Goal: Feedback & Contribution: Submit feedback/report problem

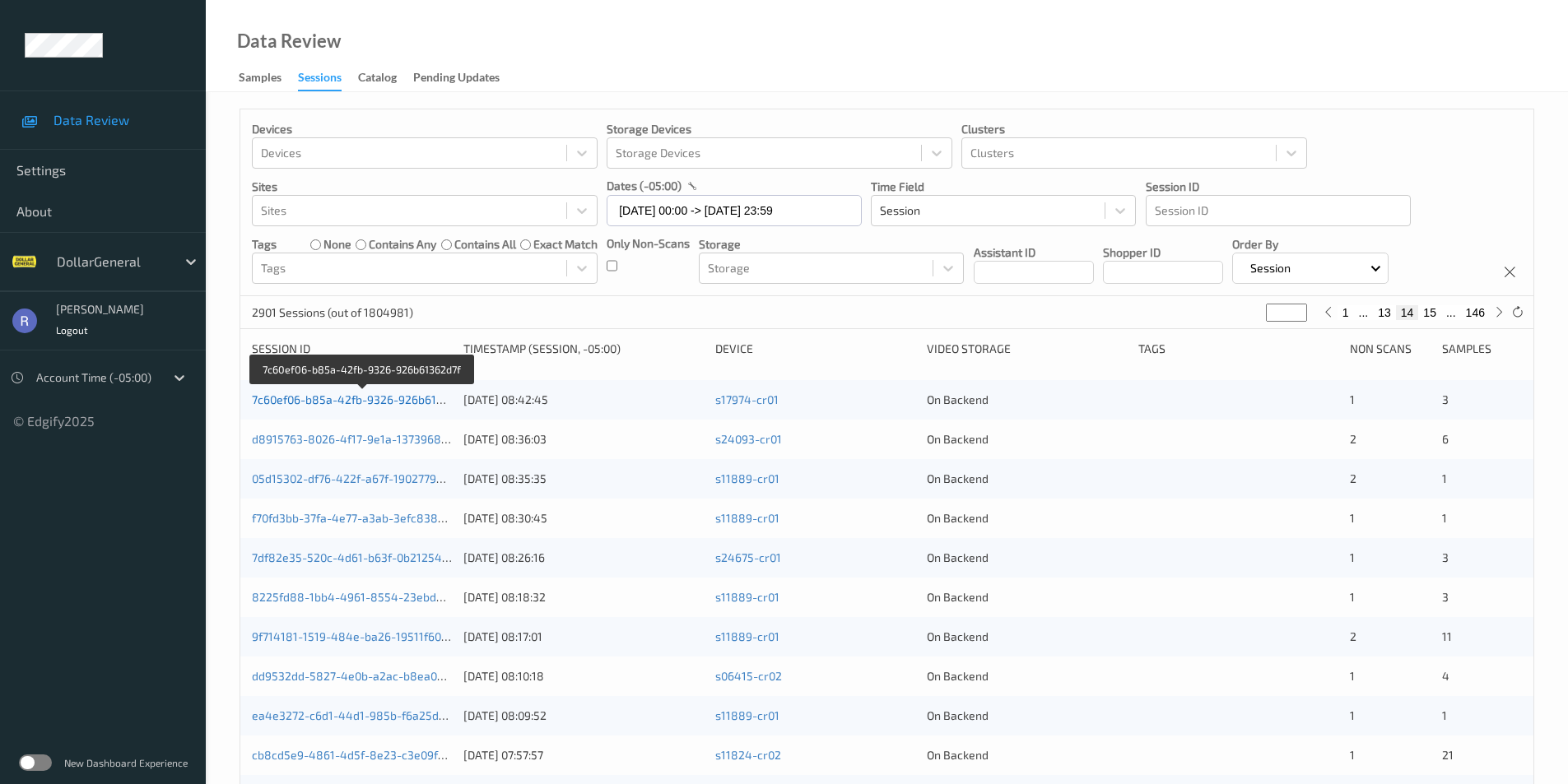
click at [365, 397] on link "7c60ef06-b85a-42fb-9326-926b61362d7f" at bounding box center [362, 400] width 221 height 14
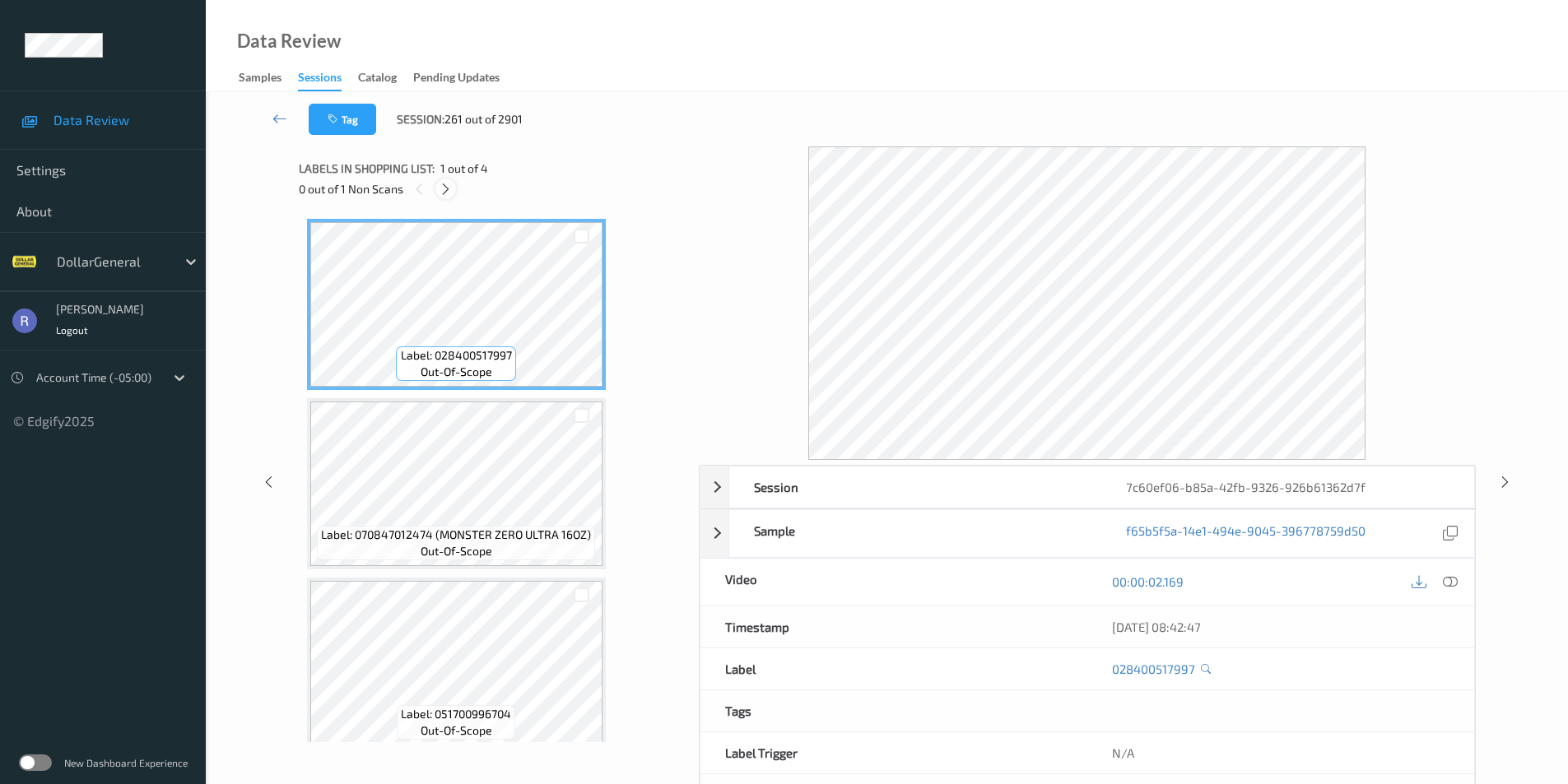
click at [443, 189] on icon at bounding box center [446, 189] width 14 height 15
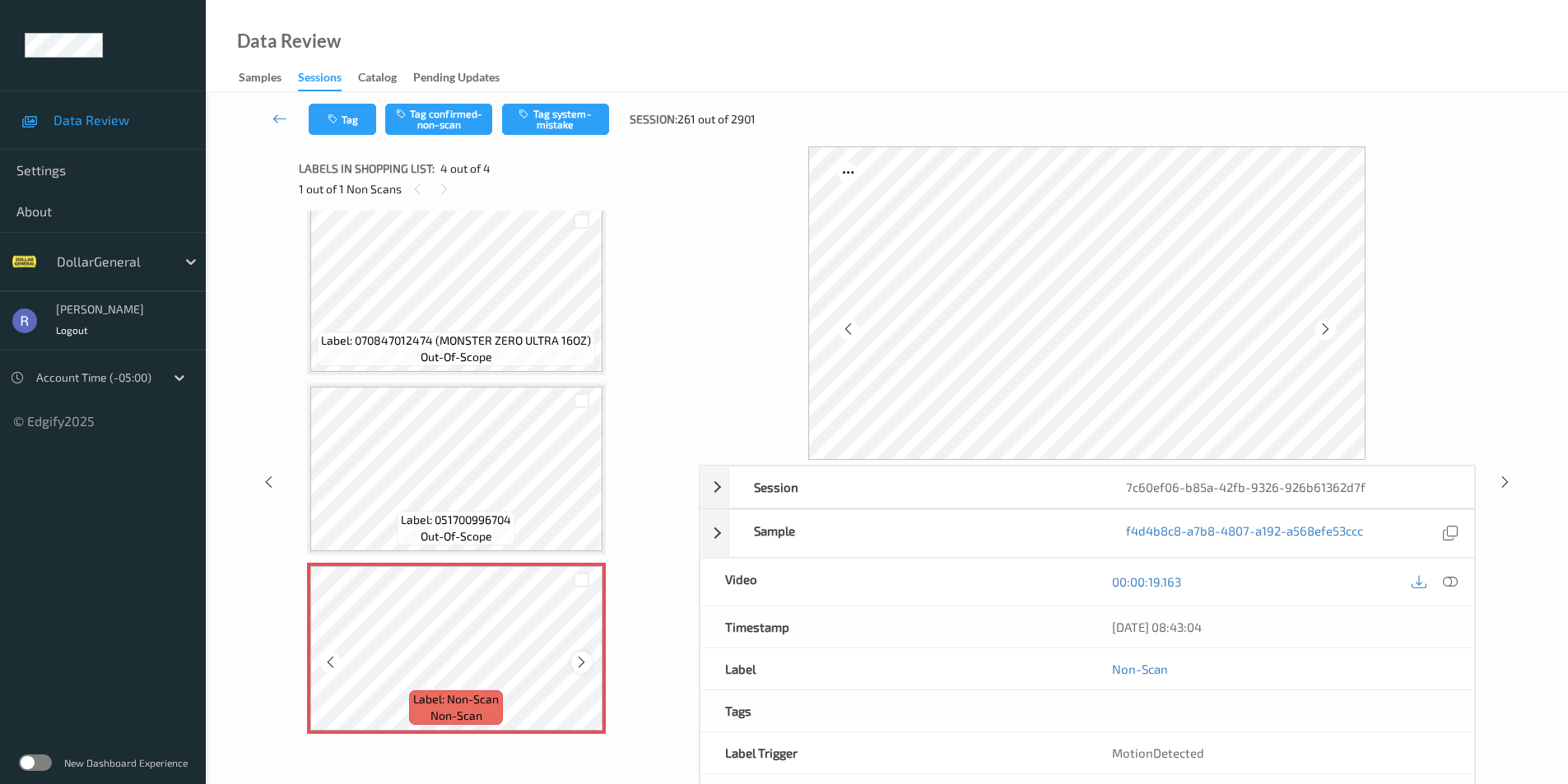
click at [583, 660] on icon at bounding box center [581, 662] width 14 height 15
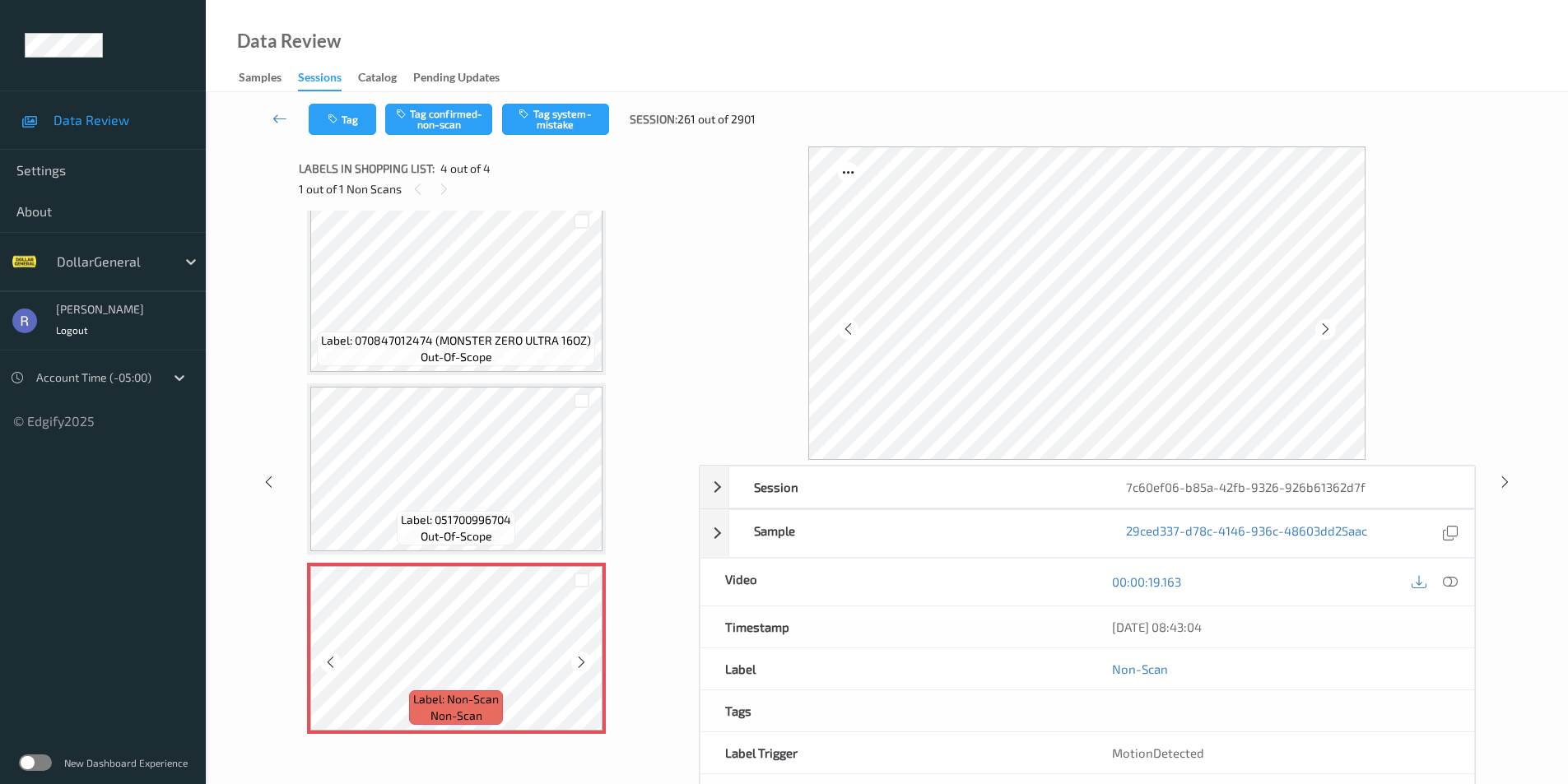
click at [583, 660] on icon at bounding box center [581, 662] width 14 height 15
click at [571, 109] on button "Tag system-mistake" at bounding box center [556, 119] width 107 height 31
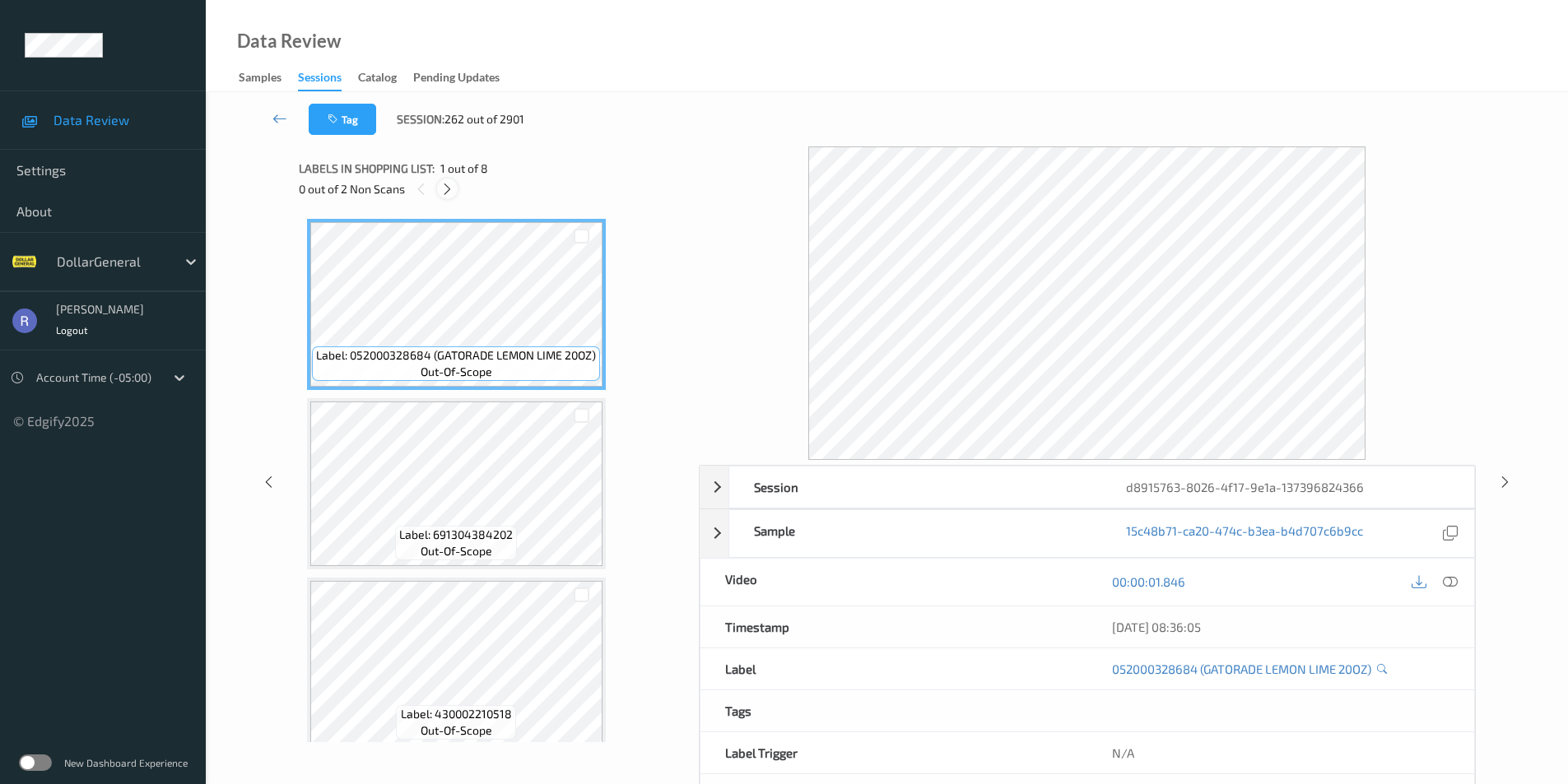
click at [450, 188] on icon at bounding box center [448, 189] width 14 height 15
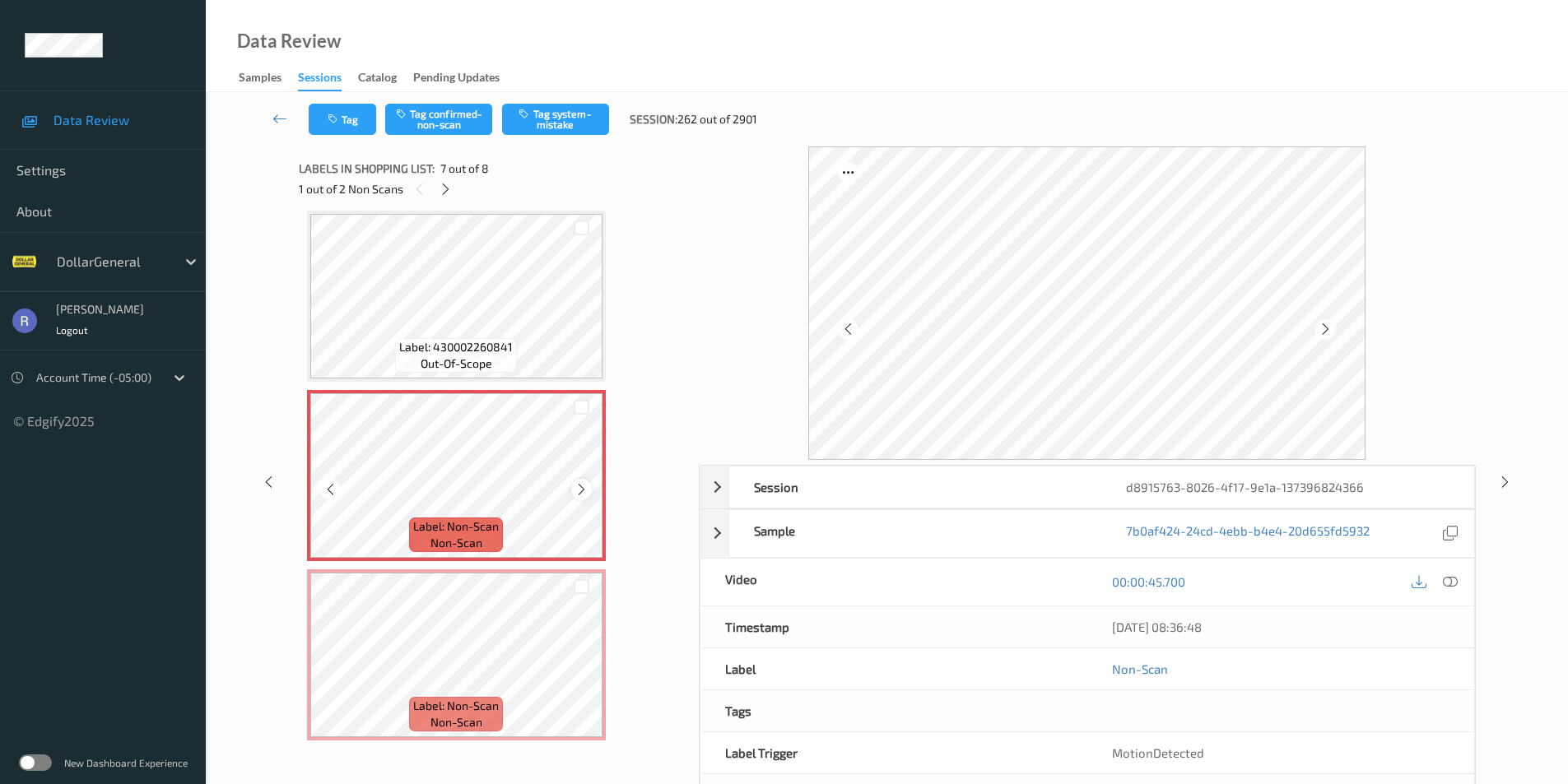
click at [581, 489] on icon at bounding box center [581, 489] width 14 height 15
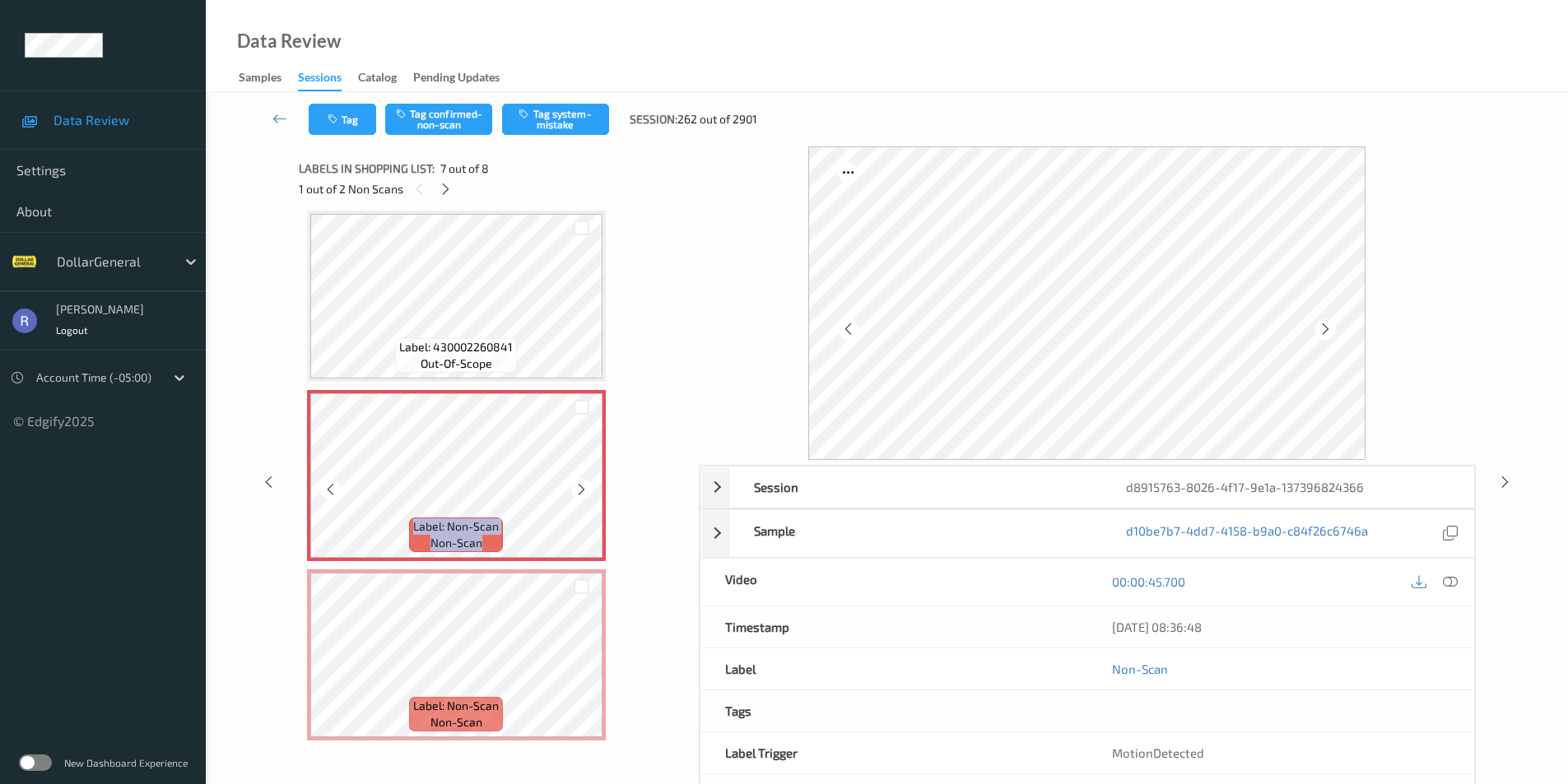
click at [581, 489] on icon at bounding box center [581, 489] width 14 height 15
click at [570, 121] on button "Tag system-mistake" at bounding box center [556, 119] width 107 height 31
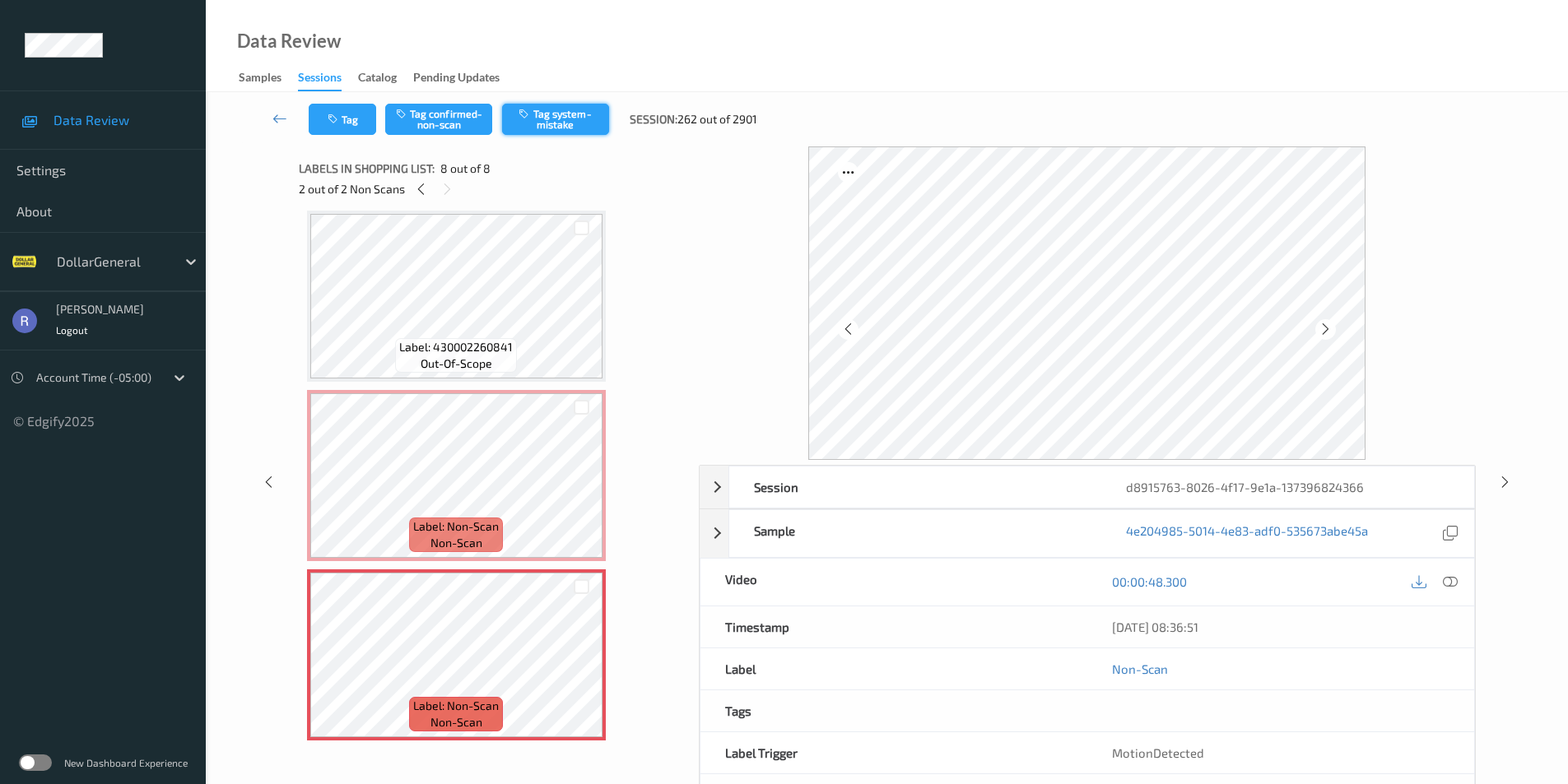
click at [581, 115] on button "Tag system-mistake" at bounding box center [556, 119] width 107 height 31
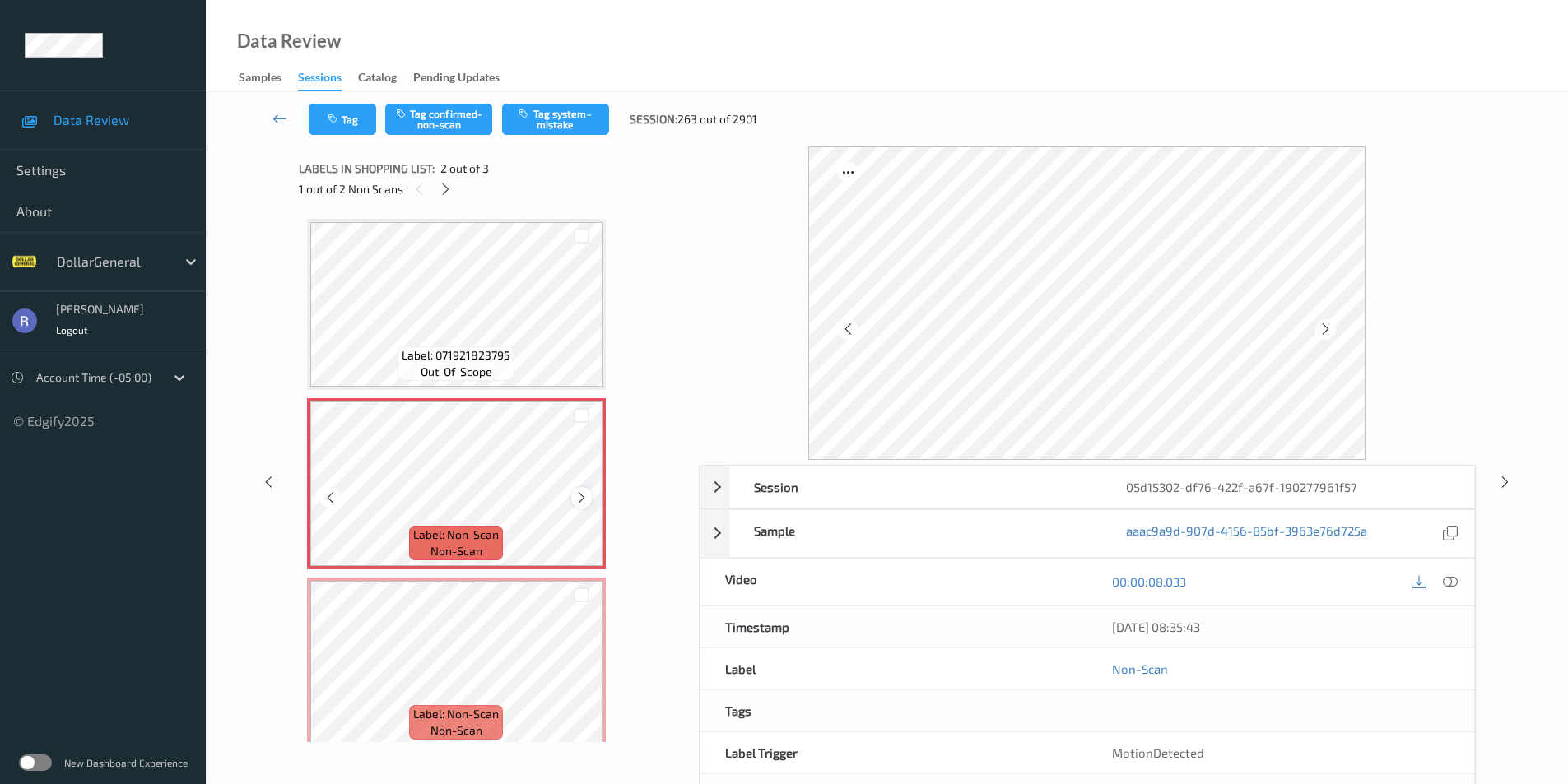
click at [578, 493] on icon at bounding box center [581, 497] width 14 height 15
click at [566, 114] on button "Tag system-mistake" at bounding box center [556, 119] width 107 height 31
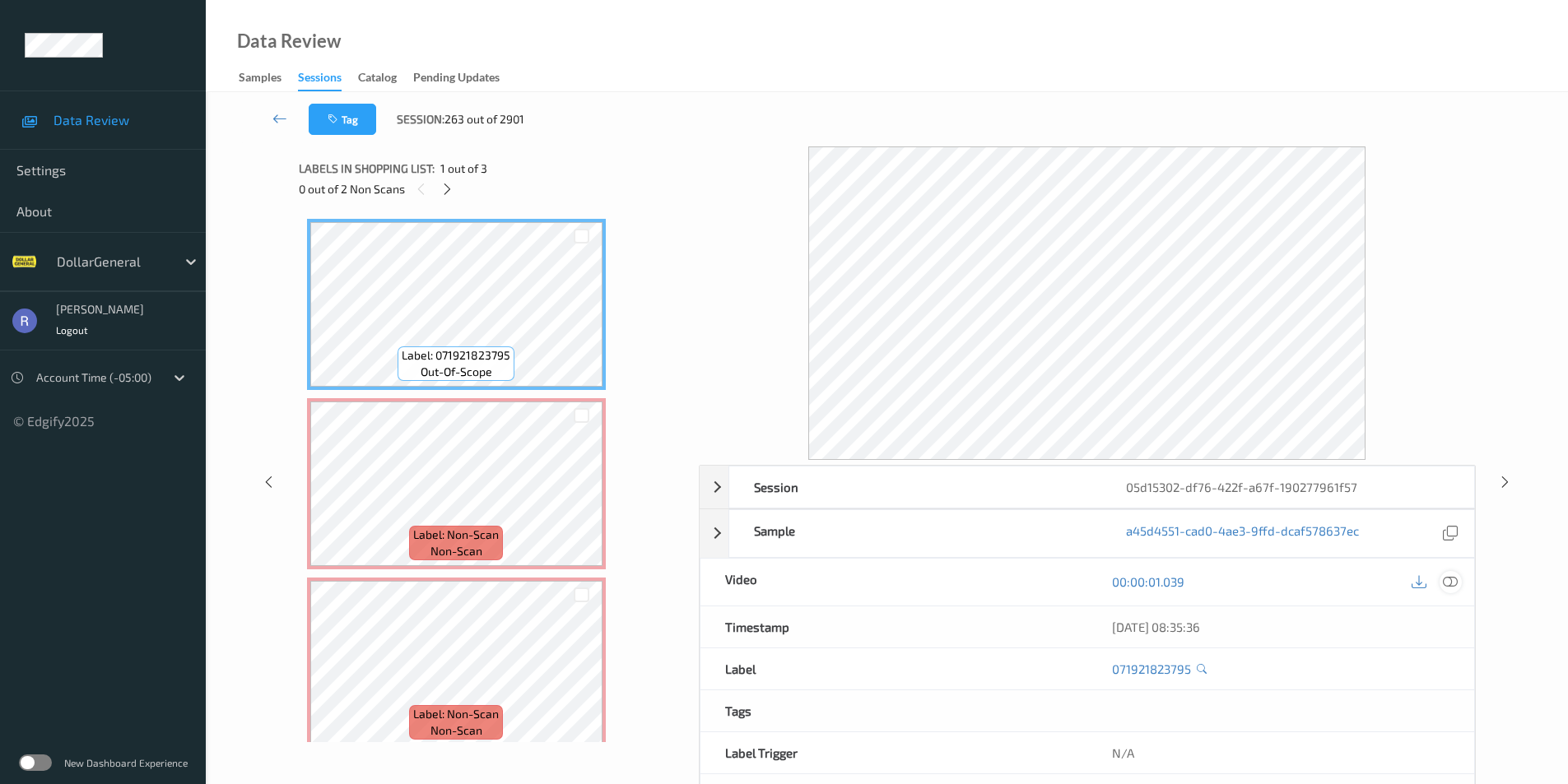
click at [1452, 579] on icon at bounding box center [1450, 581] width 15 height 15
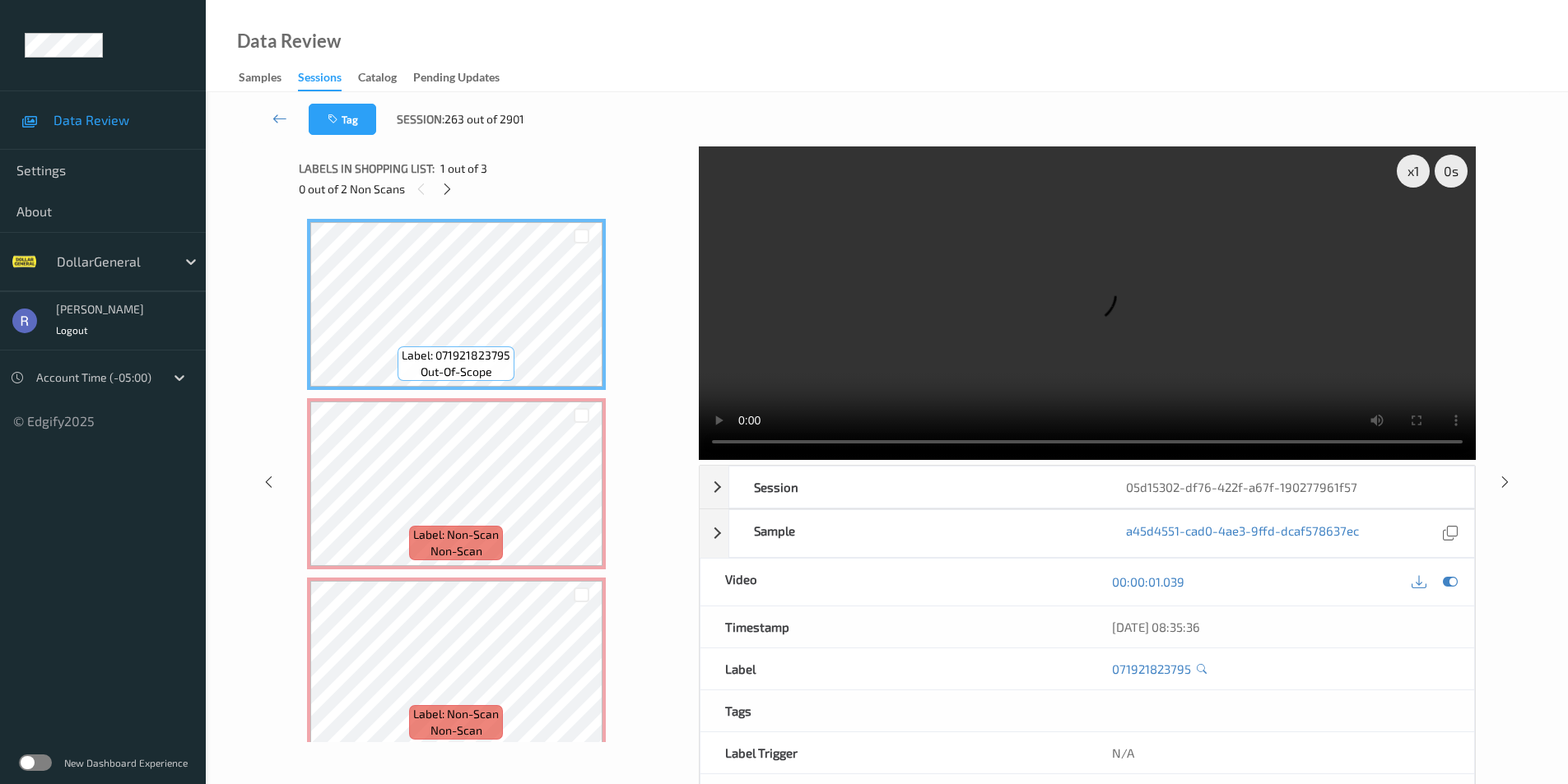
click at [681, 446] on div "x 1 0 s Session 05d15302-df76-422f-a67f-190277961f57 Session ID 05d15302-df76-4…" at bounding box center [888, 482] width 1177 height 671
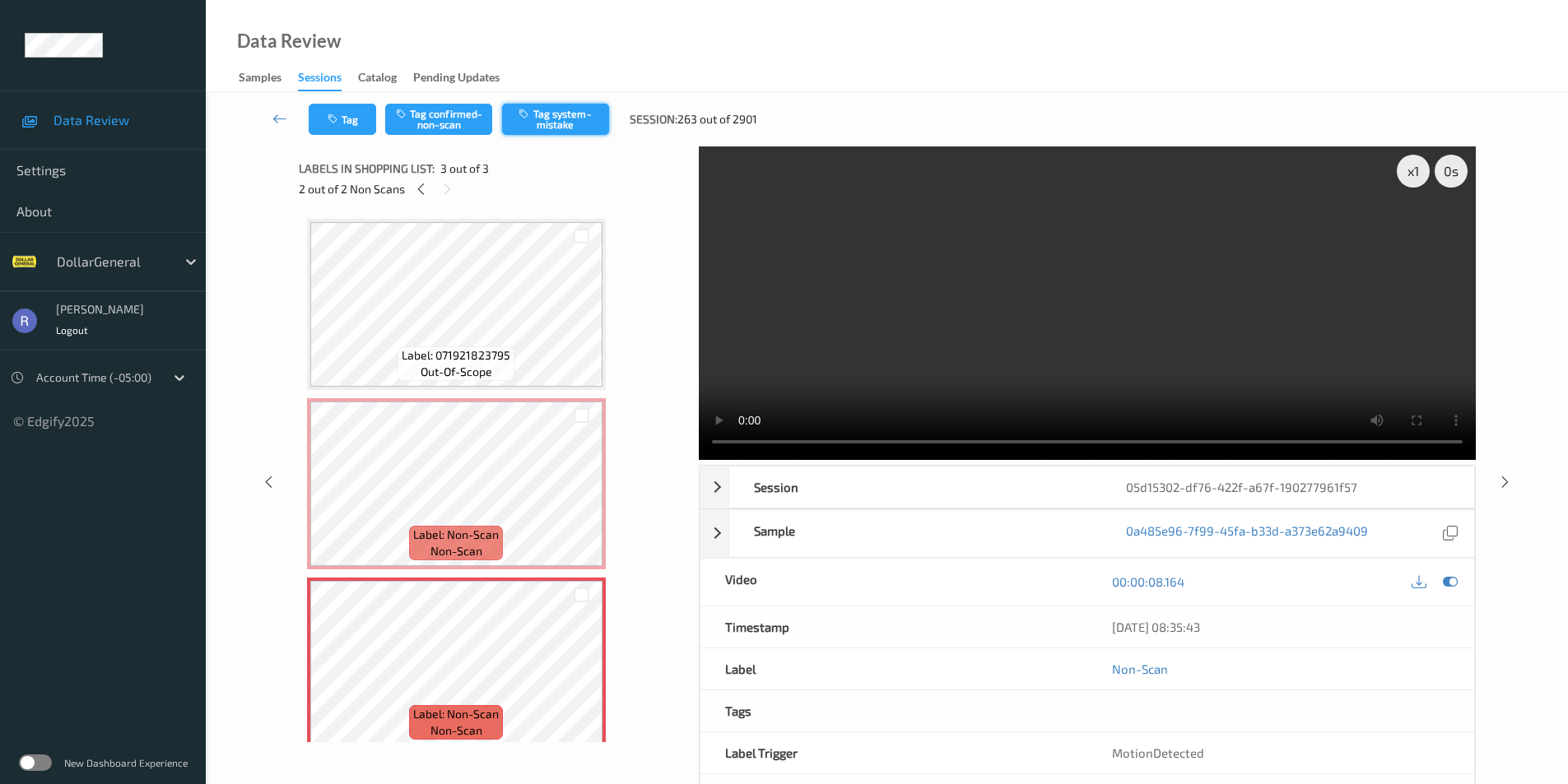
click at [571, 113] on button "Tag system-mistake" at bounding box center [556, 119] width 107 height 31
click at [1502, 477] on icon at bounding box center [1506, 481] width 14 height 15
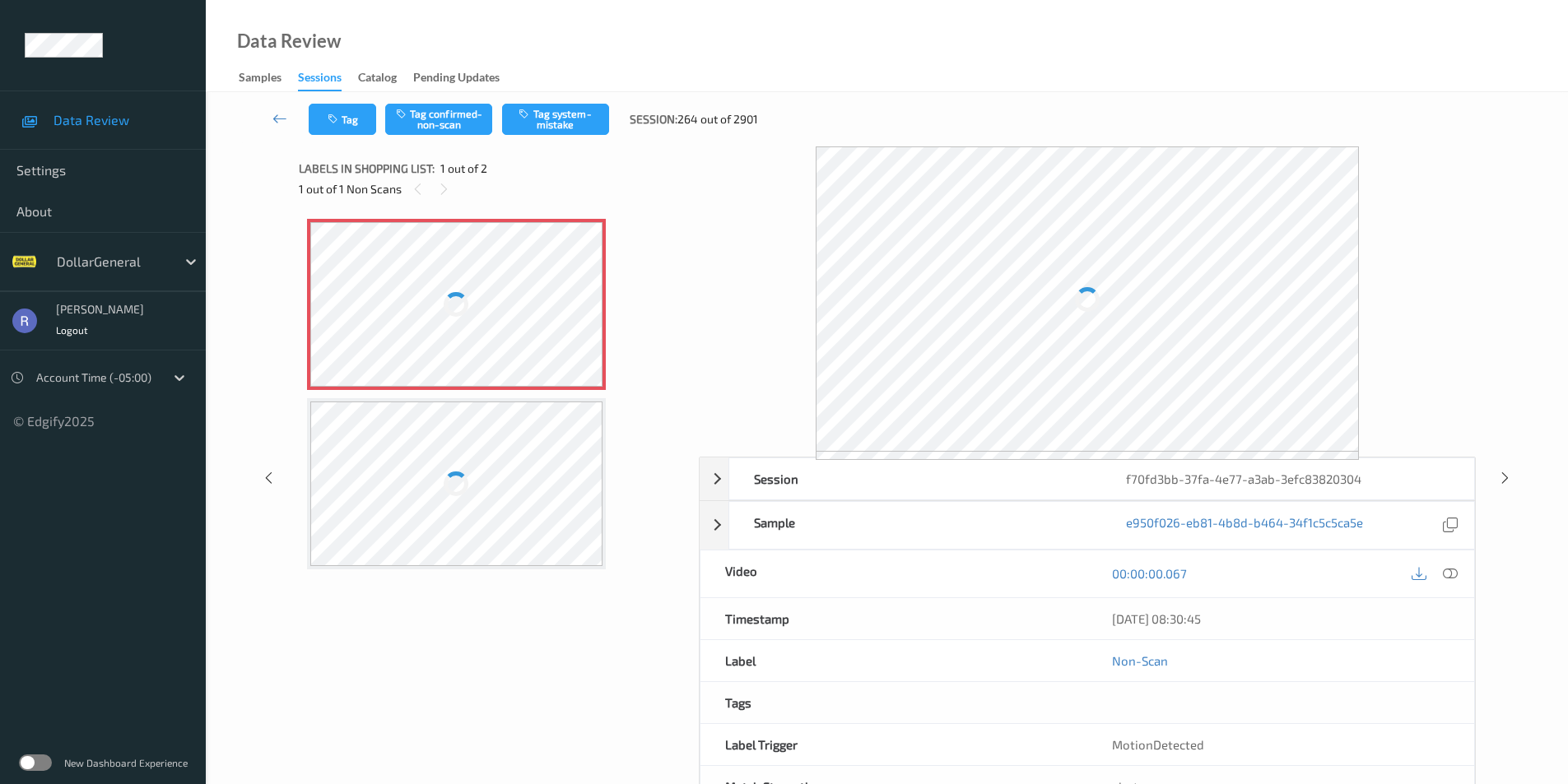
click at [482, 304] on div at bounding box center [457, 304] width 293 height 165
click at [584, 116] on button "Tag system-mistake" at bounding box center [556, 119] width 107 height 31
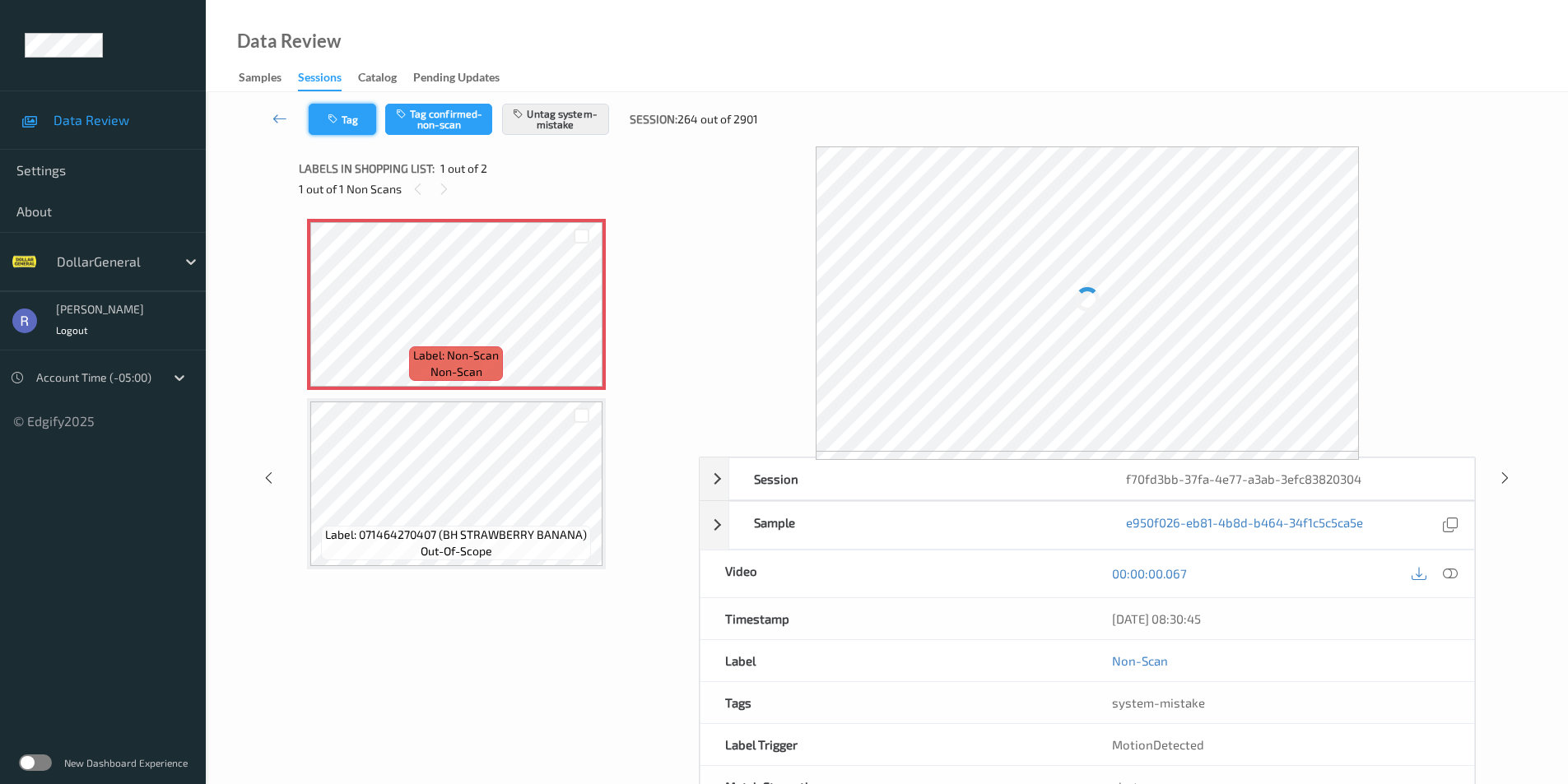
click at [337, 110] on button "Tag" at bounding box center [343, 119] width 68 height 31
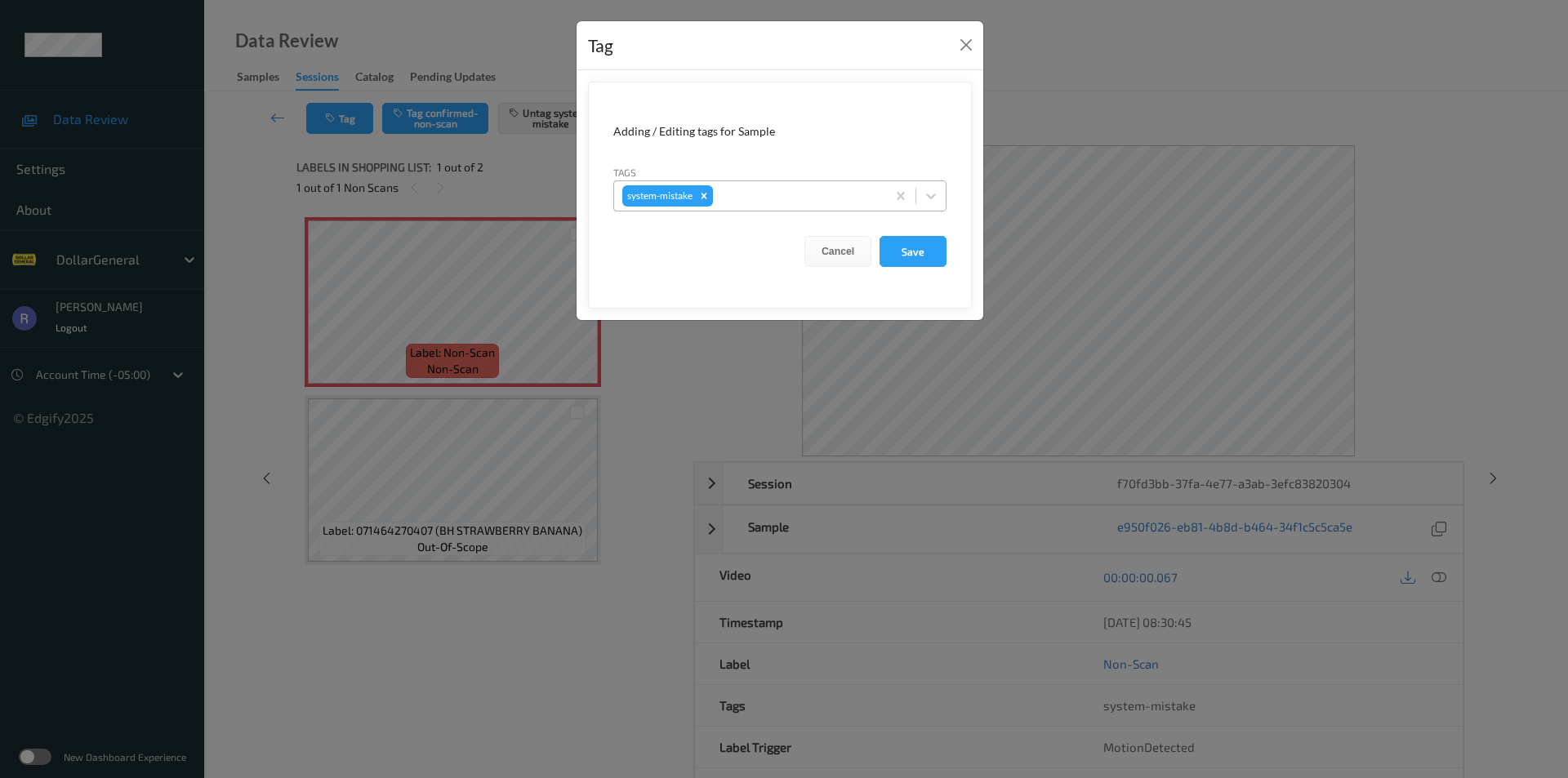
click at [772, 190] on div at bounding box center [797, 196] width 162 height 19
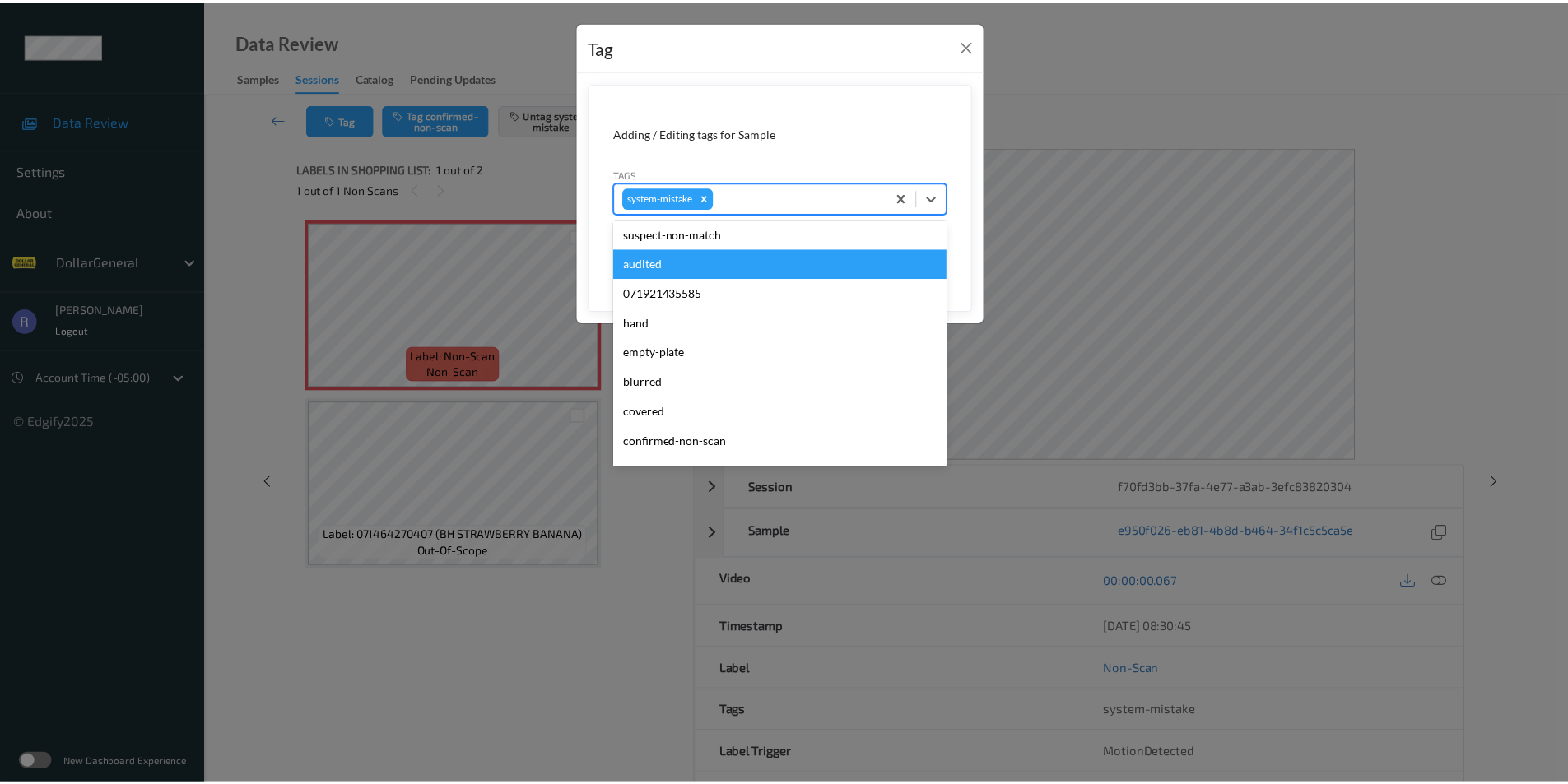
scroll to position [411, 0]
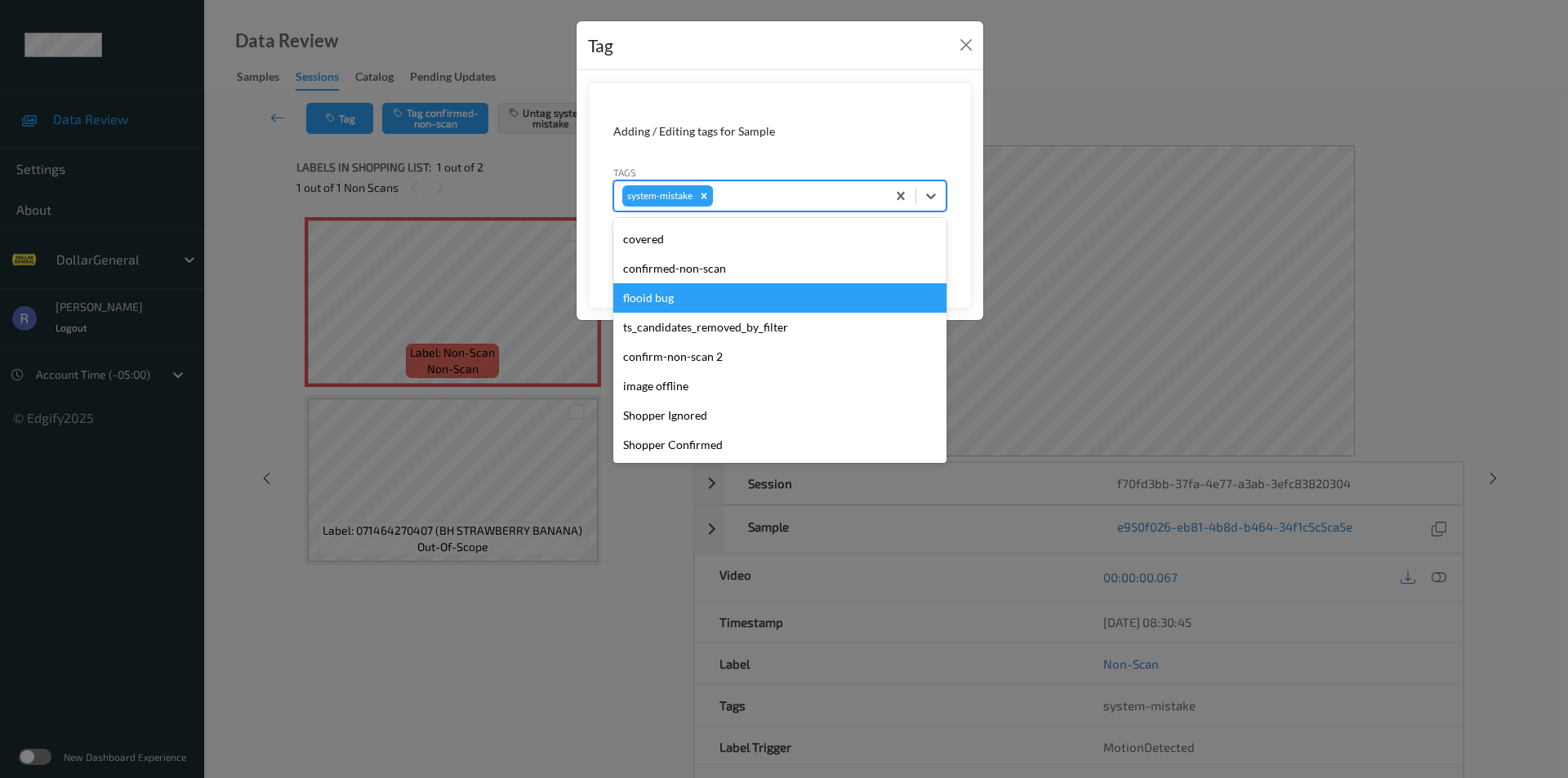
click at [655, 303] on div "flooid bug" at bounding box center [779, 298] width 333 height 29
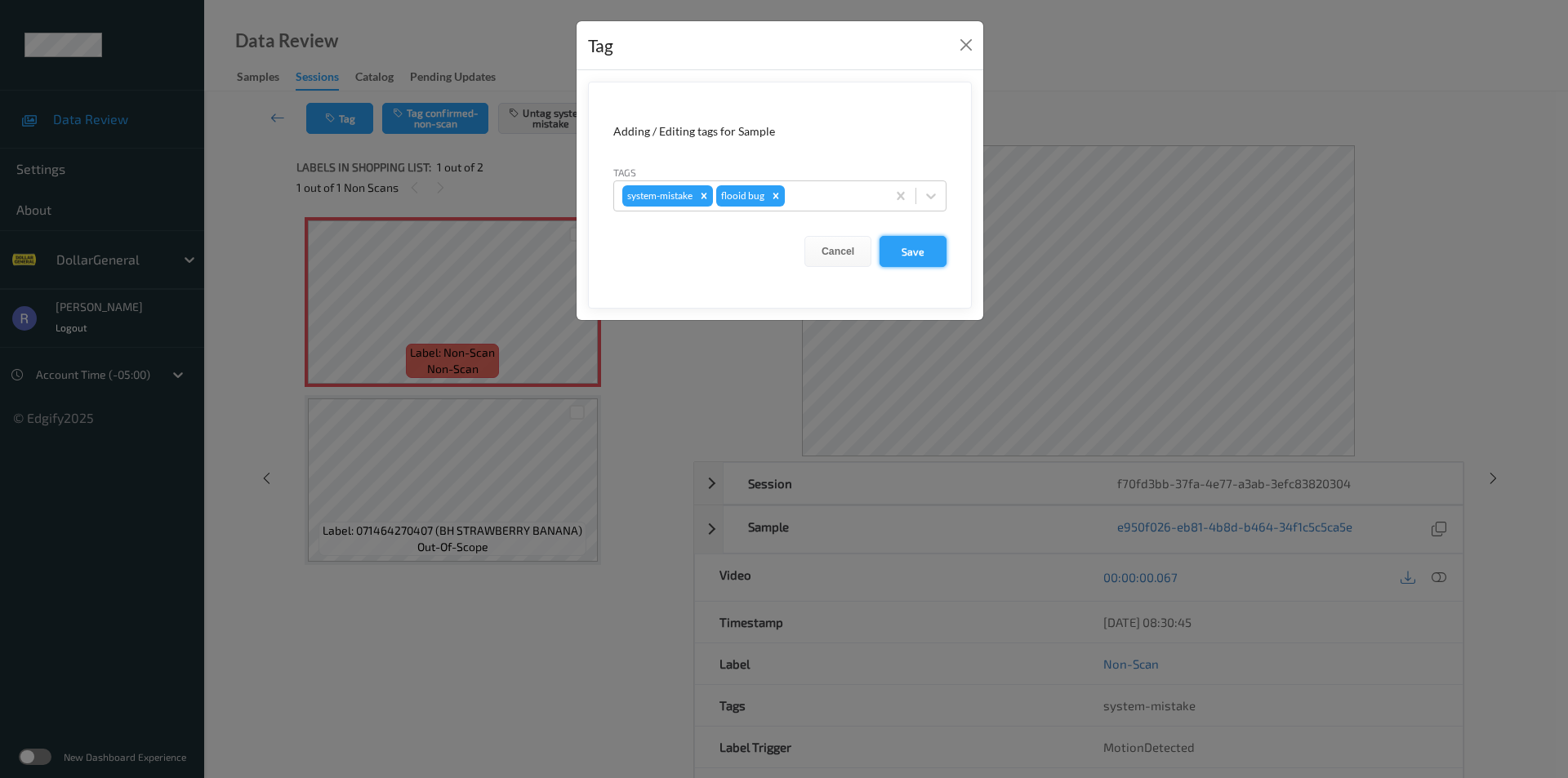
click at [910, 251] on button "Save" at bounding box center [913, 251] width 67 height 31
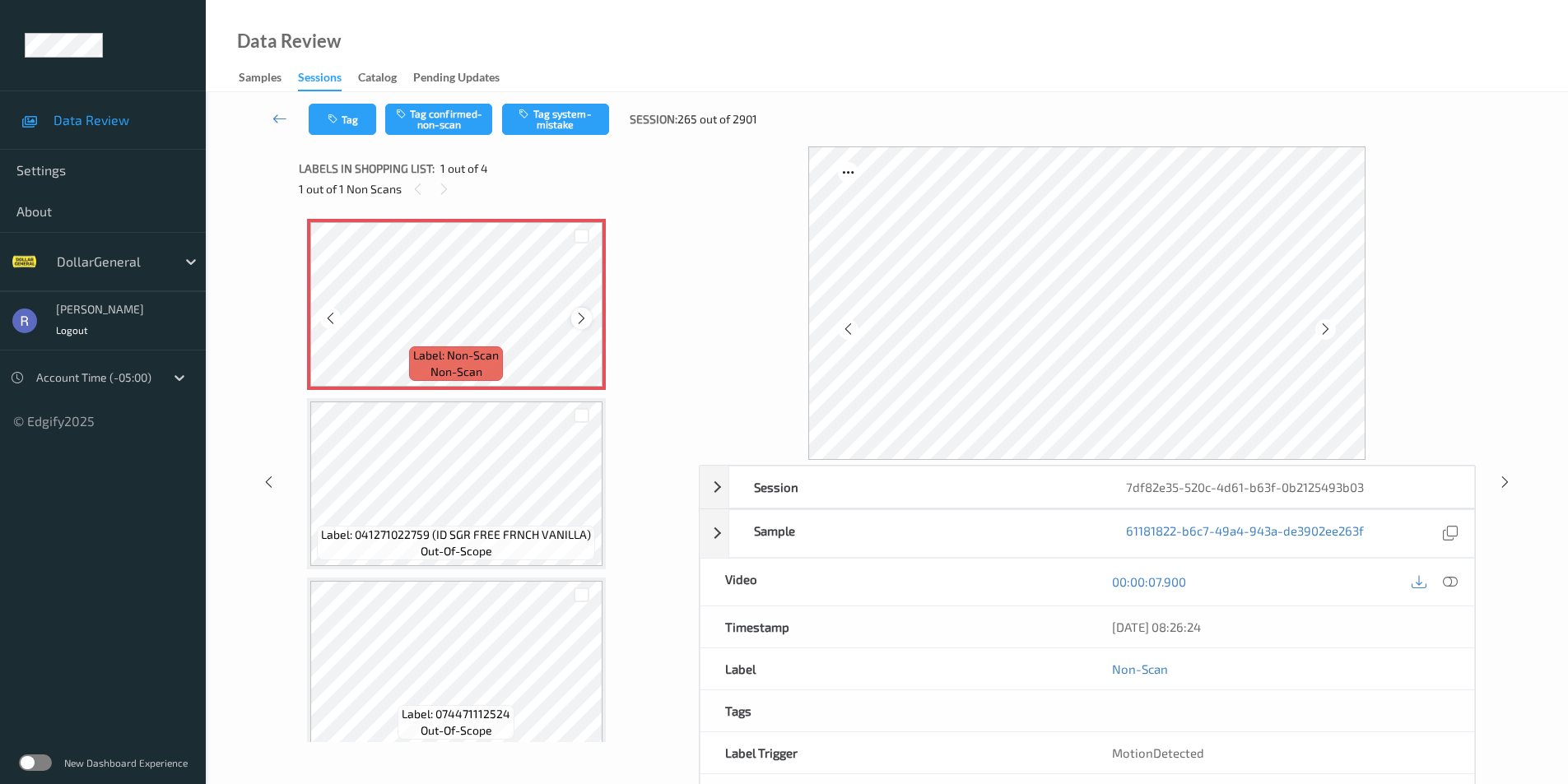
click at [584, 316] on icon at bounding box center [581, 319] width 14 height 15
click at [1447, 585] on icon at bounding box center [1450, 581] width 15 height 15
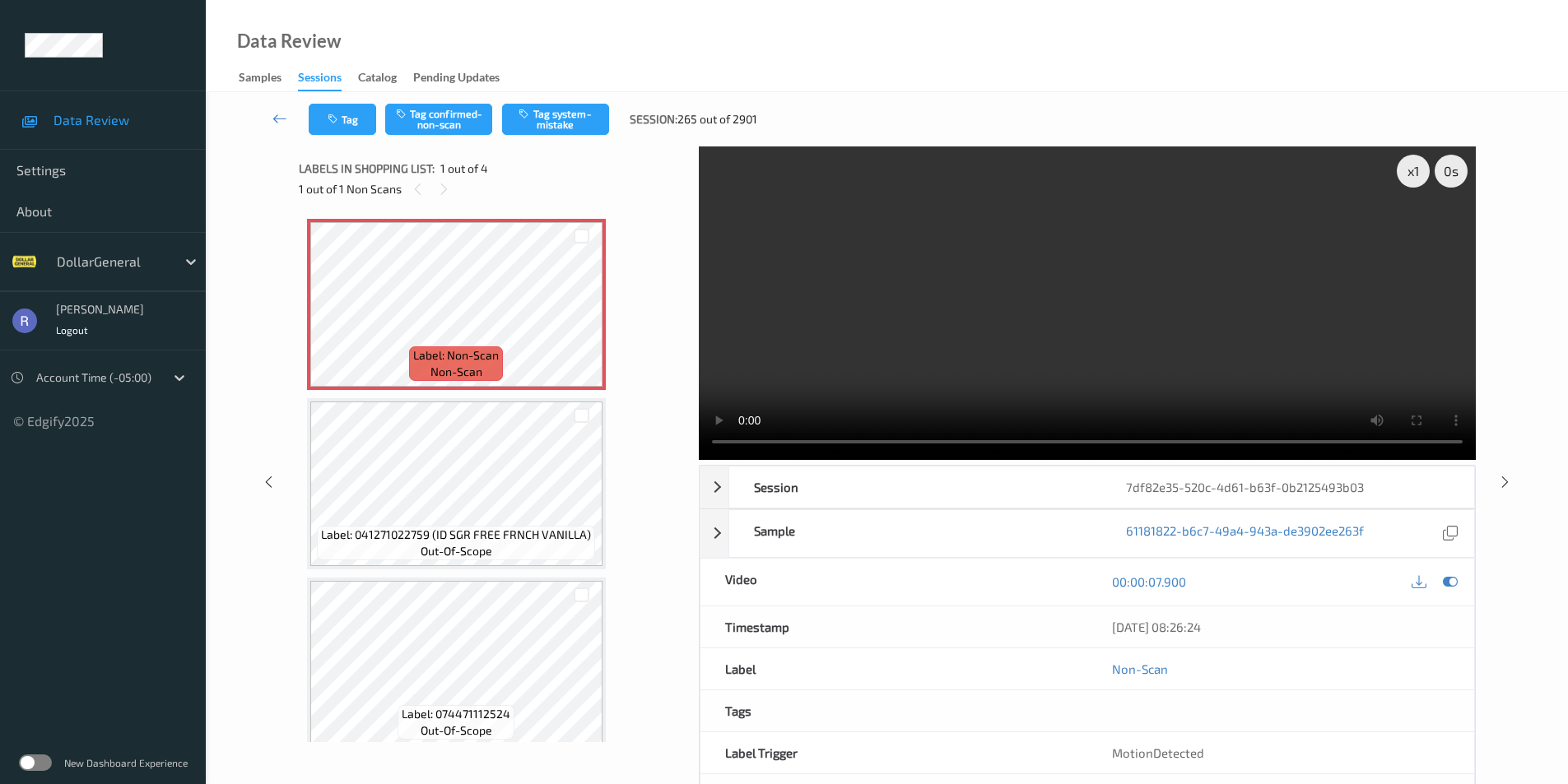
click at [1235, 322] on video at bounding box center [1087, 303] width 777 height 313
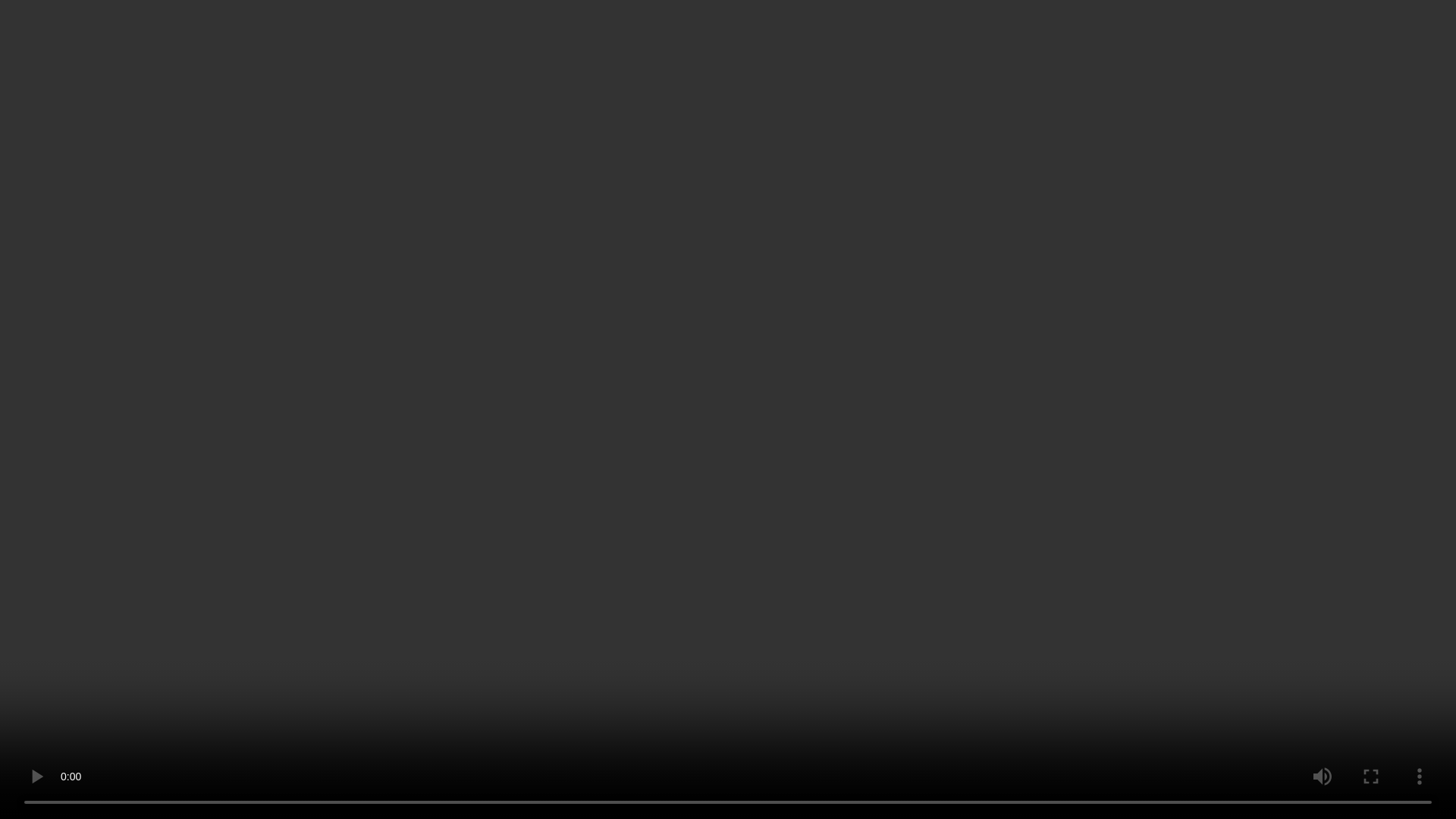
click at [959, 591] on video at bounding box center [728, 409] width 1456 height 819
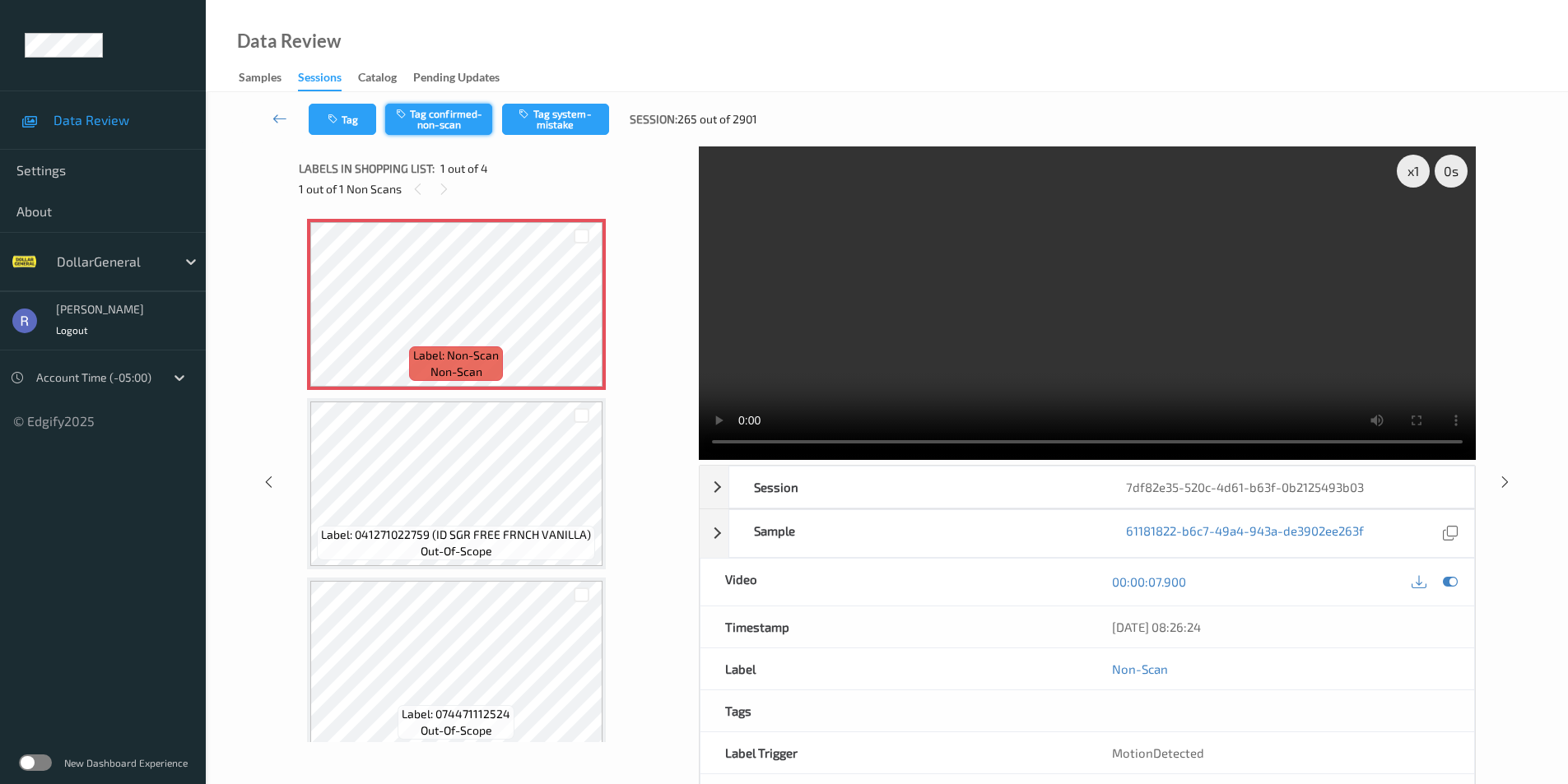
click at [442, 123] on button "Tag confirmed-non-scan" at bounding box center [439, 119] width 107 height 31
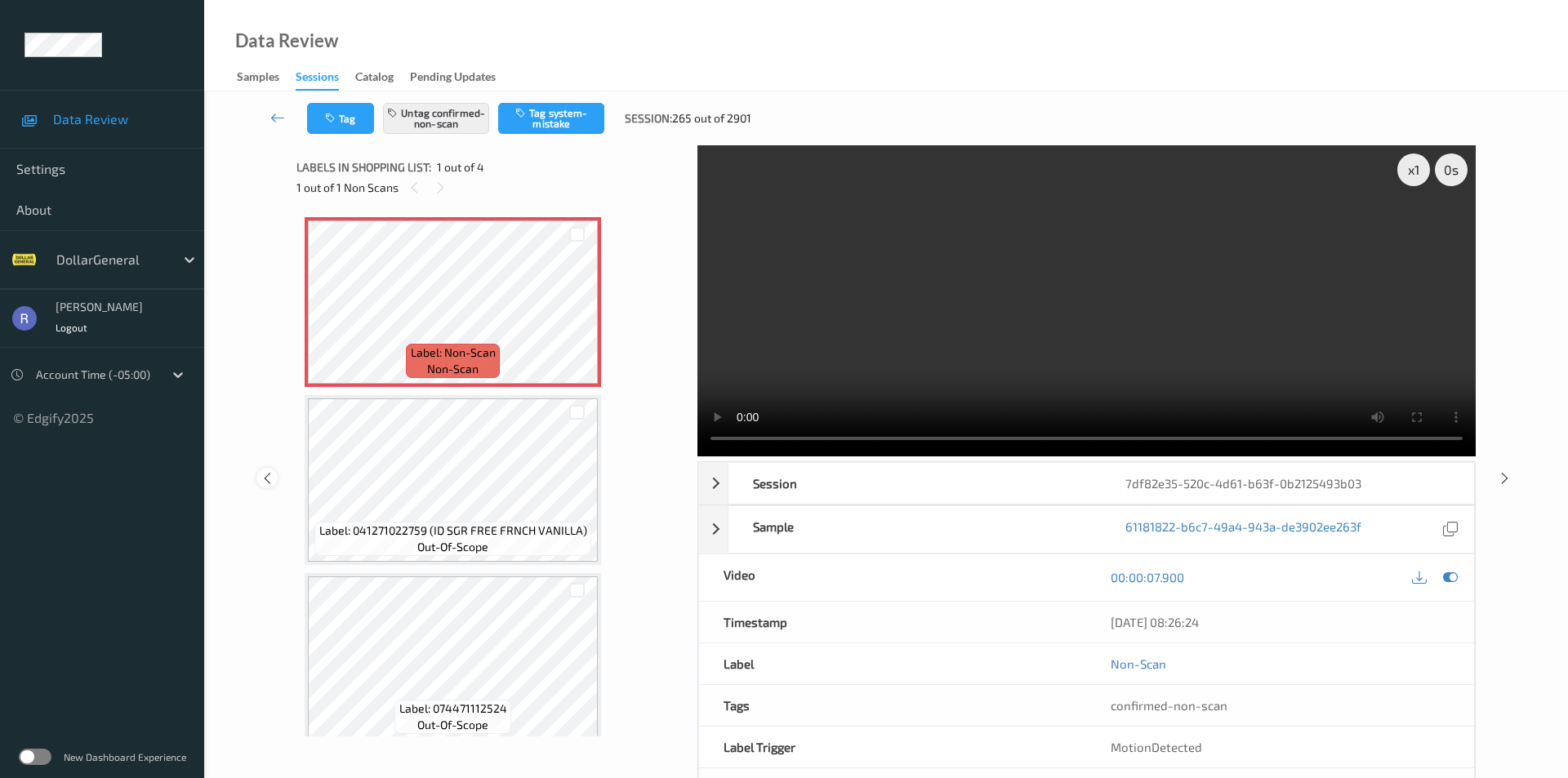
click at [269, 441] on div "x 1 0 s Session 7df82e35-520c-4d61-b63f-0b2125493b03 Session ID 7df82e35-520c-4…" at bounding box center [886, 479] width 1297 height 666
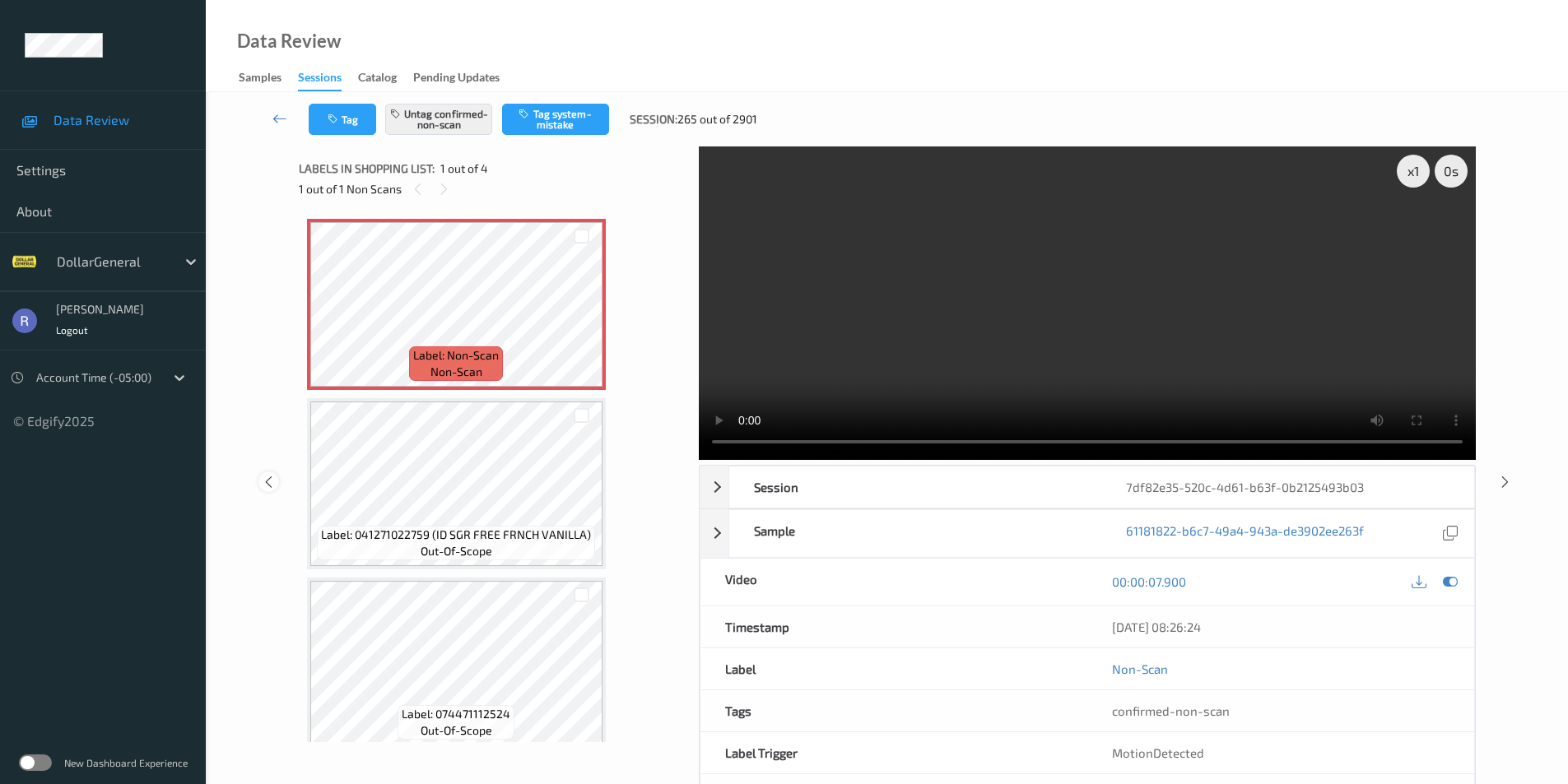
click at [267, 482] on icon at bounding box center [269, 481] width 14 height 15
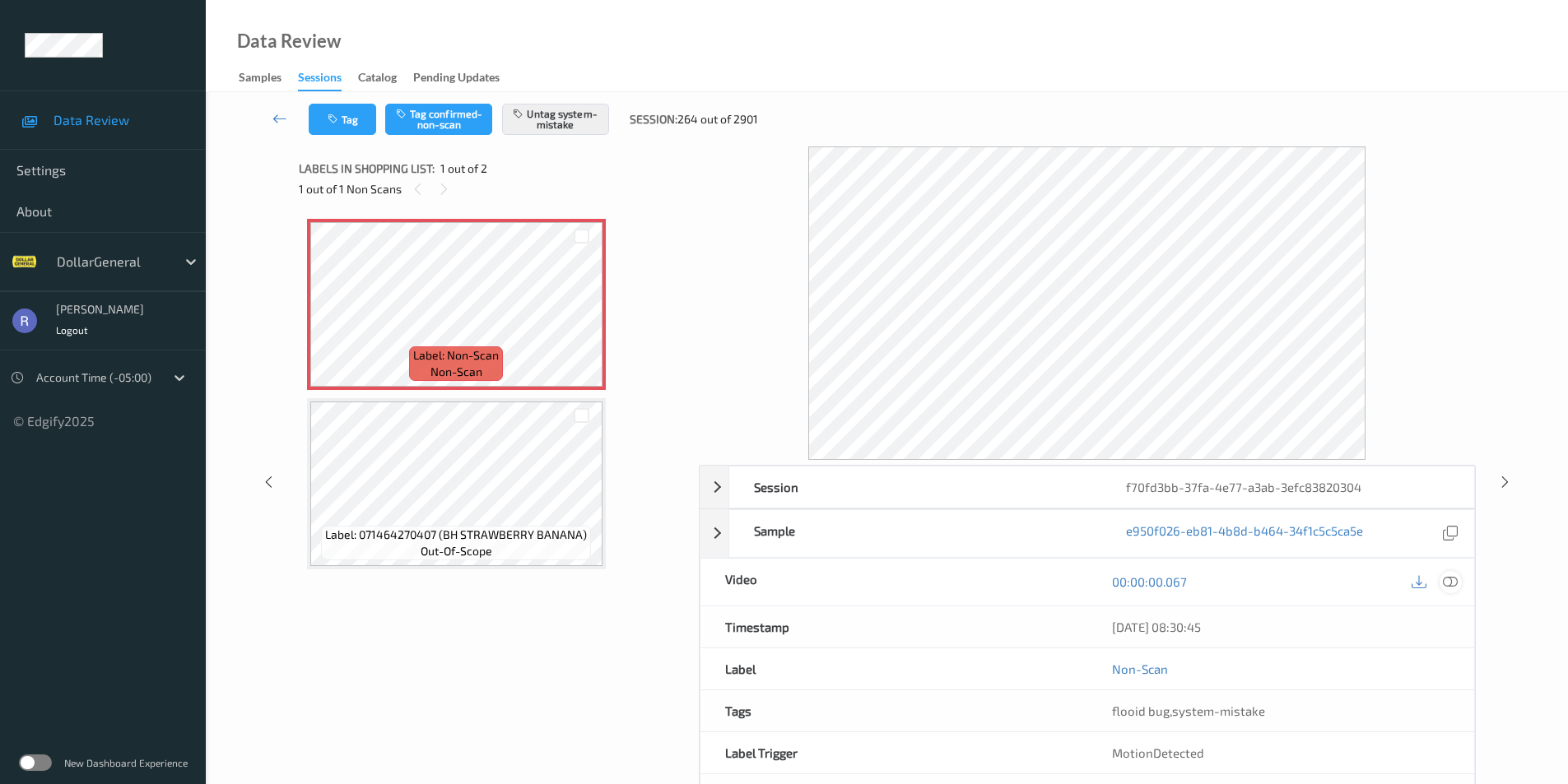
click at [1461, 585] on div at bounding box center [1450, 582] width 22 height 22
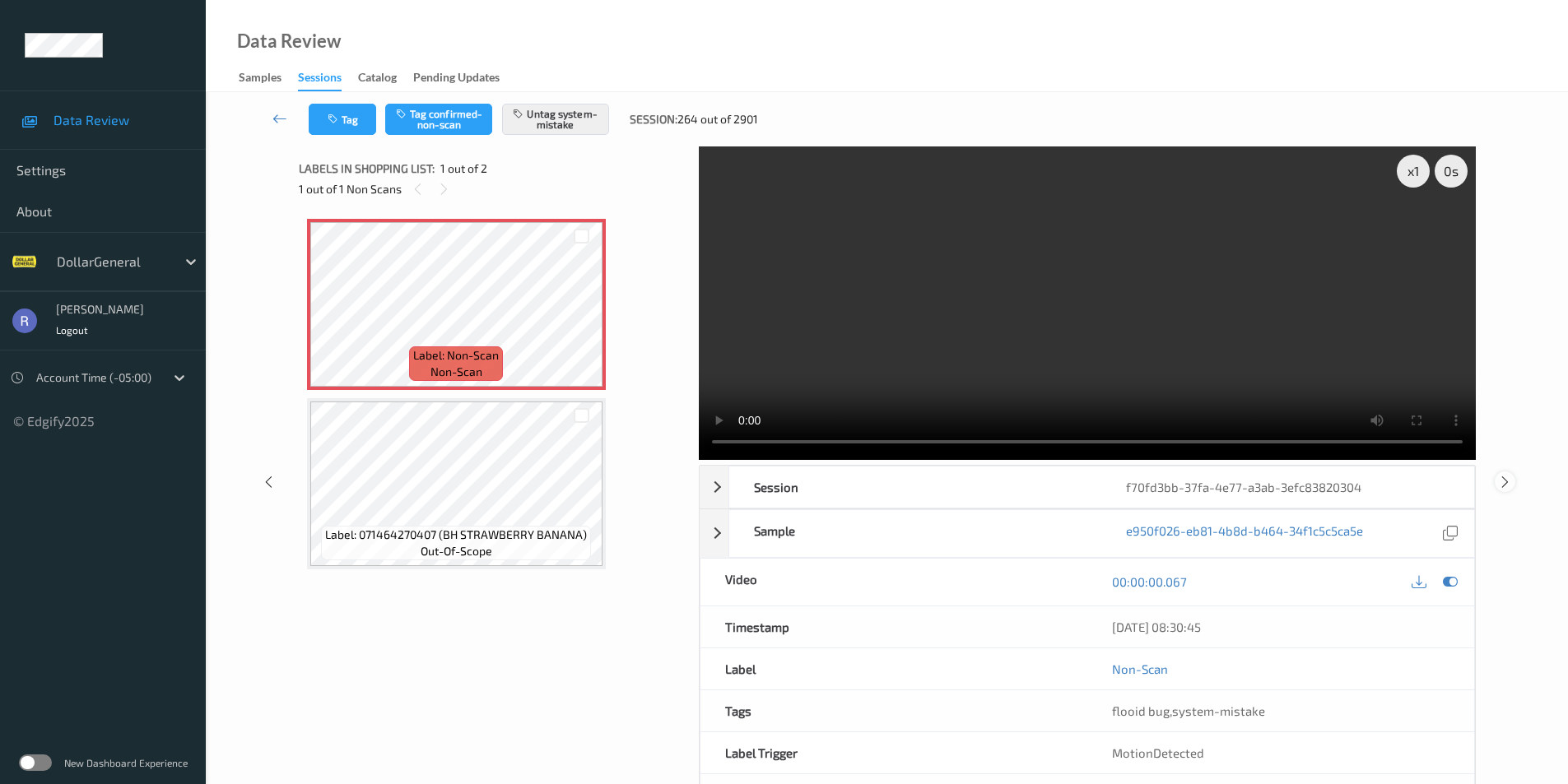
click at [1505, 474] on icon at bounding box center [1506, 481] width 14 height 15
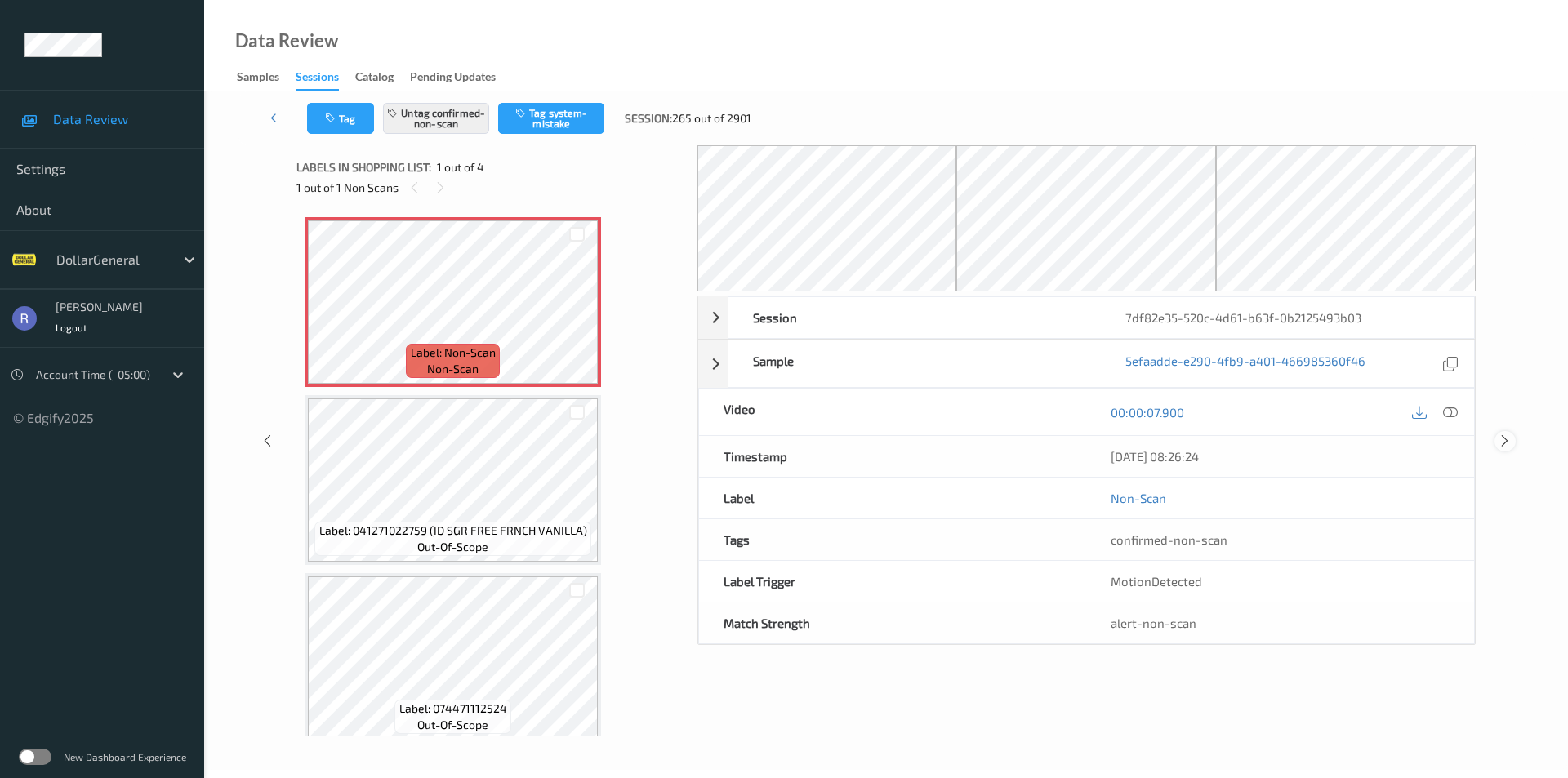
click at [1504, 439] on icon at bounding box center [1505, 441] width 14 height 15
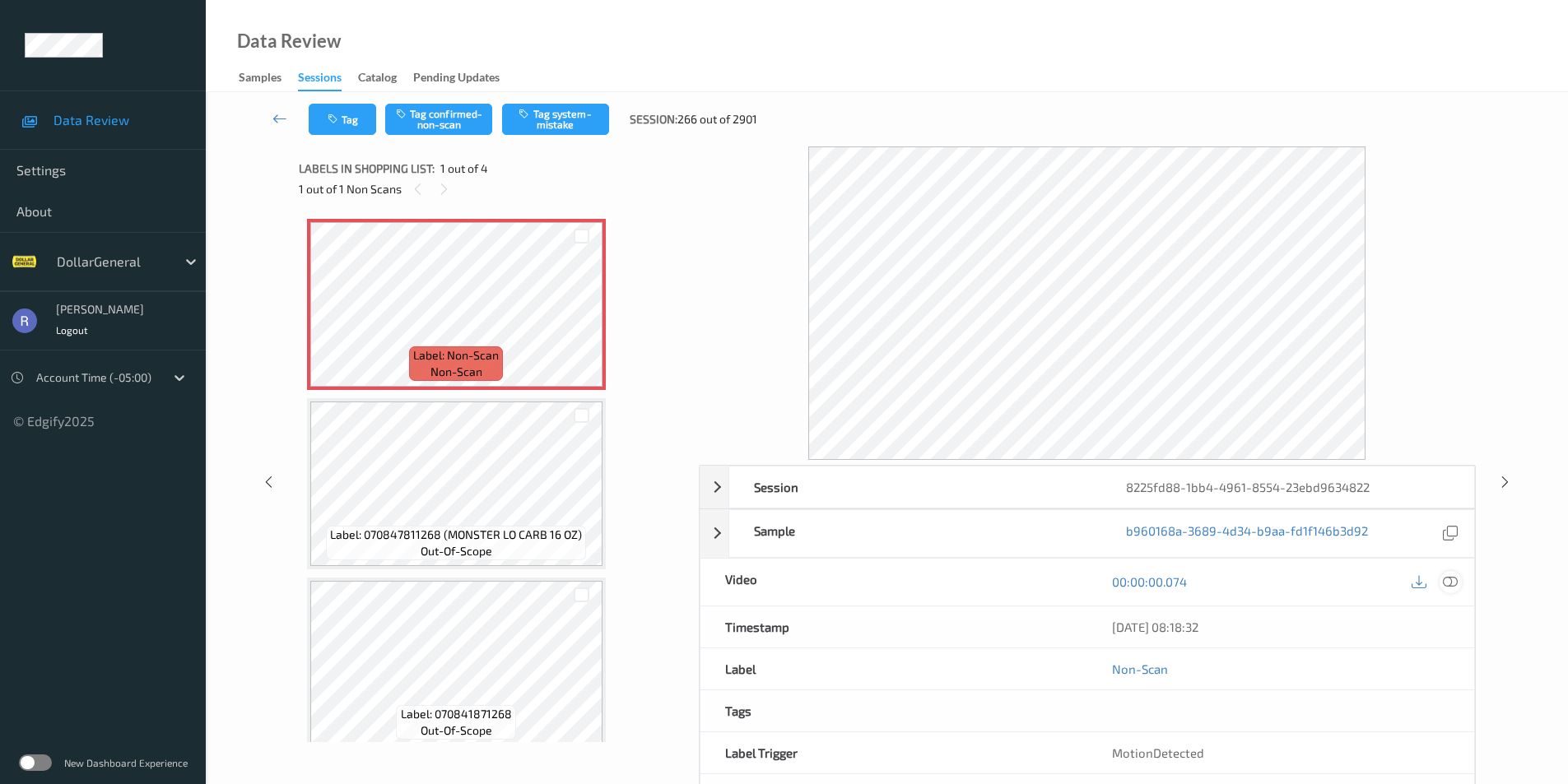
click at [1454, 581] on icon at bounding box center [1450, 581] width 15 height 15
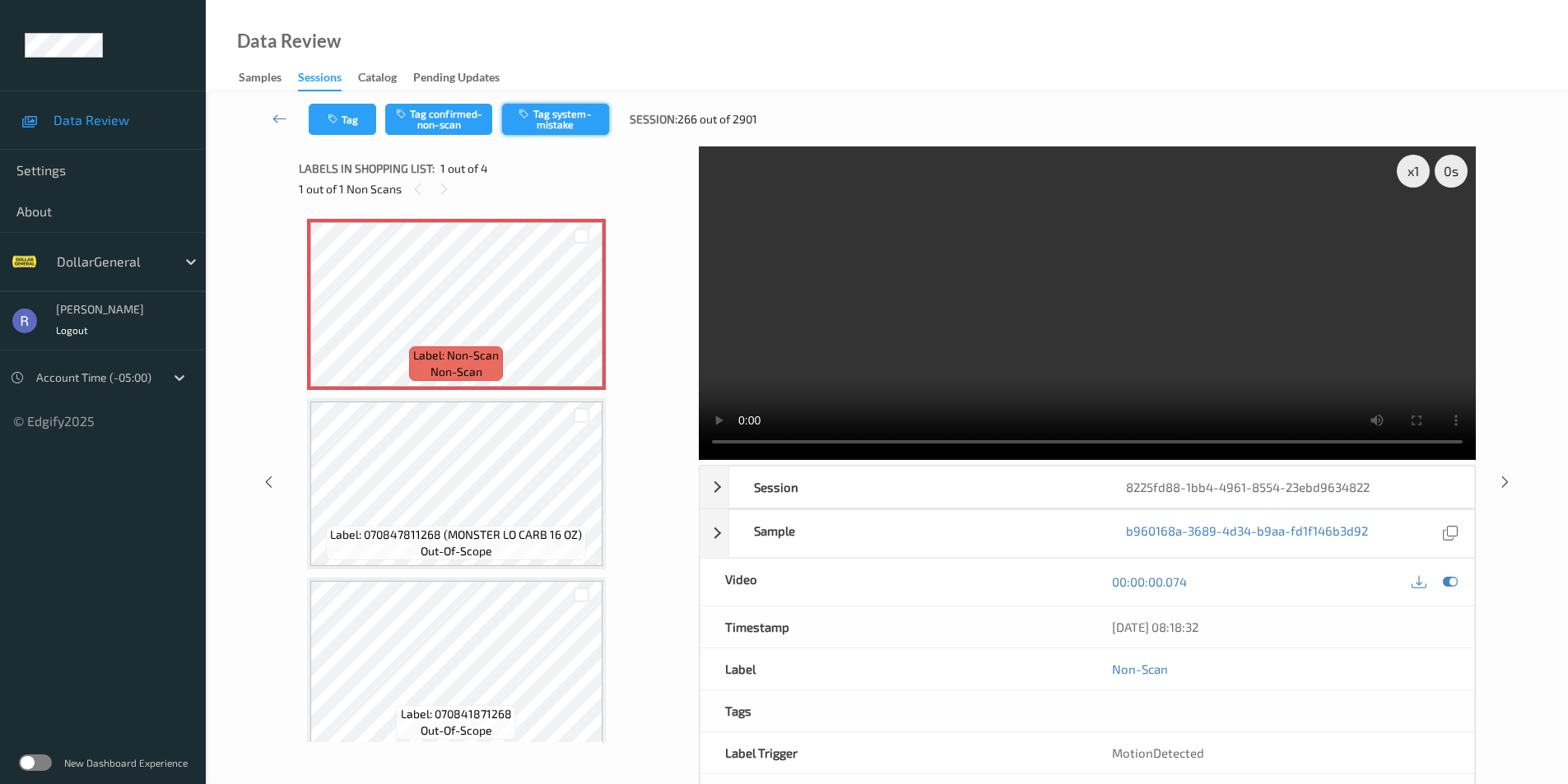
click at [586, 115] on button "Tag system-mistake" at bounding box center [556, 119] width 107 height 31
click at [1533, 634] on div "x 1 0 s Session 7df82e35-520c-4d61-b63f-0b2125493b03 Session ID 7df82e35-520c-4…" at bounding box center [887, 482] width 1295 height 671
click at [279, 119] on icon at bounding box center [280, 118] width 15 height 16
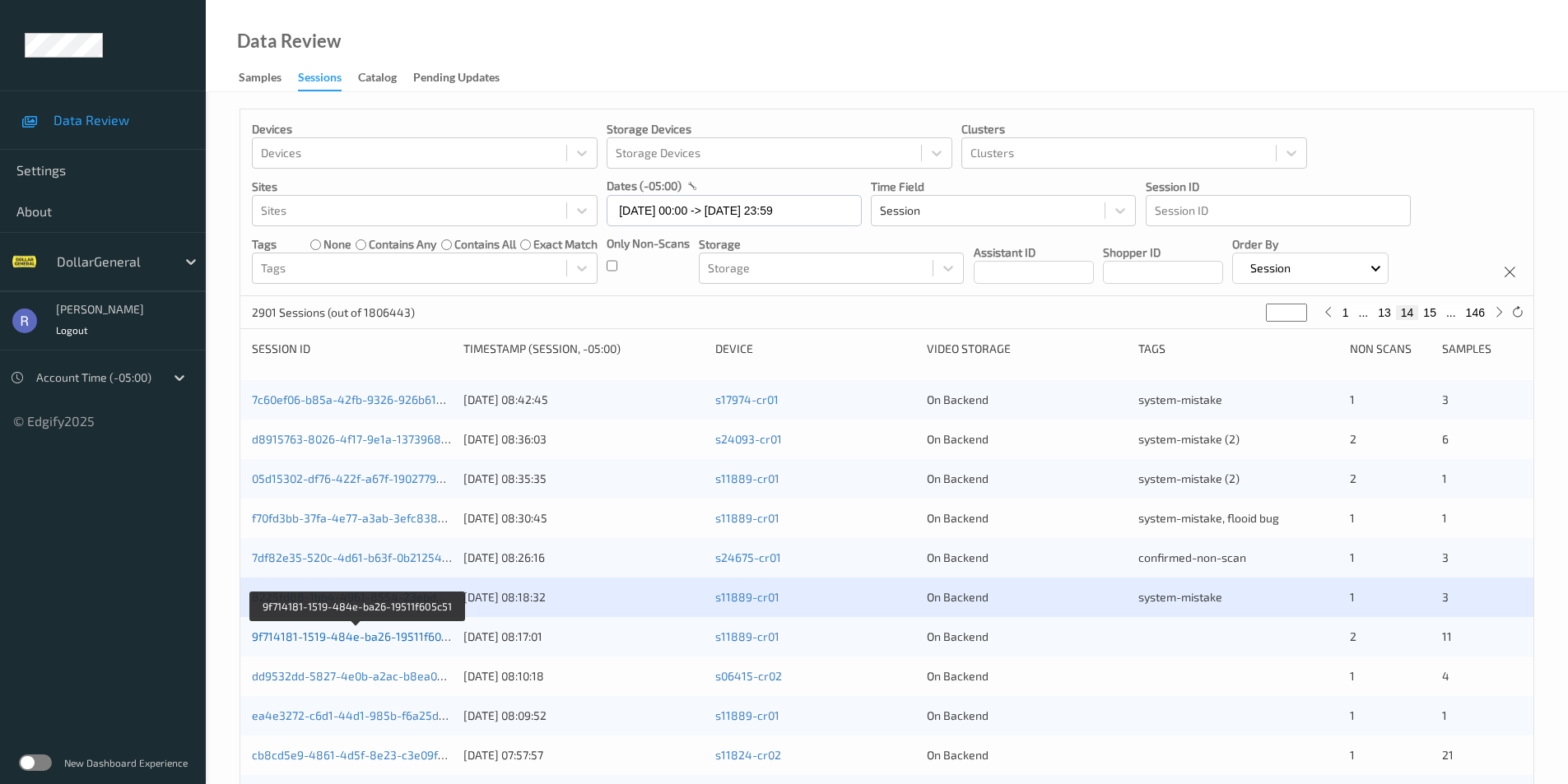
click at [316, 635] on link "9f714181-1519-484e-ba26-19511f605c51" at bounding box center [358, 636] width 213 height 14
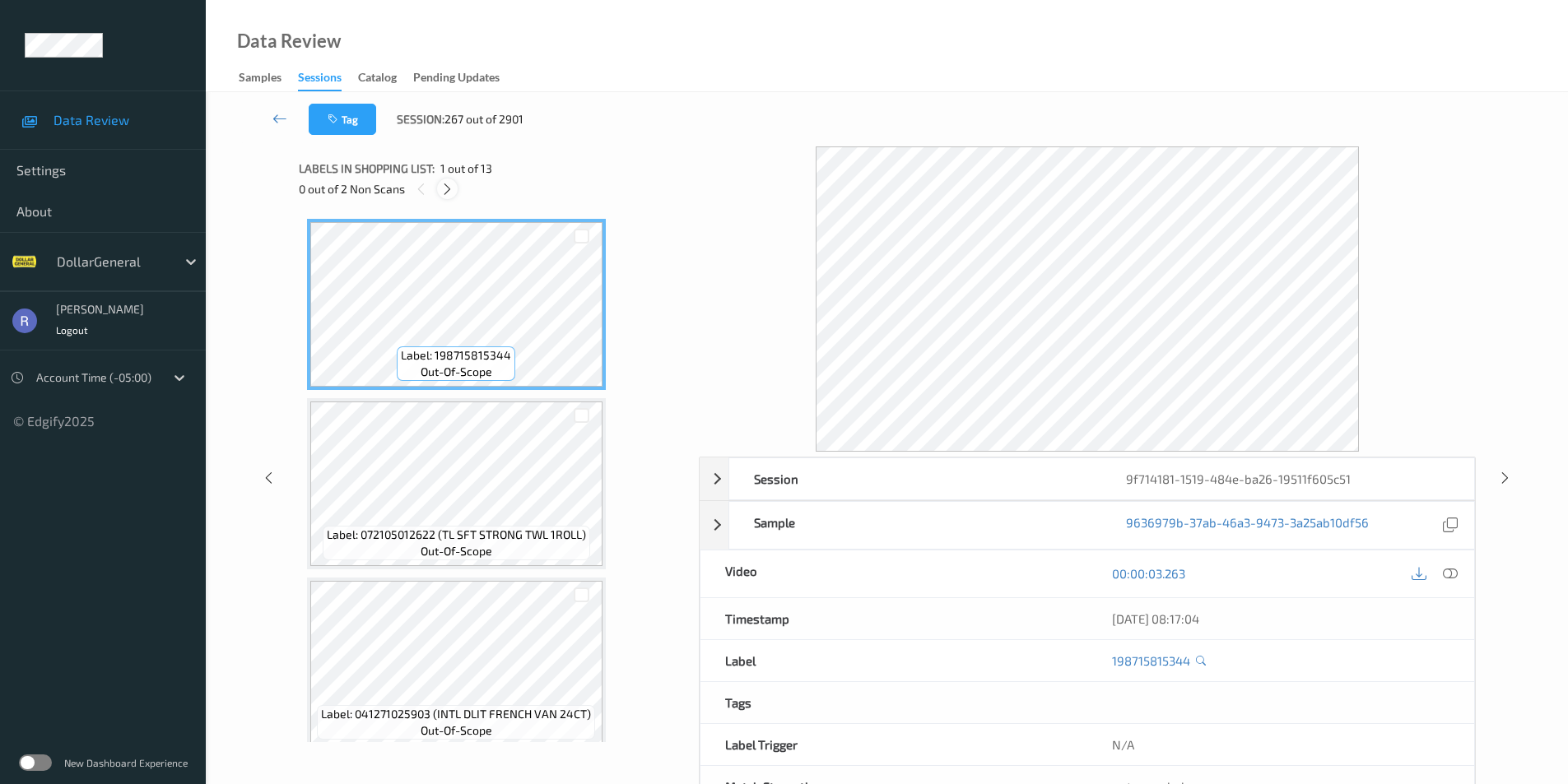
click at [446, 190] on icon at bounding box center [448, 189] width 14 height 15
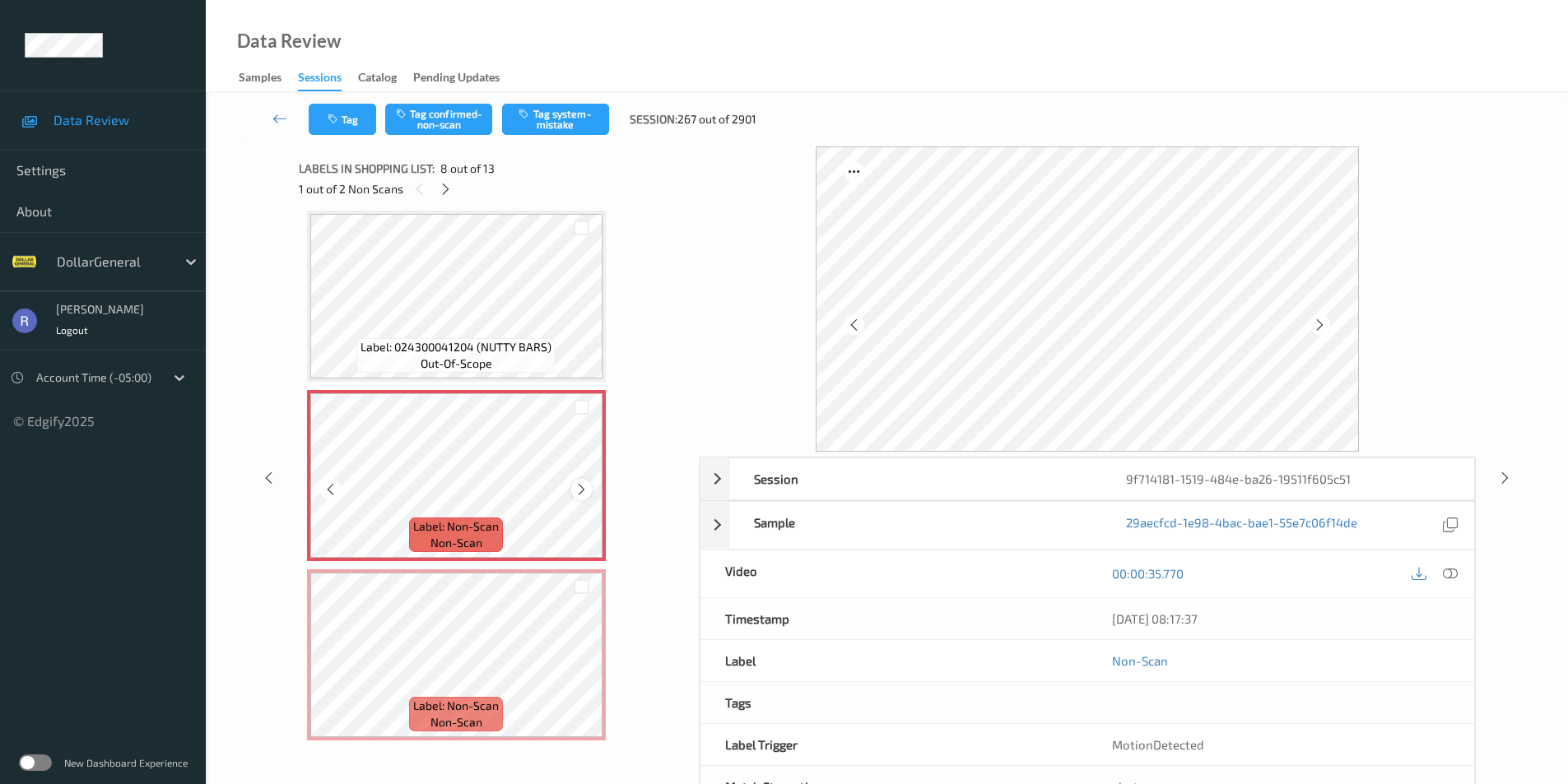
click at [581, 491] on icon at bounding box center [581, 489] width 14 height 15
click at [1452, 571] on icon at bounding box center [1450, 573] width 15 height 15
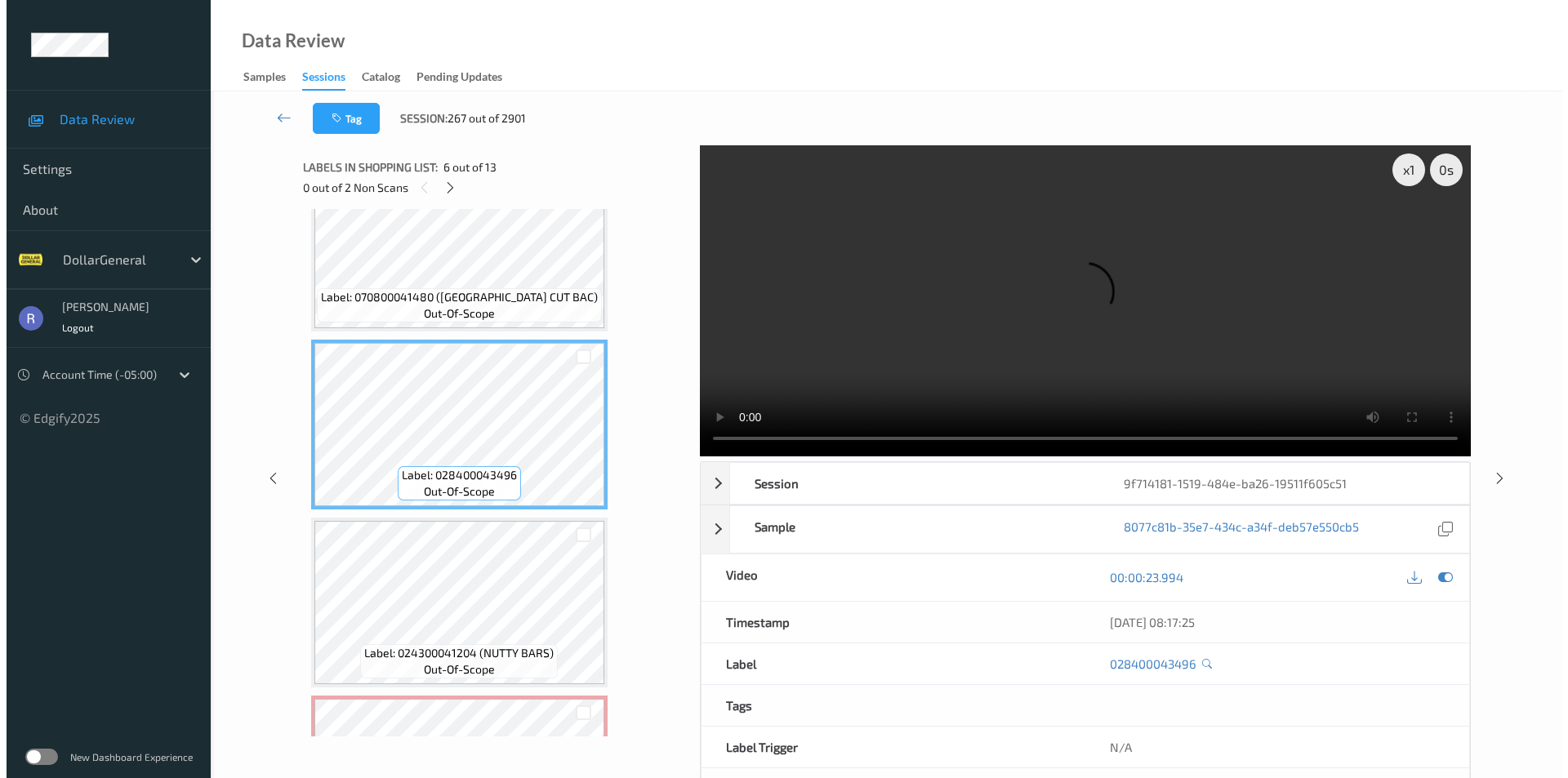
scroll to position [994, 0]
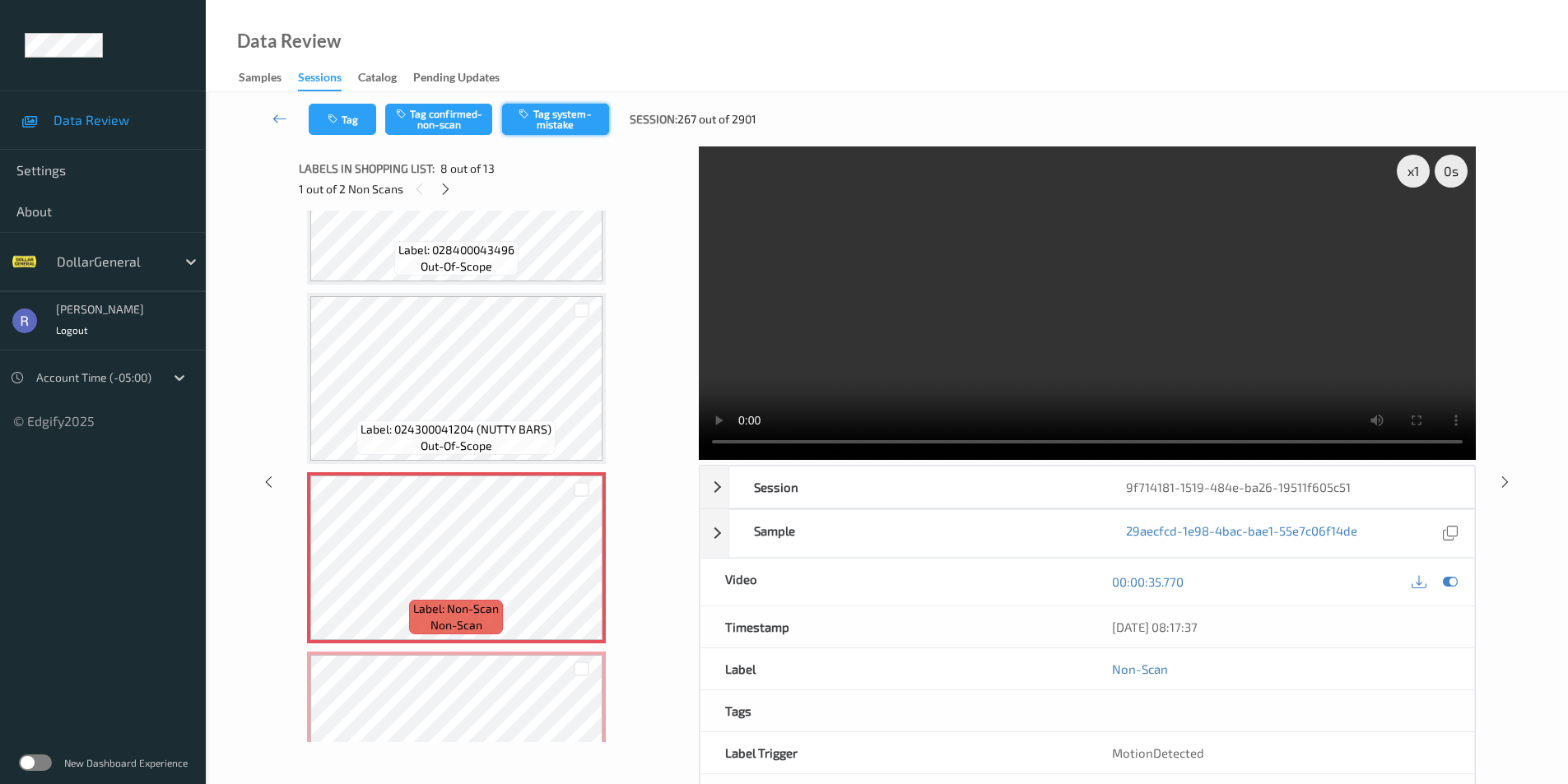
click at [568, 107] on button "Tag system-mistake" at bounding box center [556, 119] width 107 height 31
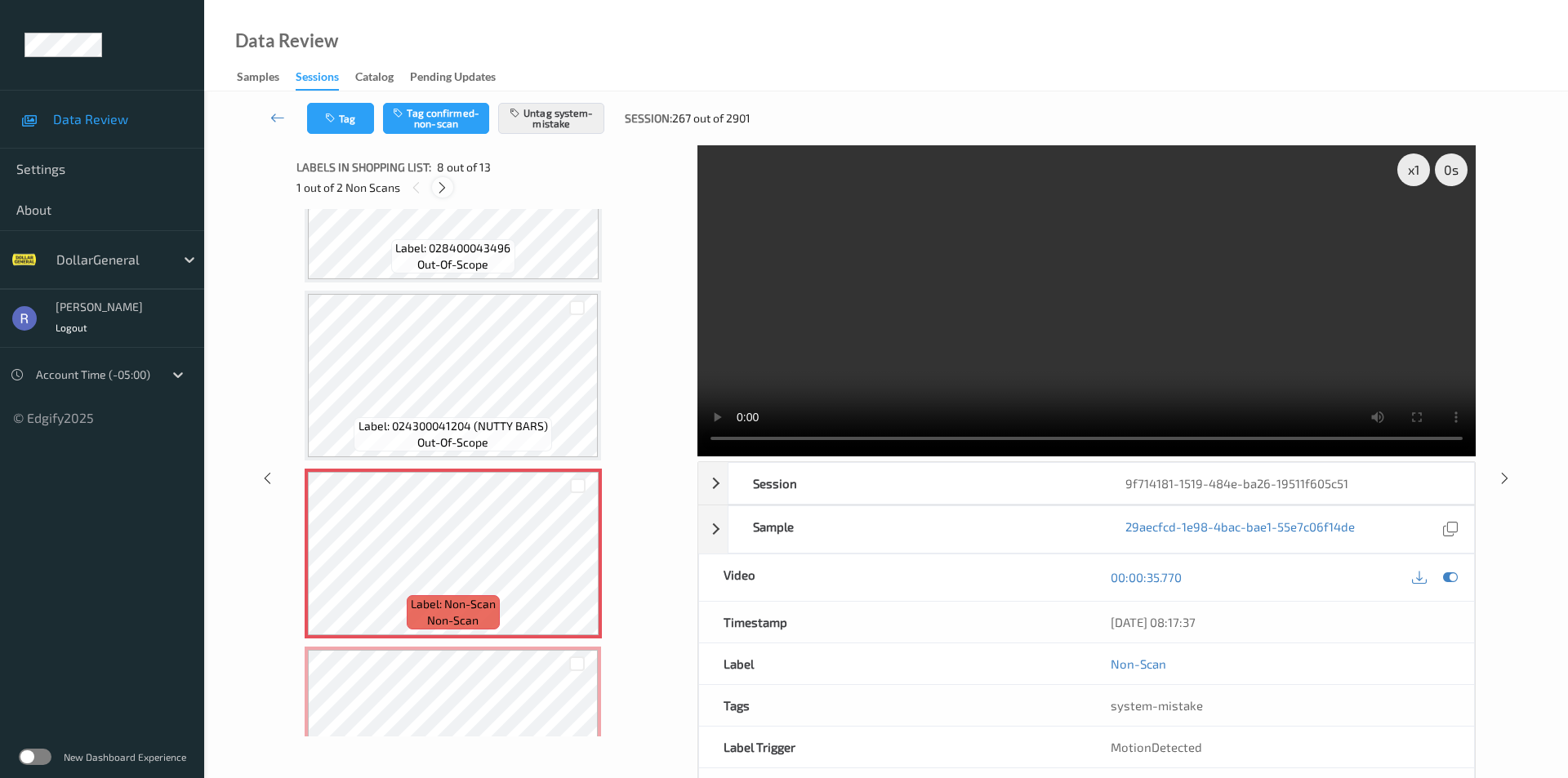
click at [442, 187] on icon at bounding box center [443, 187] width 14 height 15
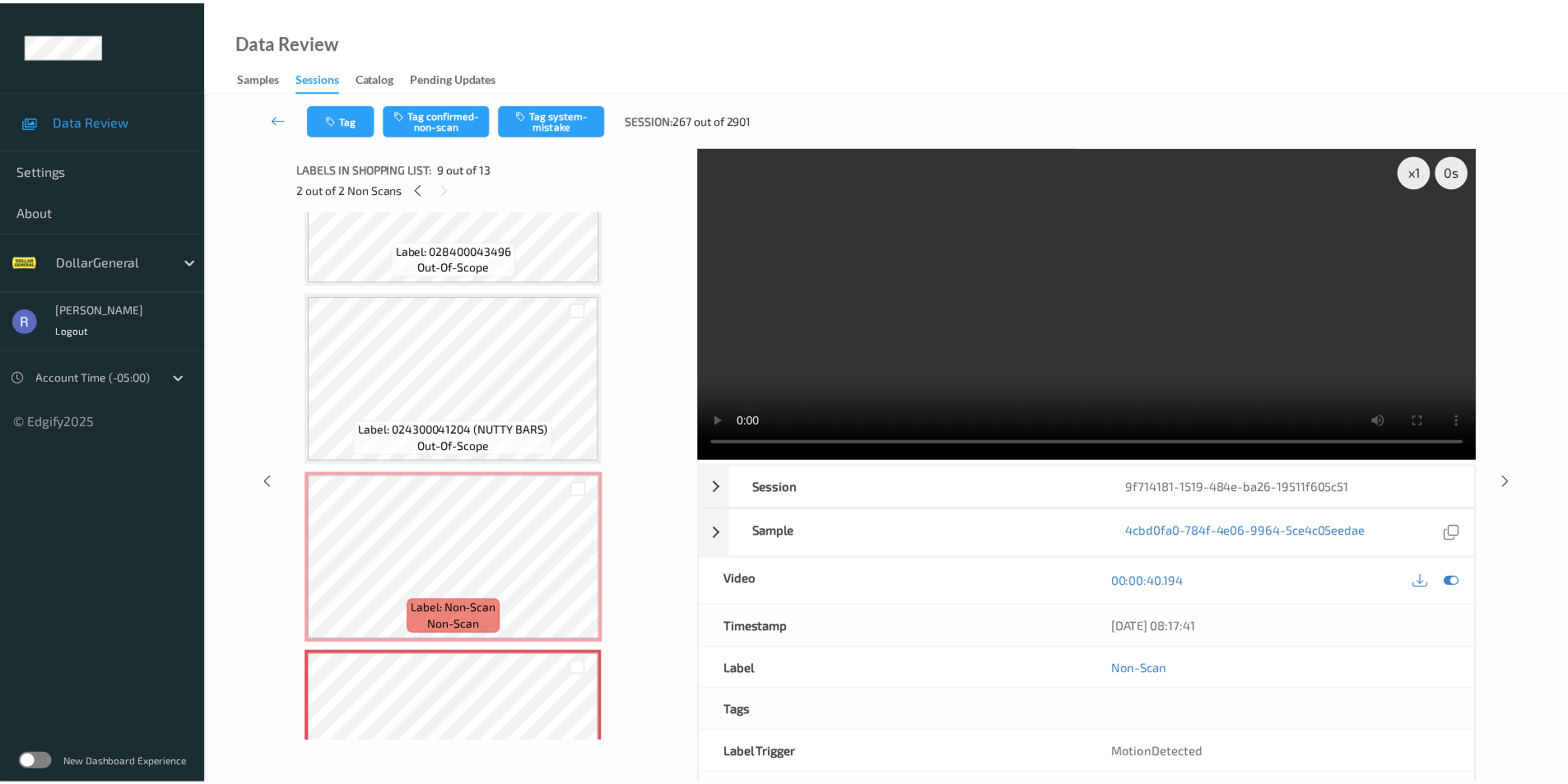
scroll to position [1264, 0]
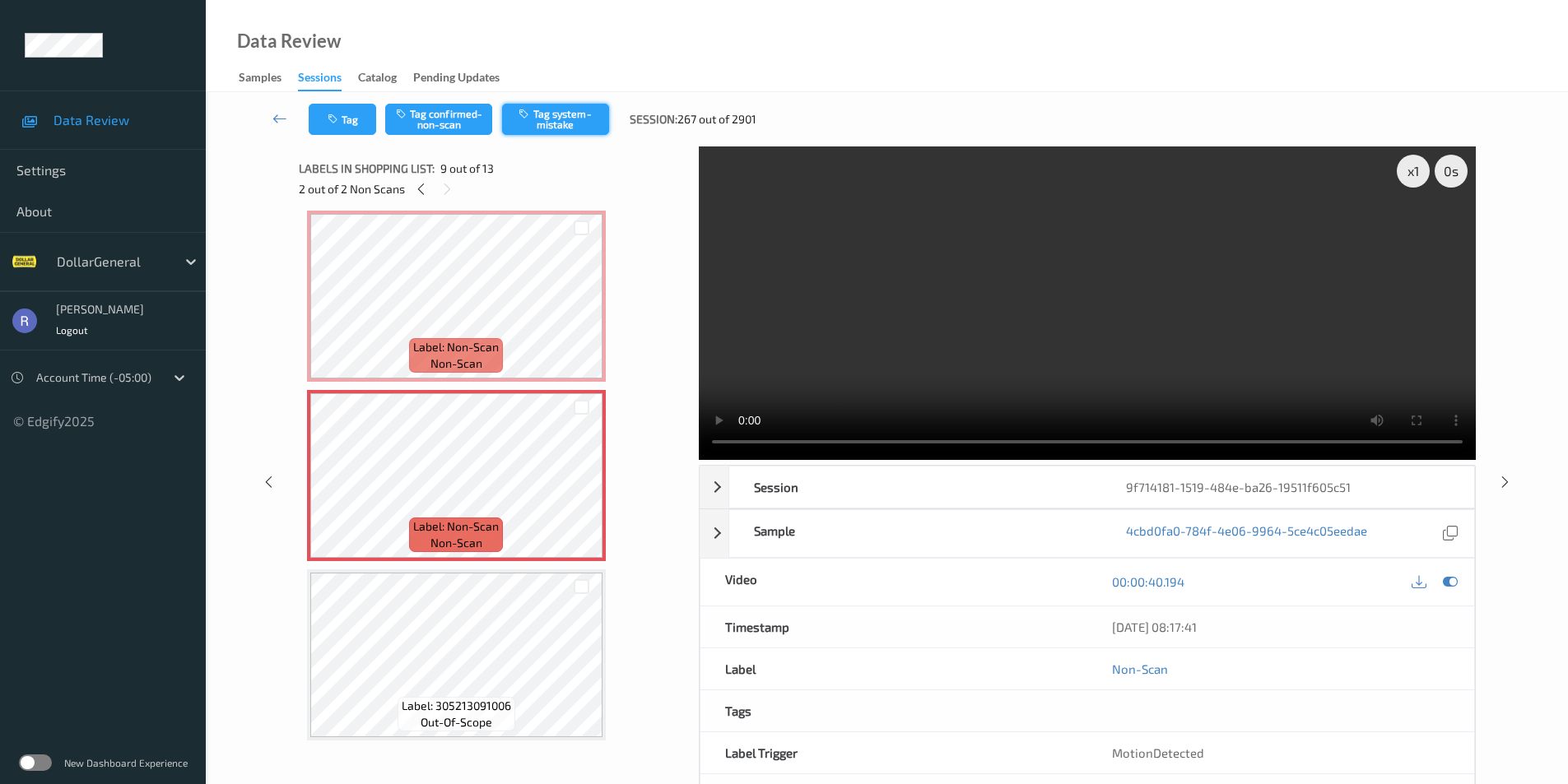
click at [563, 124] on button "Tag system-mistake" at bounding box center [556, 119] width 107 height 31
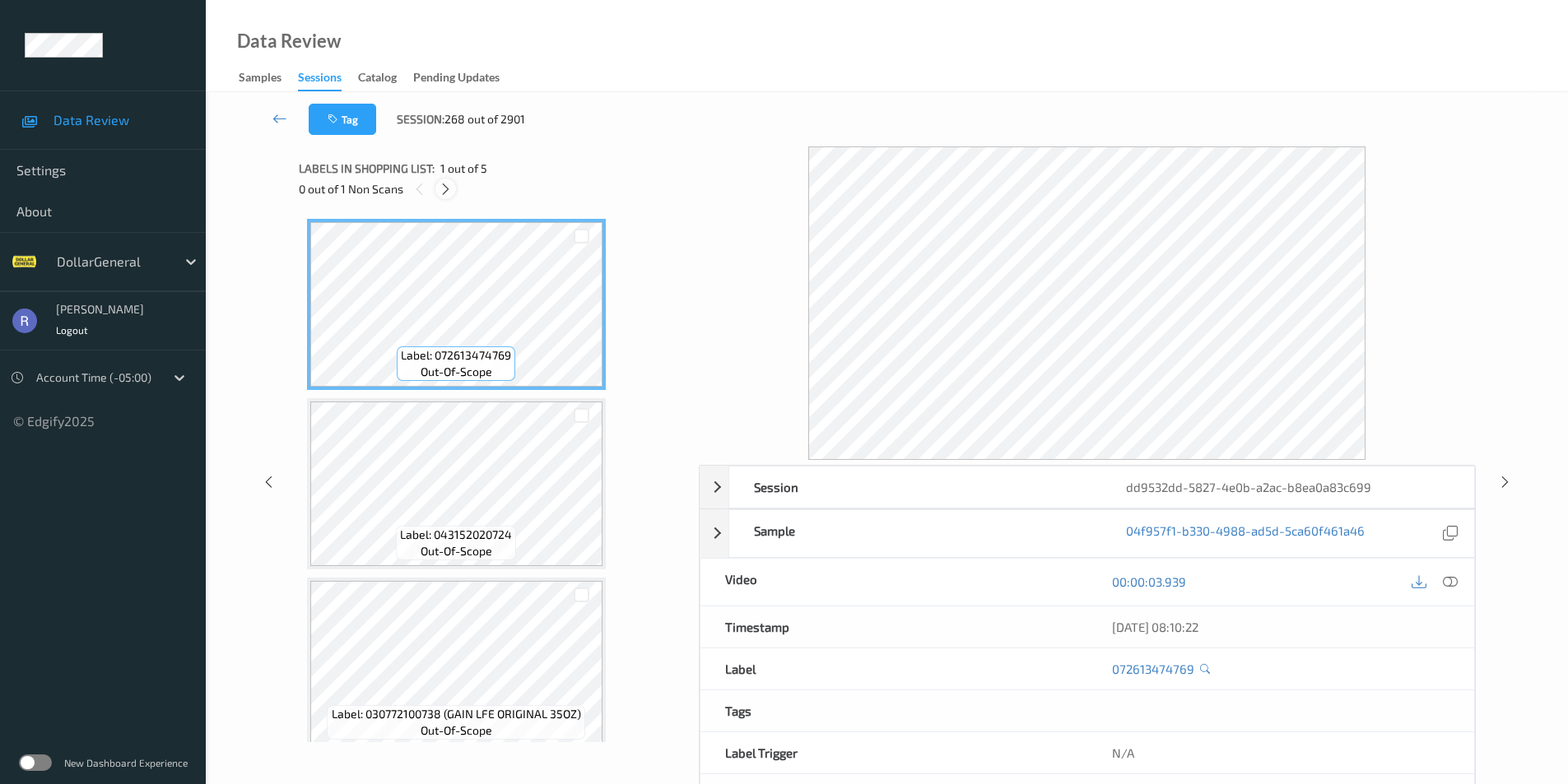
click at [444, 191] on icon at bounding box center [446, 189] width 14 height 15
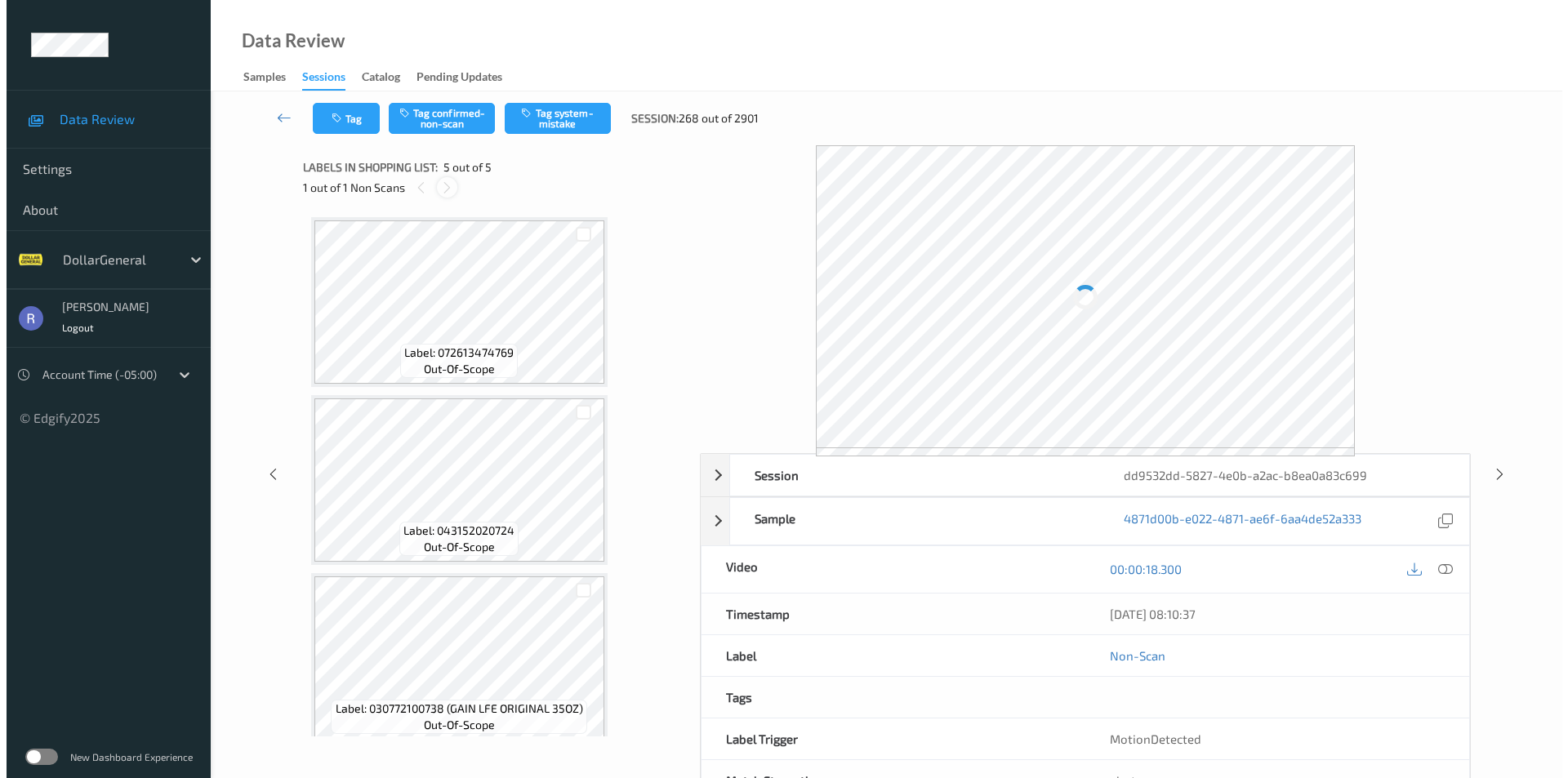
scroll to position [371, 0]
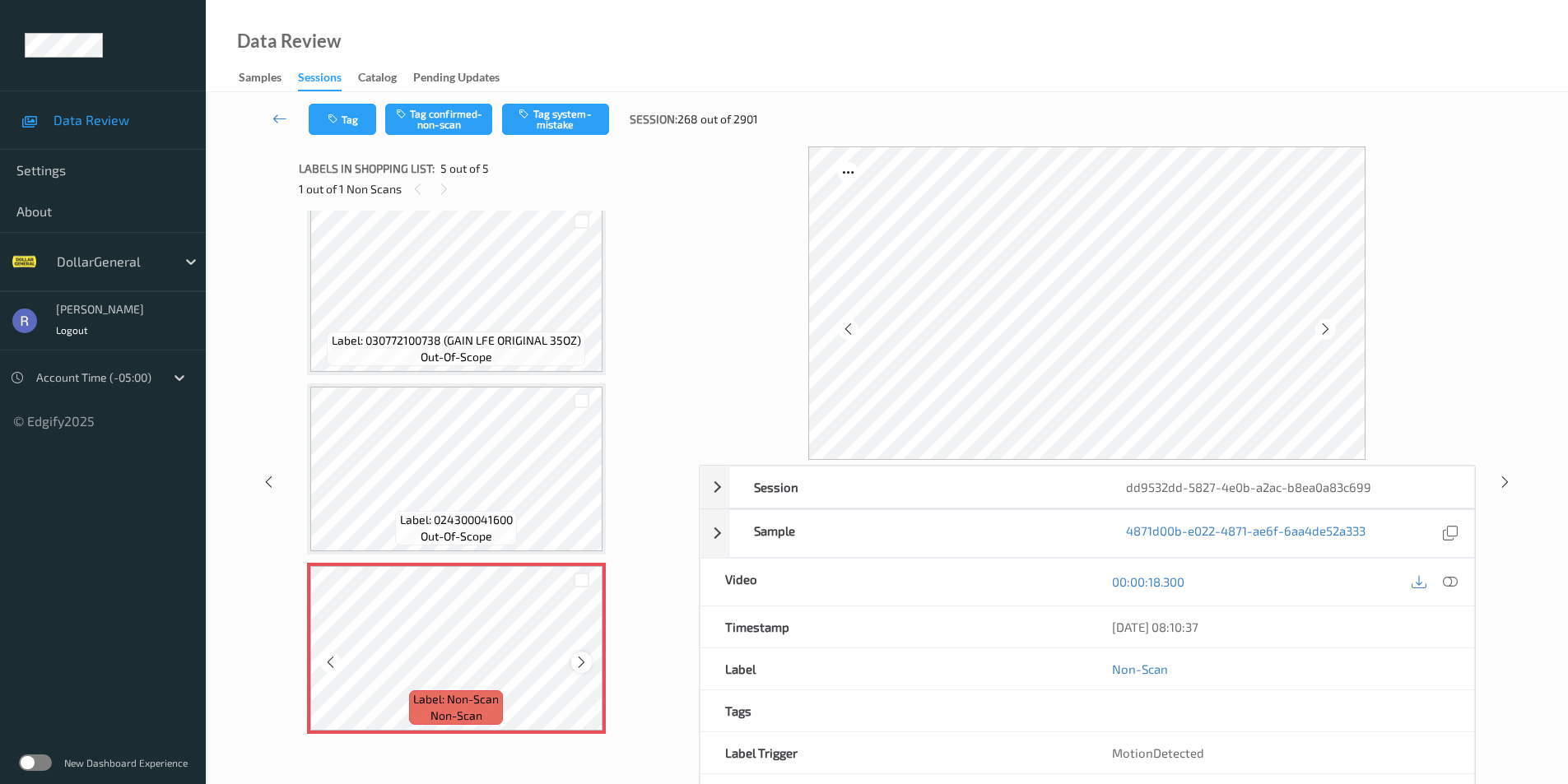
click at [583, 661] on icon at bounding box center [581, 662] width 14 height 15
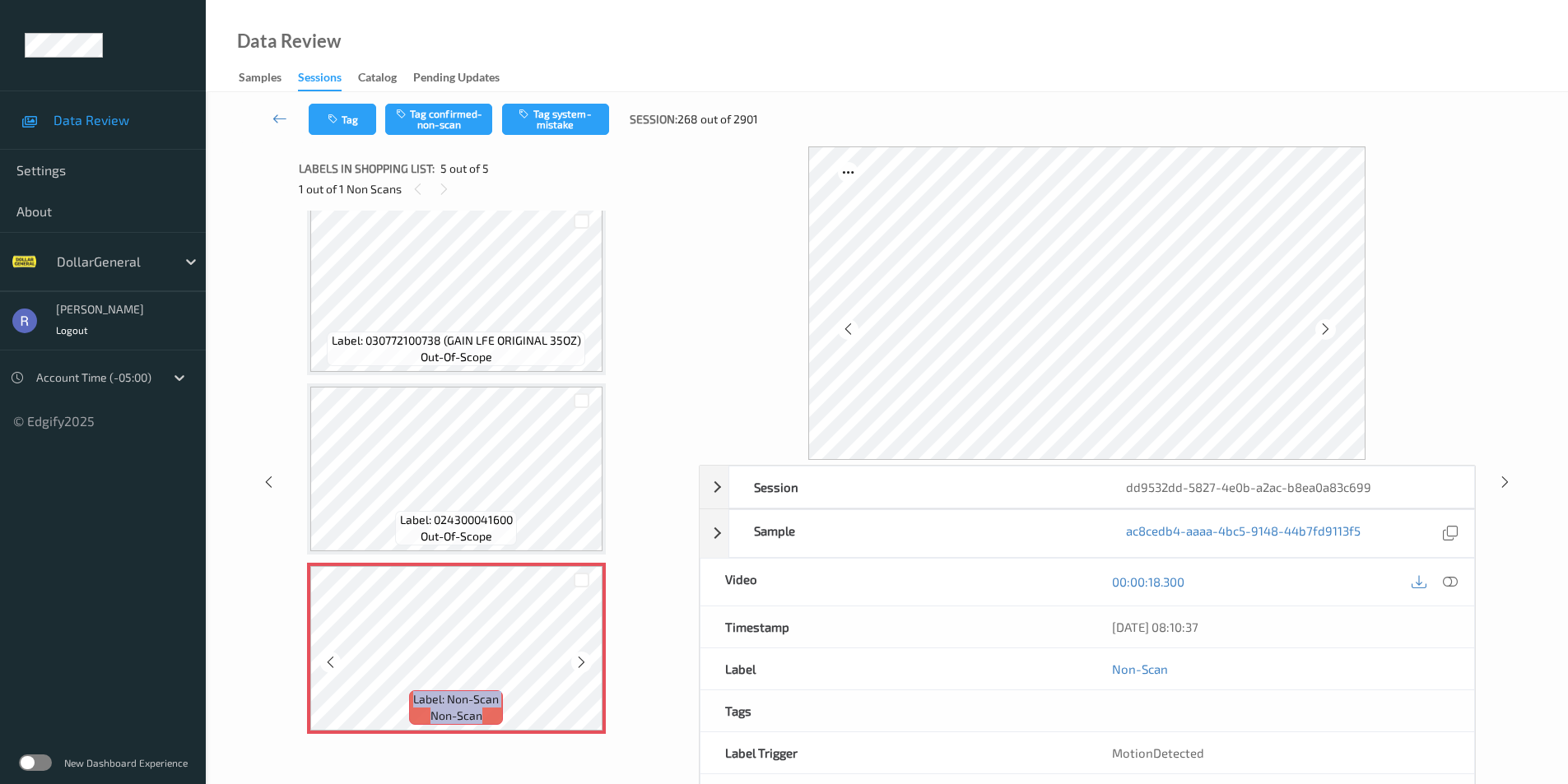
click at [583, 661] on icon at bounding box center [581, 662] width 14 height 15
click at [540, 129] on button "Tag system-mistake" at bounding box center [556, 119] width 107 height 31
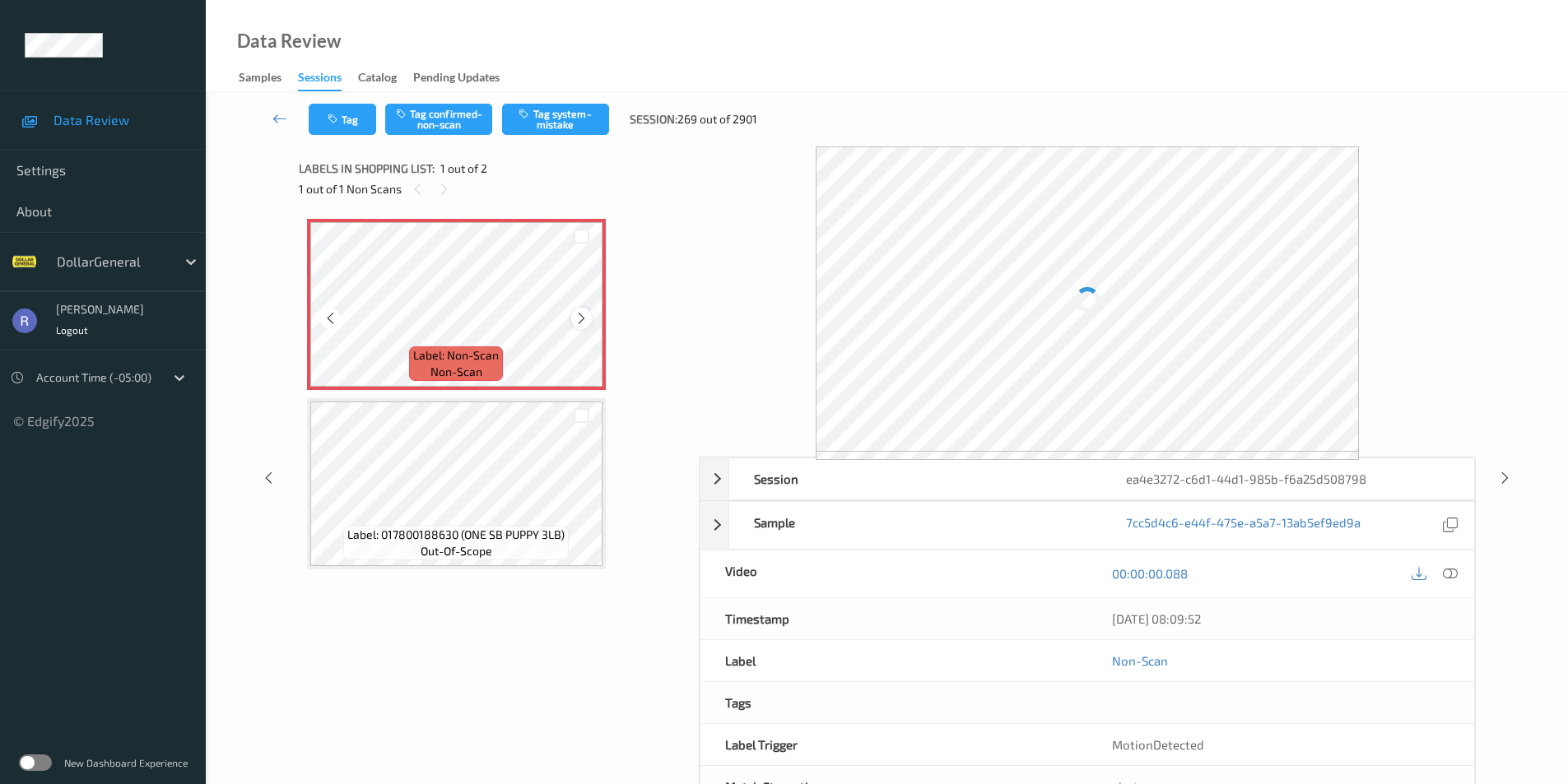
click at [582, 317] on icon at bounding box center [581, 319] width 14 height 15
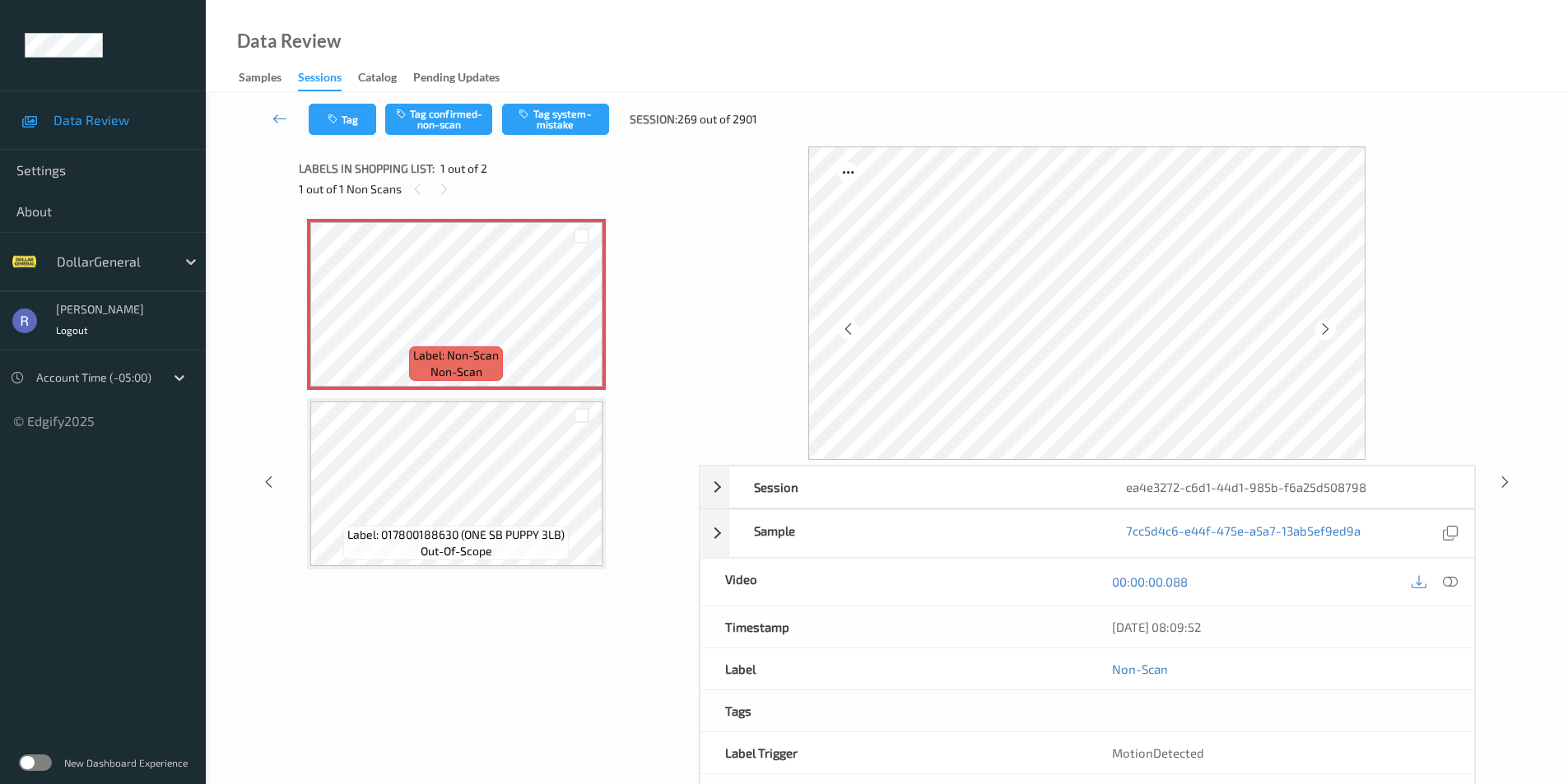
click at [563, 139] on div "Tag Tag confirmed-non-scan Tag system-mistake Session: 269 out of 2901" at bounding box center [887, 119] width 1295 height 54
click at [565, 117] on button "Tag system-mistake" at bounding box center [556, 119] width 107 height 31
click at [339, 118] on icon "button" at bounding box center [335, 119] width 14 height 12
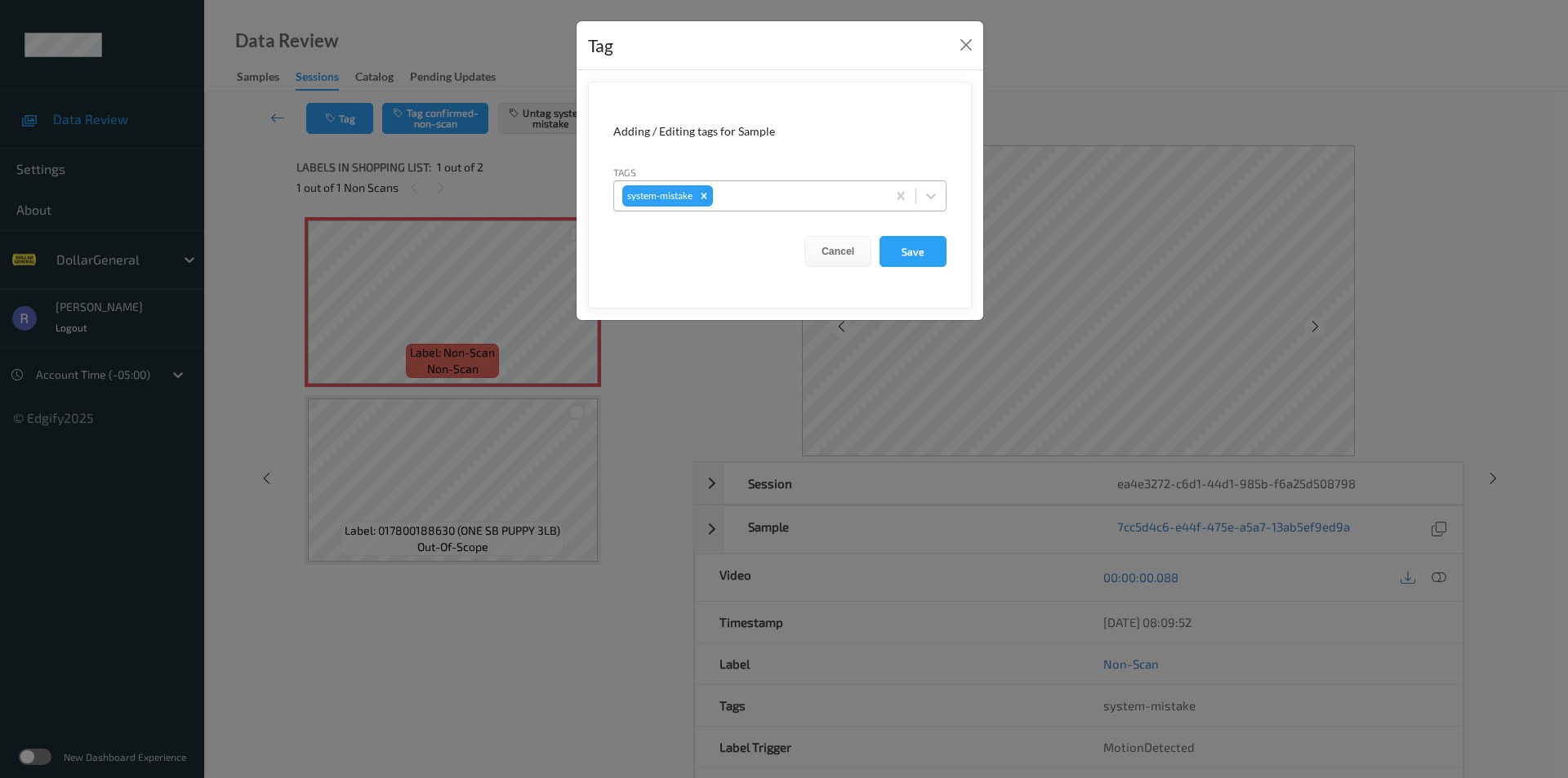
click at [754, 196] on div at bounding box center [797, 196] width 162 height 19
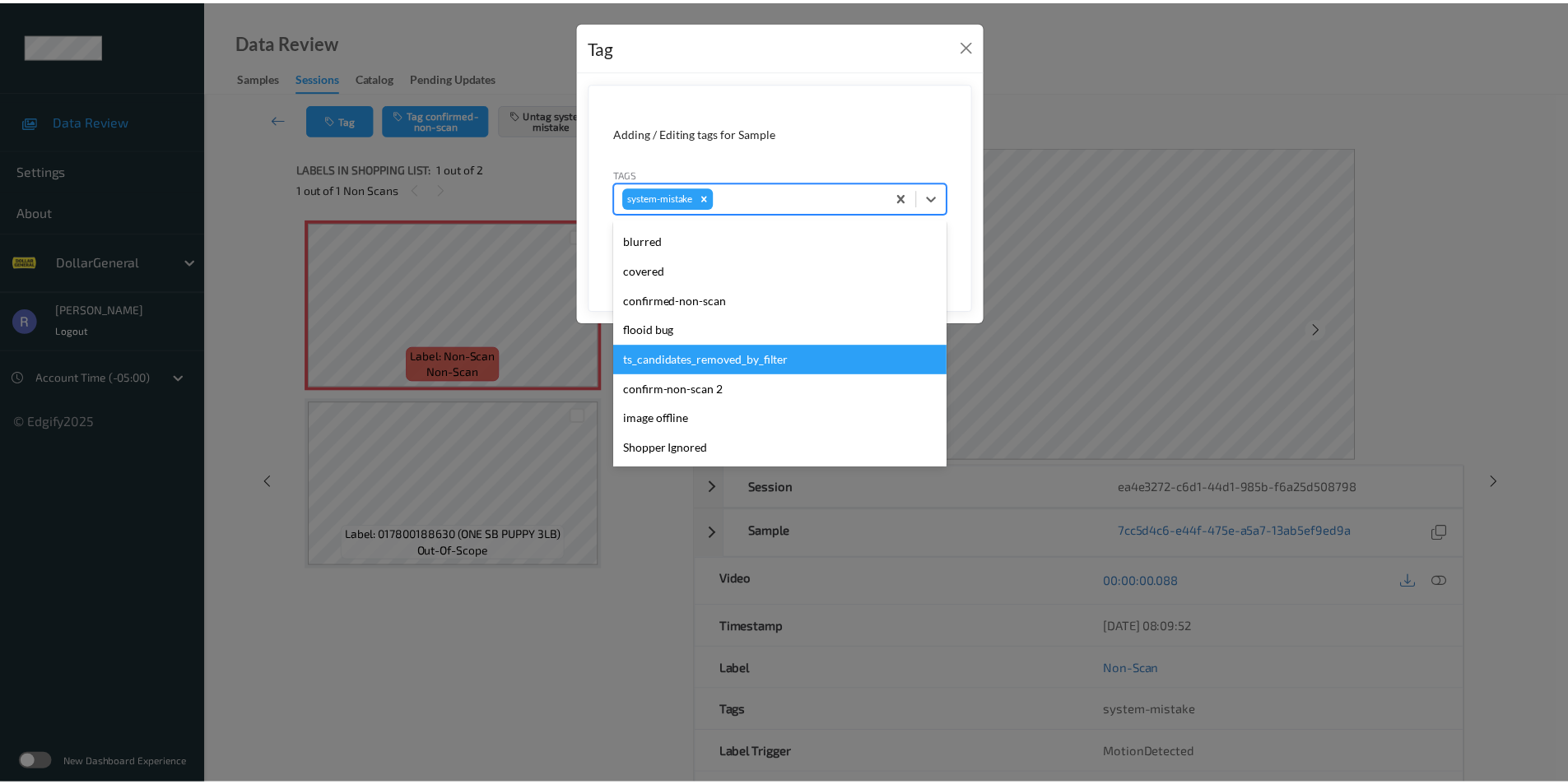
scroll to position [411, 0]
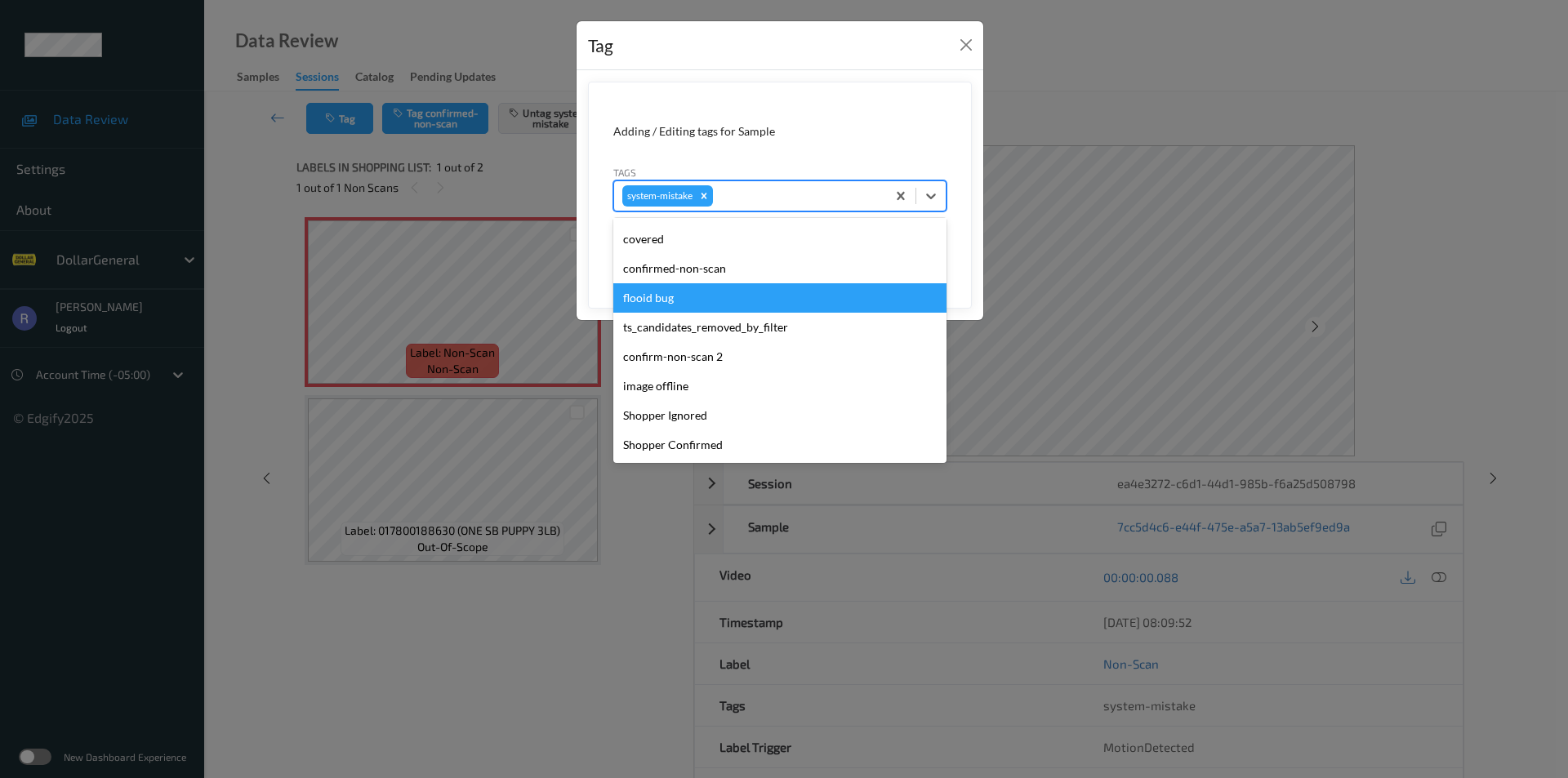
click at [643, 299] on div "flooid bug" at bounding box center [779, 298] width 333 height 29
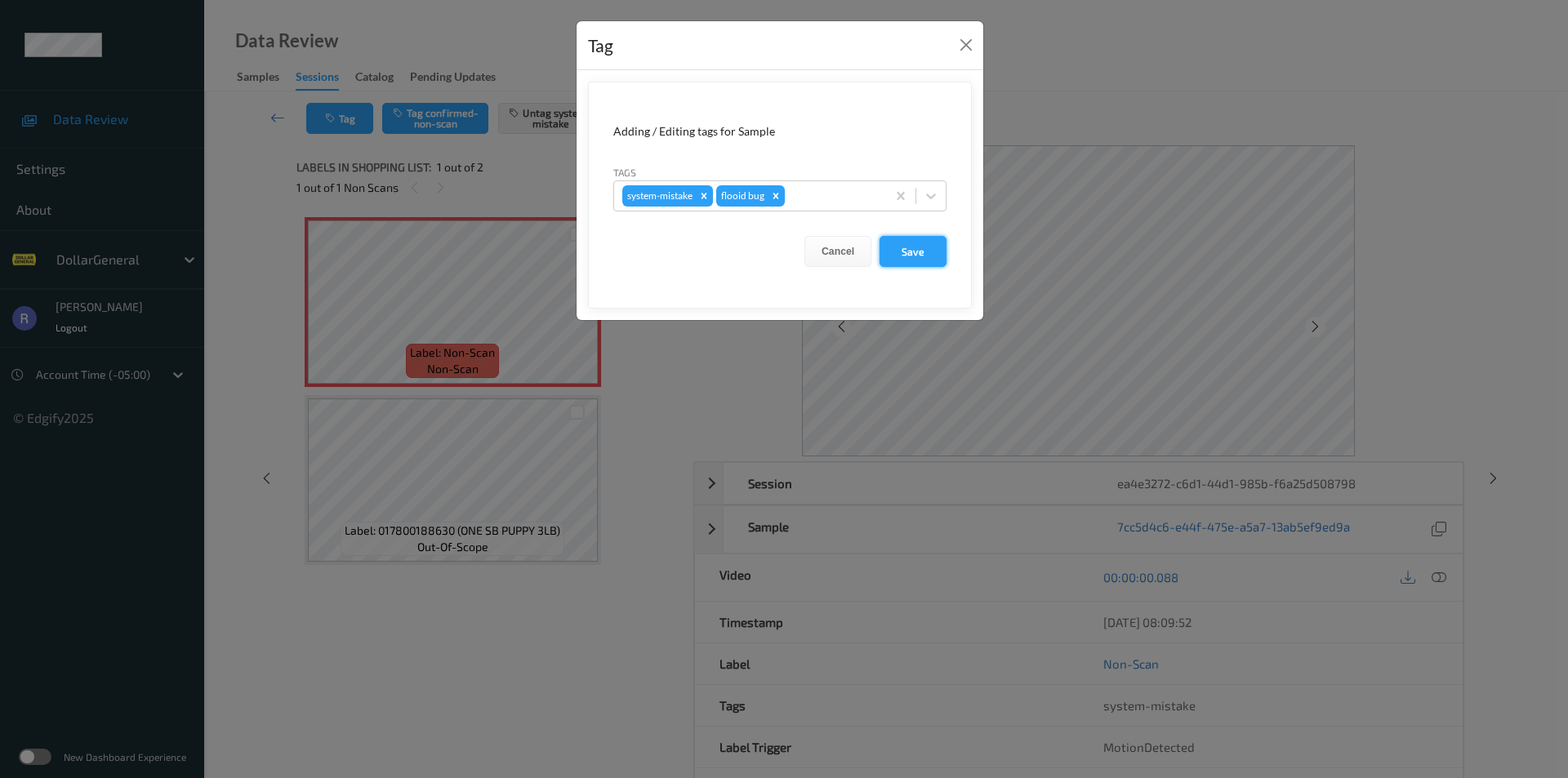
click at [905, 246] on button "Save" at bounding box center [913, 251] width 67 height 31
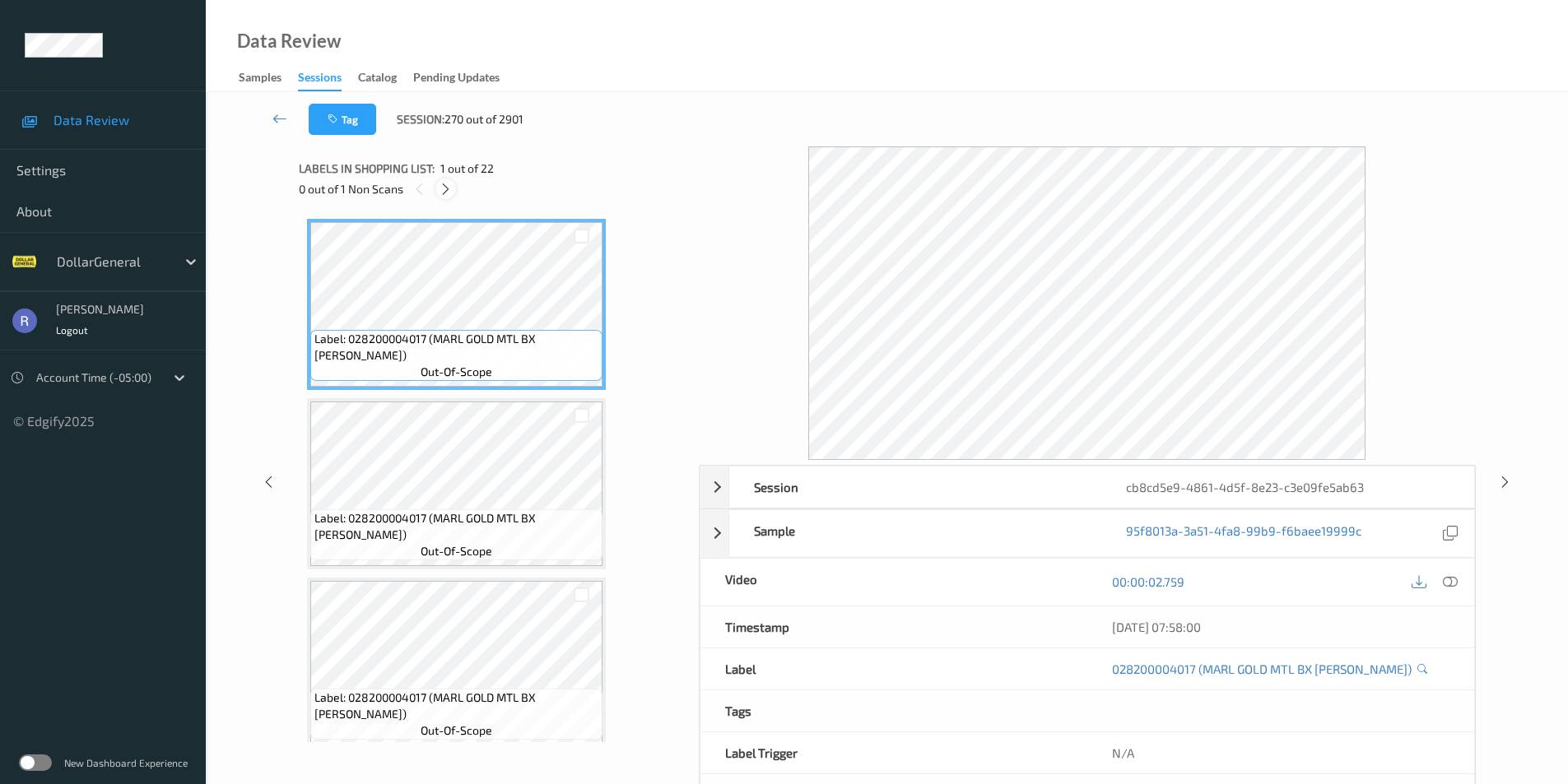
click at [449, 190] on icon at bounding box center [446, 189] width 14 height 15
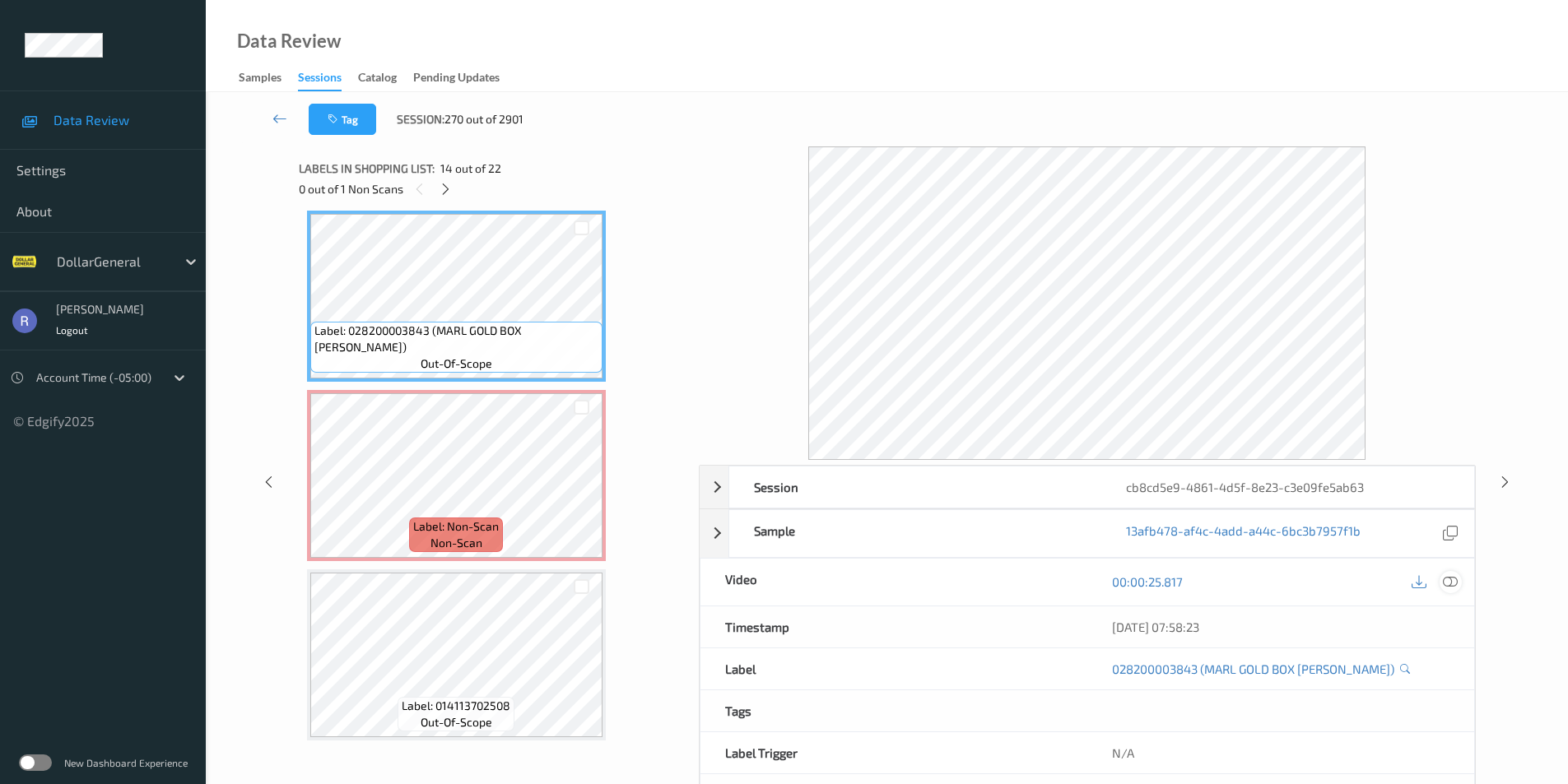
click at [1454, 576] on icon at bounding box center [1450, 581] width 15 height 15
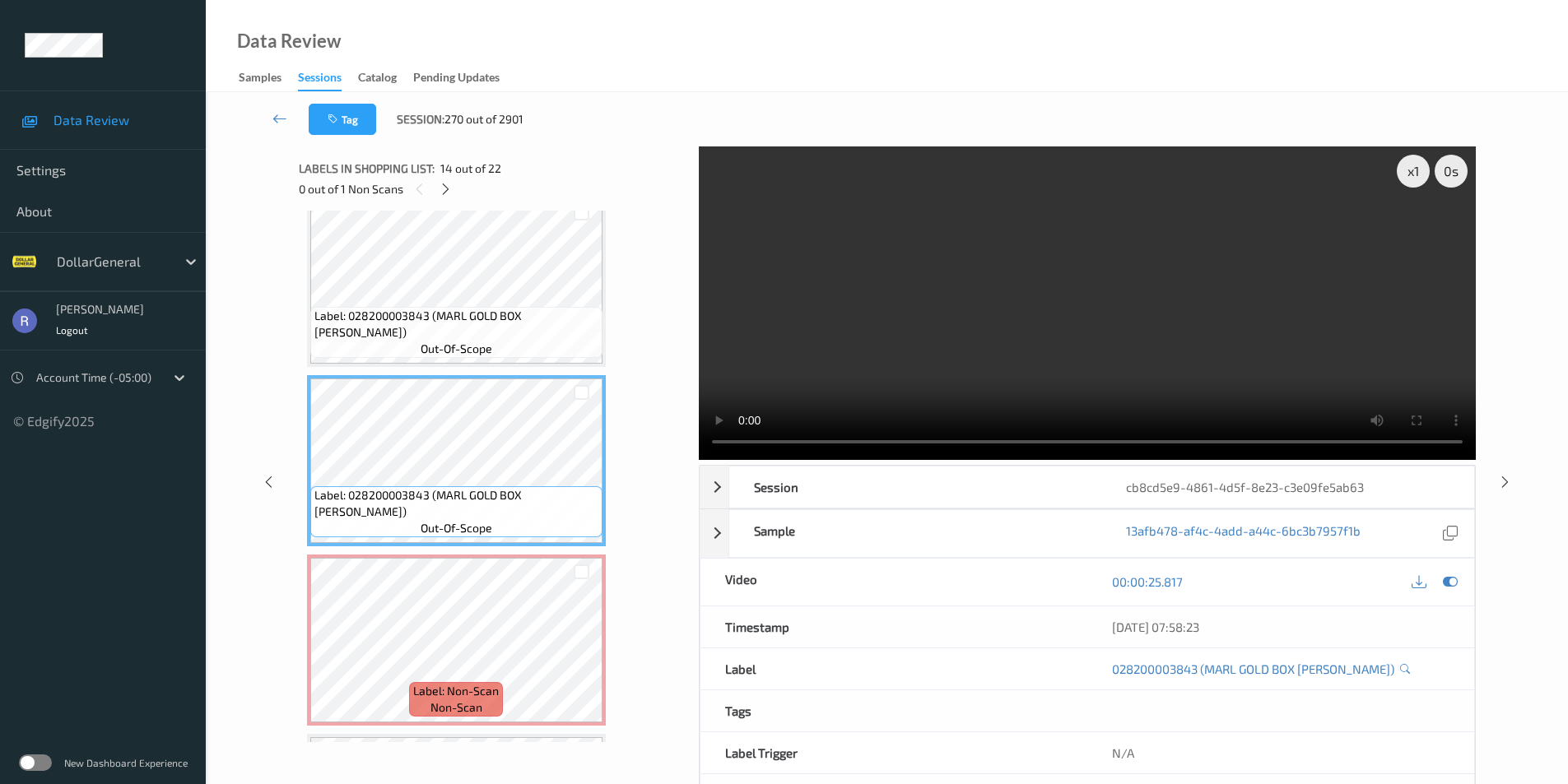
scroll to position [2587, 0]
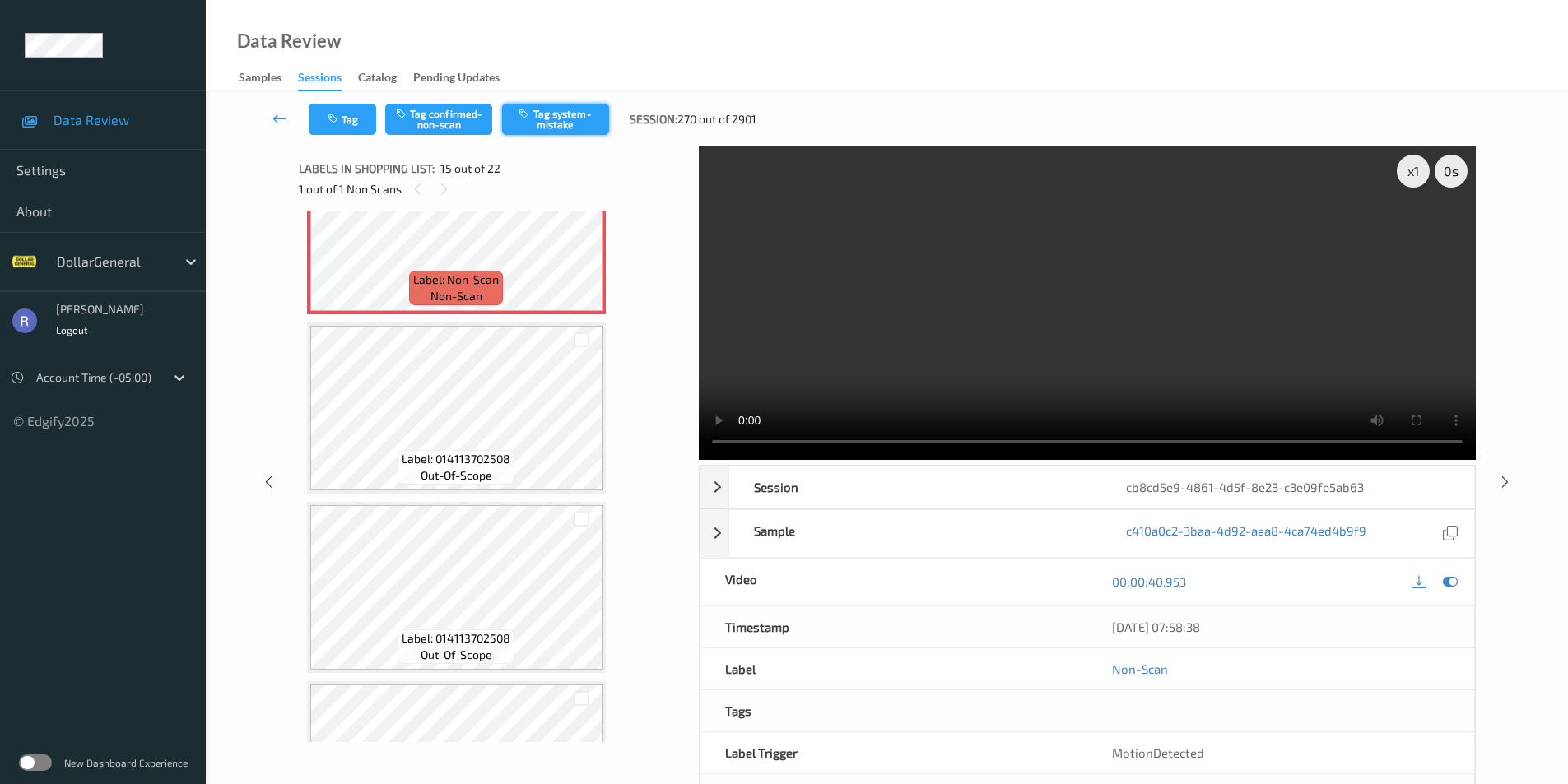
click at [557, 110] on button "Tag system-mistake" at bounding box center [556, 119] width 107 height 31
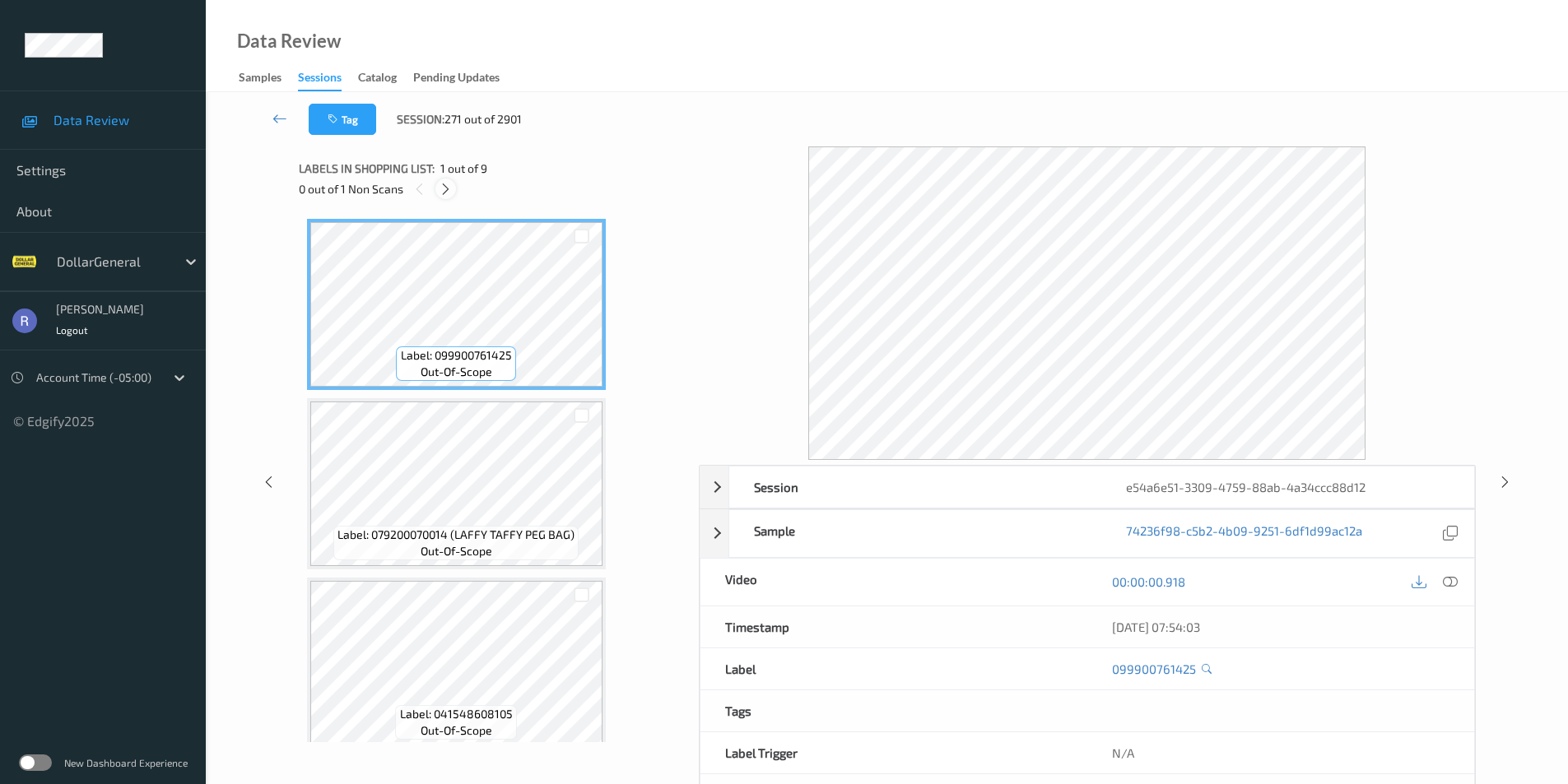
click at [445, 190] on icon at bounding box center [446, 189] width 14 height 15
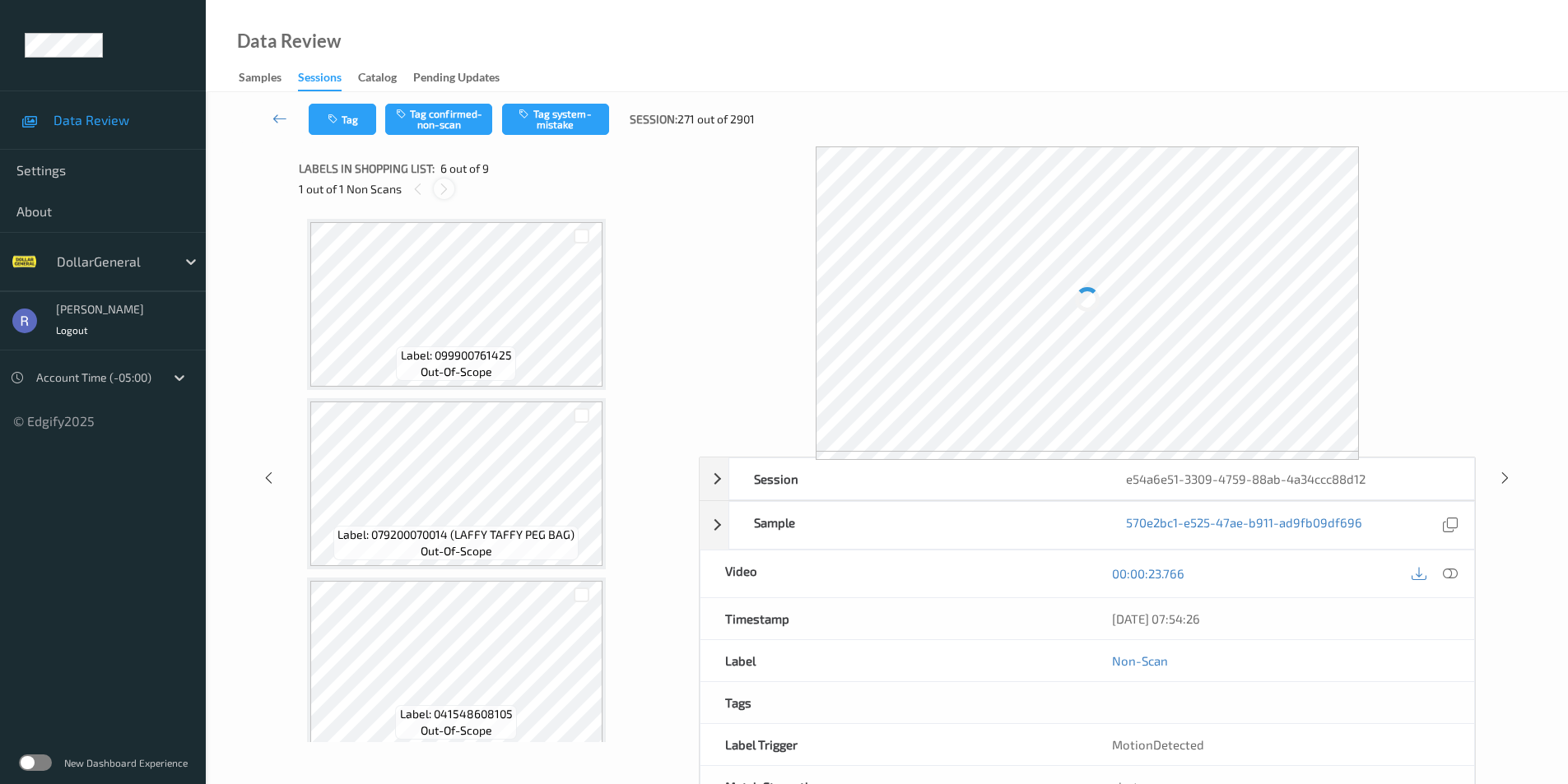
scroll to position [726, 0]
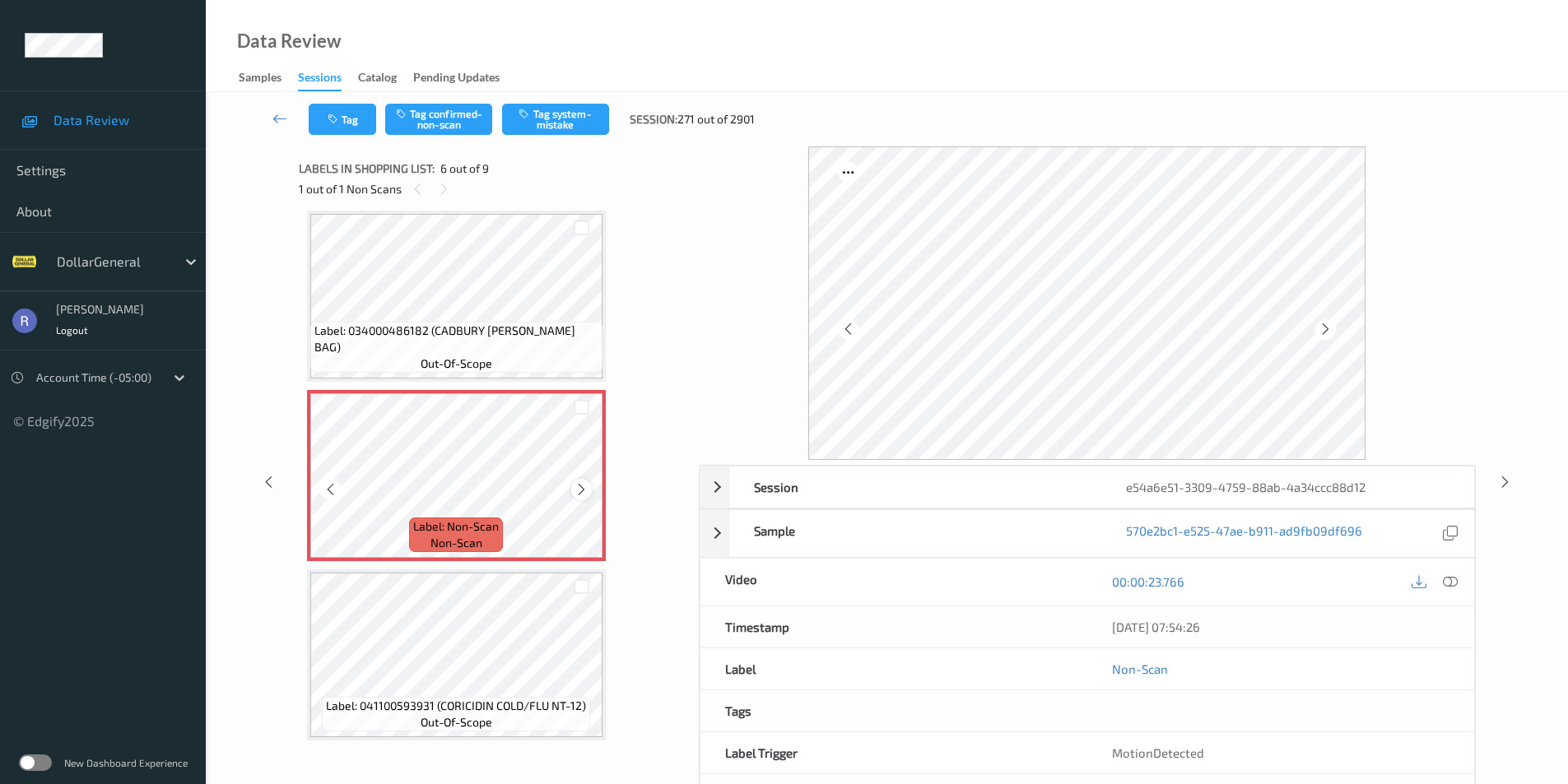
click at [584, 489] on icon at bounding box center [581, 489] width 14 height 15
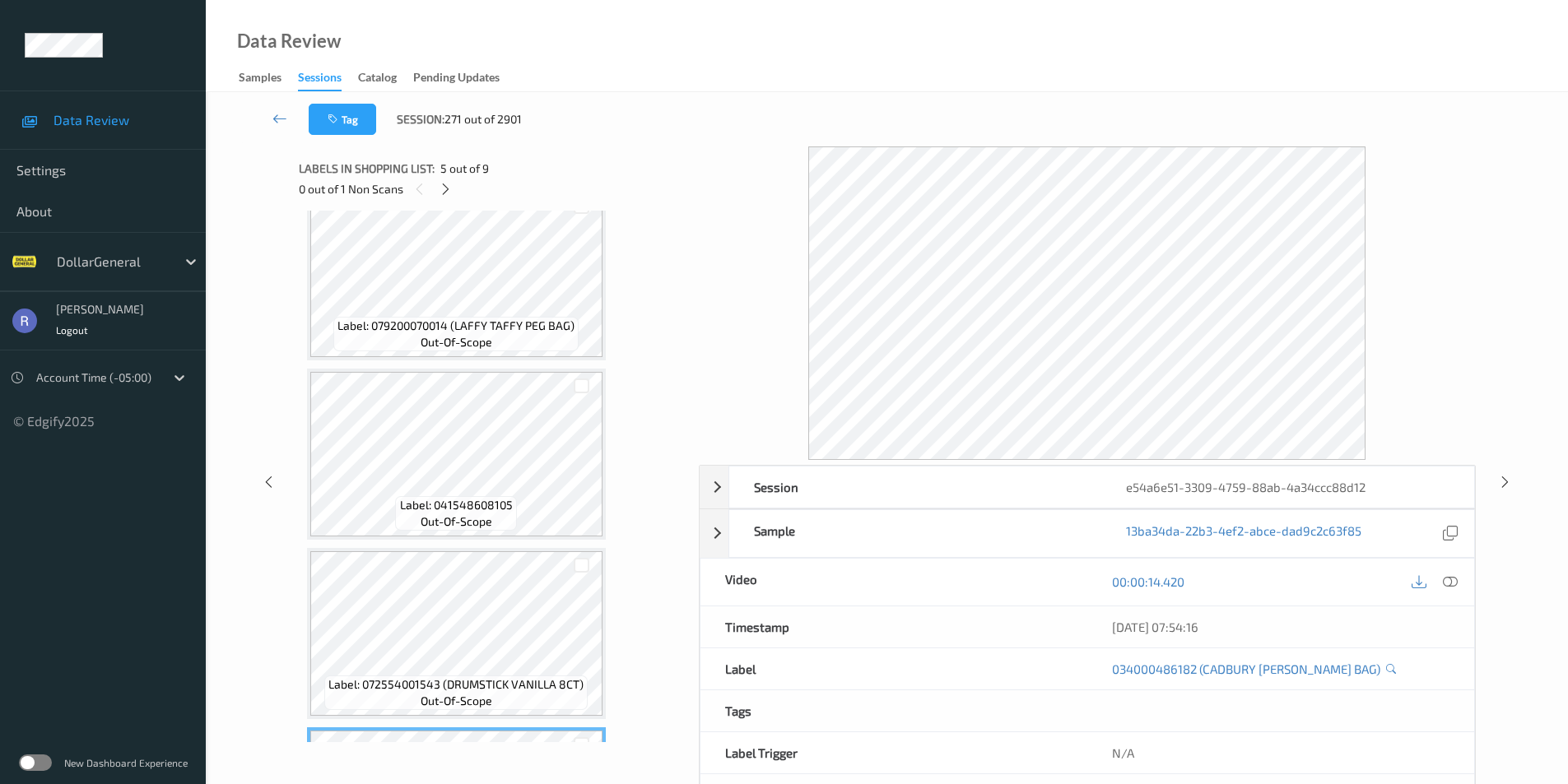
scroll to position [247, 0]
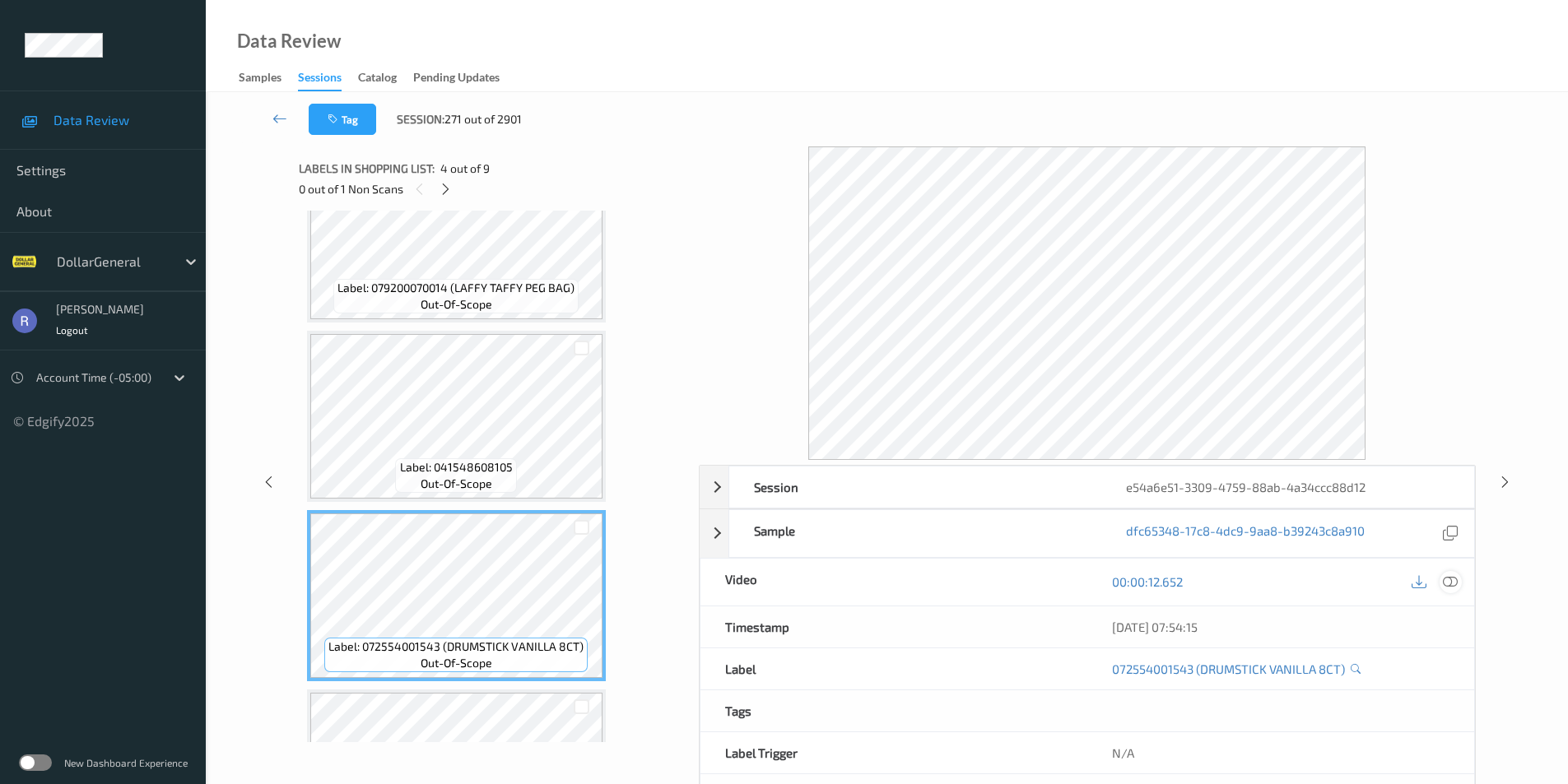
click at [1451, 581] on icon at bounding box center [1450, 581] width 15 height 15
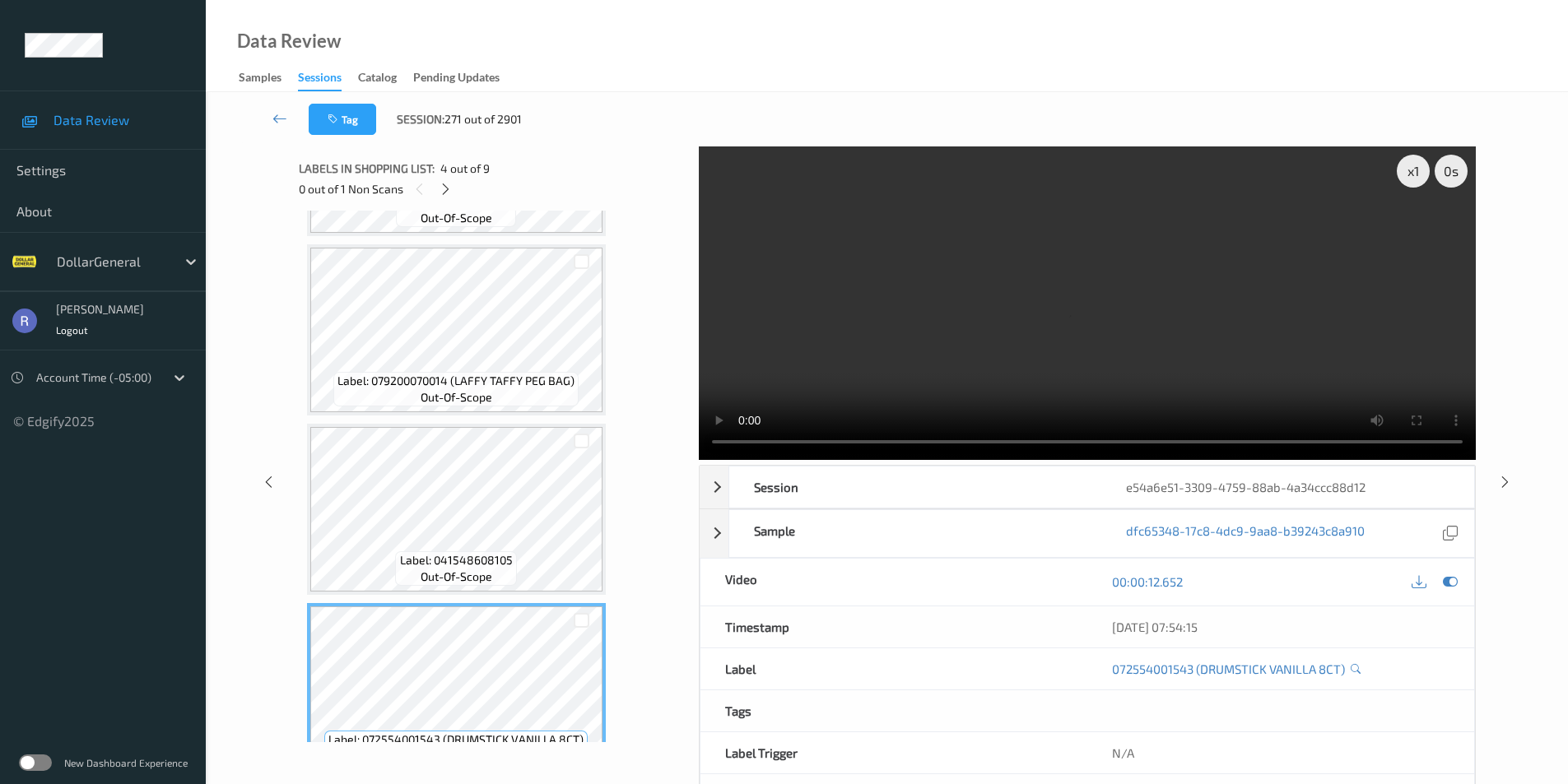
scroll to position [0, 0]
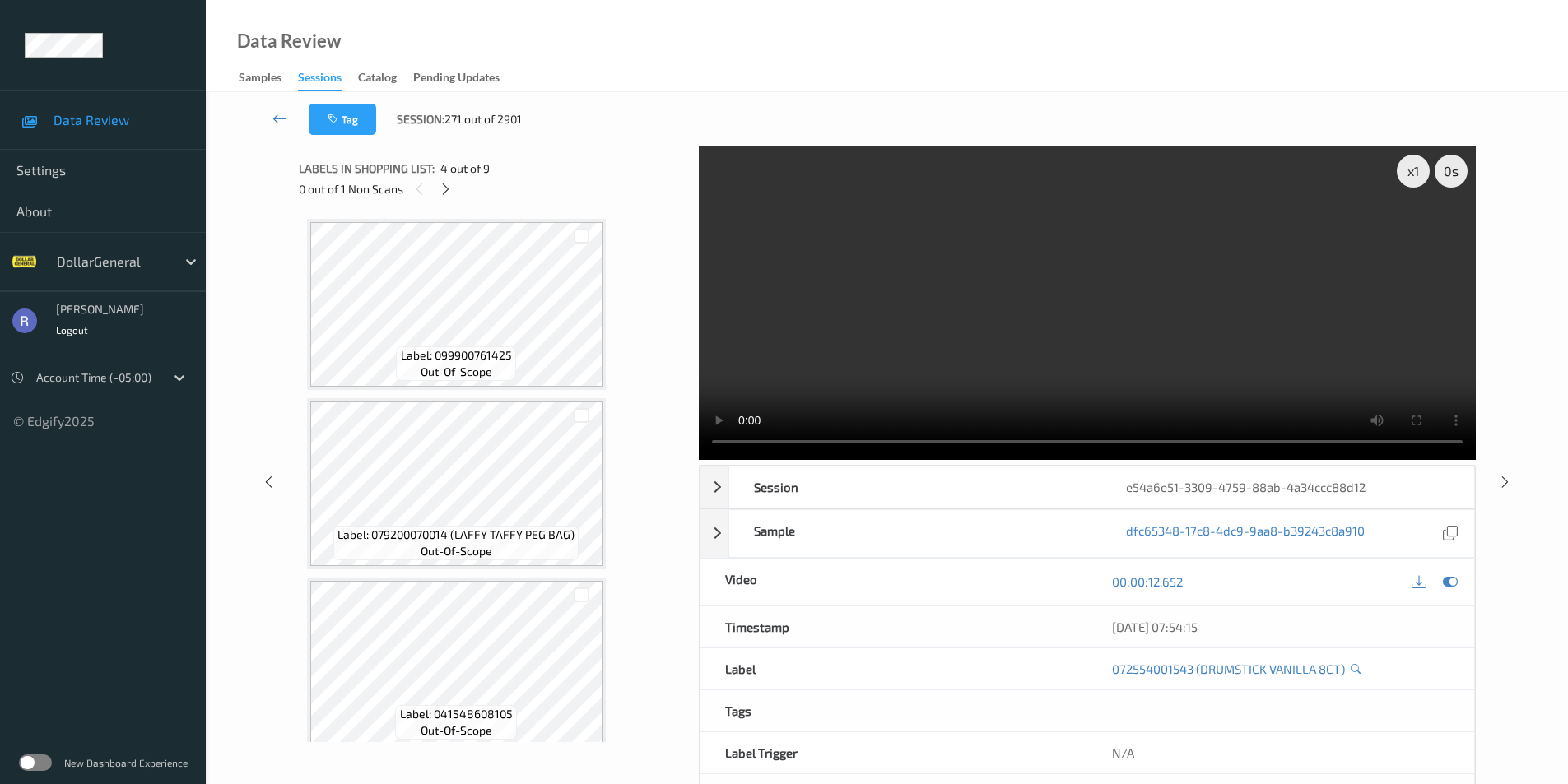
click at [483, 209] on div "Labels in shopping list: 4 out of 9 0 out of 1 Non Scans" at bounding box center [493, 179] width 388 height 64
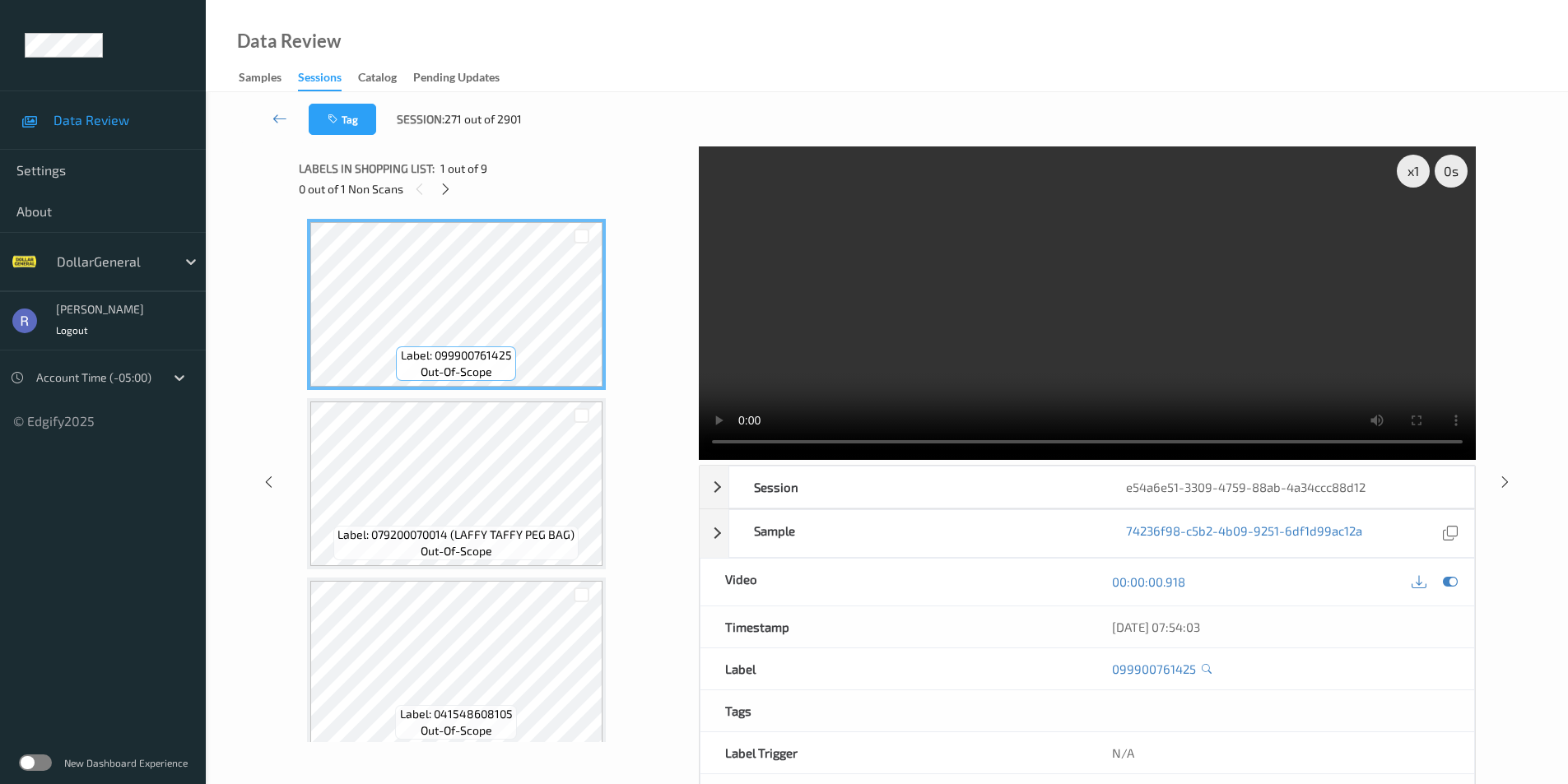
click at [647, 448] on div "x 1 0 s Session e54a6e51-3309-4759-88ab-4a34ccc88d12 Session ID e54a6e51-3309-4…" at bounding box center [888, 482] width 1177 height 671
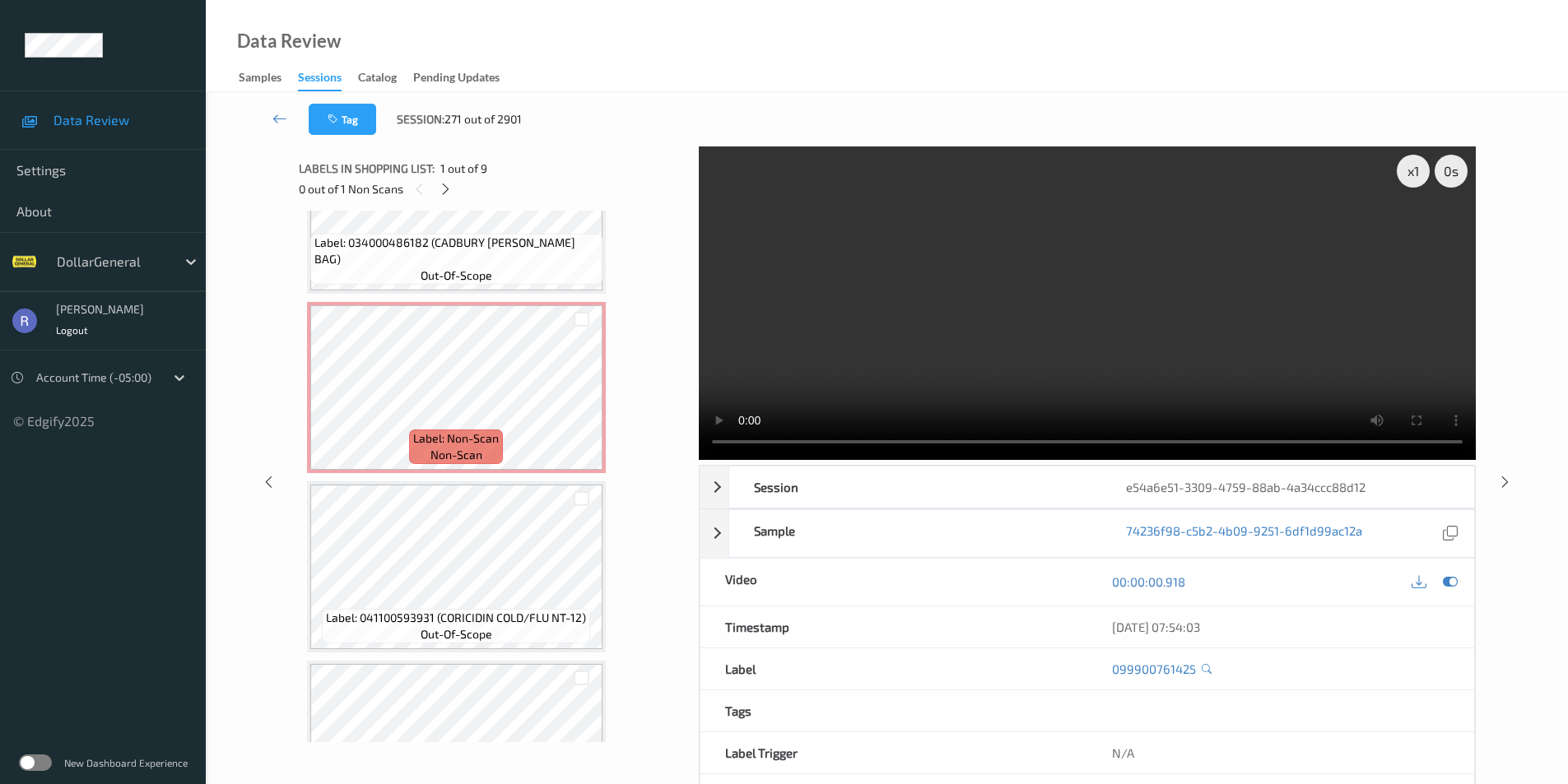
scroll to position [905, 0]
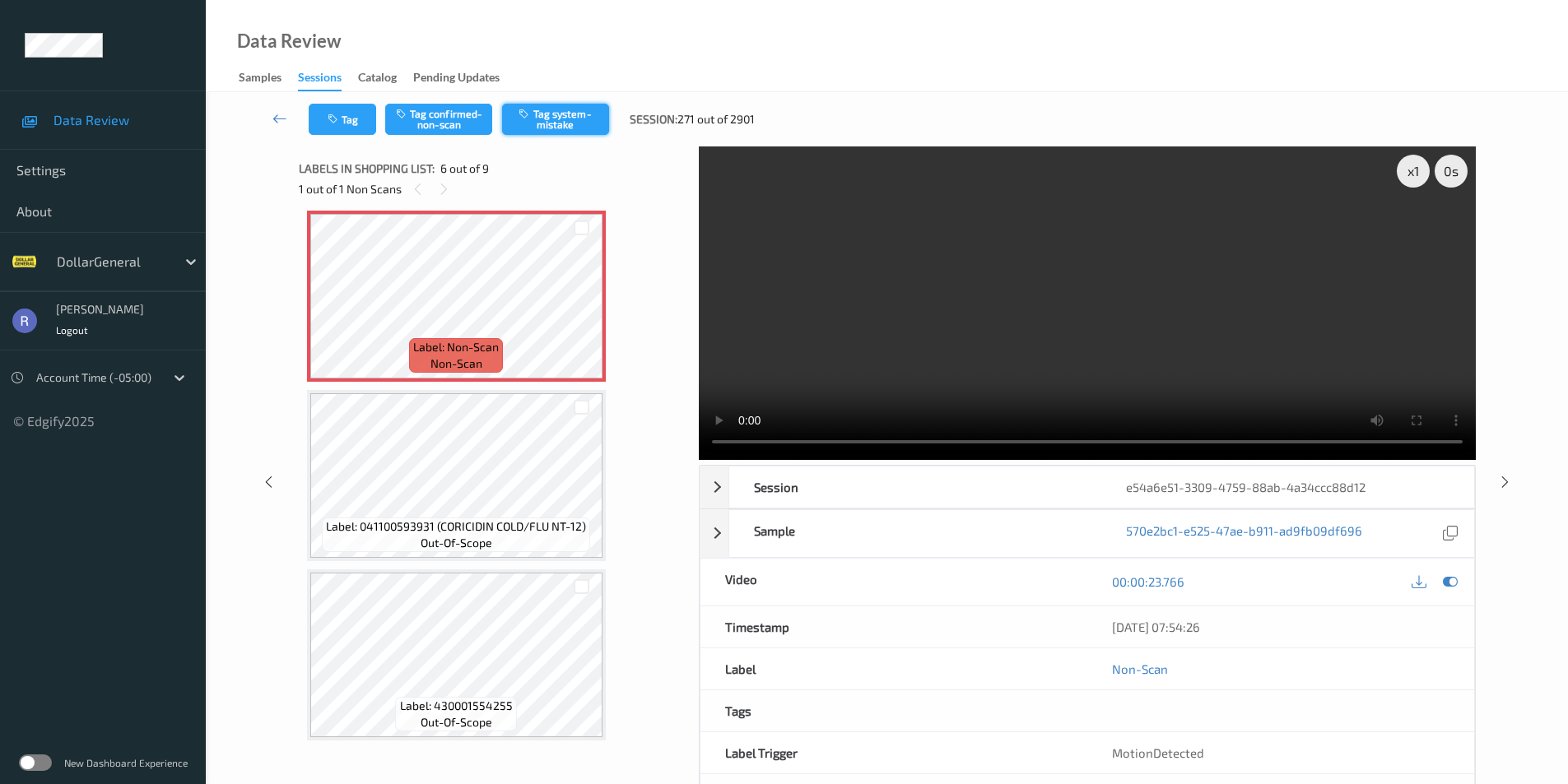
click at [530, 120] on button "Tag system-mistake" at bounding box center [556, 119] width 107 height 31
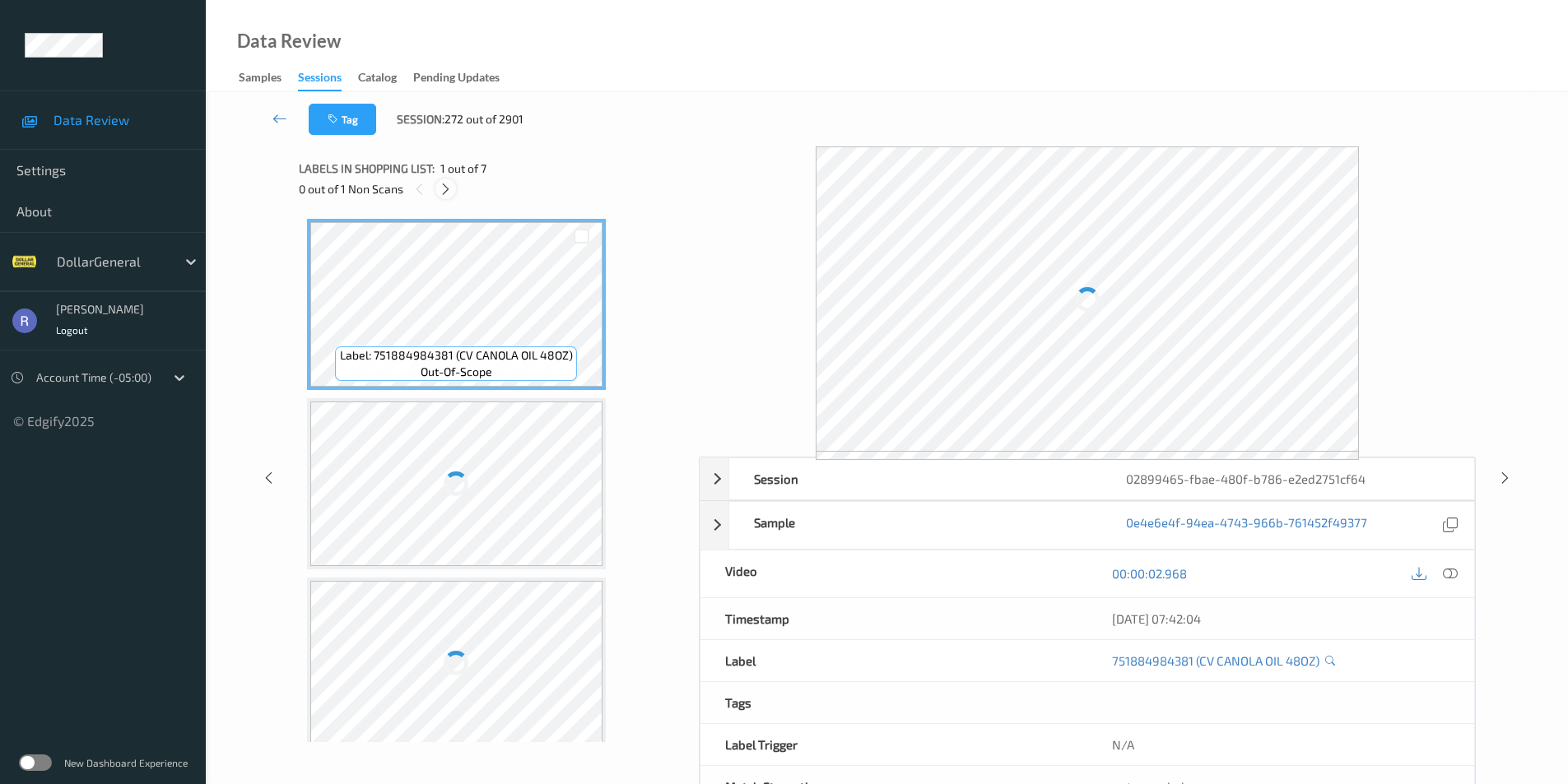
click at [445, 191] on icon at bounding box center [446, 189] width 14 height 15
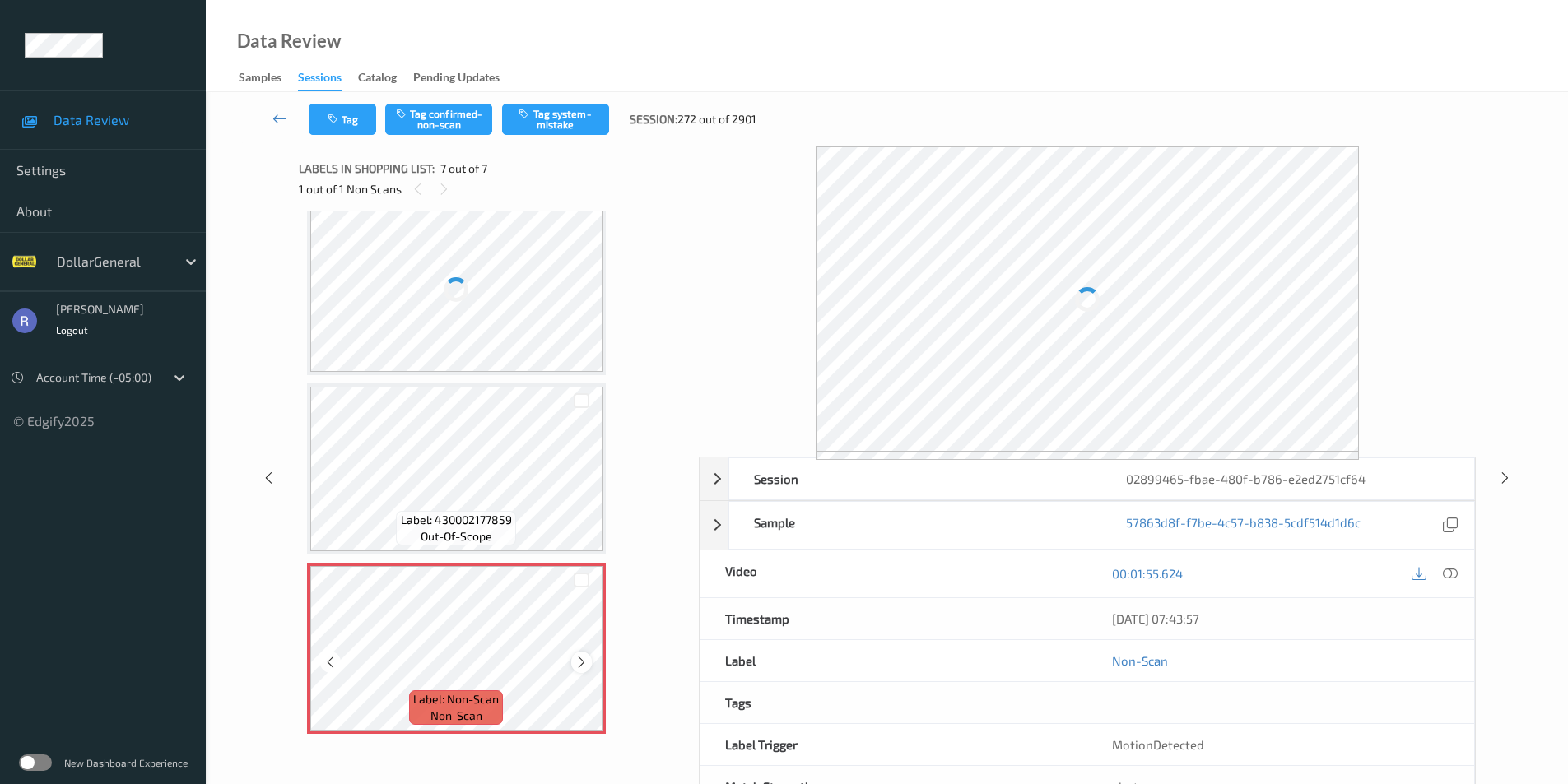
click at [584, 664] on icon at bounding box center [581, 662] width 14 height 15
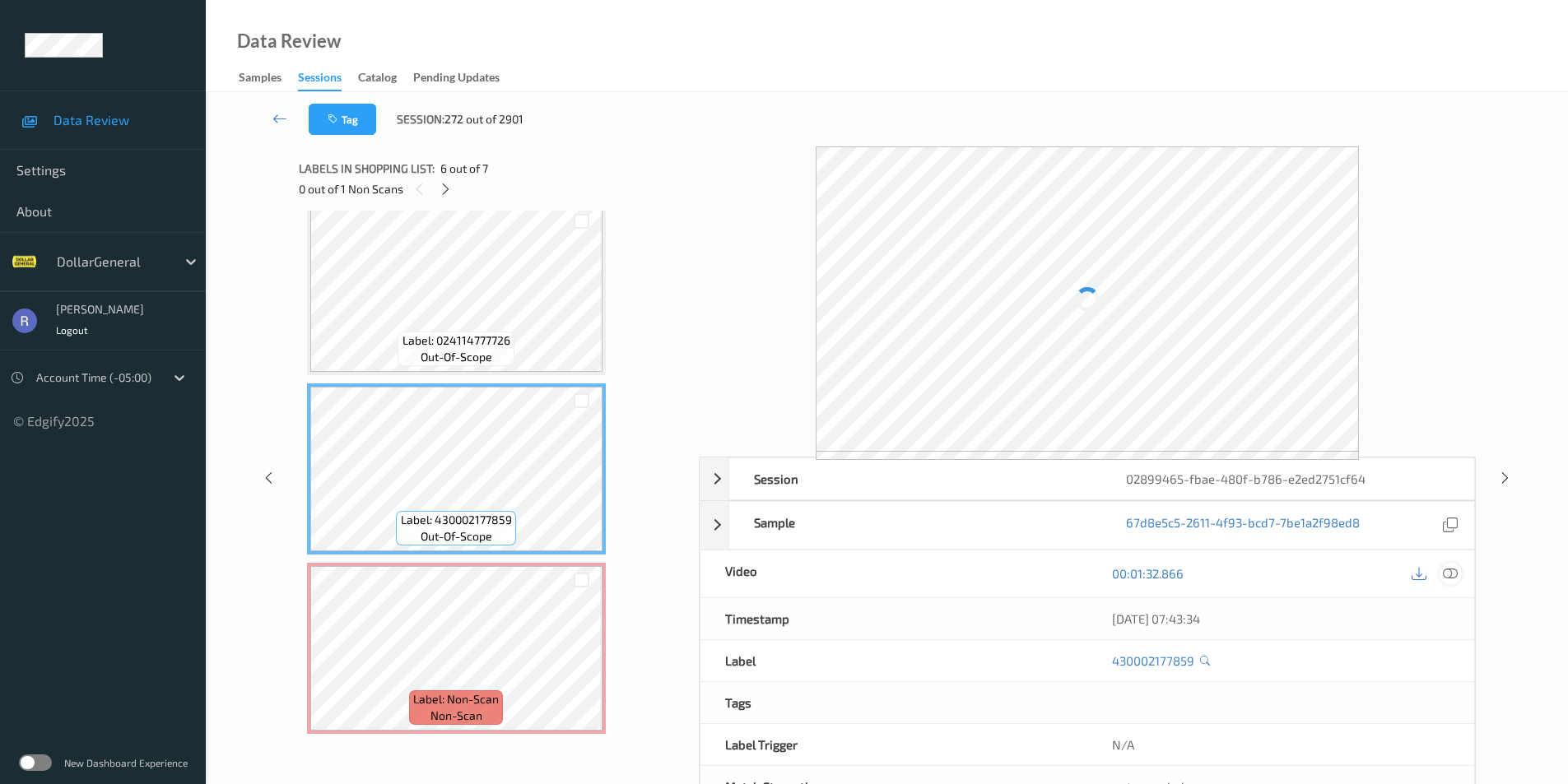
click at [1445, 569] on icon at bounding box center [1450, 573] width 15 height 15
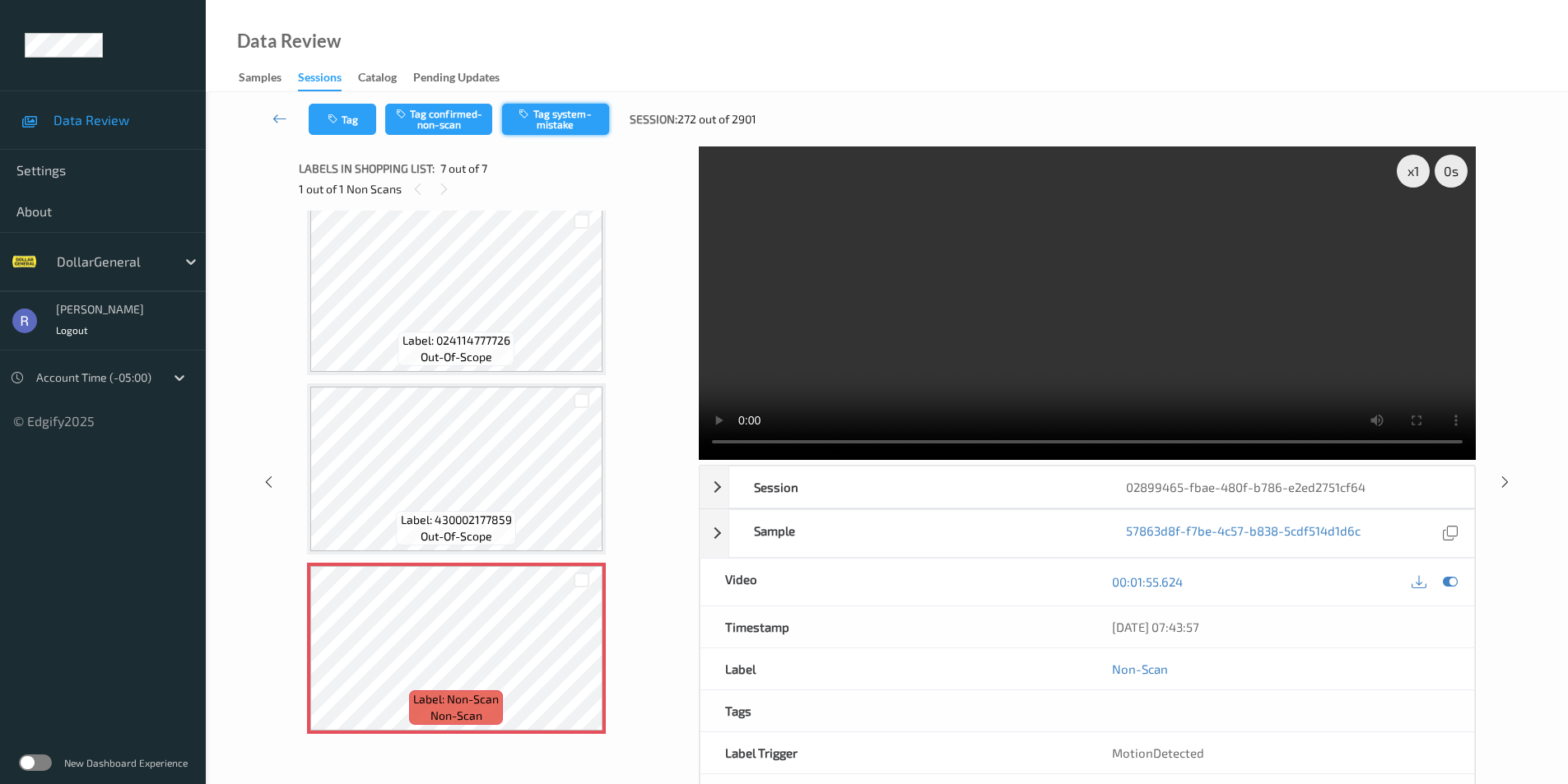
click at [564, 115] on button "Tag system-mistake" at bounding box center [556, 119] width 107 height 31
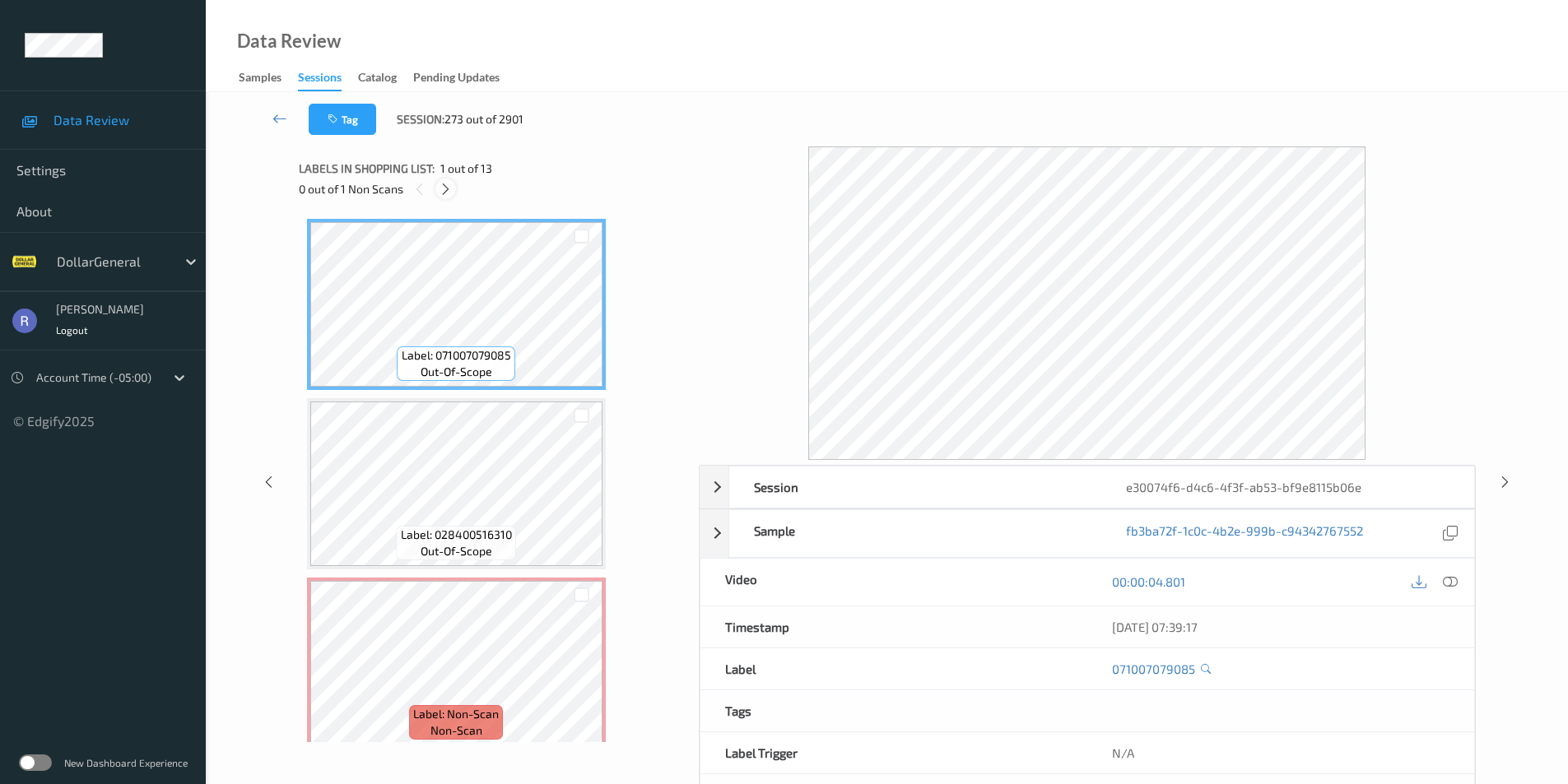
click at [448, 185] on icon at bounding box center [446, 189] width 14 height 15
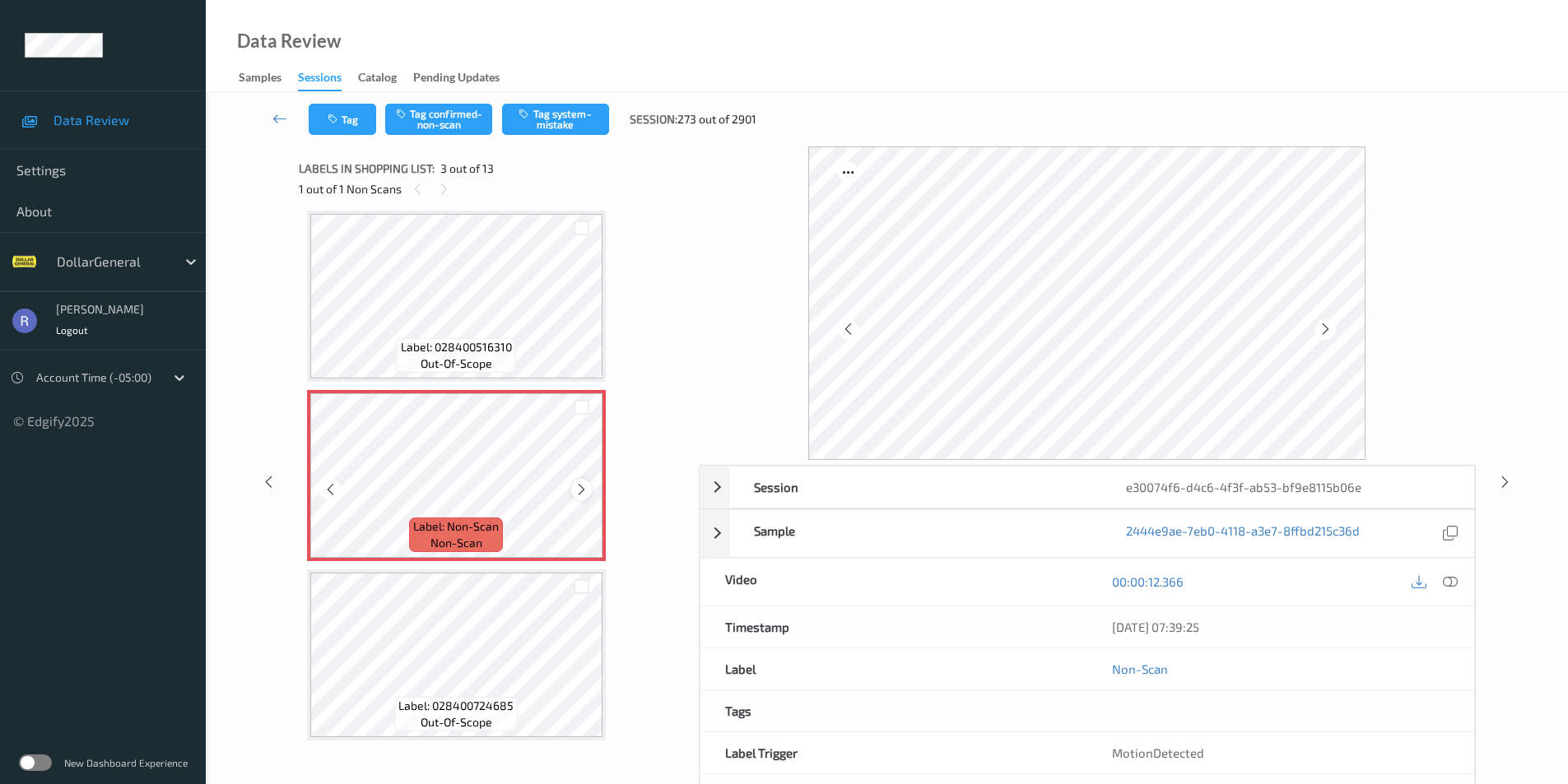
click at [587, 488] on icon at bounding box center [581, 489] width 14 height 15
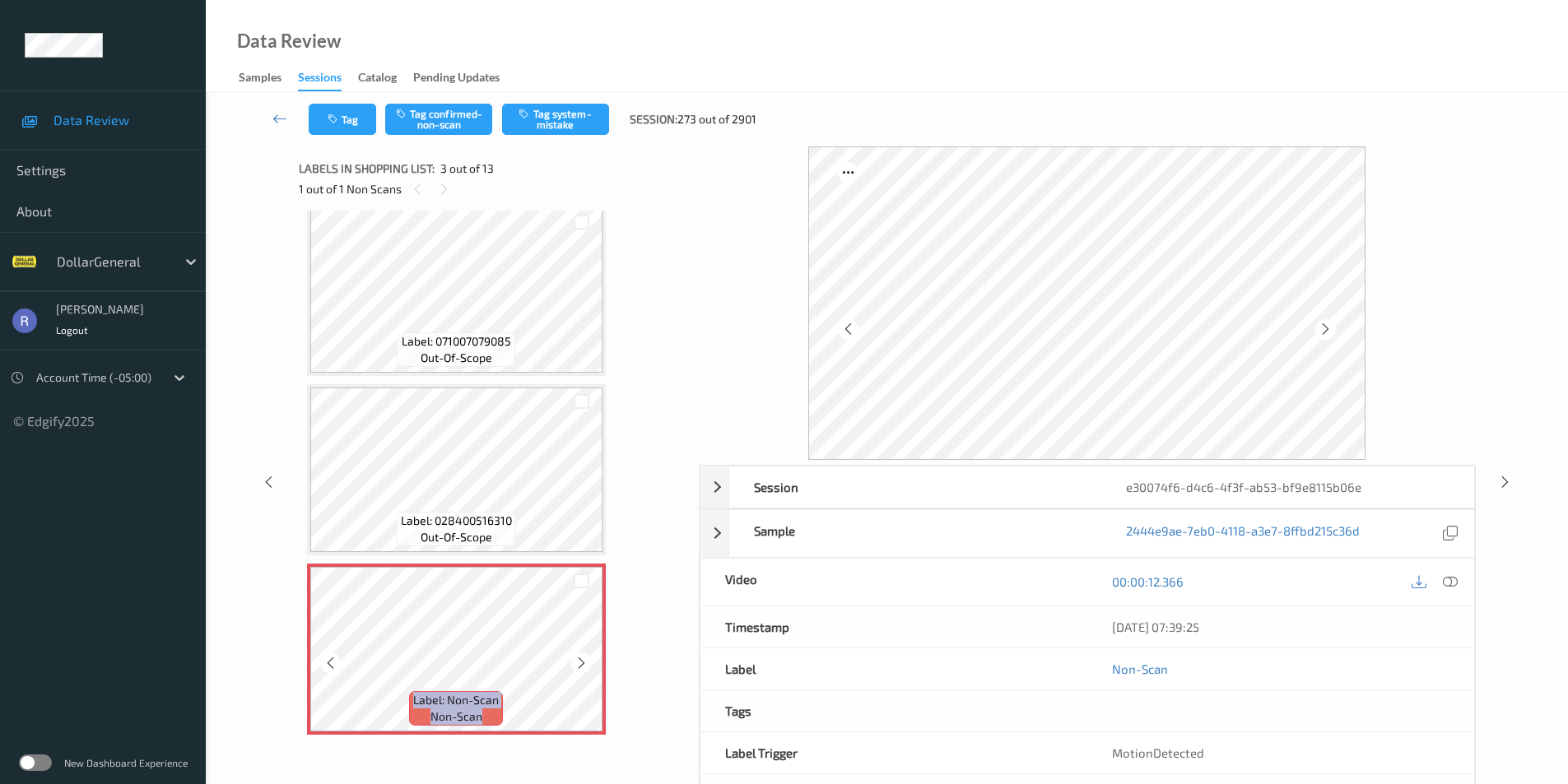
scroll to position [0, 0]
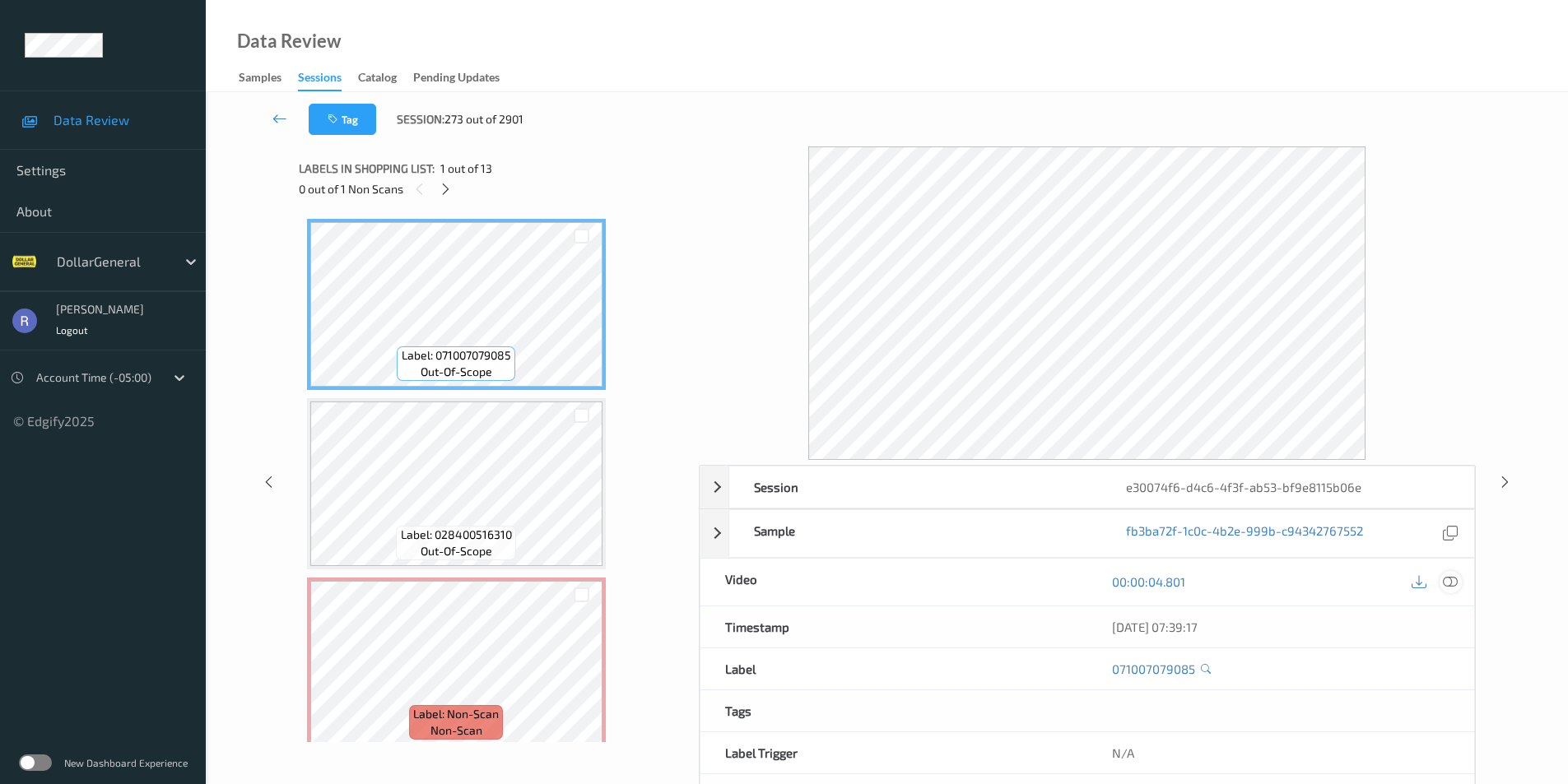
click at [1458, 576] on icon at bounding box center [1450, 581] width 15 height 15
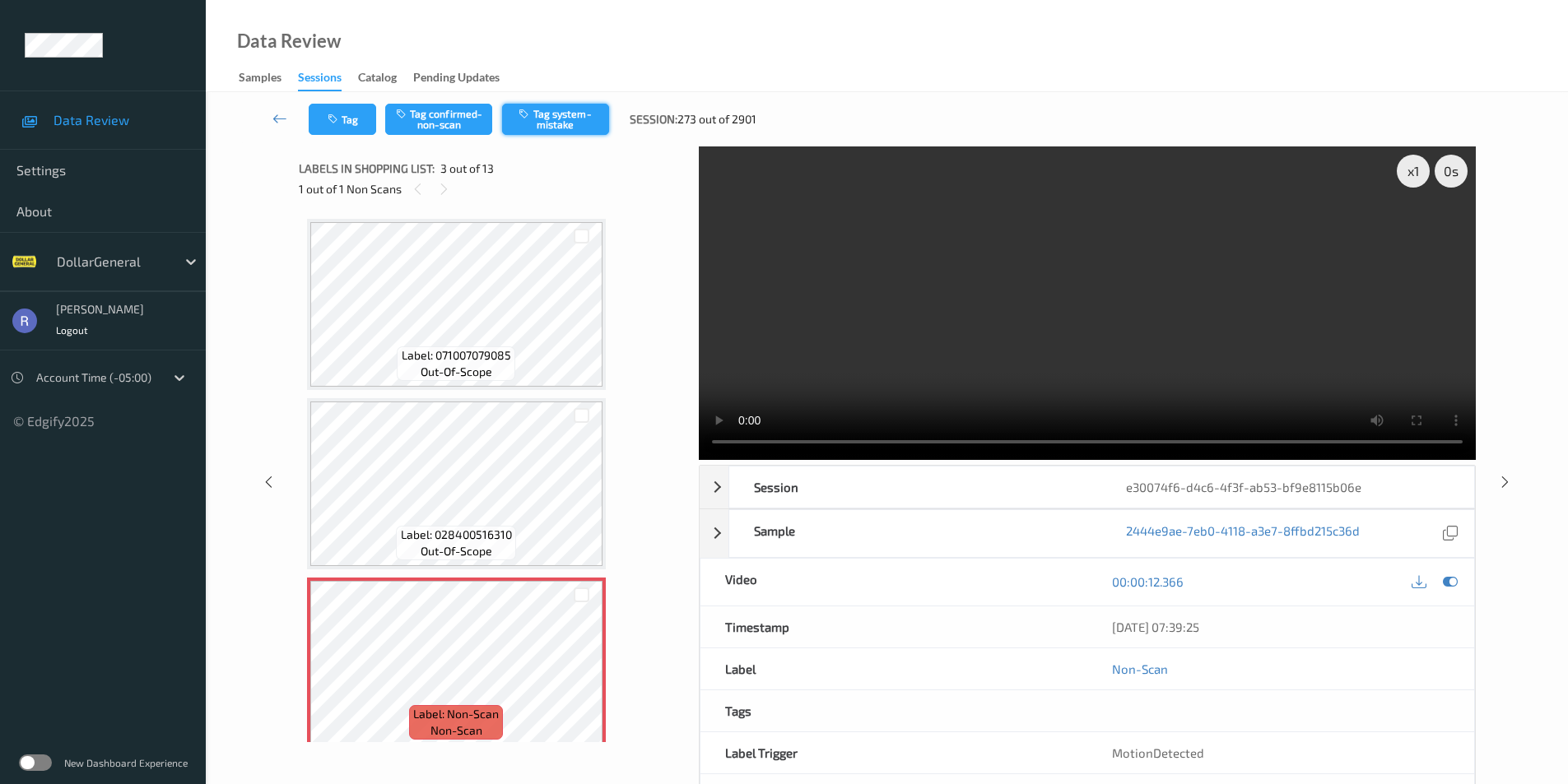
click at [570, 115] on button "Tag system-mistake" at bounding box center [556, 119] width 107 height 31
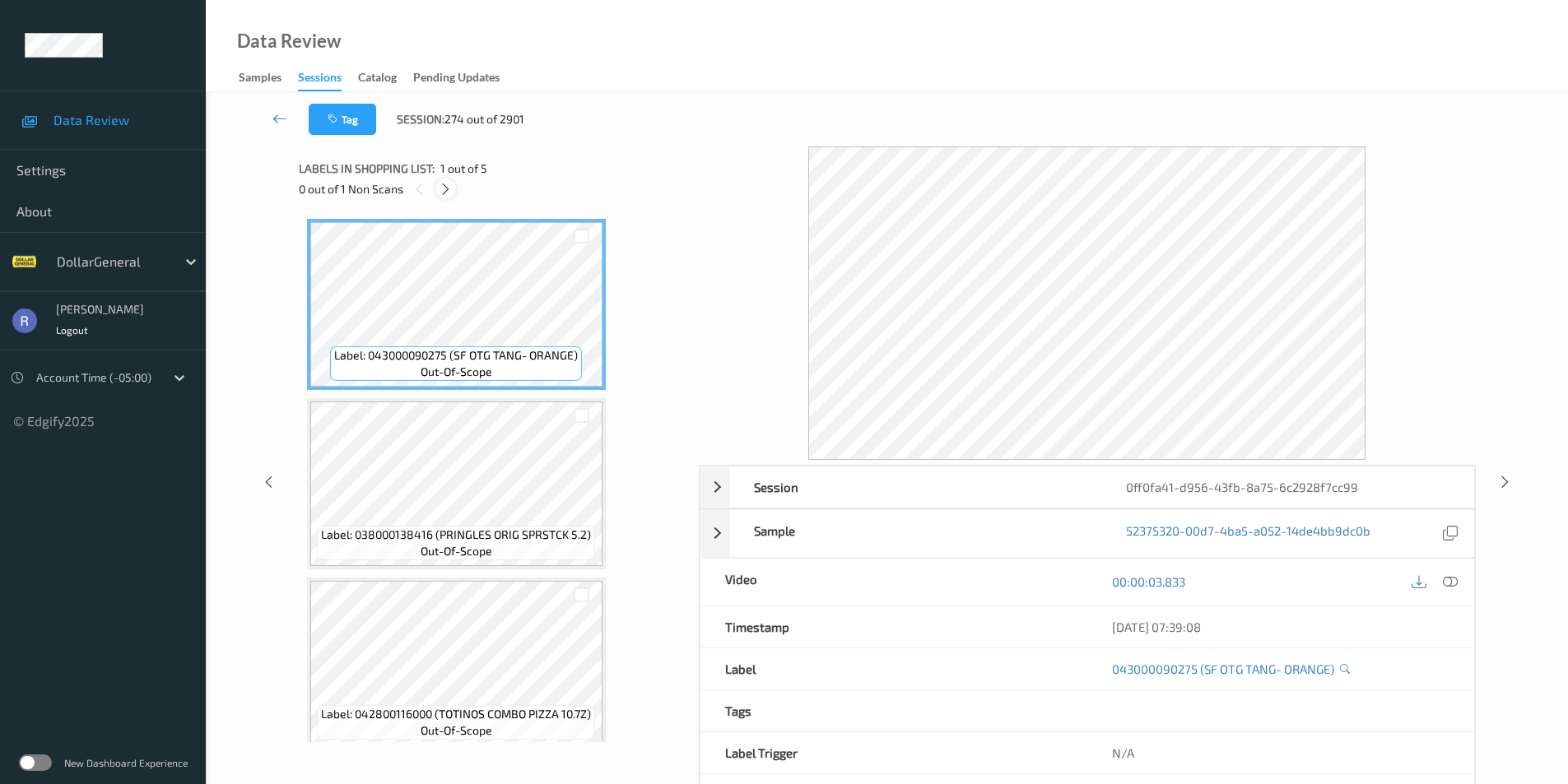
click at [443, 188] on icon at bounding box center [446, 189] width 14 height 15
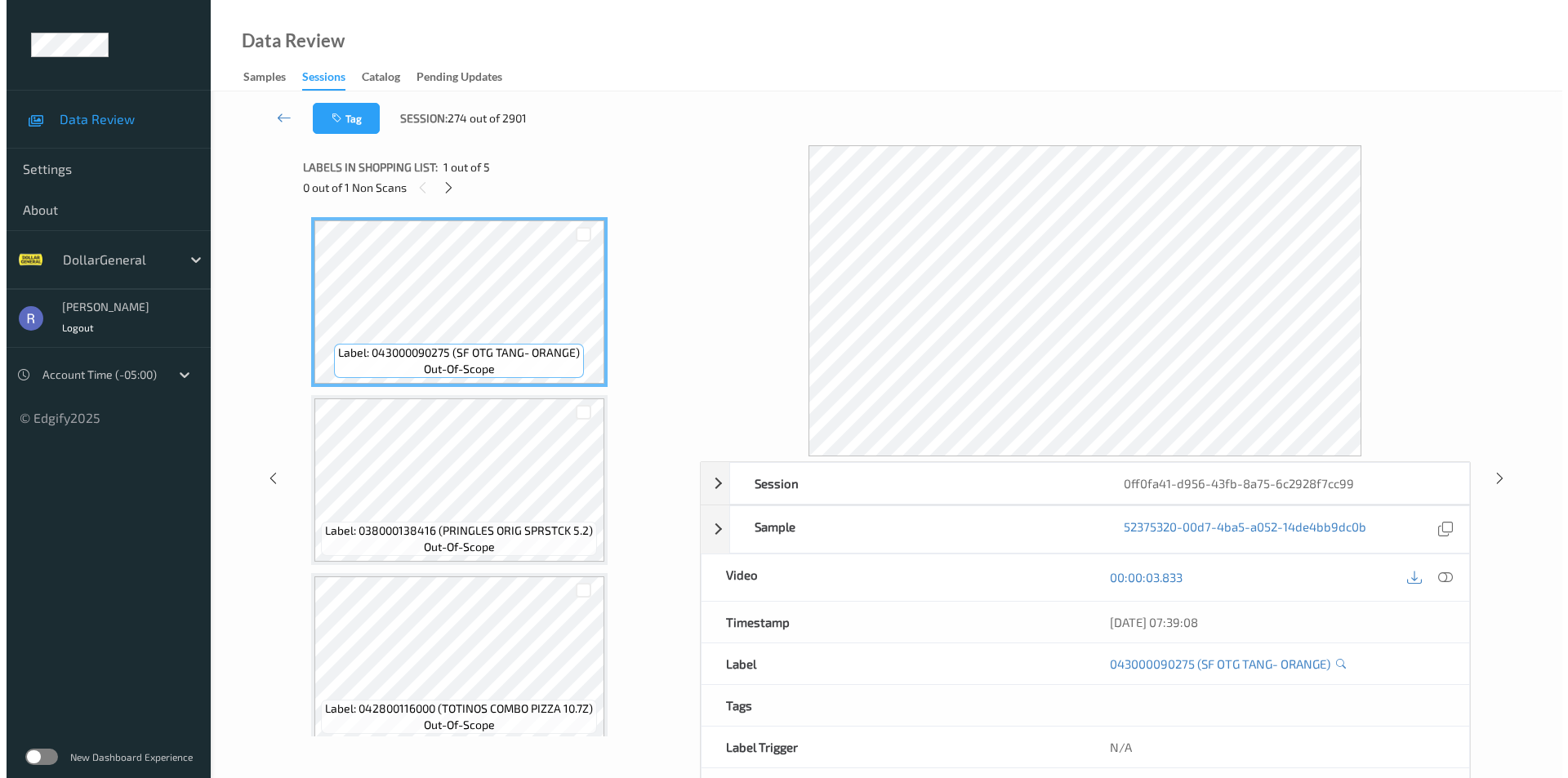
scroll to position [371, 0]
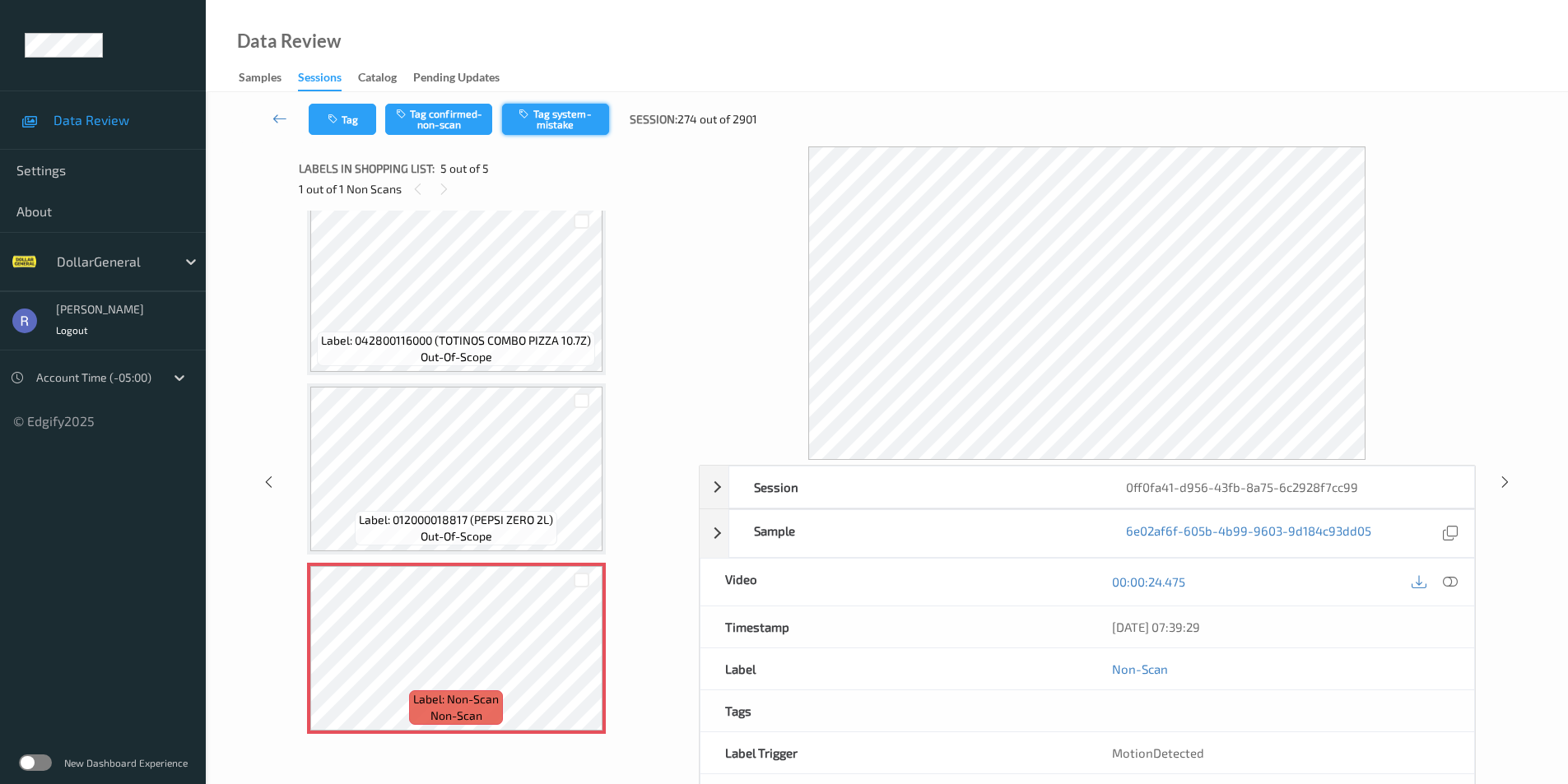
click at [574, 115] on button "Tag system-mistake" at bounding box center [556, 119] width 107 height 31
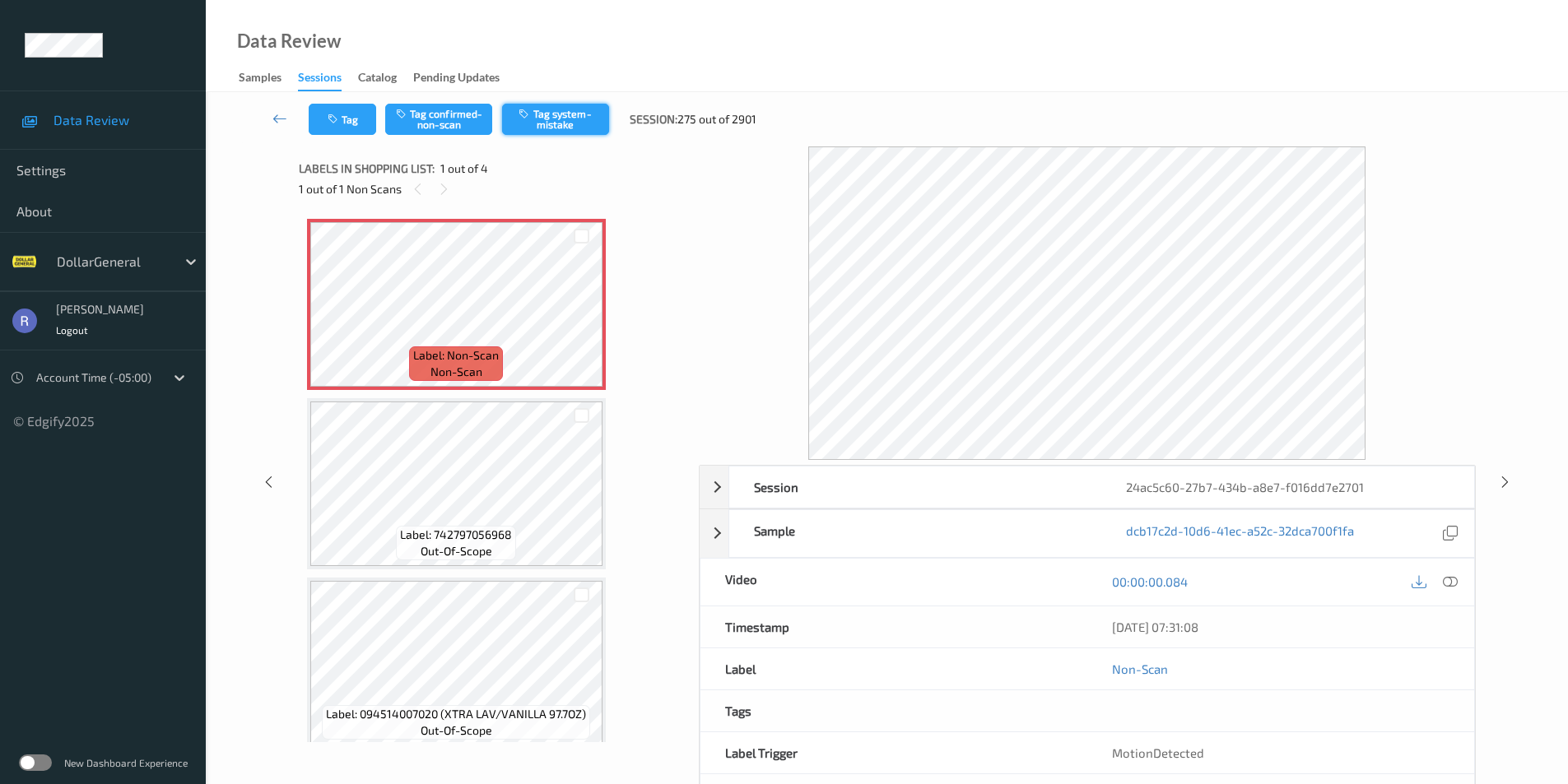
click at [570, 117] on button "Tag system-mistake" at bounding box center [556, 119] width 107 height 31
click at [343, 122] on button "Tag" at bounding box center [343, 119] width 68 height 31
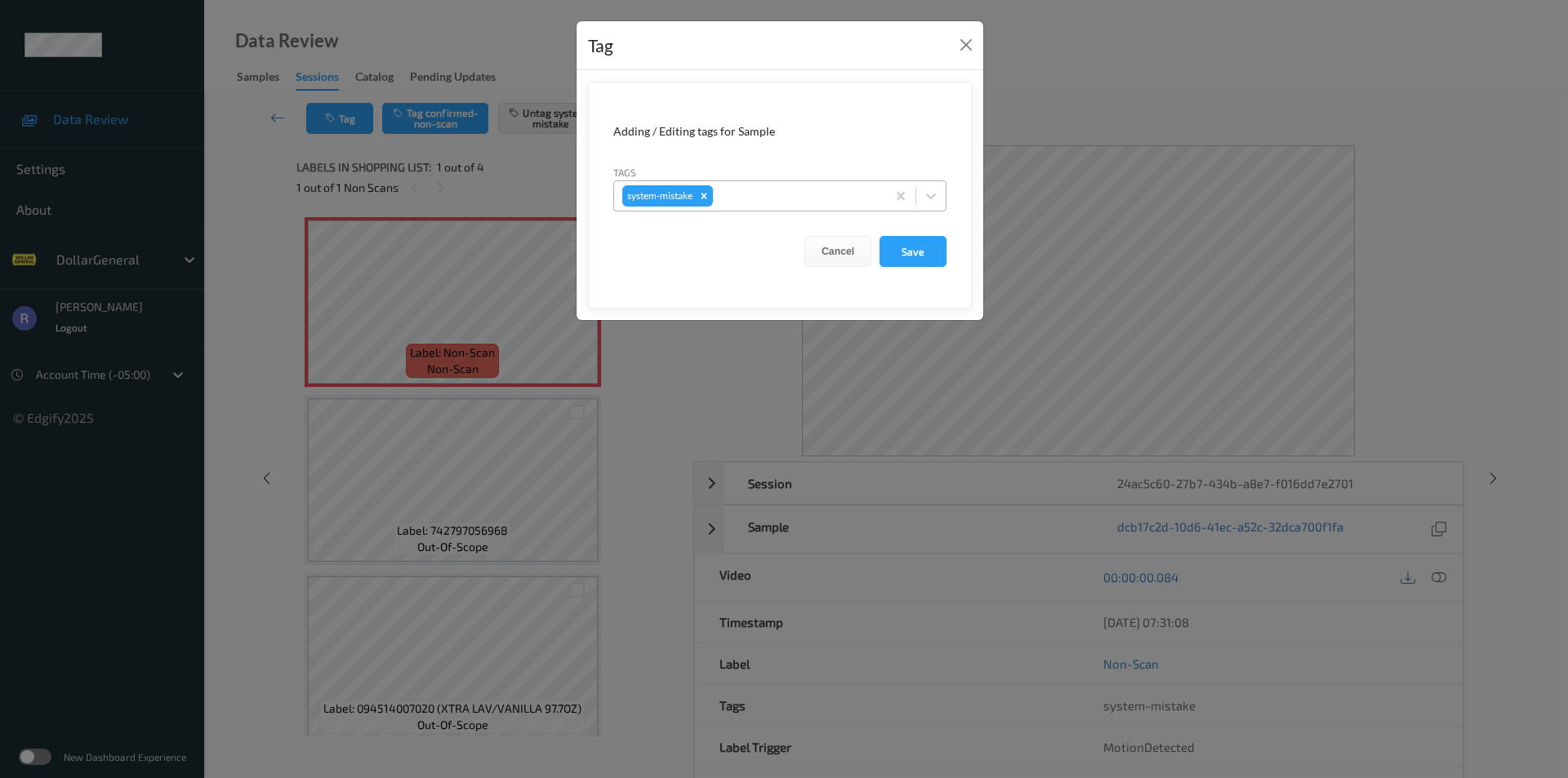
click at [769, 207] on div "system-mistake" at bounding box center [750, 195] width 272 height 27
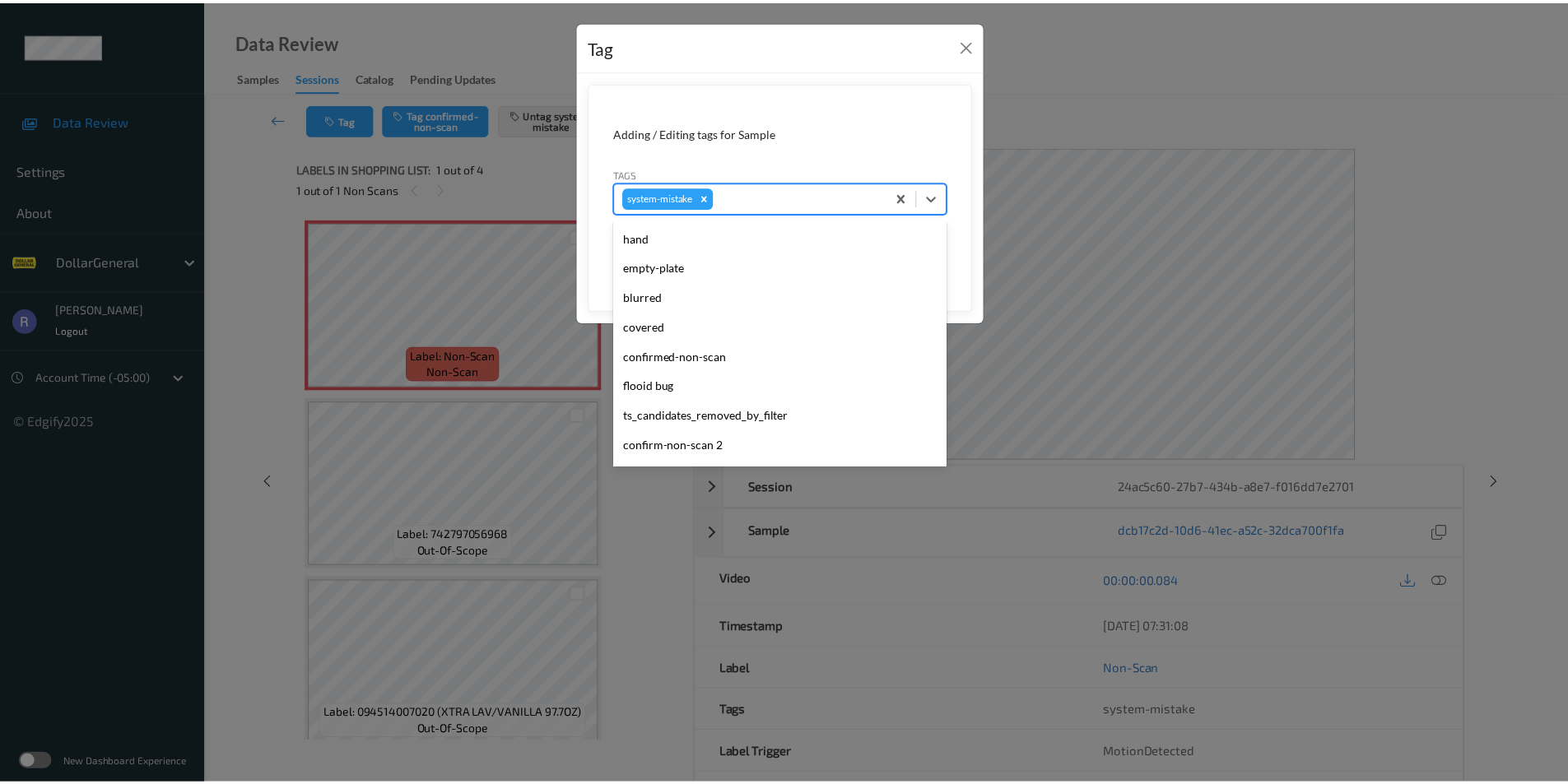
scroll to position [329, 0]
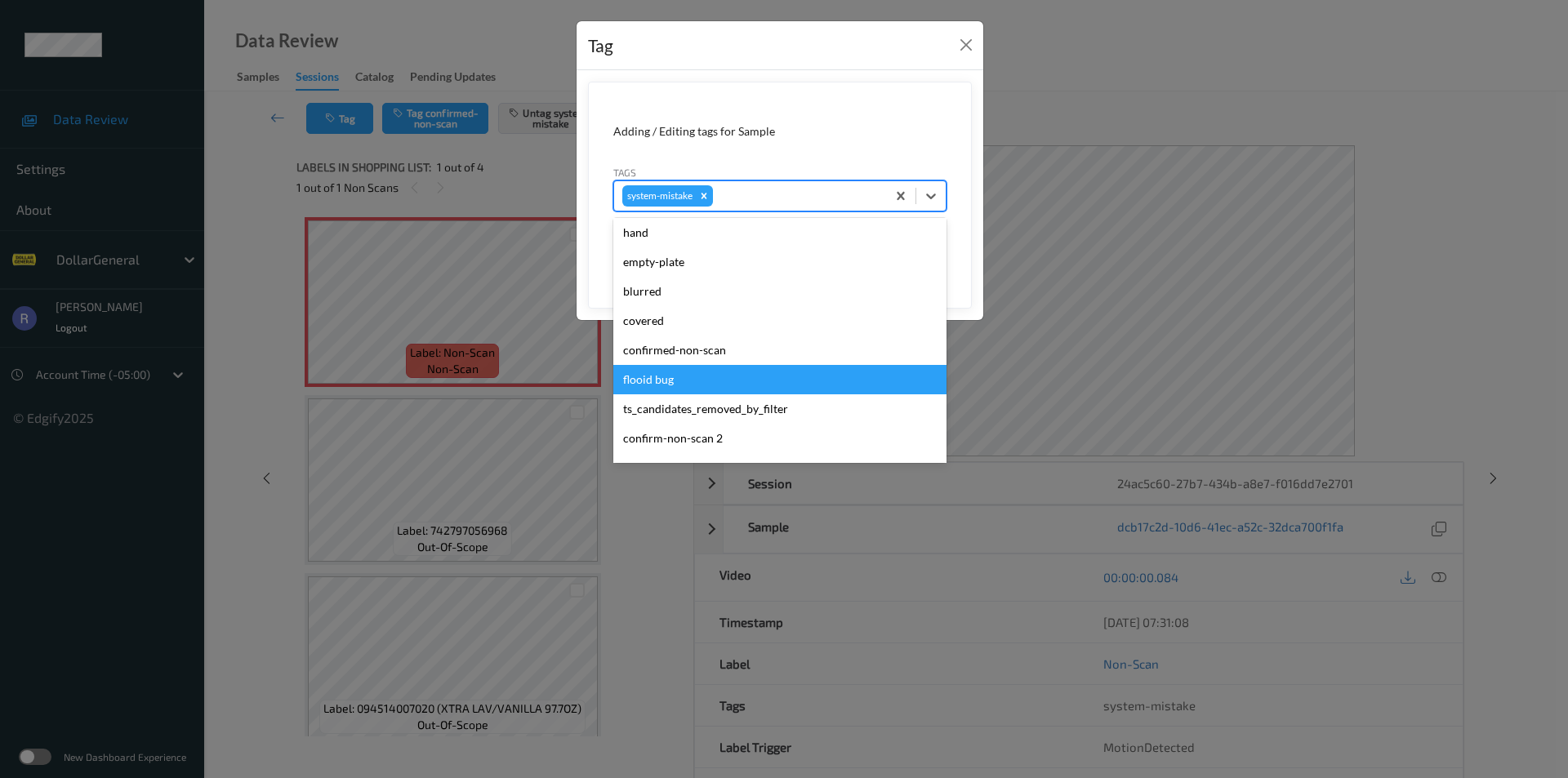
click at [652, 382] on div "flooid bug" at bounding box center [779, 379] width 333 height 29
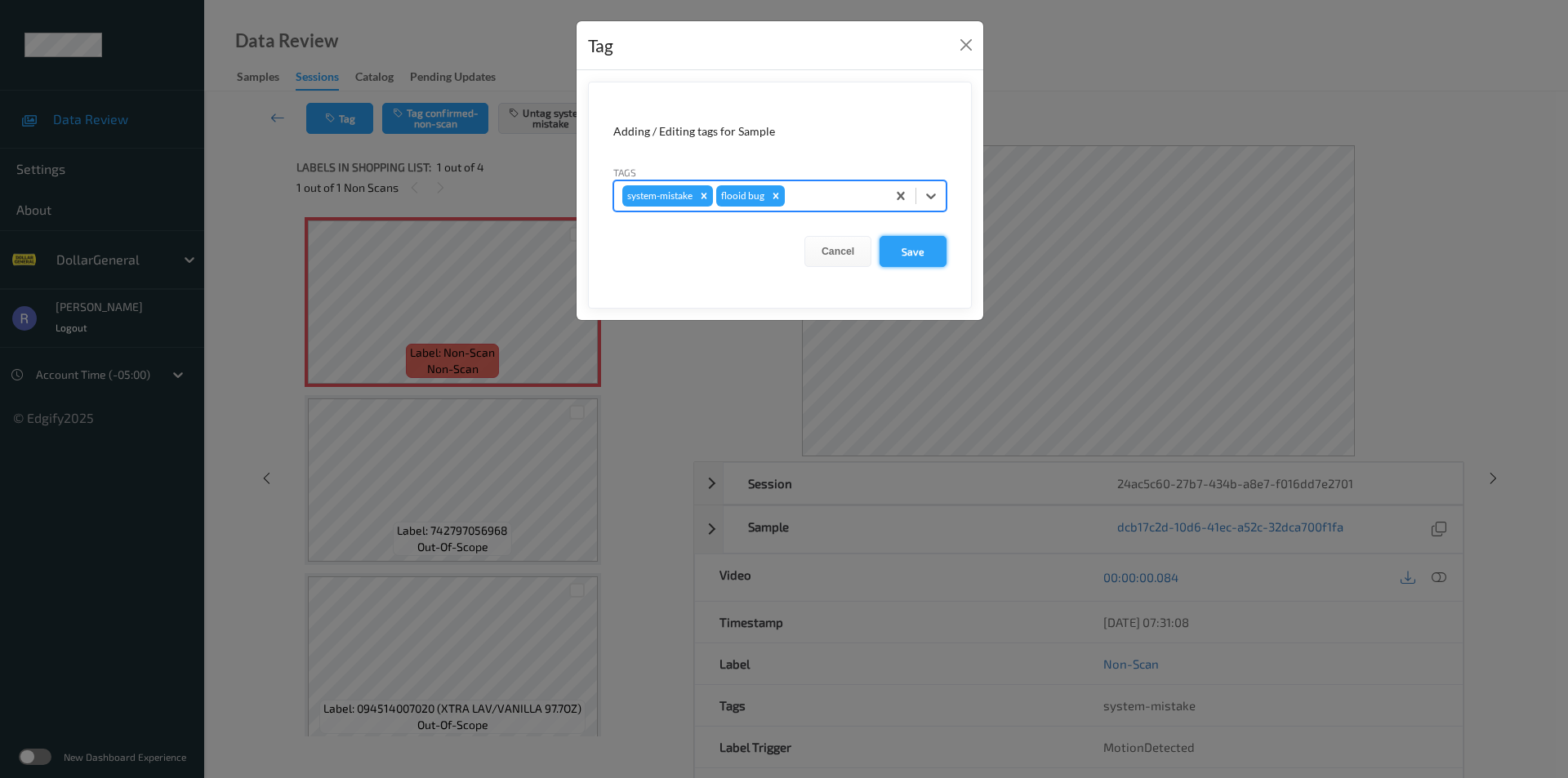
click at [899, 255] on button "Save" at bounding box center [913, 251] width 67 height 31
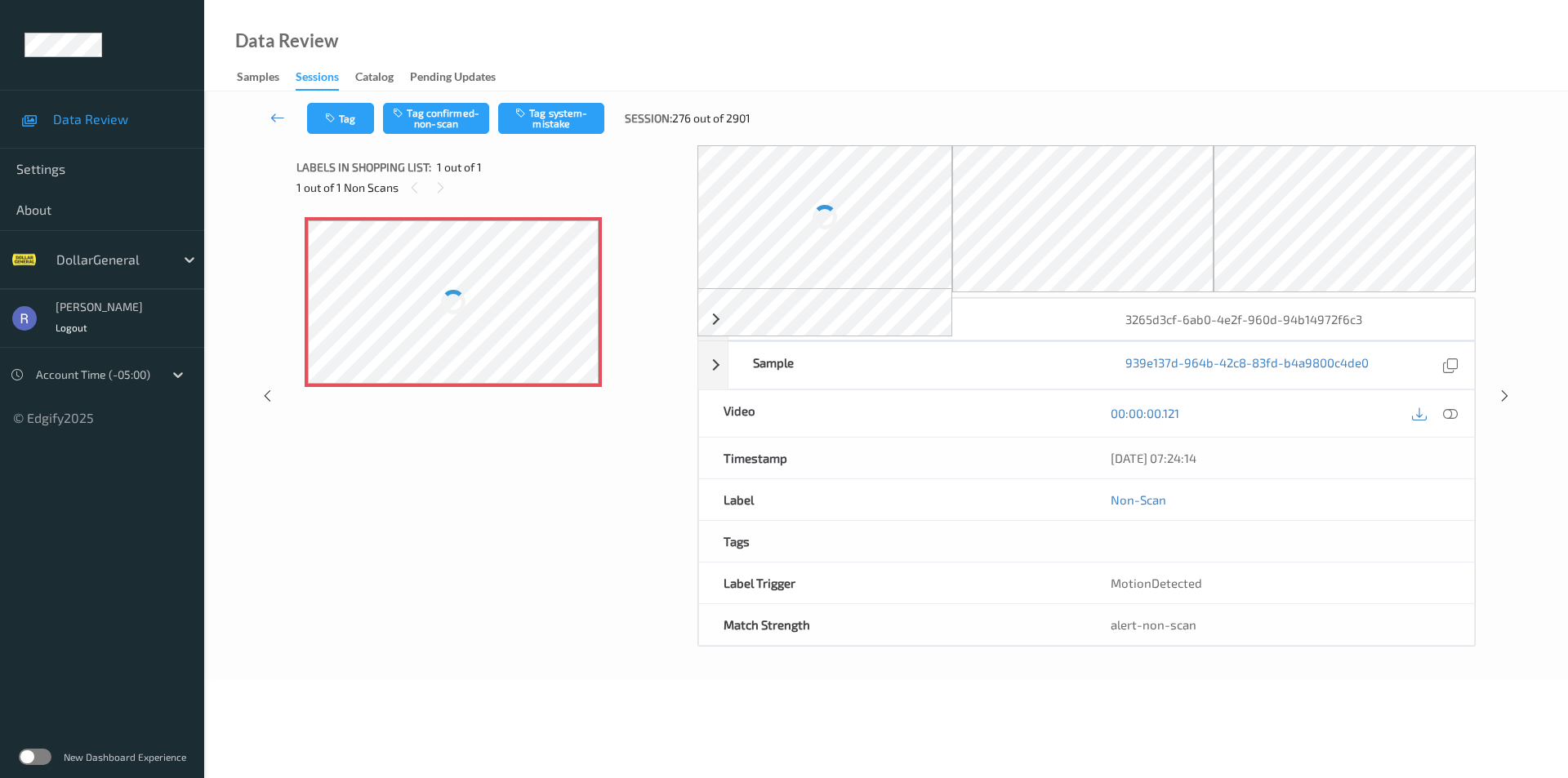
click at [526, 352] on div at bounding box center [453, 302] width 291 height 163
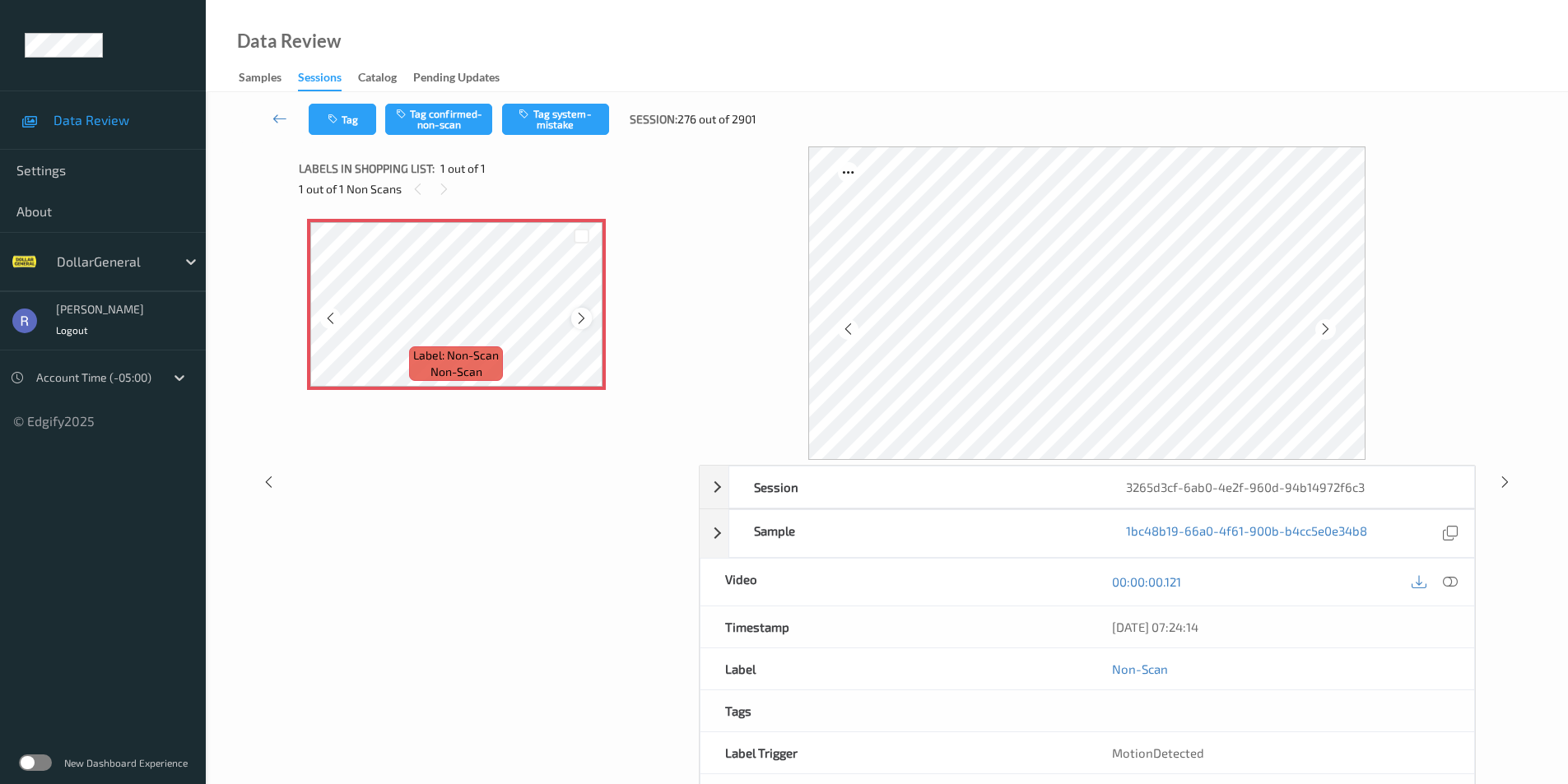
click at [586, 315] on icon at bounding box center [581, 319] width 14 height 15
click at [581, 119] on button "Tag system-mistake" at bounding box center [556, 119] width 107 height 31
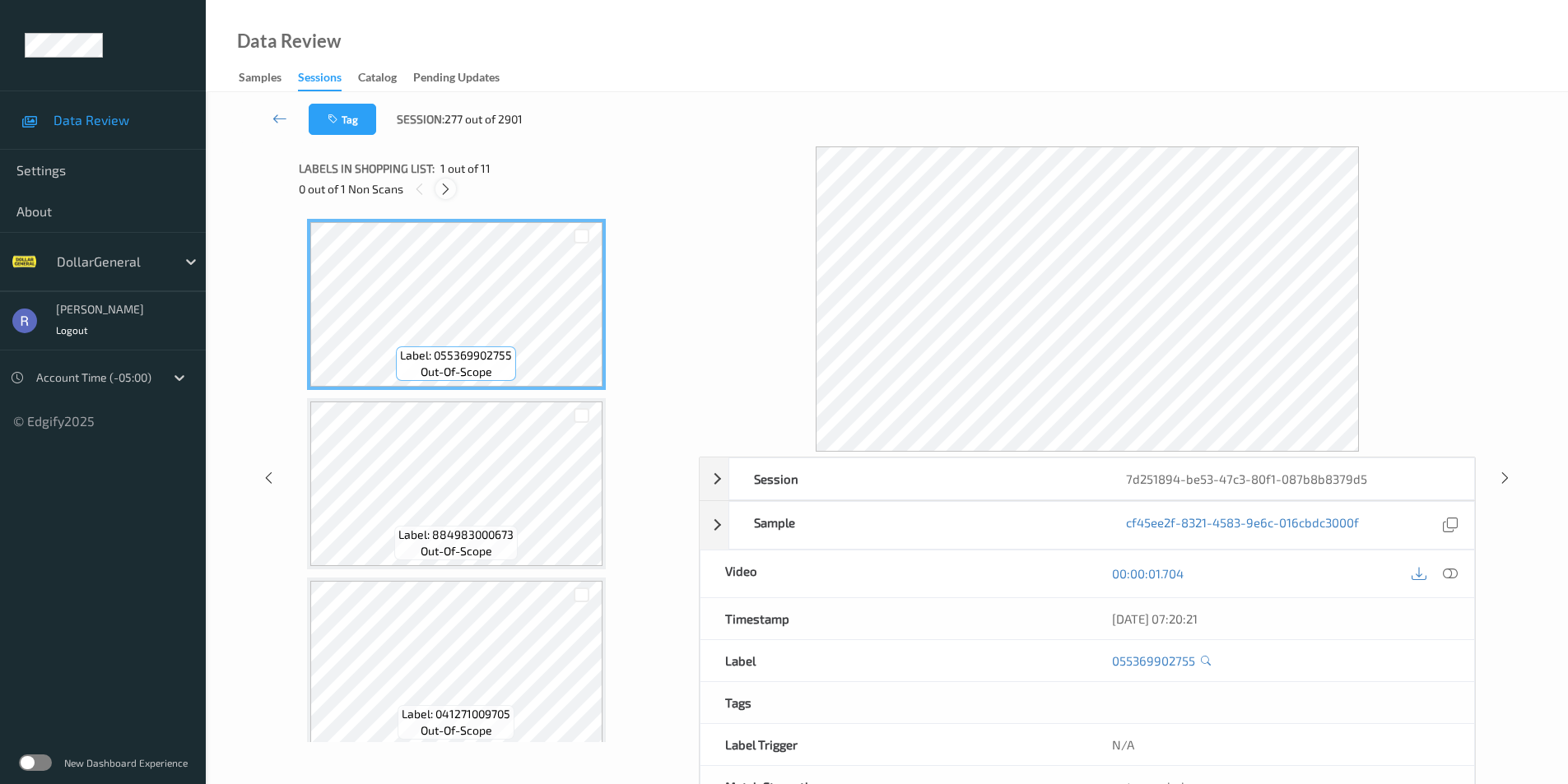
click at [446, 188] on icon at bounding box center [446, 189] width 14 height 15
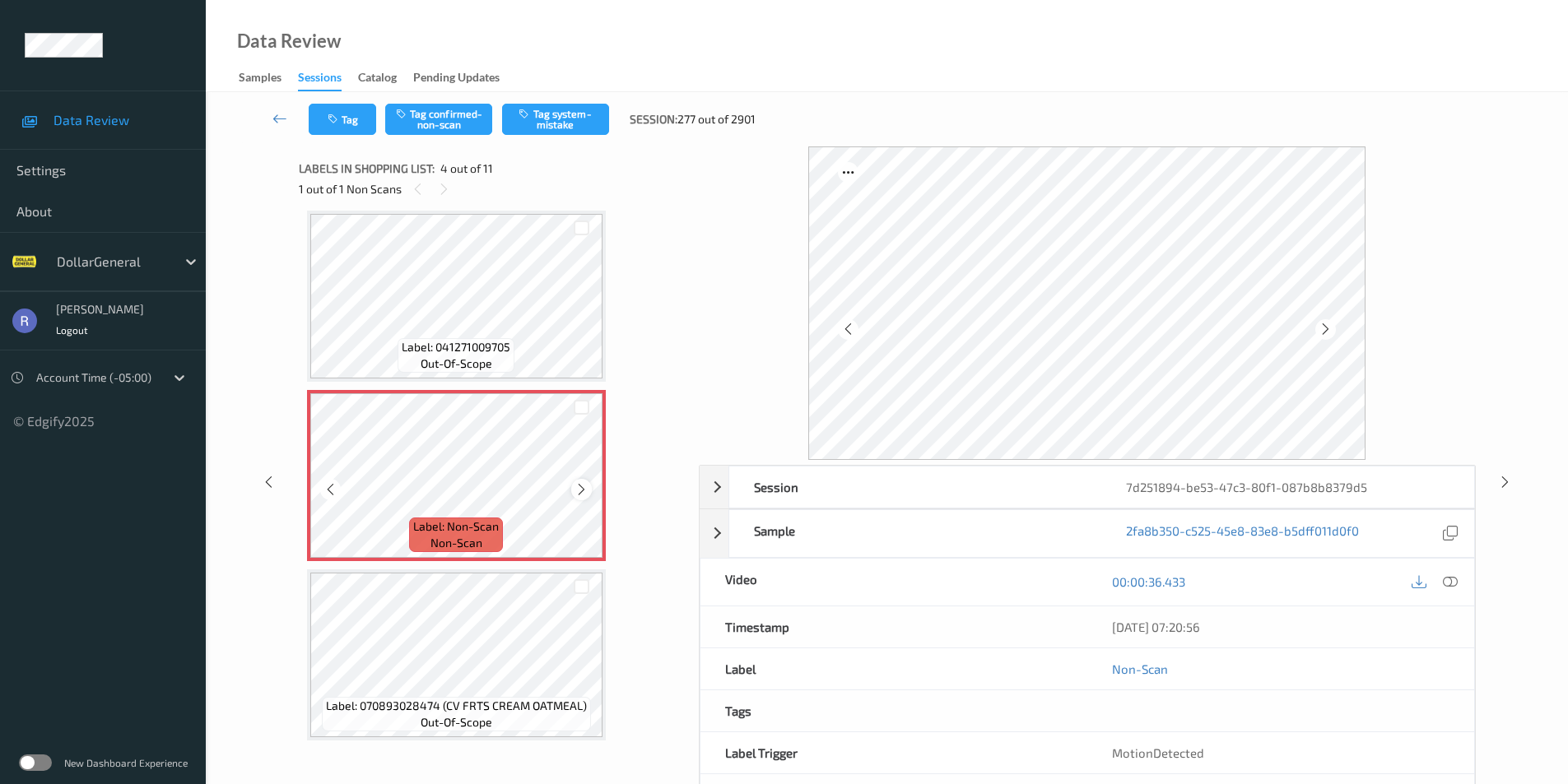
click at [581, 487] on icon at bounding box center [581, 489] width 14 height 15
click at [583, 486] on icon at bounding box center [581, 489] width 14 height 15
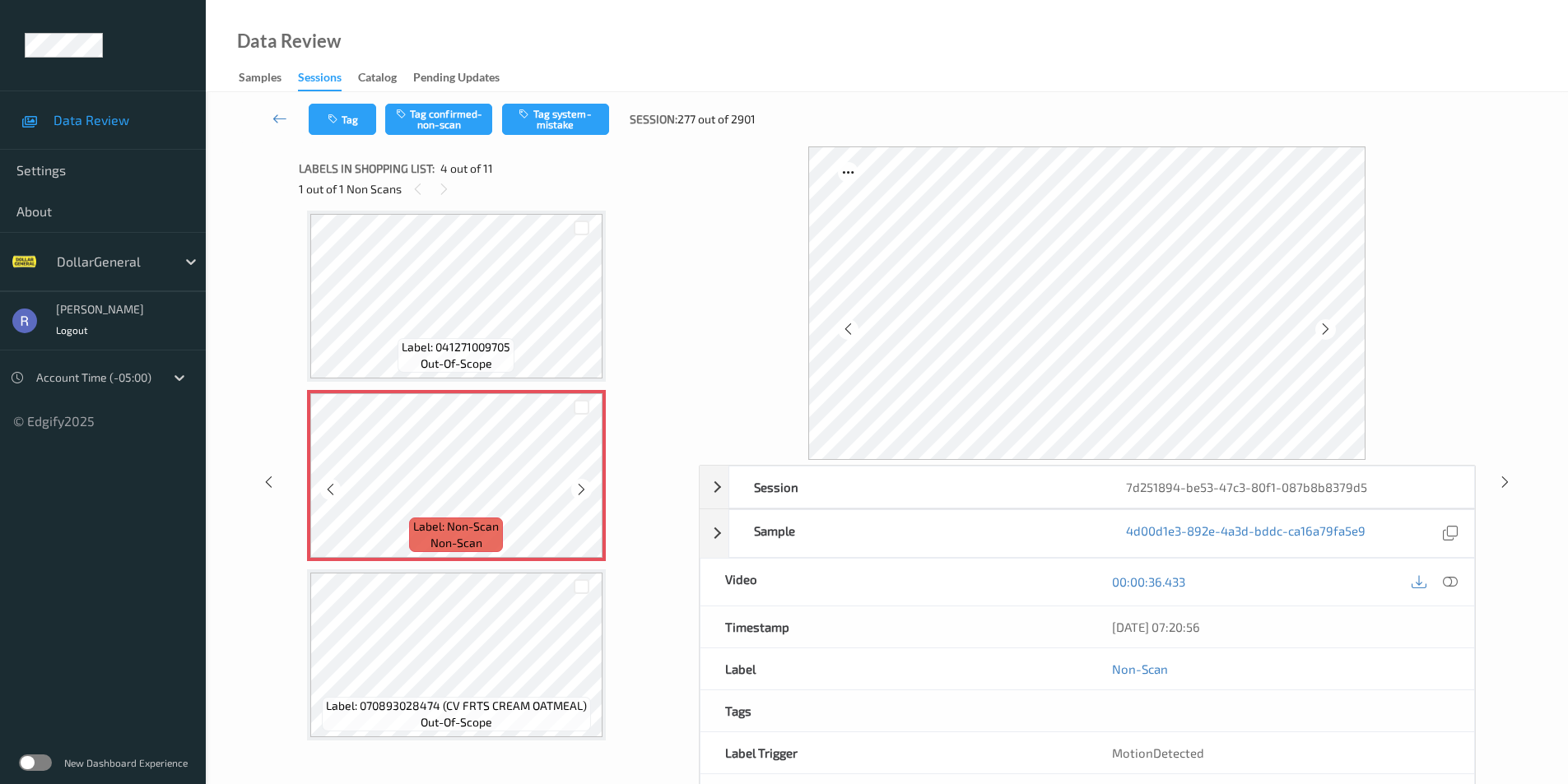
click at [583, 486] on icon at bounding box center [581, 489] width 14 height 15
click at [1448, 578] on icon at bounding box center [1450, 581] width 15 height 15
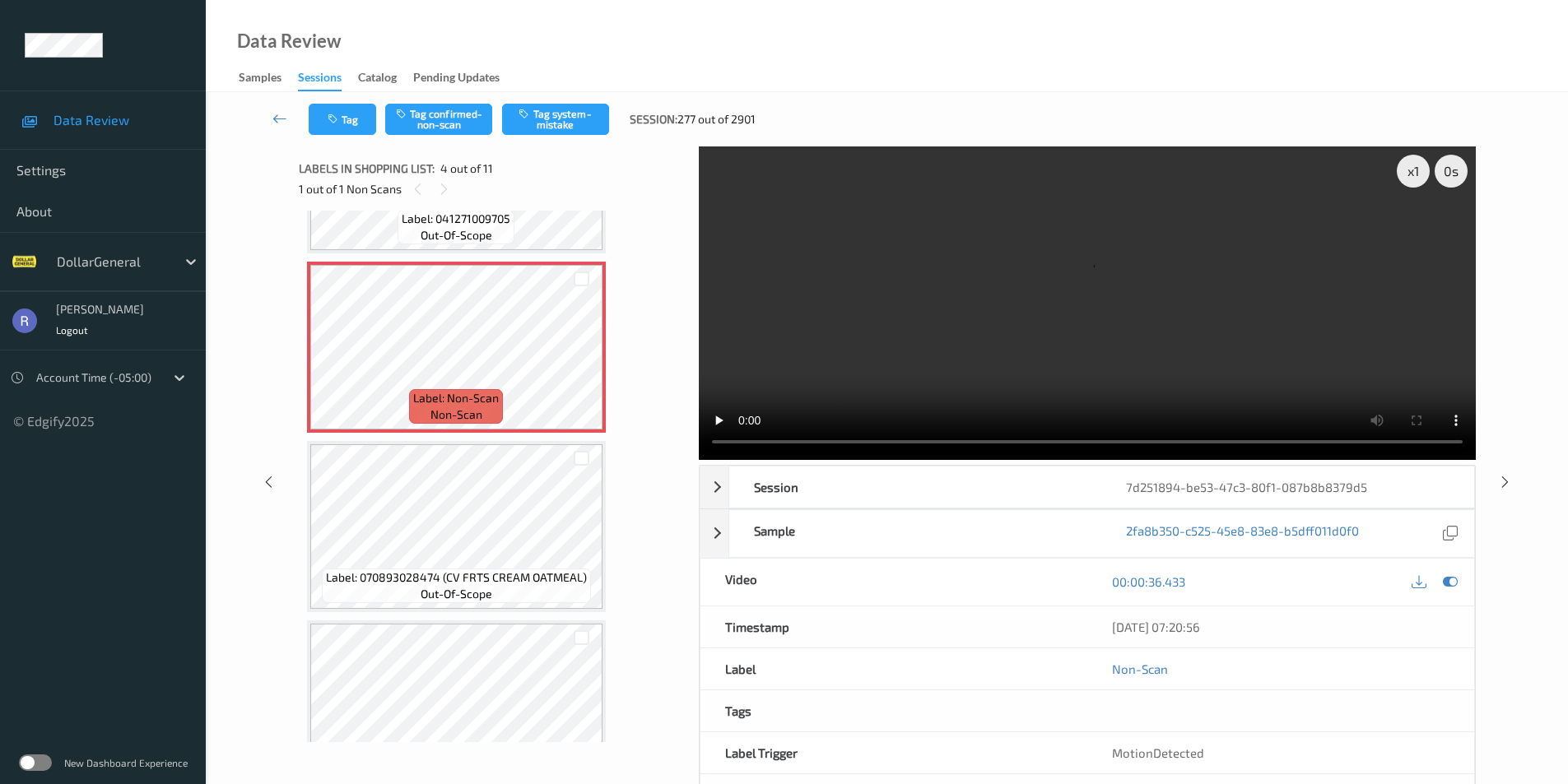
scroll to position [449, 0]
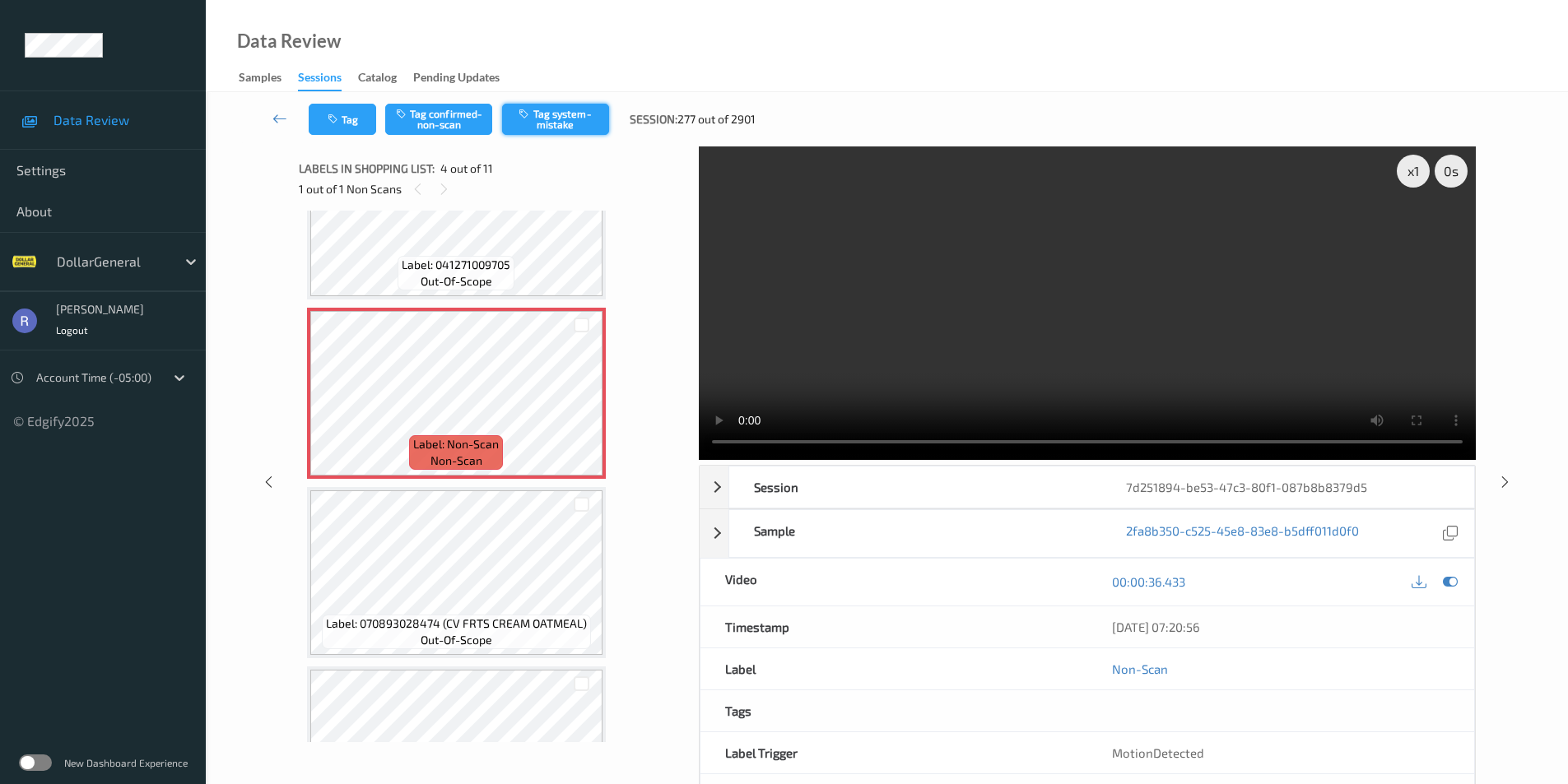
click at [587, 117] on button "Tag system-mistake" at bounding box center [556, 119] width 107 height 31
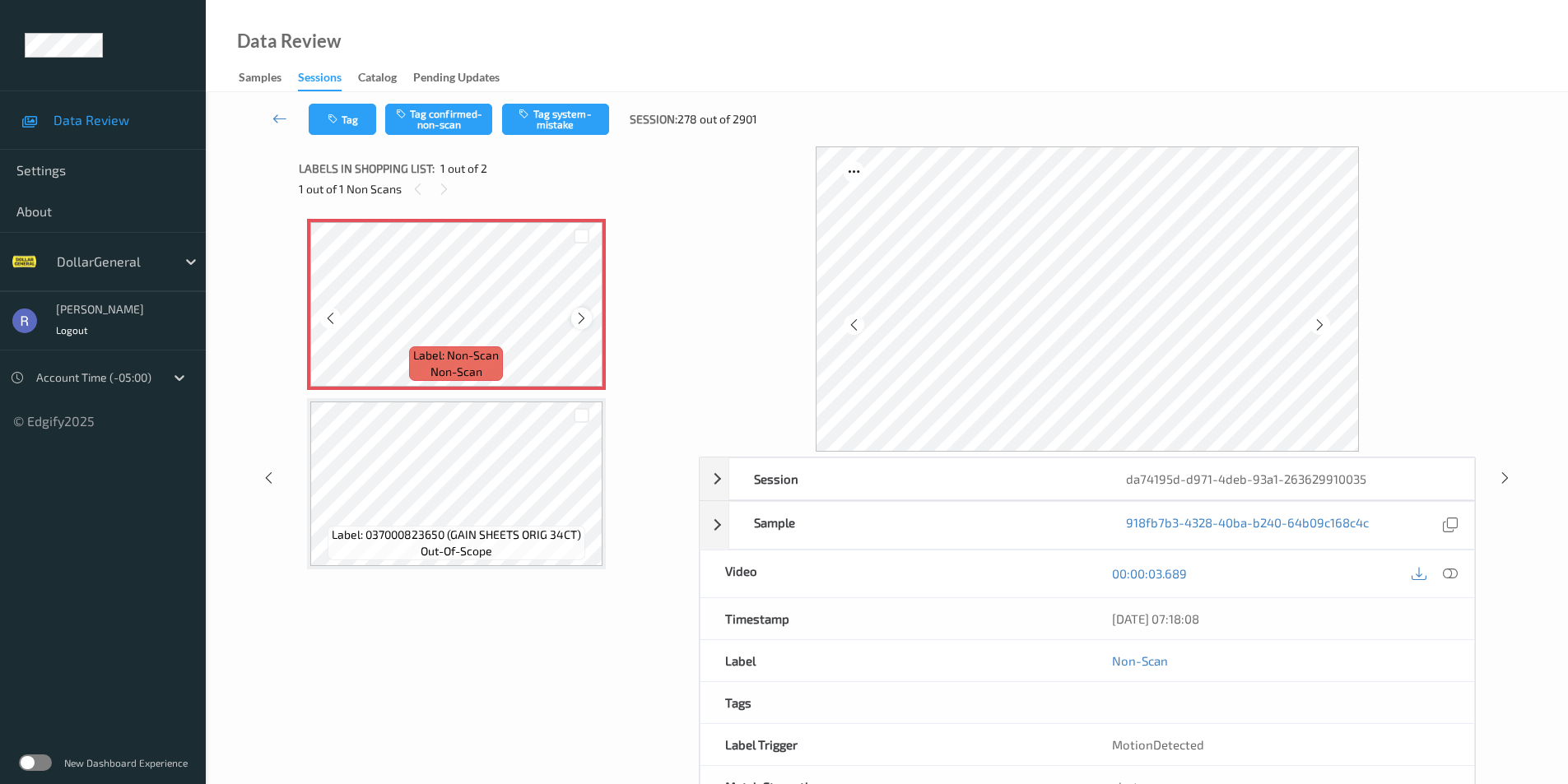
click at [584, 321] on icon at bounding box center [581, 319] width 14 height 15
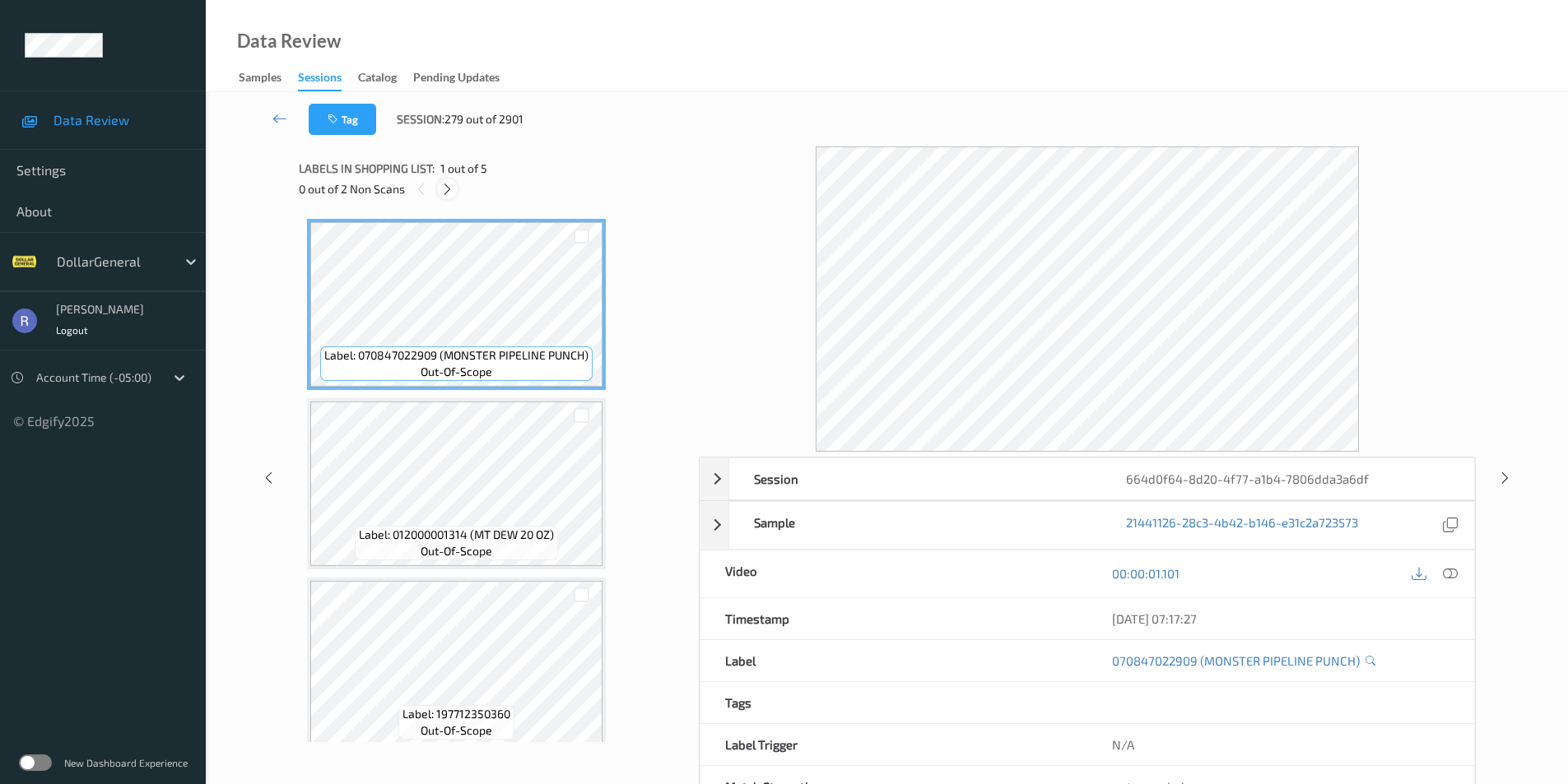
click at [447, 193] on icon at bounding box center [448, 189] width 14 height 15
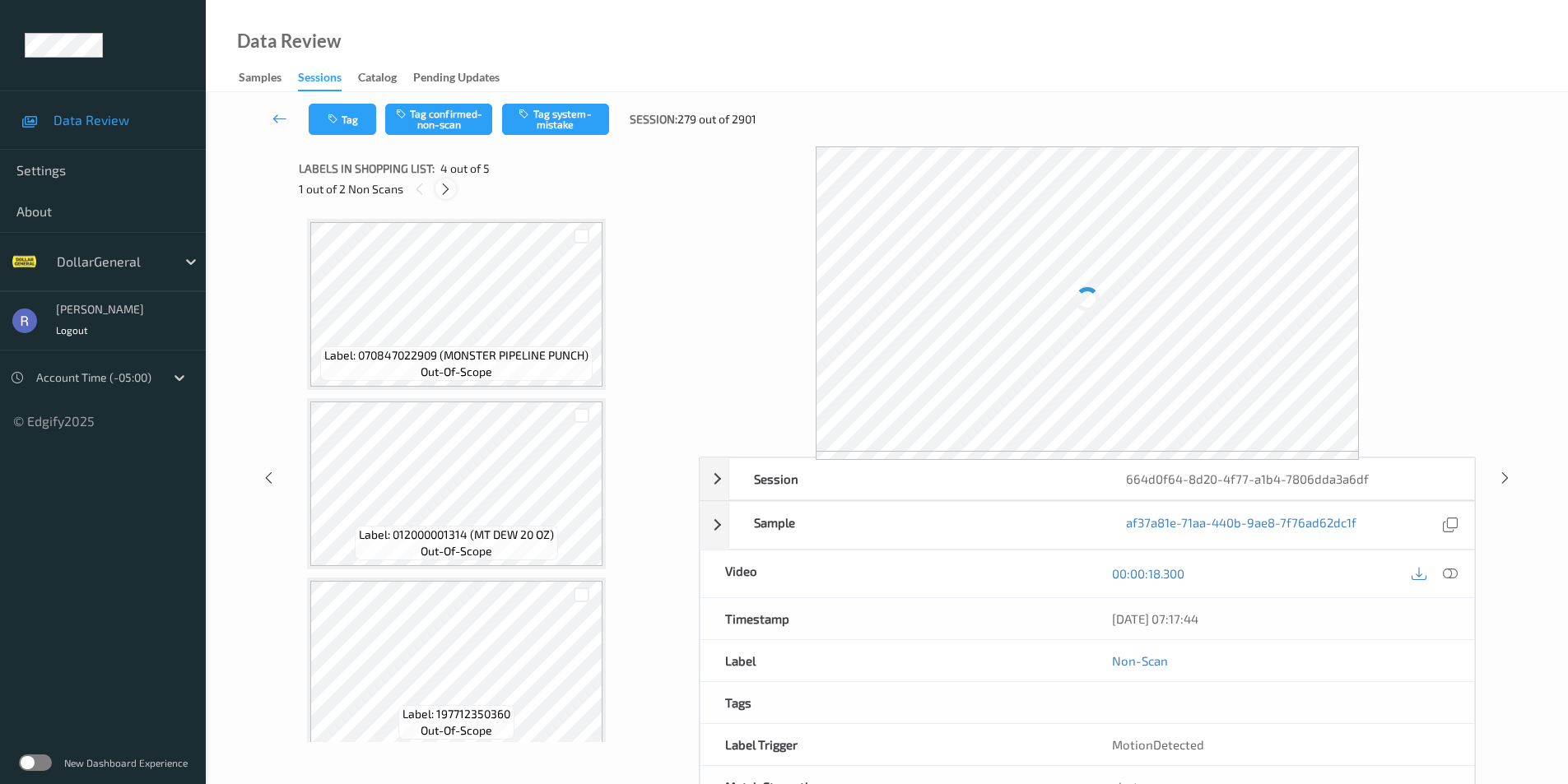
scroll to position [367, 0]
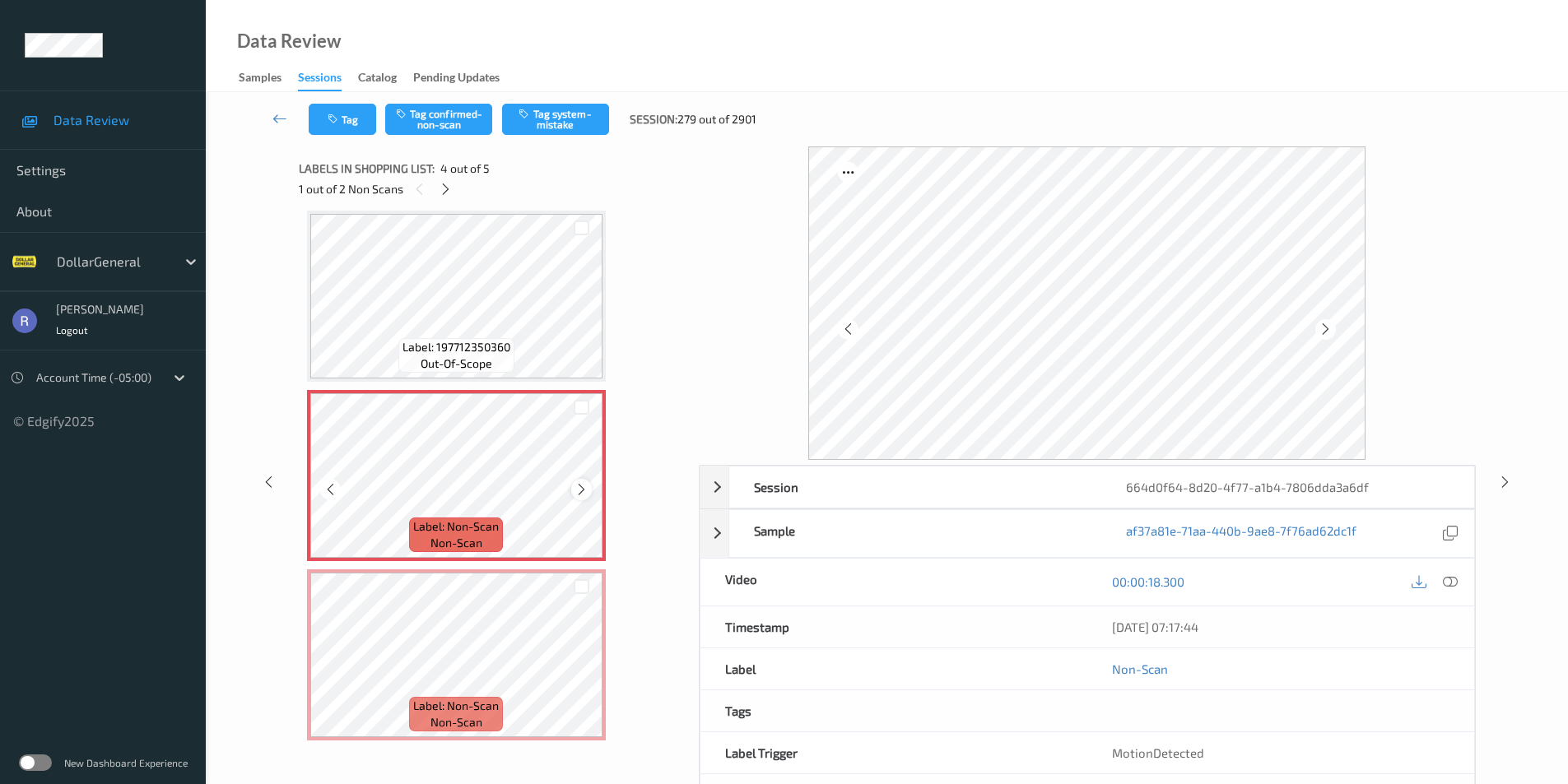
click at [586, 489] on icon at bounding box center [581, 489] width 14 height 15
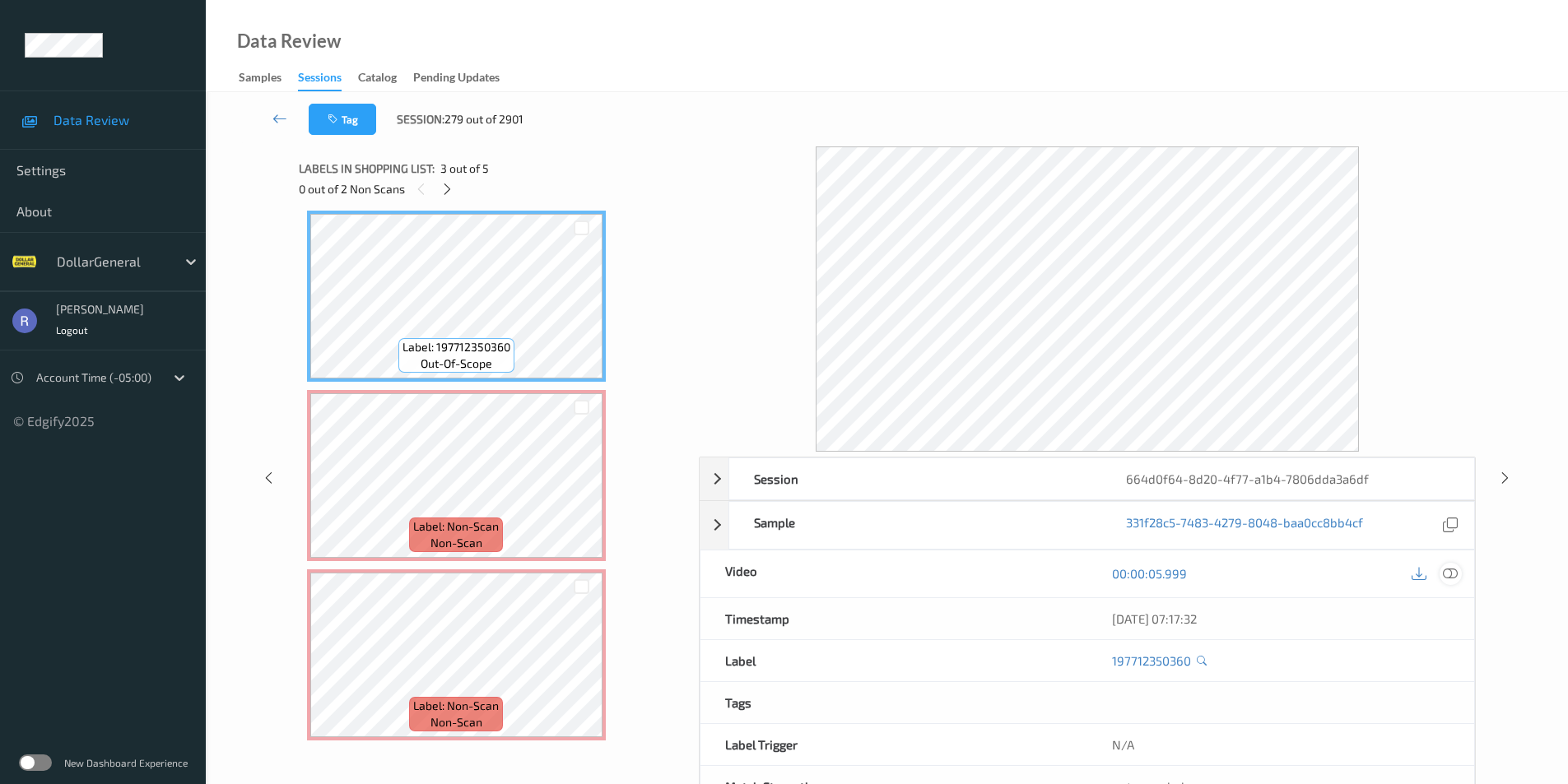
click at [1448, 571] on icon at bounding box center [1450, 573] width 15 height 15
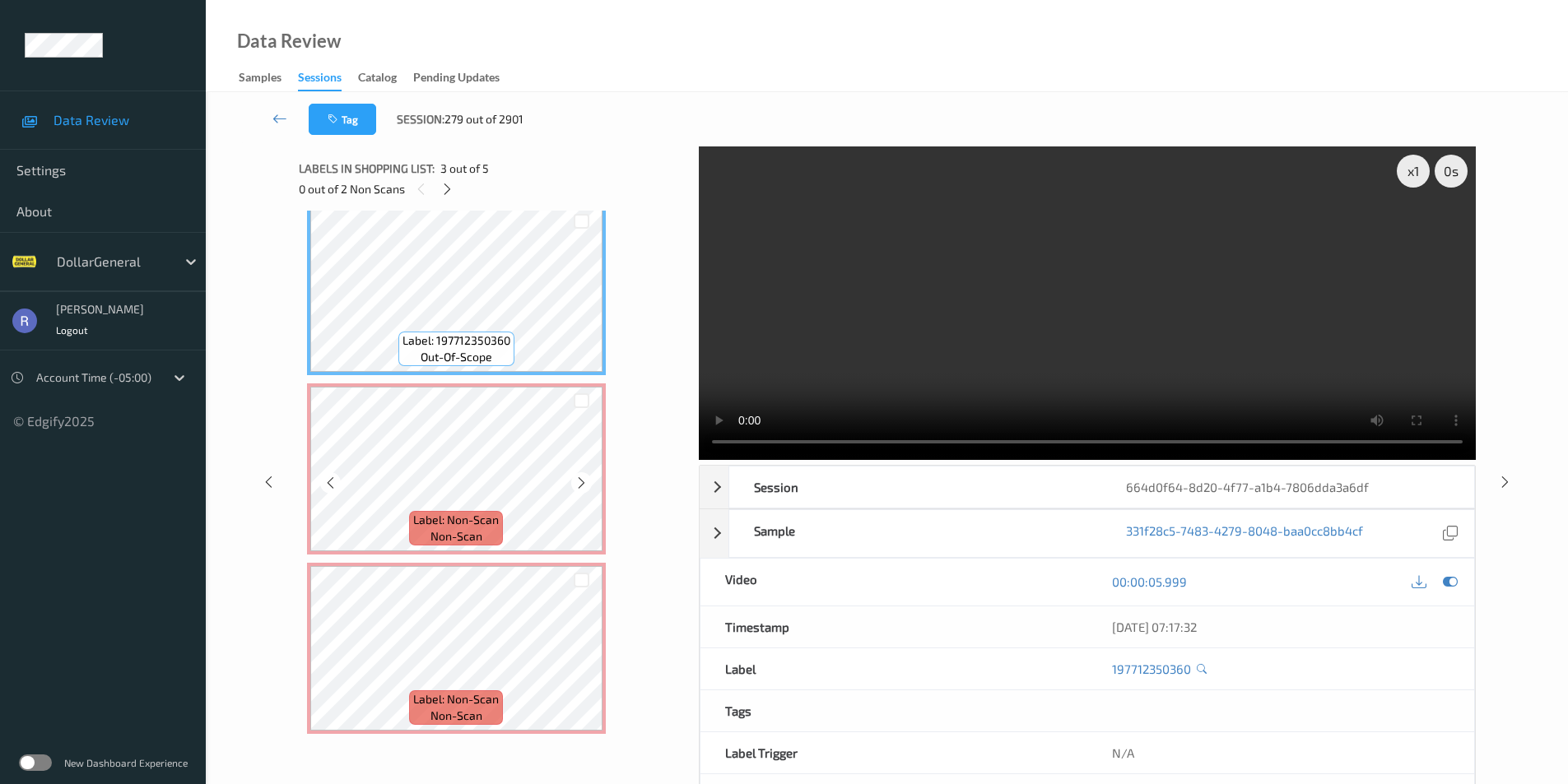
scroll to position [67, 0]
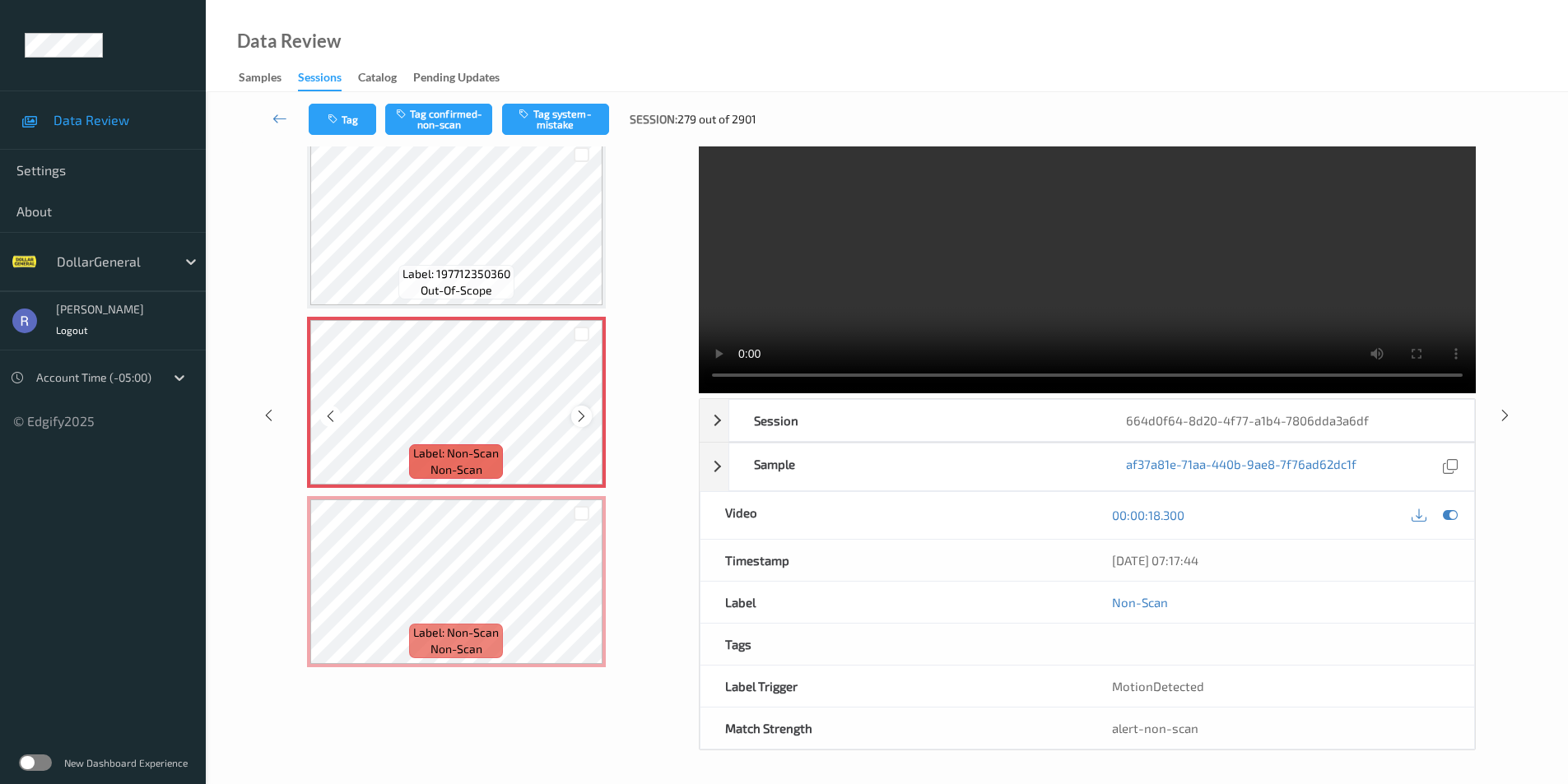
click at [574, 412] on icon at bounding box center [581, 416] width 14 height 15
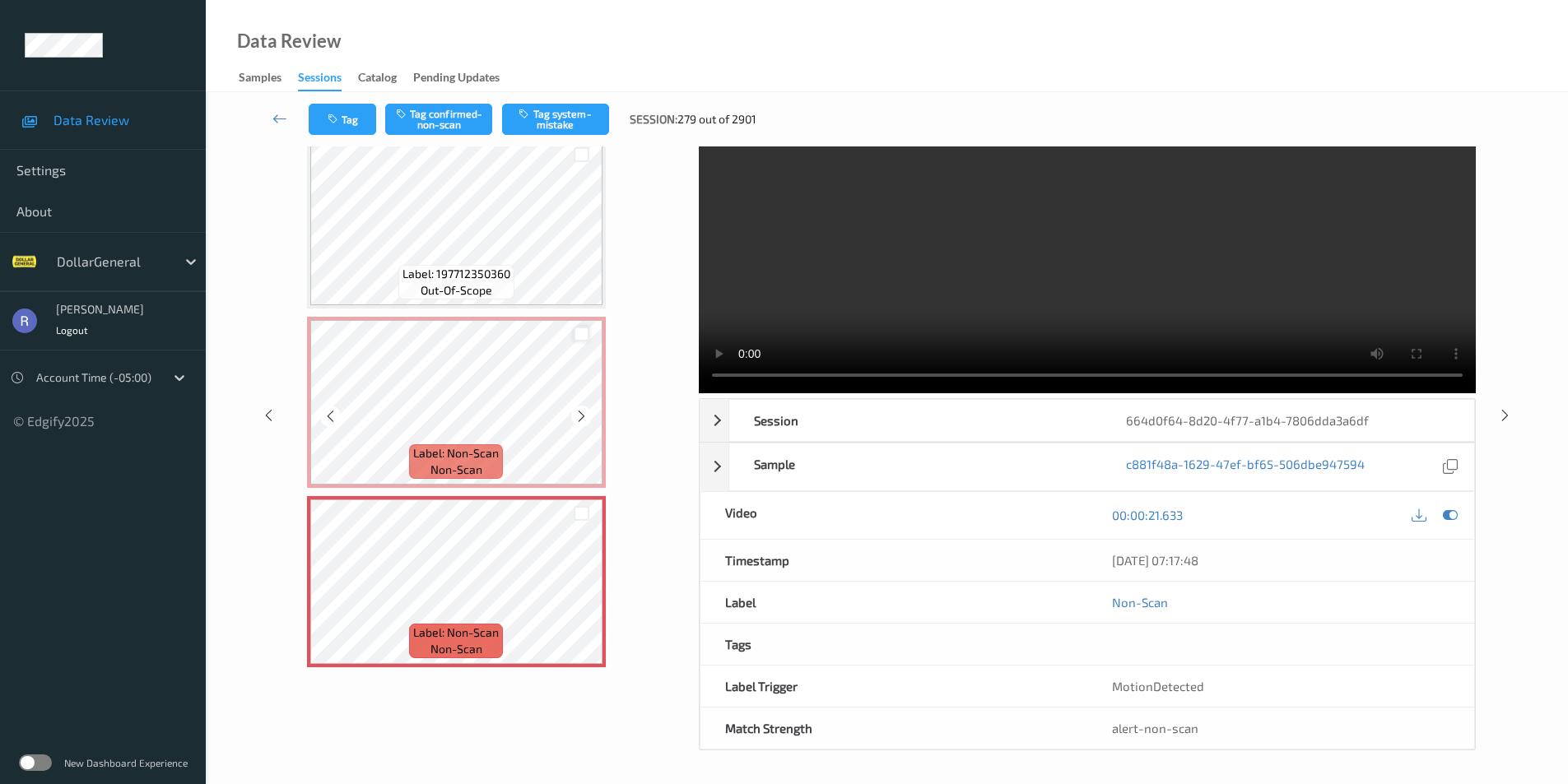
click at [581, 335] on div at bounding box center [581, 335] width 16 height 16
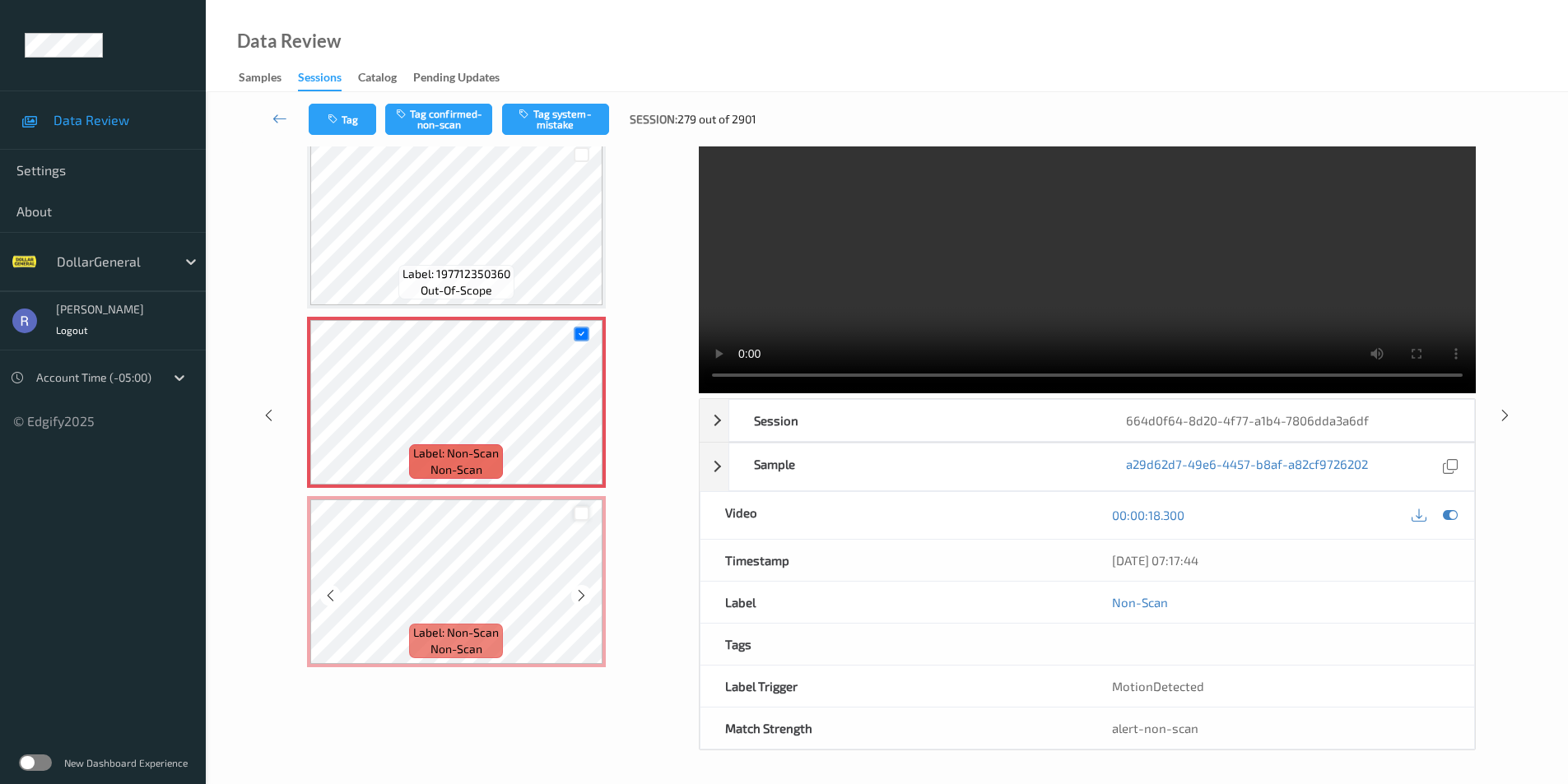
click at [584, 513] on div at bounding box center [581, 514] width 16 height 16
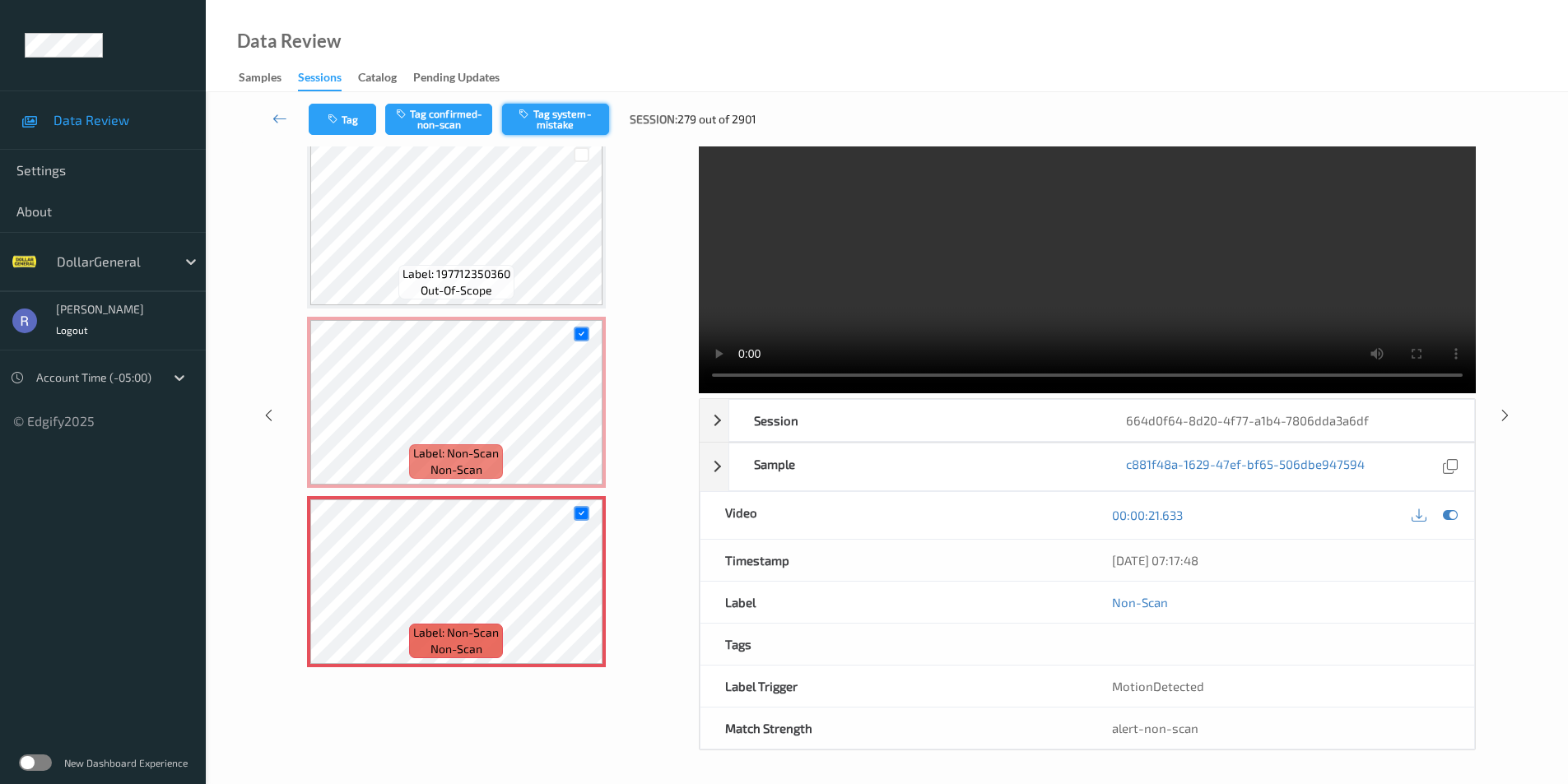
click at [574, 116] on button "Tag system-mistake" at bounding box center [556, 119] width 107 height 31
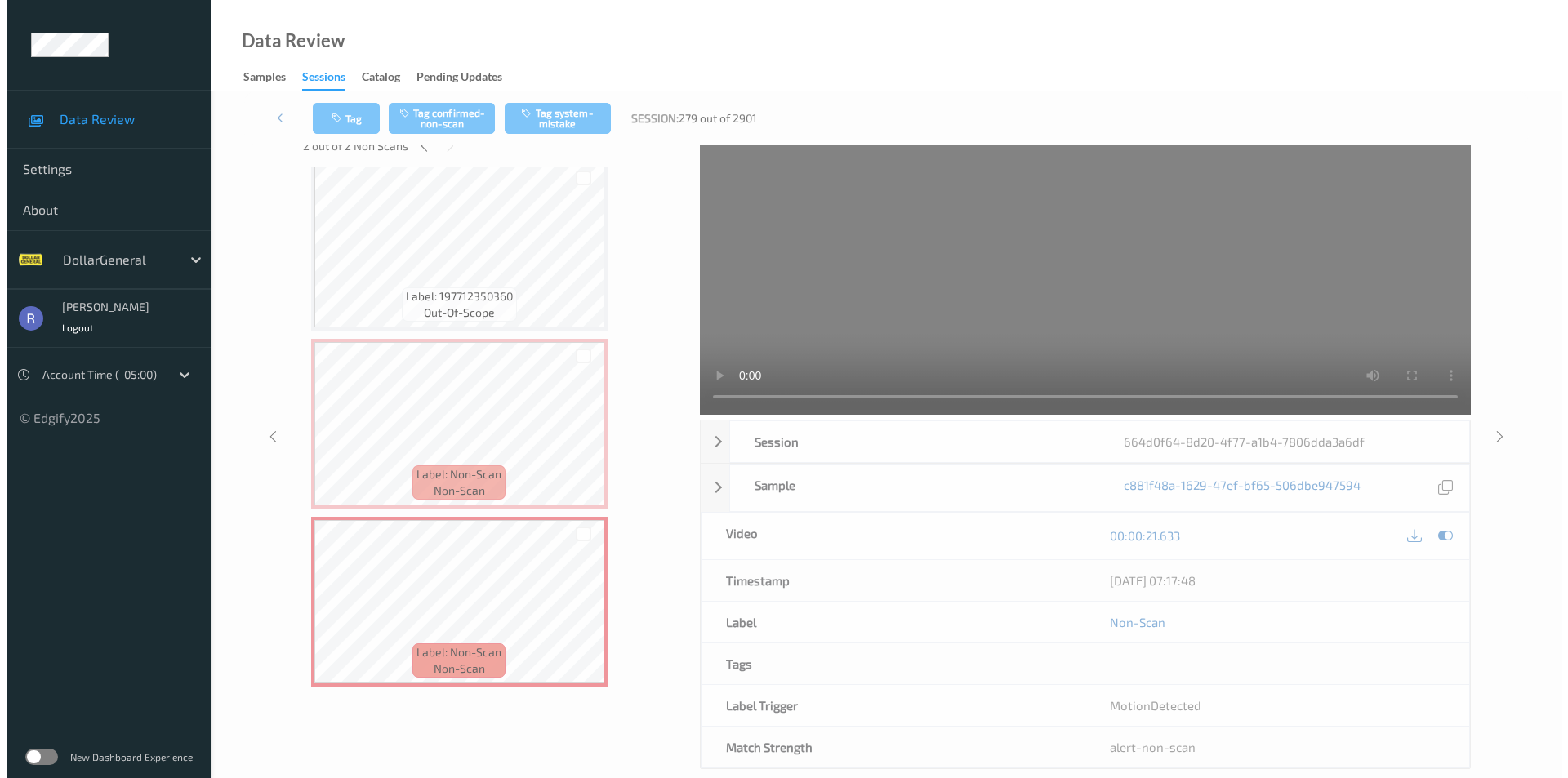
scroll to position [0, 0]
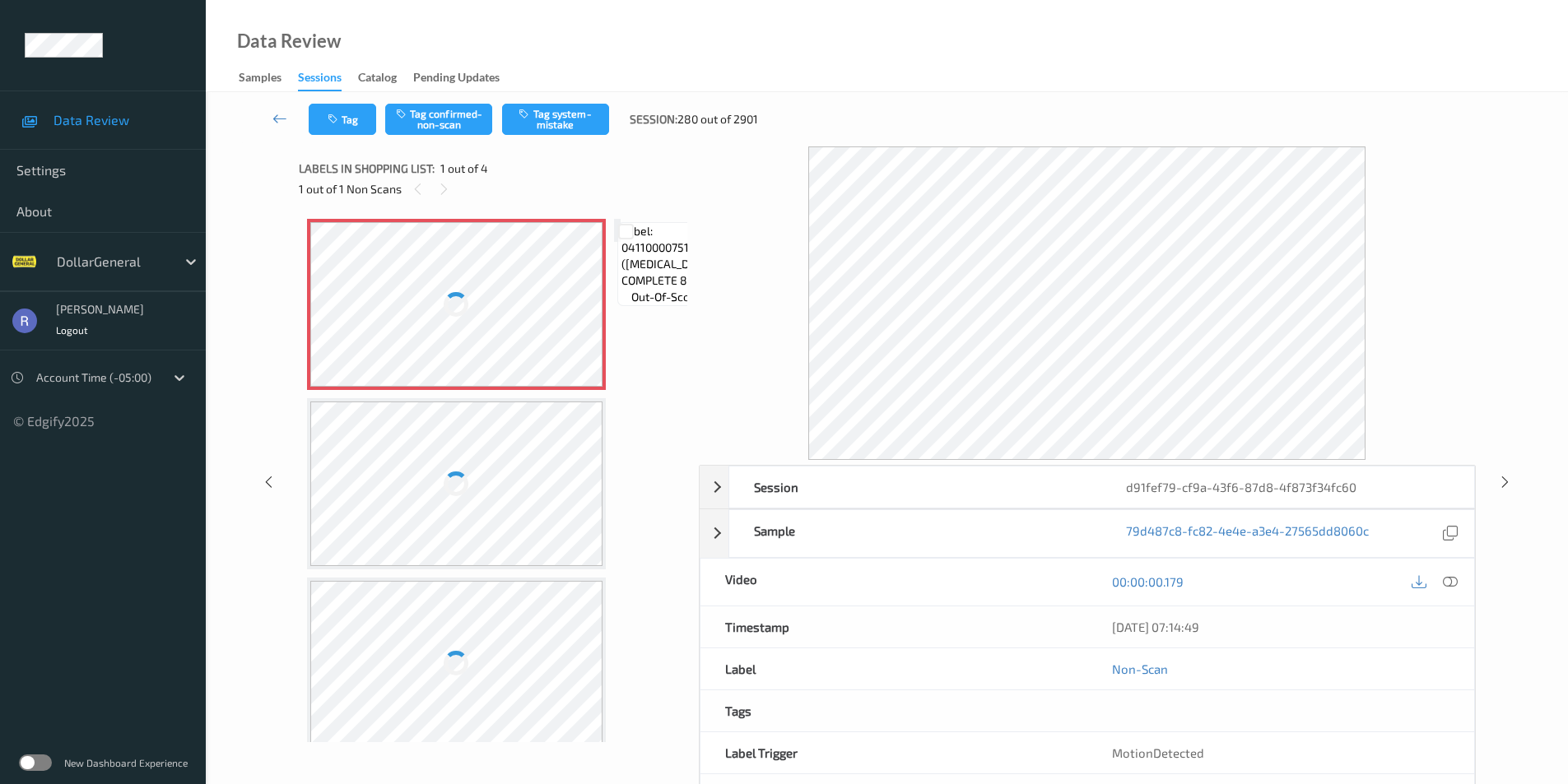
click at [565, 279] on div at bounding box center [457, 304] width 293 height 165
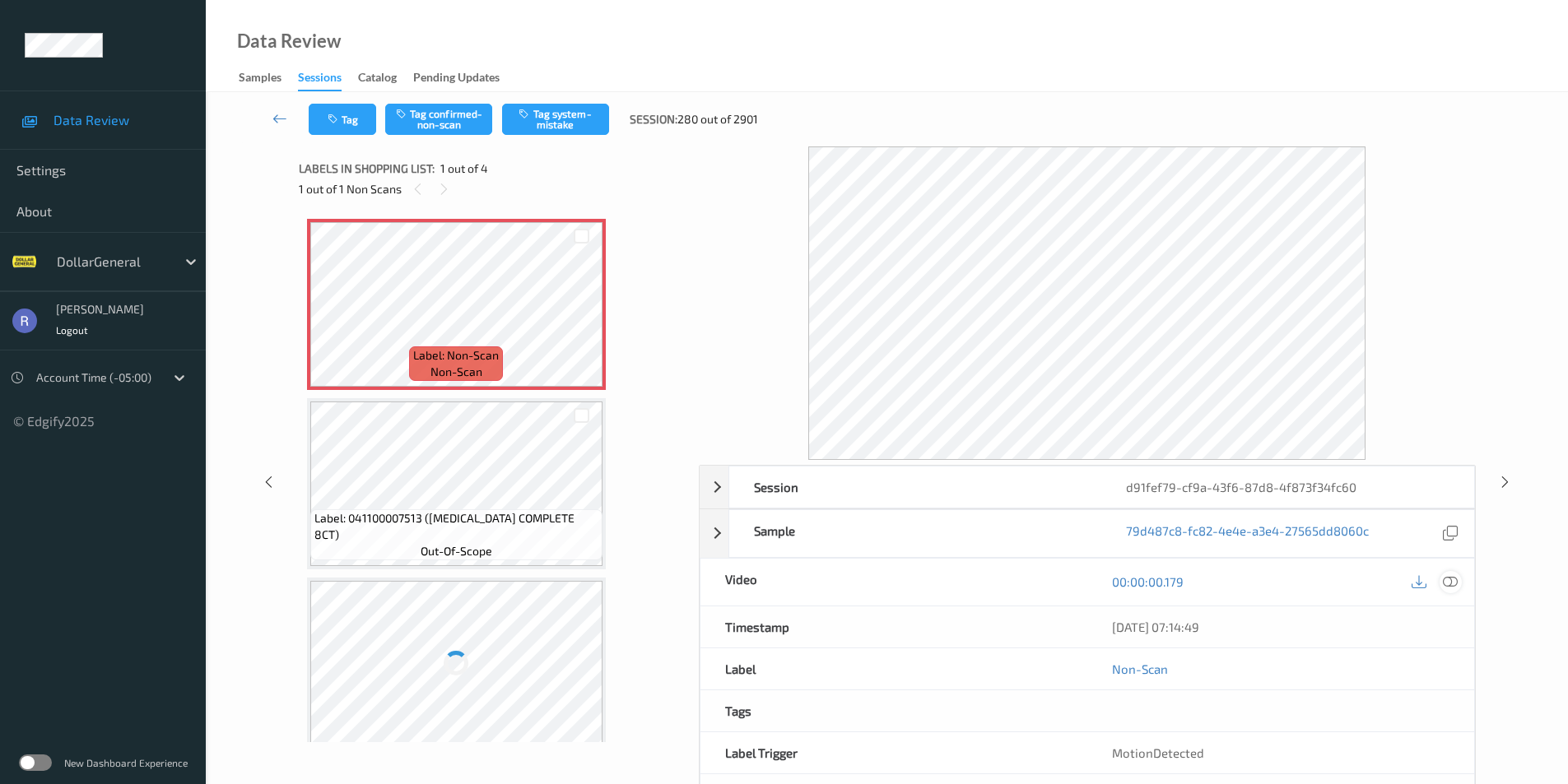
click at [1449, 583] on icon at bounding box center [1450, 581] width 15 height 15
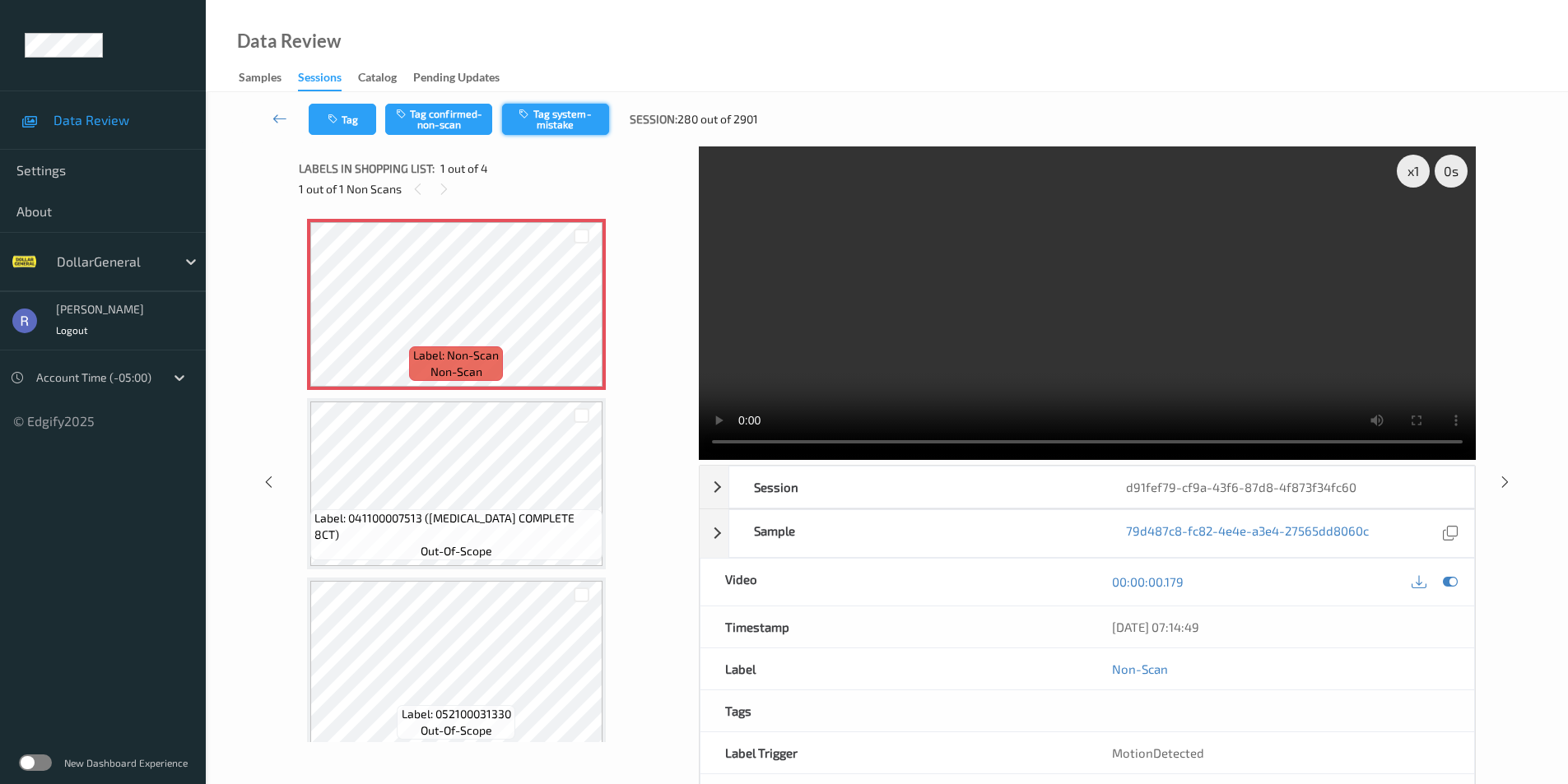
click at [574, 125] on button "Tag system-mistake" at bounding box center [556, 119] width 107 height 31
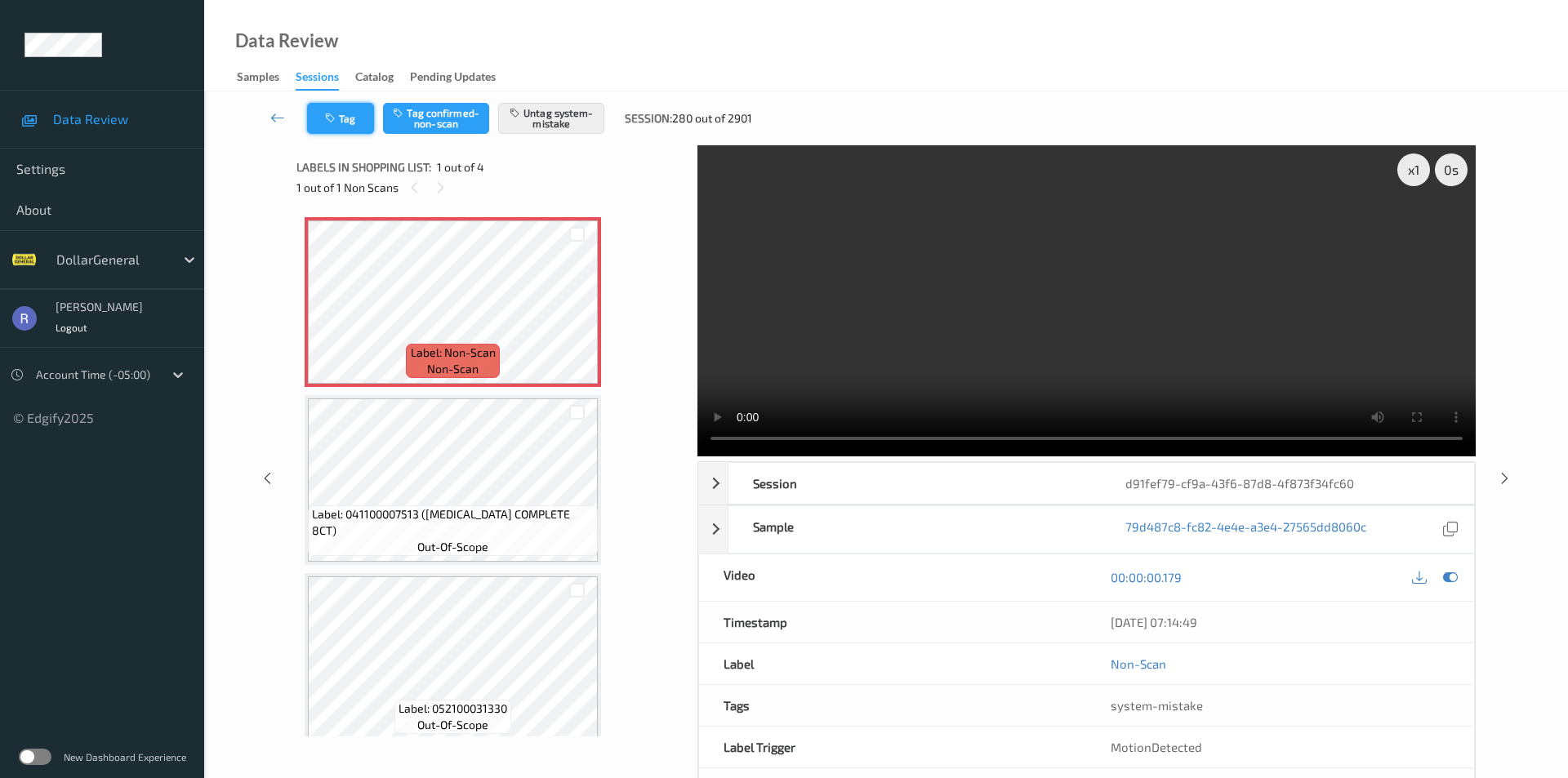
click at [334, 117] on icon "button" at bounding box center [332, 118] width 14 height 11
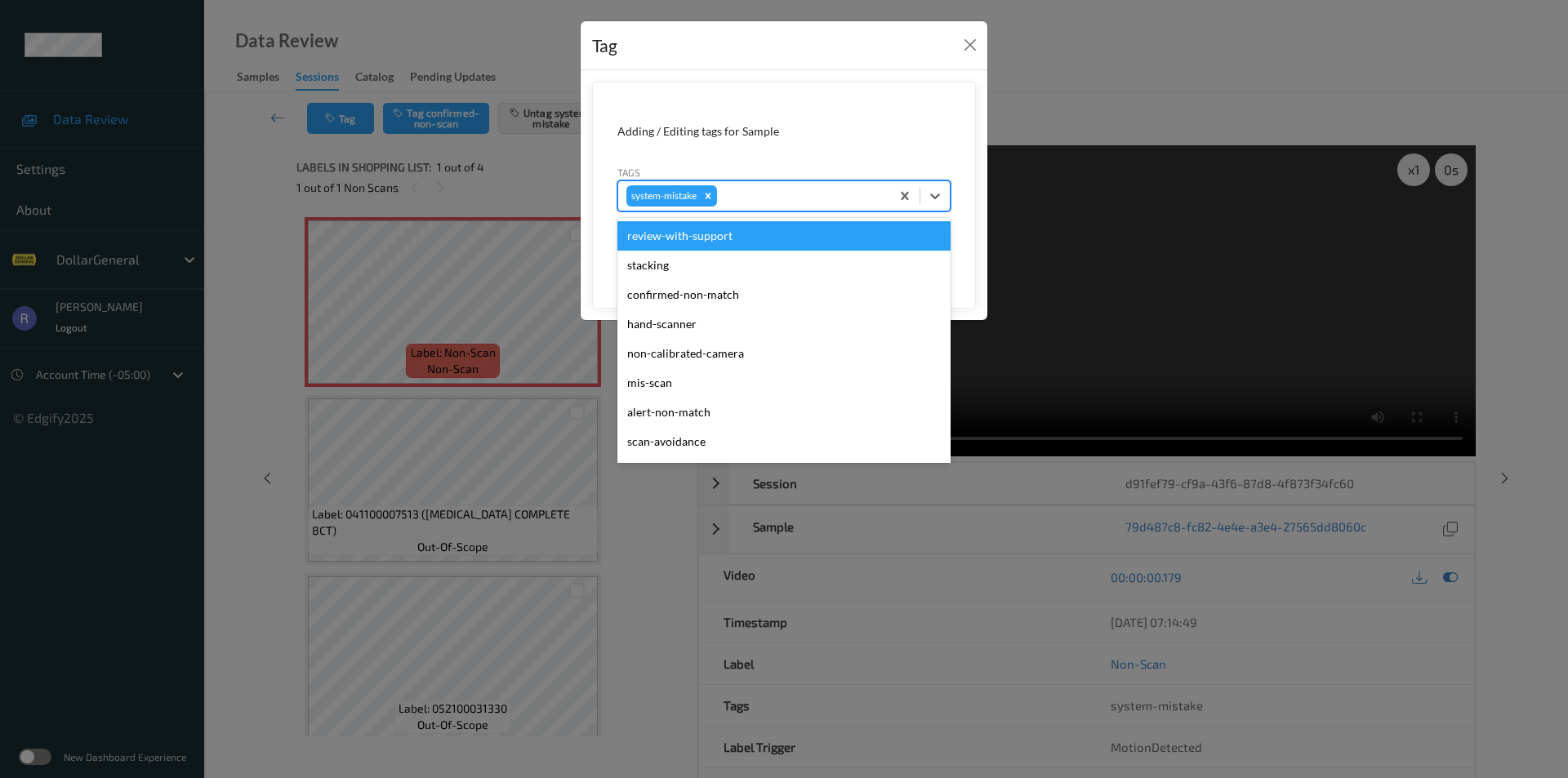
click at [769, 190] on div at bounding box center [801, 196] width 162 height 19
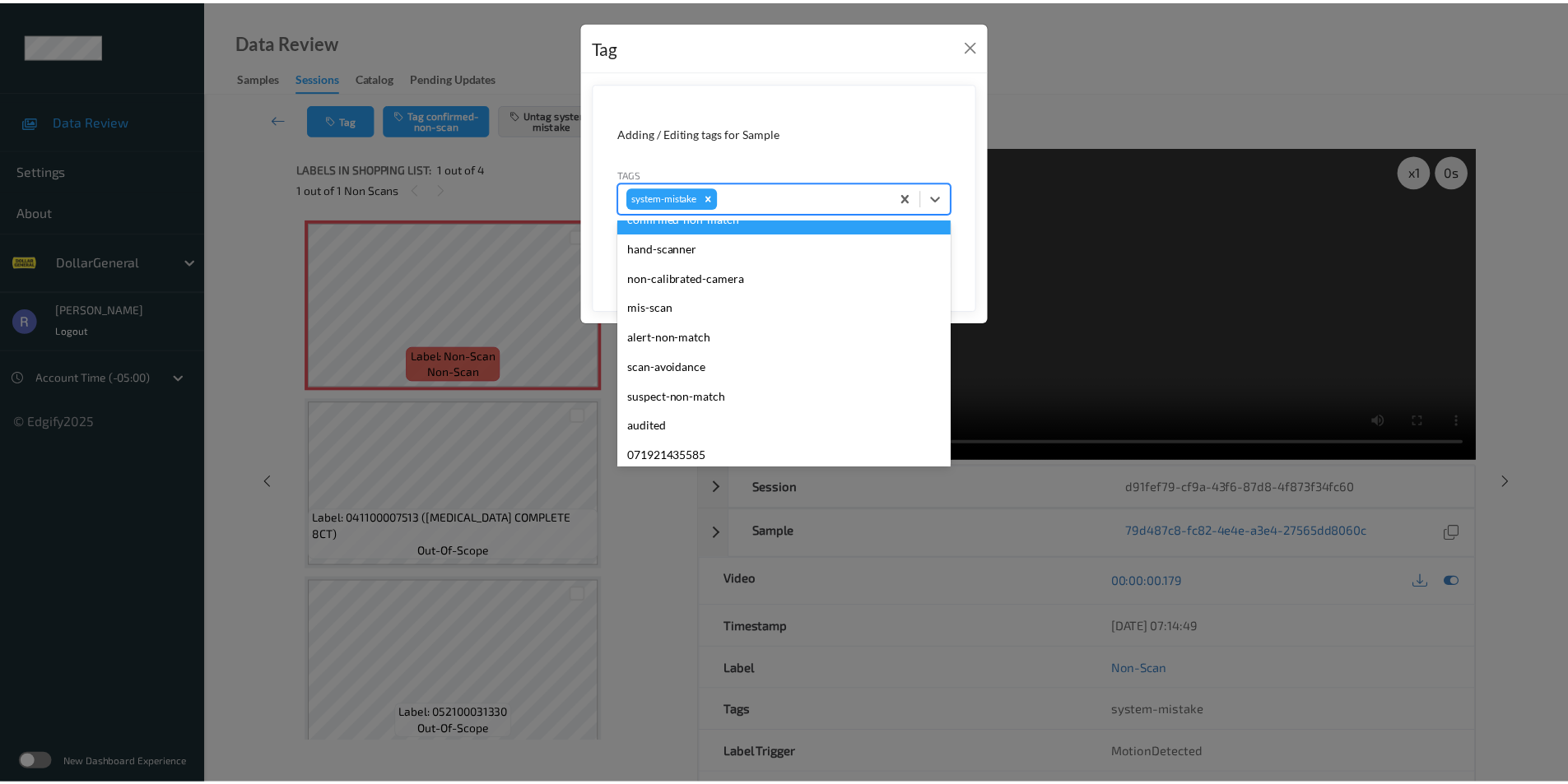
scroll to position [329, 0]
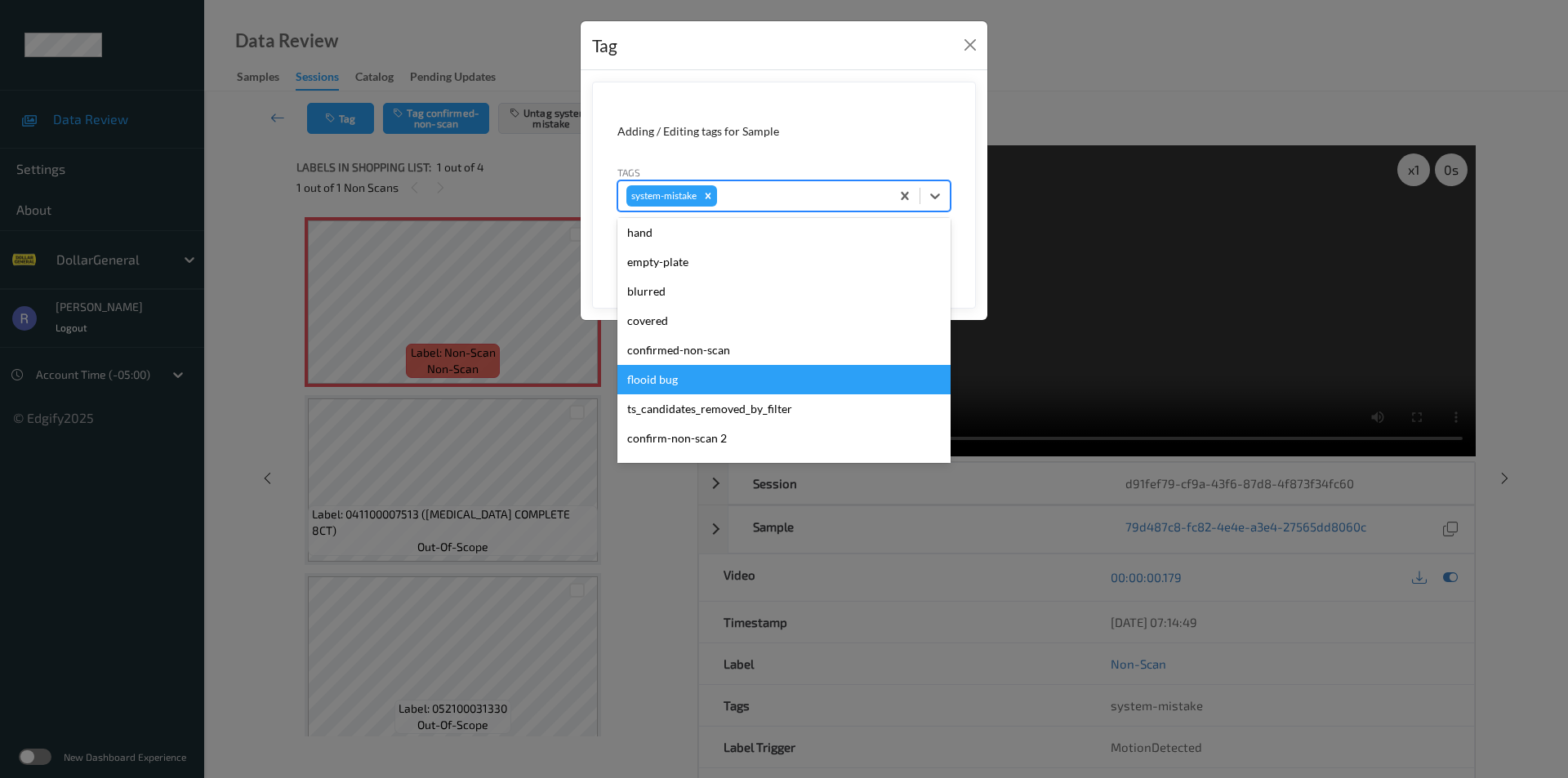
drag, startPoint x: 684, startPoint y: 381, endPoint x: 704, endPoint y: 359, distance: 29.7
click at [685, 381] on div "flooid bug" at bounding box center [784, 379] width 333 height 29
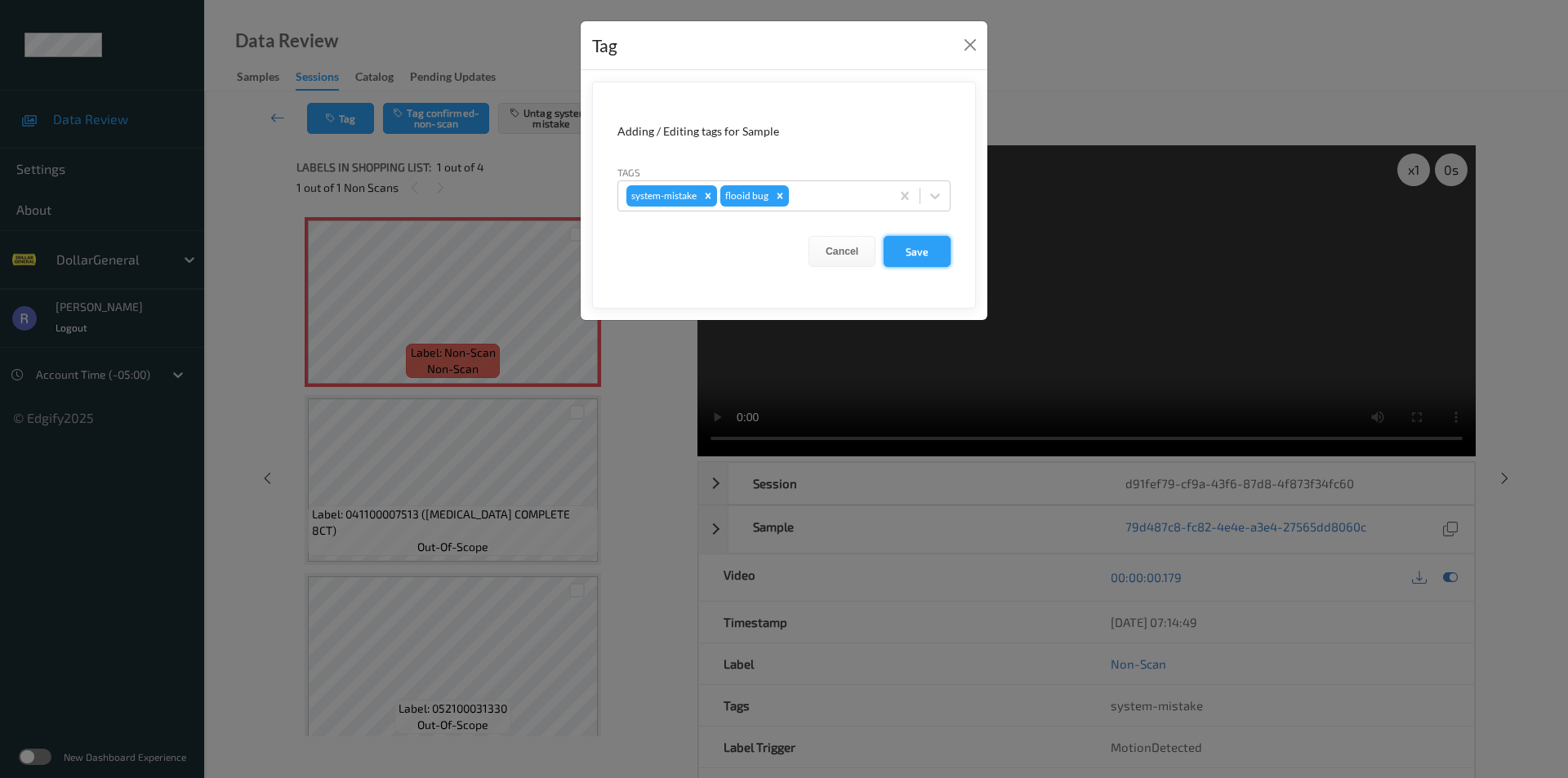
click at [926, 243] on button "Save" at bounding box center [917, 251] width 67 height 31
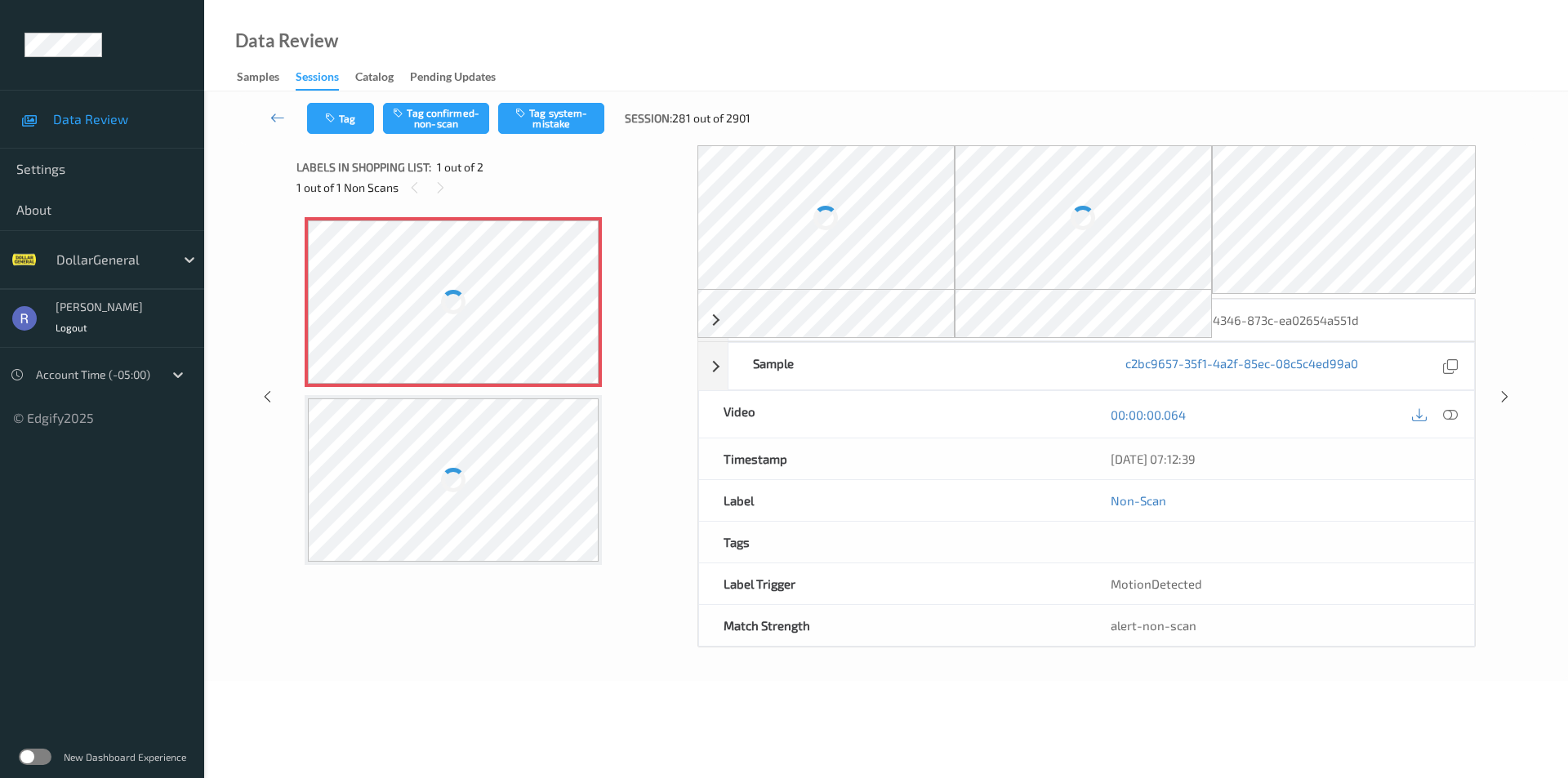
click at [482, 304] on div at bounding box center [453, 302] width 291 height 163
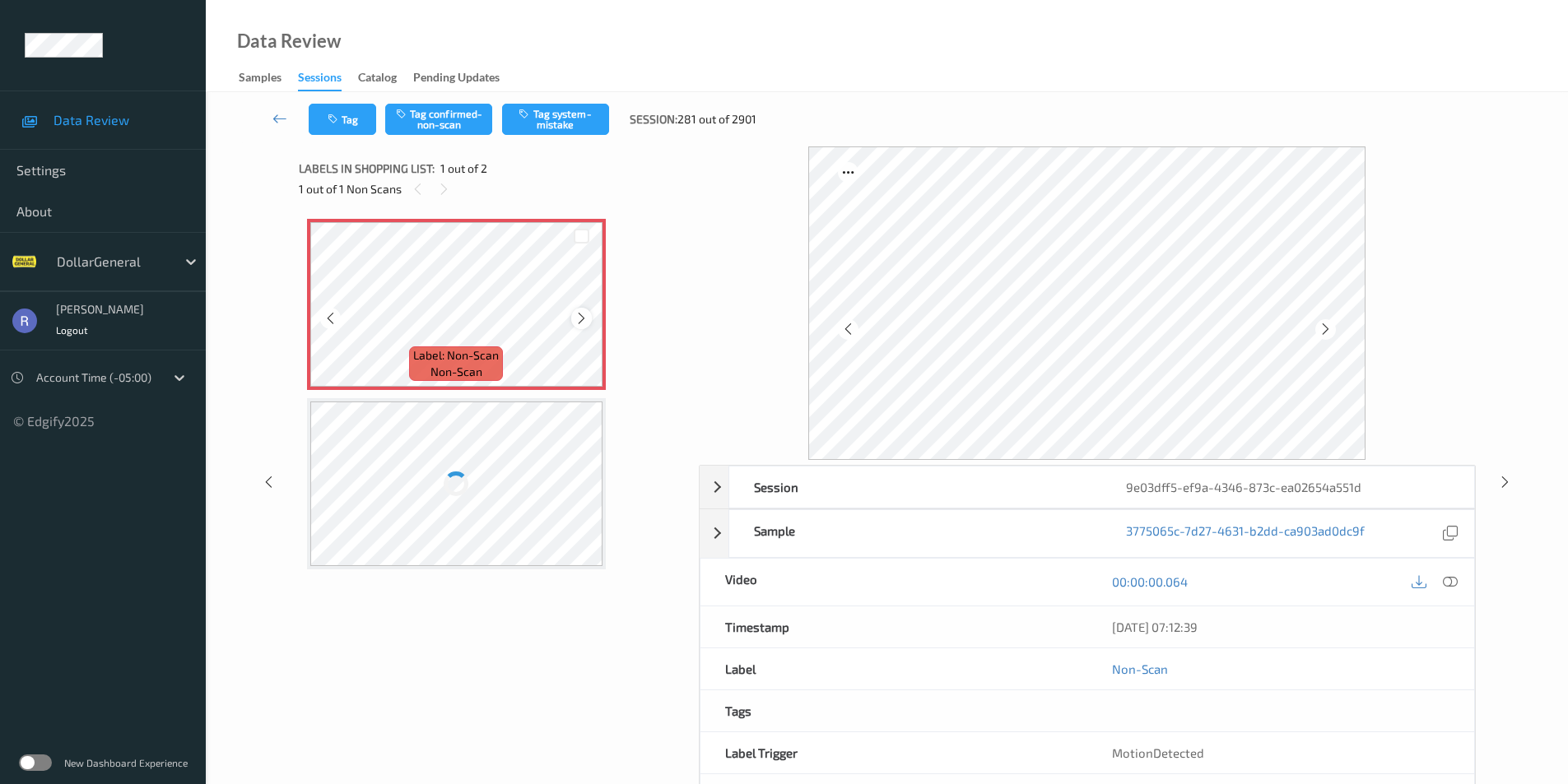
click at [576, 319] on icon at bounding box center [581, 319] width 14 height 15
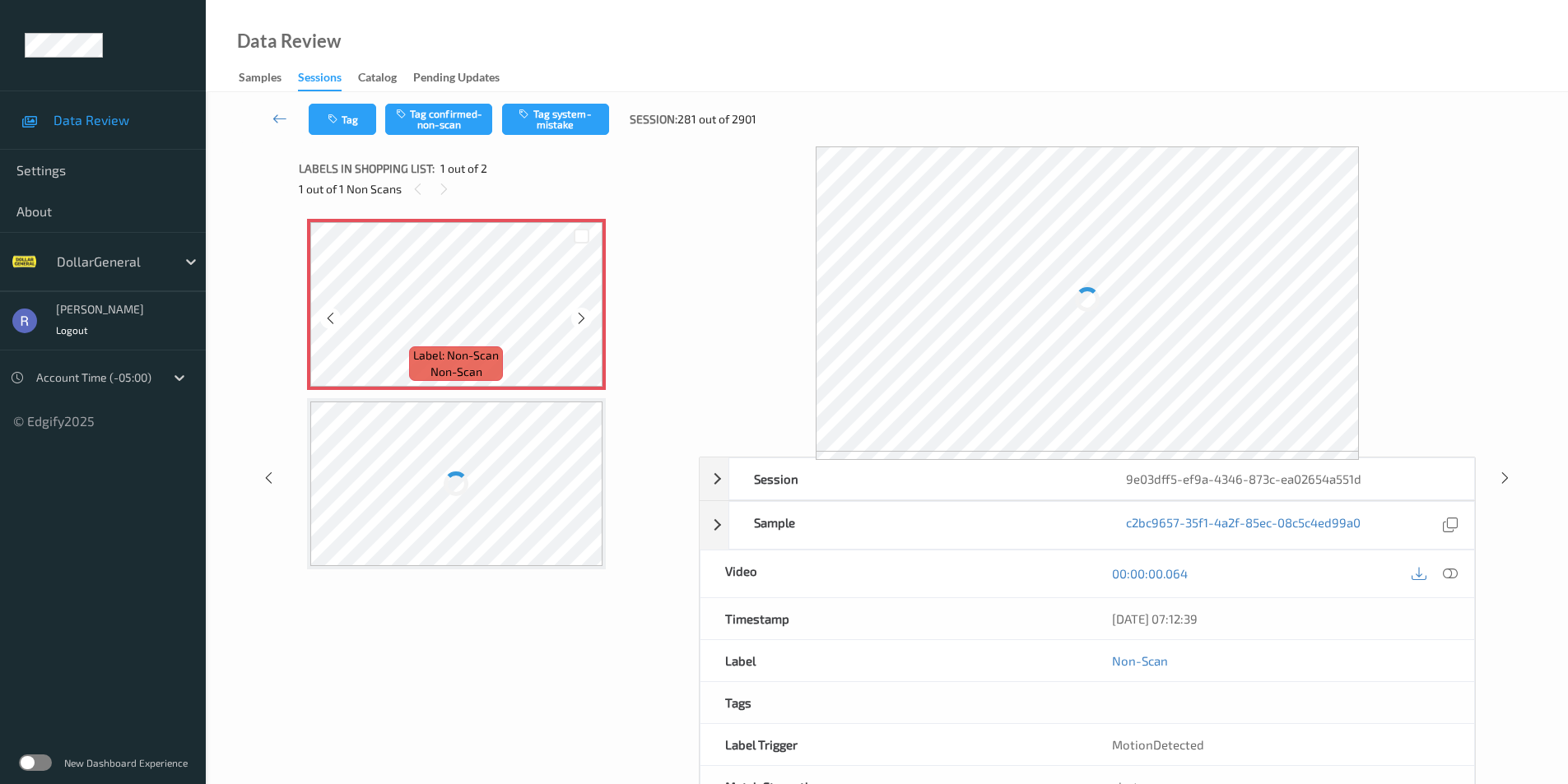
click at [576, 319] on icon at bounding box center [581, 319] width 14 height 15
click at [576, 319] on div at bounding box center [457, 304] width 293 height 165
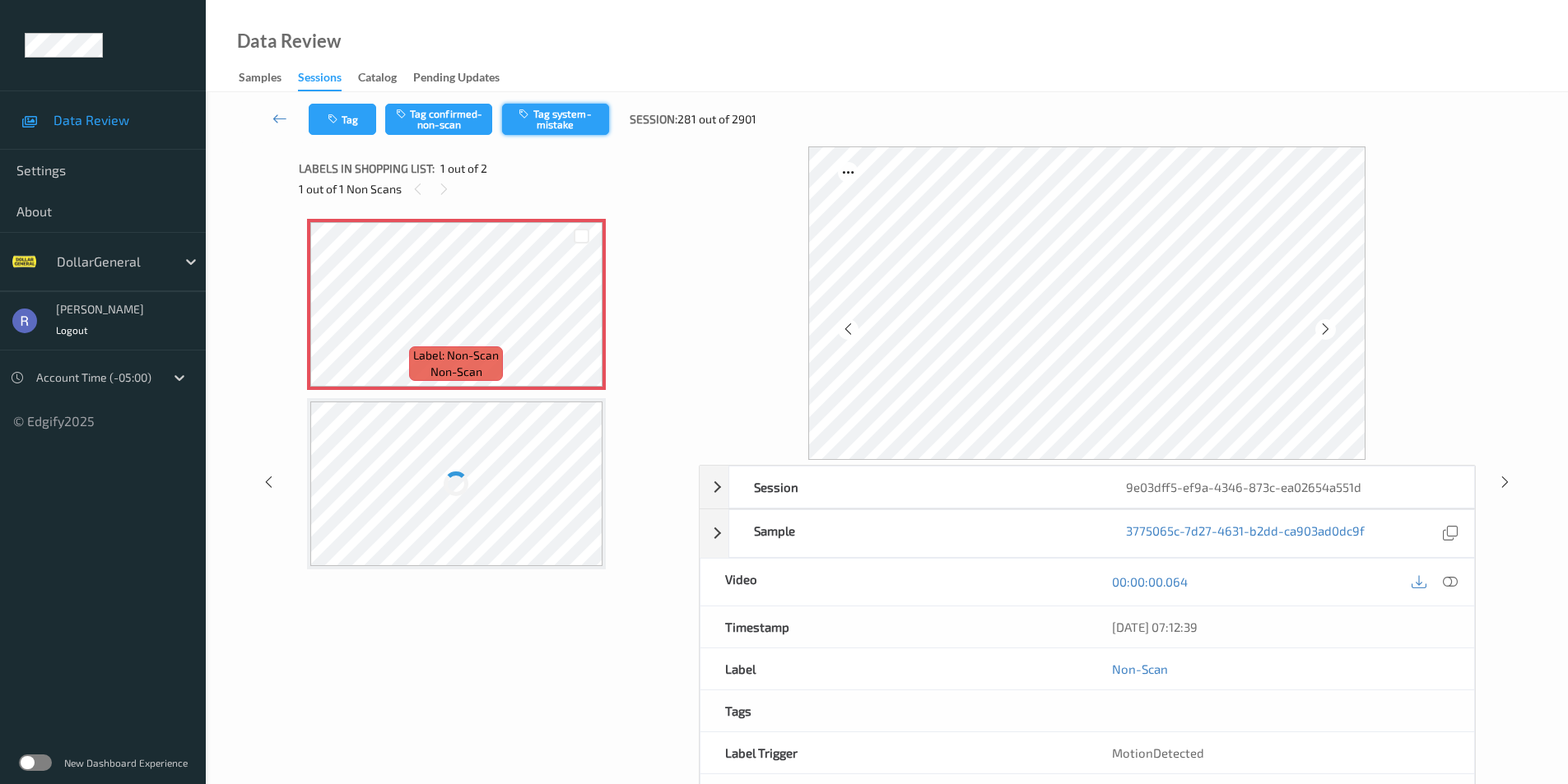
click at [576, 121] on button "Tag system-mistake" at bounding box center [556, 119] width 107 height 31
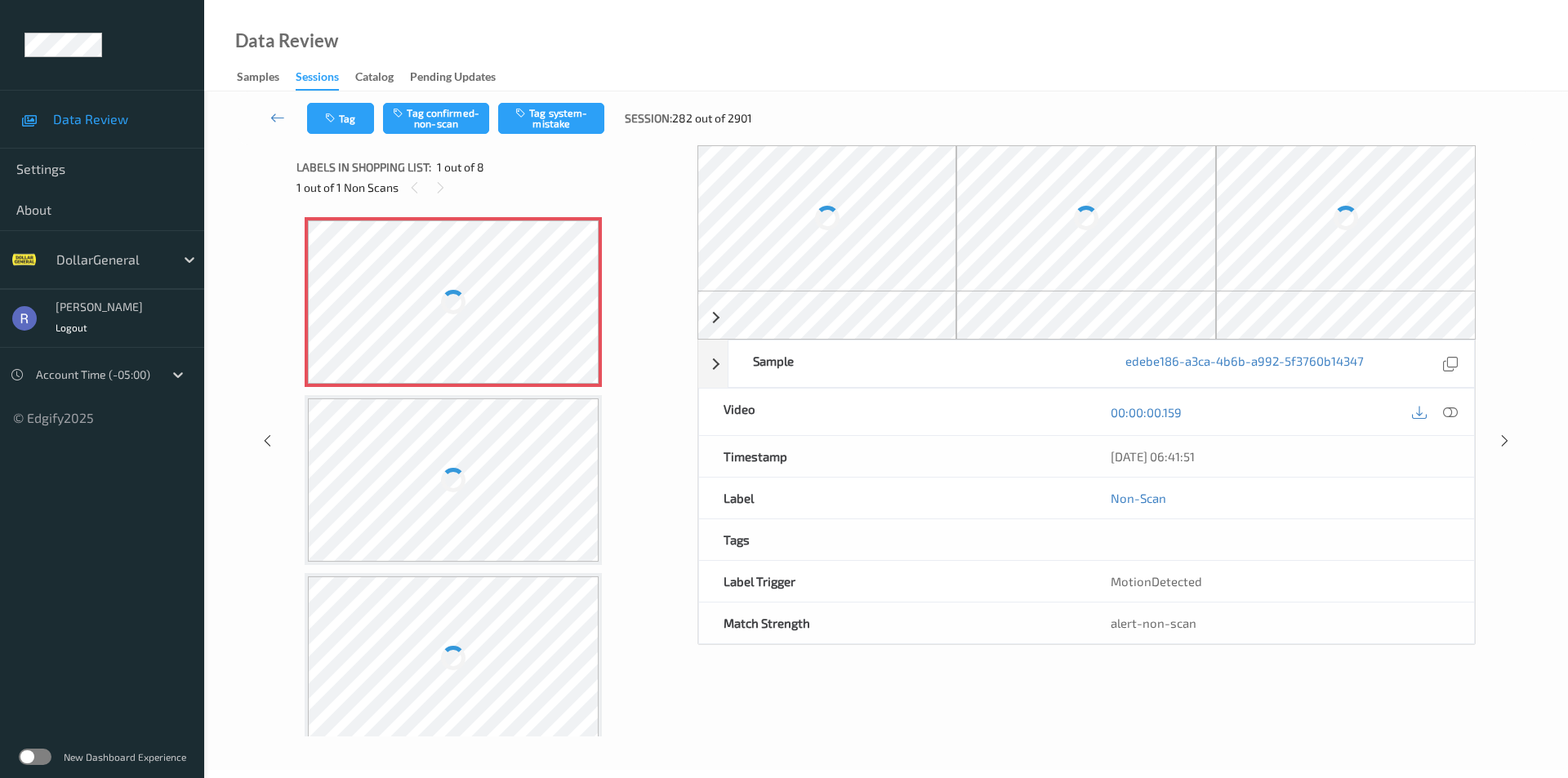
click at [506, 296] on div at bounding box center [453, 302] width 291 height 163
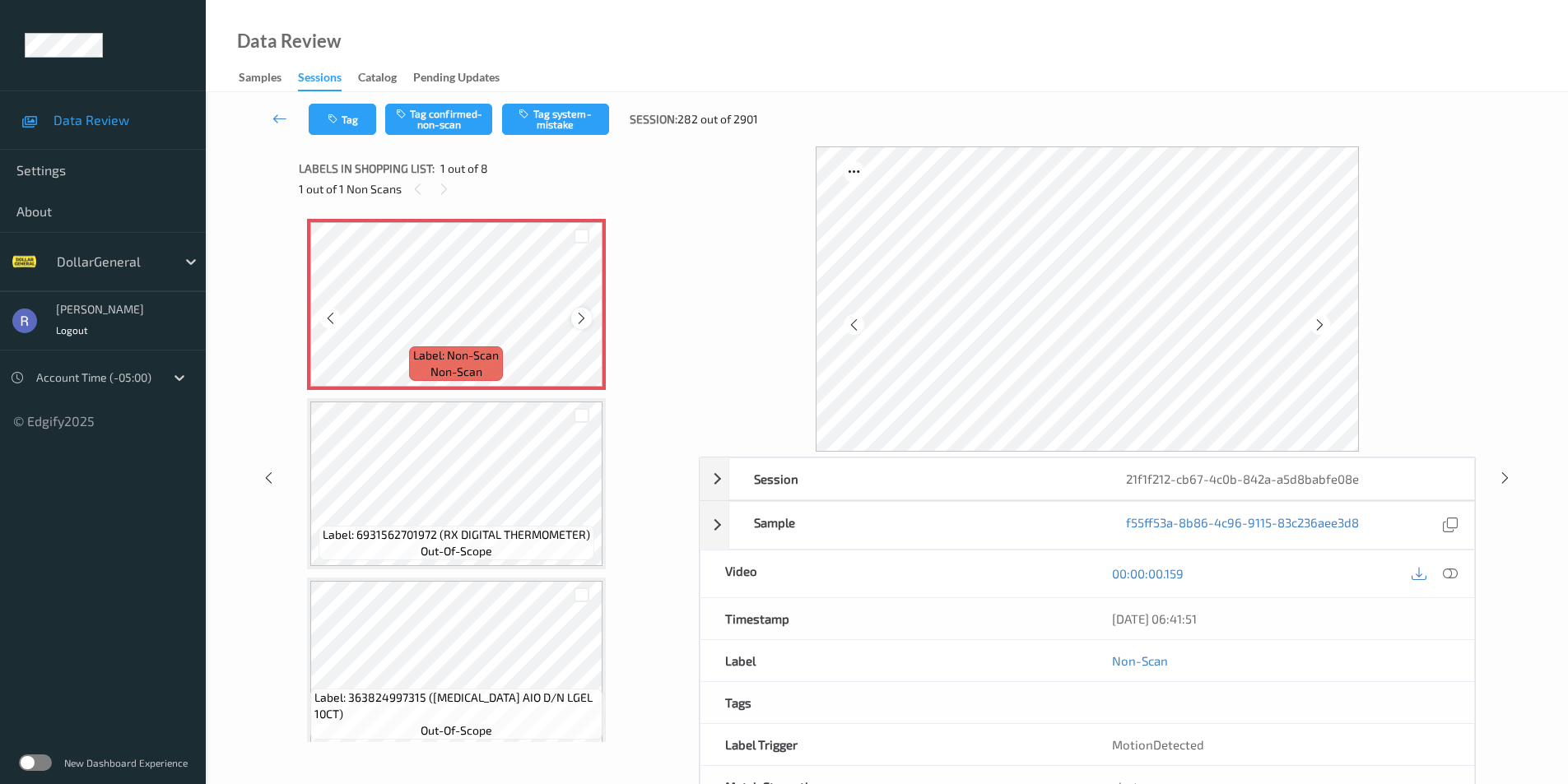
click at [582, 321] on icon at bounding box center [581, 319] width 14 height 15
click at [580, 320] on icon at bounding box center [581, 319] width 14 height 15
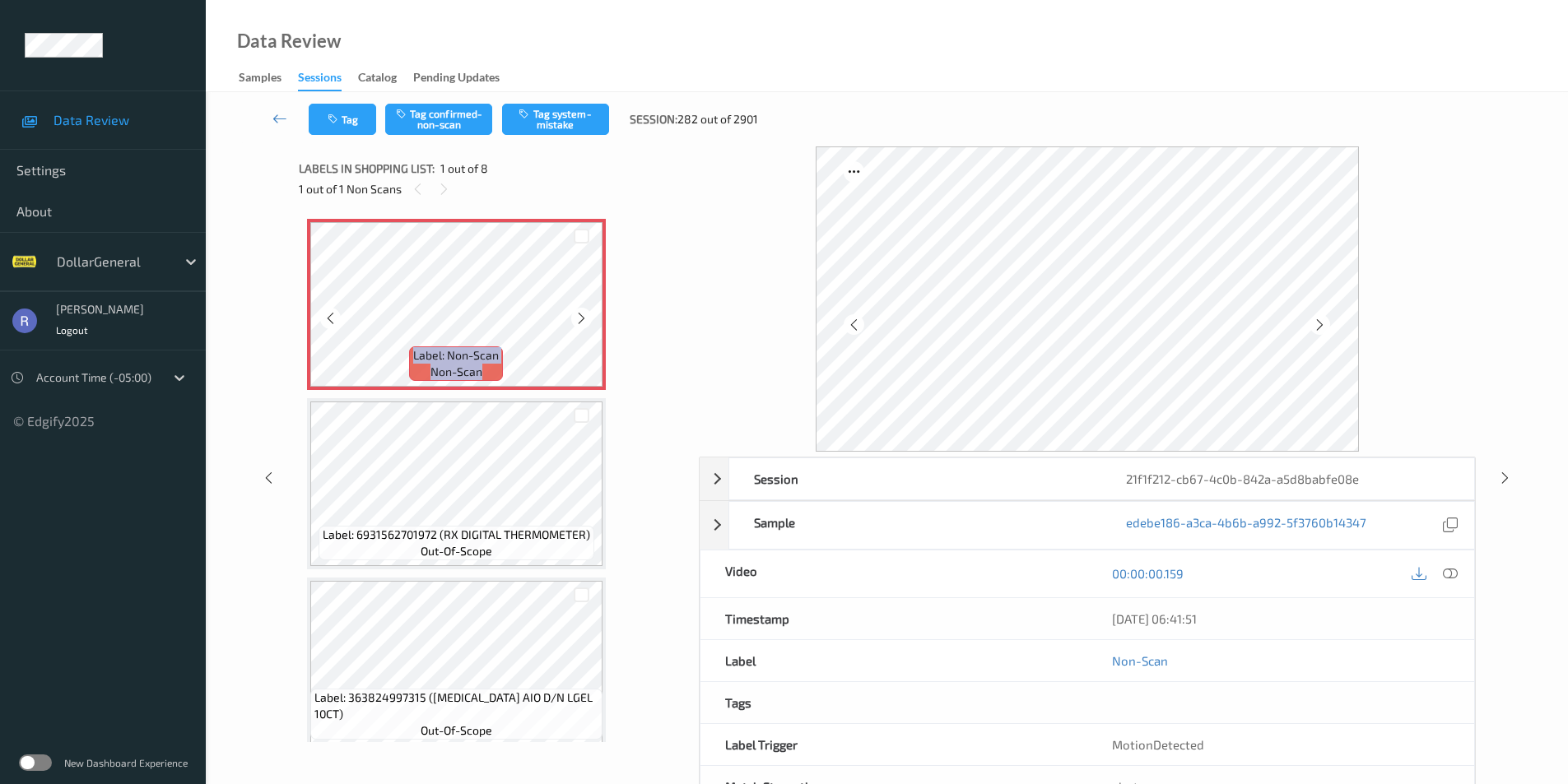
click at [580, 320] on icon at bounding box center [581, 319] width 14 height 15
click at [584, 119] on button "Tag system-mistake" at bounding box center [556, 119] width 107 height 31
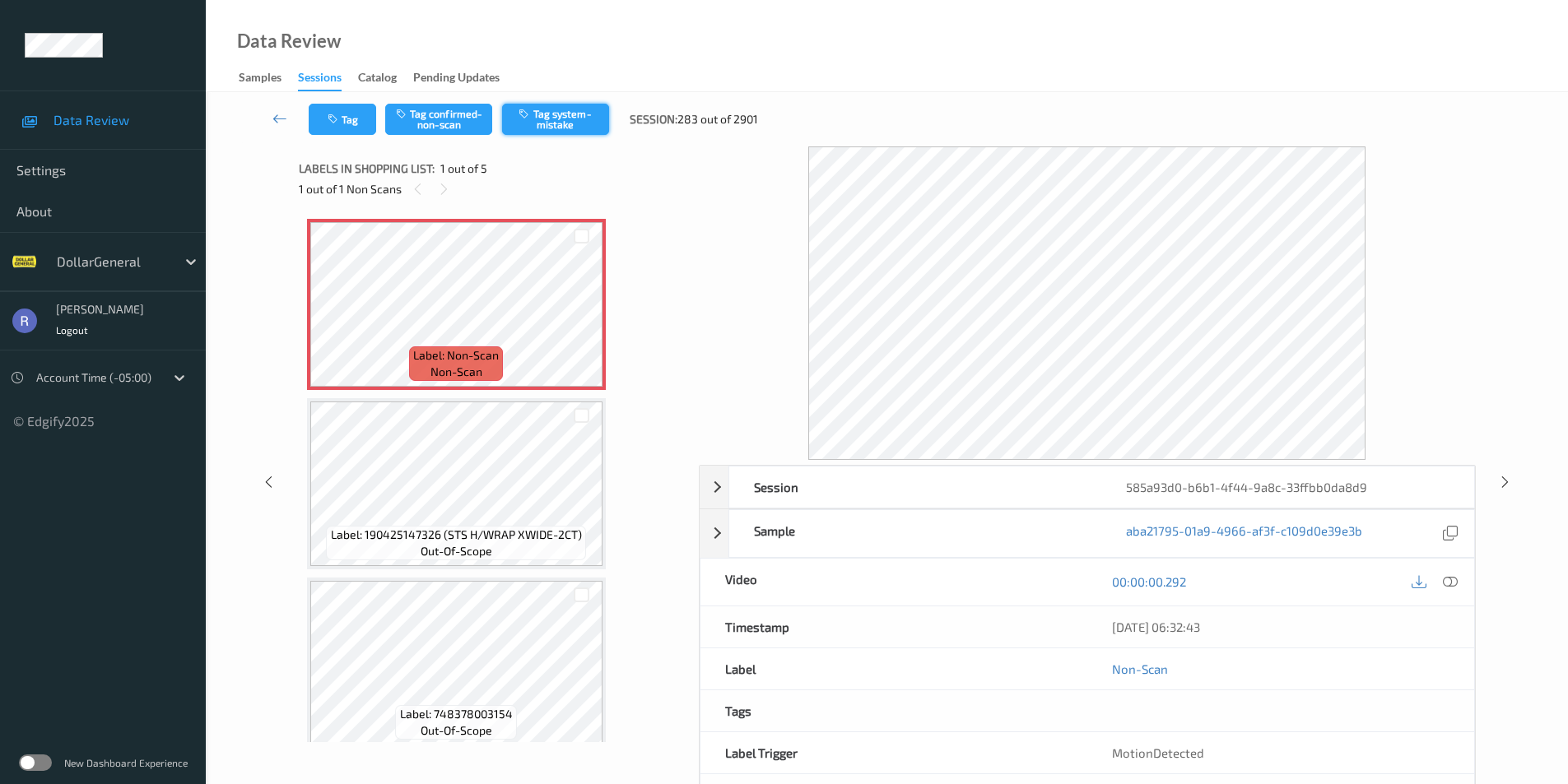
click at [579, 117] on button "Tag system-mistake" at bounding box center [556, 119] width 107 height 31
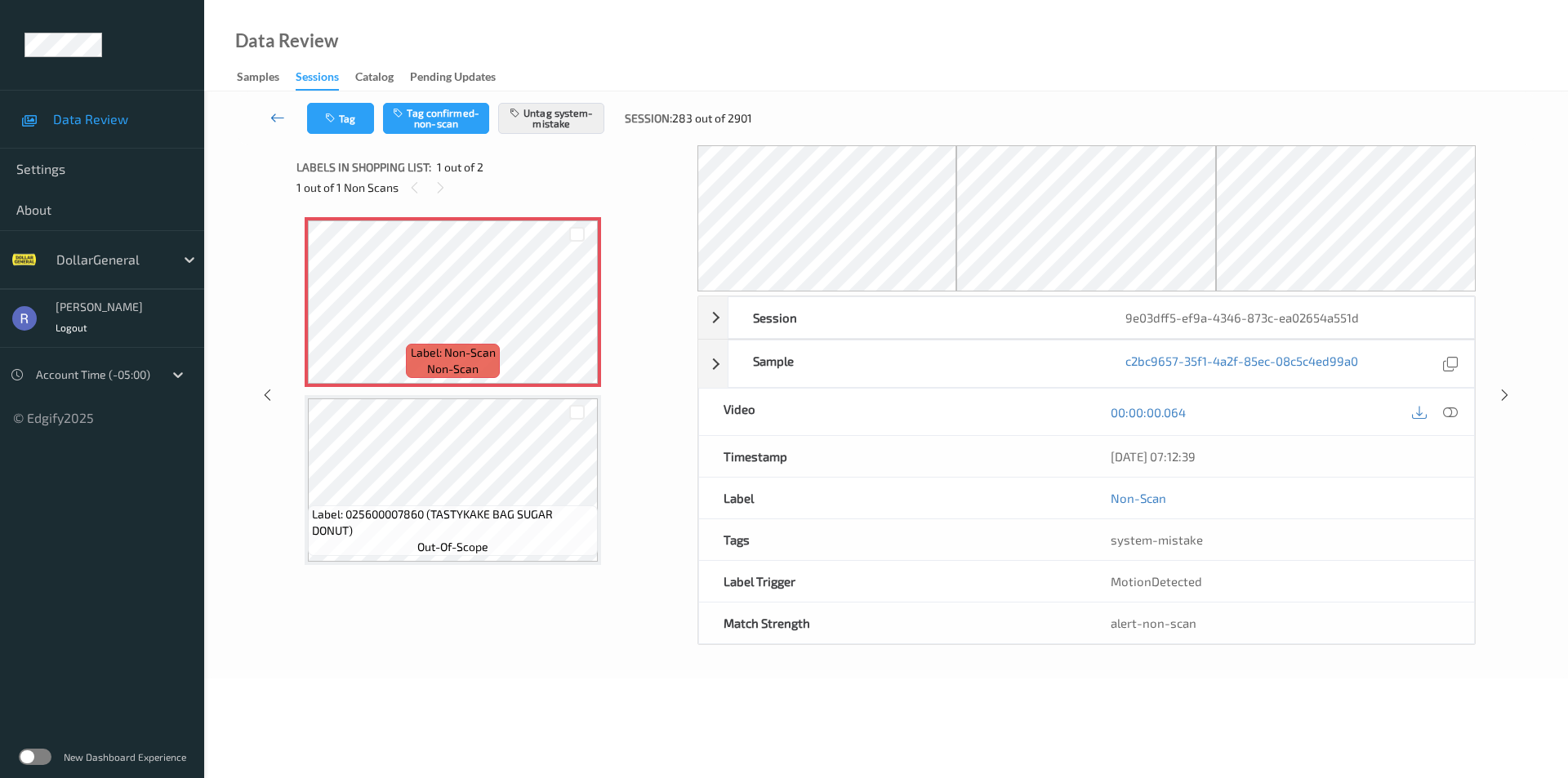
click at [271, 121] on icon at bounding box center [277, 117] width 15 height 16
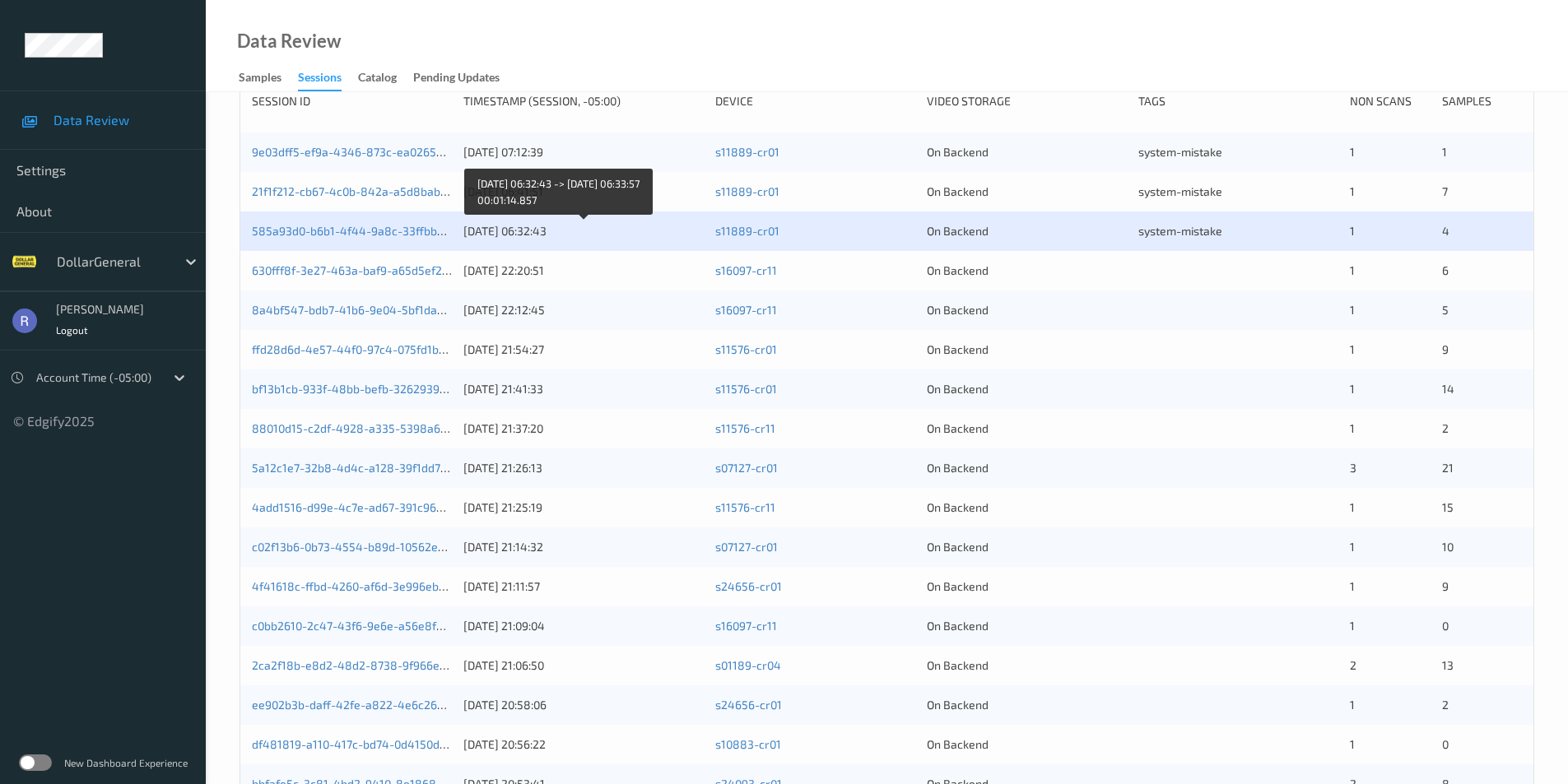
scroll to position [125, 0]
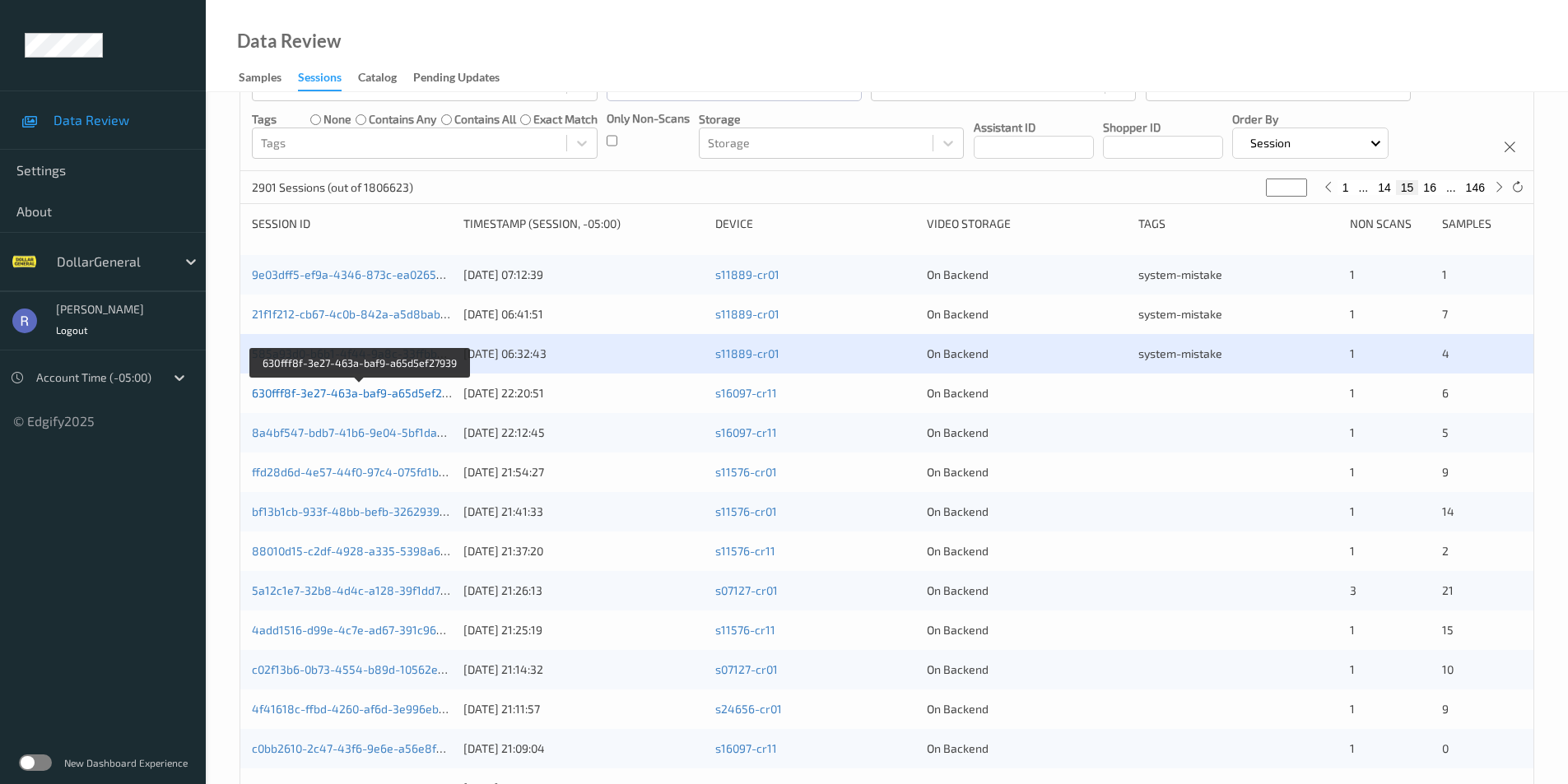
click at [327, 399] on link "630fff8f-3e27-463a-baf9-a65d5ef27939" at bounding box center [360, 393] width 215 height 14
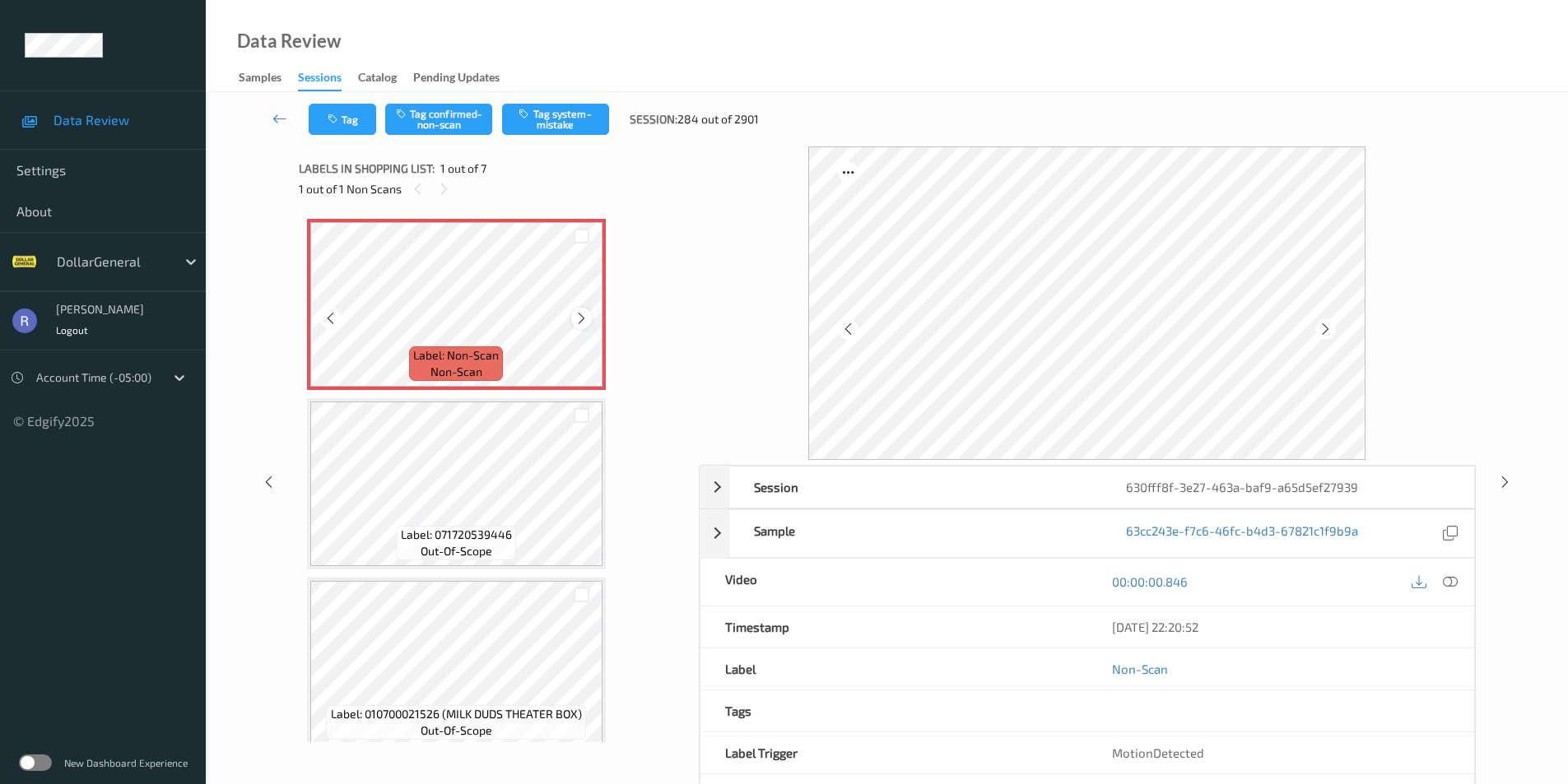
click at [580, 319] on icon at bounding box center [581, 319] width 14 height 15
click at [1449, 578] on icon at bounding box center [1450, 581] width 15 height 15
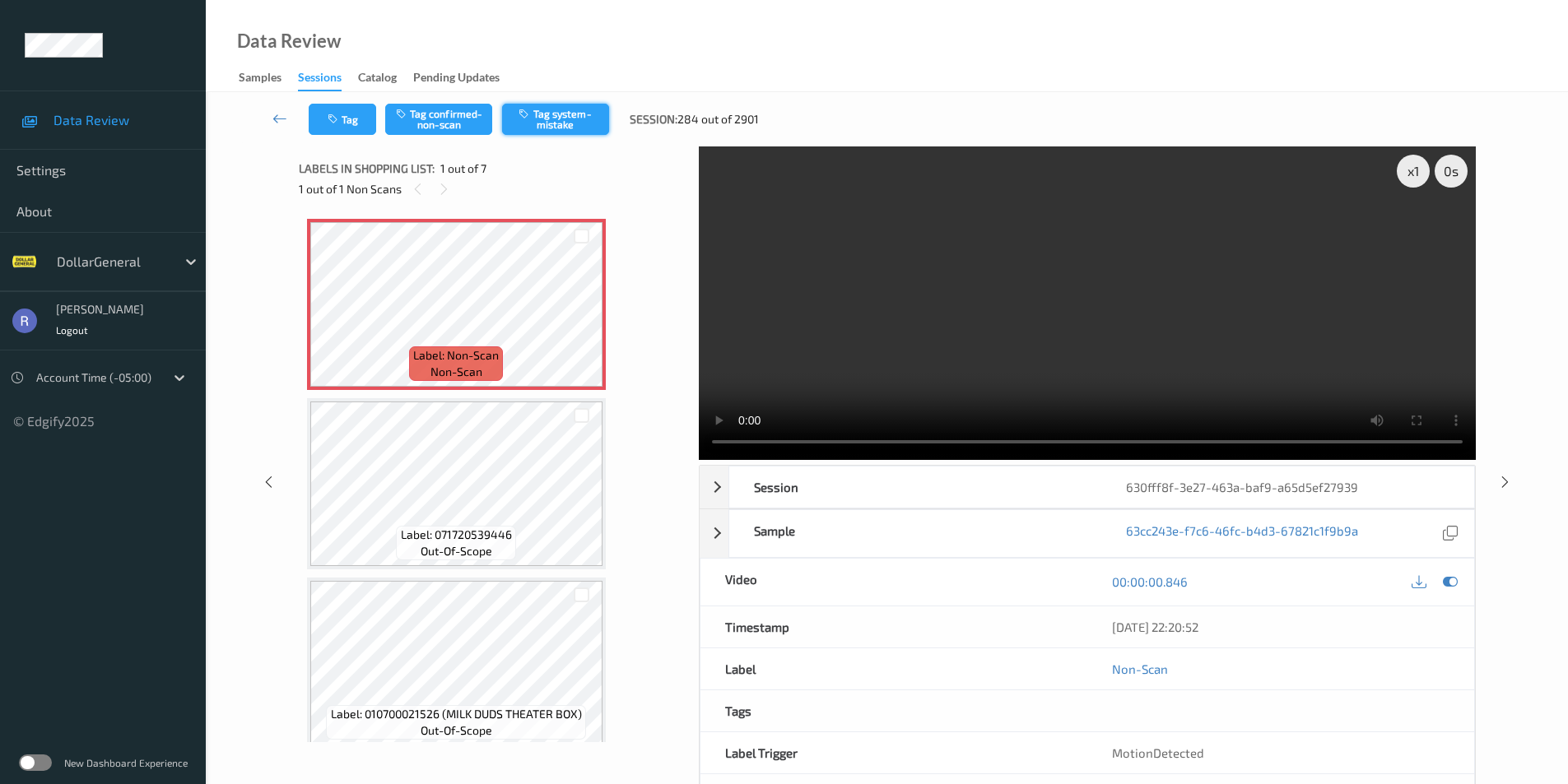
click at [567, 120] on button "Tag system-mistake" at bounding box center [556, 119] width 107 height 31
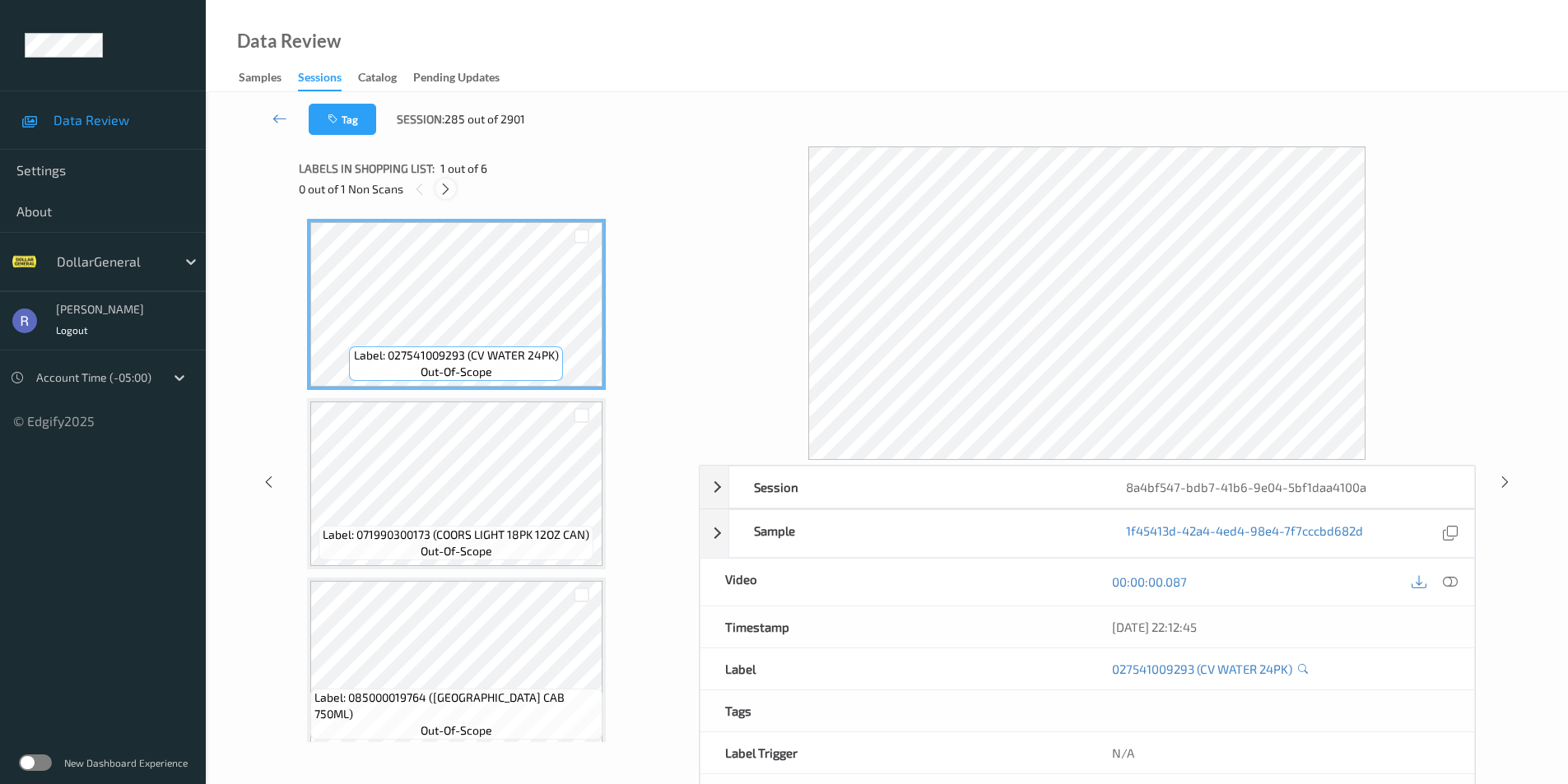
click at [448, 187] on icon at bounding box center [446, 189] width 14 height 15
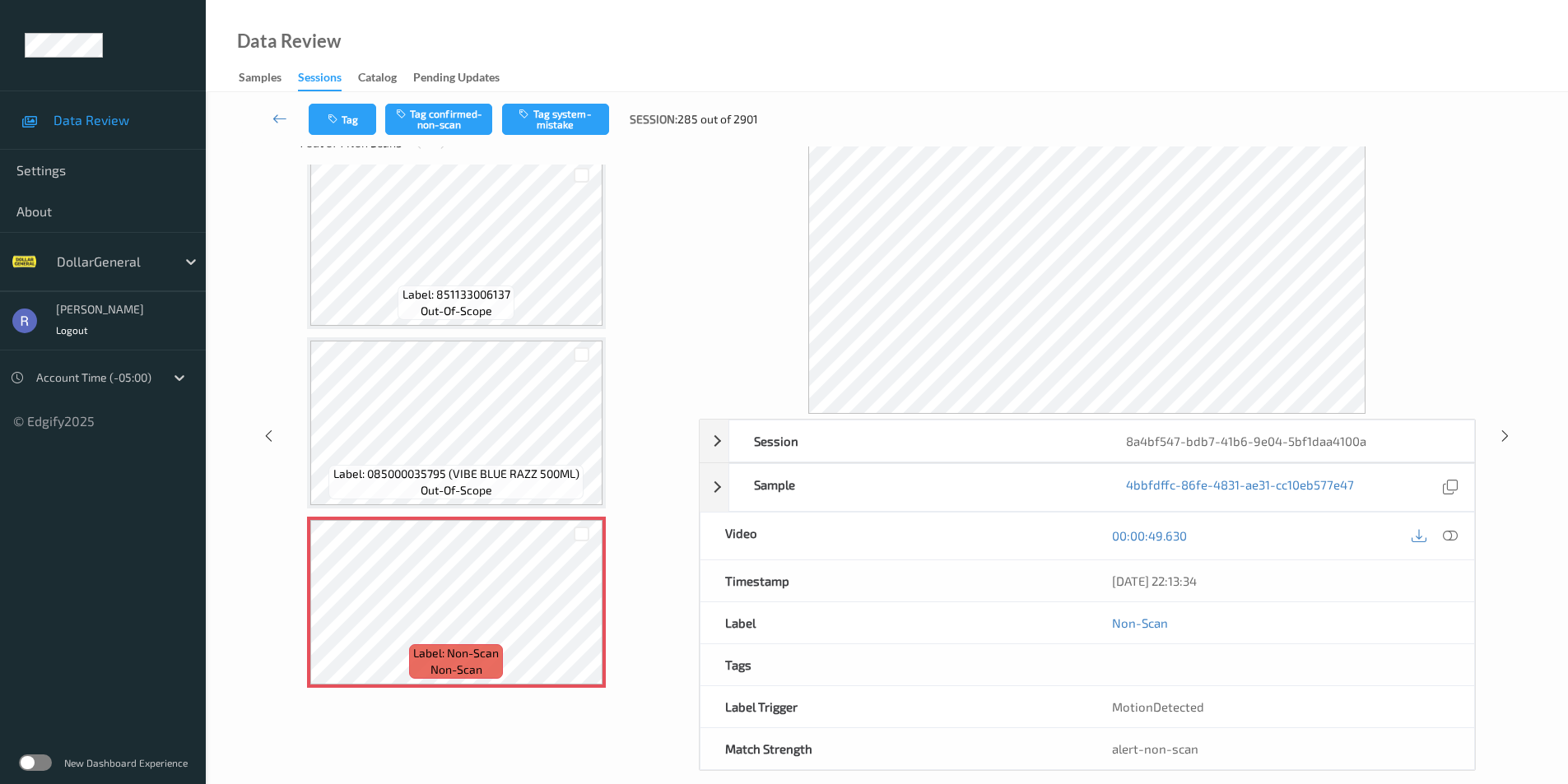
scroll to position [67, 0]
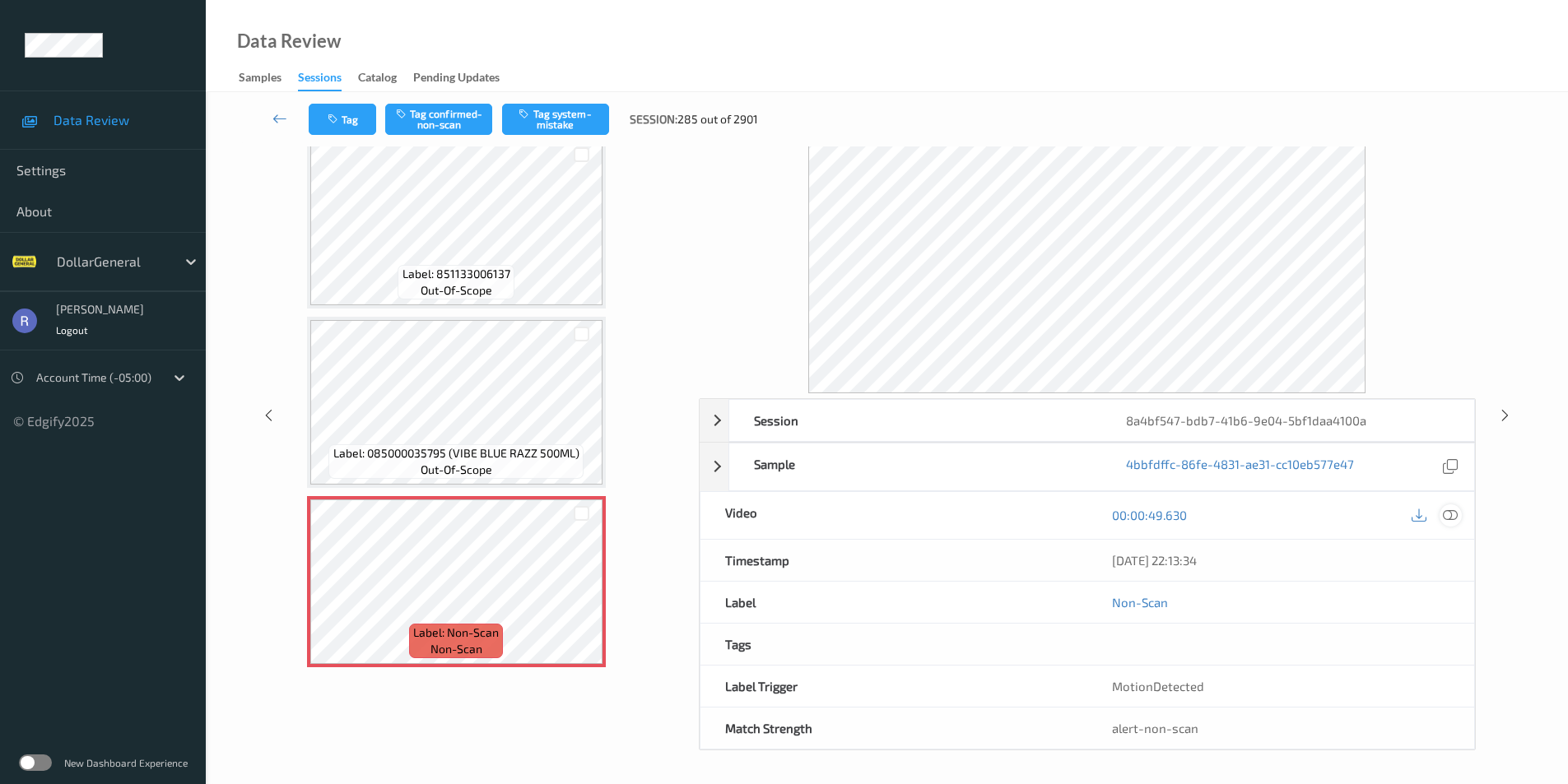
click at [1456, 515] on icon at bounding box center [1450, 514] width 15 height 15
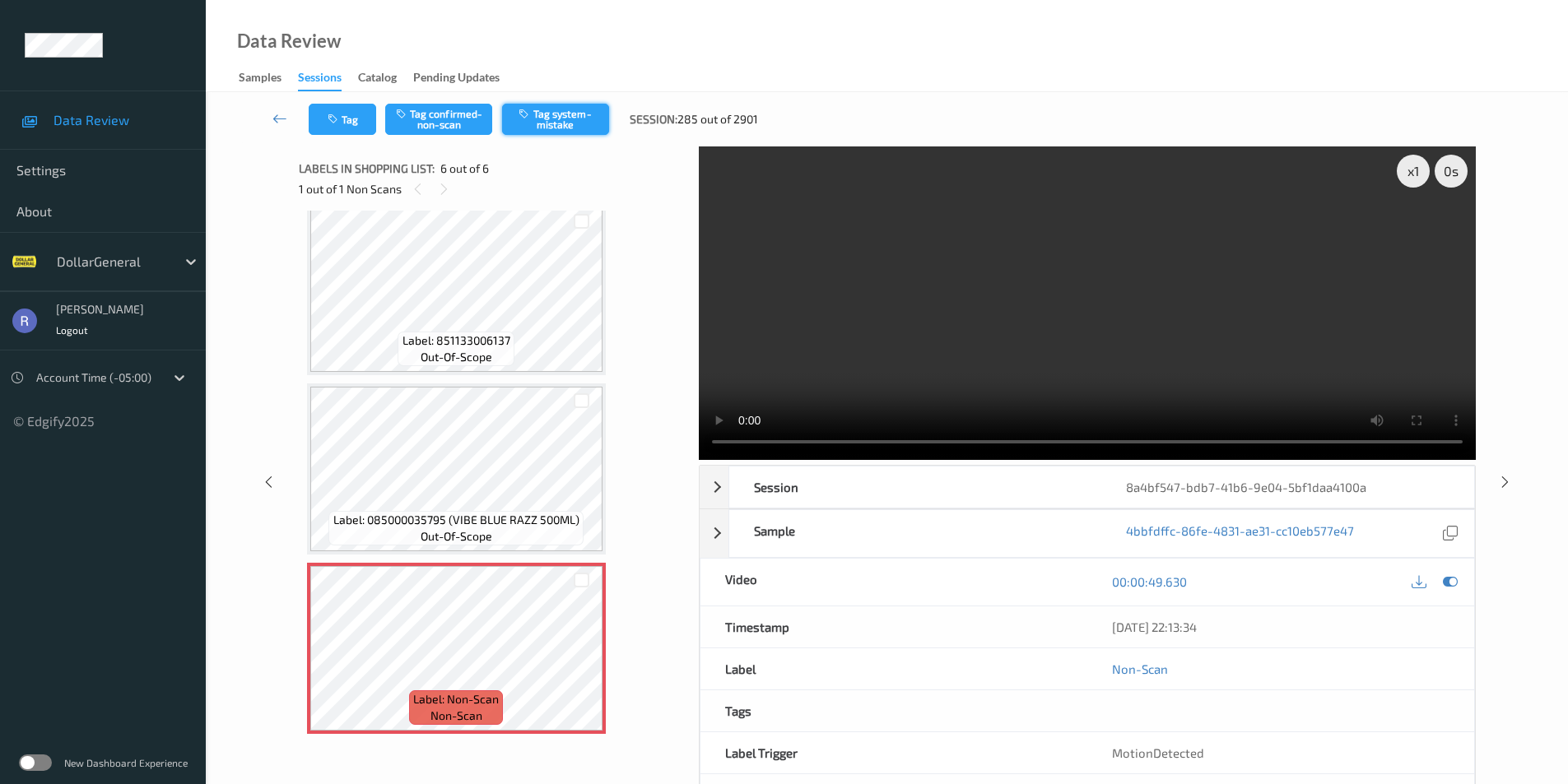
click at [578, 127] on button "Tag system-mistake" at bounding box center [556, 119] width 107 height 31
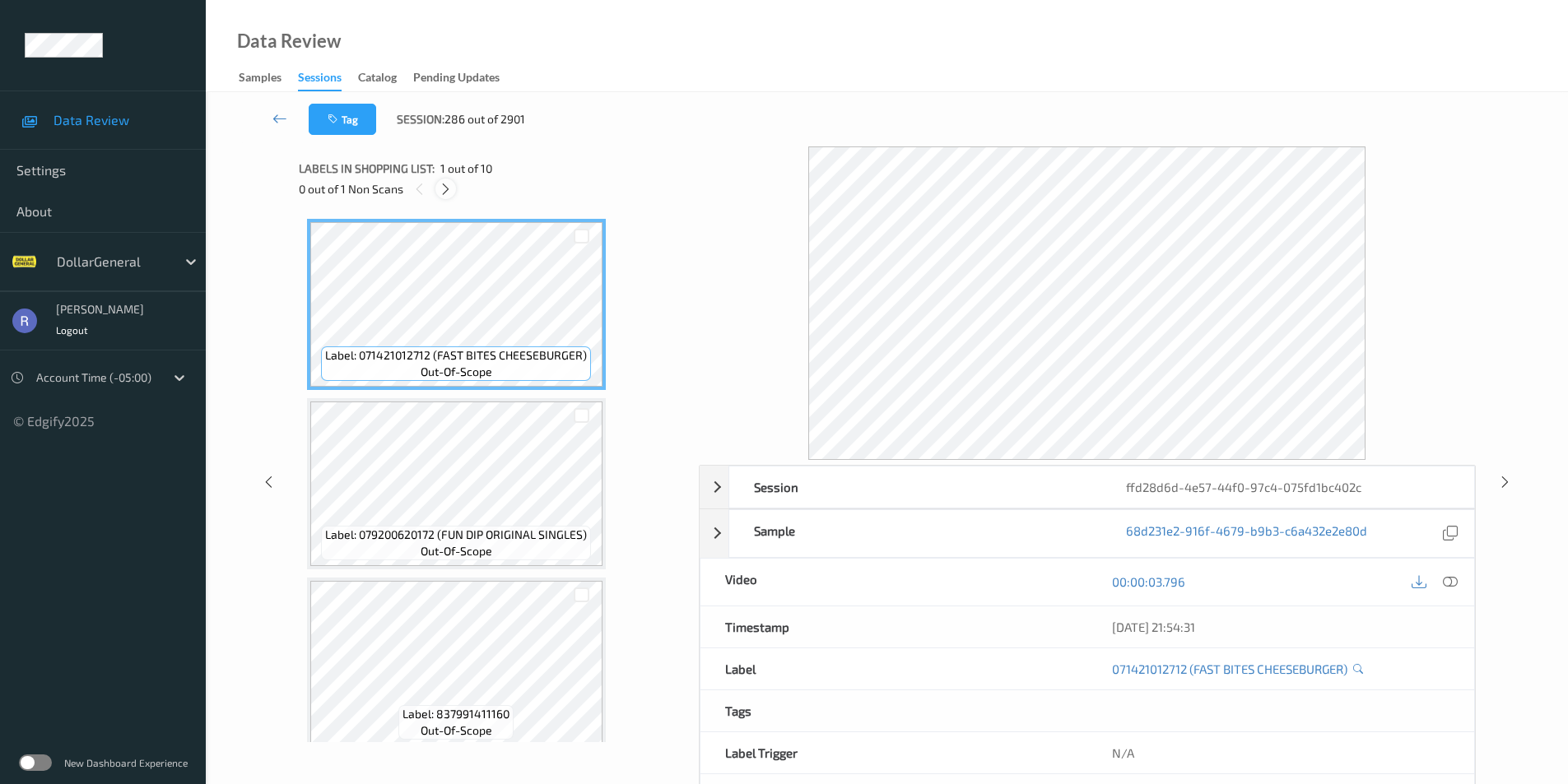
click at [444, 184] on icon at bounding box center [446, 189] width 14 height 15
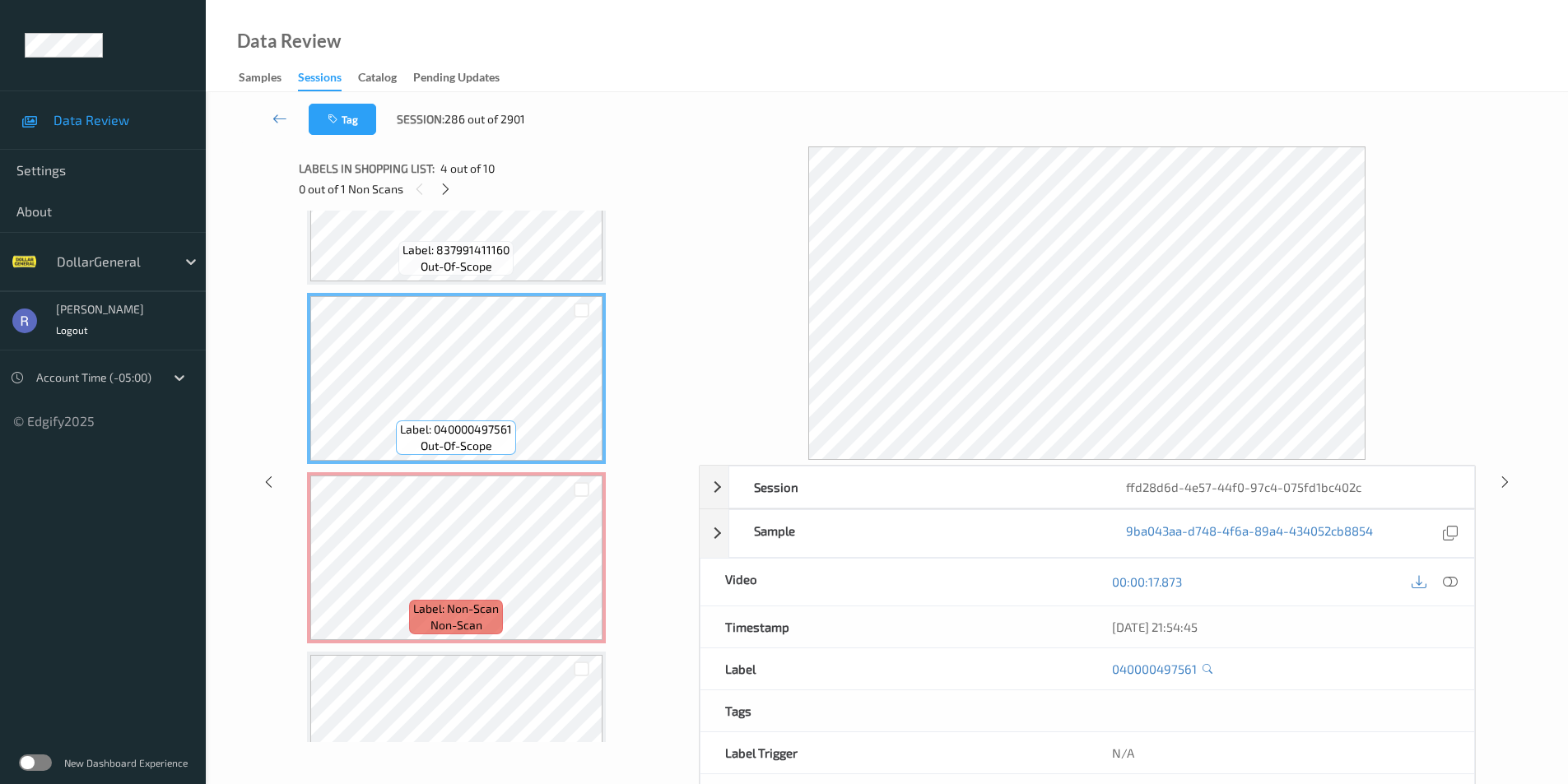
scroll to position [217, 0]
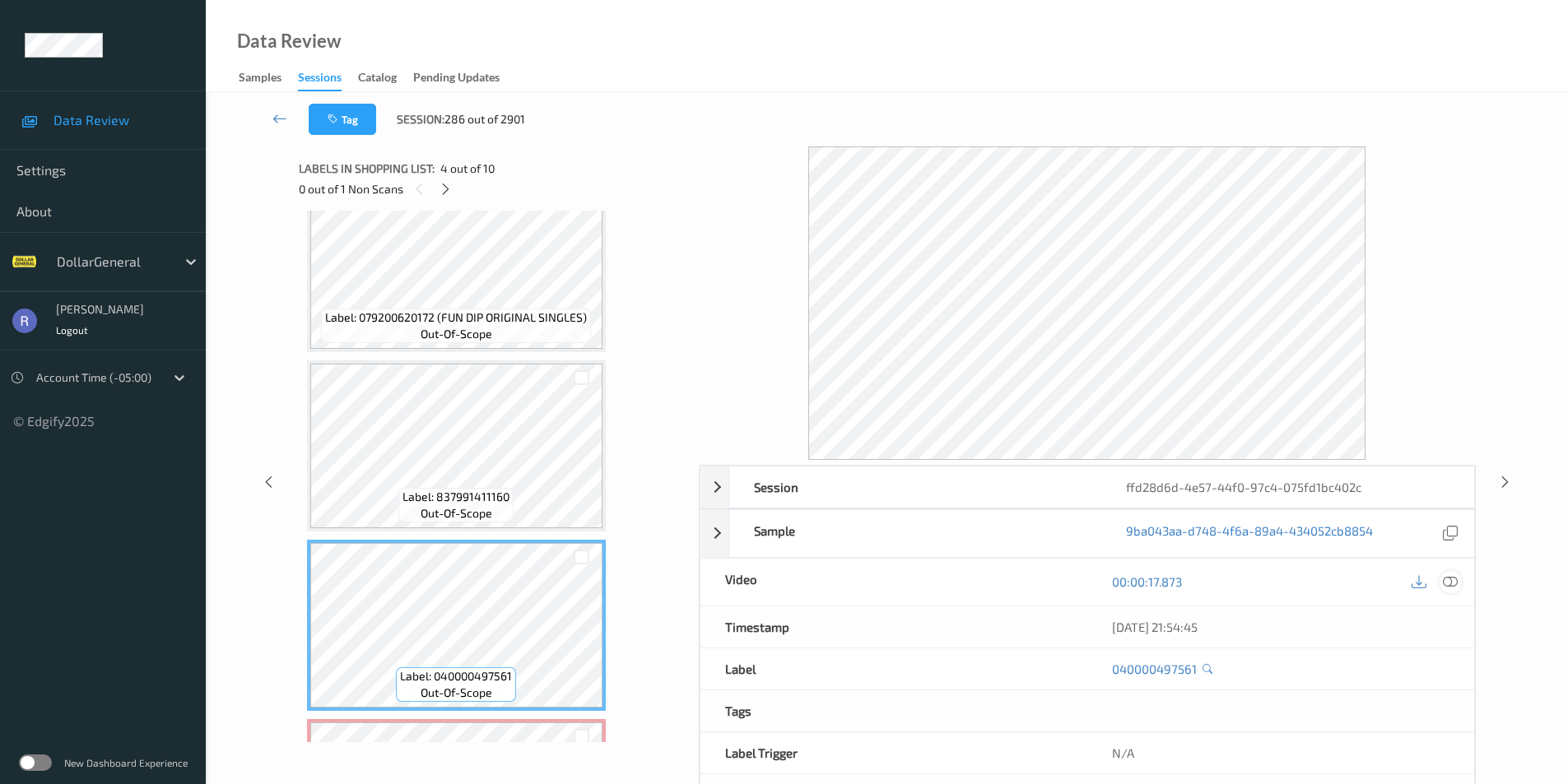
click at [1445, 581] on icon at bounding box center [1450, 581] width 15 height 15
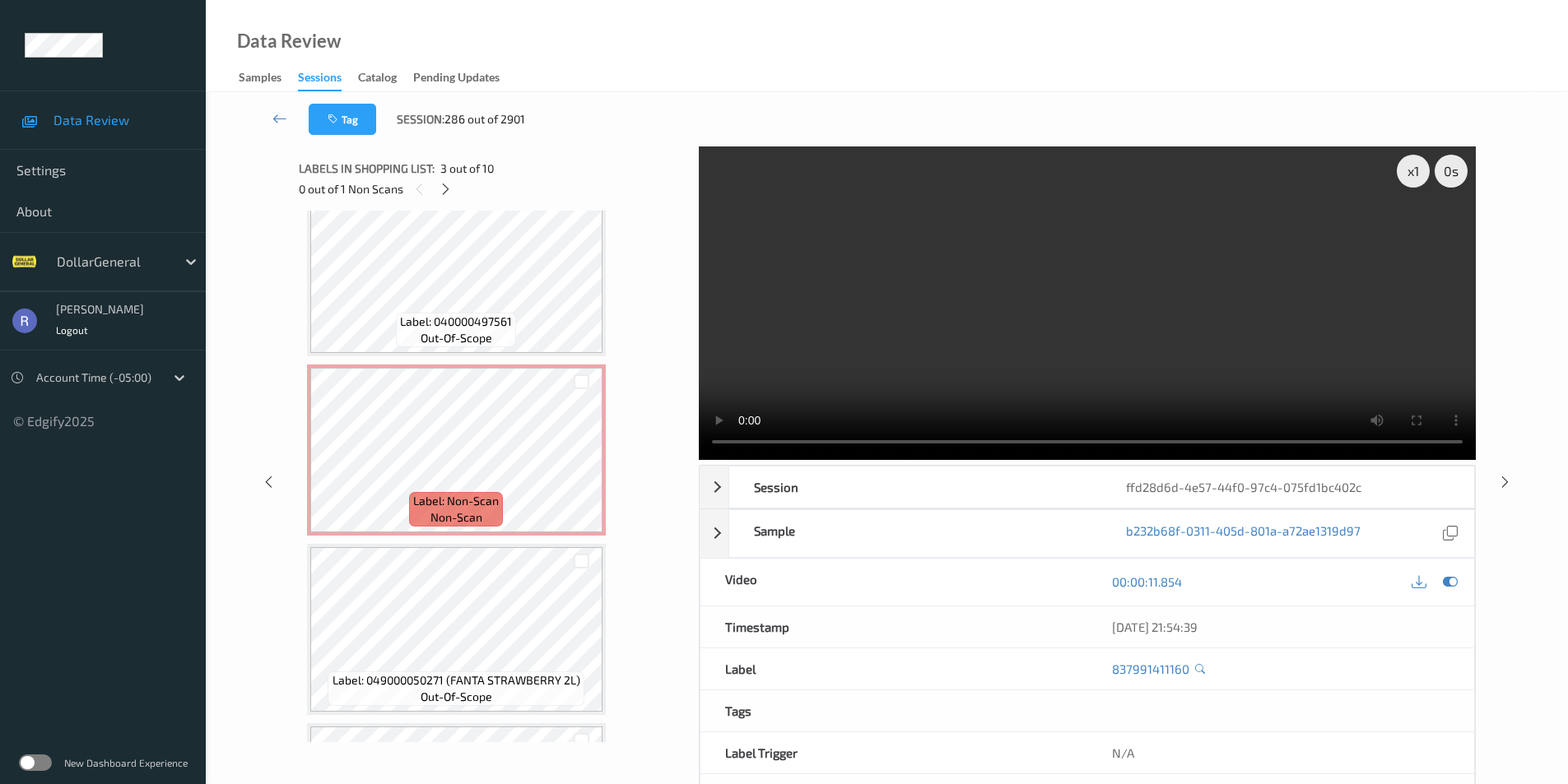
scroll to position [576, 0]
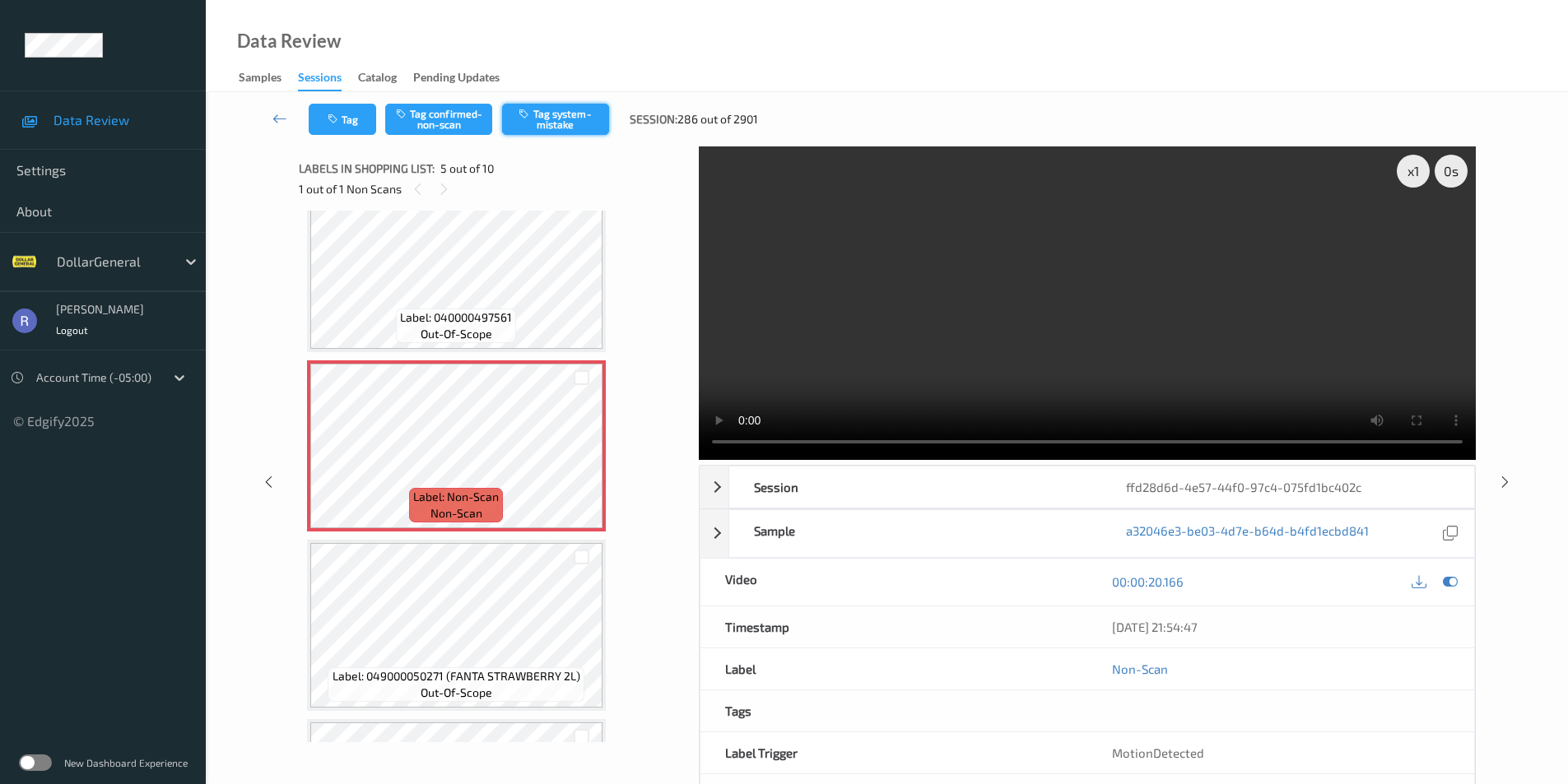
click at [557, 123] on button "Tag system-mistake" at bounding box center [556, 119] width 107 height 31
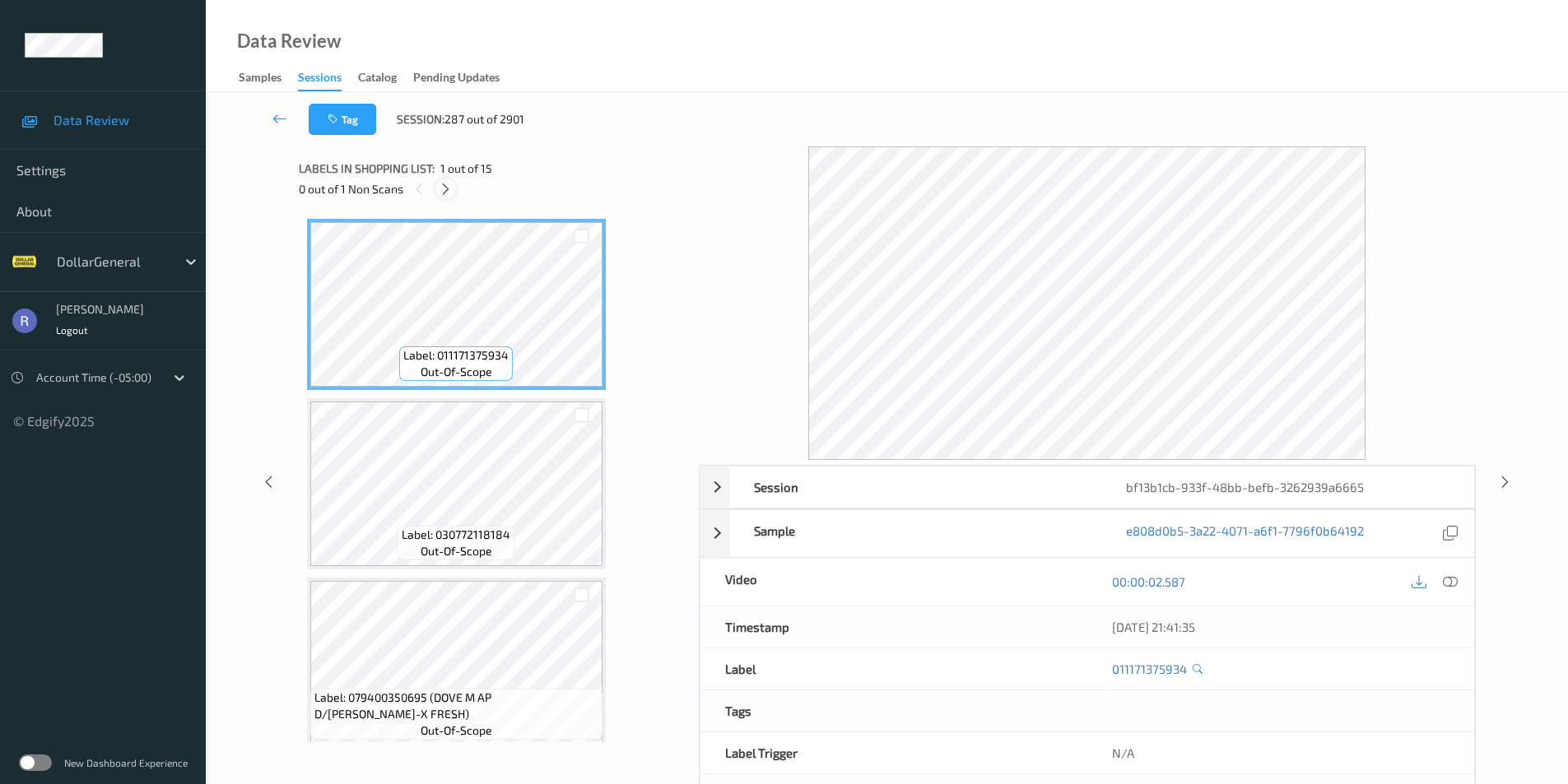
click at [444, 185] on icon at bounding box center [446, 189] width 14 height 15
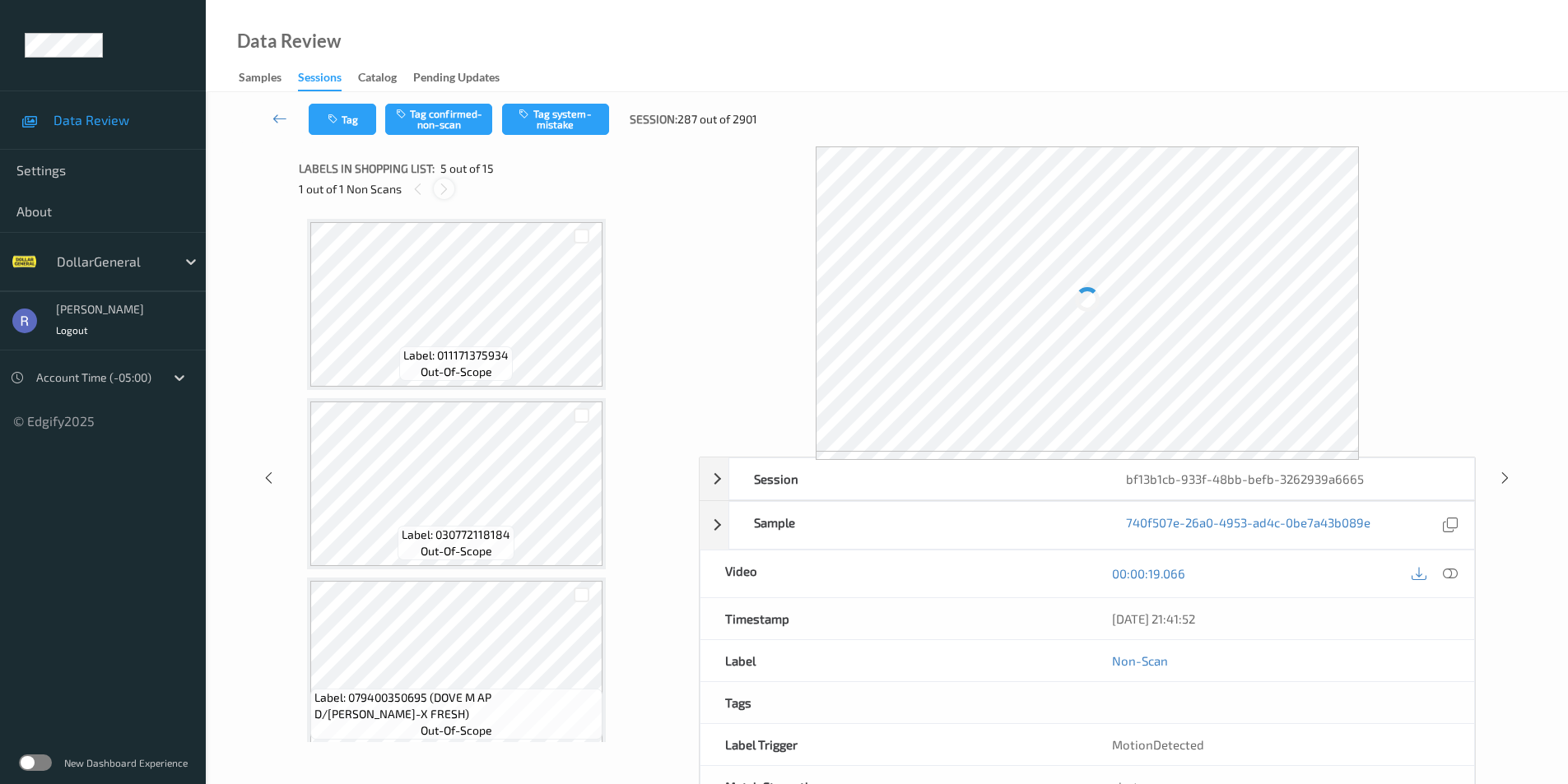
scroll to position [546, 0]
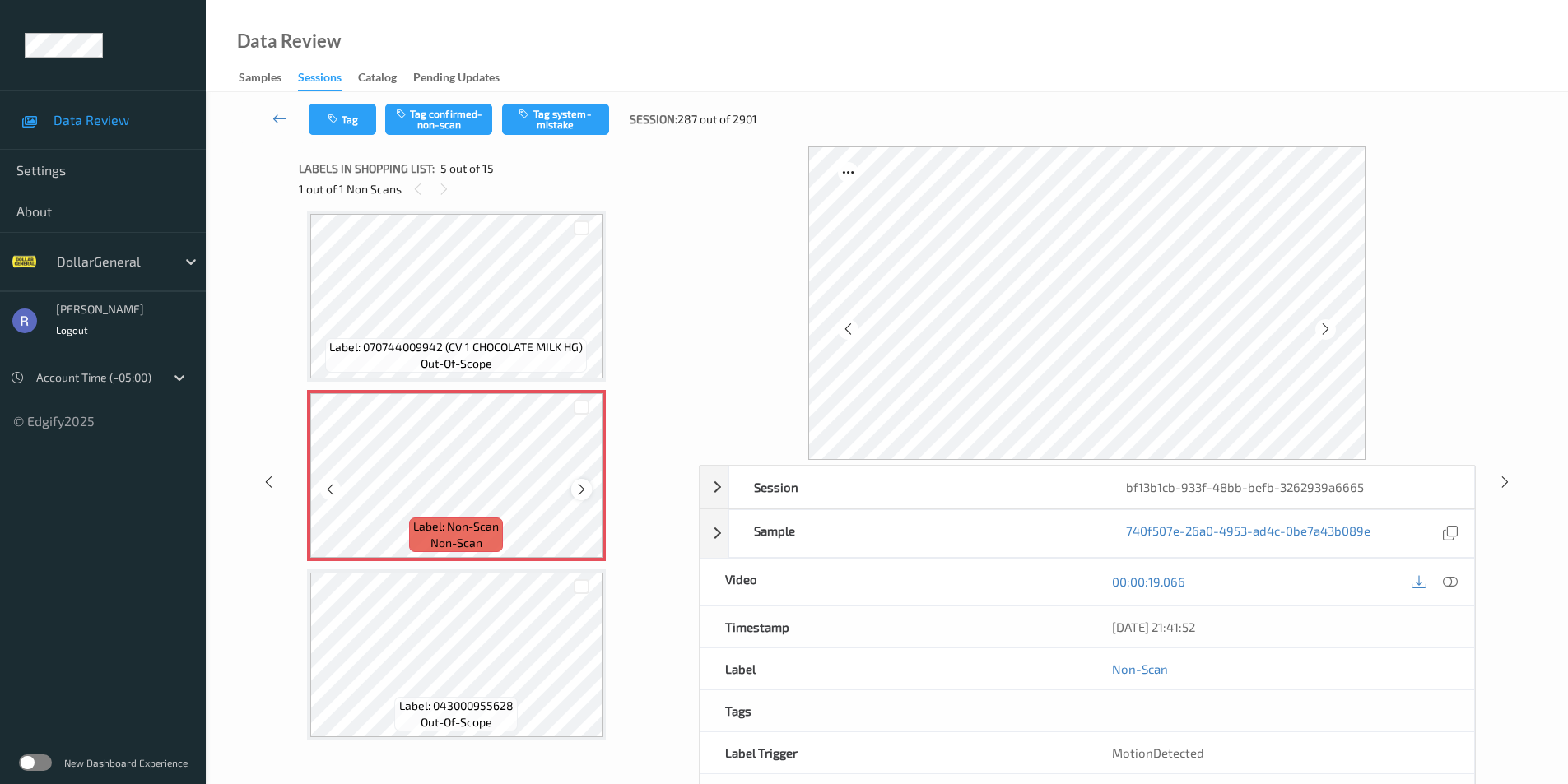
click at [581, 490] on icon at bounding box center [581, 489] width 14 height 15
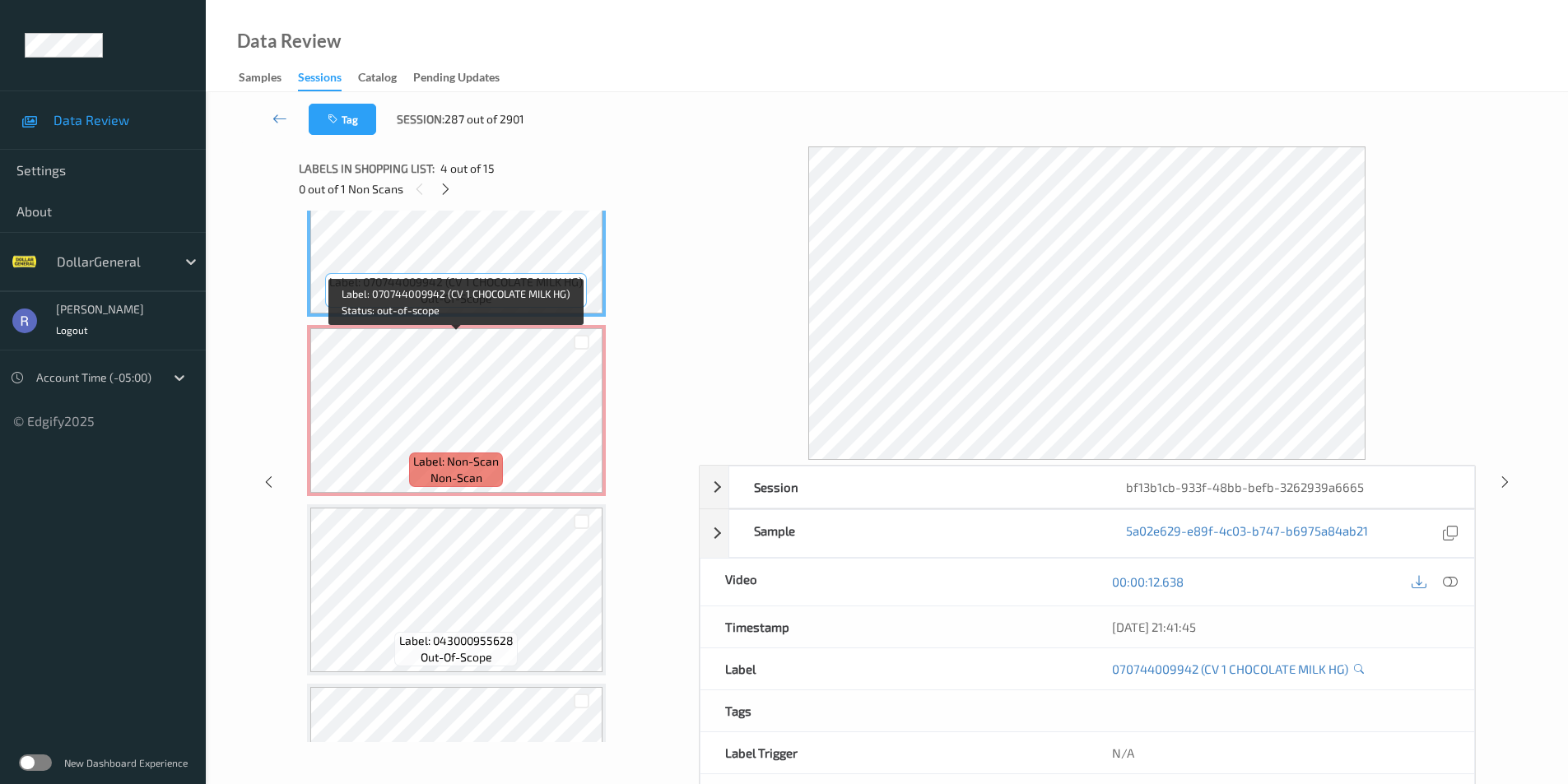
scroll to position [793, 0]
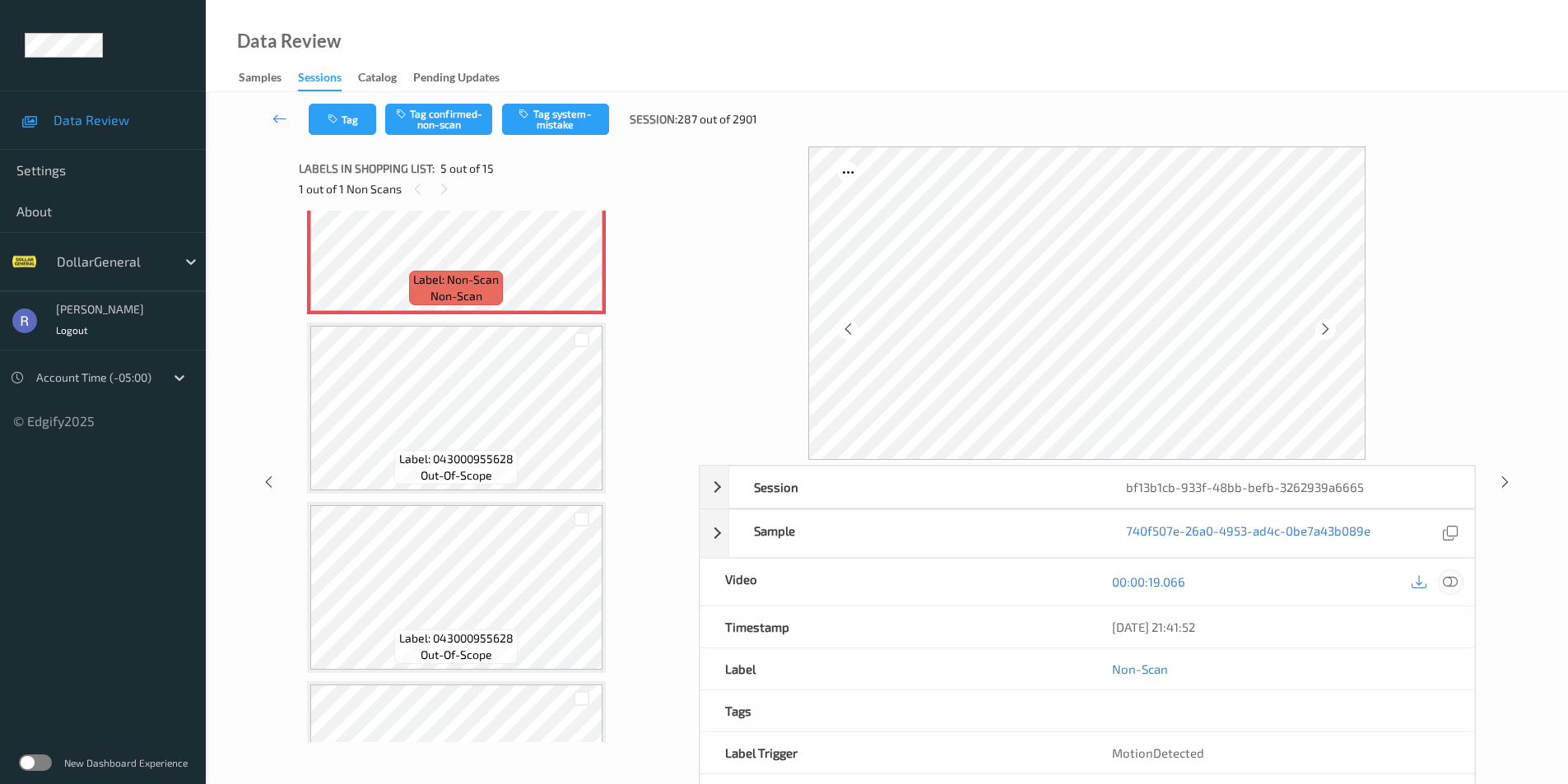
click at [1450, 583] on icon at bounding box center [1450, 581] width 15 height 15
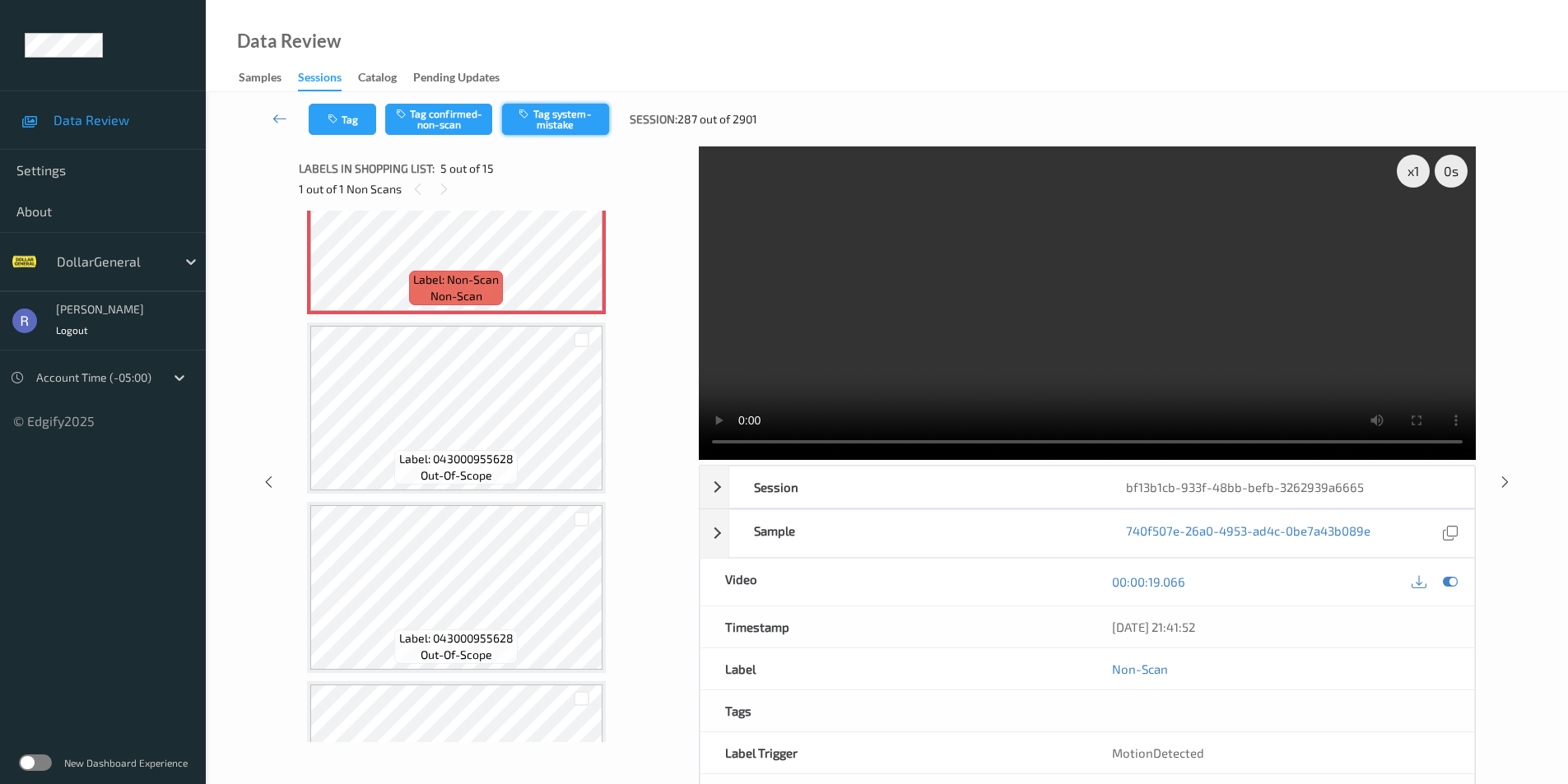
click at [559, 123] on button "Tag system-mistake" at bounding box center [556, 119] width 107 height 31
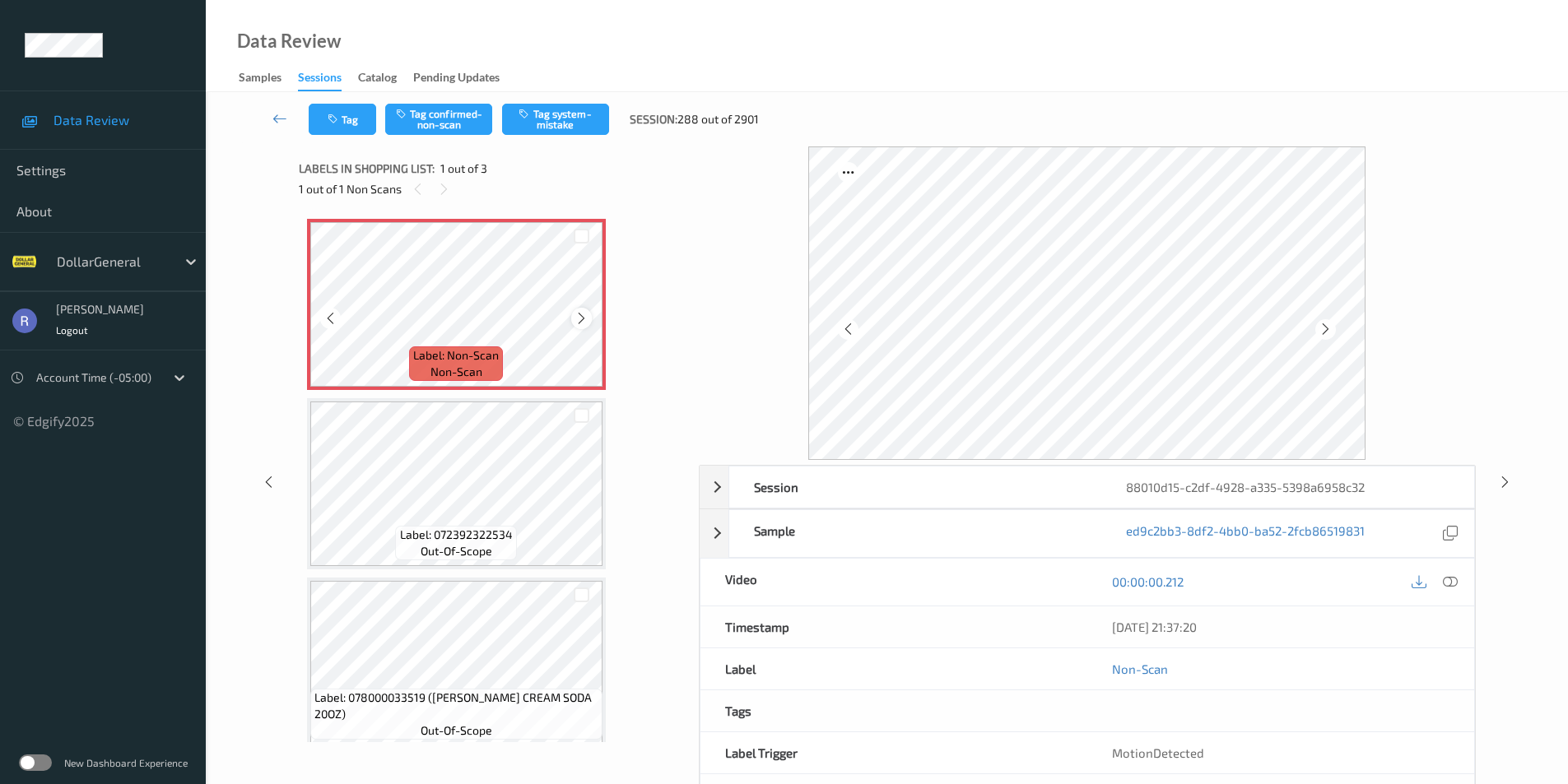
click at [583, 315] on icon at bounding box center [581, 319] width 14 height 15
click at [559, 122] on button "Tag system-mistake" at bounding box center [556, 119] width 107 height 31
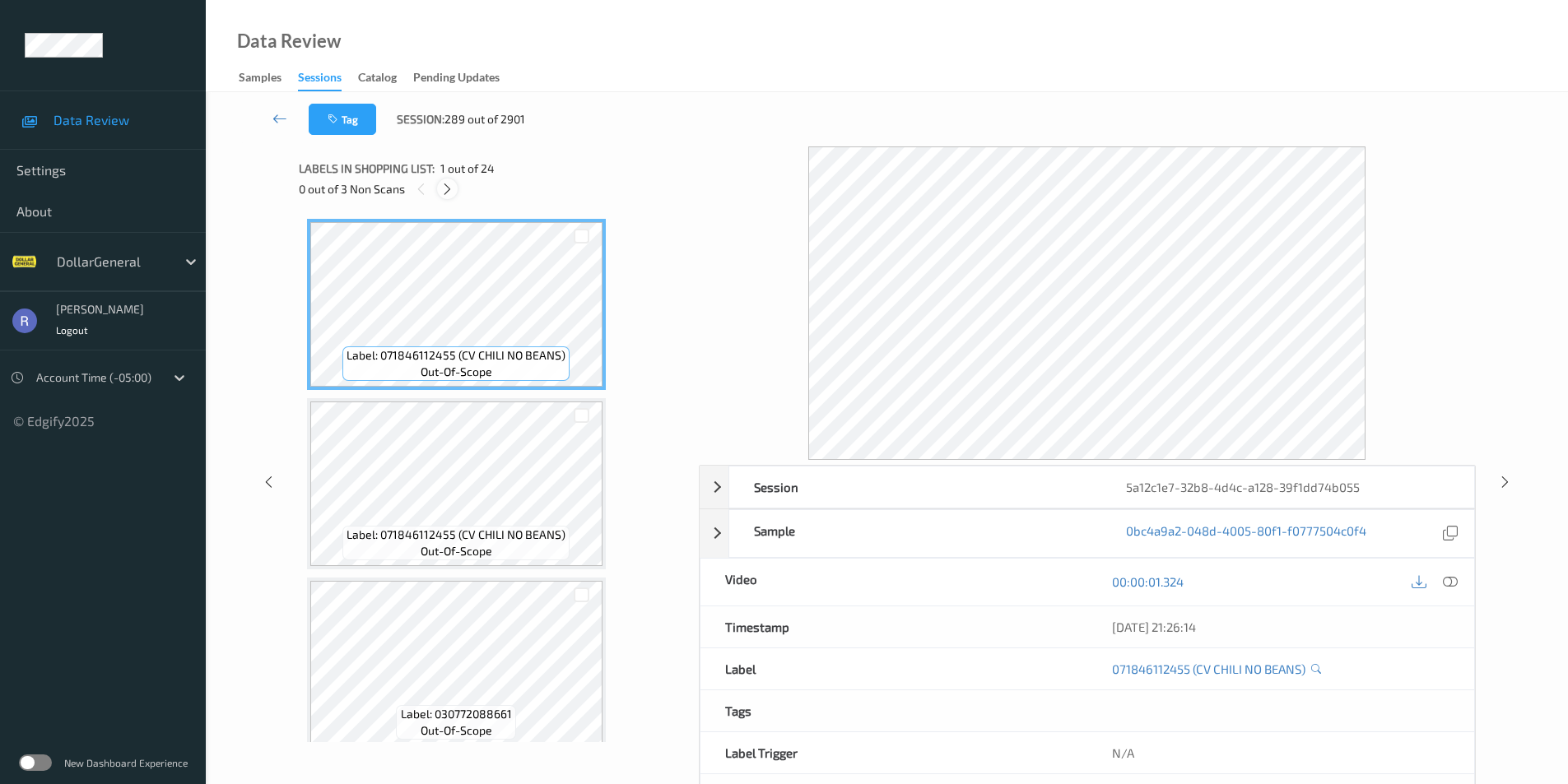
drag, startPoint x: 447, startPoint y: 190, endPoint x: 459, endPoint y: 203, distance: 17.7
click at [446, 190] on icon at bounding box center [448, 189] width 14 height 15
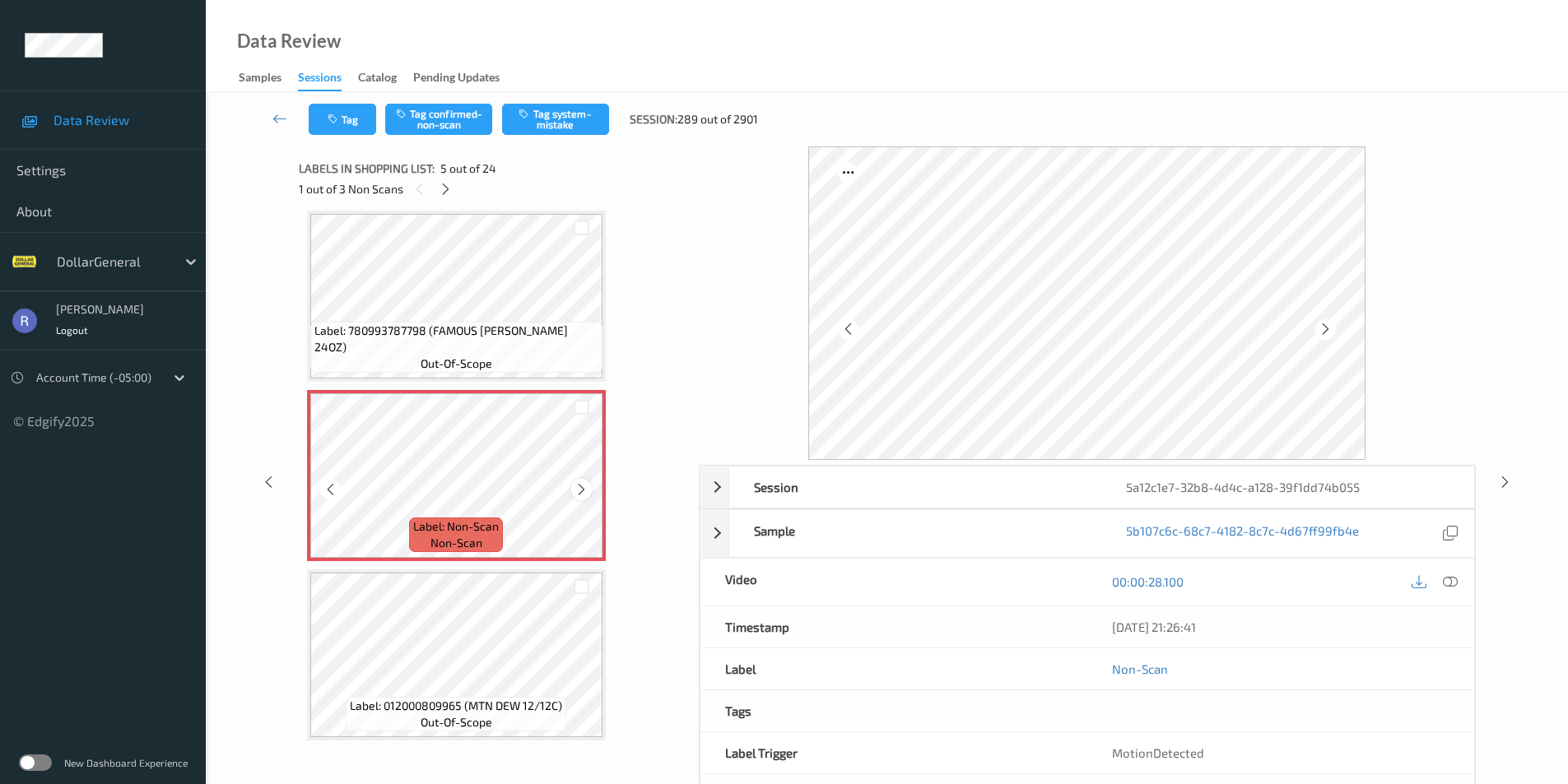
click at [574, 485] on icon at bounding box center [581, 489] width 14 height 15
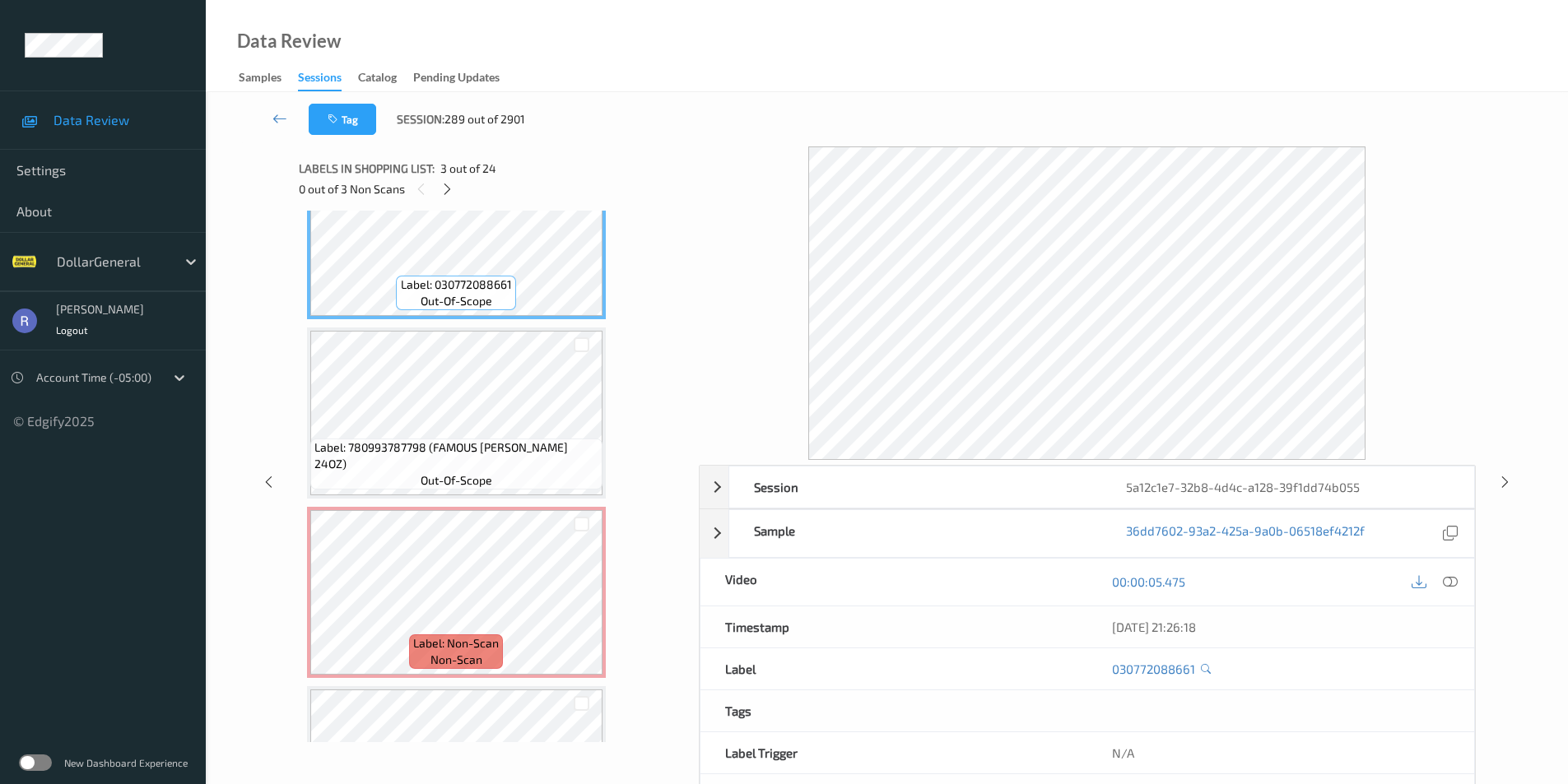
scroll to position [464, 0]
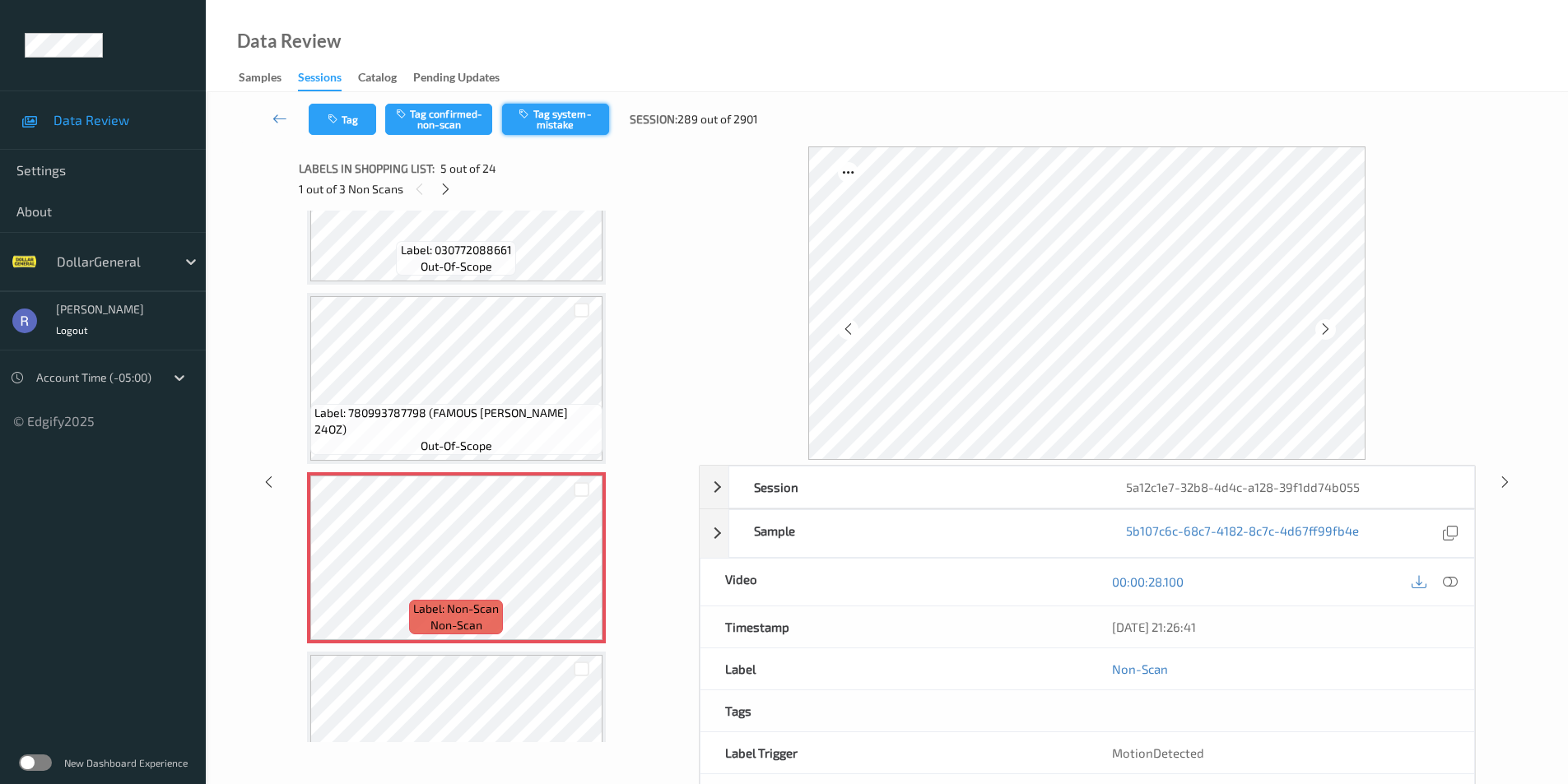
click at [538, 118] on button "Tag system-mistake" at bounding box center [556, 119] width 107 height 31
click at [443, 183] on icon at bounding box center [446, 189] width 14 height 15
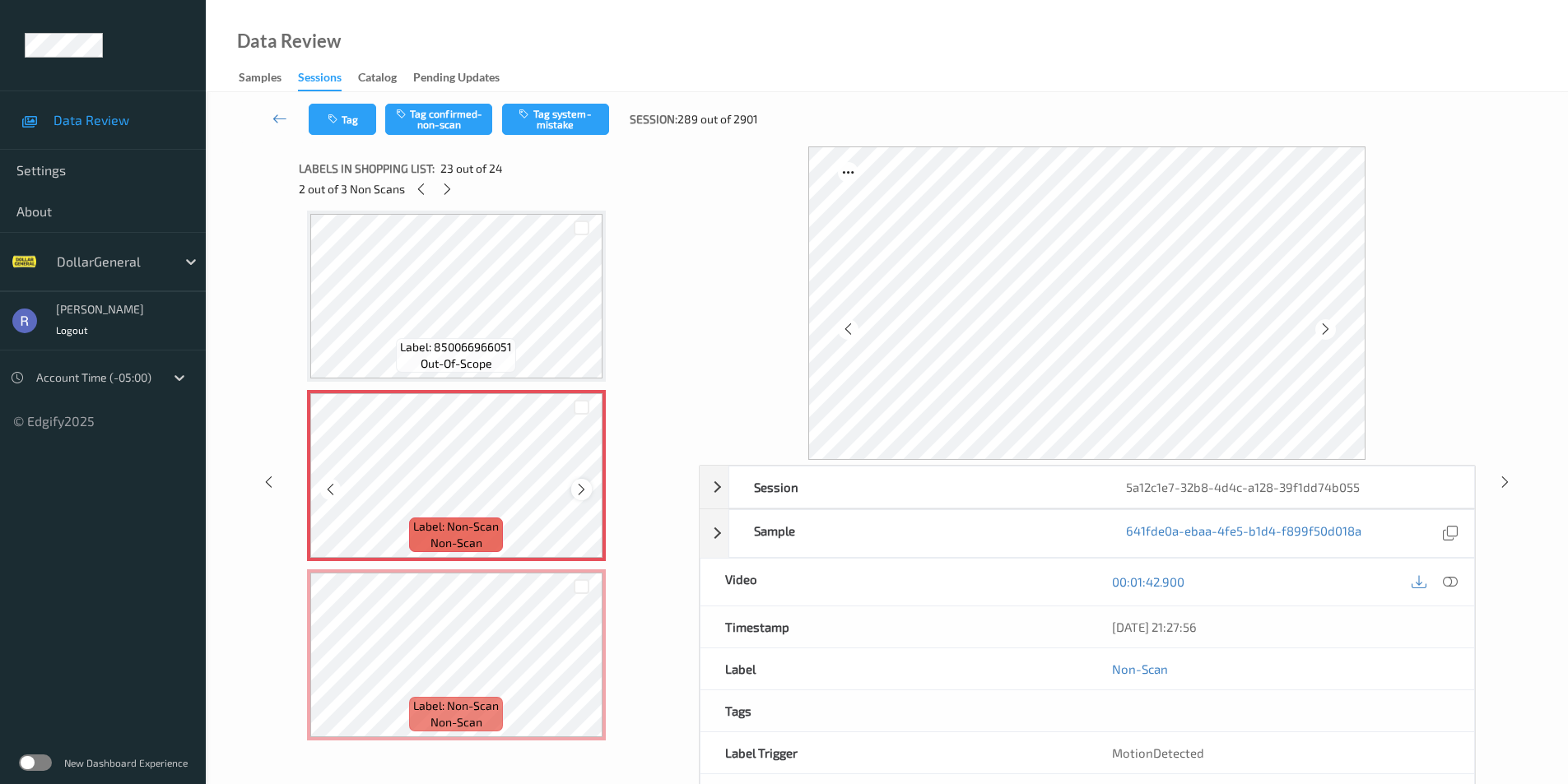
click at [583, 487] on icon at bounding box center [581, 489] width 14 height 15
click at [583, 486] on icon at bounding box center [581, 489] width 14 height 15
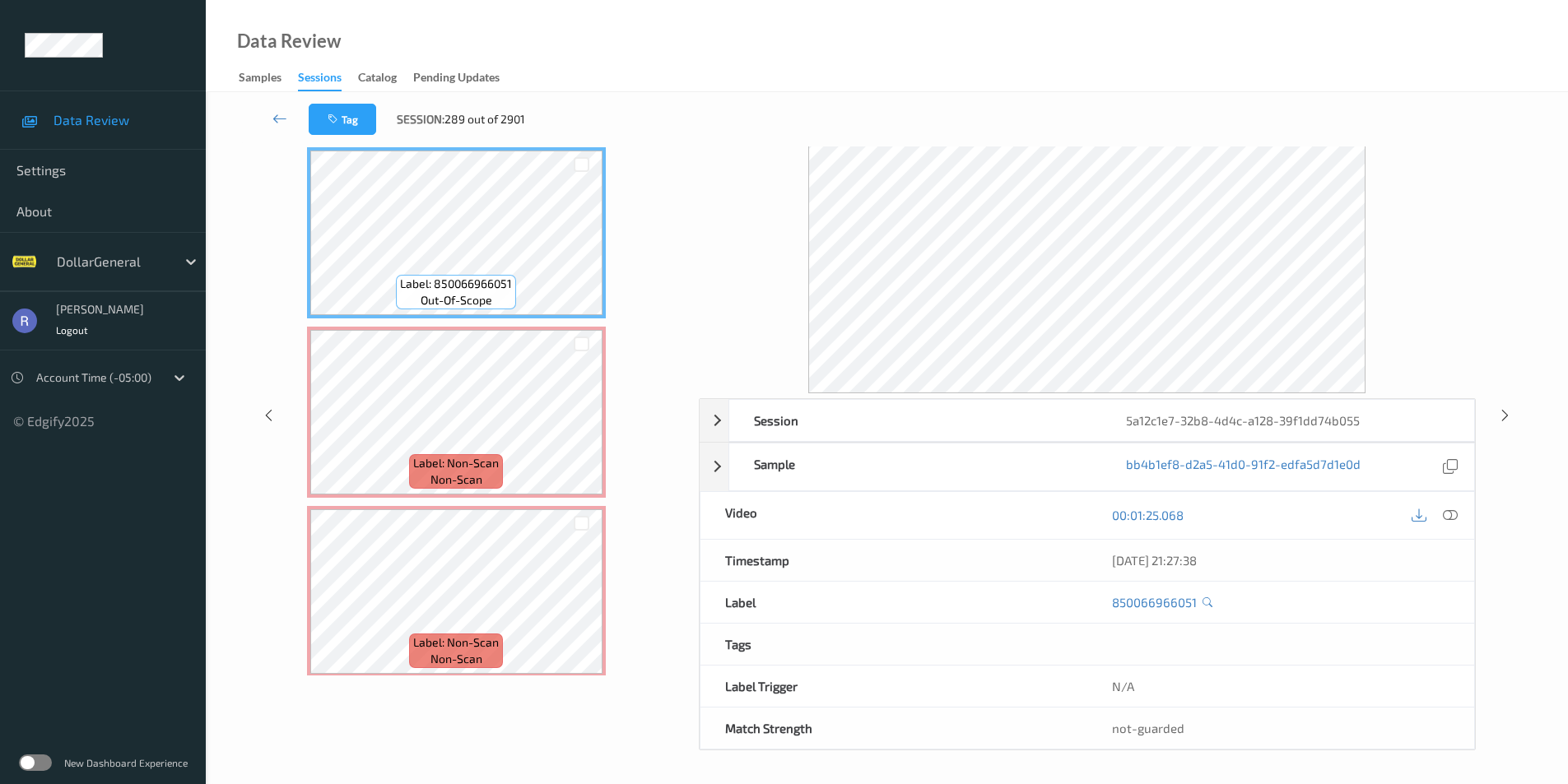
scroll to position [3782, 0]
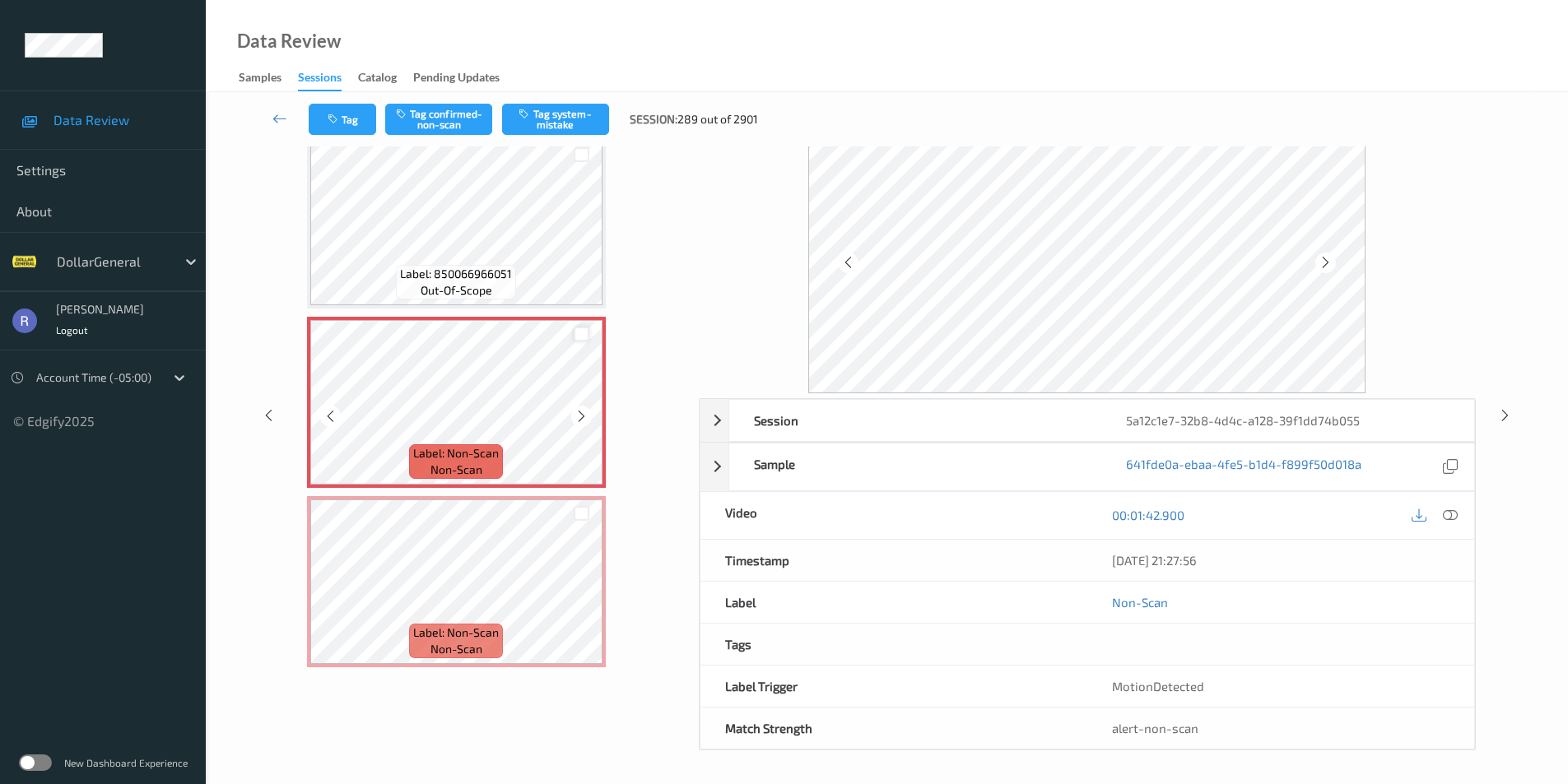
click at [579, 333] on div at bounding box center [581, 335] width 16 height 16
click at [584, 514] on div at bounding box center [581, 514] width 16 height 16
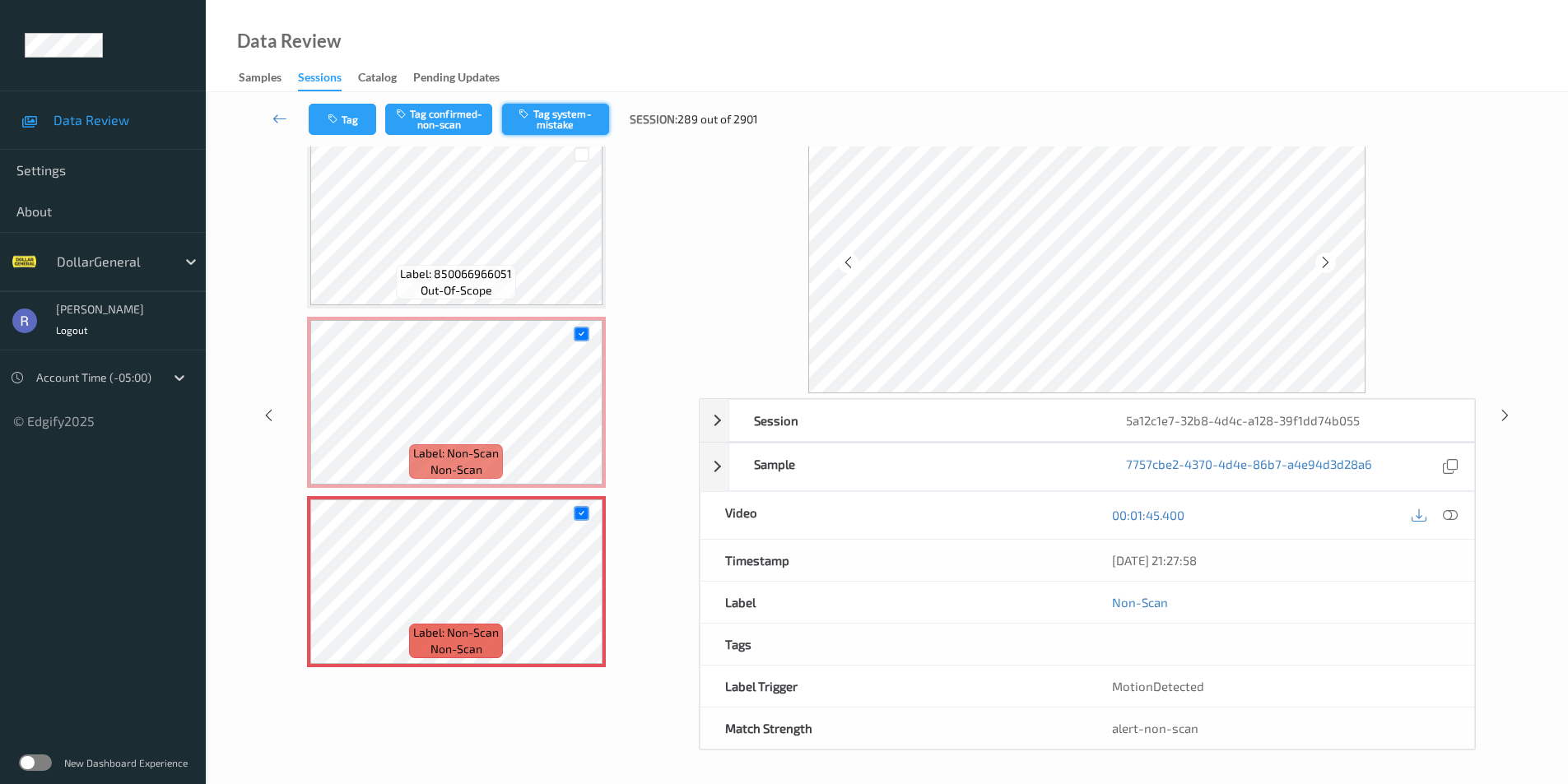
click at [552, 115] on button "Tag system-mistake" at bounding box center [556, 119] width 107 height 31
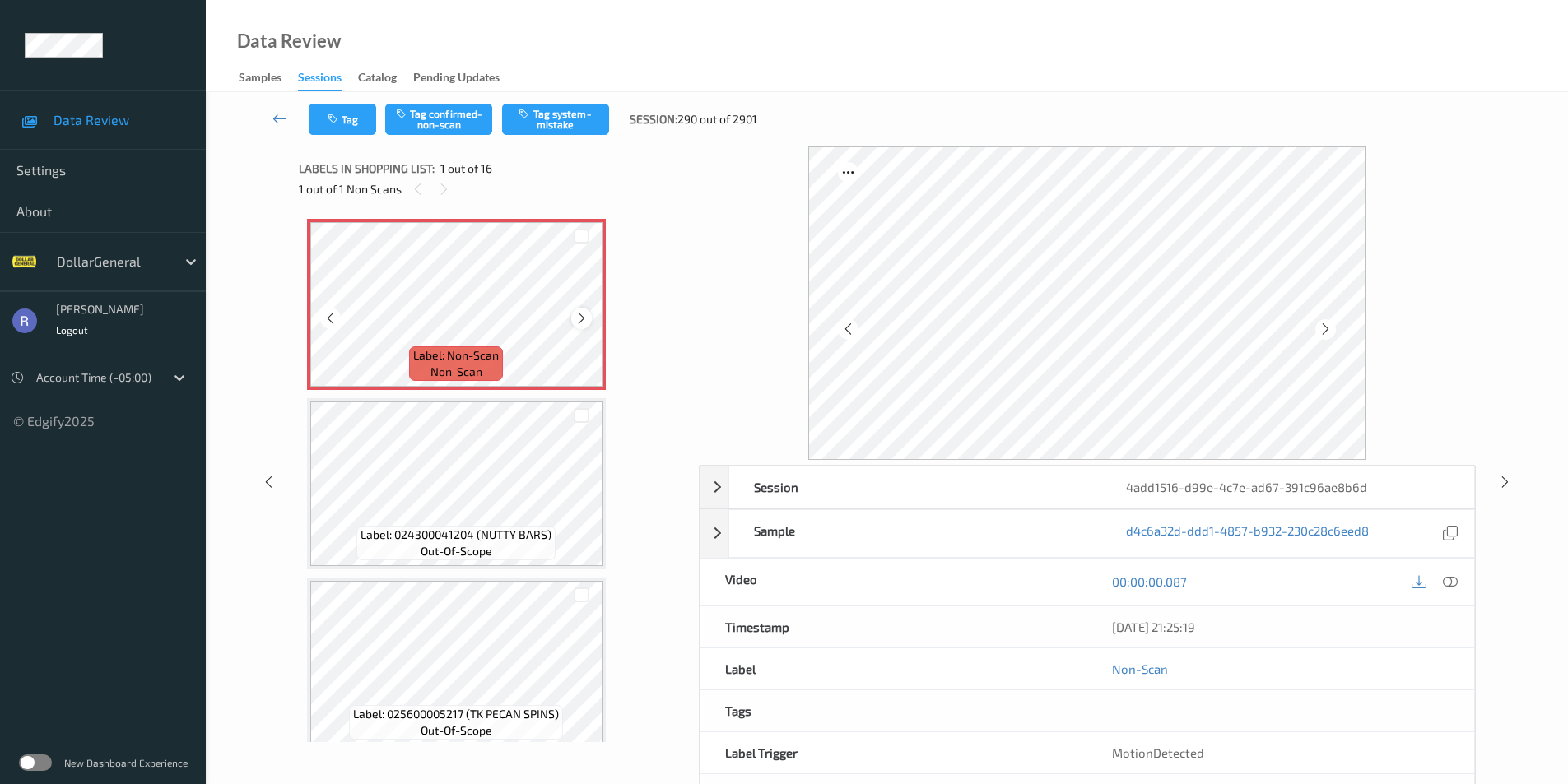
click at [584, 317] on icon at bounding box center [581, 319] width 14 height 15
click at [583, 122] on button "Tag system-mistake" at bounding box center [556, 119] width 107 height 31
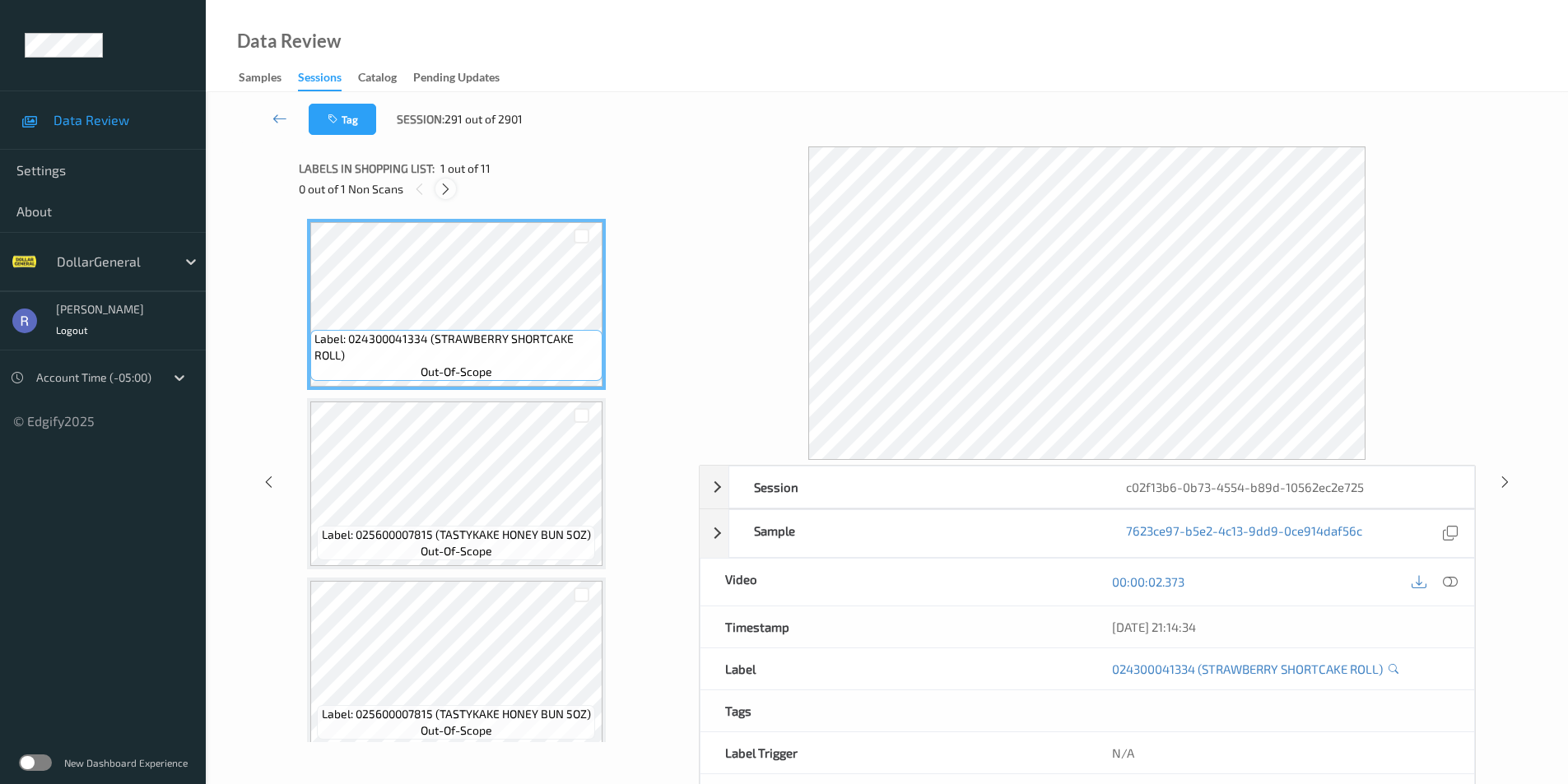
click at [444, 190] on icon at bounding box center [446, 189] width 14 height 15
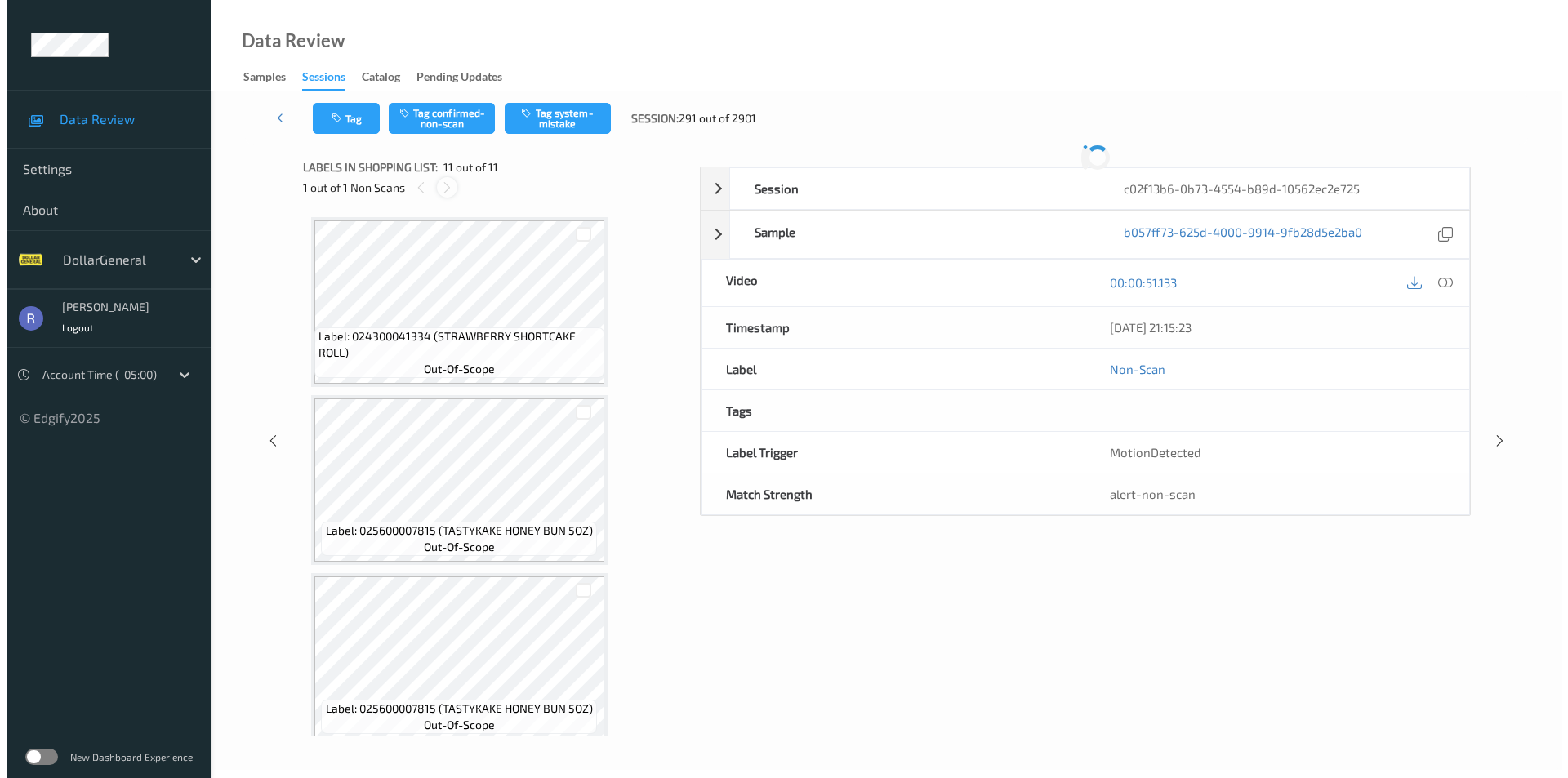
scroll to position [1439, 0]
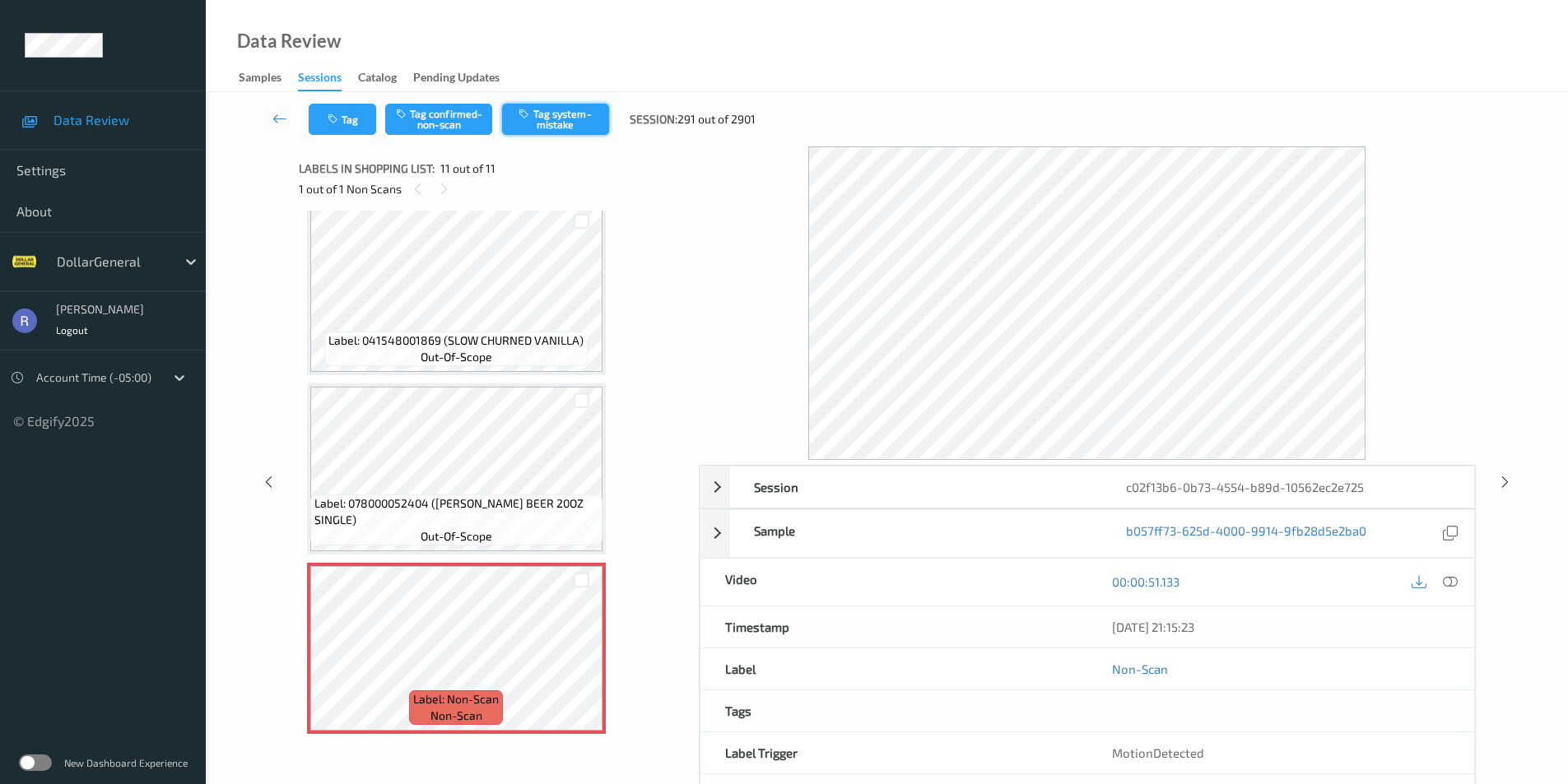
click at [581, 123] on button "Tag system-mistake" at bounding box center [556, 119] width 107 height 31
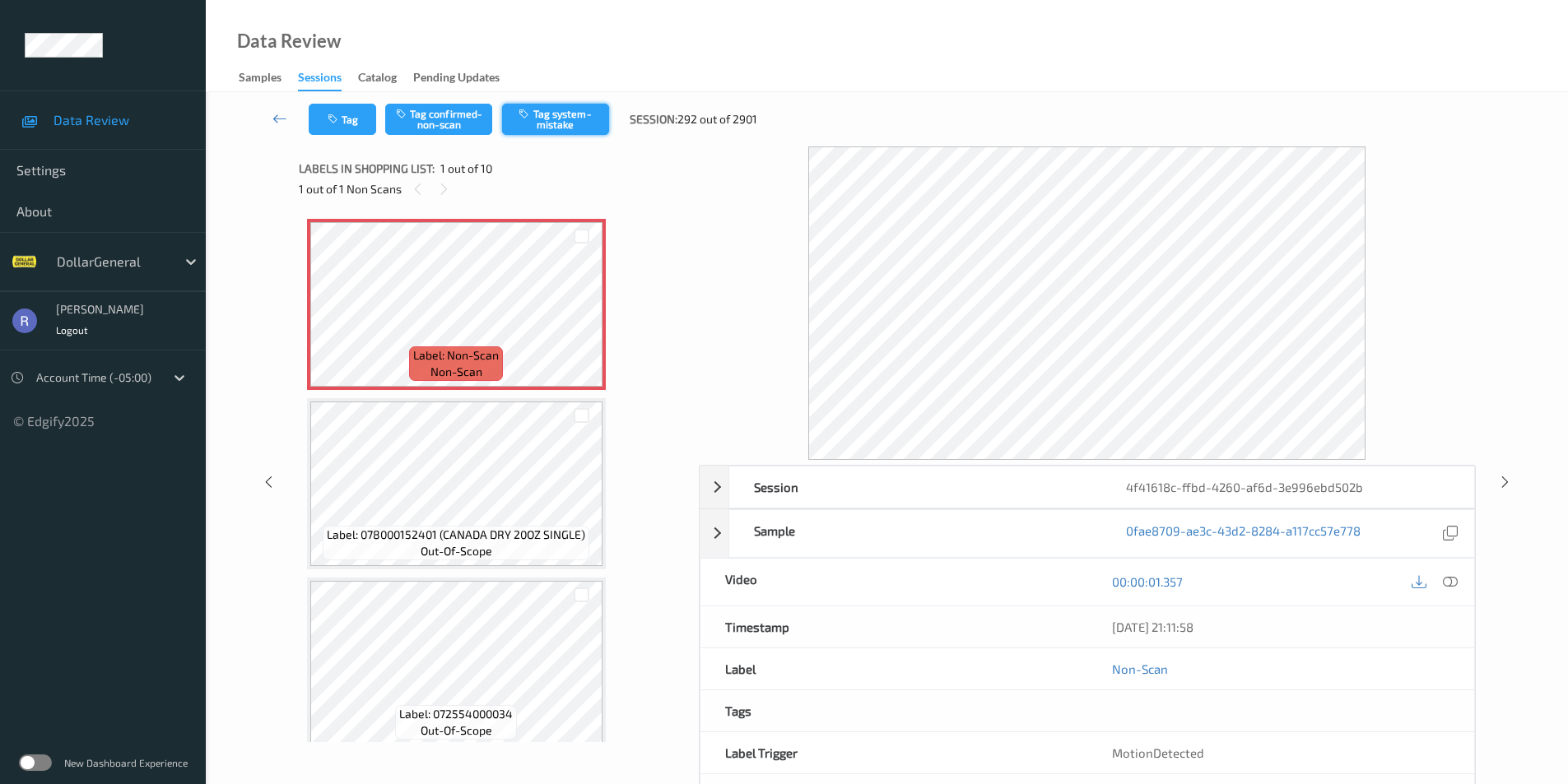
click at [565, 123] on button "Tag system-mistake" at bounding box center [556, 119] width 107 height 31
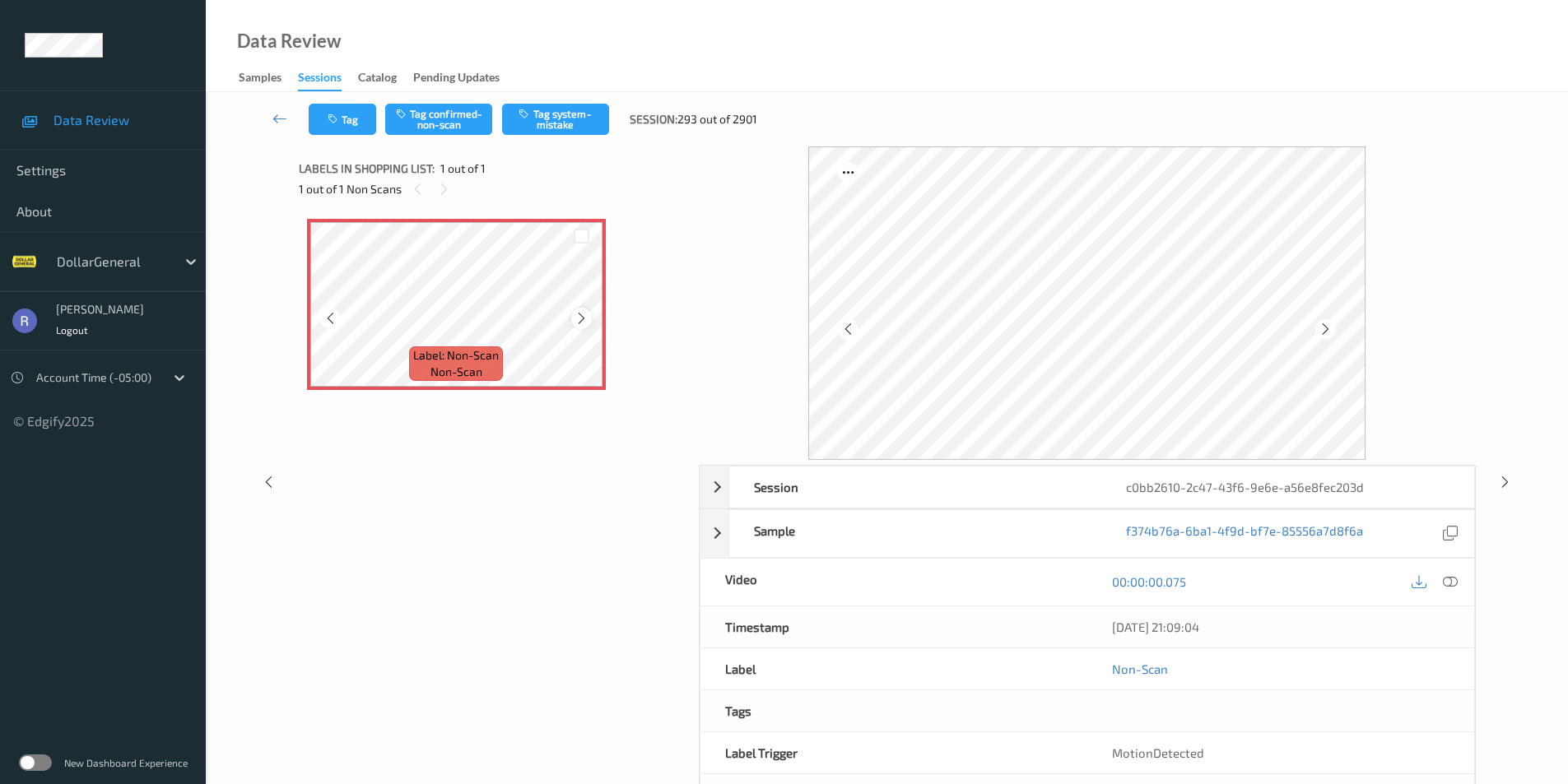
click at [583, 319] on icon at bounding box center [581, 319] width 14 height 15
click at [1450, 578] on icon at bounding box center [1450, 581] width 15 height 15
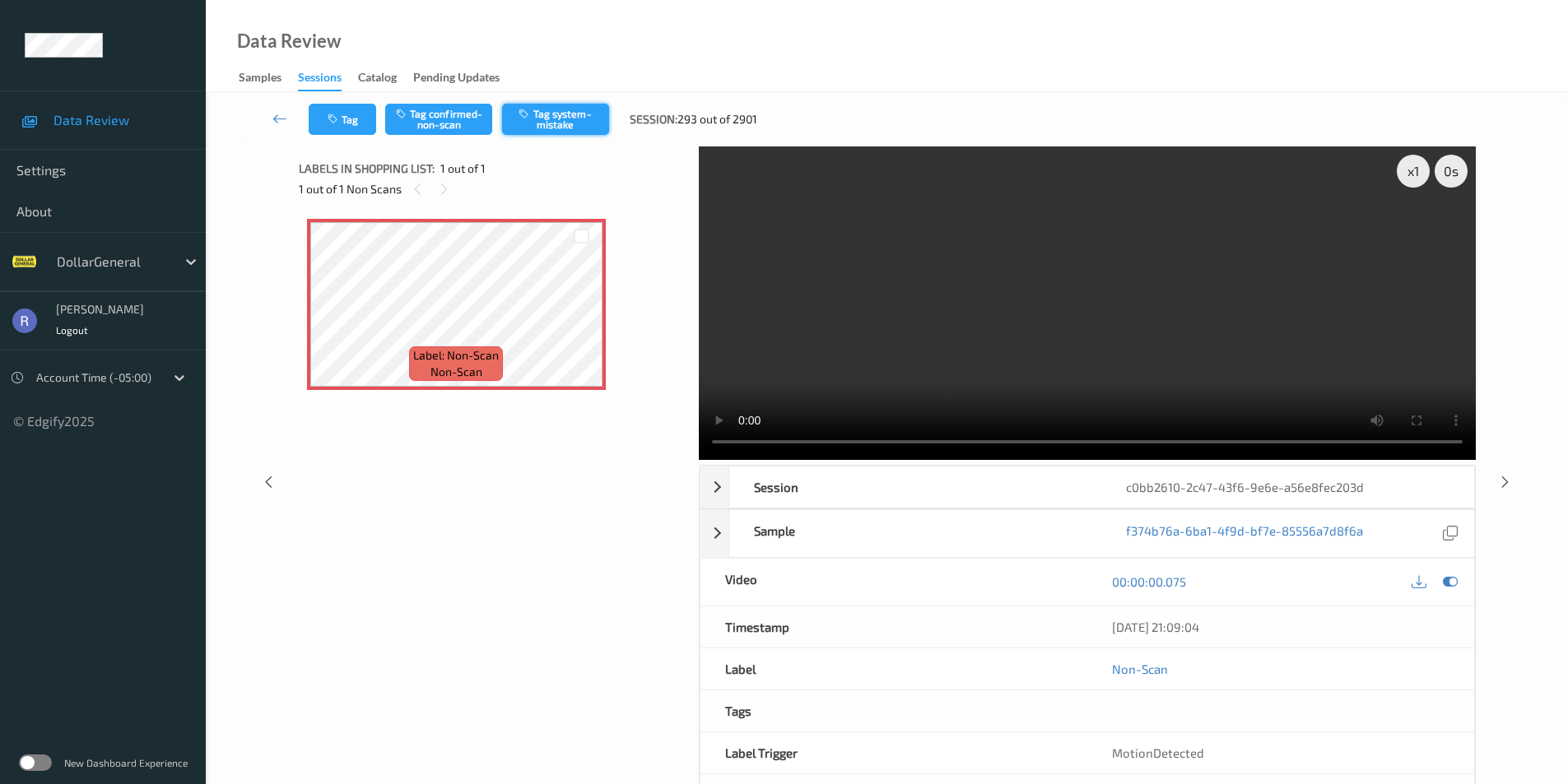
click at [593, 117] on button "Tag system-mistake" at bounding box center [556, 119] width 107 height 31
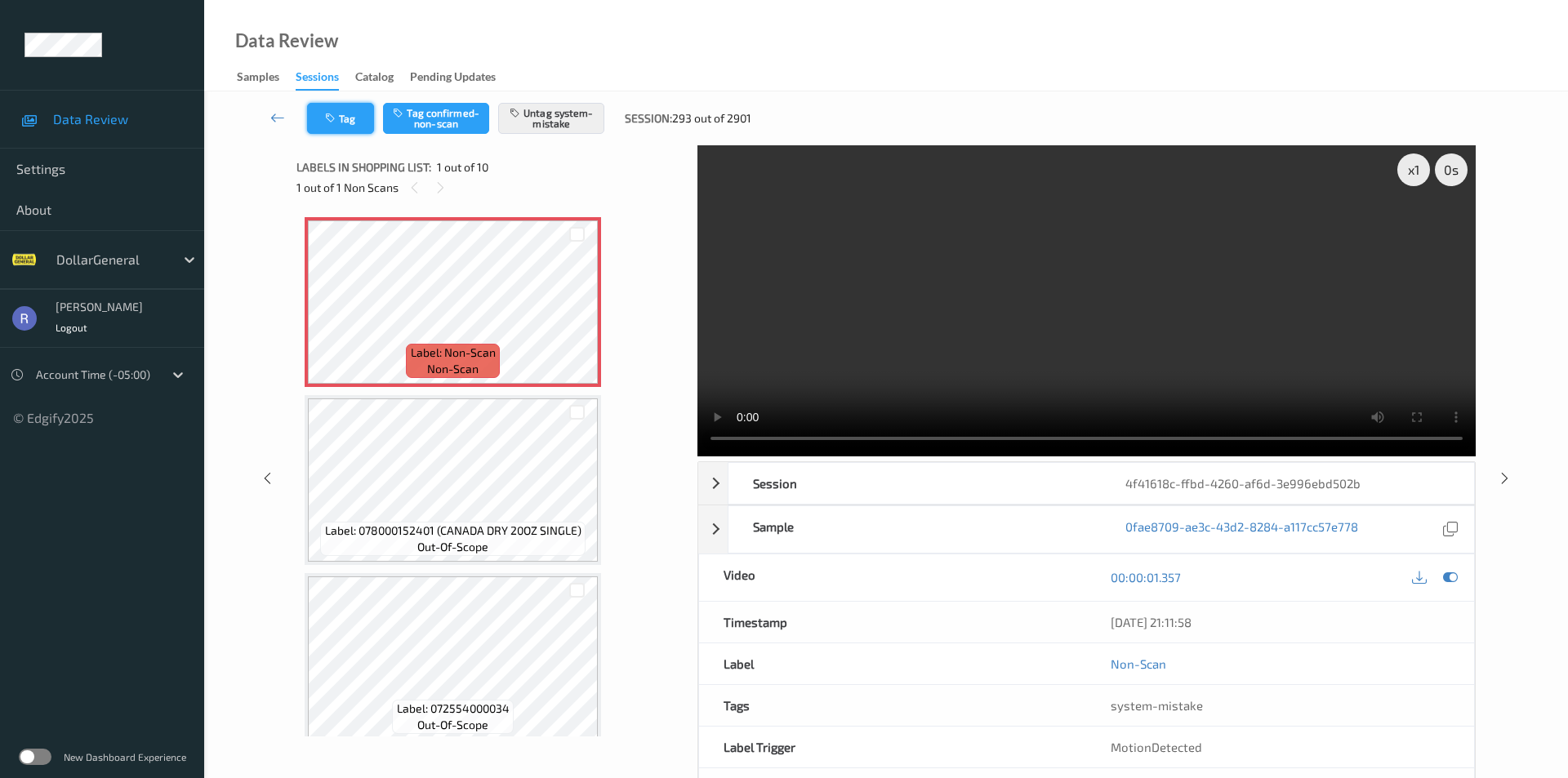
click at [348, 125] on button "Tag" at bounding box center [341, 118] width 67 height 31
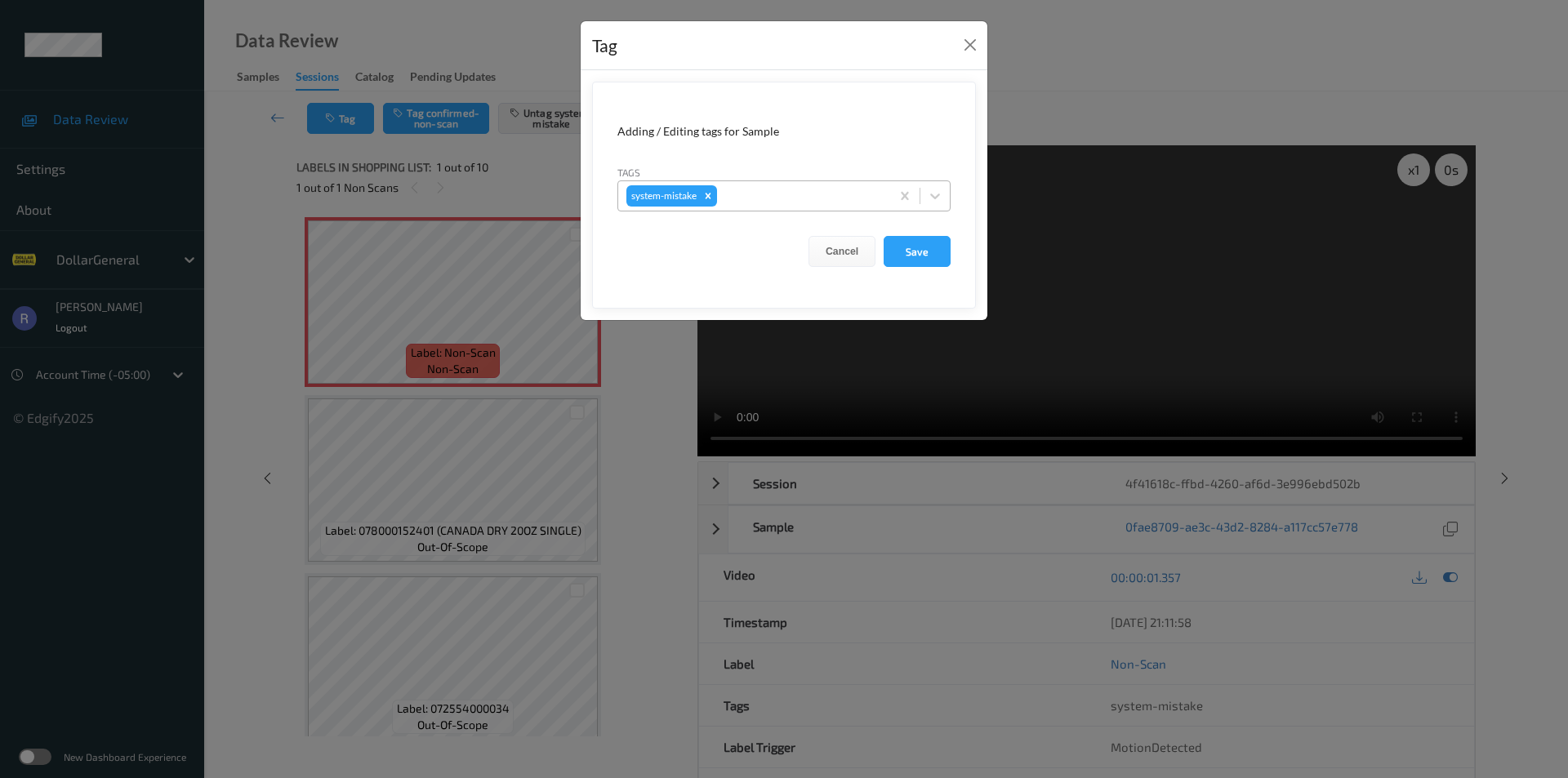
click at [793, 200] on div at bounding box center [801, 196] width 162 height 19
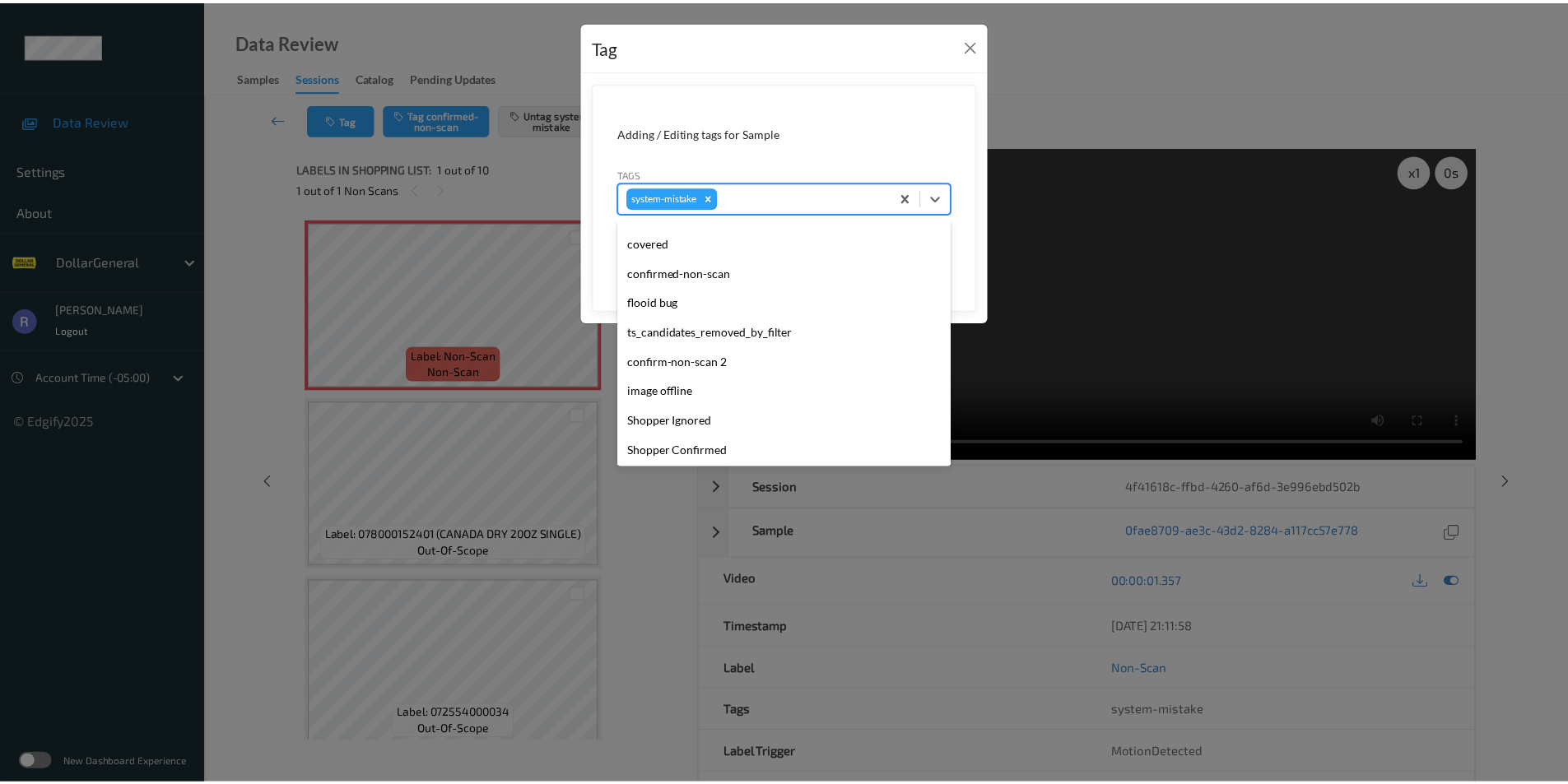
scroll to position [411, 0]
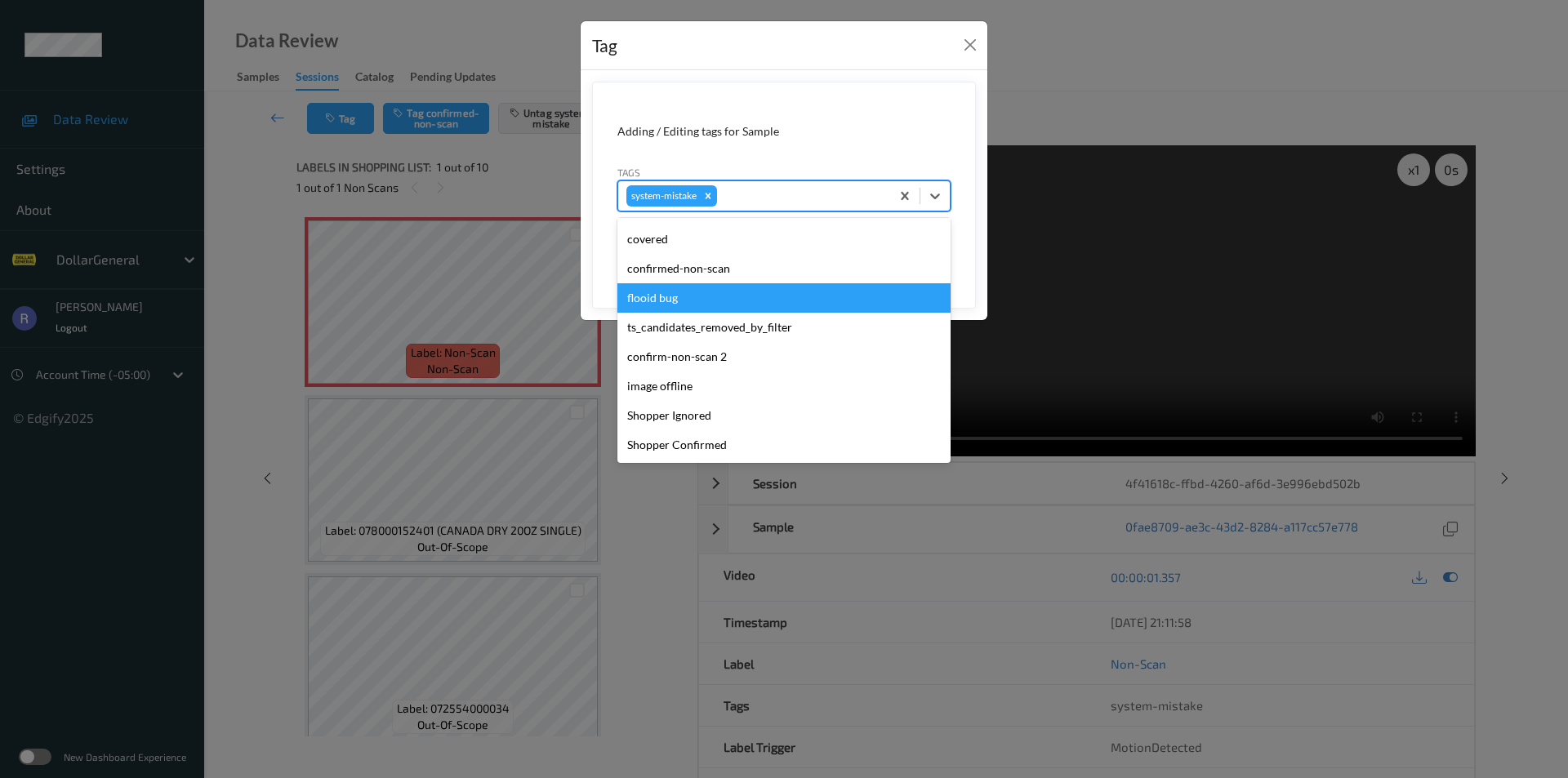
click at [659, 297] on div "flooid bug" at bounding box center [784, 298] width 333 height 29
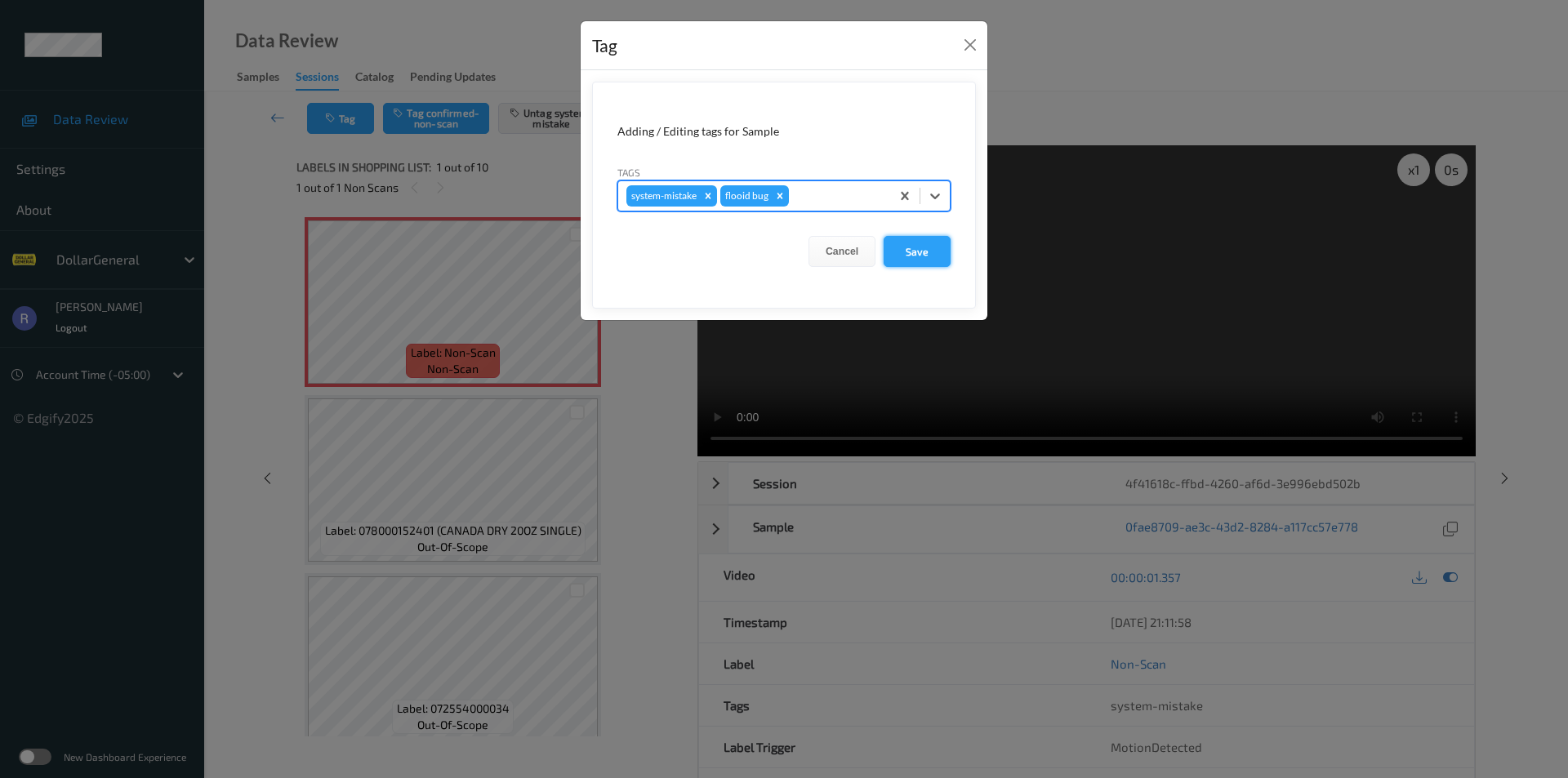
click at [908, 244] on button "Save" at bounding box center [917, 251] width 67 height 31
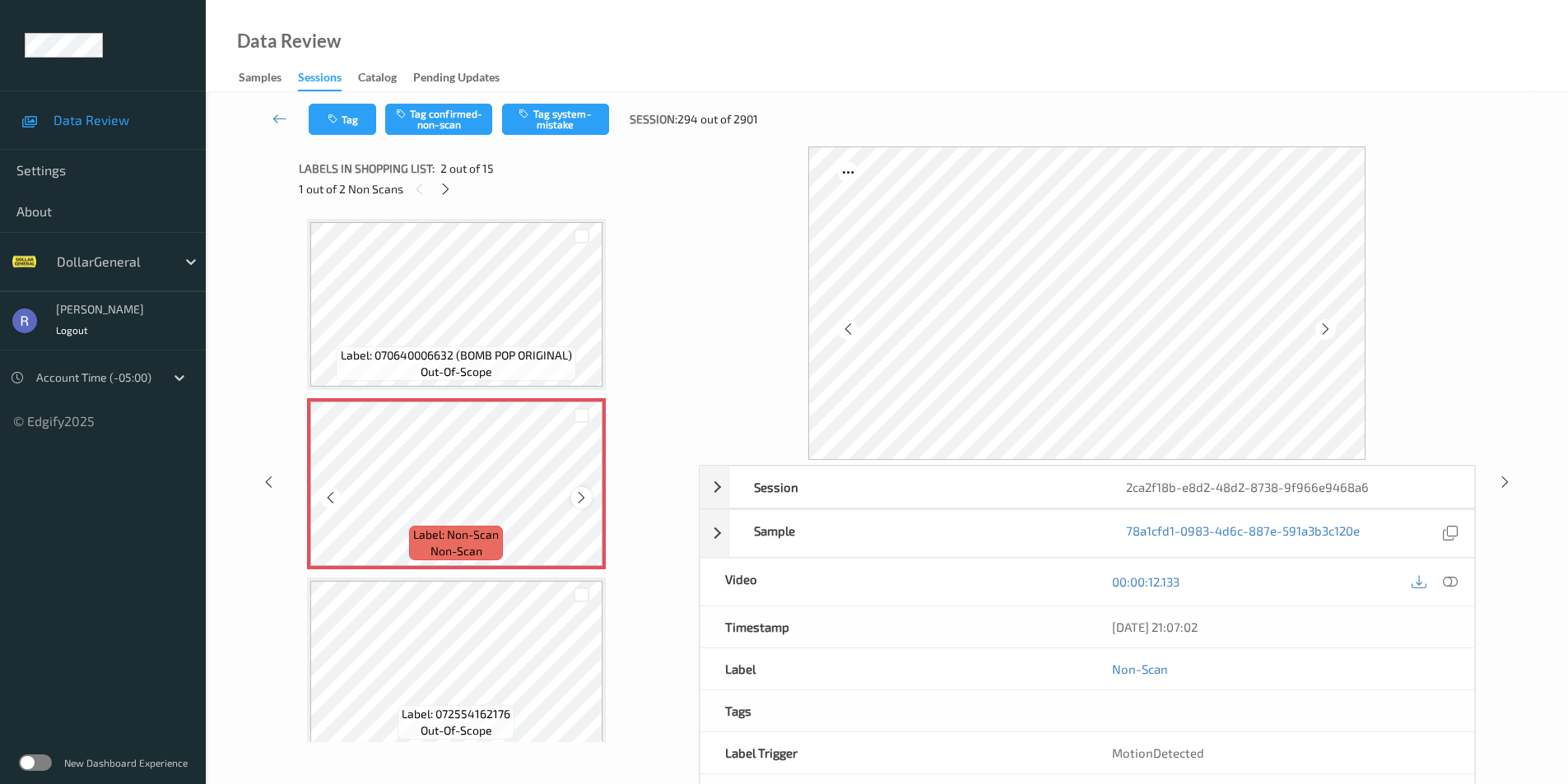
click at [581, 497] on icon at bounding box center [581, 497] width 14 height 15
click at [546, 117] on button "Tag system-mistake" at bounding box center [556, 119] width 107 height 31
click at [444, 188] on icon at bounding box center [446, 189] width 14 height 15
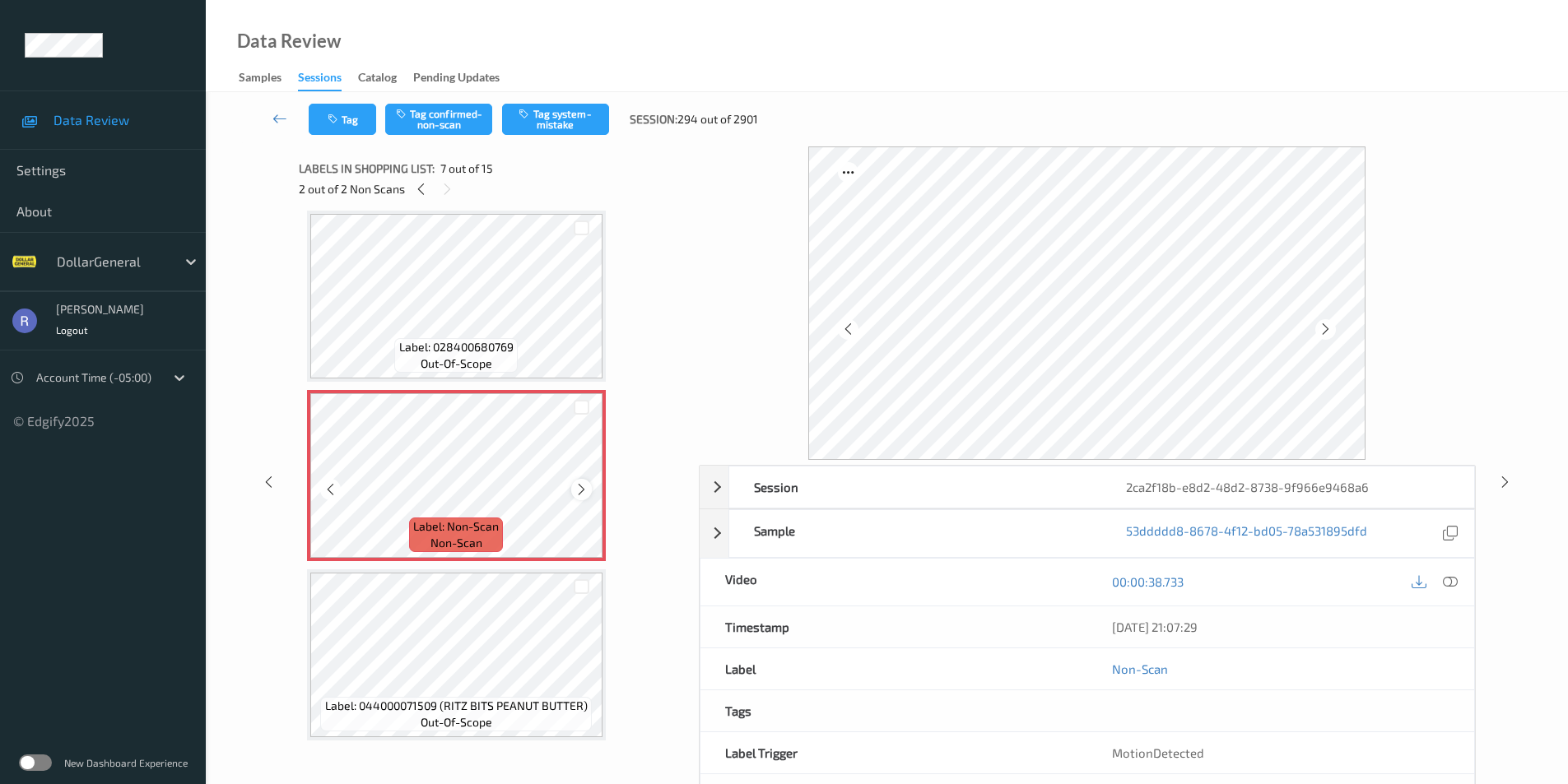
click at [585, 494] on icon at bounding box center [581, 489] width 14 height 15
click at [548, 116] on button "Tag system-mistake" at bounding box center [556, 119] width 107 height 31
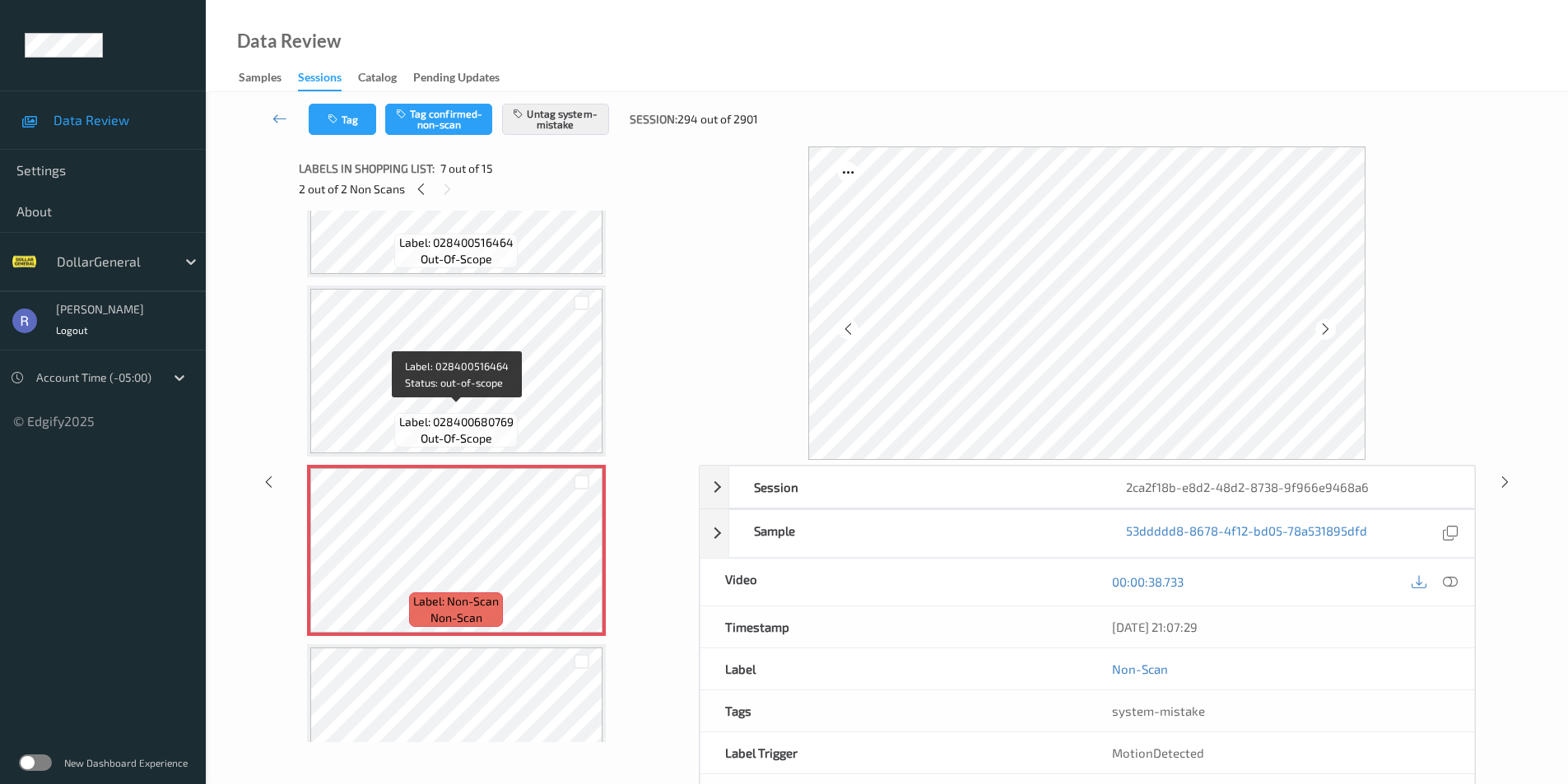
scroll to position [1070, 0]
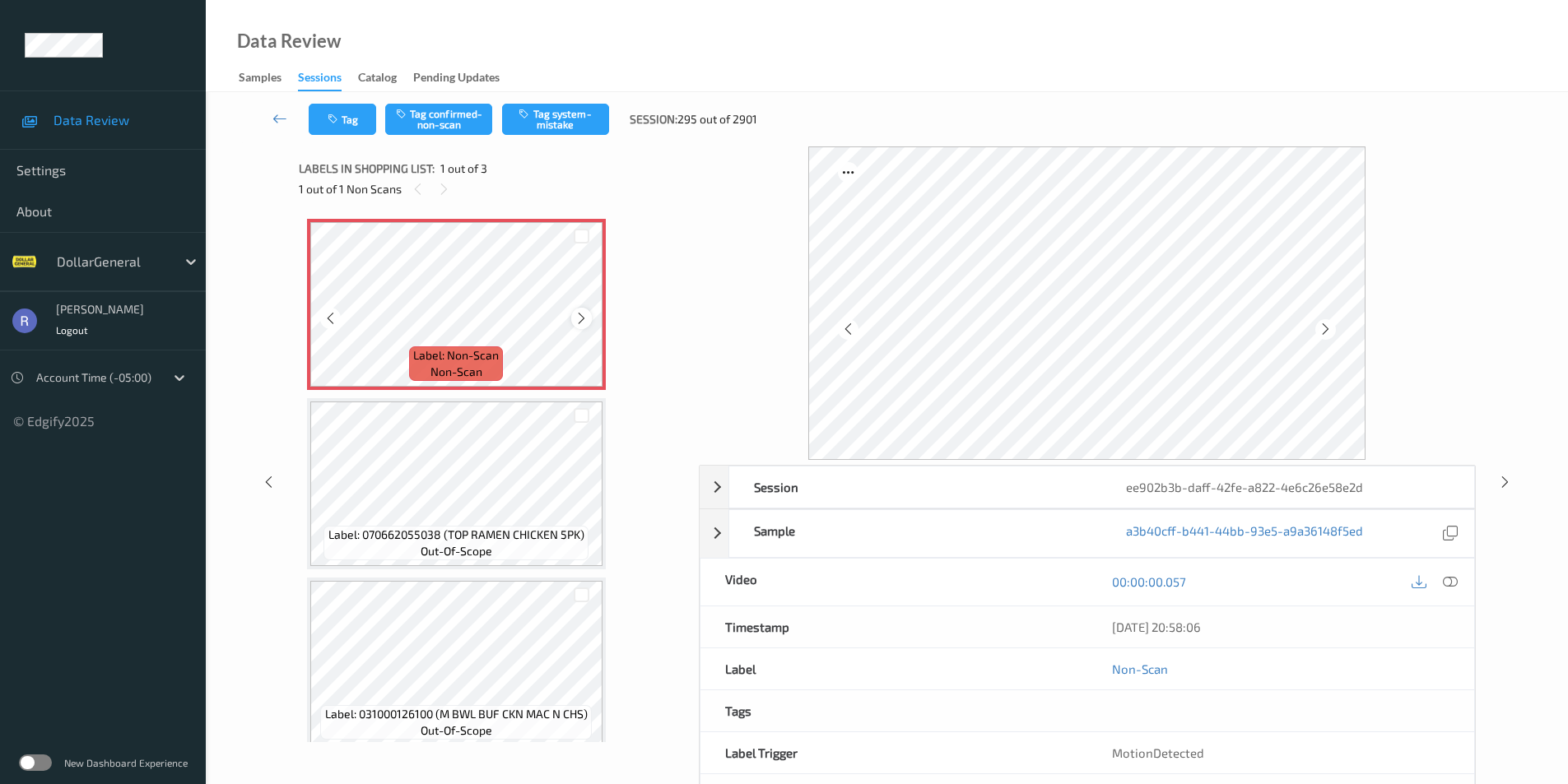
click at [581, 316] on icon at bounding box center [581, 319] width 14 height 15
click at [547, 118] on button "Tag system-mistake" at bounding box center [556, 119] width 107 height 31
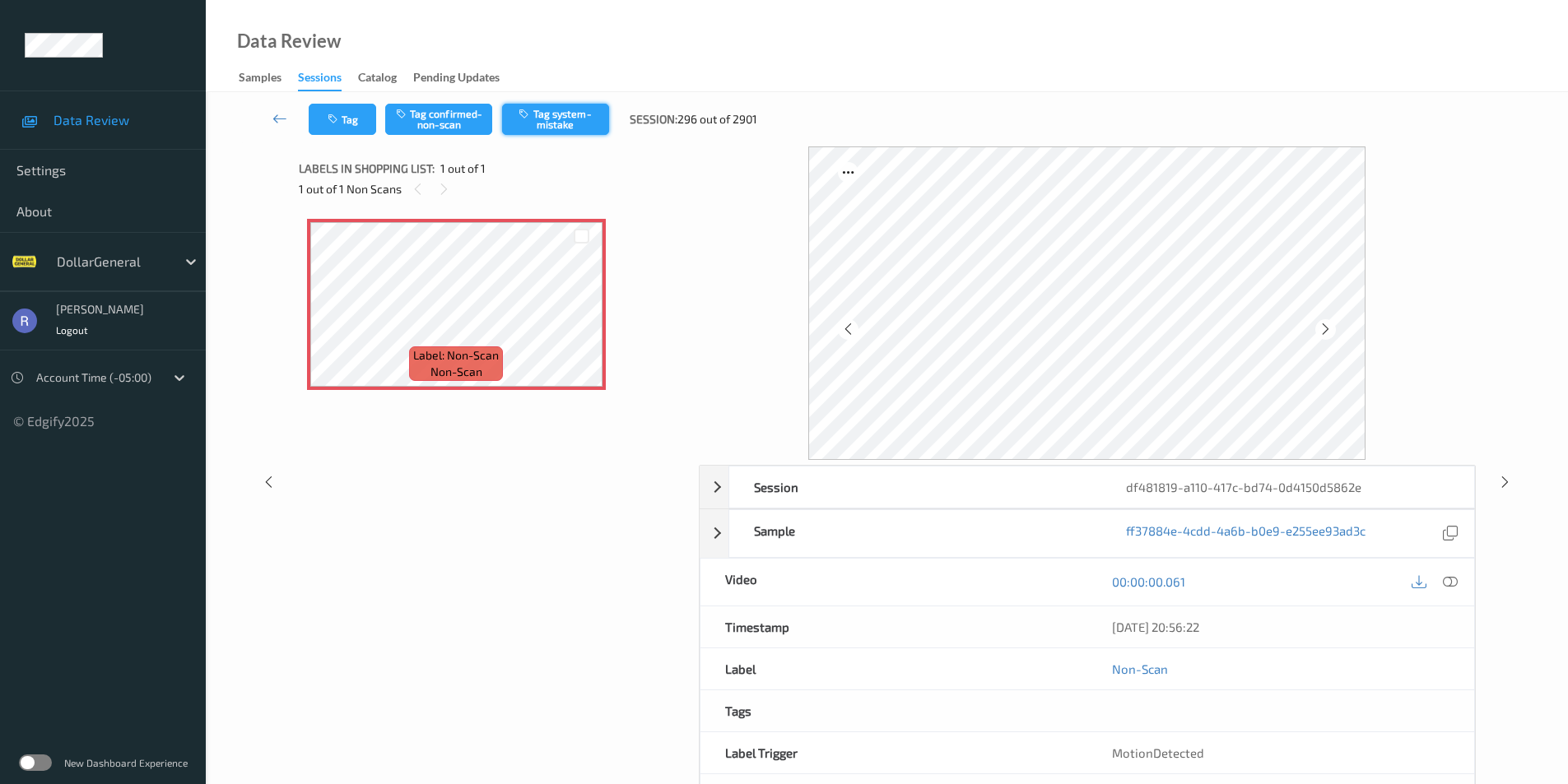
click at [573, 115] on button "Tag system-mistake" at bounding box center [556, 119] width 107 height 31
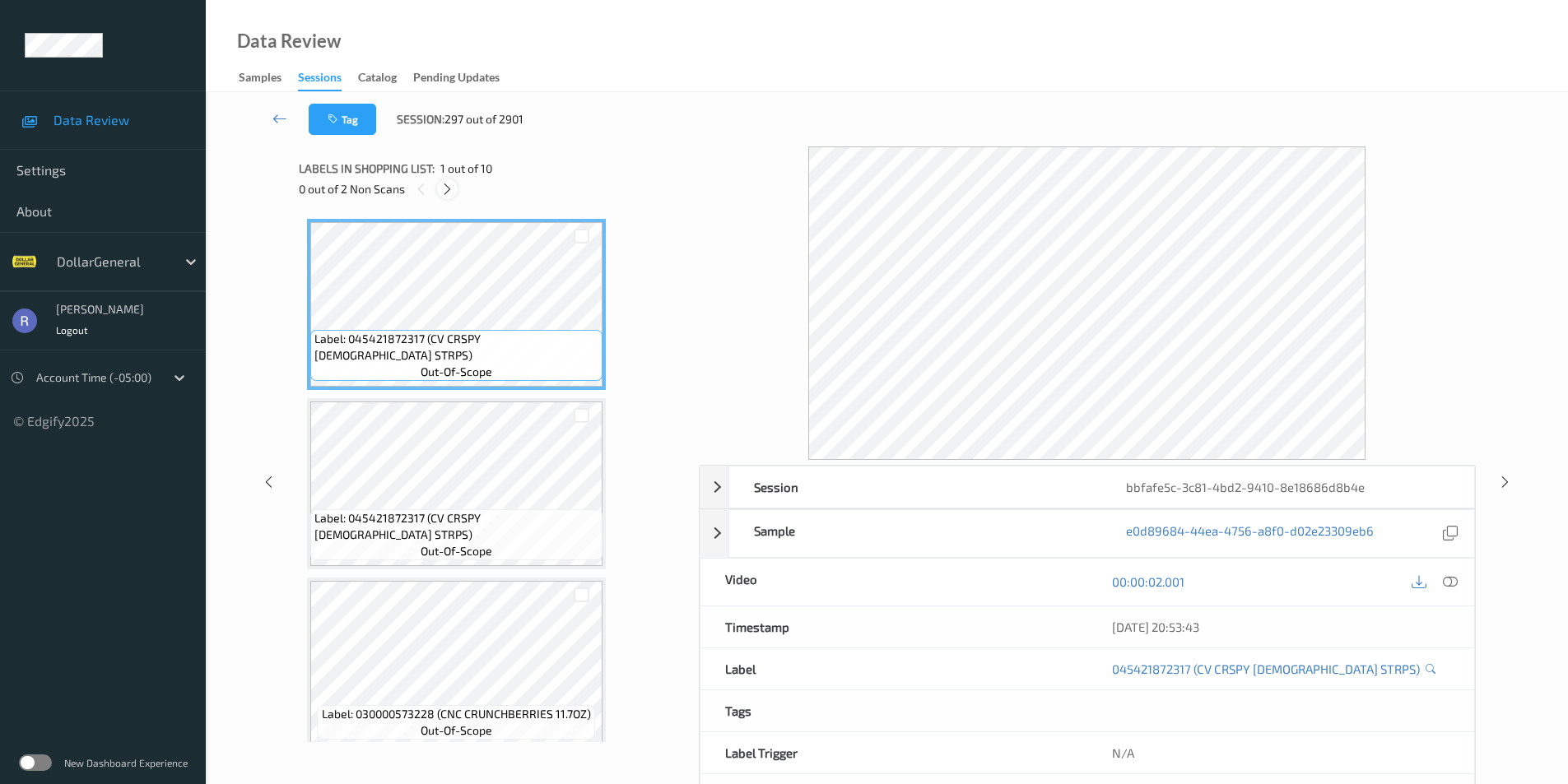
click at [447, 187] on icon at bounding box center [448, 189] width 14 height 15
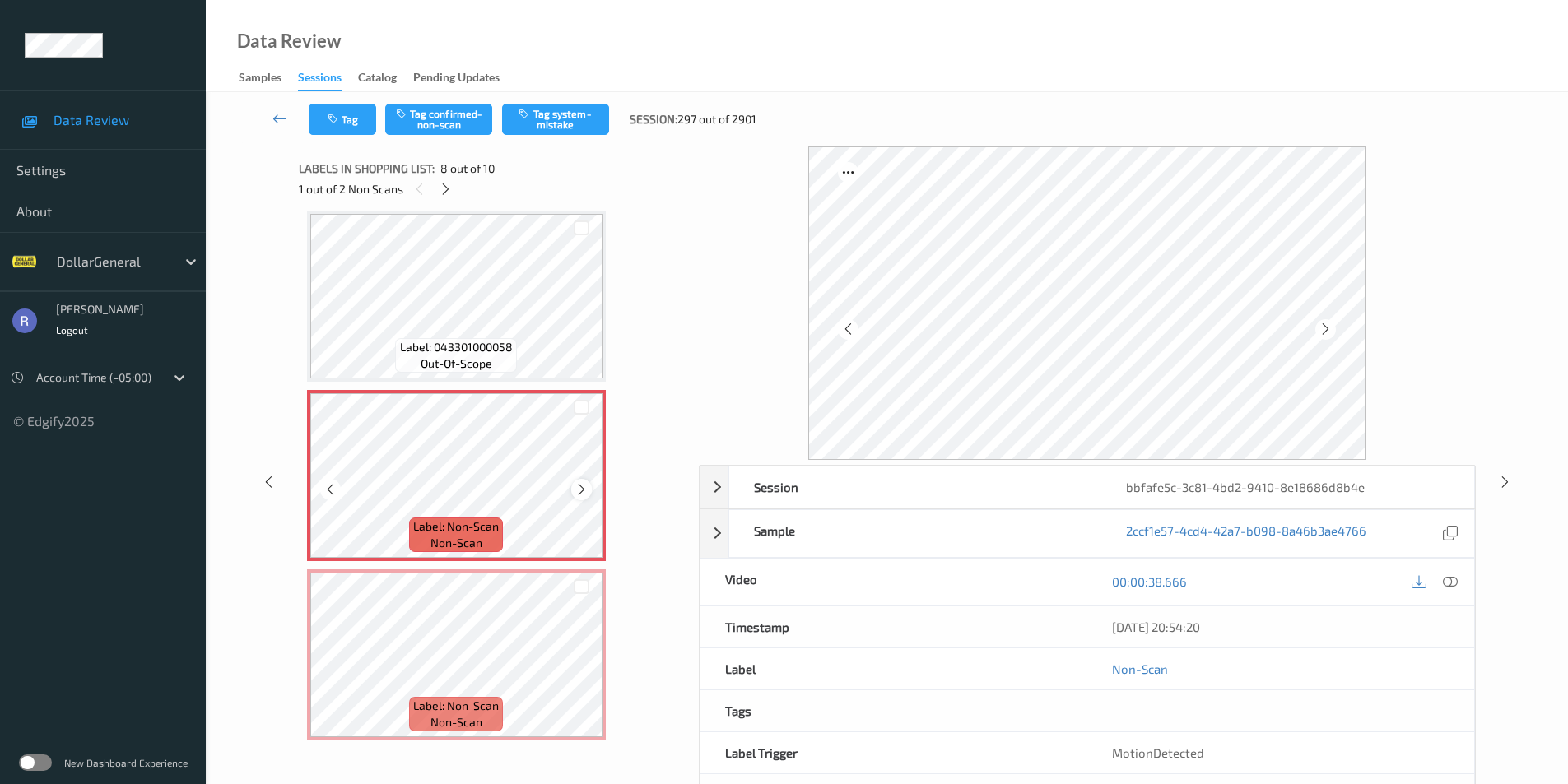
click at [580, 494] on icon at bounding box center [581, 489] width 14 height 15
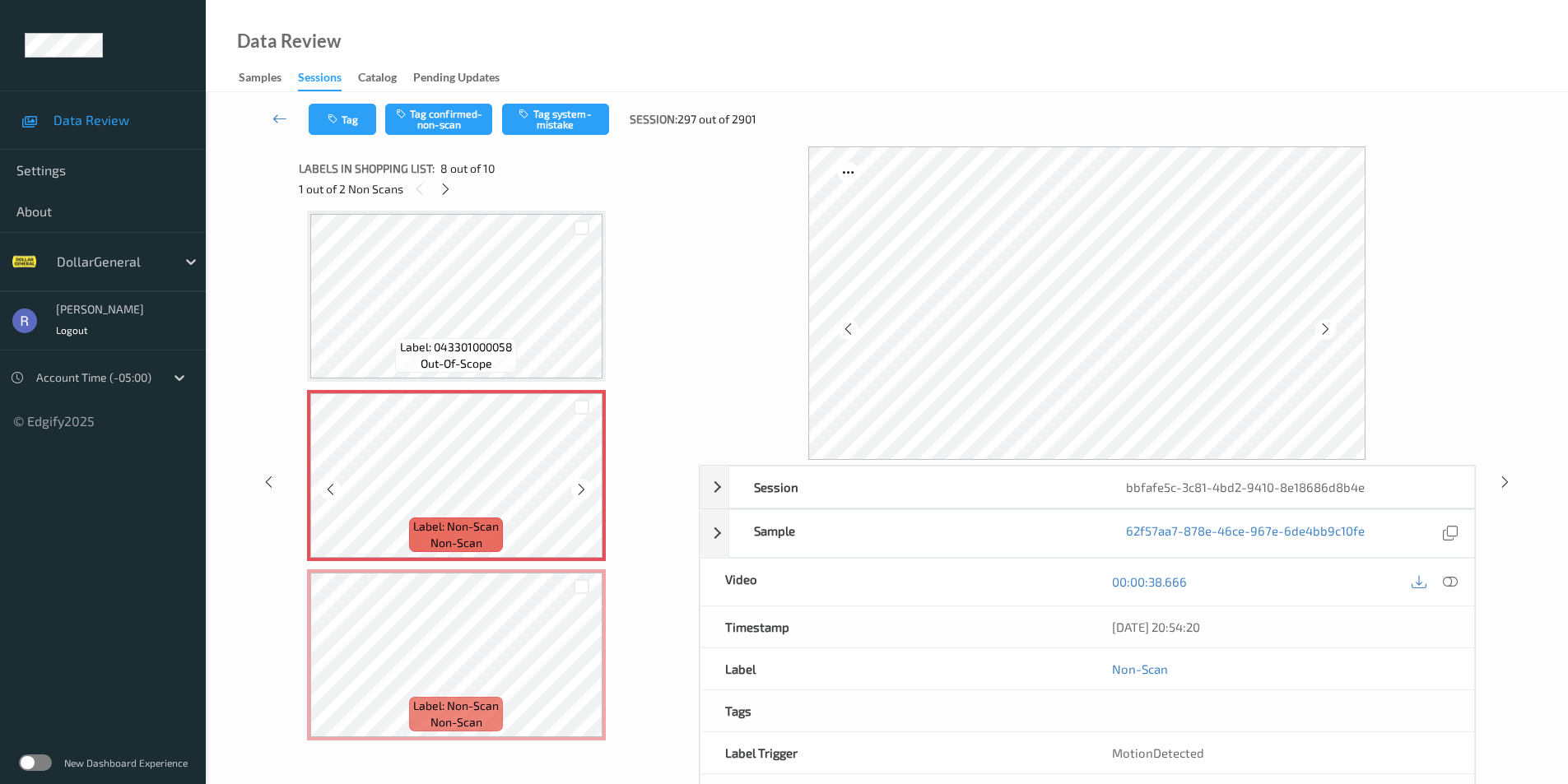
click at [580, 494] on icon at bounding box center [581, 489] width 14 height 15
click at [565, 117] on button "Tag system-mistake" at bounding box center [556, 119] width 107 height 31
click at [445, 191] on icon at bounding box center [446, 189] width 14 height 15
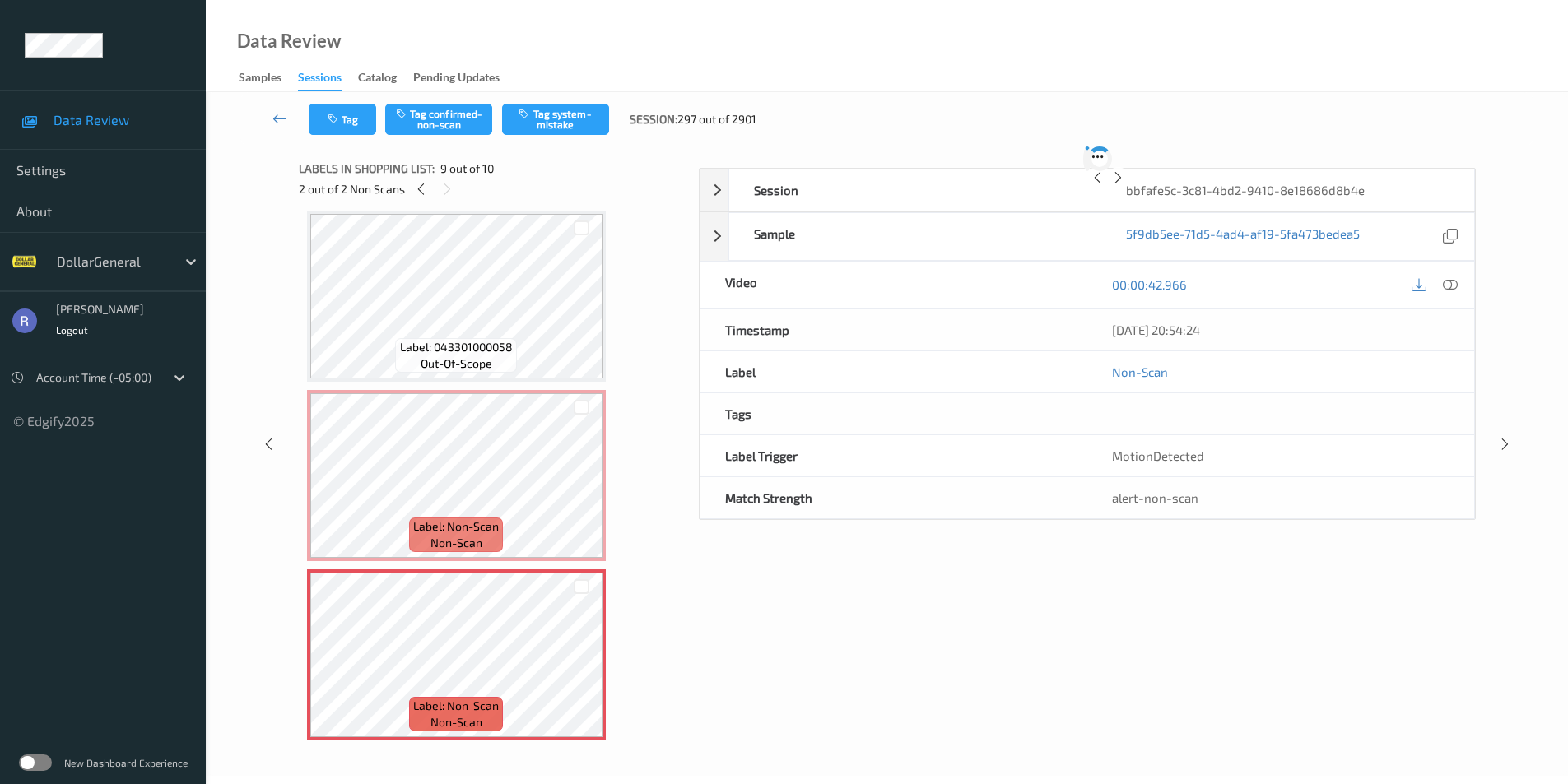
scroll to position [1264, 0]
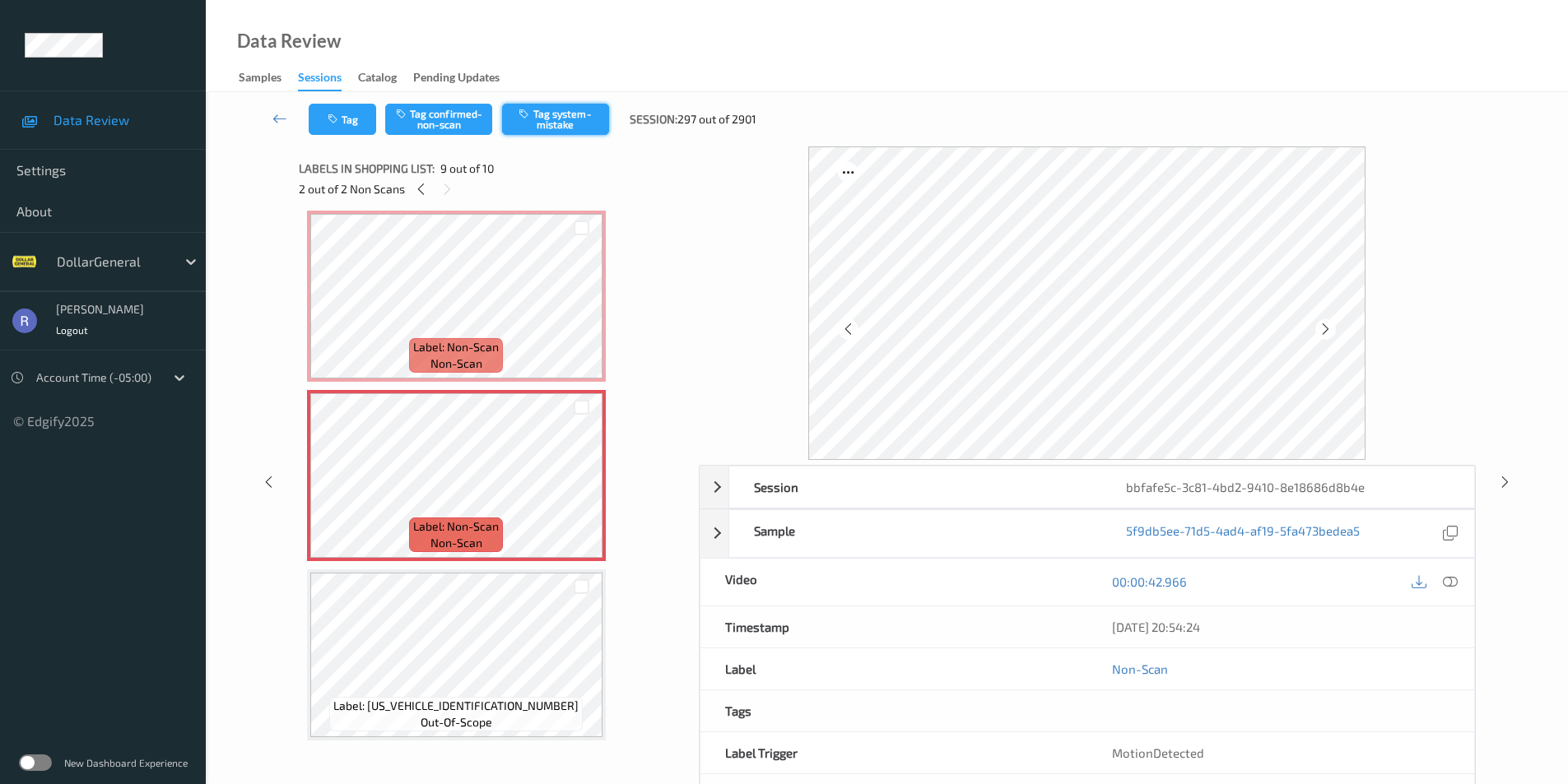
click at [573, 126] on button "Tag system-mistake" at bounding box center [556, 119] width 107 height 31
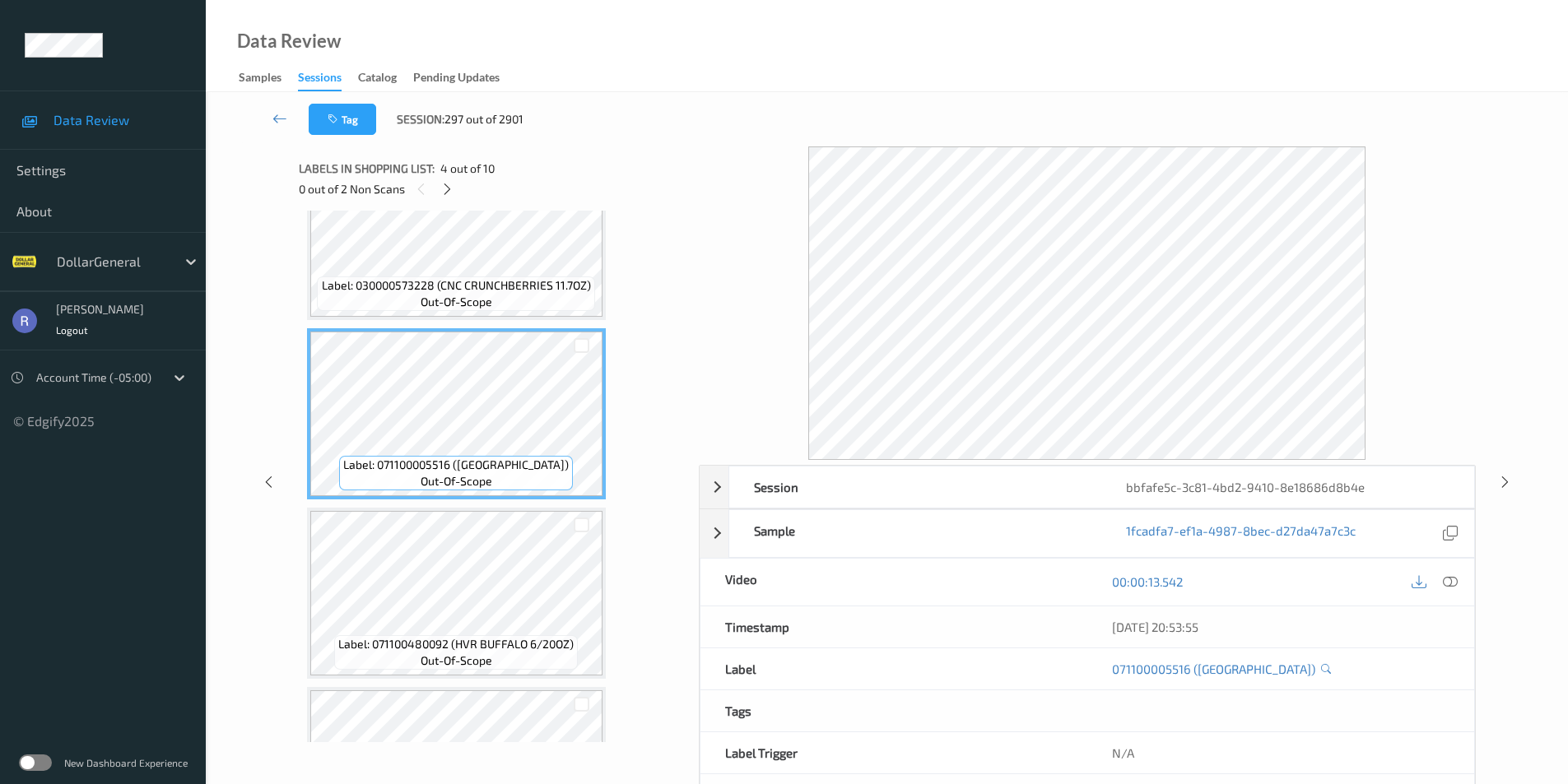
scroll to position [441, 0]
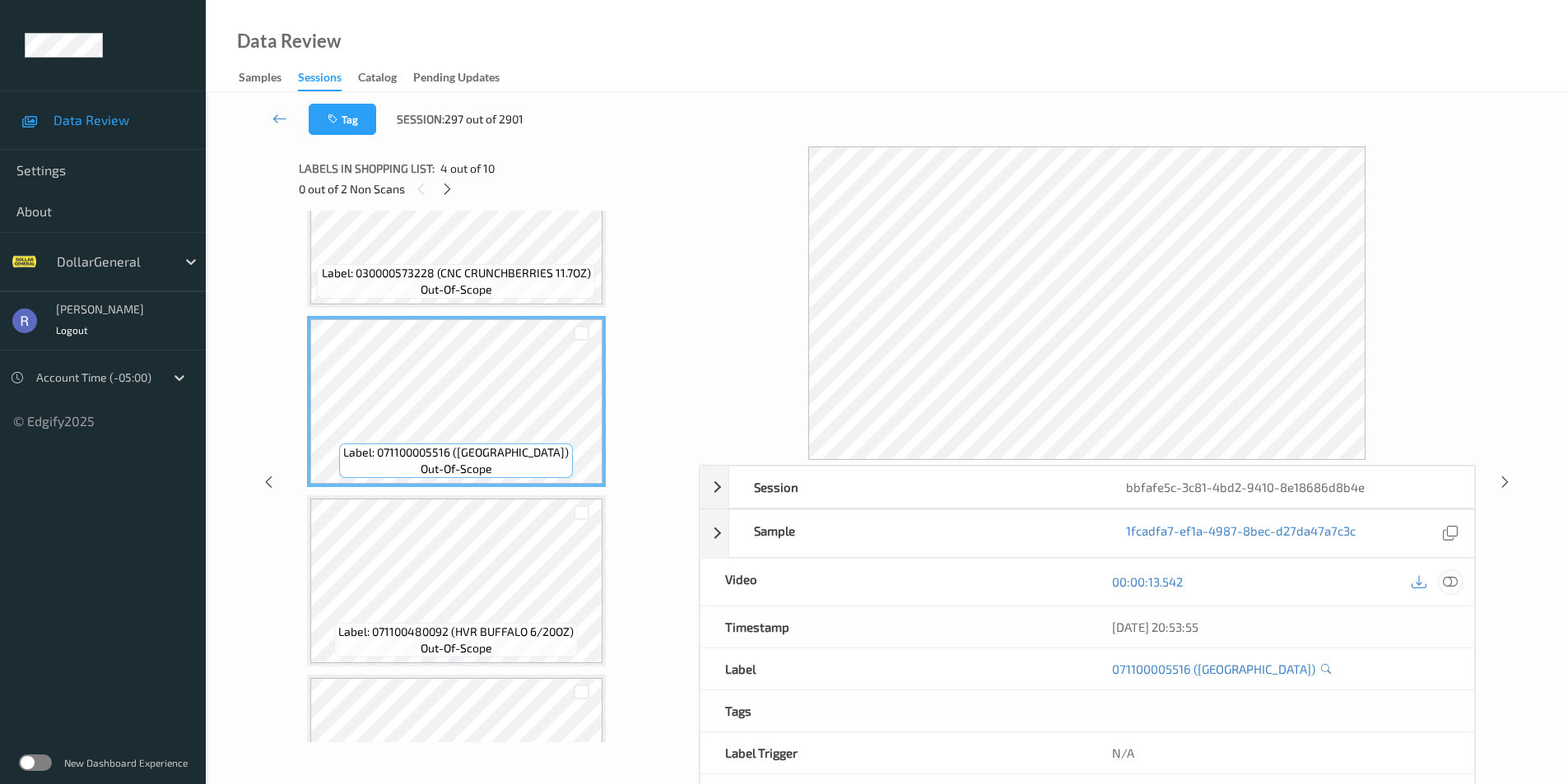
click at [1450, 583] on icon at bounding box center [1450, 581] width 15 height 15
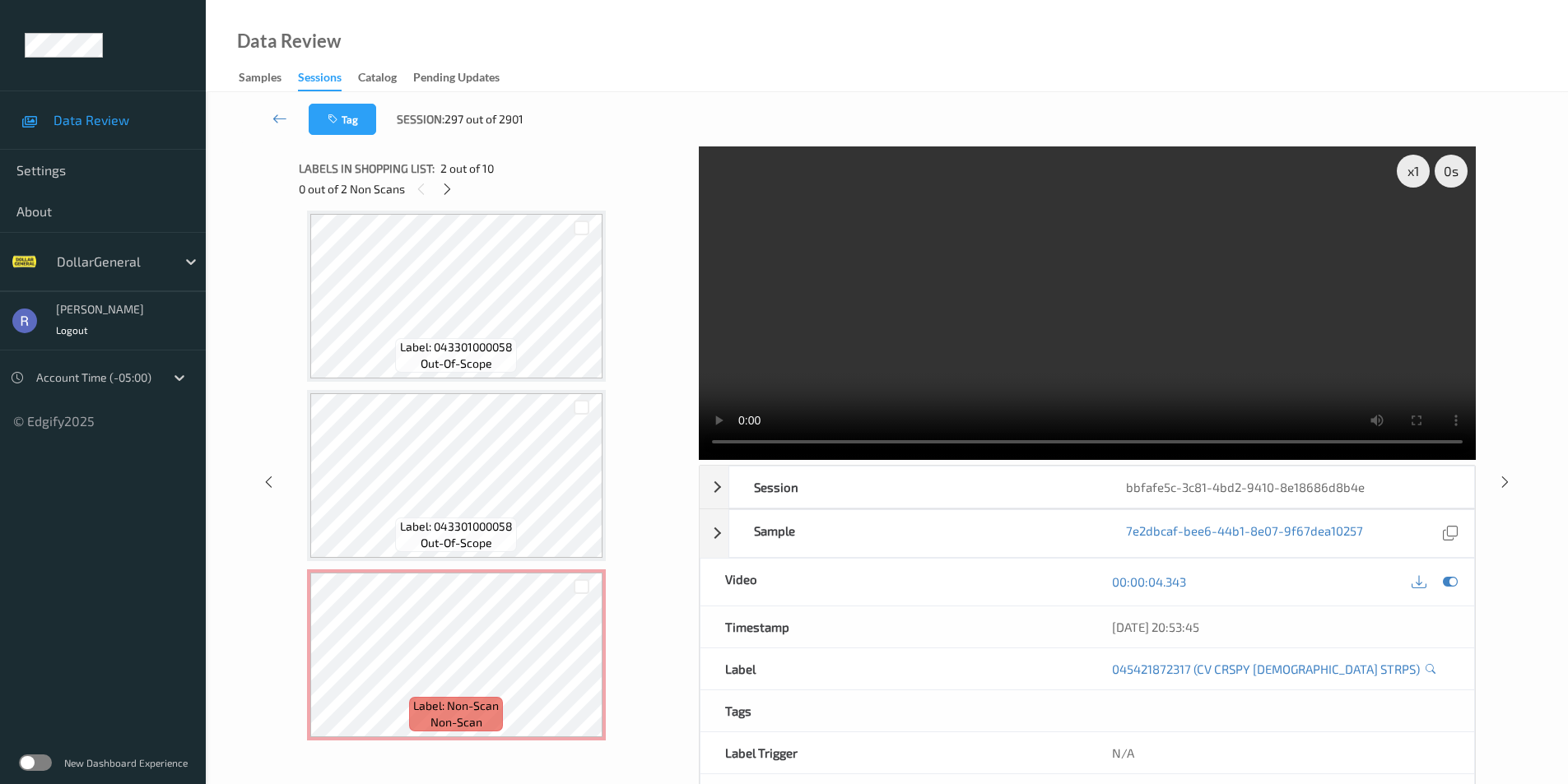
scroll to position [1152, 0]
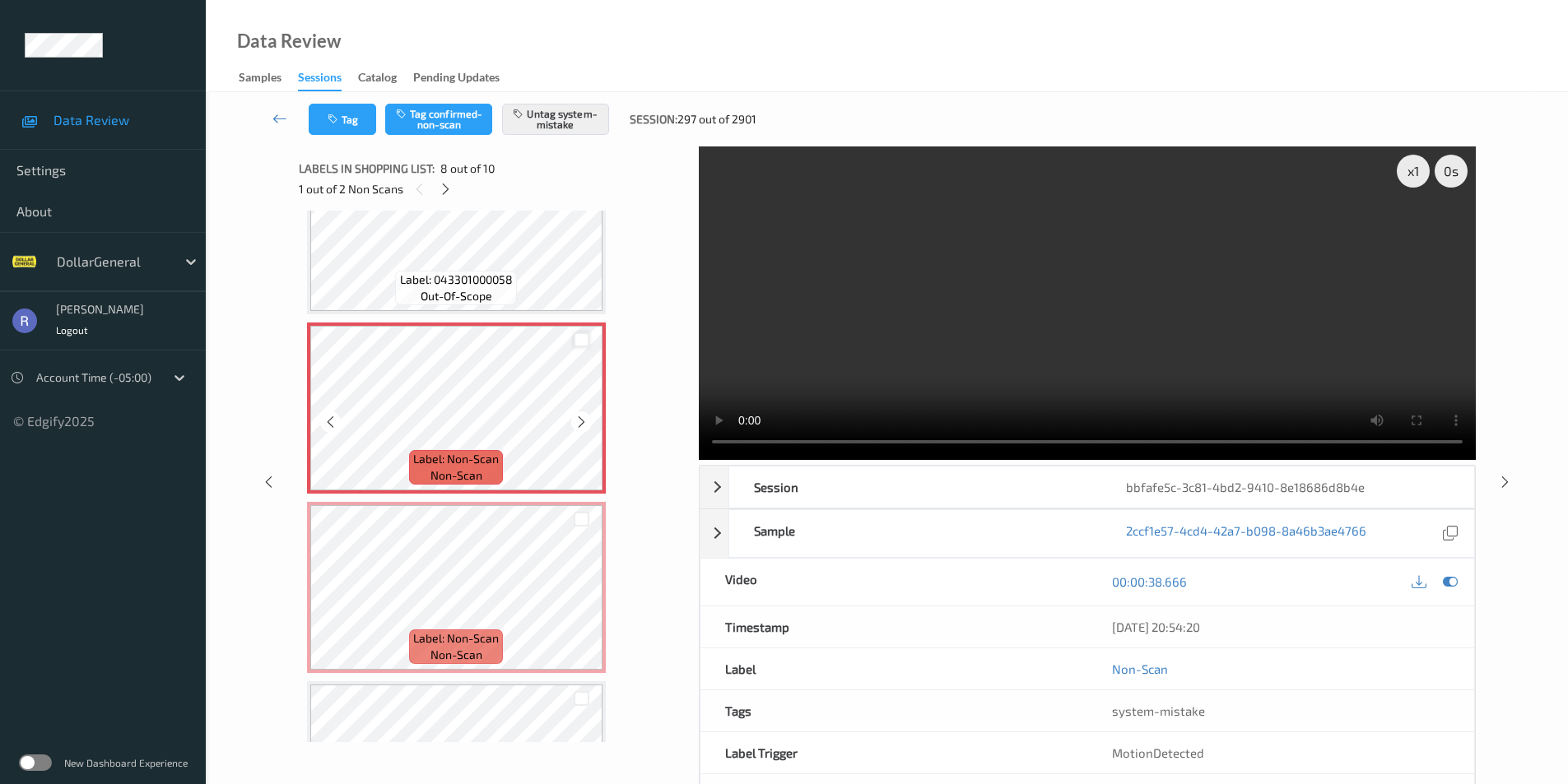
click at [583, 338] on div at bounding box center [581, 341] width 16 height 16
click at [582, 336] on icon at bounding box center [581, 339] width 11 height 11
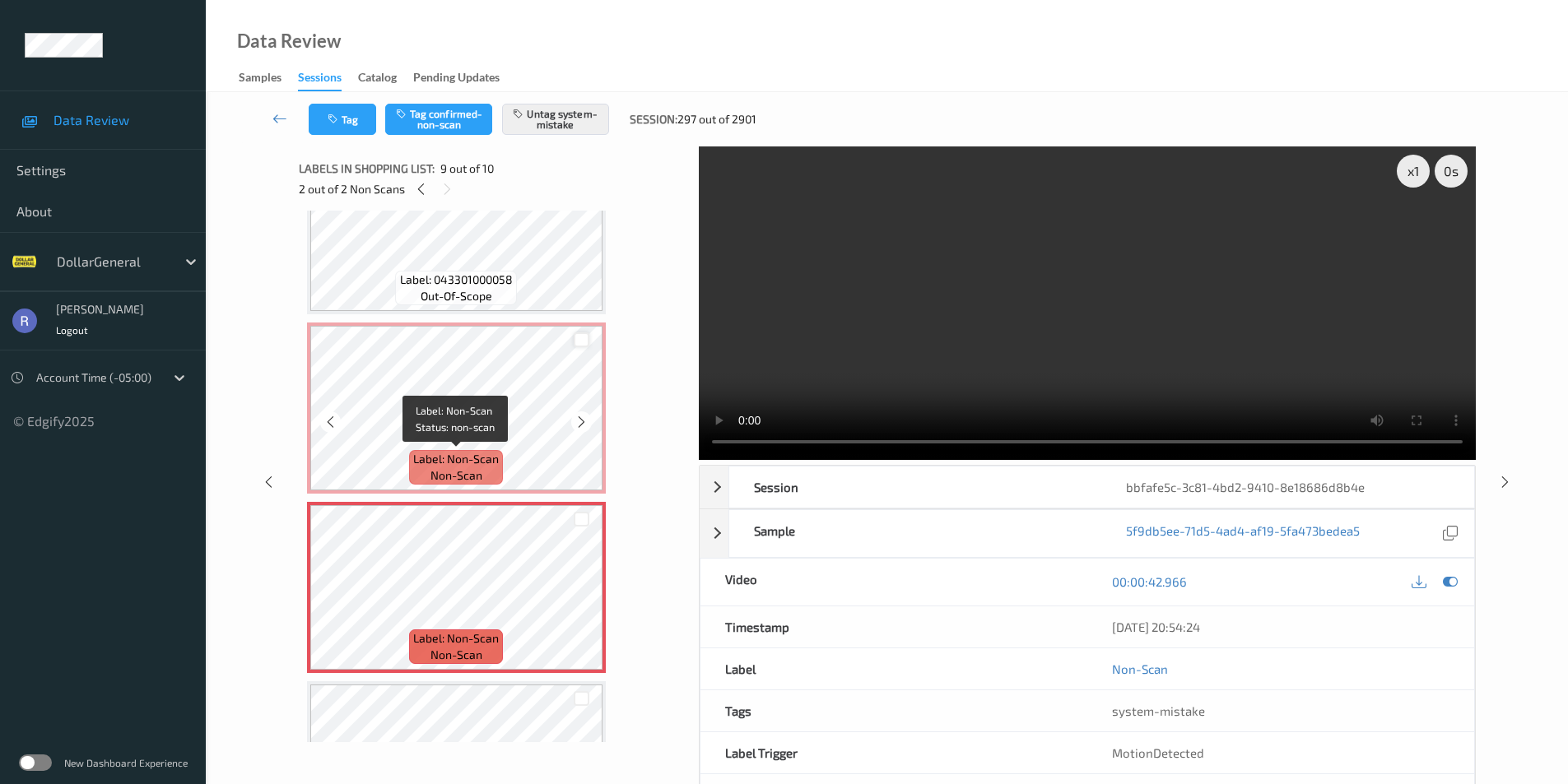
scroll to position [1271, 0]
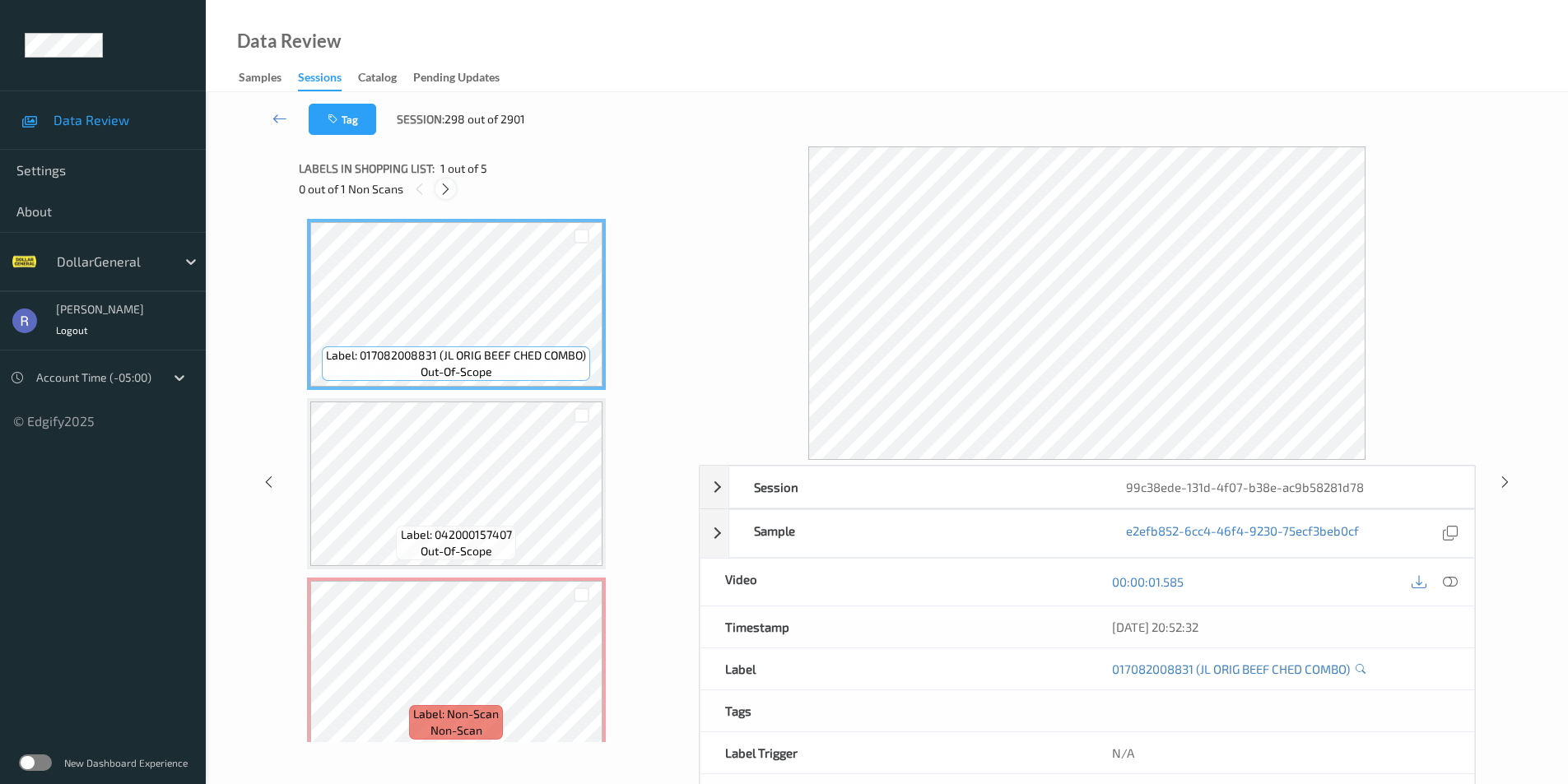
click at [447, 190] on icon at bounding box center [446, 189] width 14 height 15
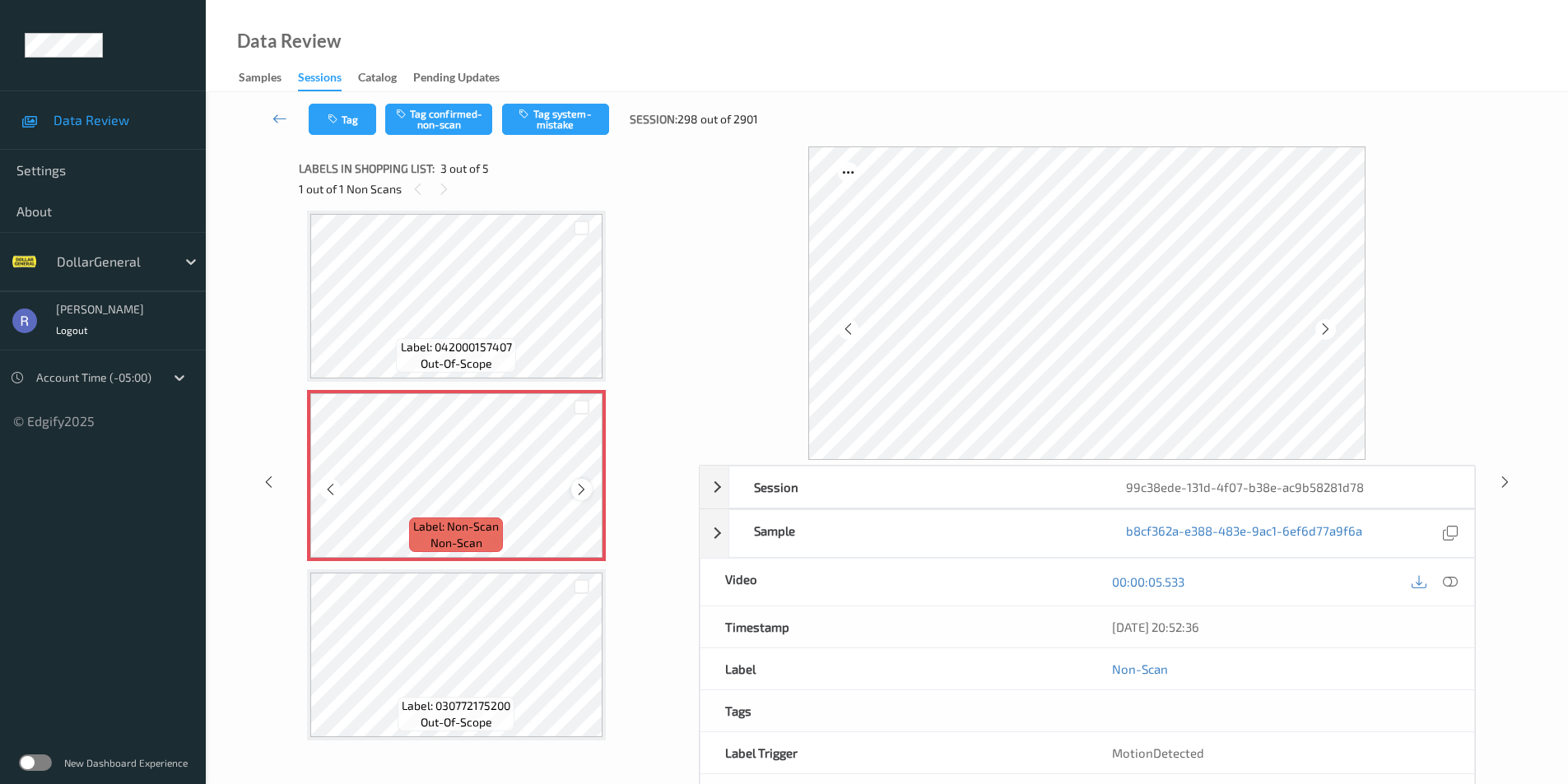
click at [584, 491] on icon at bounding box center [581, 489] width 14 height 15
click at [573, 112] on button "Tag system-mistake" at bounding box center [556, 119] width 107 height 31
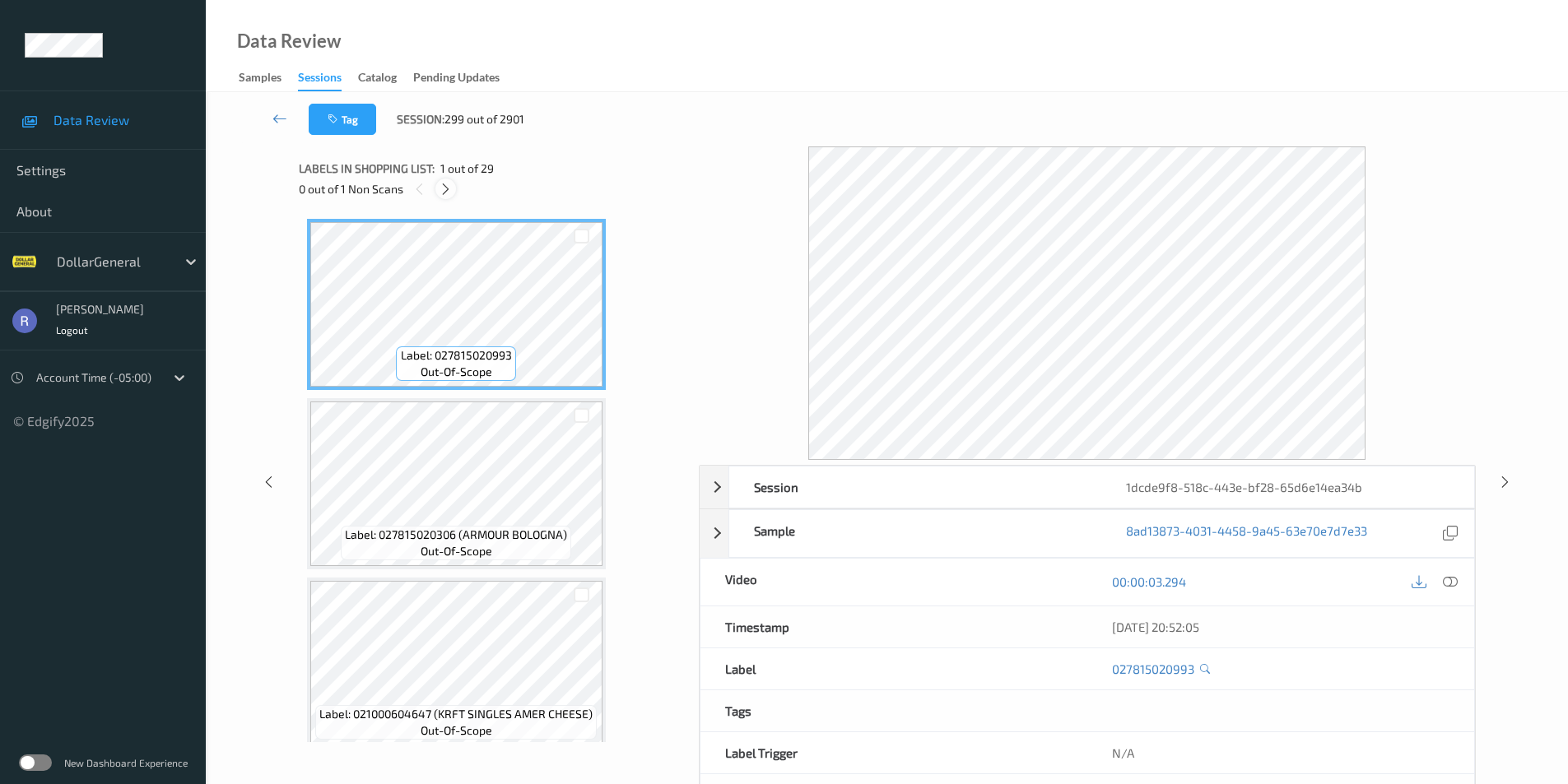
click at [444, 191] on icon at bounding box center [446, 189] width 14 height 15
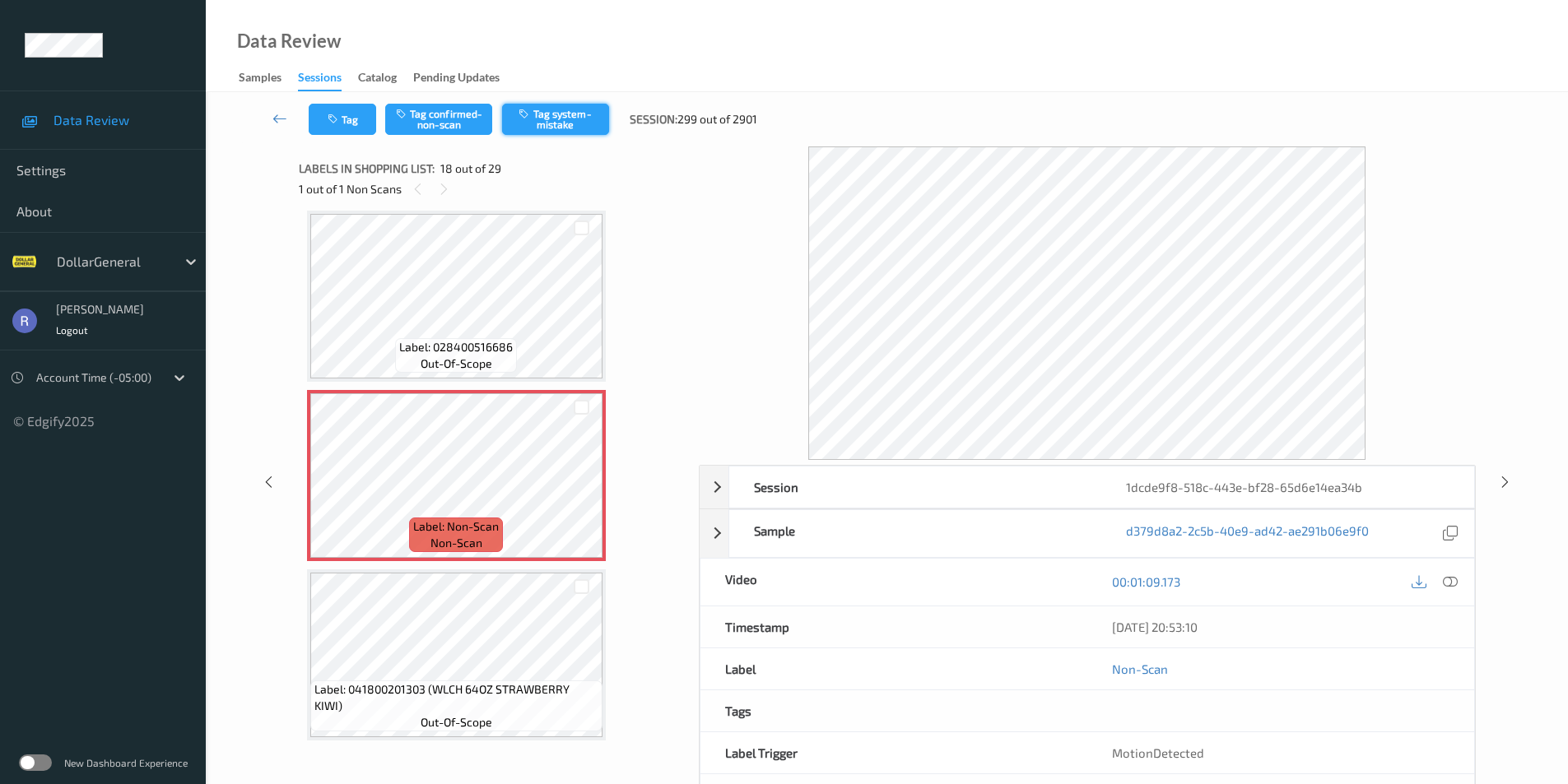
click at [547, 118] on button "Tag system-mistake" at bounding box center [556, 119] width 107 height 31
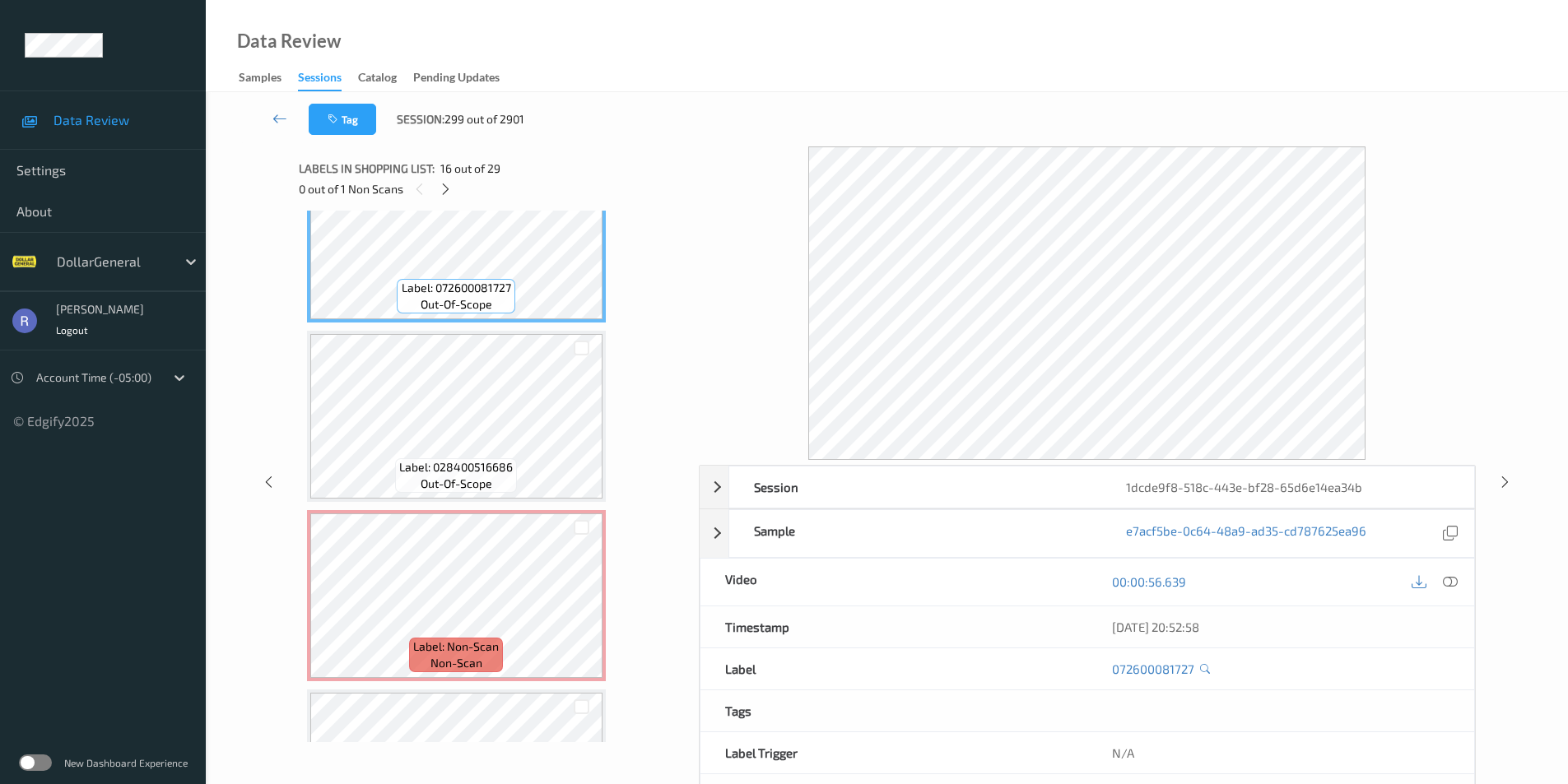
scroll to position [2796, 0]
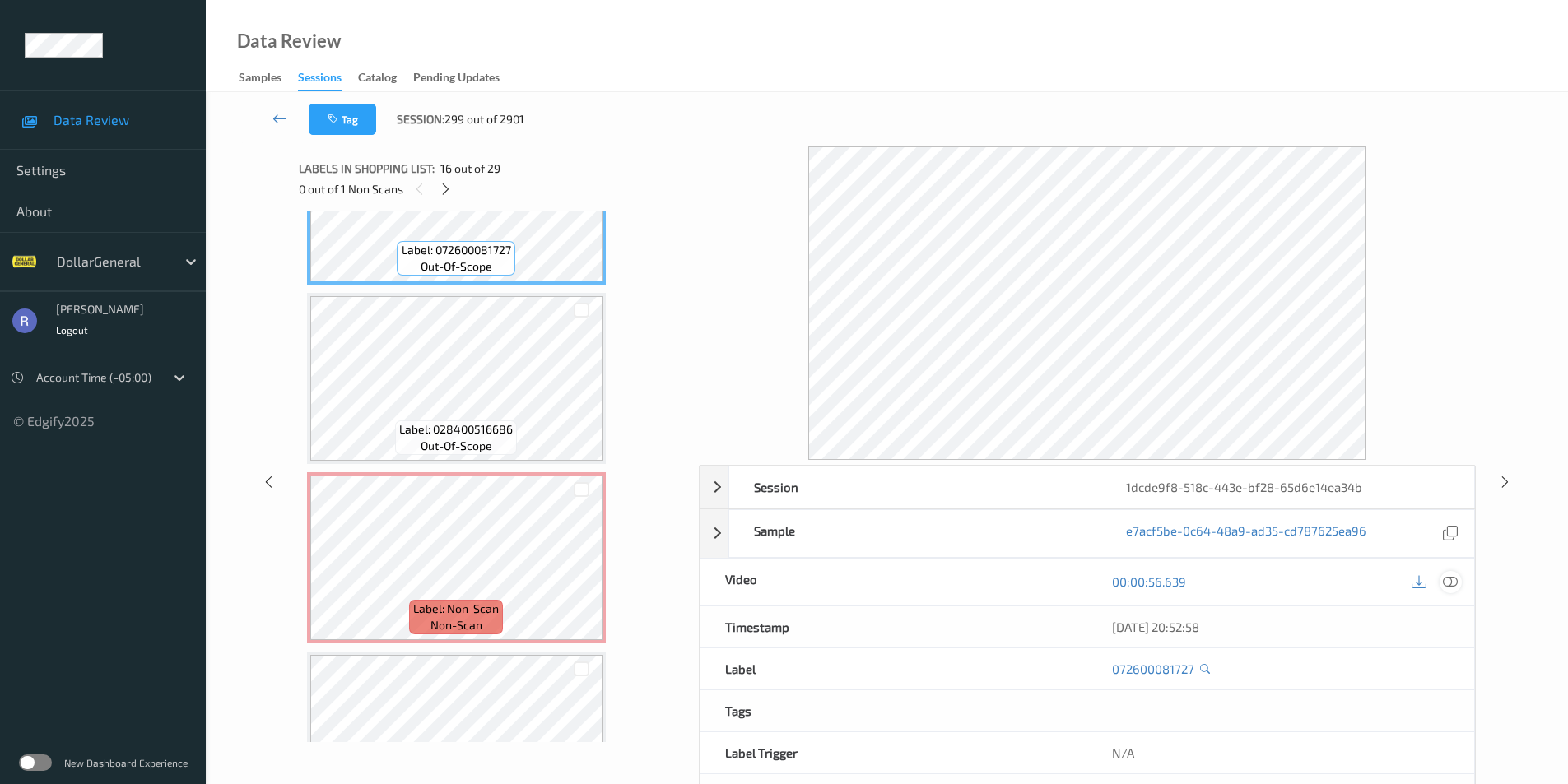
click at [1442, 579] on div at bounding box center [1450, 582] width 22 height 22
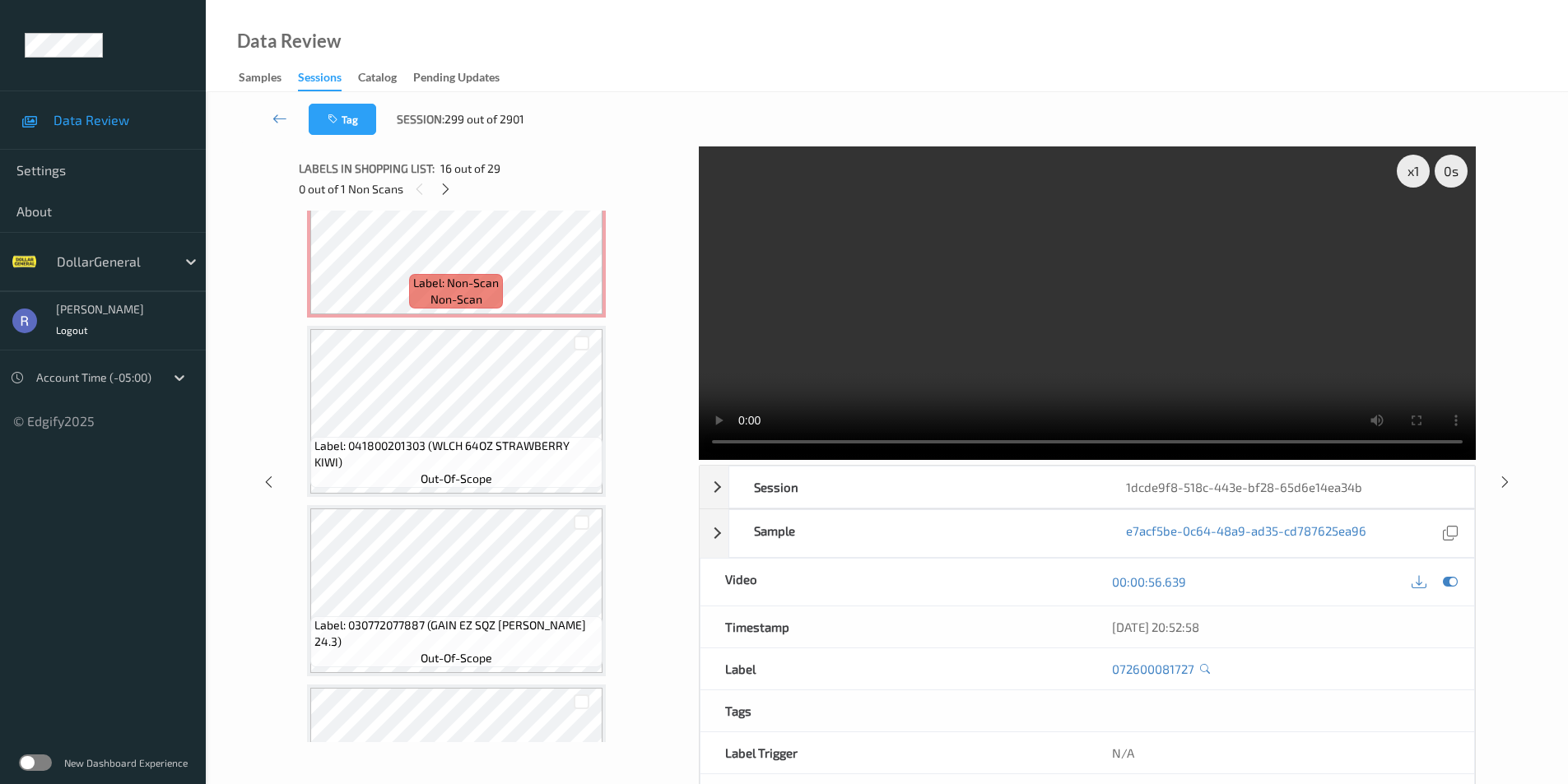
scroll to position [3125, 0]
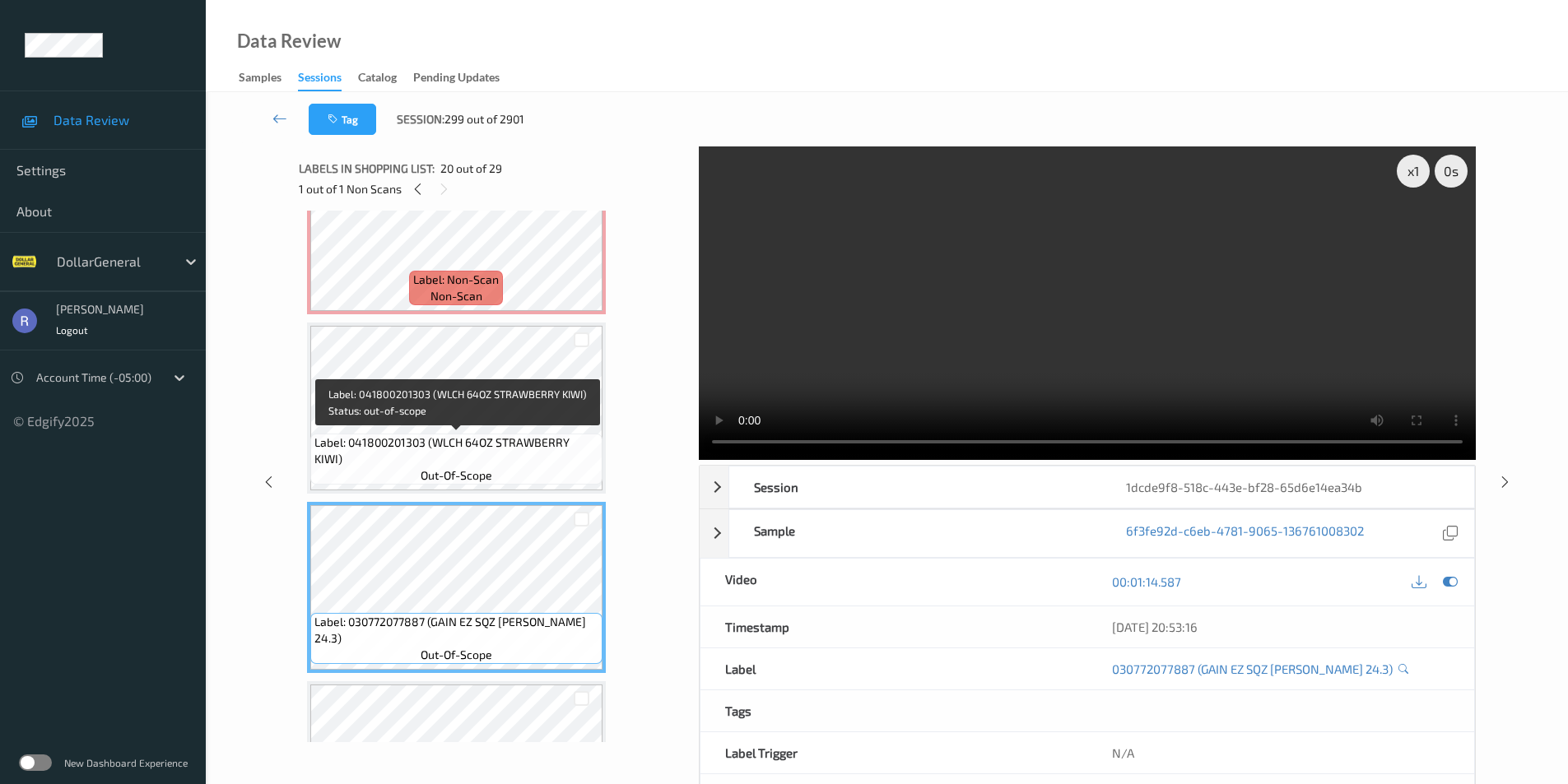
click at [431, 433] on div "Label: 041800201303 (WLCH 64OZ STRAWBERRY KIWI) out-of-scope" at bounding box center [457, 458] width 292 height 51
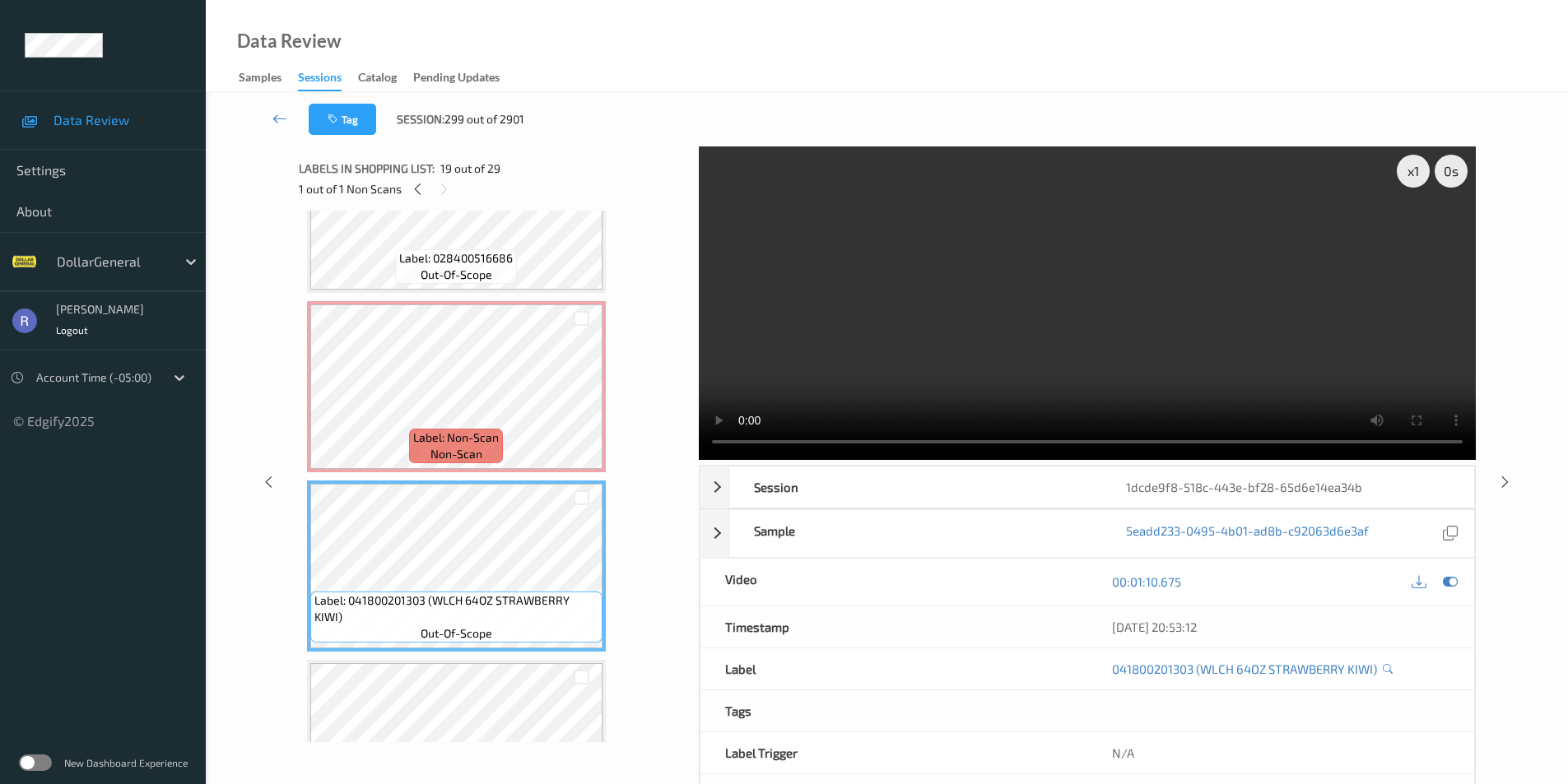
scroll to position [2961, 0]
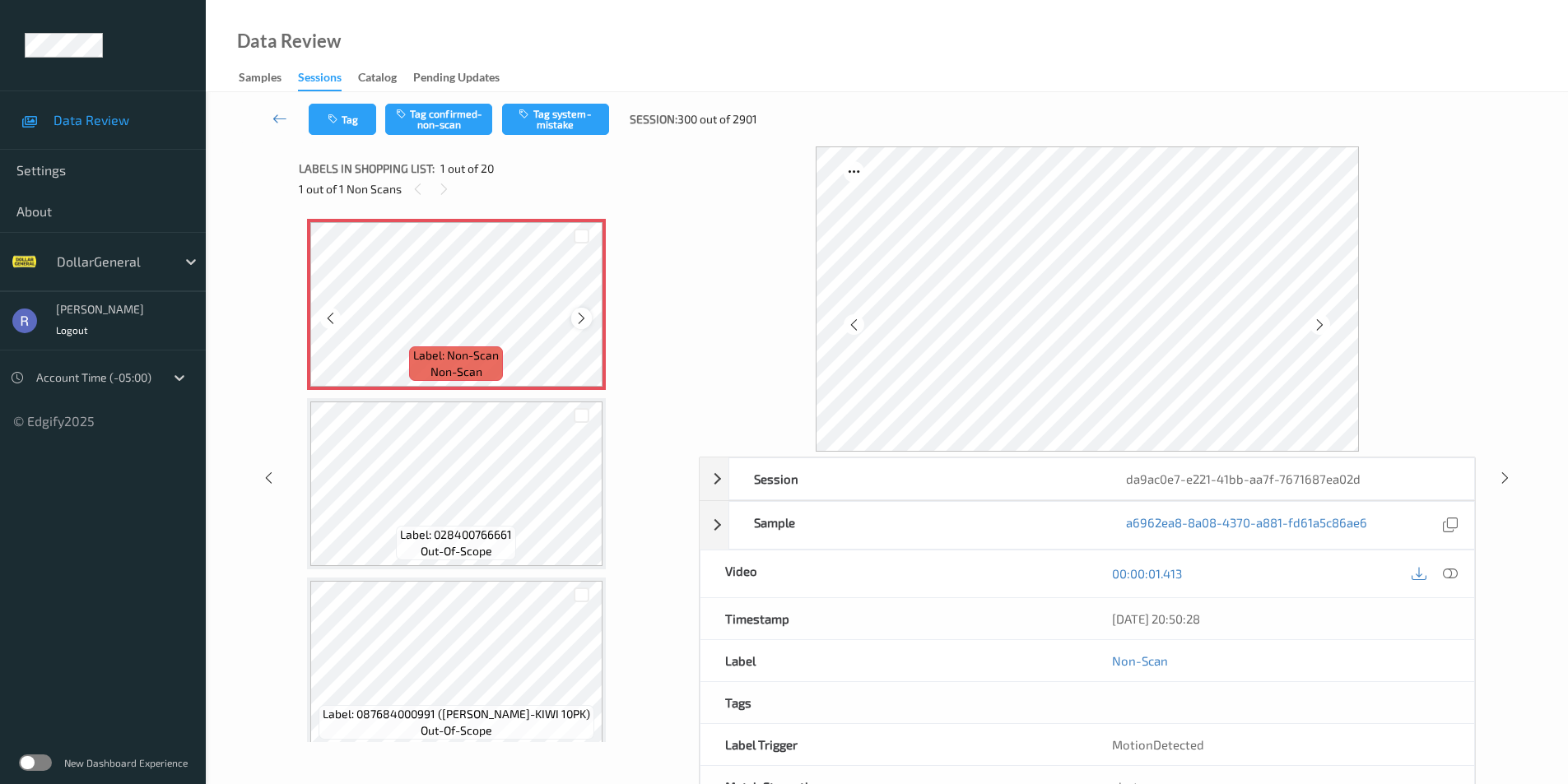
click at [581, 316] on icon at bounding box center [581, 319] width 14 height 15
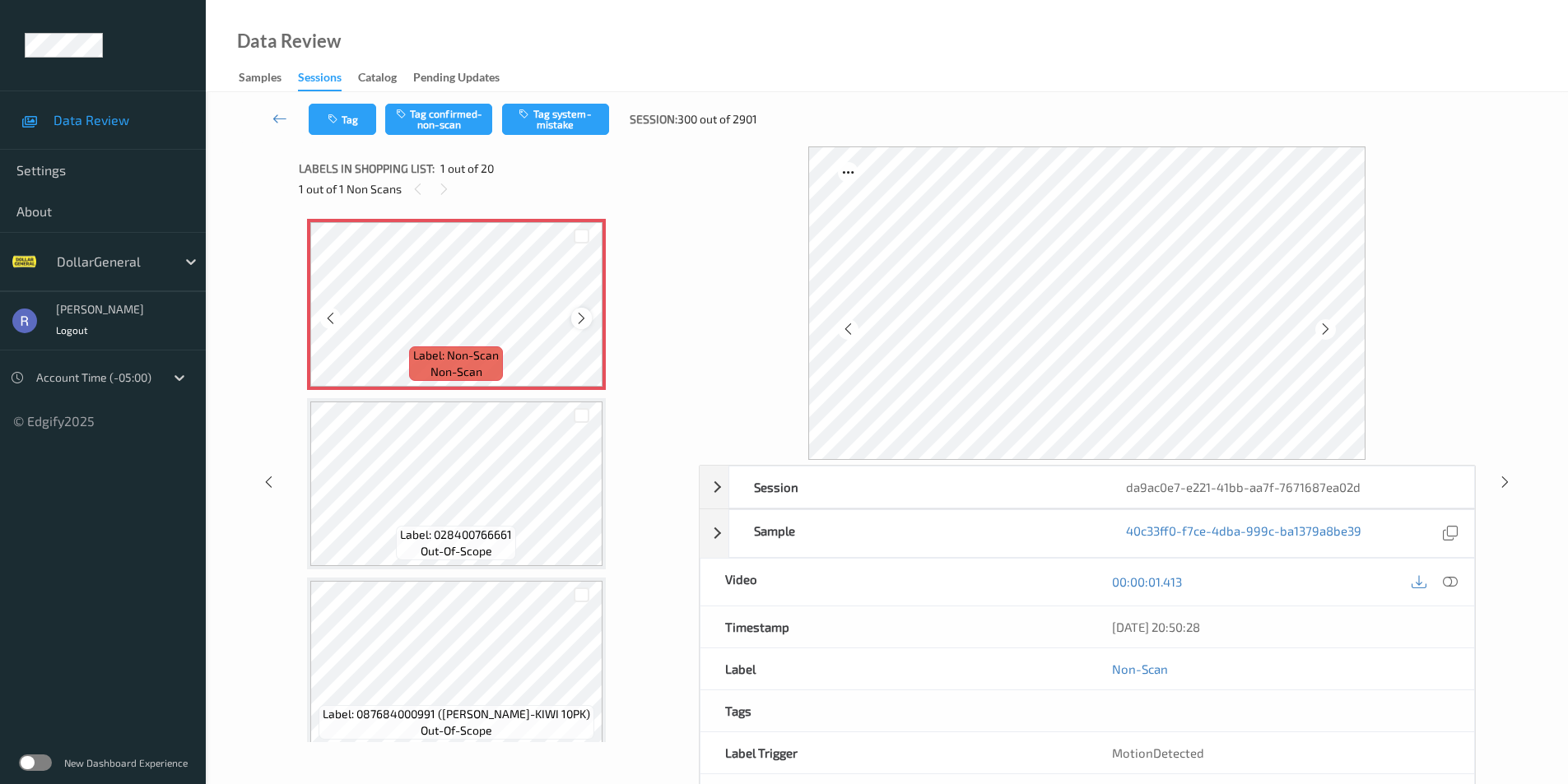
click at [584, 316] on icon at bounding box center [581, 319] width 14 height 15
click at [584, 315] on icon at bounding box center [581, 319] width 14 height 15
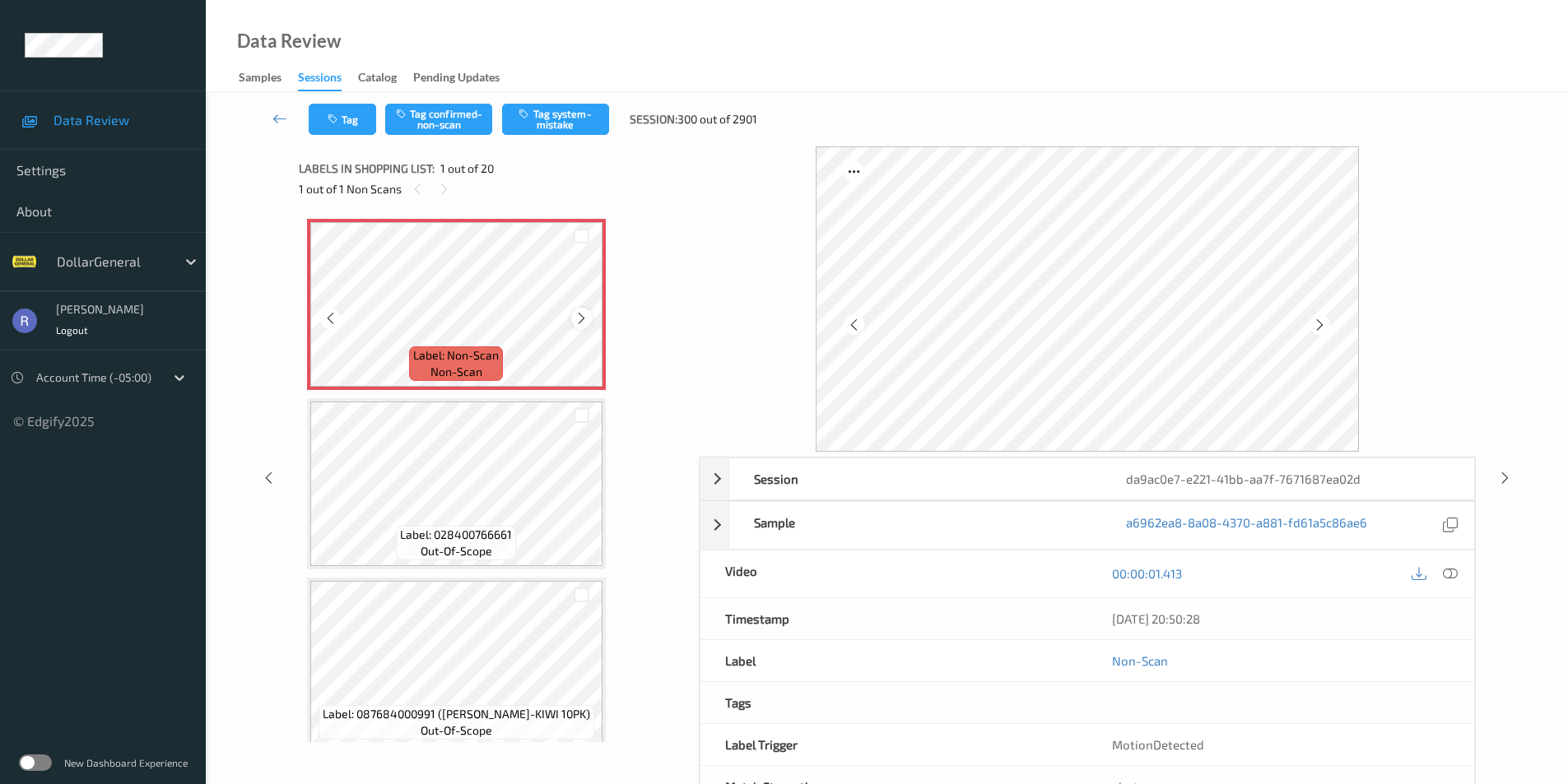
click at [584, 315] on icon at bounding box center [581, 319] width 14 height 15
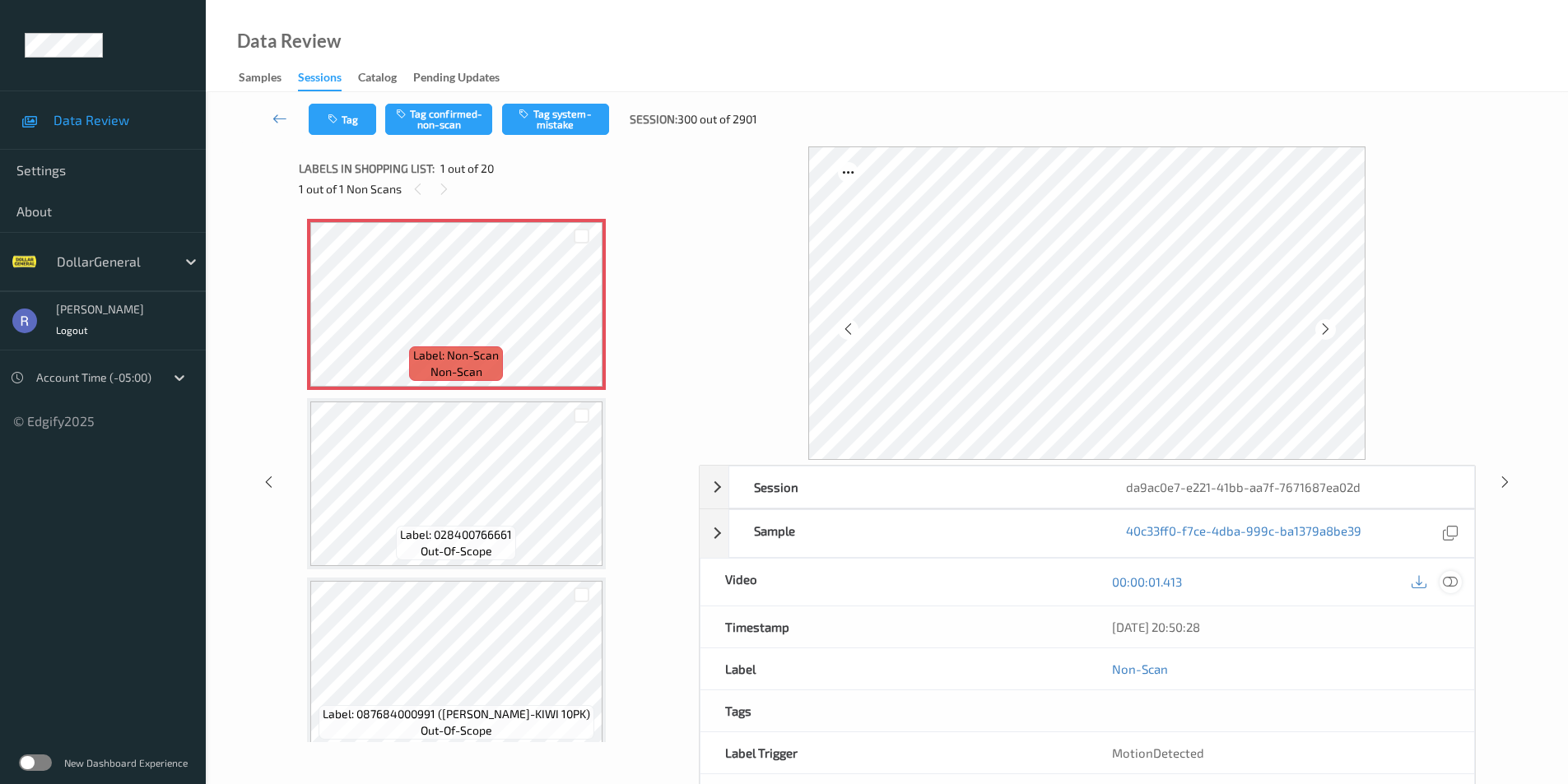
click at [1451, 577] on icon at bounding box center [1450, 581] width 15 height 15
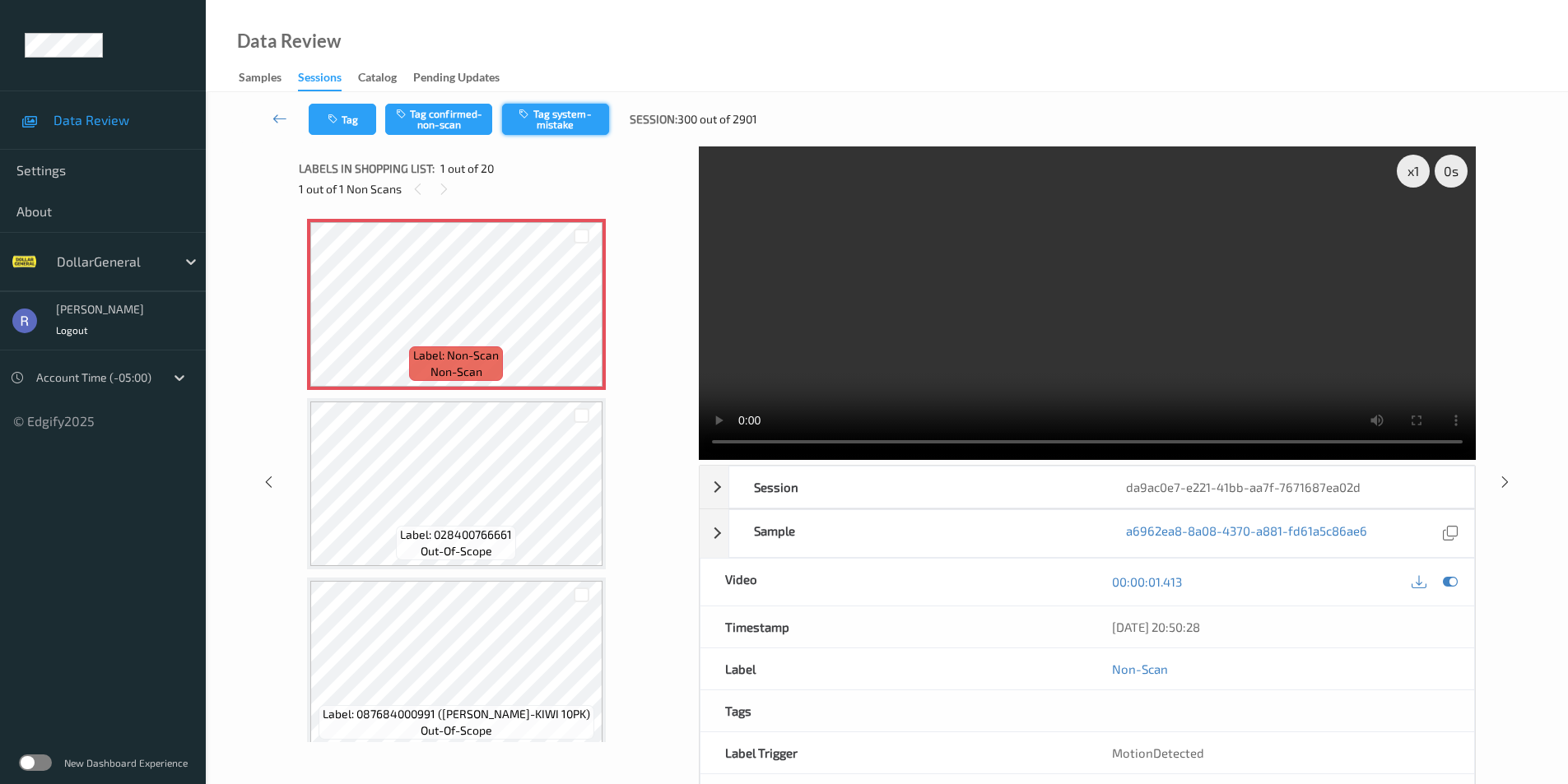
click at [561, 113] on button "Tag system-mistake" at bounding box center [556, 119] width 107 height 31
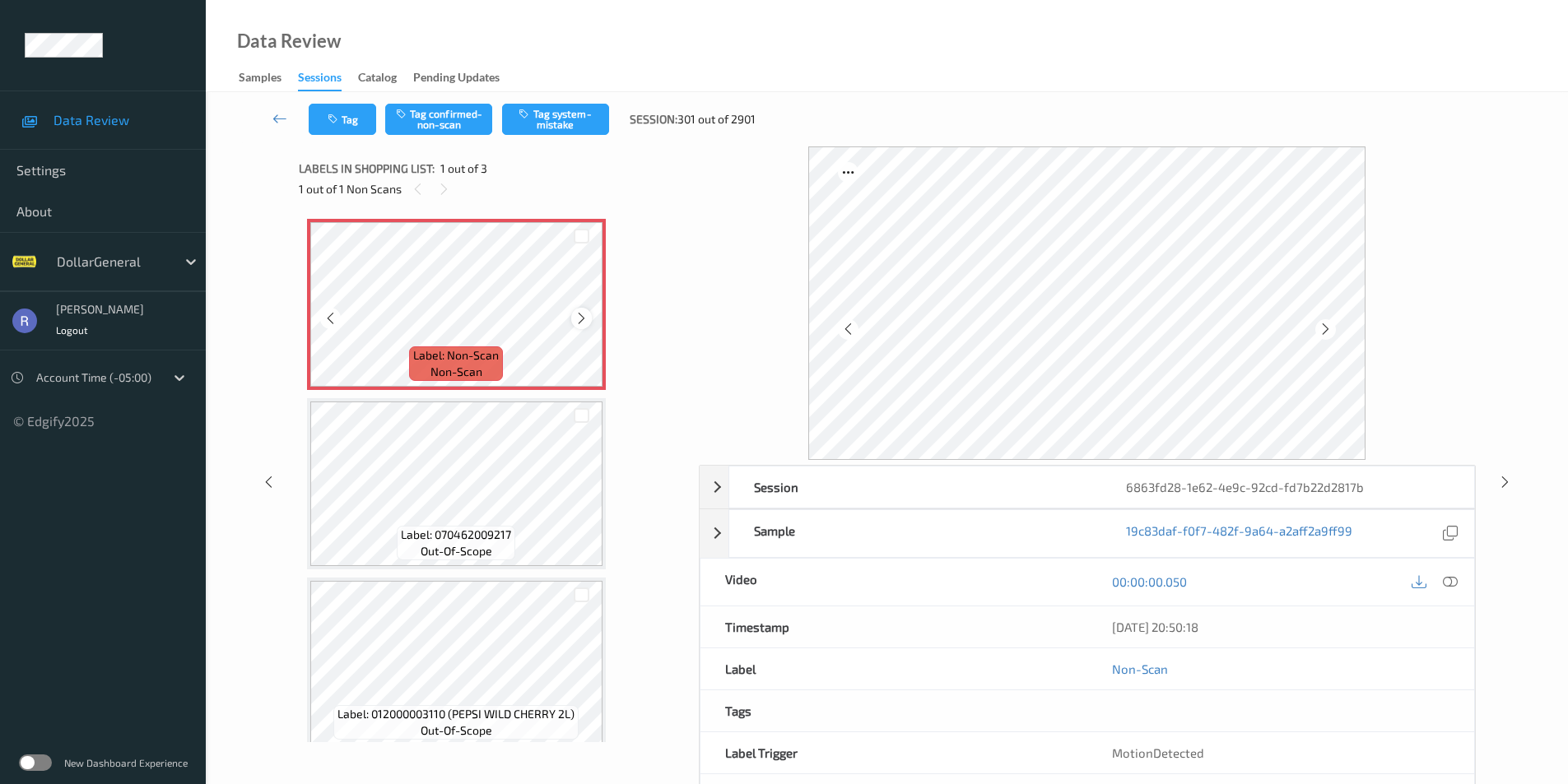
click at [581, 318] on icon at bounding box center [581, 319] width 14 height 15
click at [557, 124] on button "Tag system-mistake" at bounding box center [556, 119] width 107 height 31
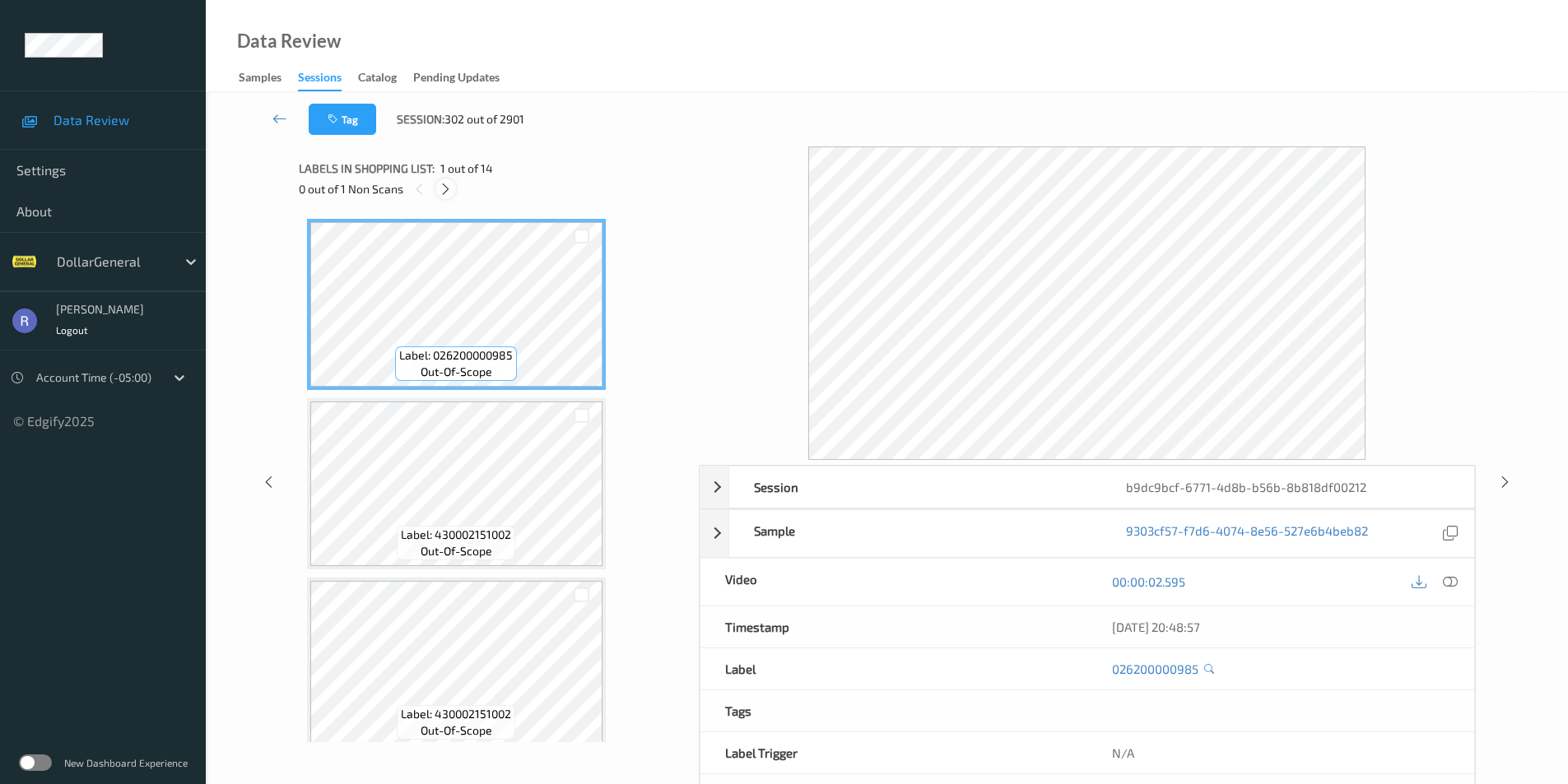
click at [442, 182] on icon at bounding box center [446, 189] width 14 height 15
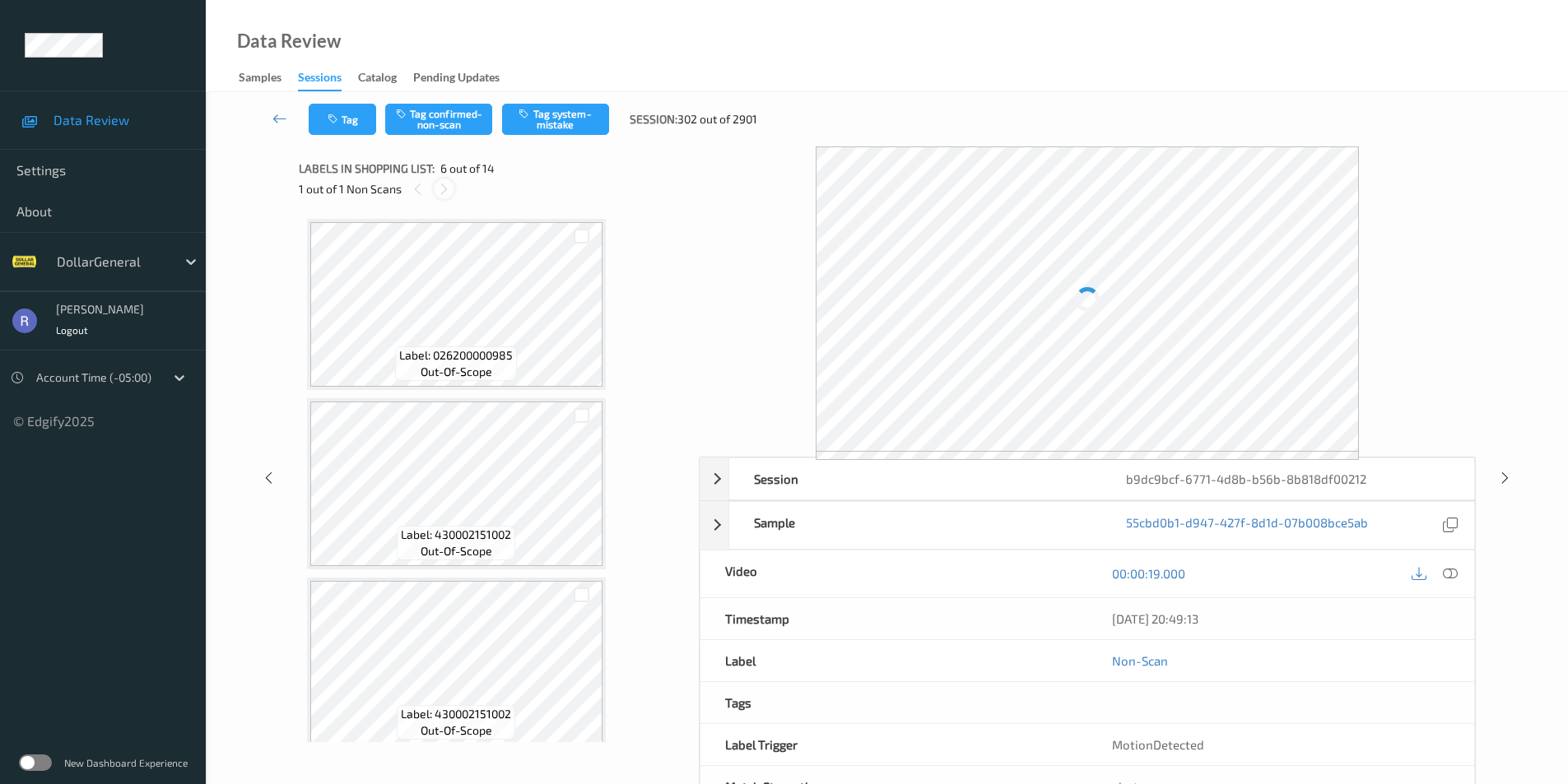
scroll to position [726, 0]
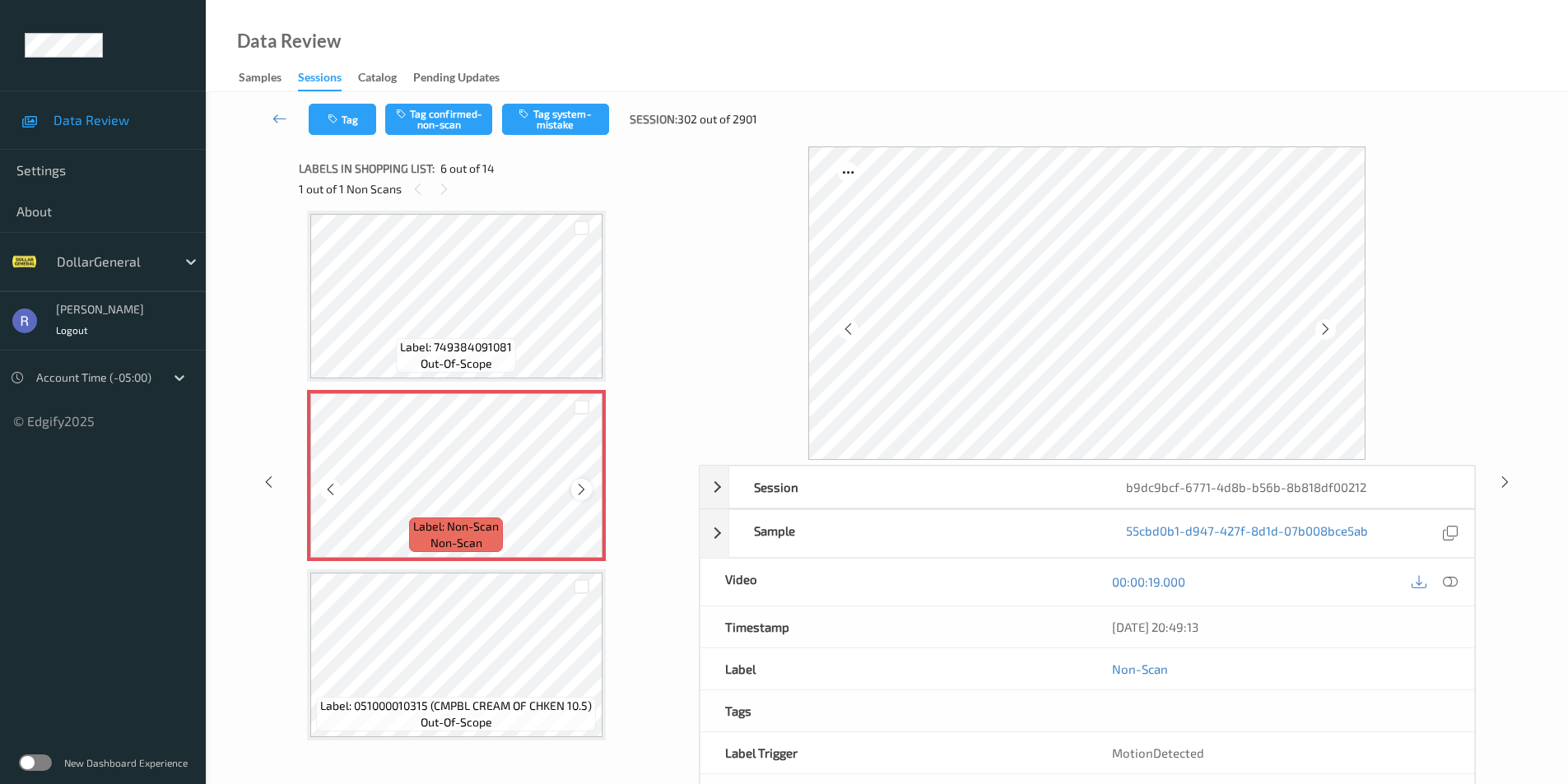
click at [581, 486] on icon at bounding box center [581, 489] width 14 height 15
click at [586, 491] on icon at bounding box center [581, 489] width 14 height 15
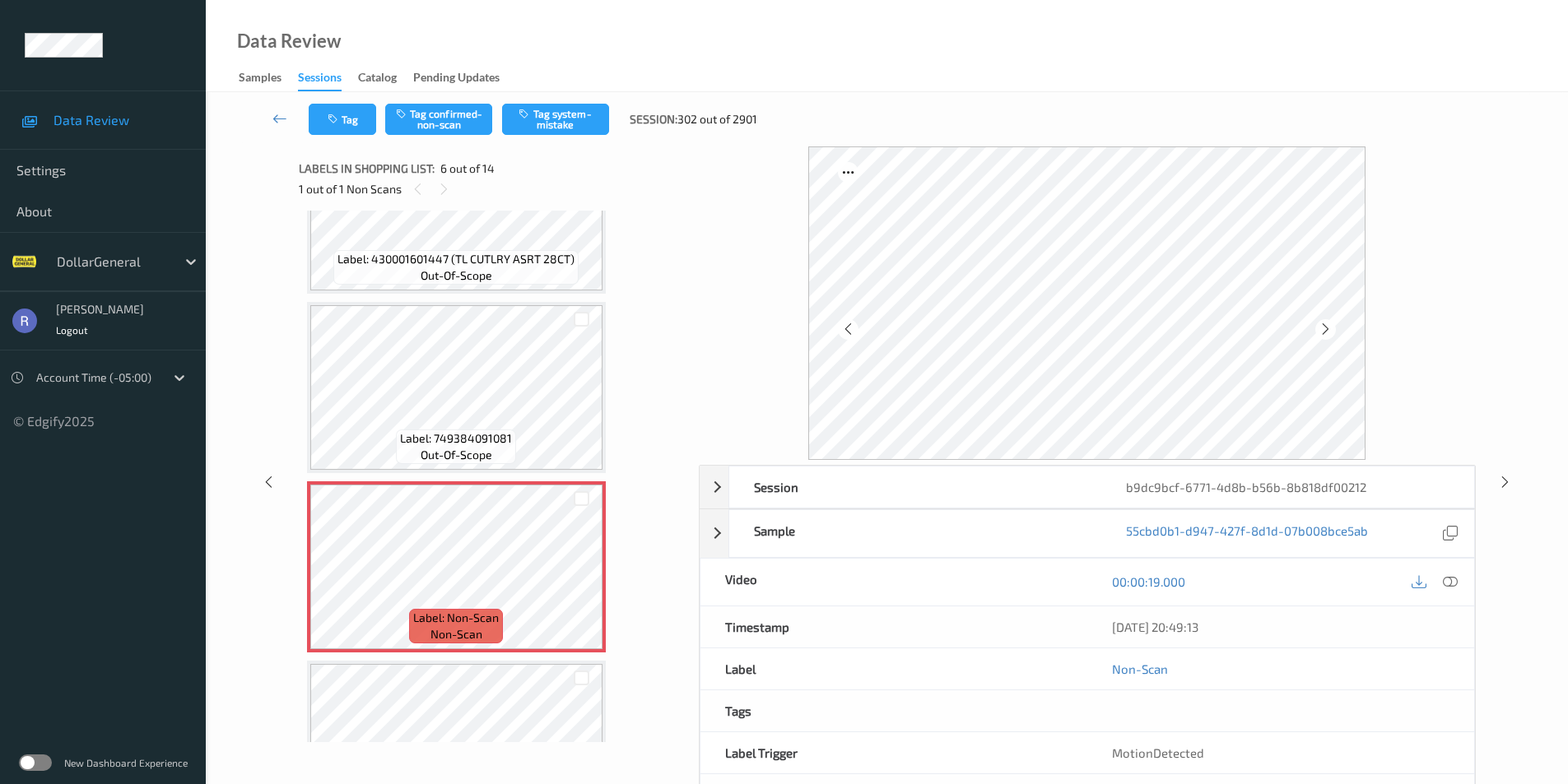
scroll to position [643, 0]
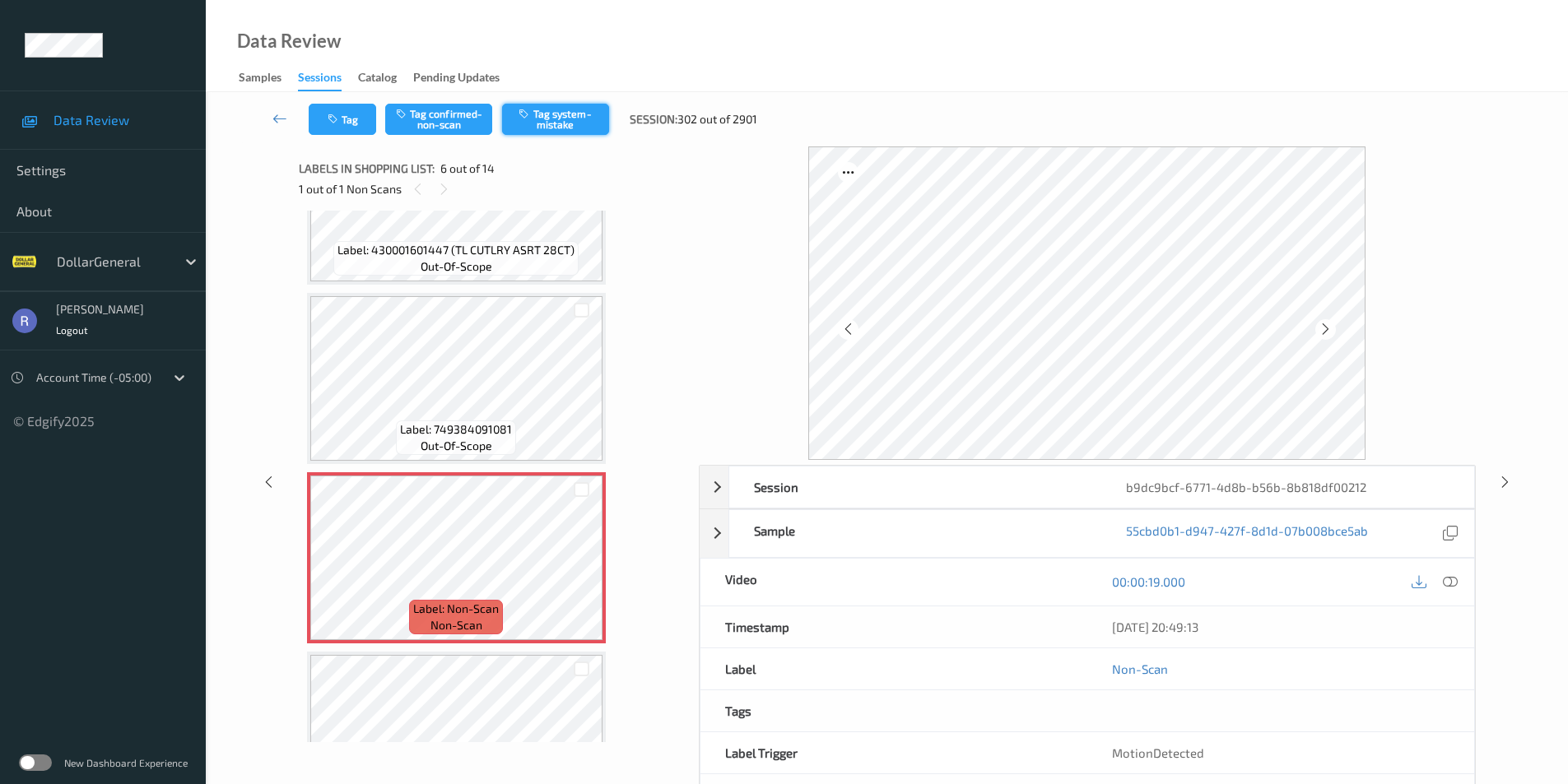
click at [553, 121] on button "Tag system-mistake" at bounding box center [556, 119] width 107 height 31
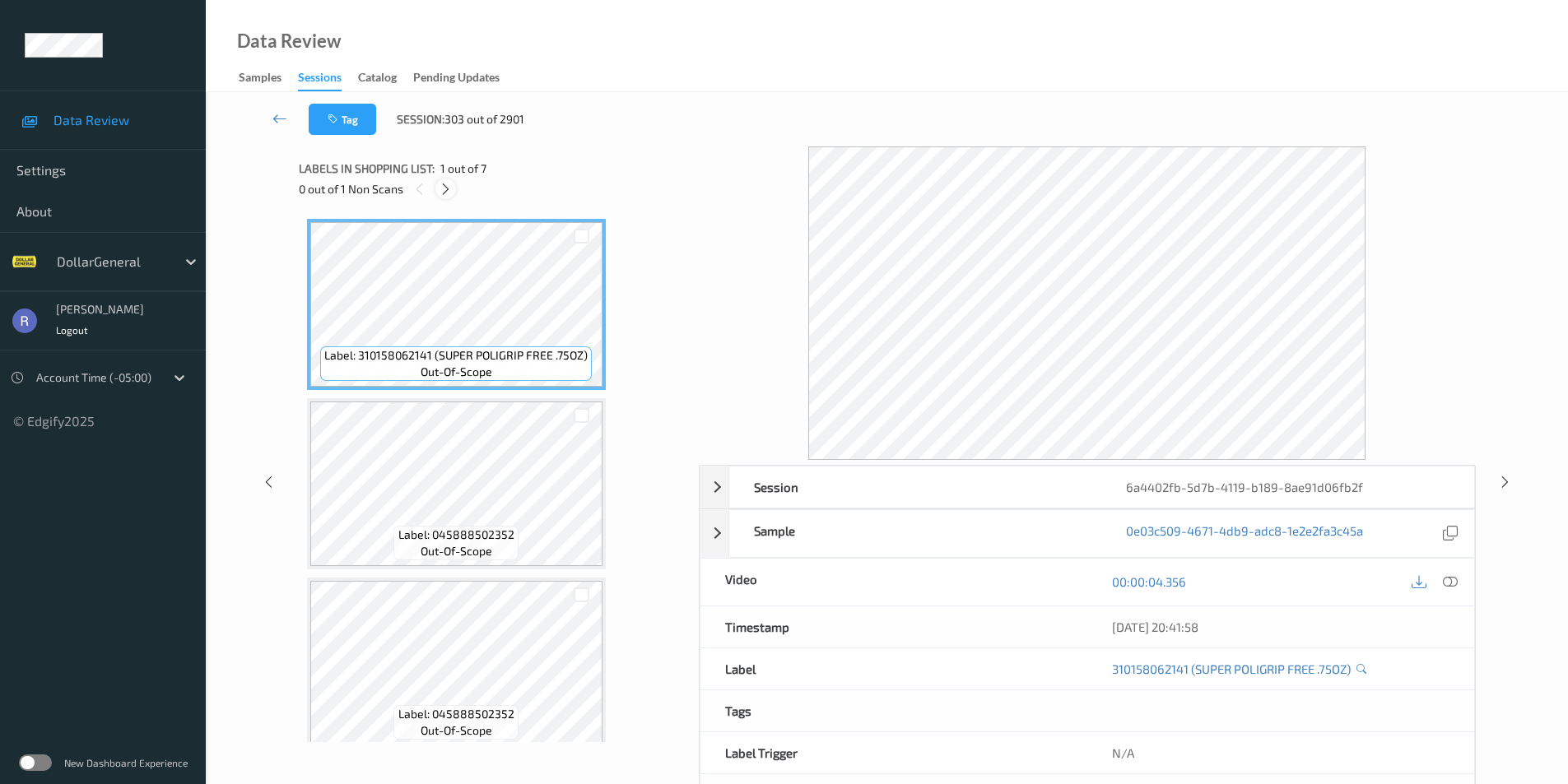
click at [444, 186] on icon at bounding box center [446, 189] width 14 height 15
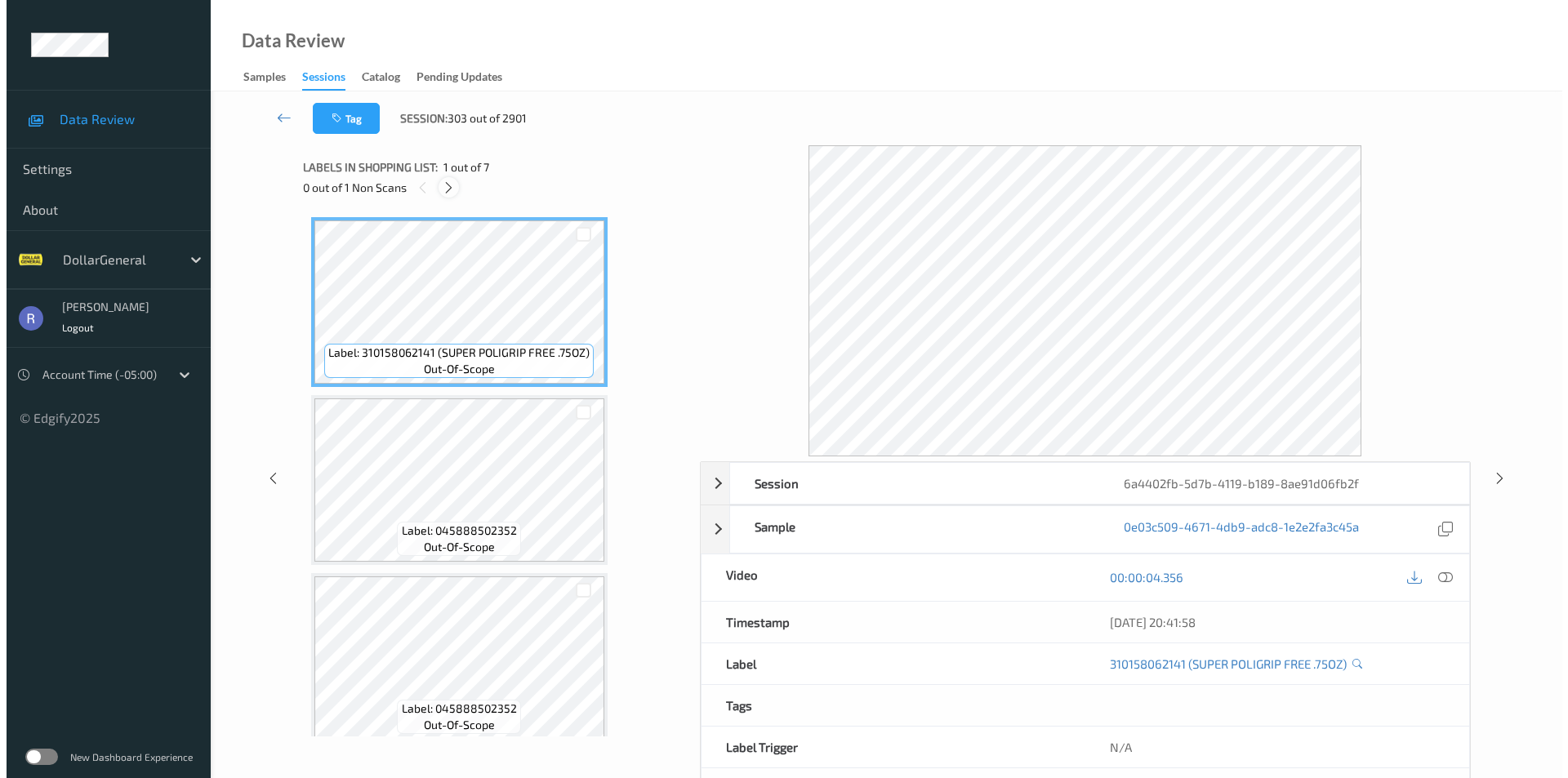
scroll to position [721, 0]
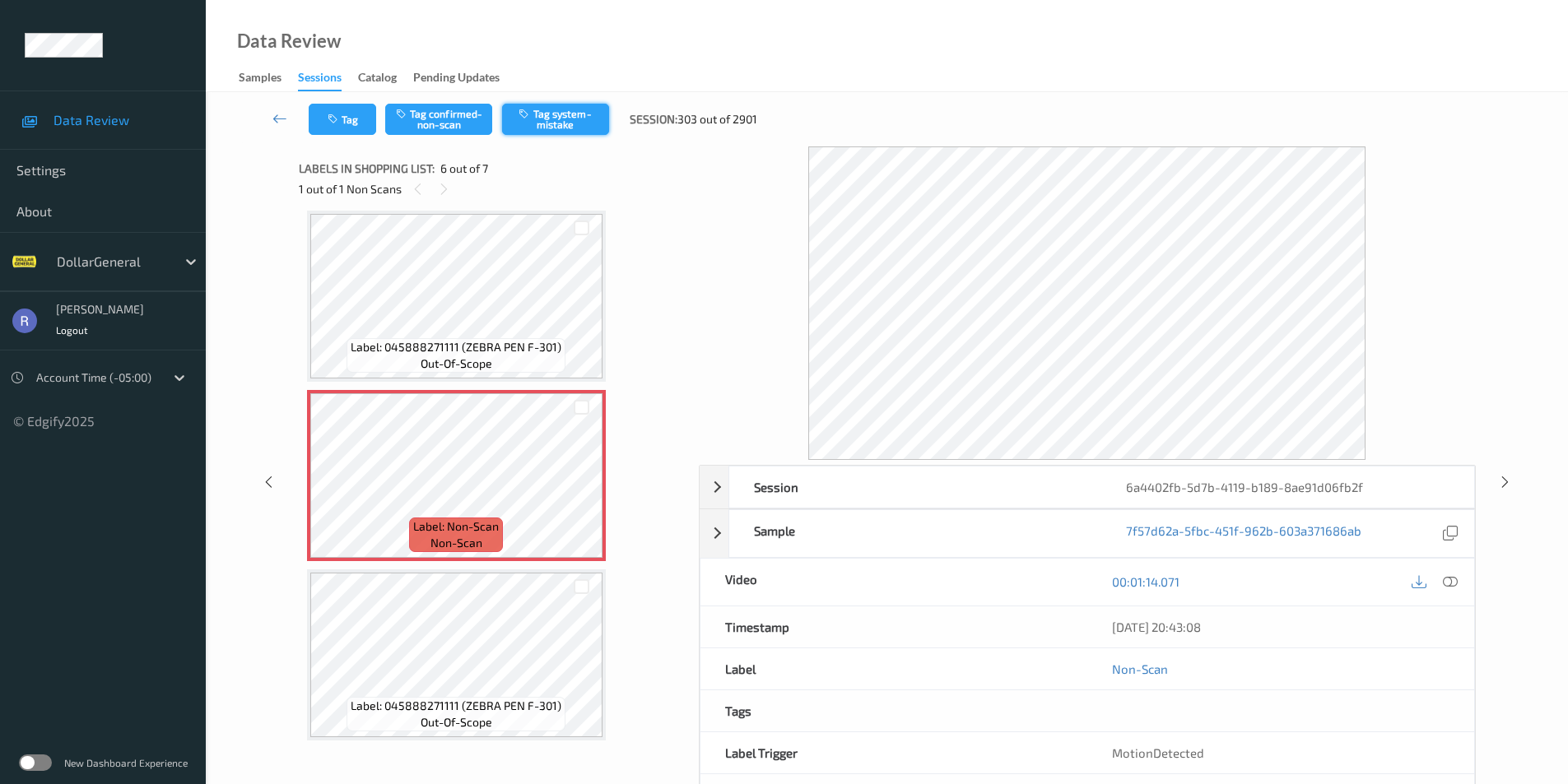
click at [570, 107] on button "Tag system-mistake" at bounding box center [556, 119] width 107 height 31
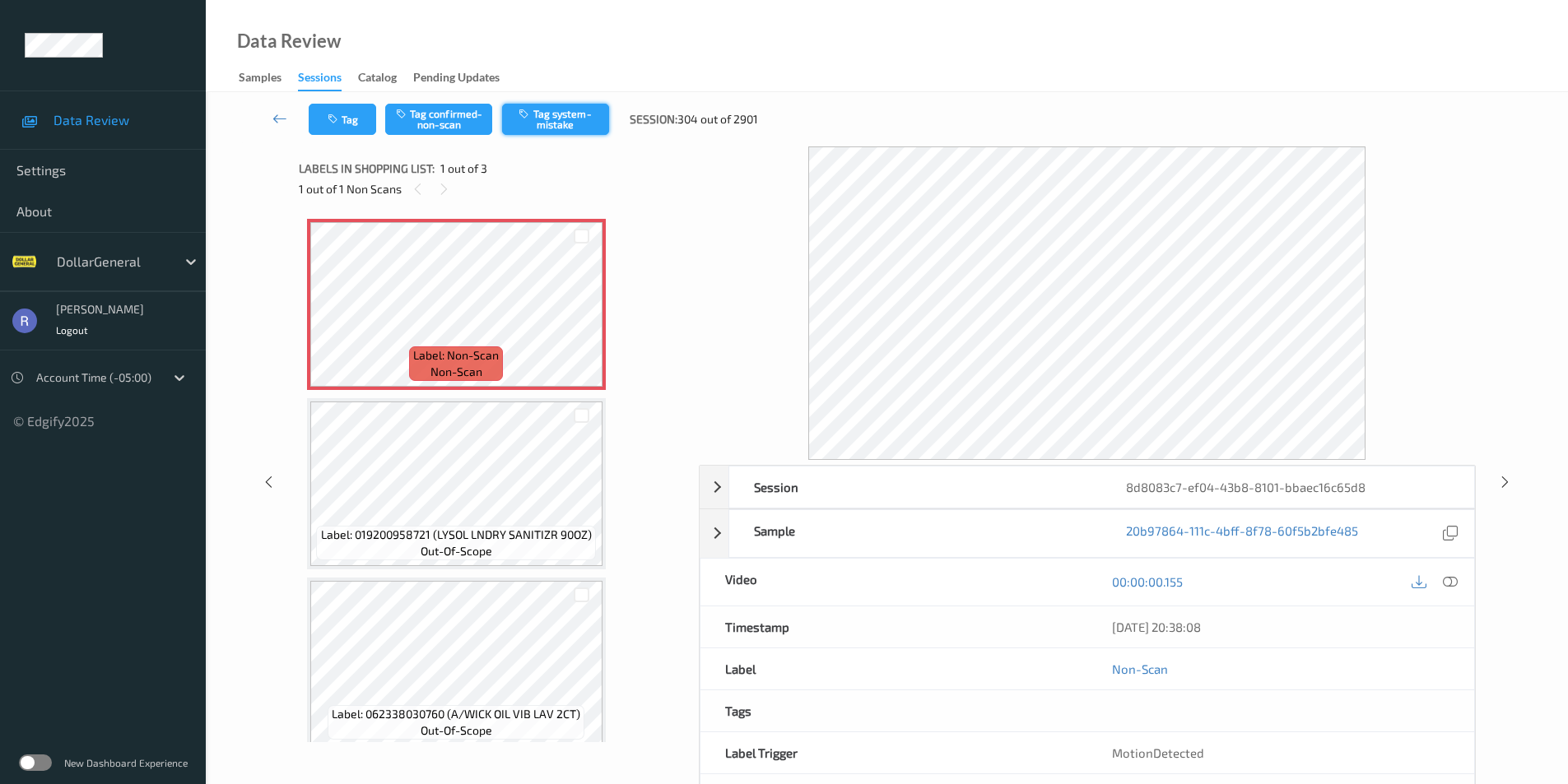
click at [561, 114] on button "Tag system-mistake" at bounding box center [556, 119] width 107 height 31
click at [586, 319] on icon at bounding box center [581, 319] width 14 height 15
click at [550, 124] on button "Tag system-mistake" at bounding box center [556, 119] width 107 height 31
click at [357, 118] on button "Tag" at bounding box center [343, 119] width 68 height 31
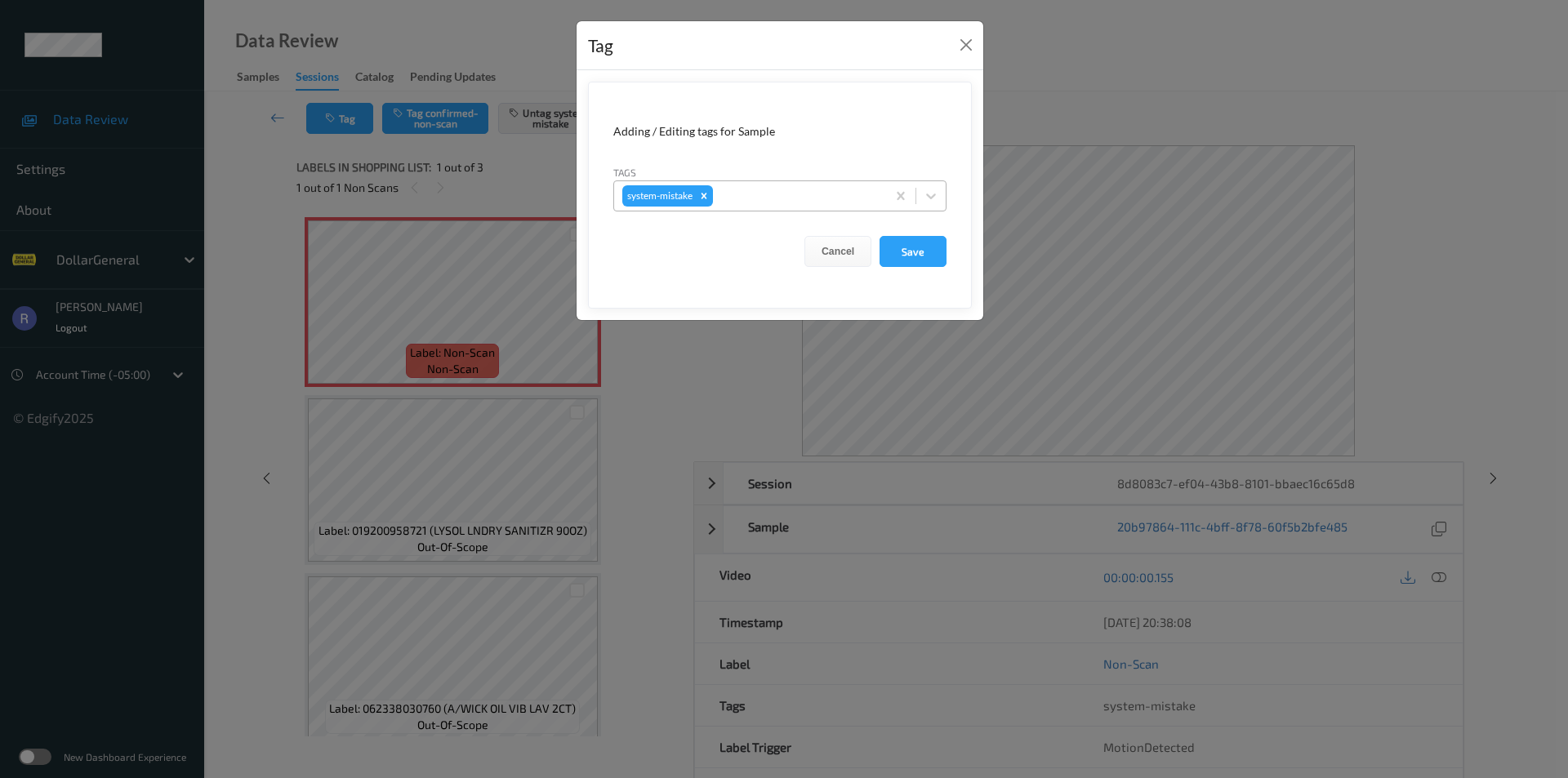
click at [765, 196] on div at bounding box center [797, 196] width 162 height 19
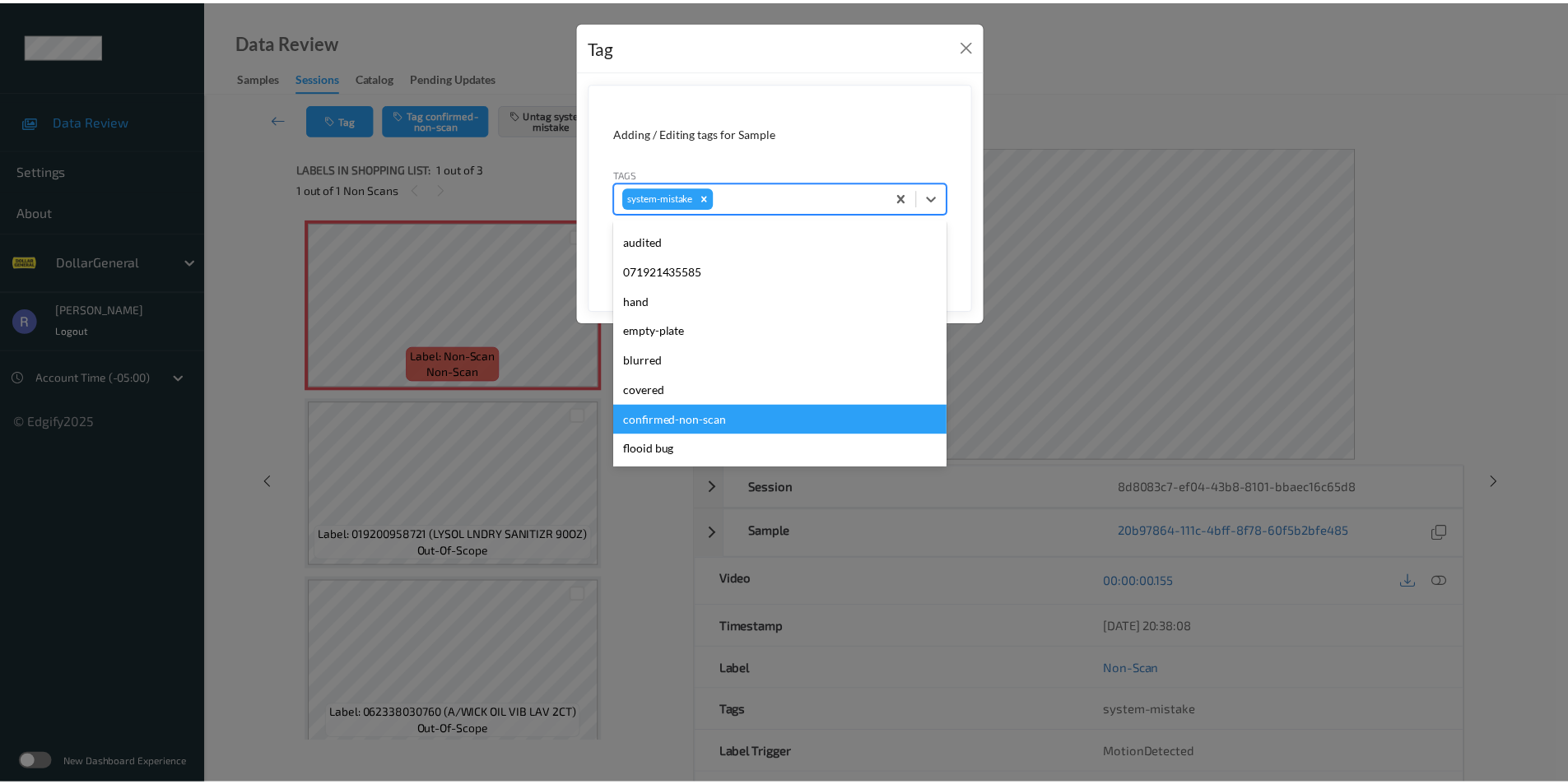
scroll to position [329, 0]
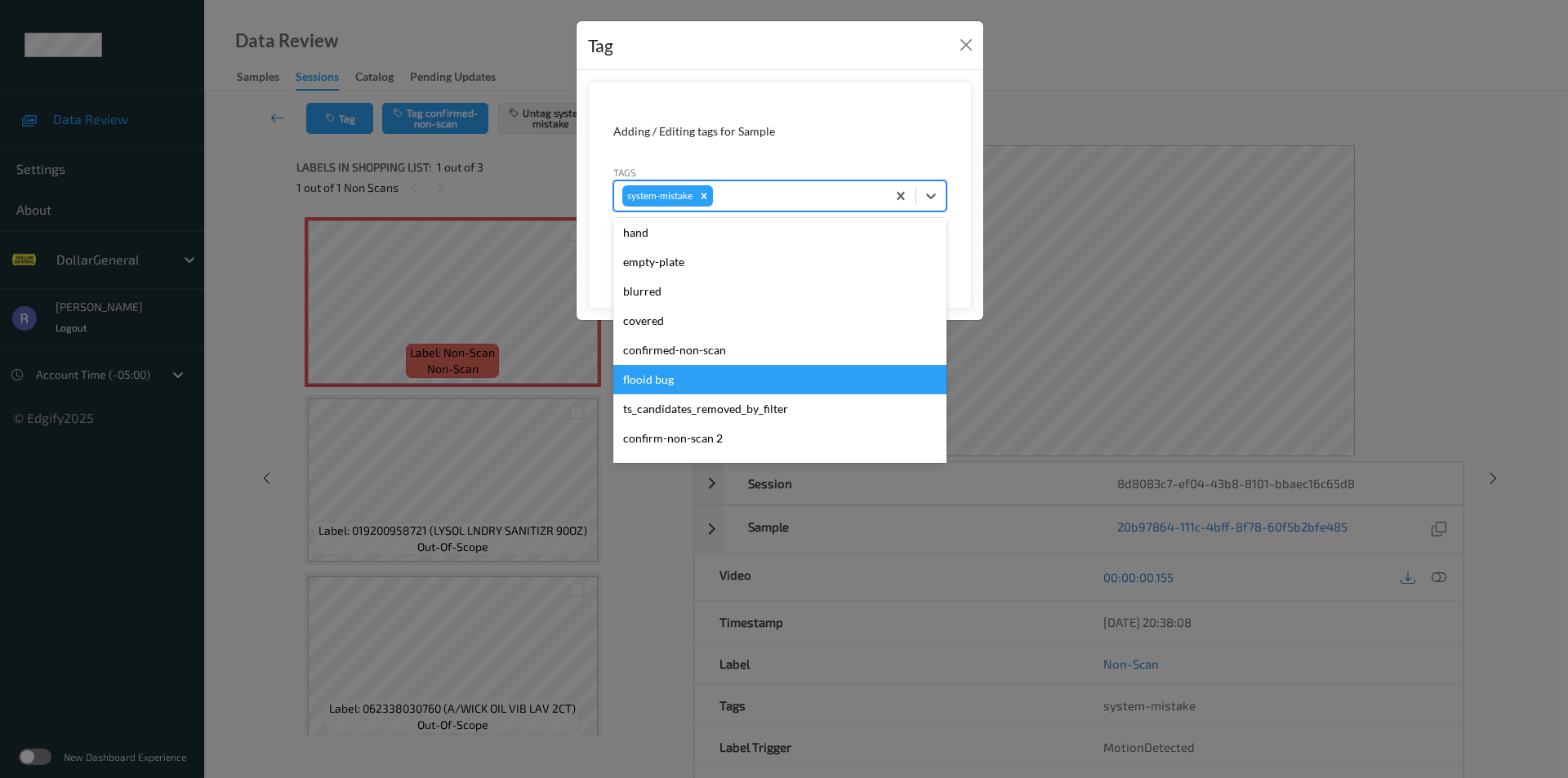
click at [680, 369] on div "flooid bug" at bounding box center [779, 379] width 333 height 29
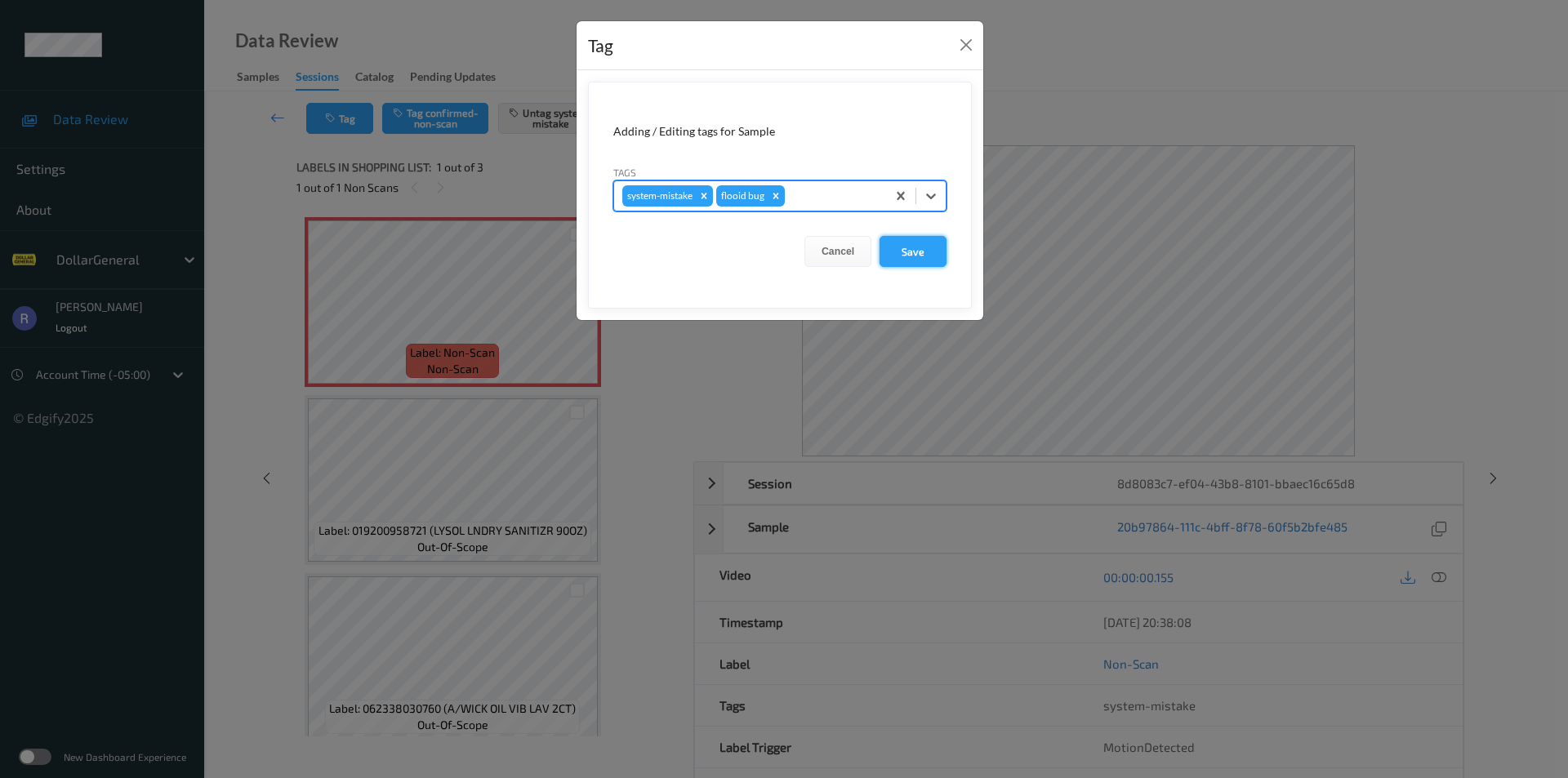
click at [920, 251] on button "Save" at bounding box center [913, 251] width 67 height 31
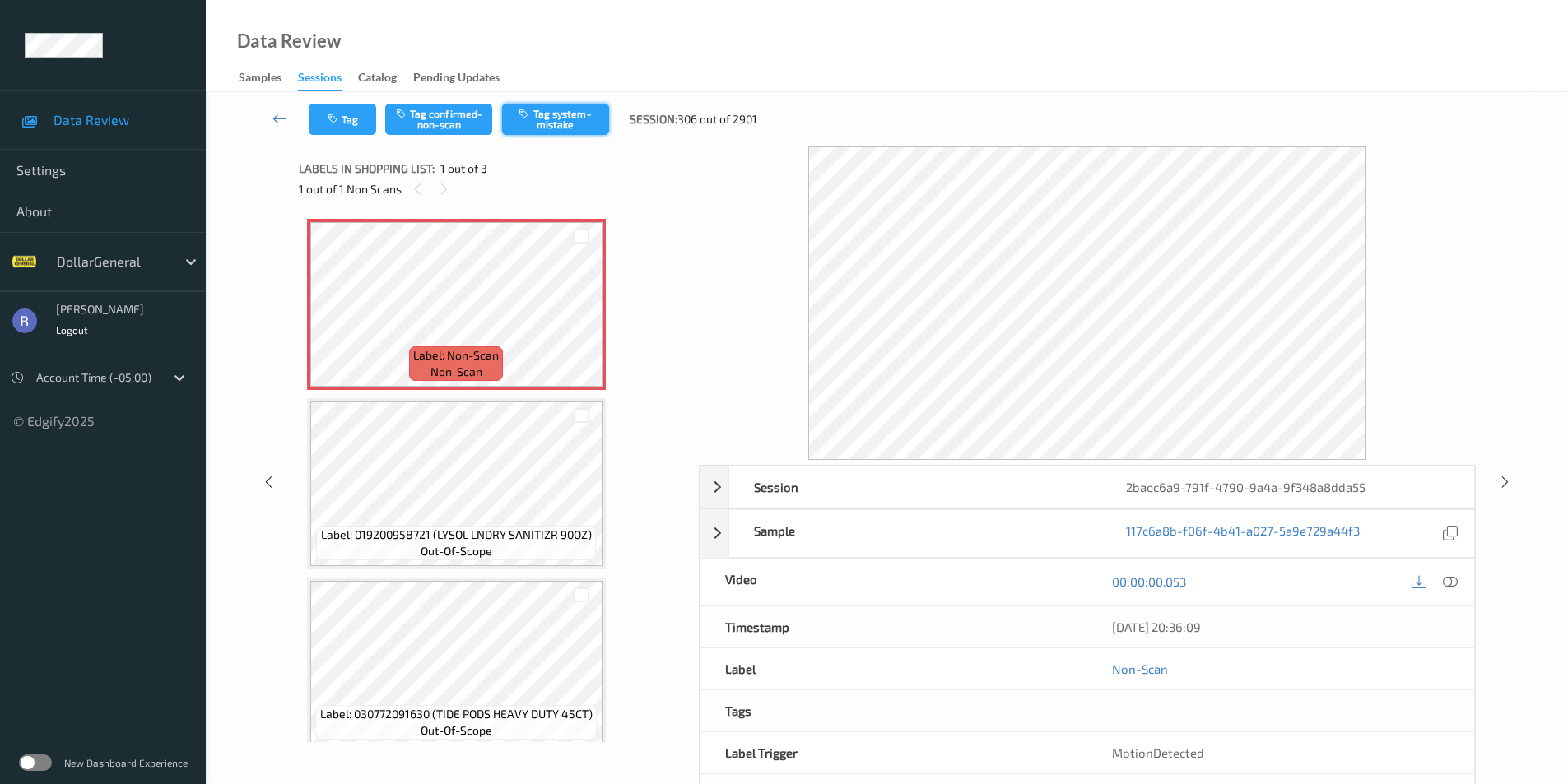
click at [557, 117] on button "Tag system-mistake" at bounding box center [556, 119] width 107 height 31
click at [1450, 577] on icon at bounding box center [1450, 581] width 15 height 15
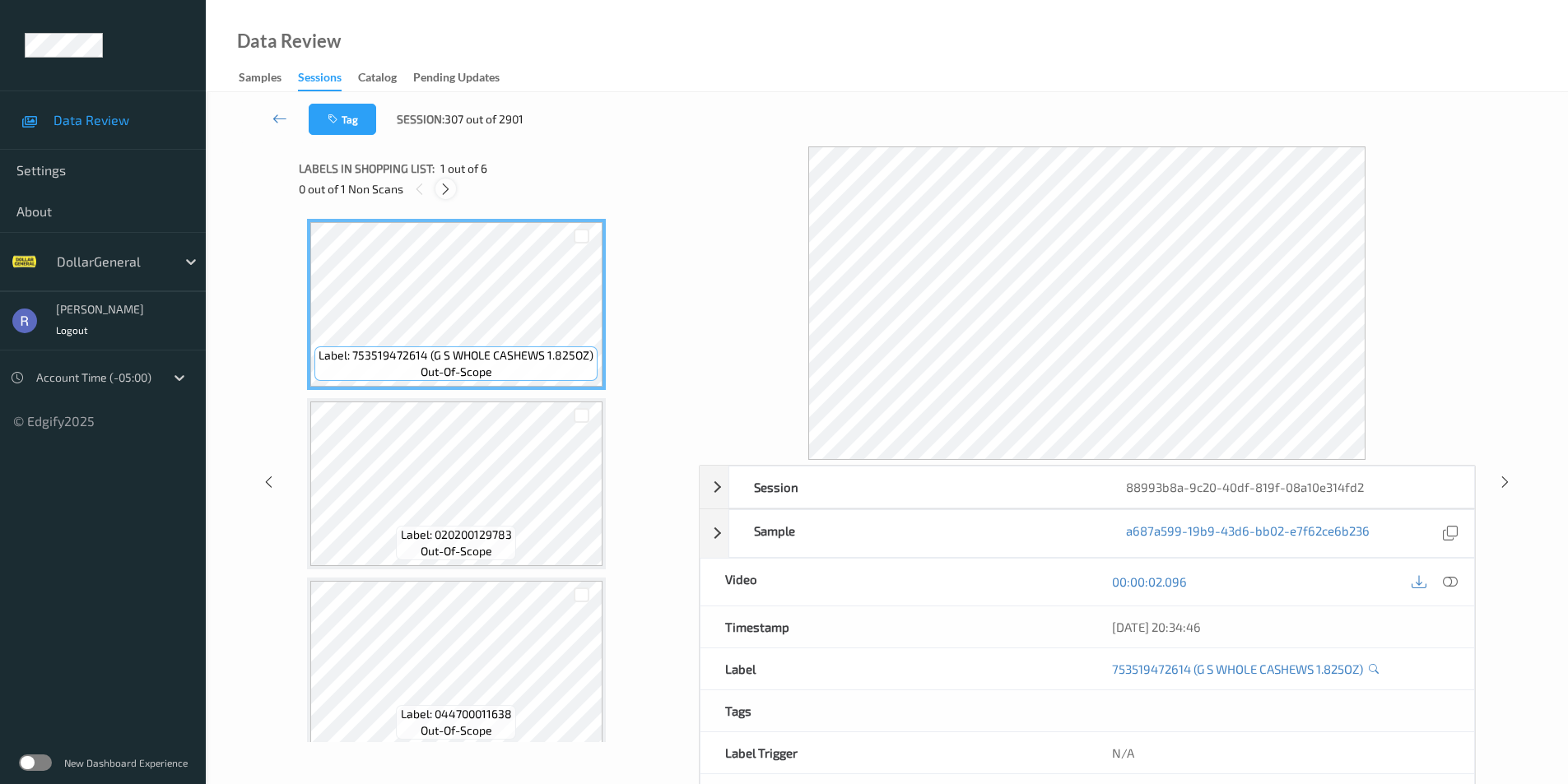
click at [443, 182] on icon at bounding box center [446, 189] width 14 height 15
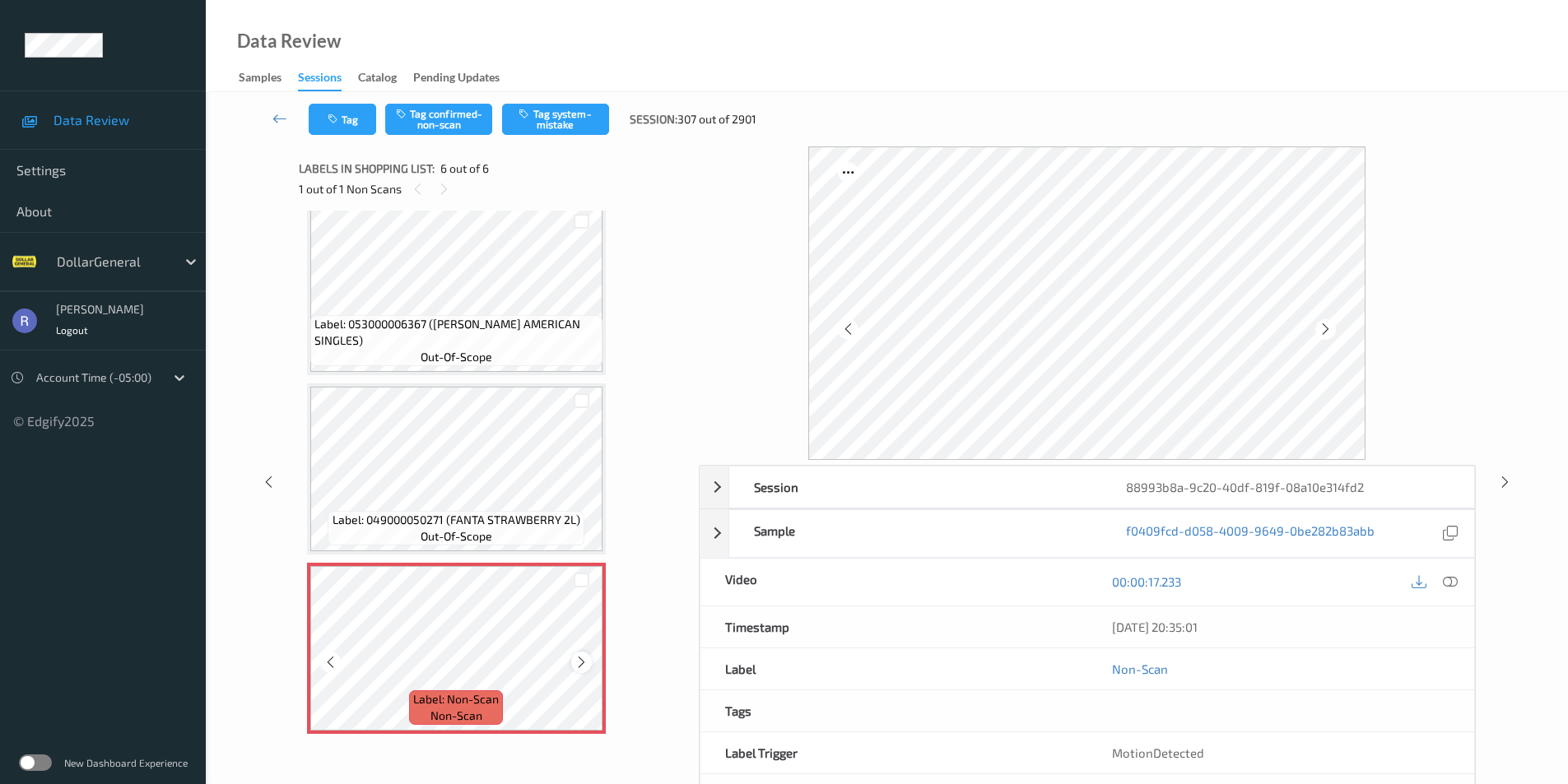
click at [581, 659] on icon at bounding box center [581, 662] width 14 height 15
click at [551, 125] on button "Tag system-mistake" at bounding box center [556, 119] width 107 height 31
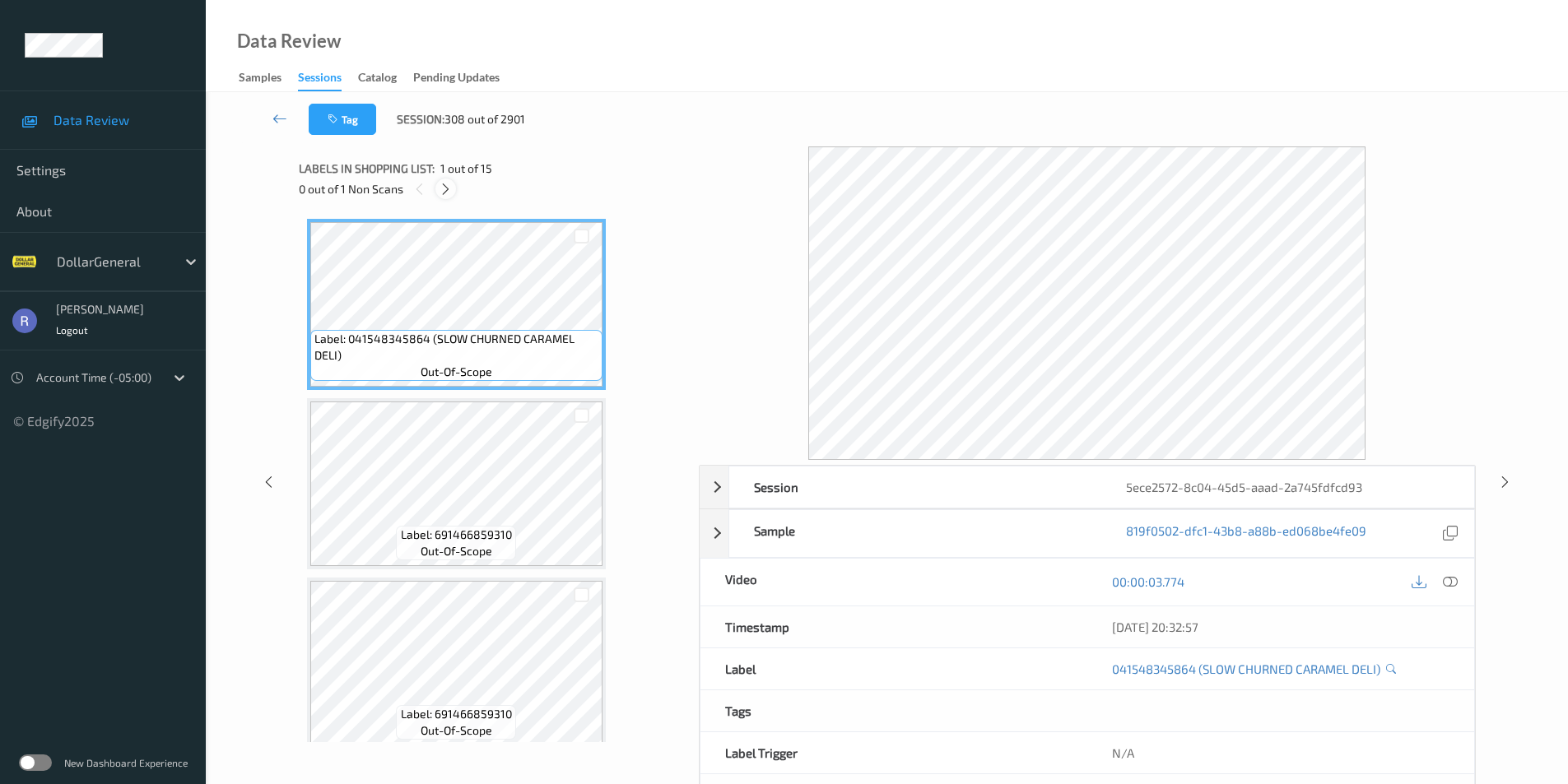
click at [450, 192] on icon at bounding box center [446, 189] width 14 height 15
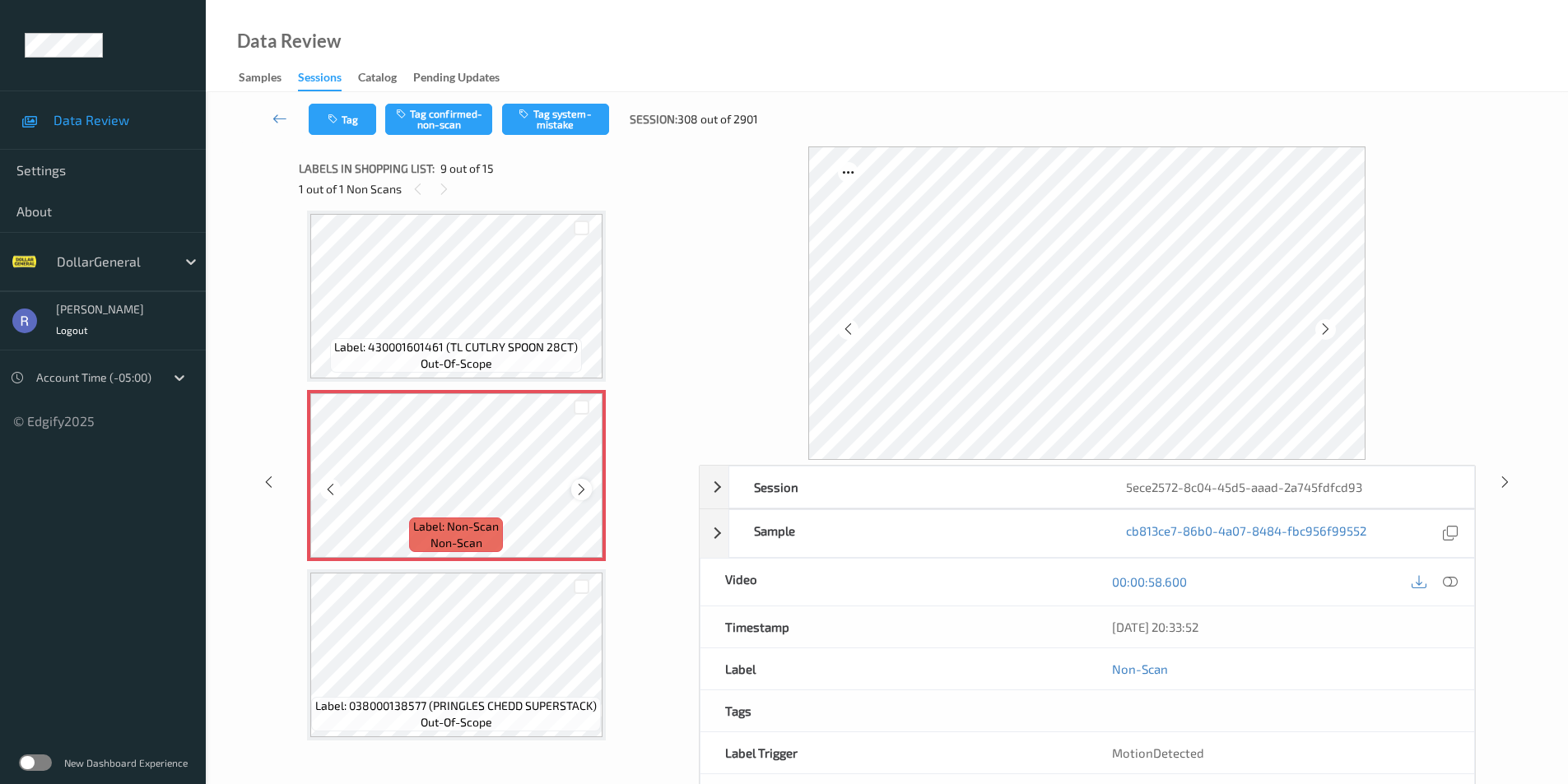
click at [581, 486] on icon at bounding box center [581, 489] width 14 height 15
click at [580, 486] on icon at bounding box center [581, 489] width 14 height 15
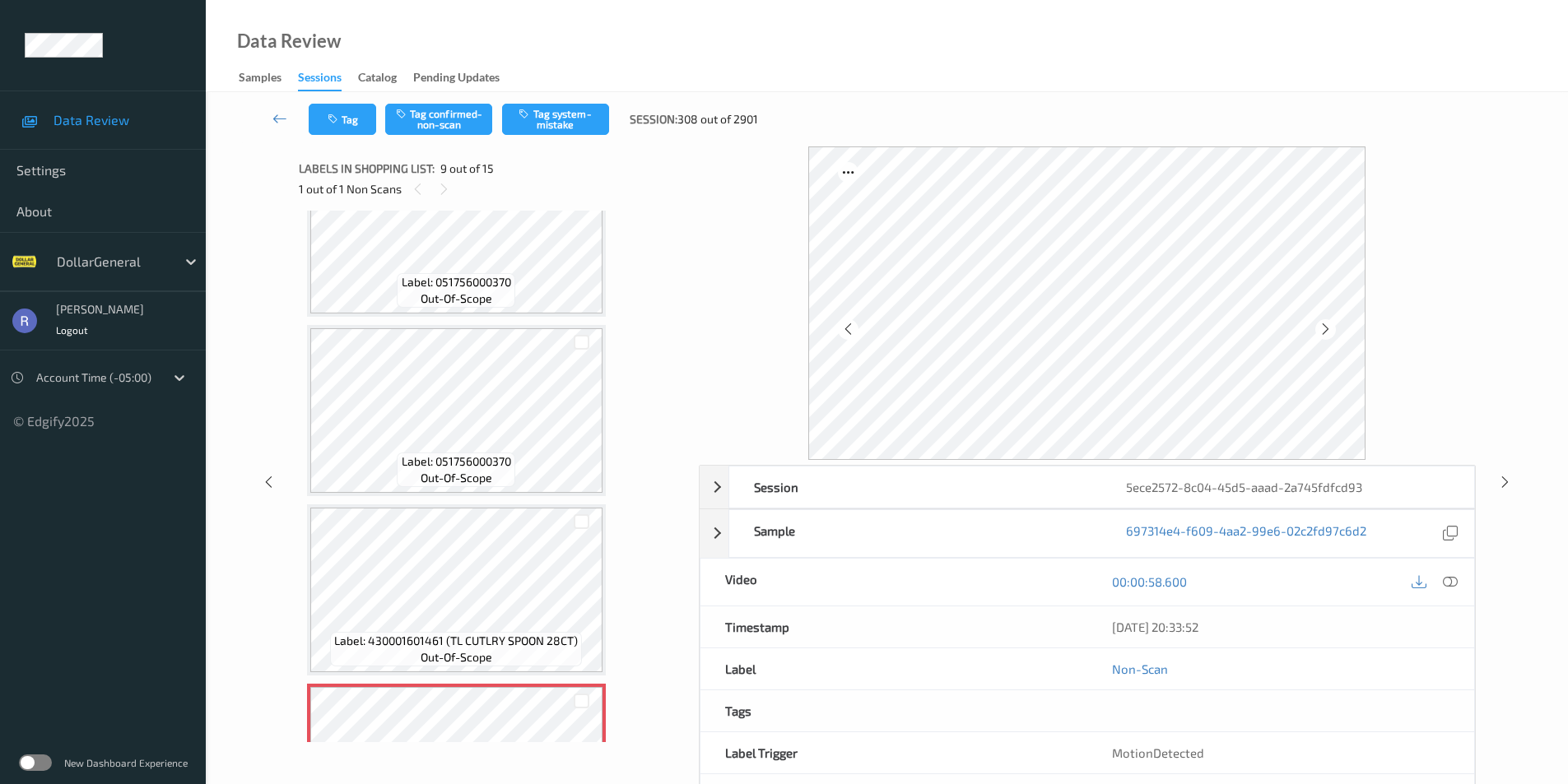
scroll to position [934, 0]
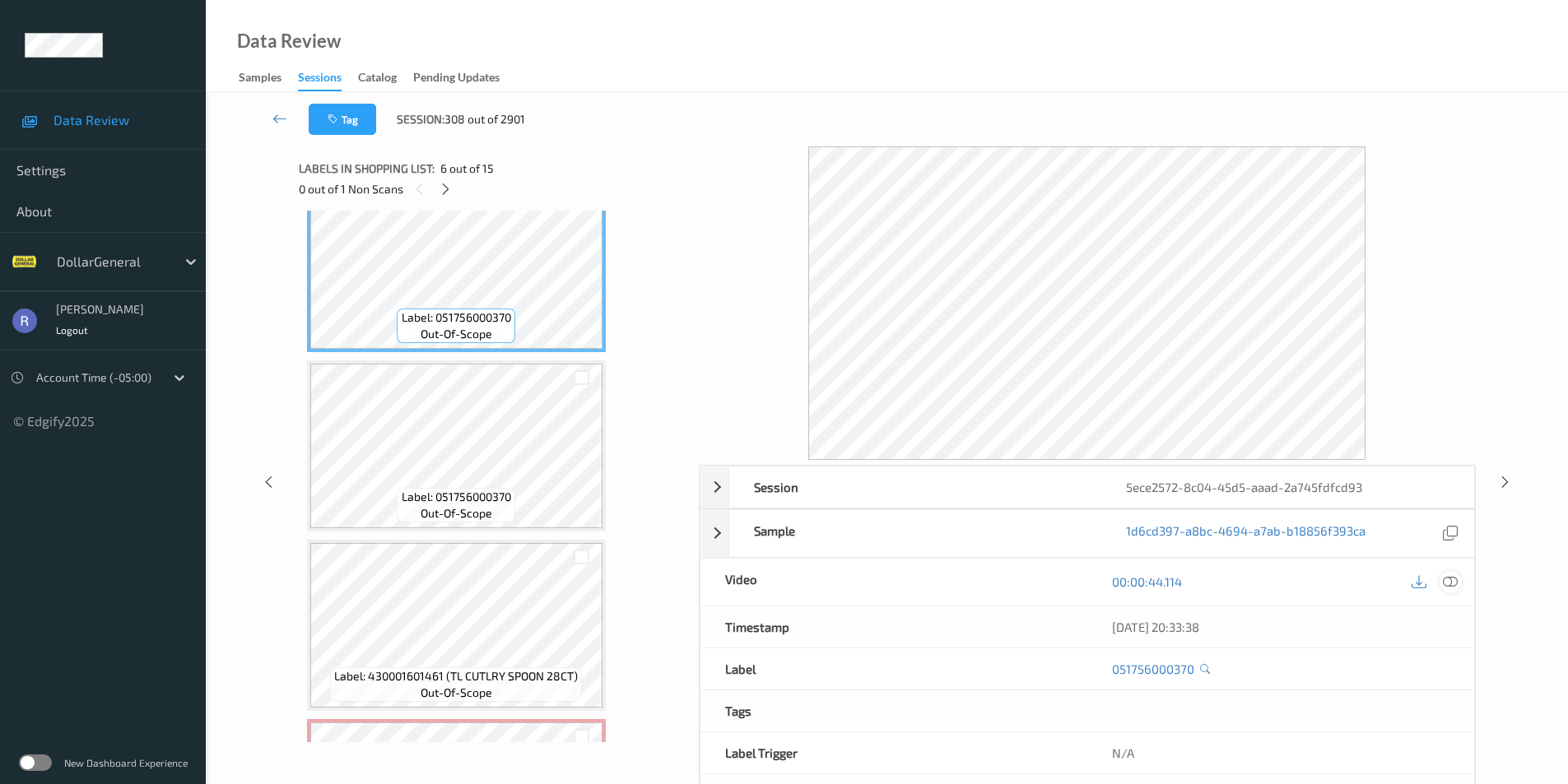
click at [1454, 583] on icon at bounding box center [1450, 581] width 15 height 15
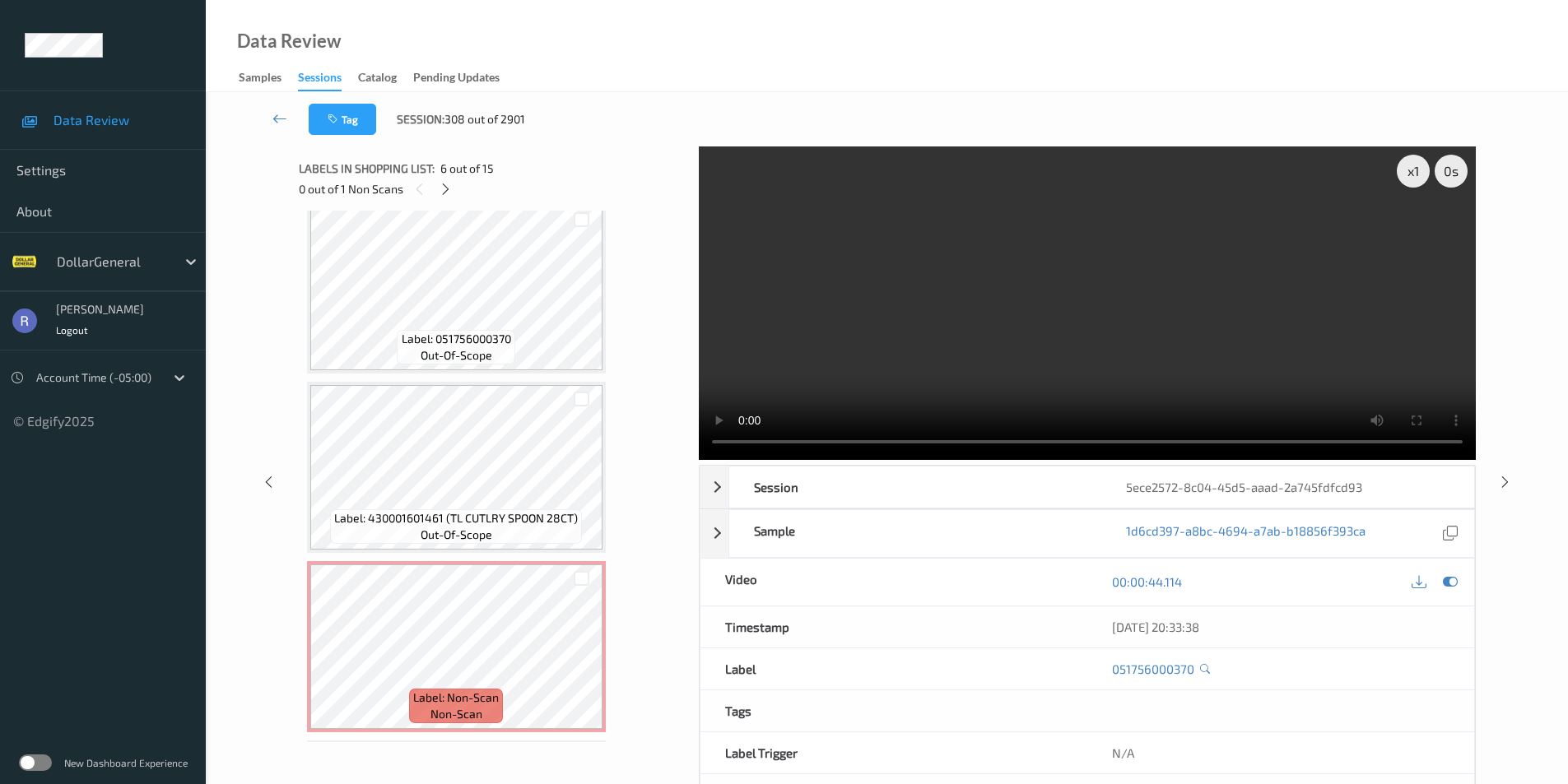
scroll to position [1182, 0]
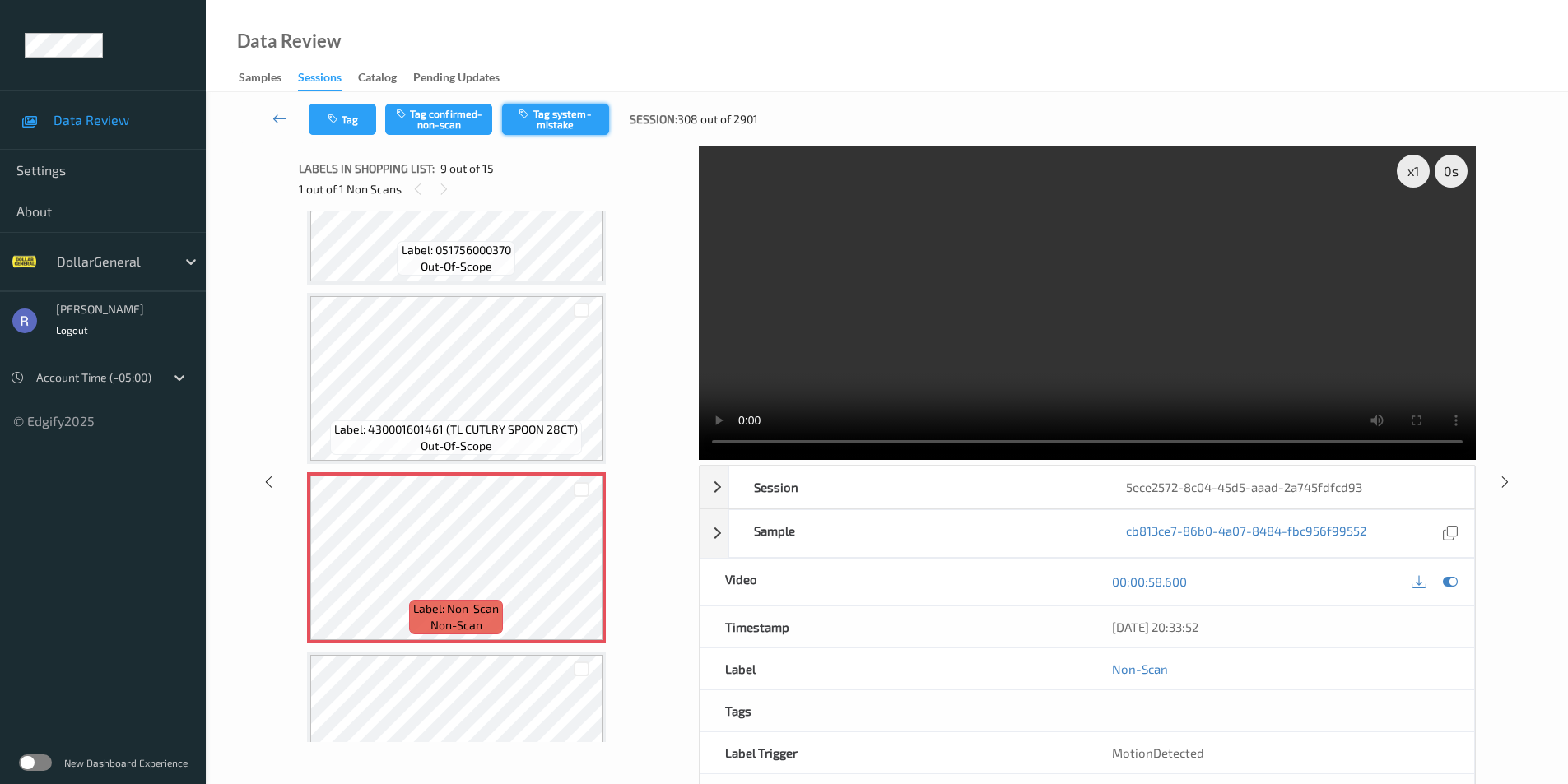
click at [564, 115] on button "Tag system-mistake" at bounding box center [556, 119] width 107 height 31
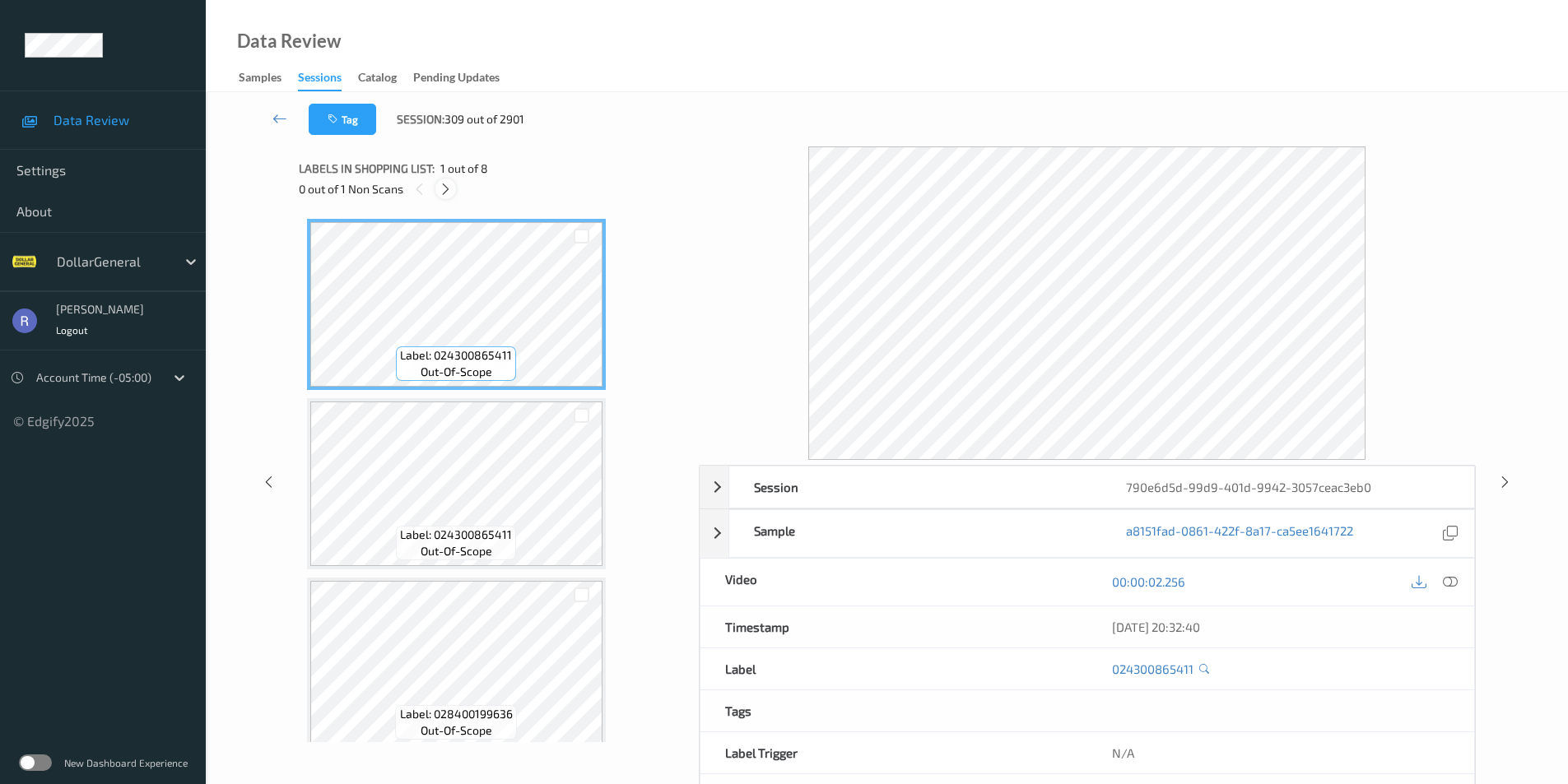
click at [444, 191] on icon at bounding box center [446, 189] width 14 height 15
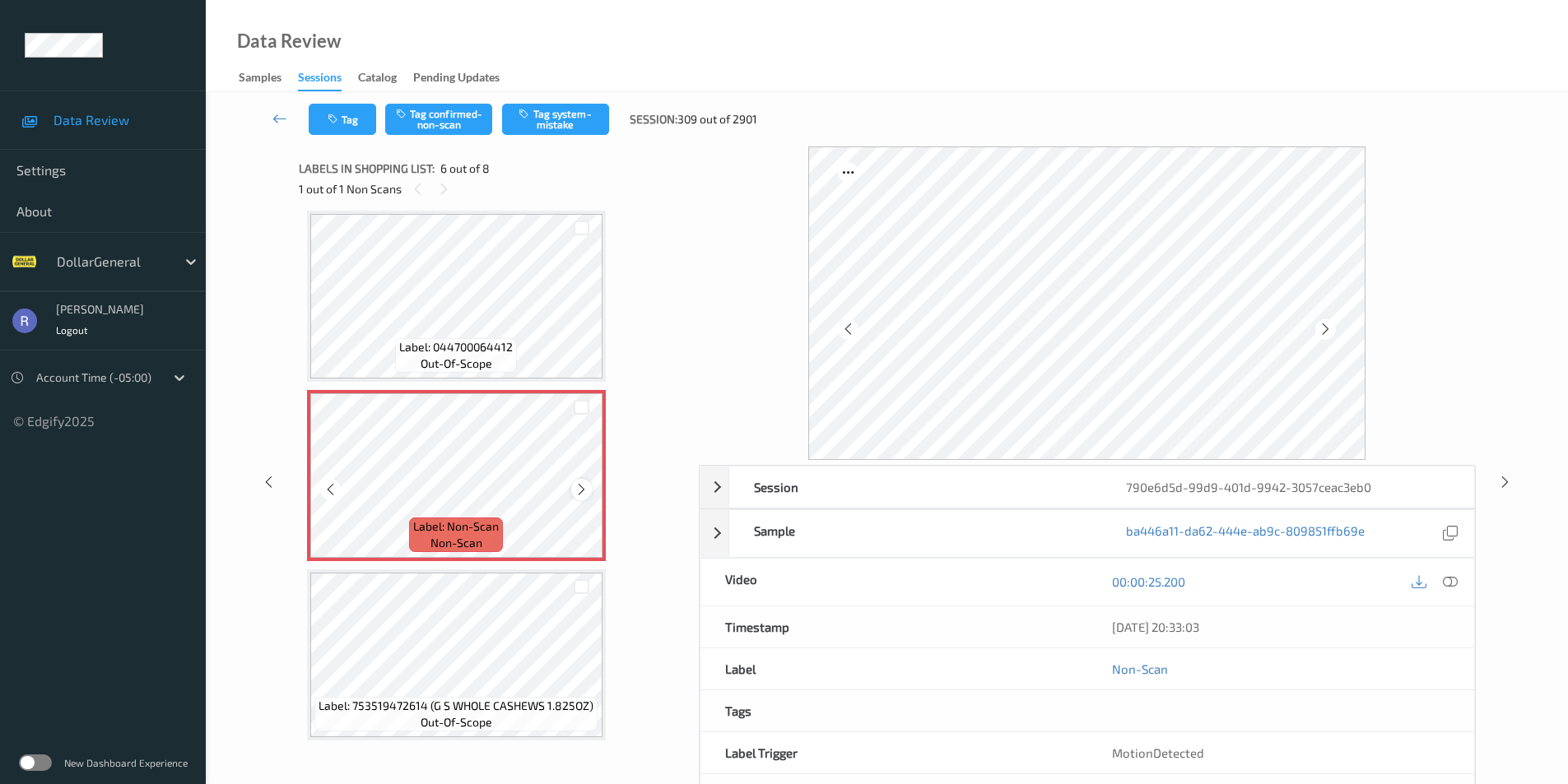
click at [581, 484] on icon at bounding box center [581, 489] width 14 height 15
click at [582, 484] on icon at bounding box center [581, 489] width 14 height 15
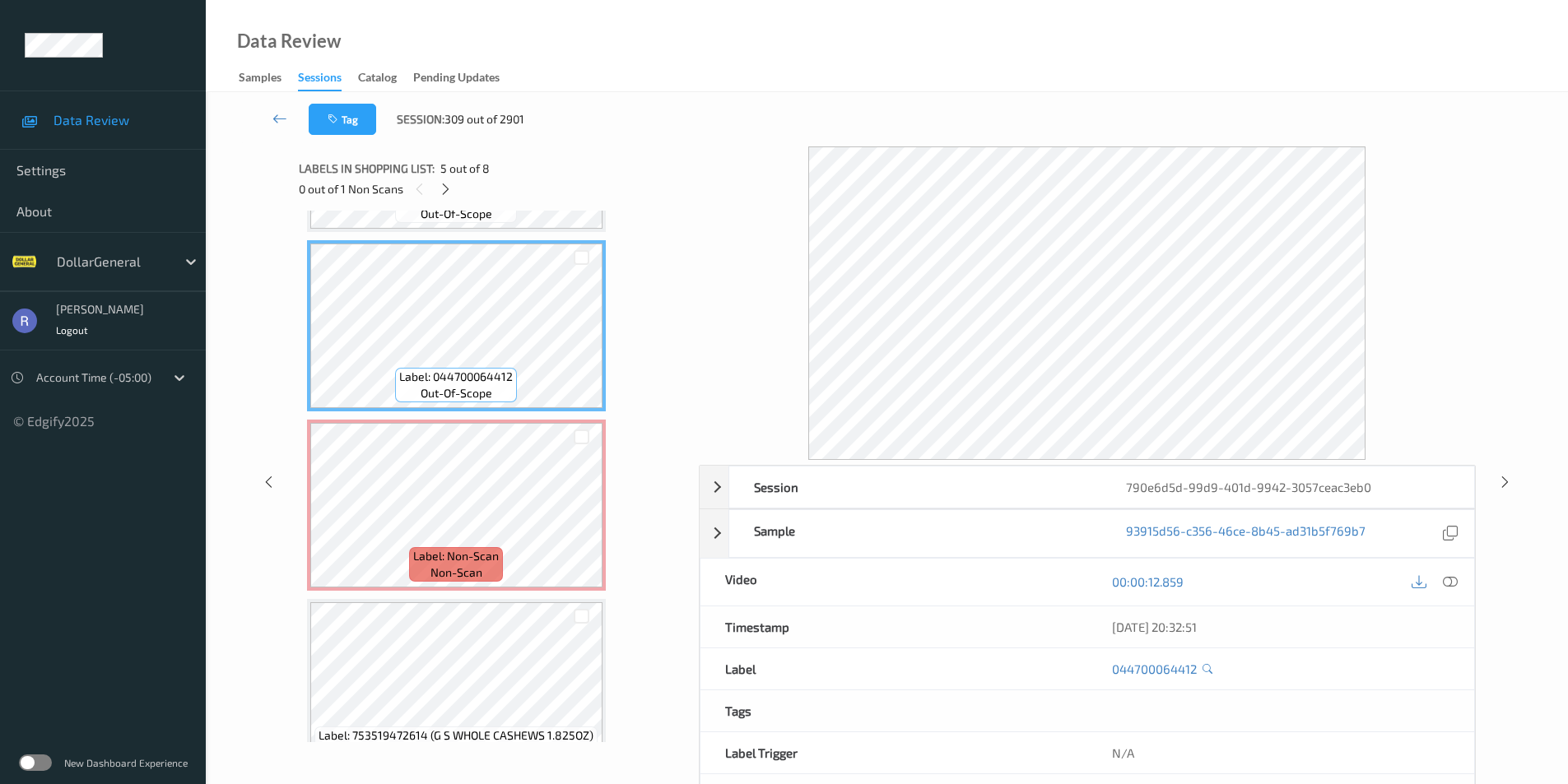
scroll to position [748, 0]
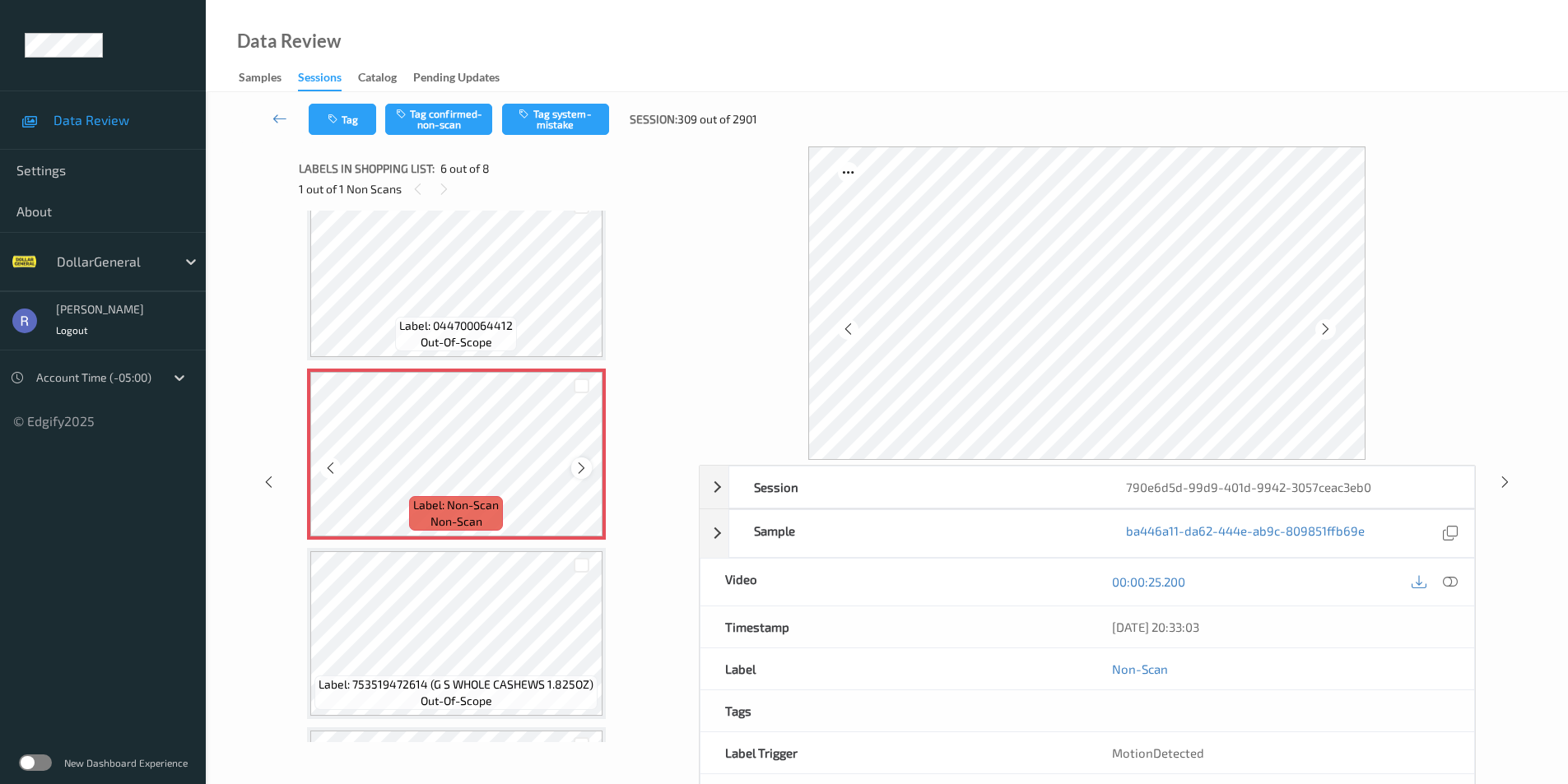
click at [585, 465] on icon at bounding box center [581, 468] width 14 height 15
click at [568, 119] on button "Tag system-mistake" at bounding box center [556, 119] width 107 height 31
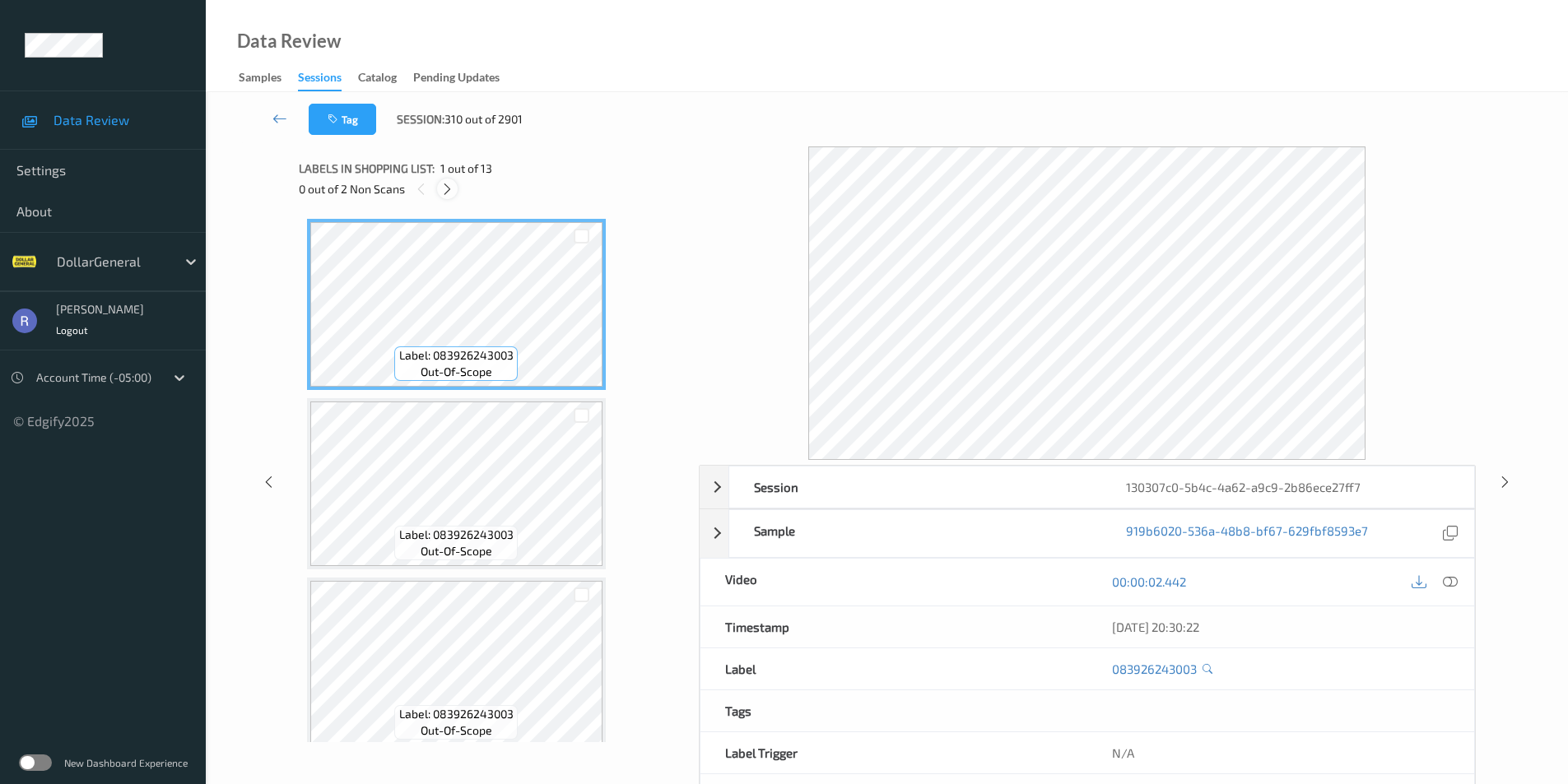
click at [449, 184] on icon at bounding box center [448, 189] width 14 height 15
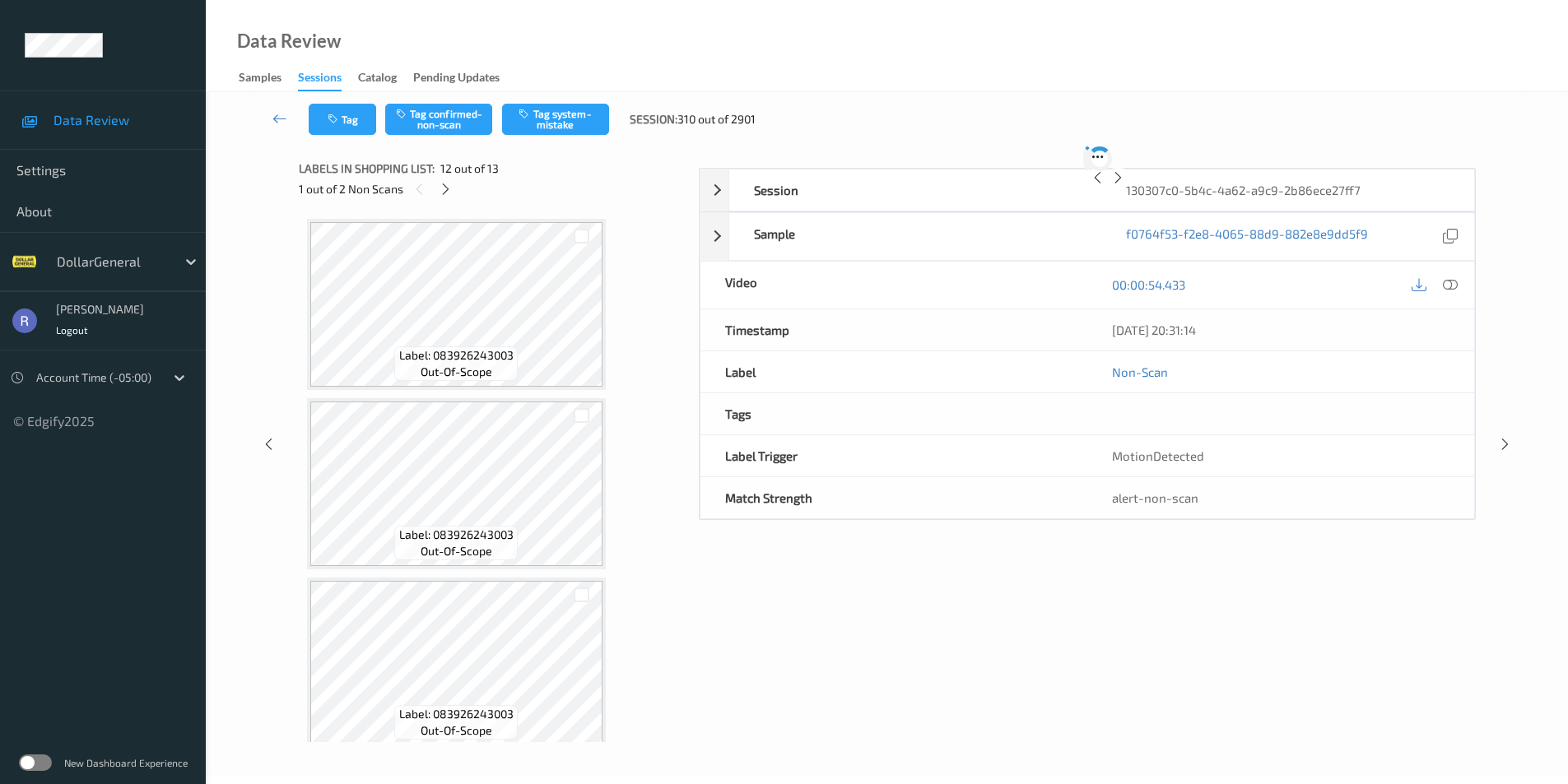
scroll to position [1802, 0]
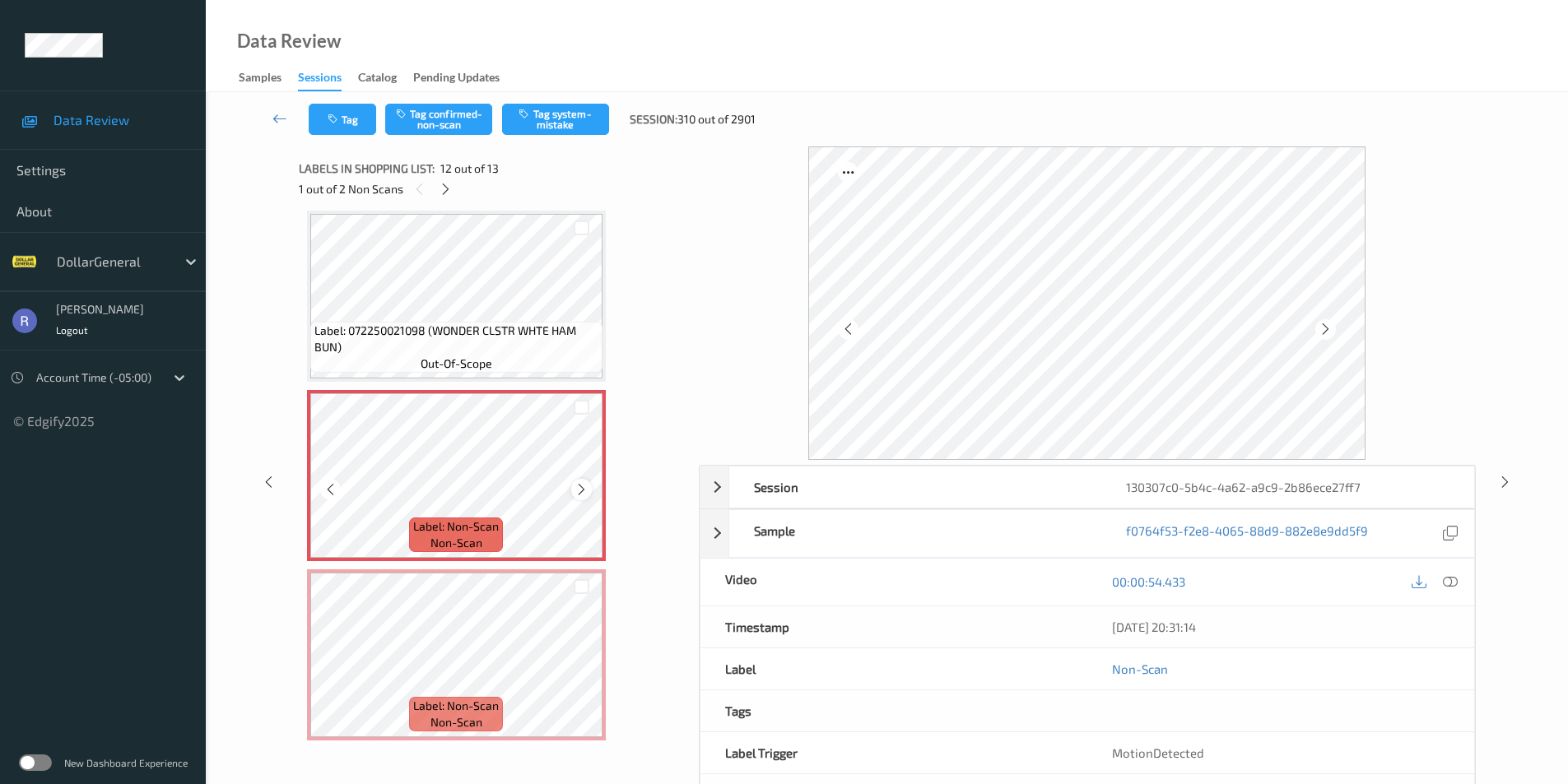
click at [578, 489] on icon at bounding box center [581, 489] width 14 height 15
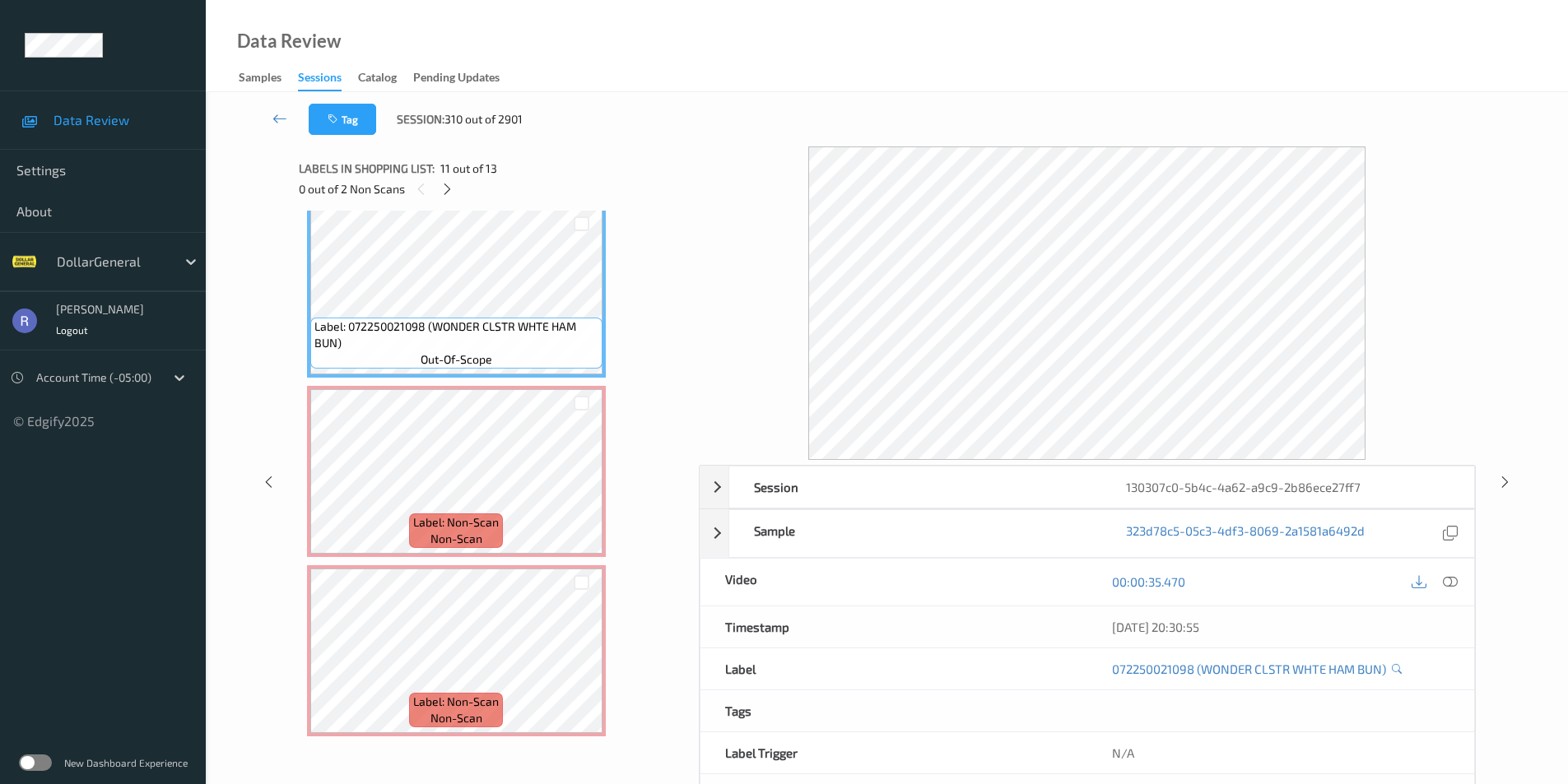
scroll to position [1808, 0]
click at [584, 399] on div at bounding box center [581, 401] width 16 height 16
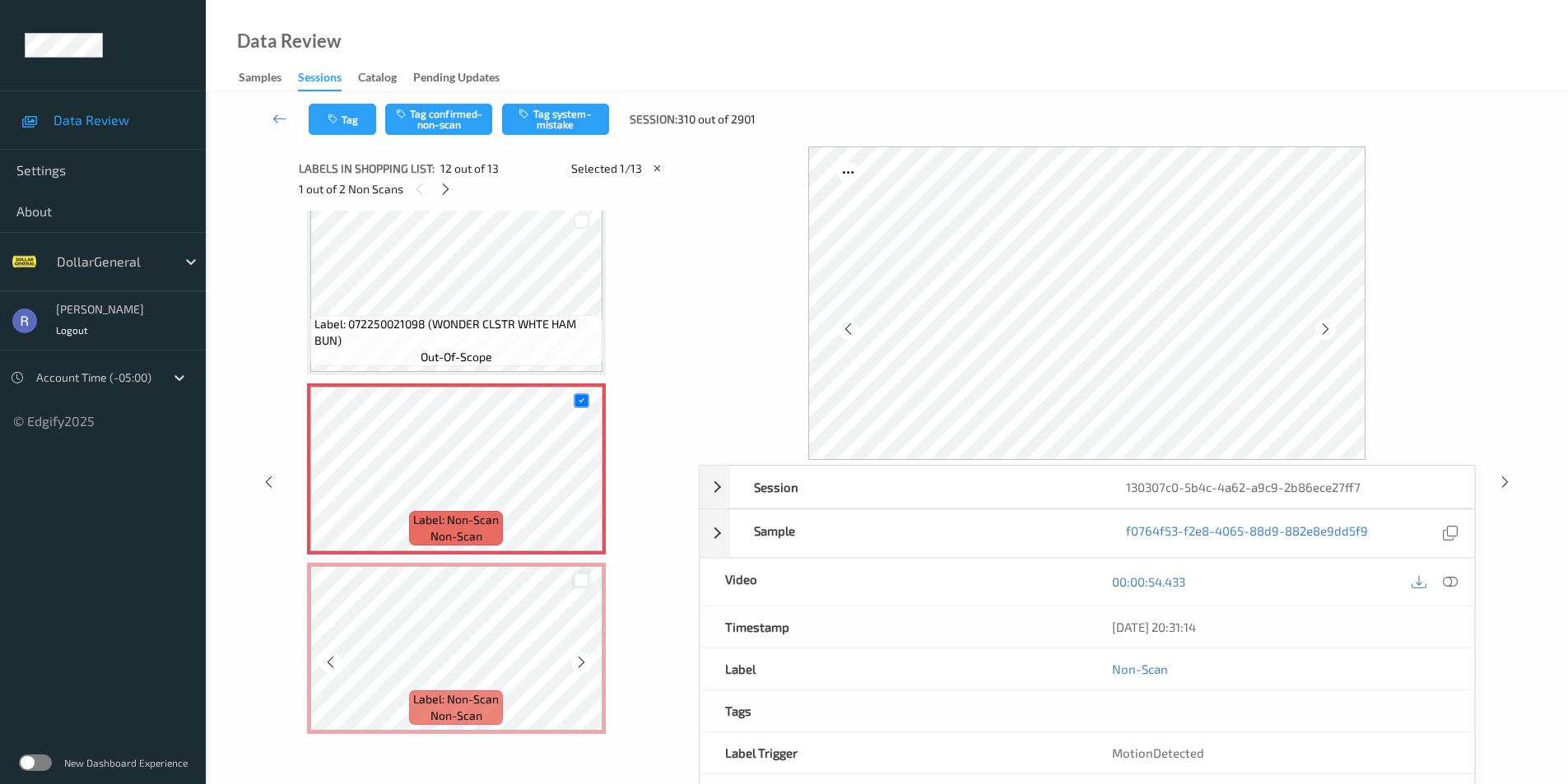
click at [583, 583] on div at bounding box center [581, 581] width 16 height 16
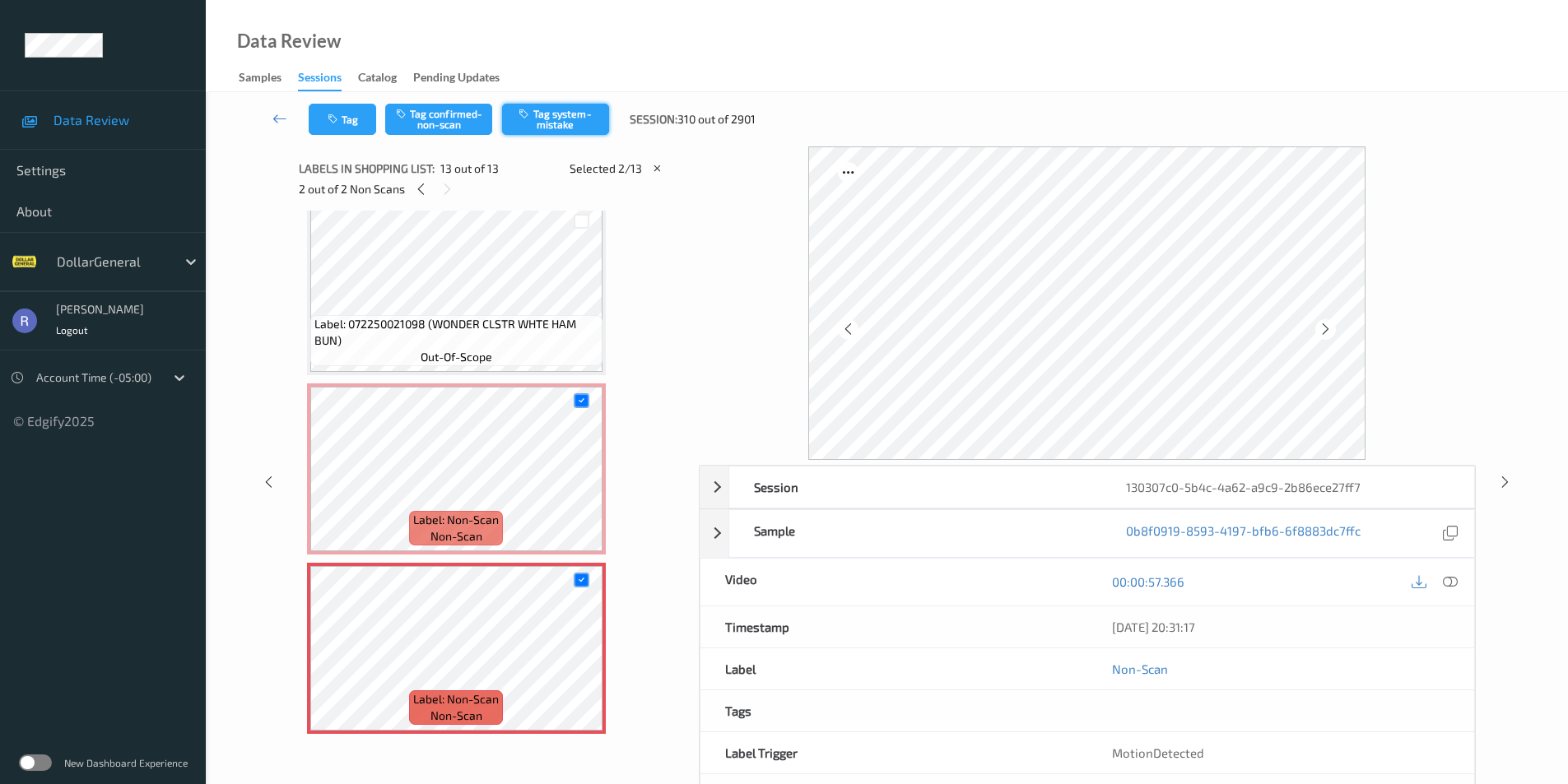
click at [567, 125] on button "Tag system-mistake" at bounding box center [556, 119] width 107 height 31
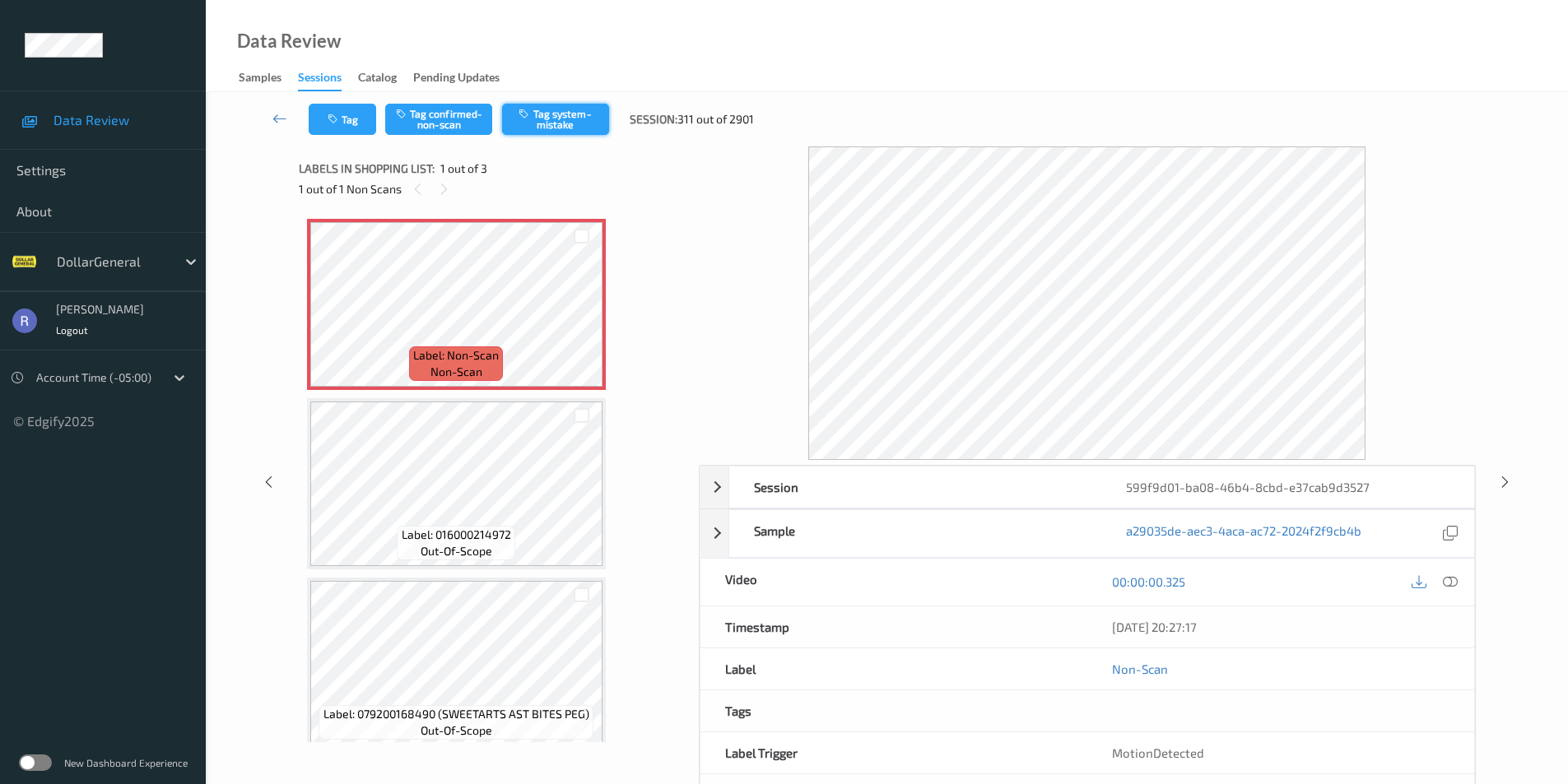
click at [563, 125] on button "Tag system-mistake" at bounding box center [556, 119] width 107 height 31
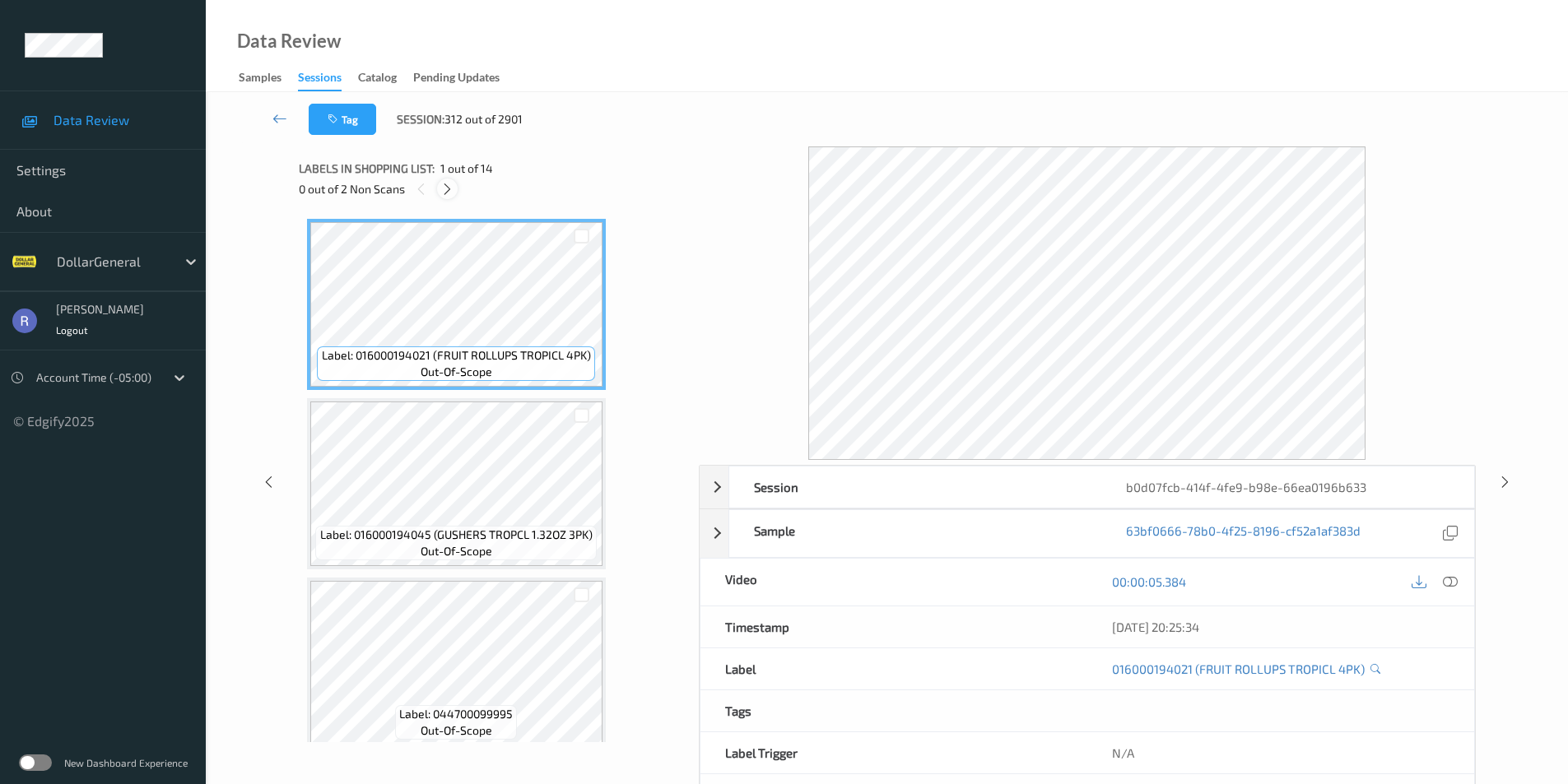
click at [449, 184] on icon at bounding box center [448, 189] width 14 height 15
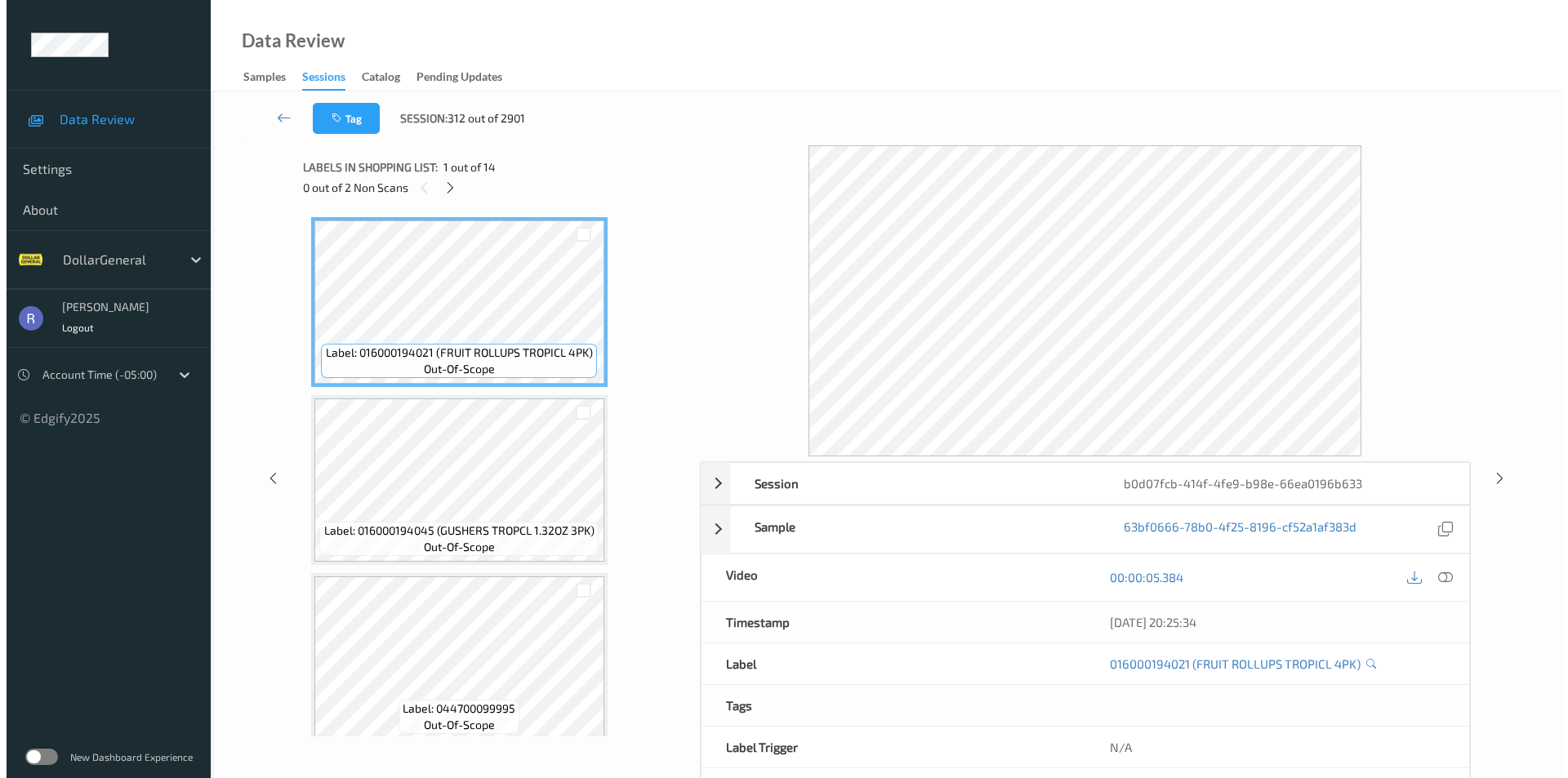
scroll to position [364, 0]
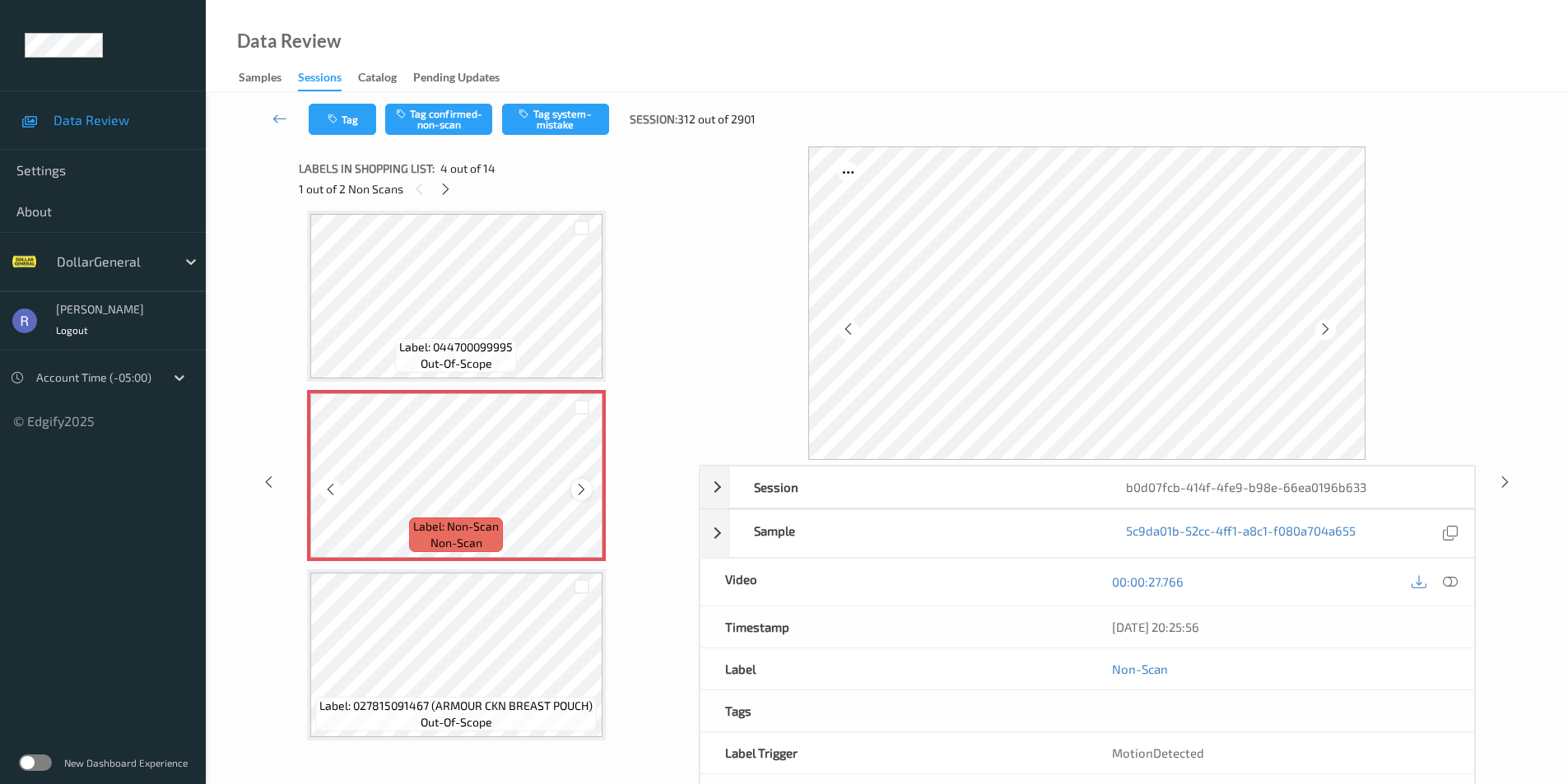
click at [586, 484] on icon at bounding box center [581, 489] width 14 height 15
click at [559, 118] on button "Tag system-mistake" at bounding box center [556, 119] width 107 height 31
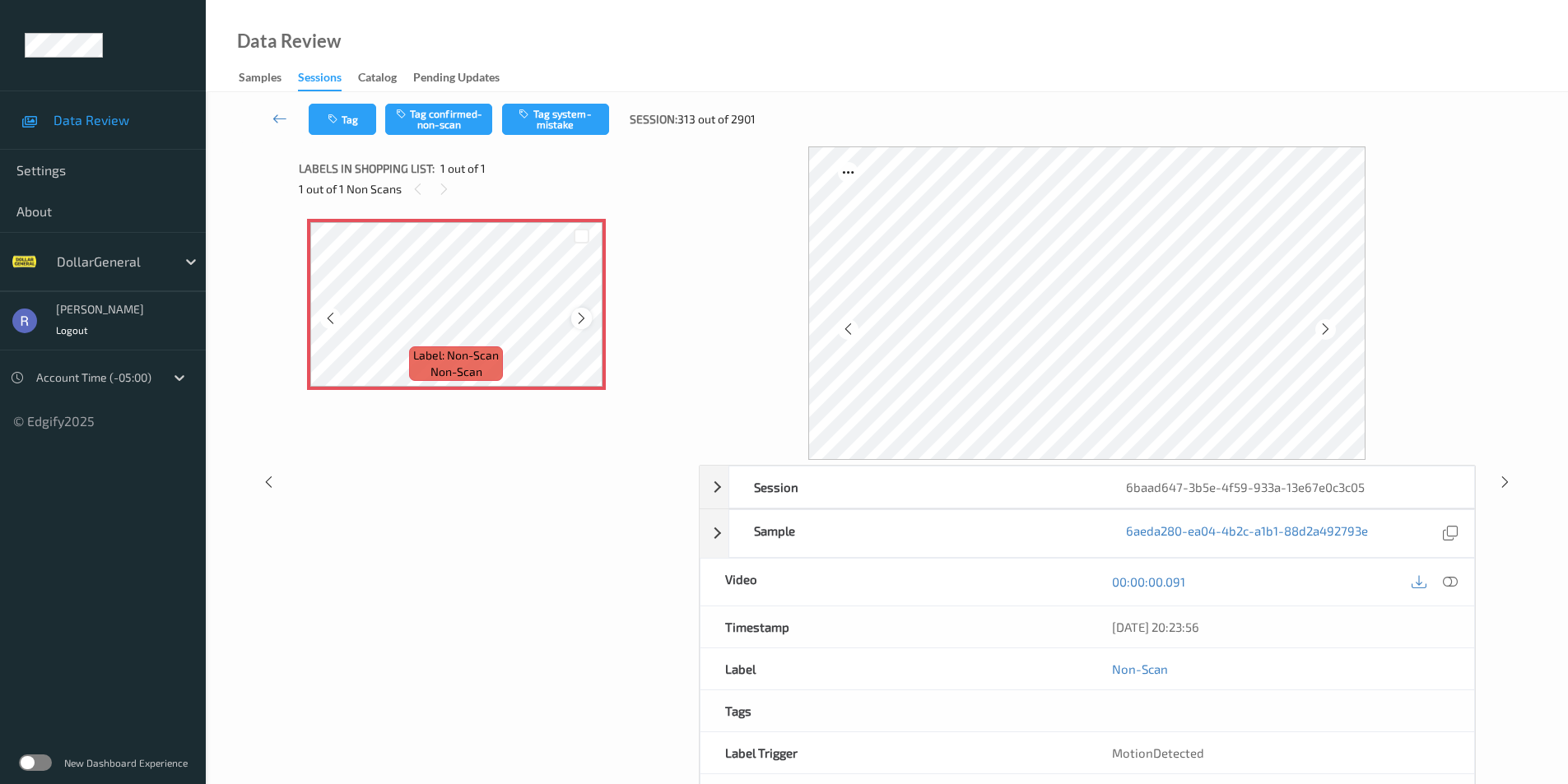
click at [581, 318] on icon at bounding box center [581, 319] width 14 height 15
click at [573, 117] on button "Tag system-mistake" at bounding box center [556, 119] width 107 height 31
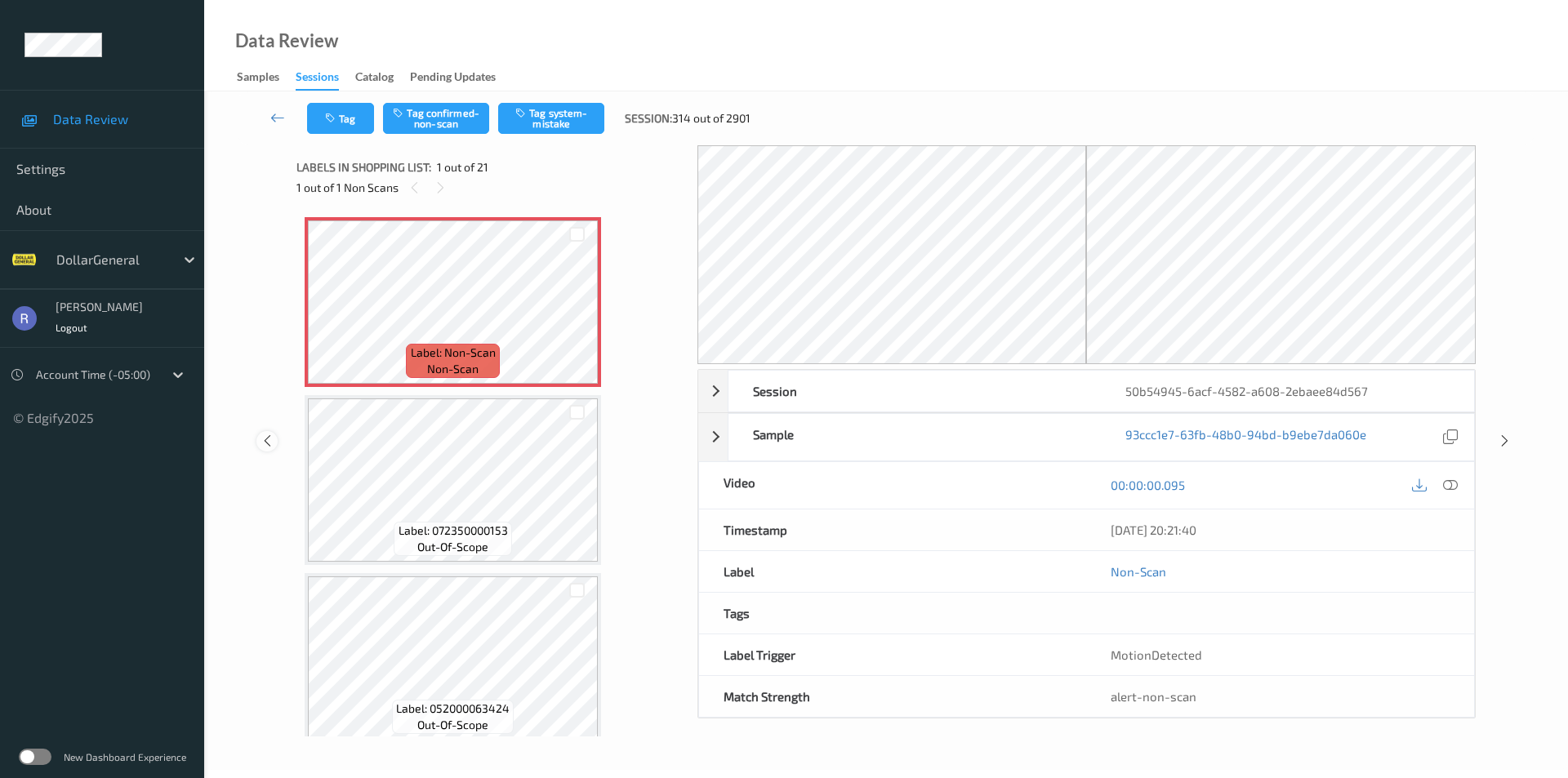
click at [269, 445] on icon at bounding box center [268, 441] width 14 height 15
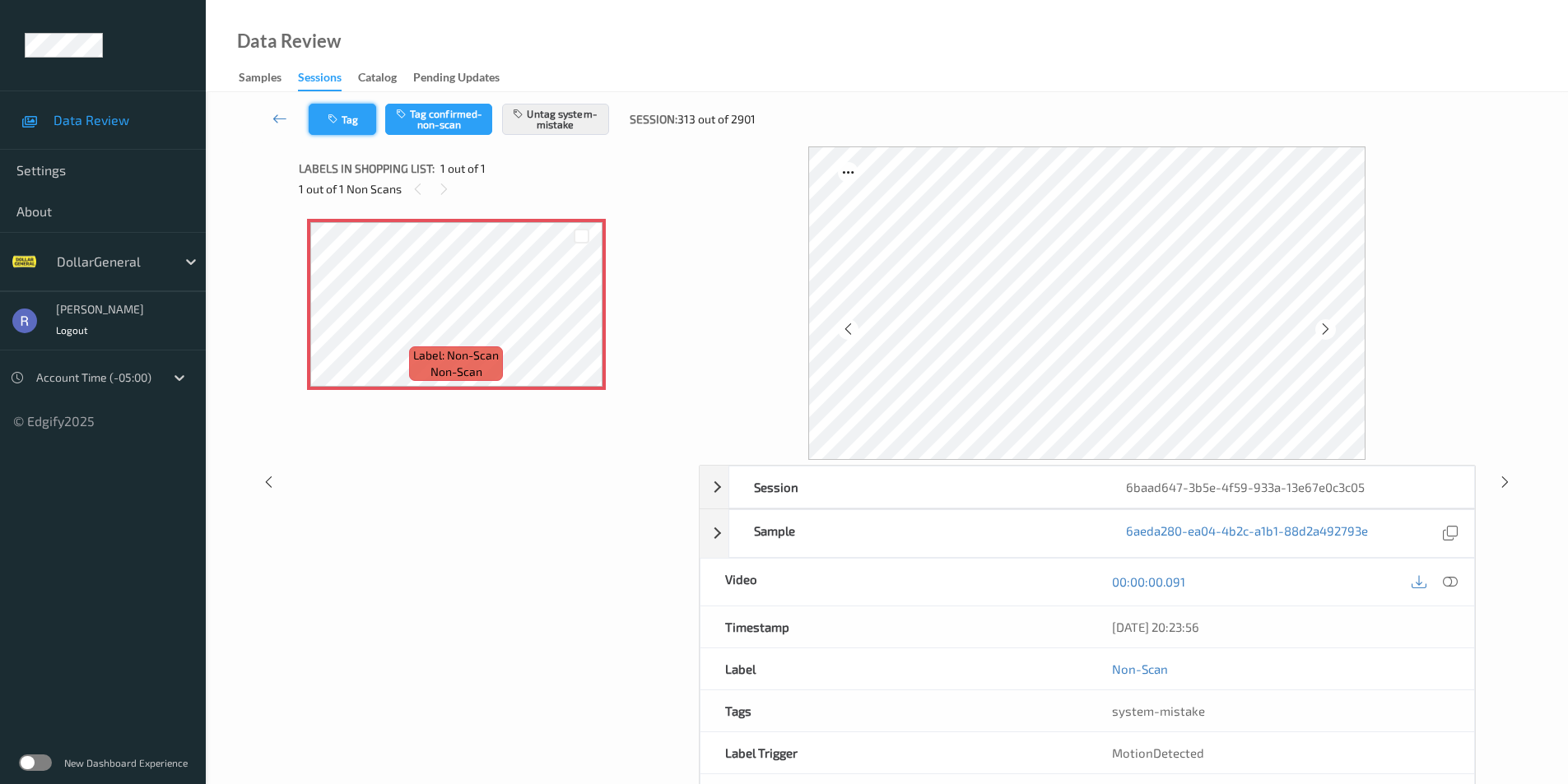
click at [356, 122] on button "Tag" at bounding box center [343, 119] width 68 height 31
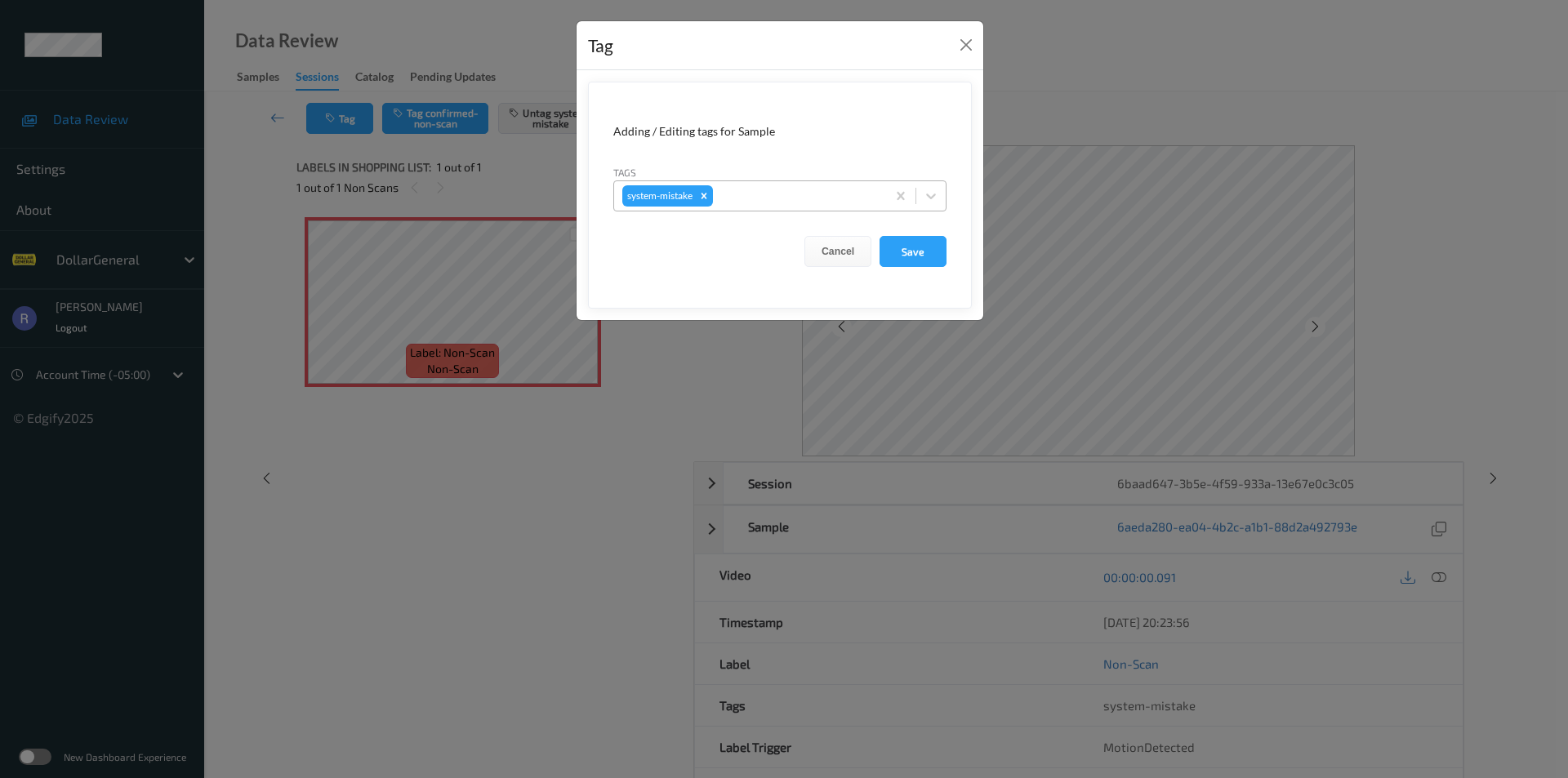
click at [807, 193] on div at bounding box center [797, 196] width 162 height 19
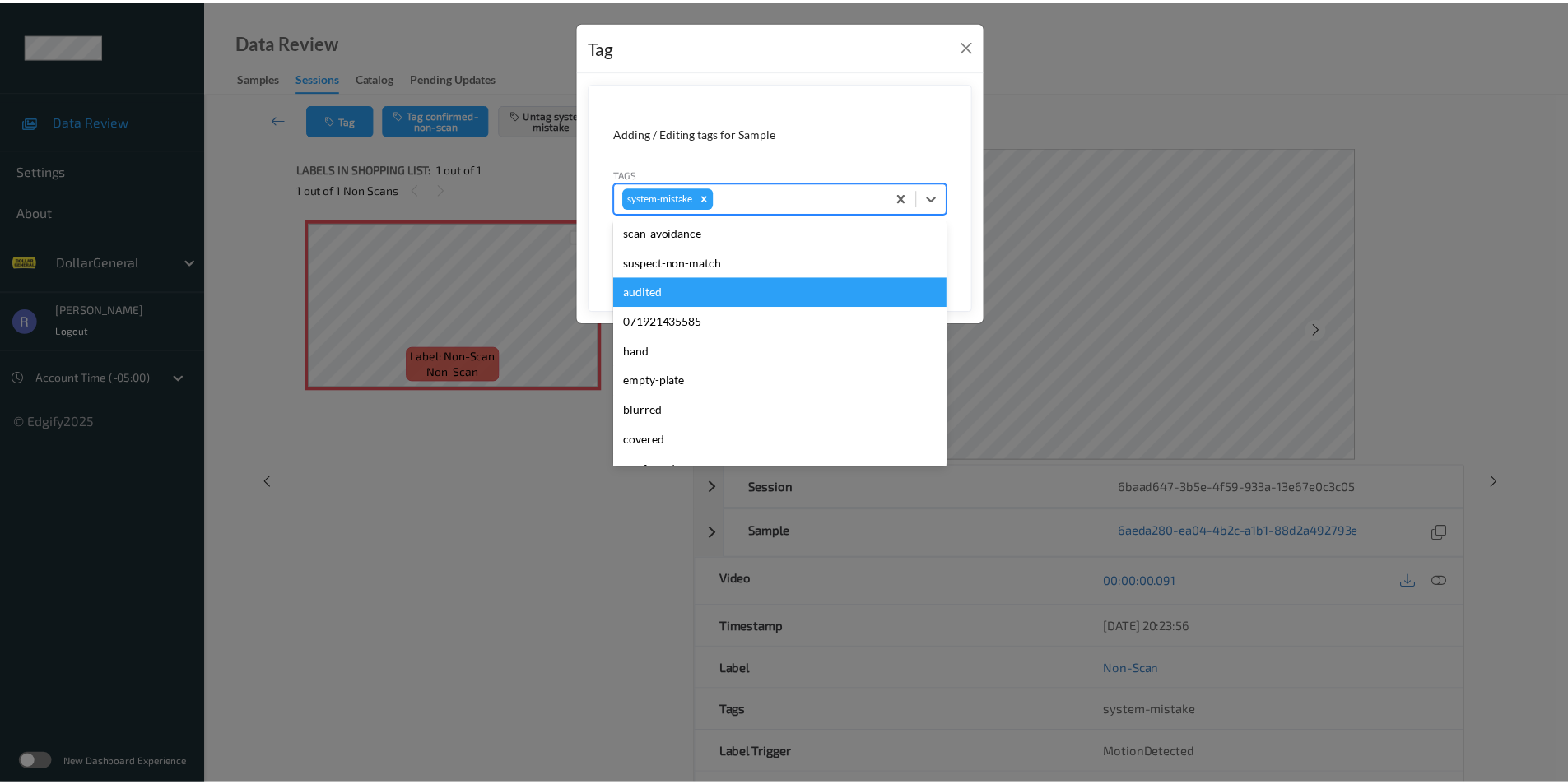
scroll to position [411, 0]
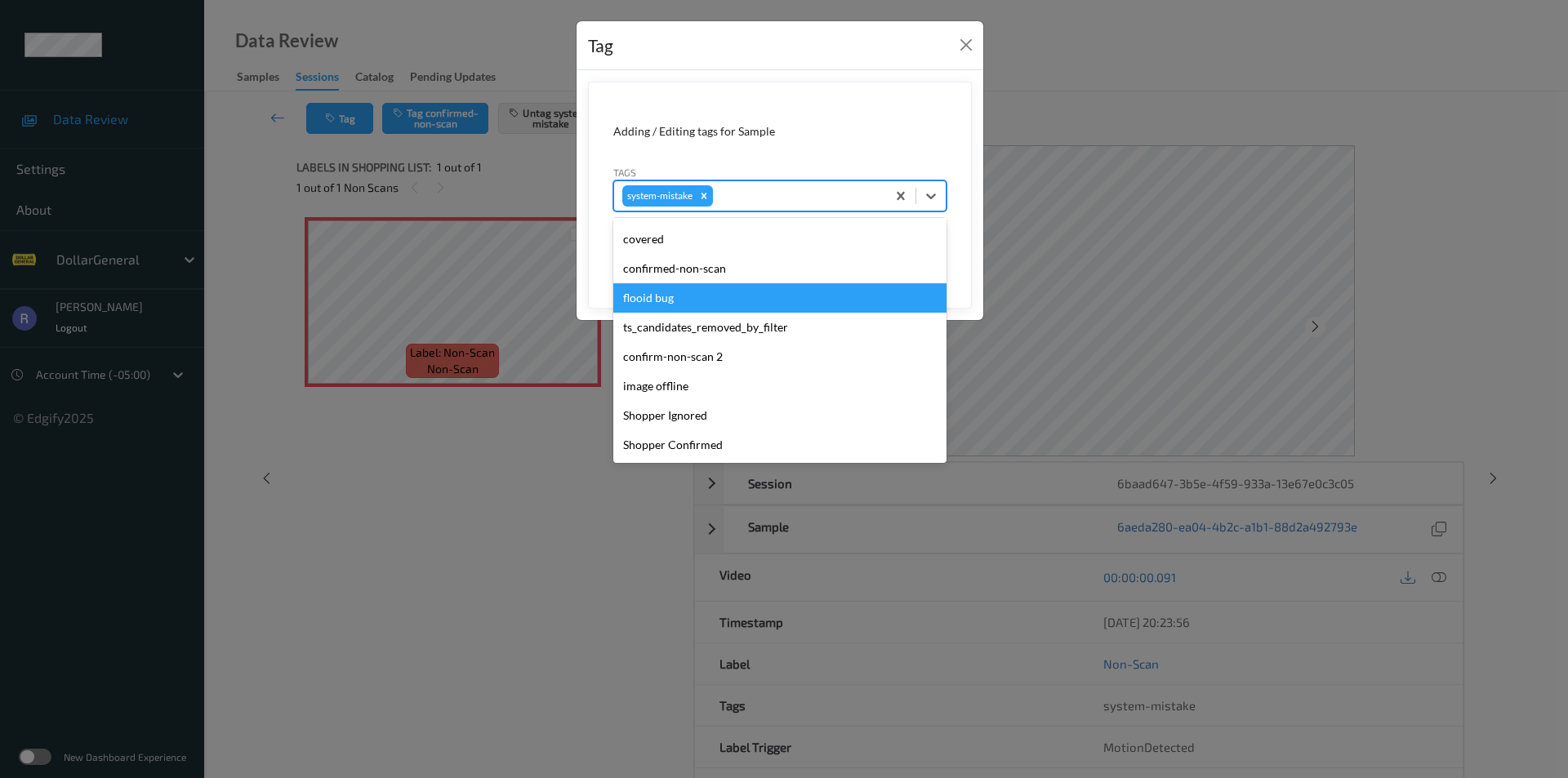
drag, startPoint x: 655, startPoint y: 293, endPoint x: 667, endPoint y: 291, distance: 12.2
click at [656, 295] on div "flooid bug" at bounding box center [779, 298] width 333 height 29
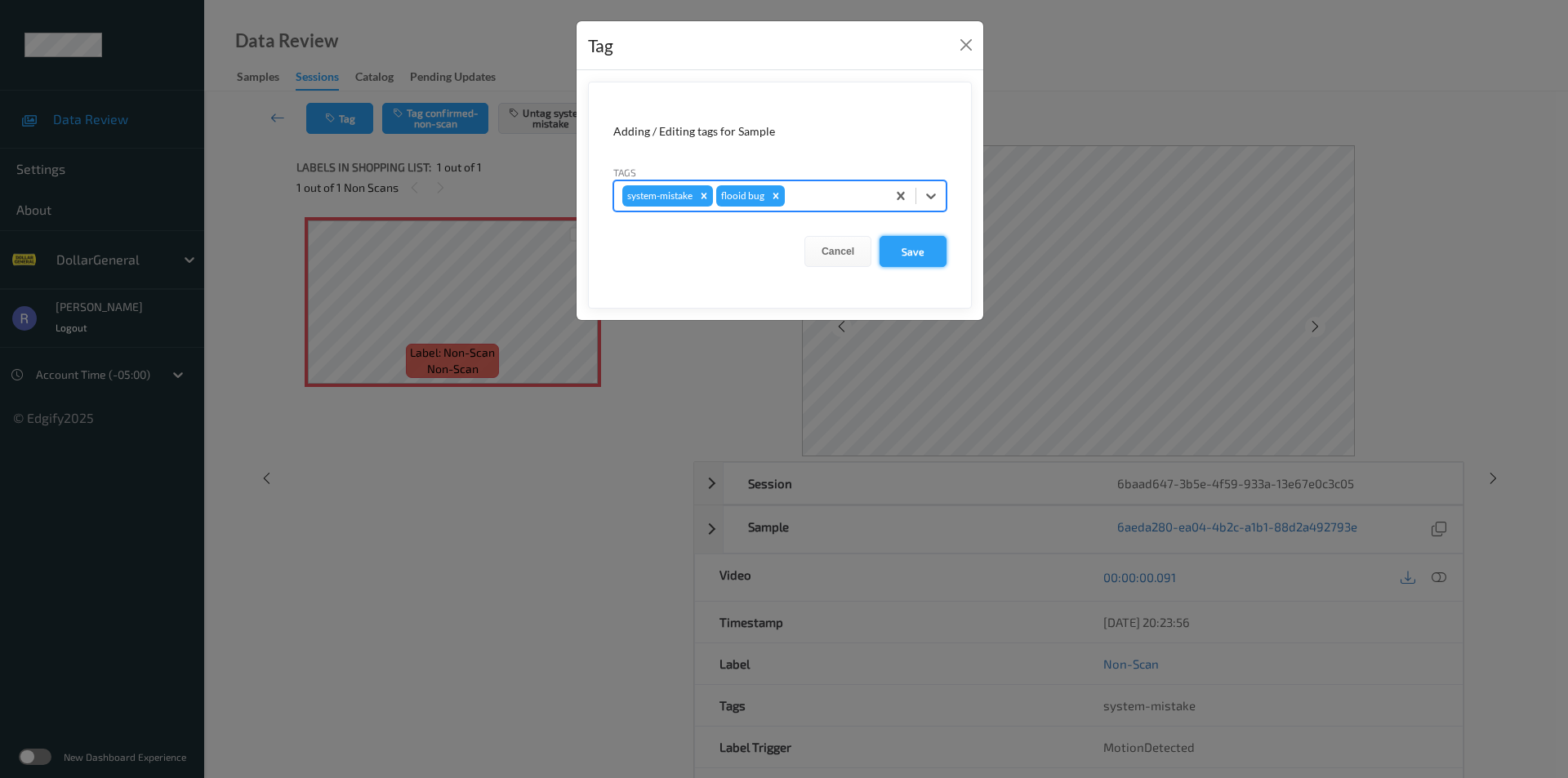
click at [935, 245] on button "Save" at bounding box center [913, 251] width 67 height 31
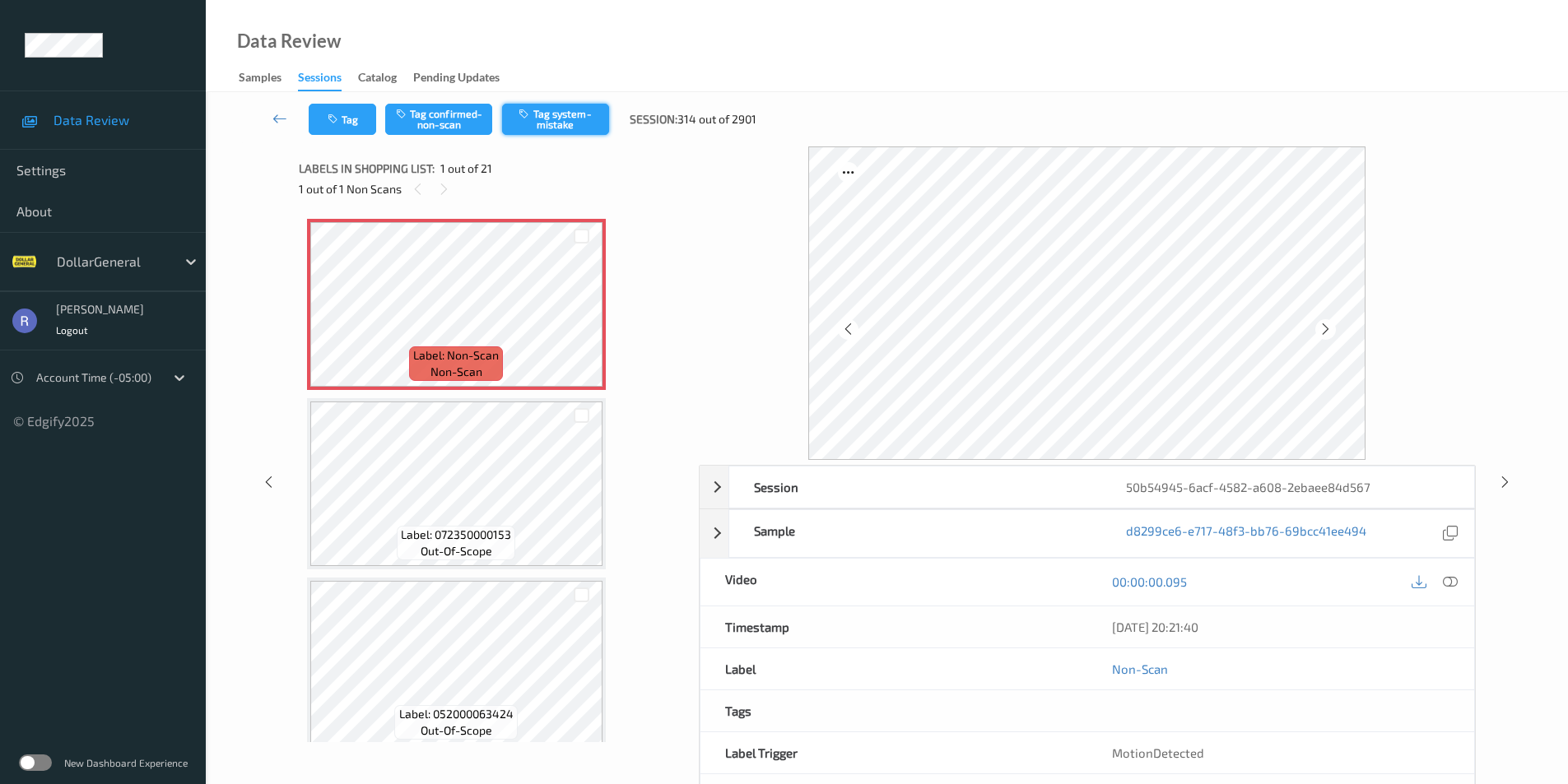
click at [554, 119] on button "Tag system-mistake" at bounding box center [556, 119] width 107 height 31
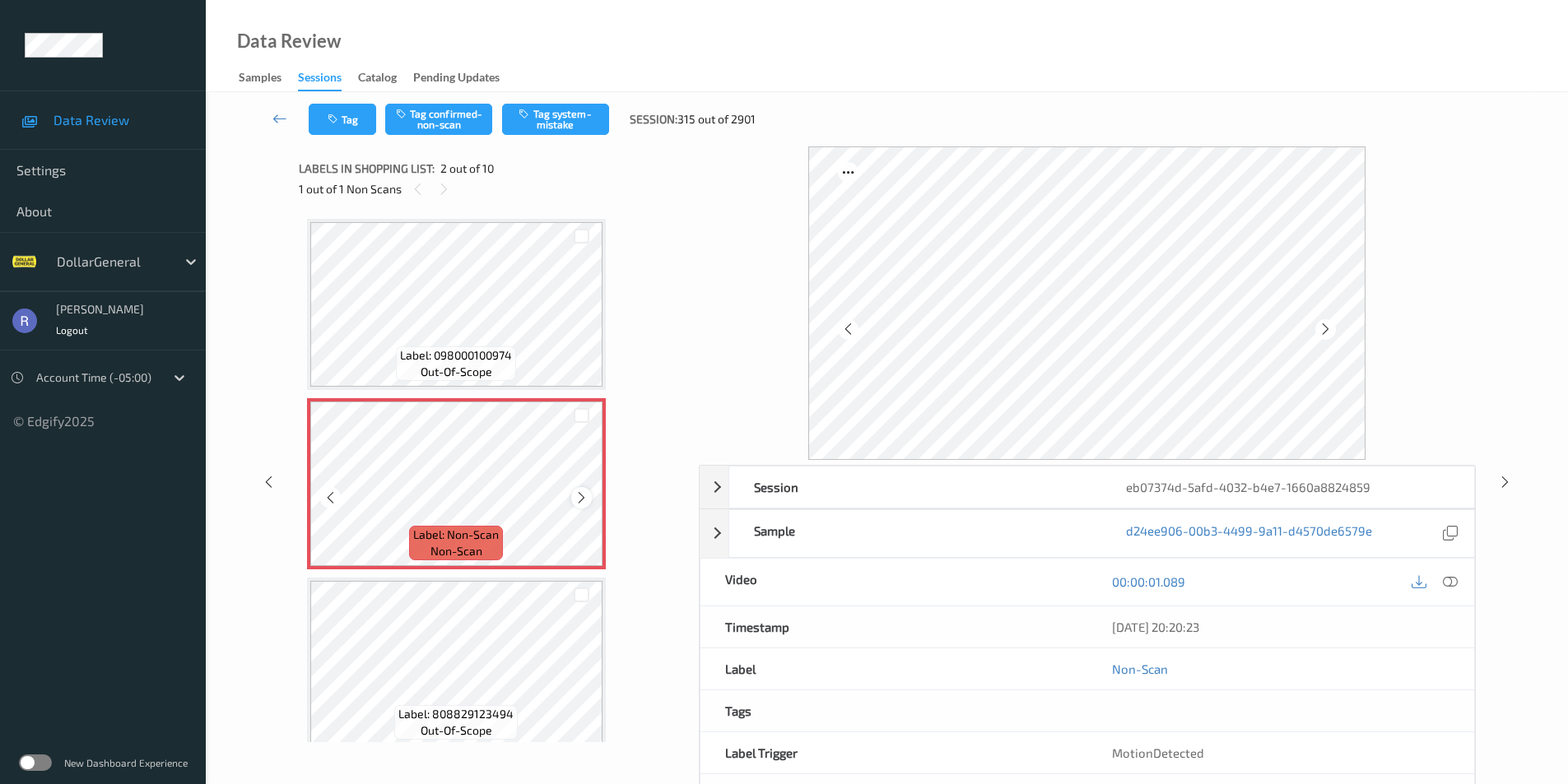
click at [582, 494] on icon at bounding box center [581, 497] width 14 height 15
click at [543, 115] on button "Tag system-mistake" at bounding box center [556, 119] width 107 height 31
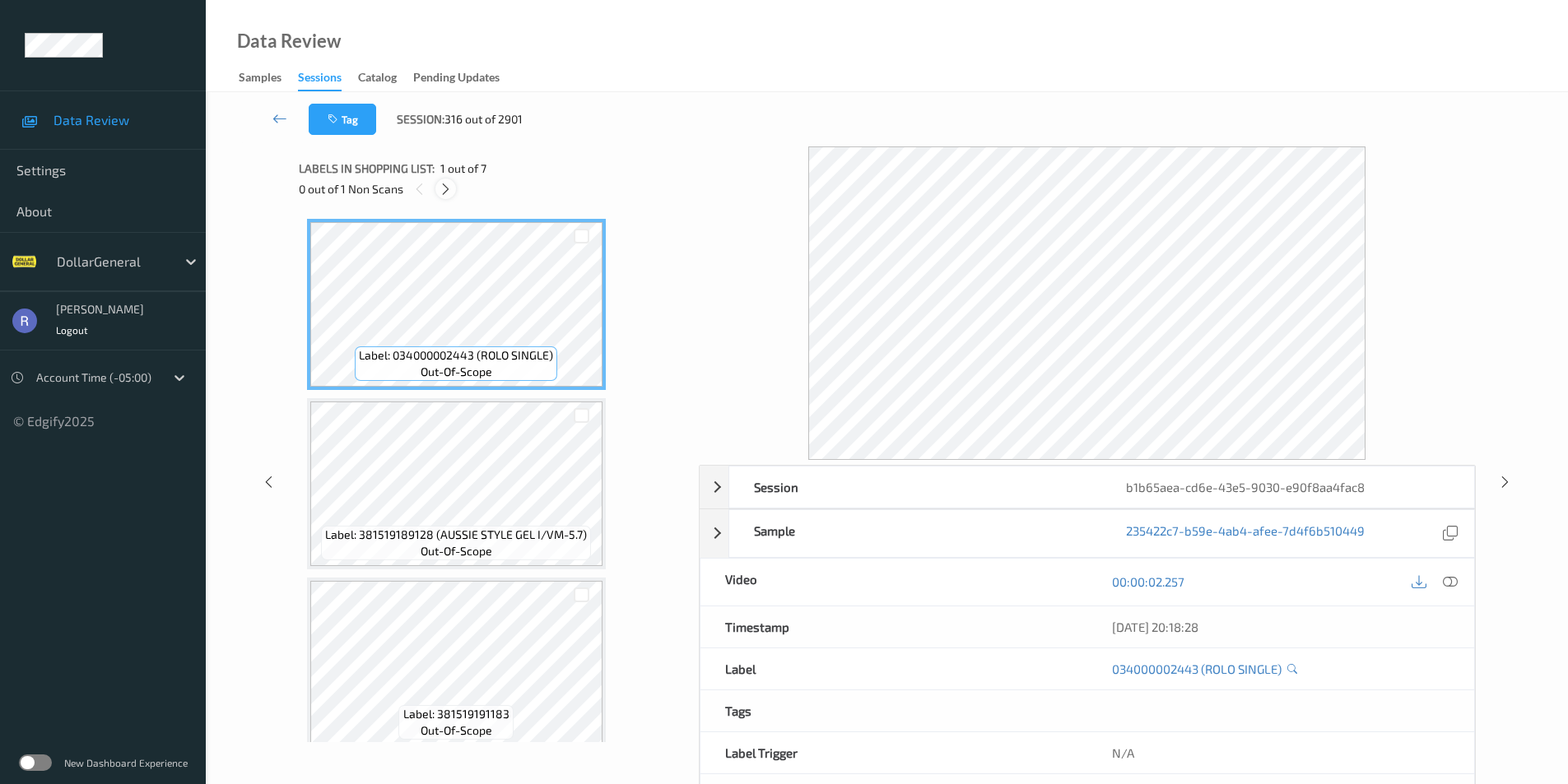
click at [448, 189] on icon at bounding box center [446, 189] width 14 height 15
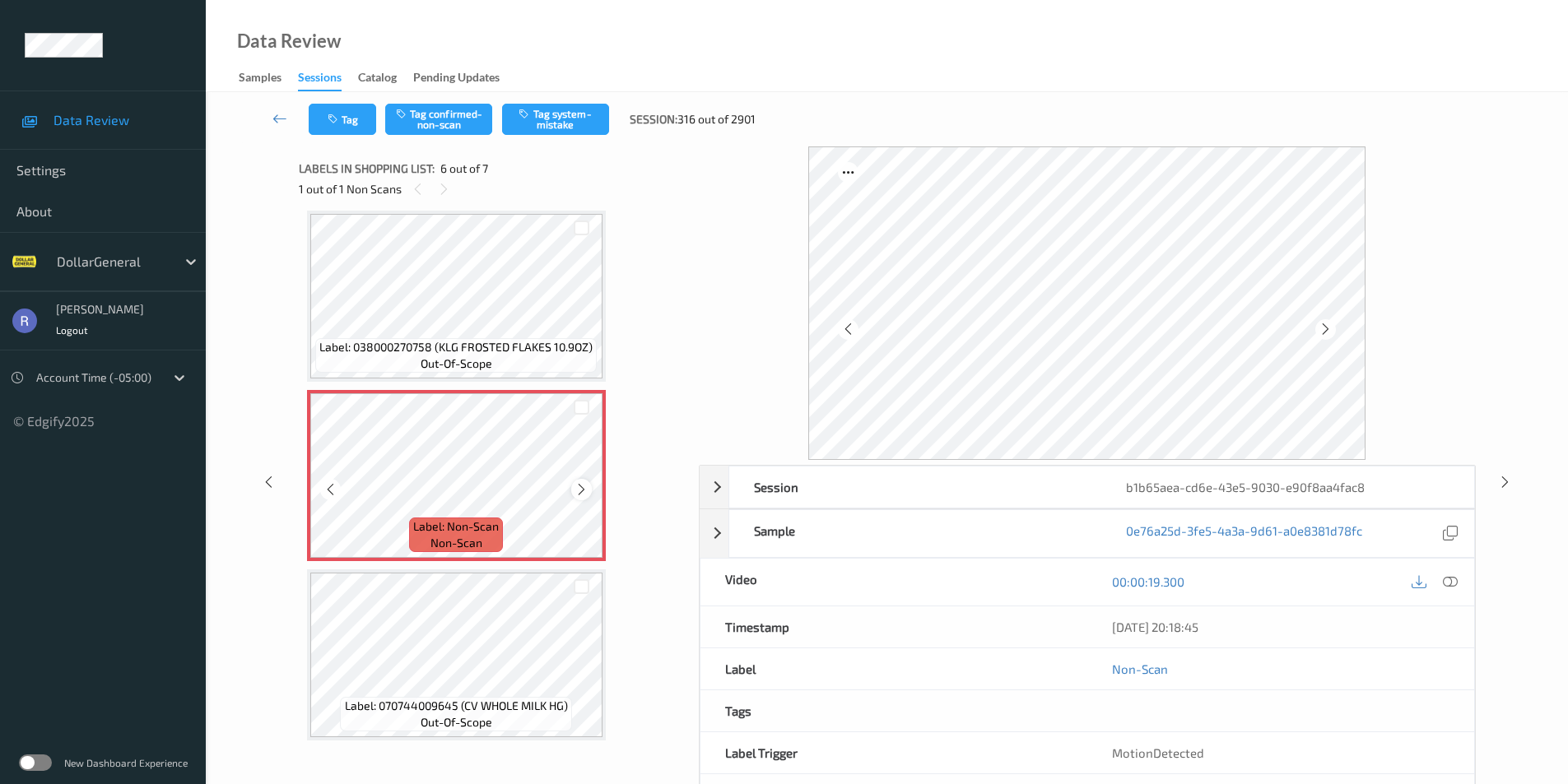
click at [577, 491] on icon at bounding box center [581, 489] width 14 height 15
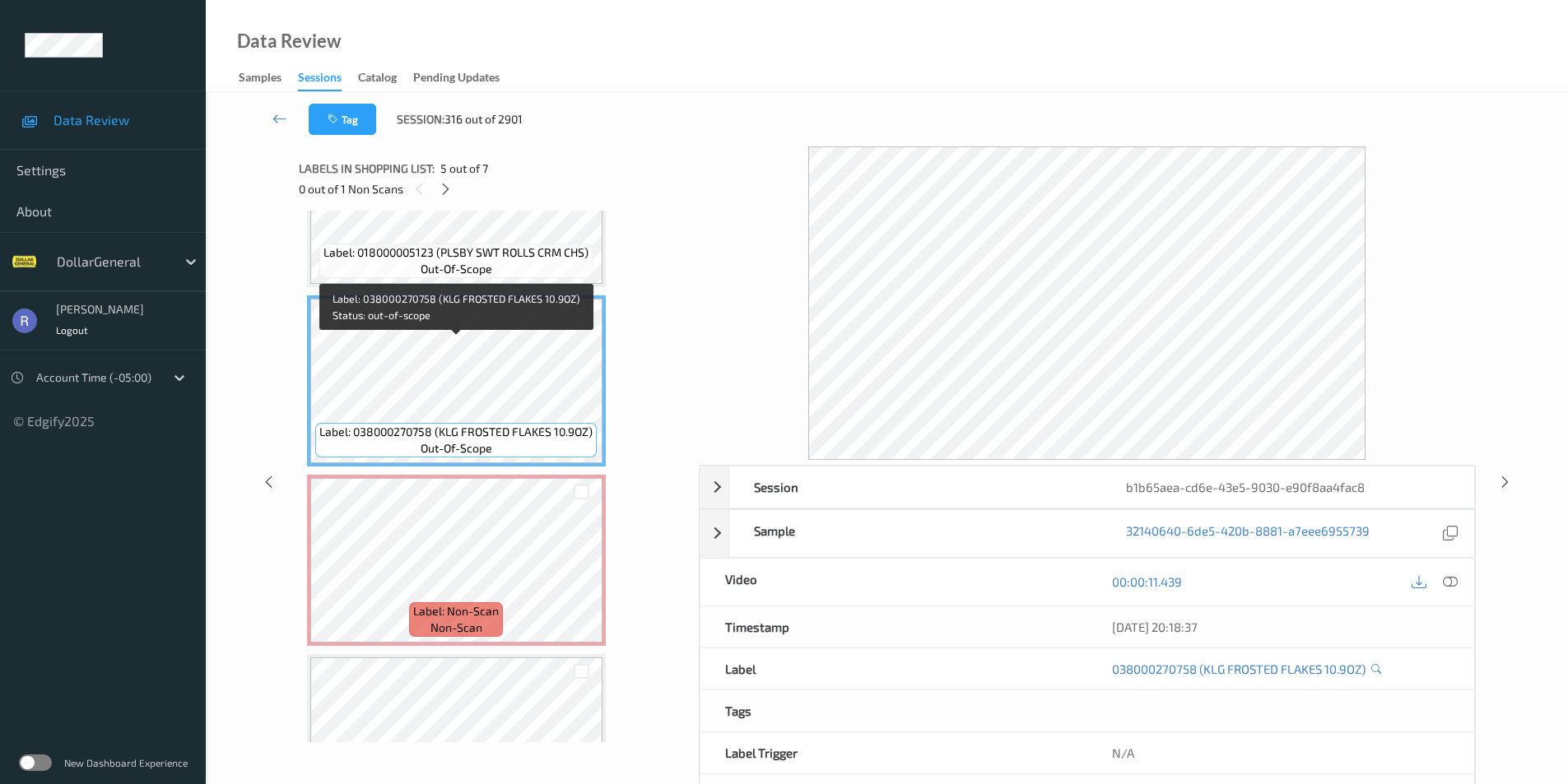
scroll to position [479, 0]
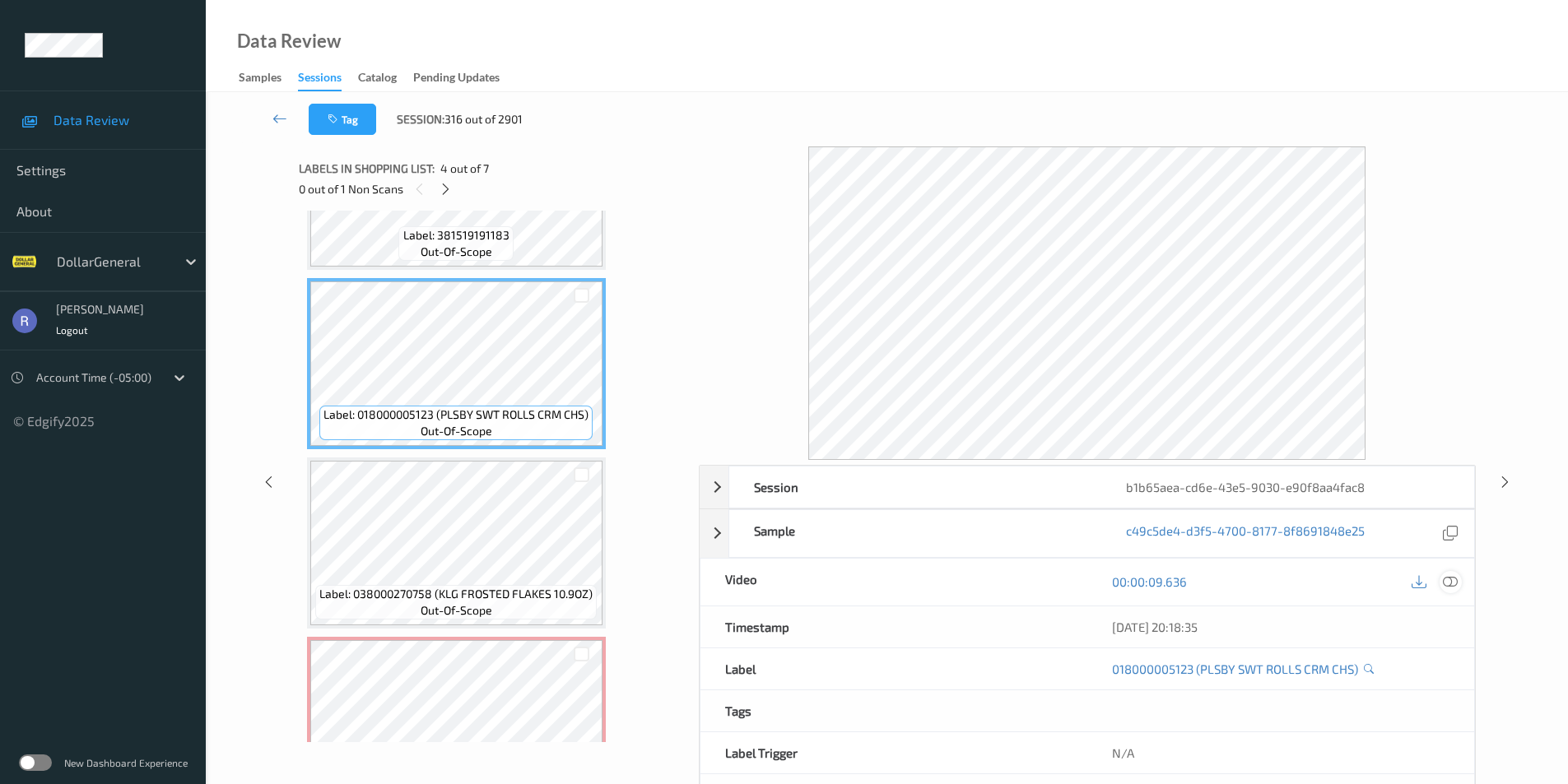
click at [1446, 580] on icon at bounding box center [1450, 581] width 15 height 15
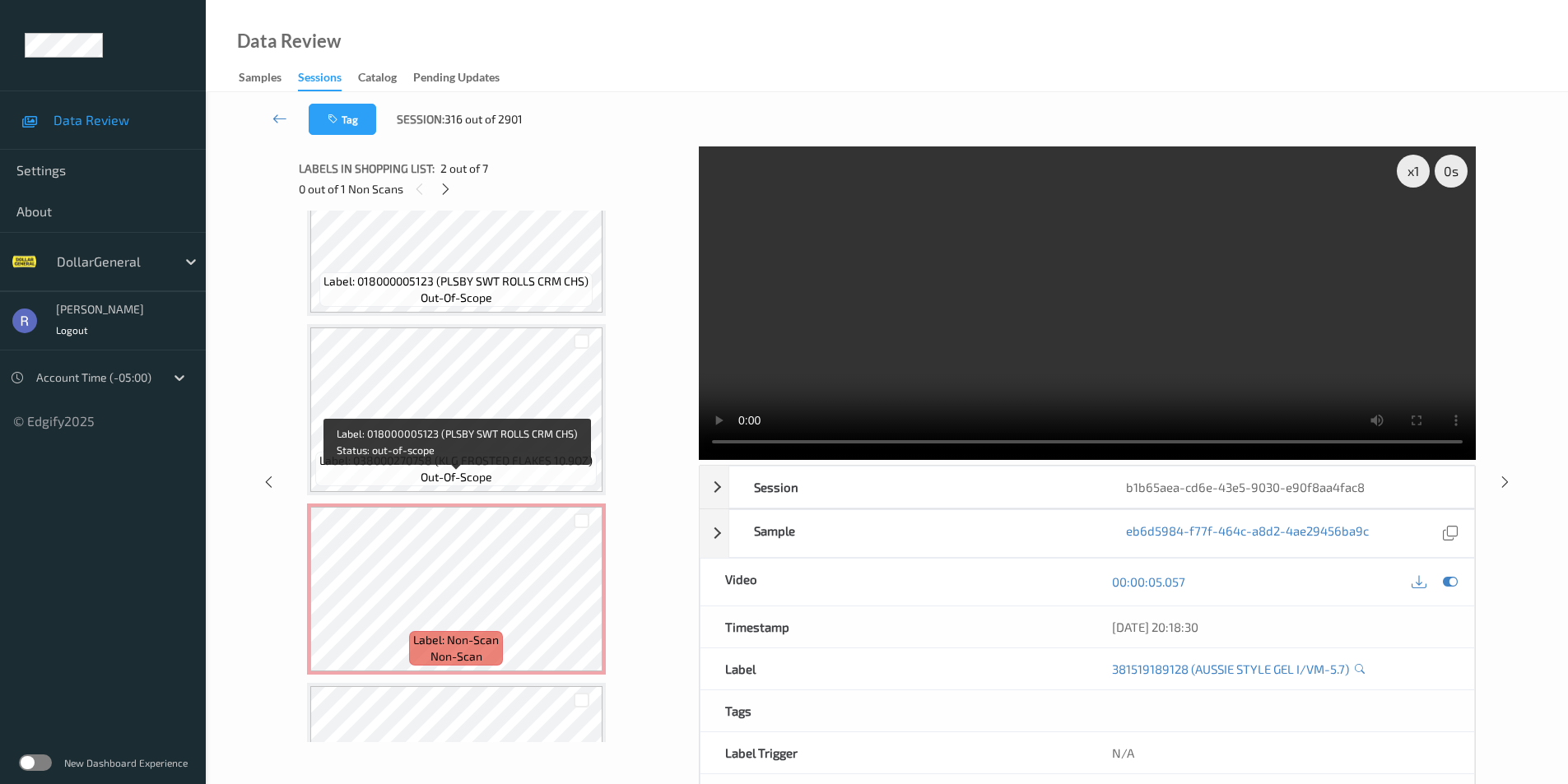
scroll to position [732, 0]
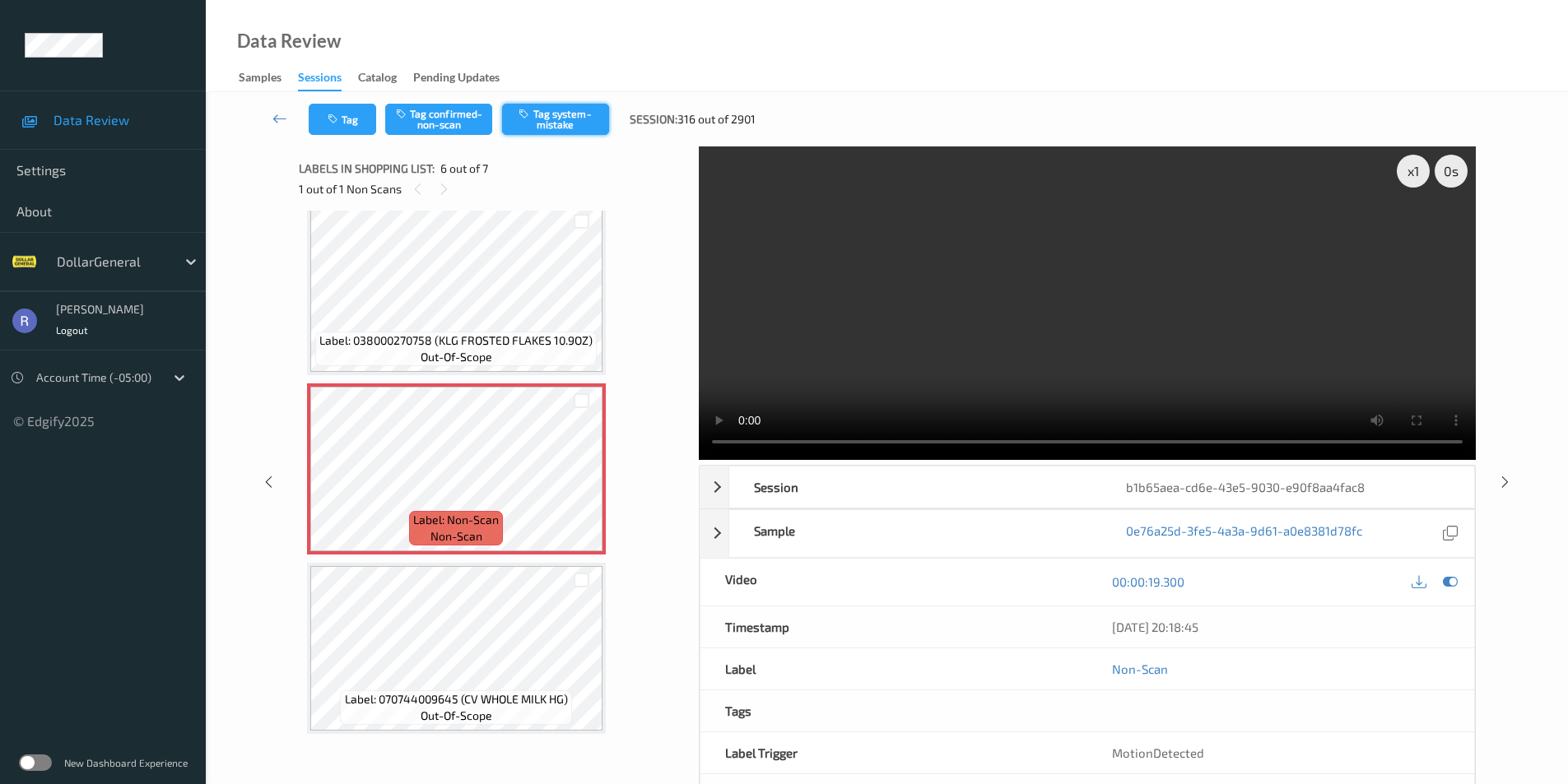
click at [557, 125] on button "Tag system-mistake" at bounding box center [556, 119] width 107 height 31
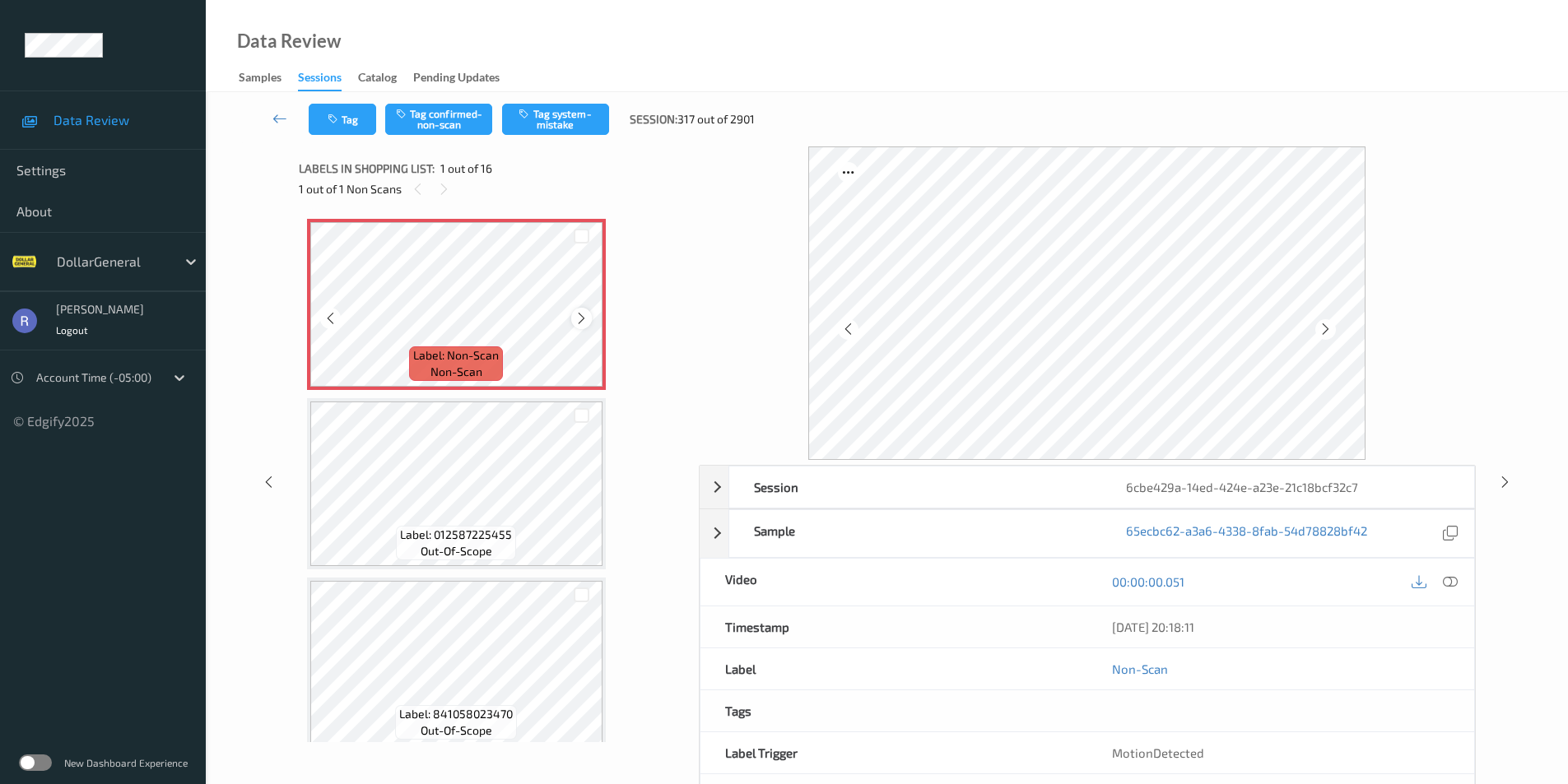
click at [575, 315] on icon at bounding box center [581, 319] width 14 height 15
click at [553, 123] on button "Tag system-mistake" at bounding box center [556, 119] width 107 height 31
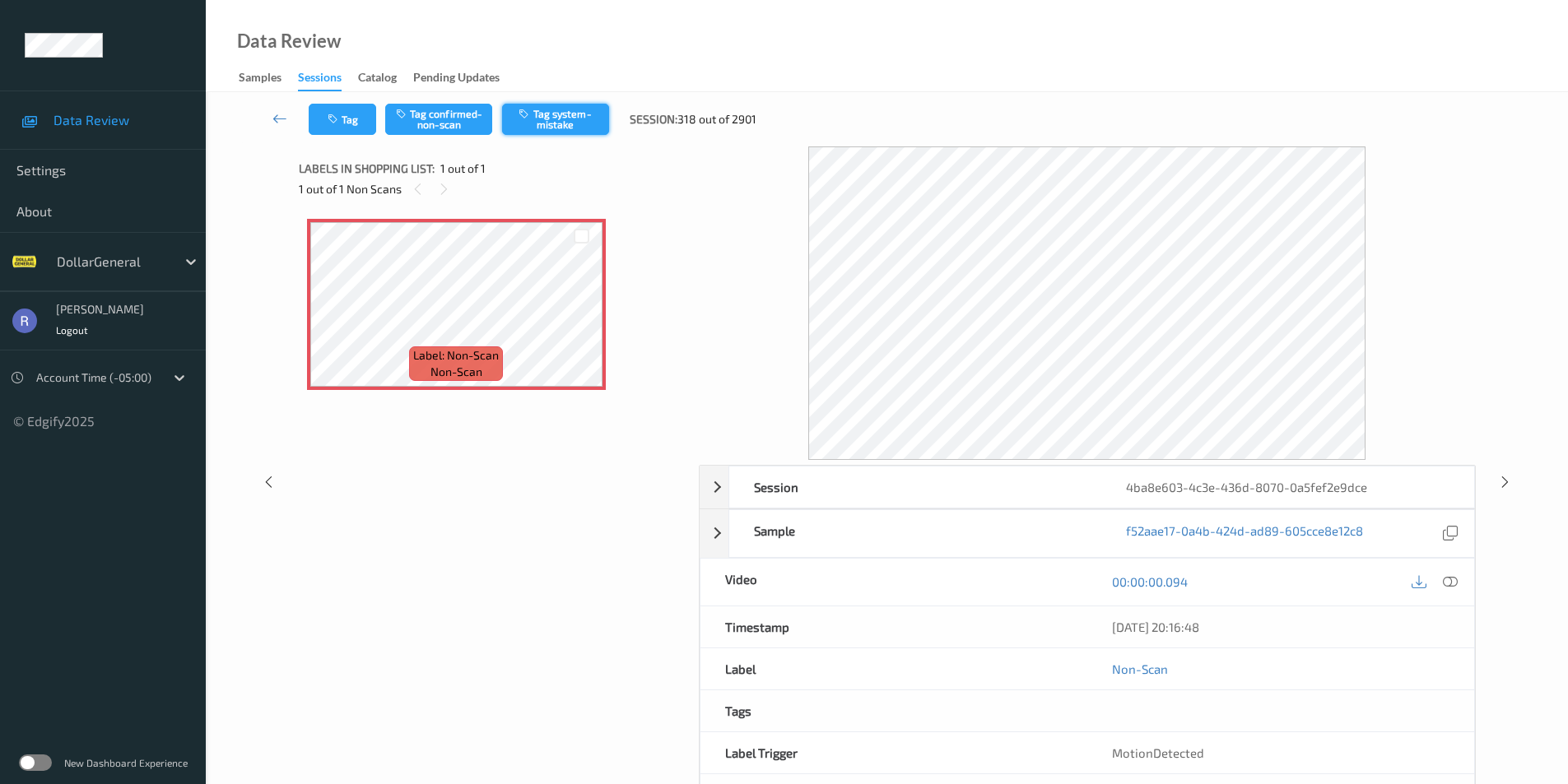
click at [553, 109] on button "Tag system-mistake" at bounding box center [556, 119] width 107 height 31
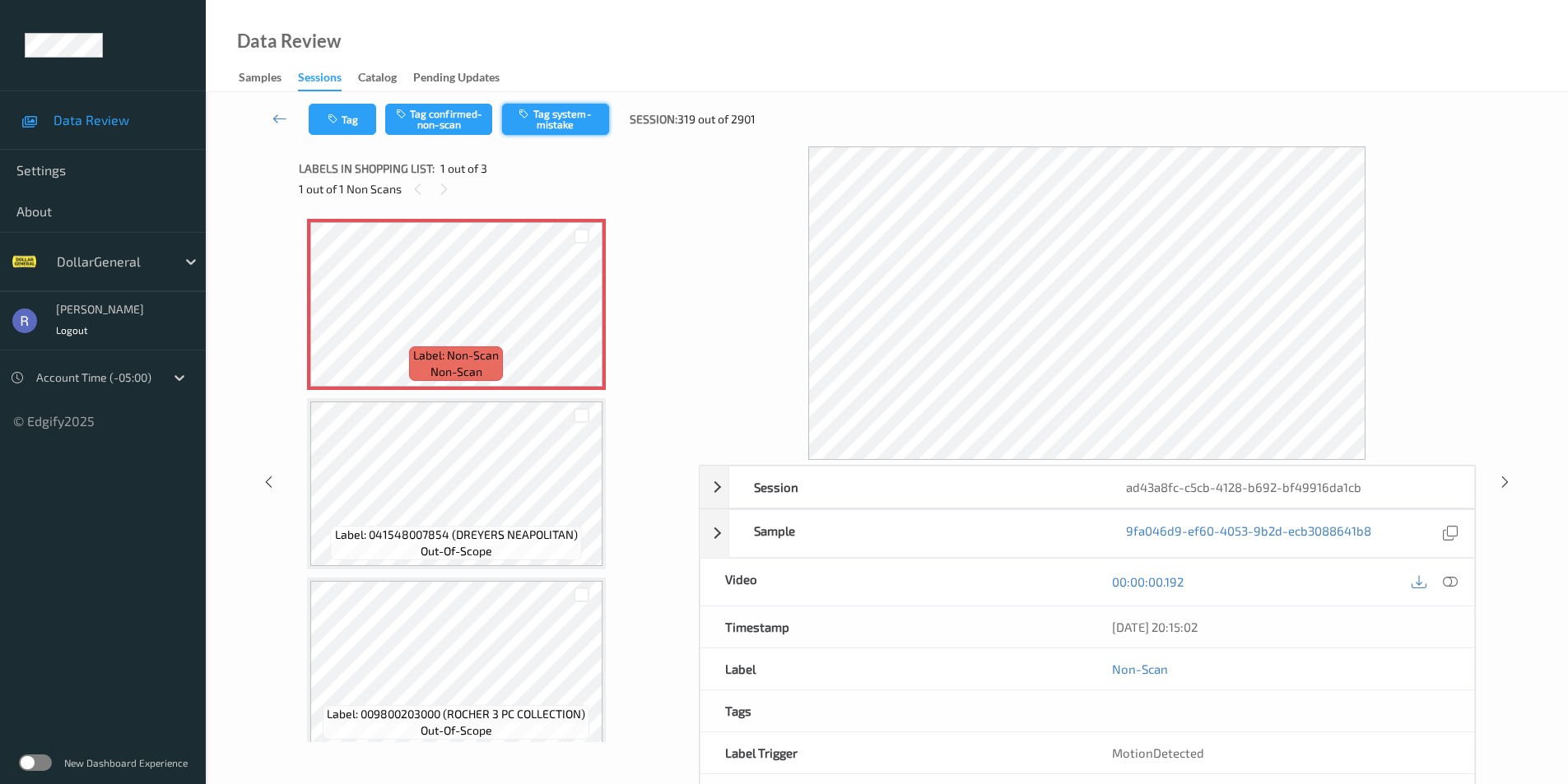
click at [561, 116] on button "Tag system-mistake" at bounding box center [556, 119] width 107 height 31
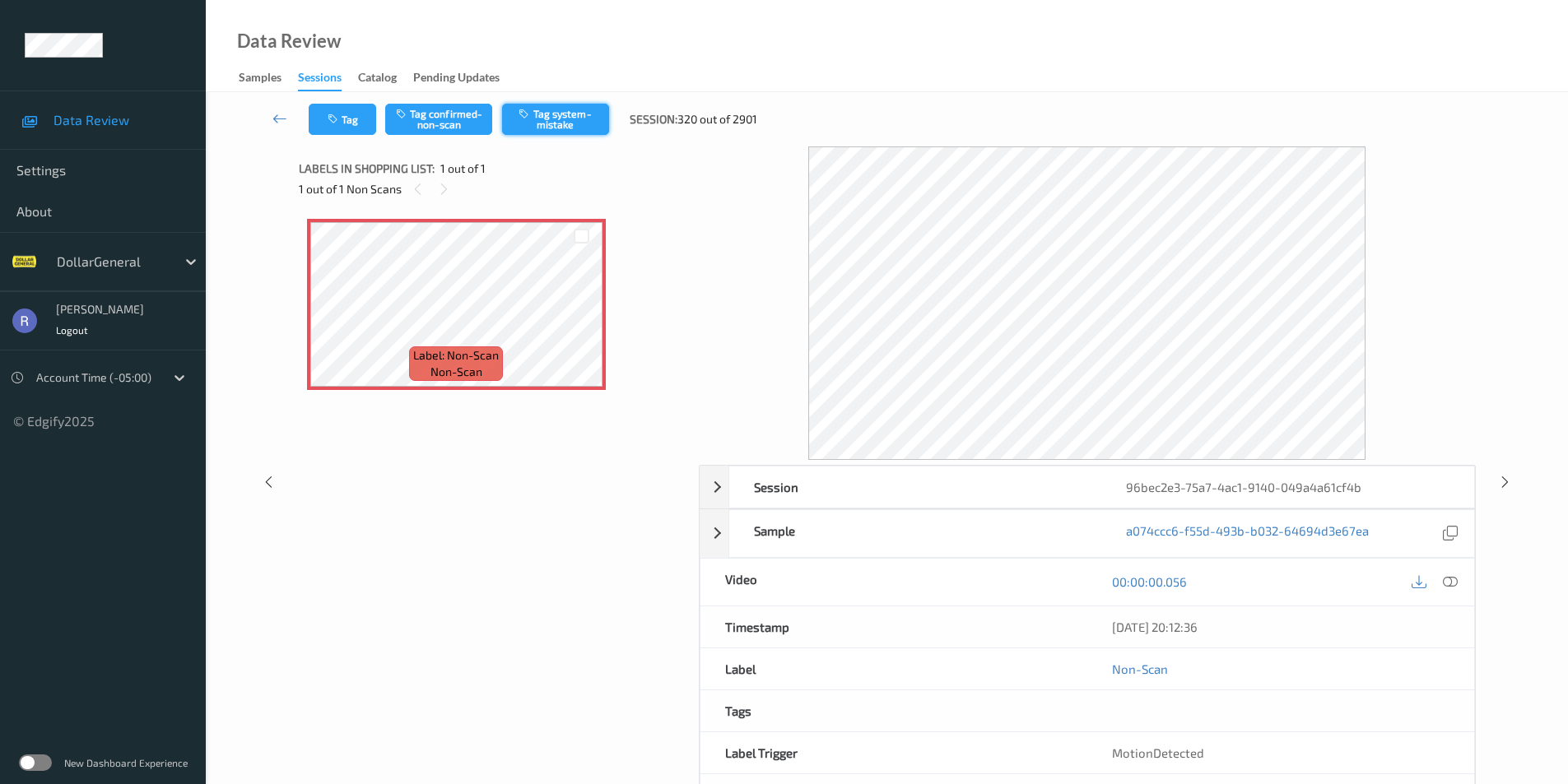
click at [557, 124] on button "Tag system-mistake" at bounding box center [556, 119] width 107 height 31
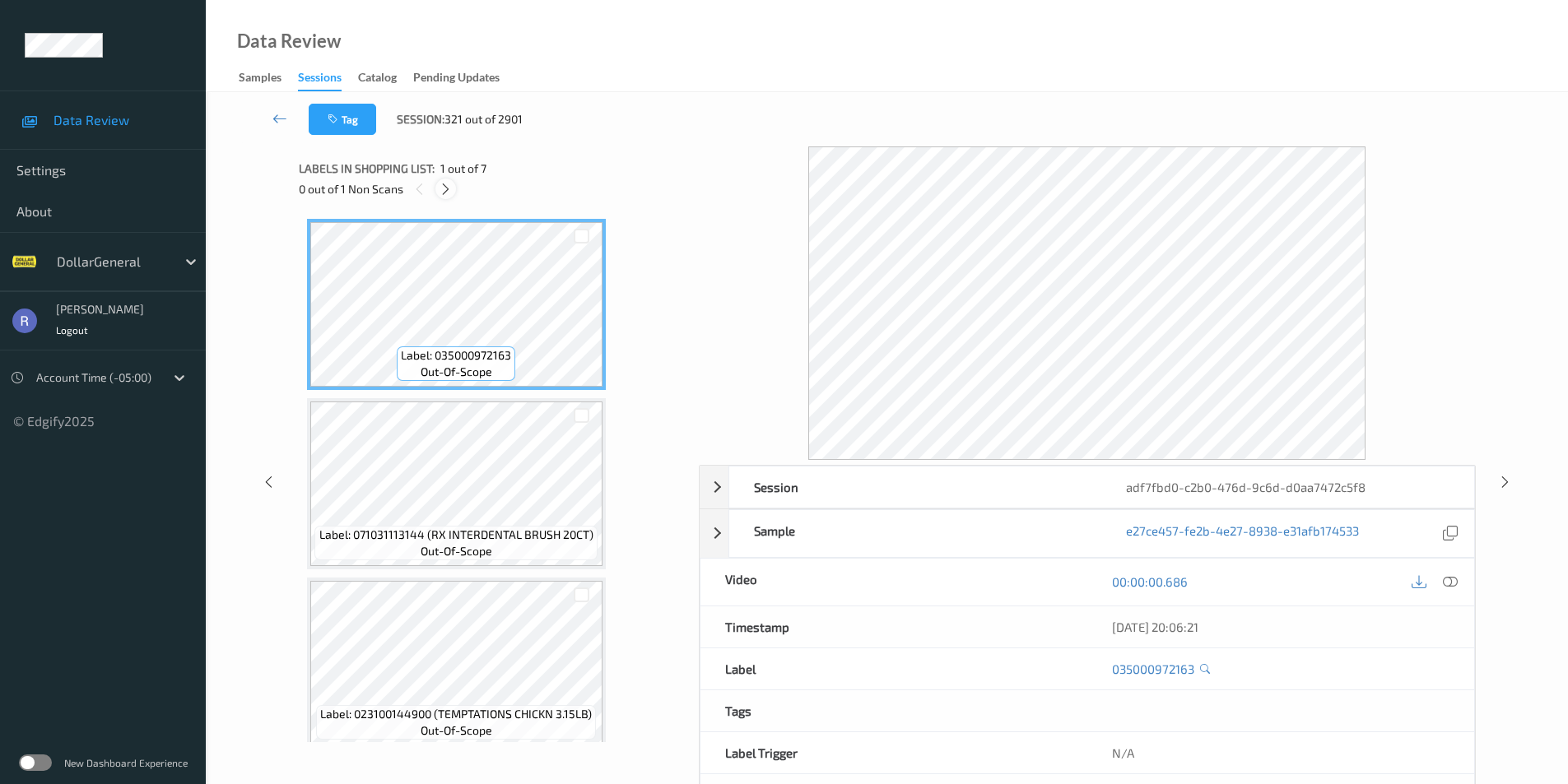
click at [444, 189] on icon at bounding box center [446, 189] width 14 height 15
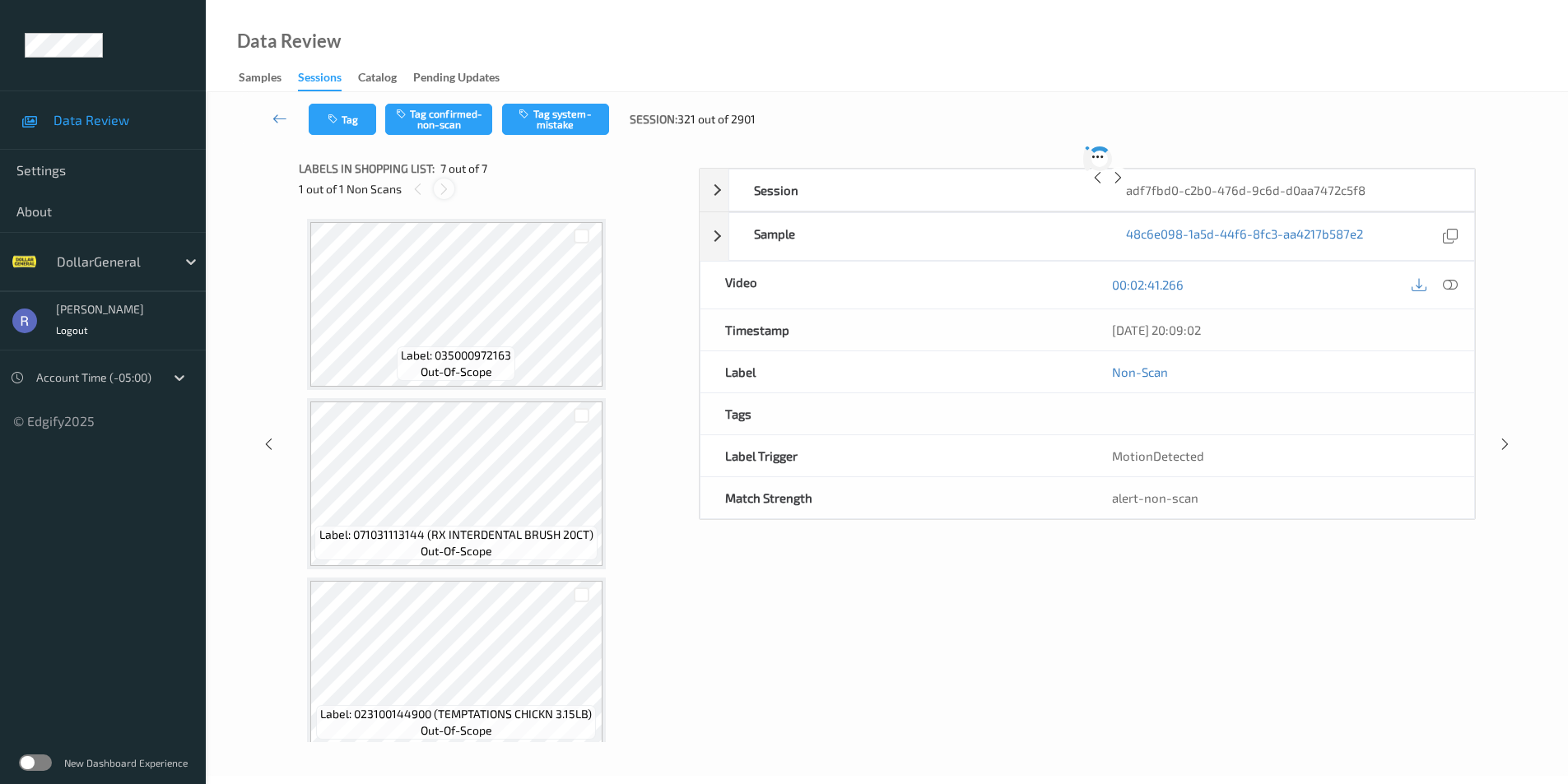
scroll to position [732, 0]
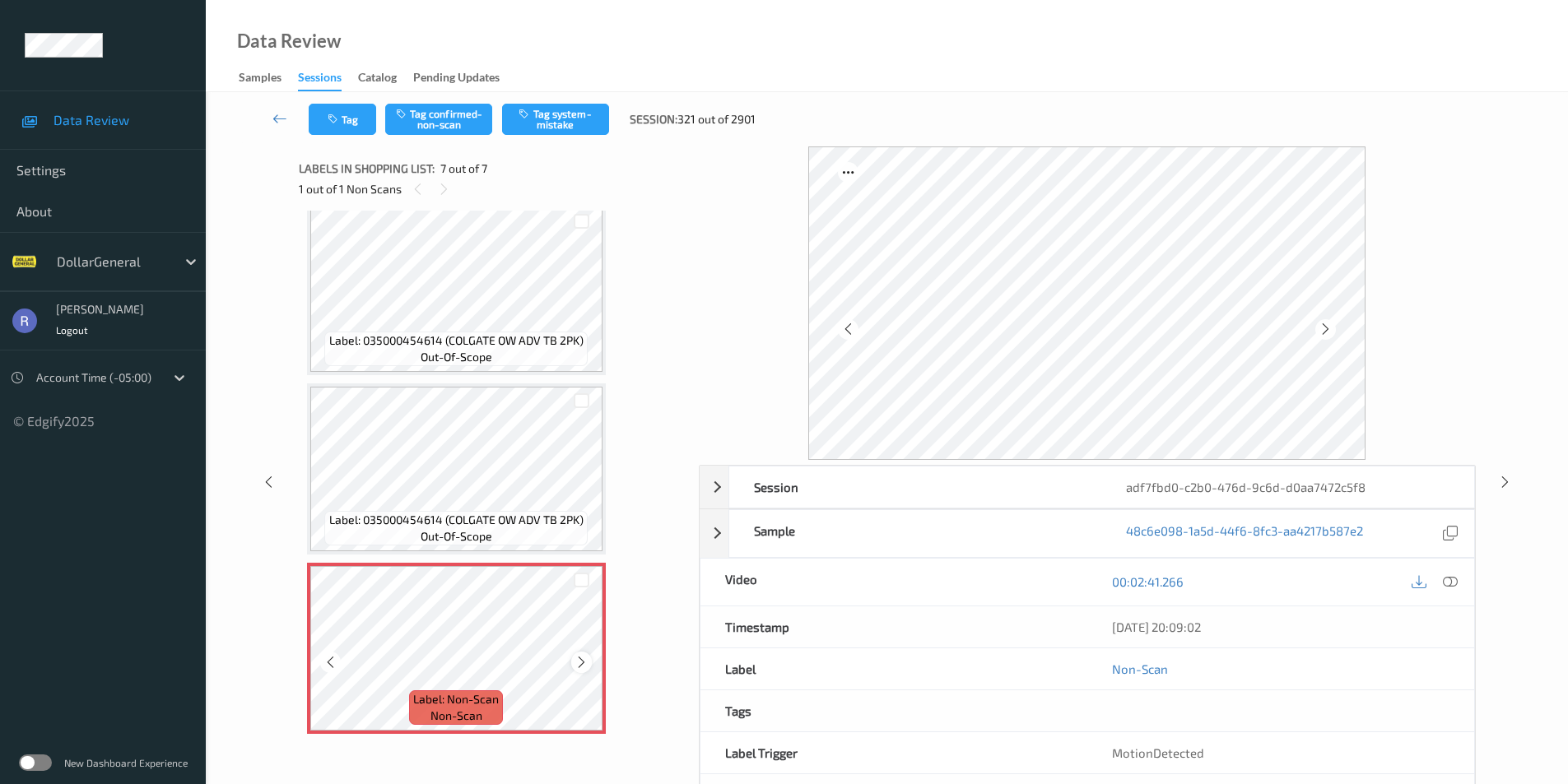
click at [575, 664] on icon at bounding box center [581, 662] width 14 height 15
click at [575, 663] on icon at bounding box center [581, 662] width 14 height 15
click at [1447, 584] on icon at bounding box center [1450, 581] width 15 height 15
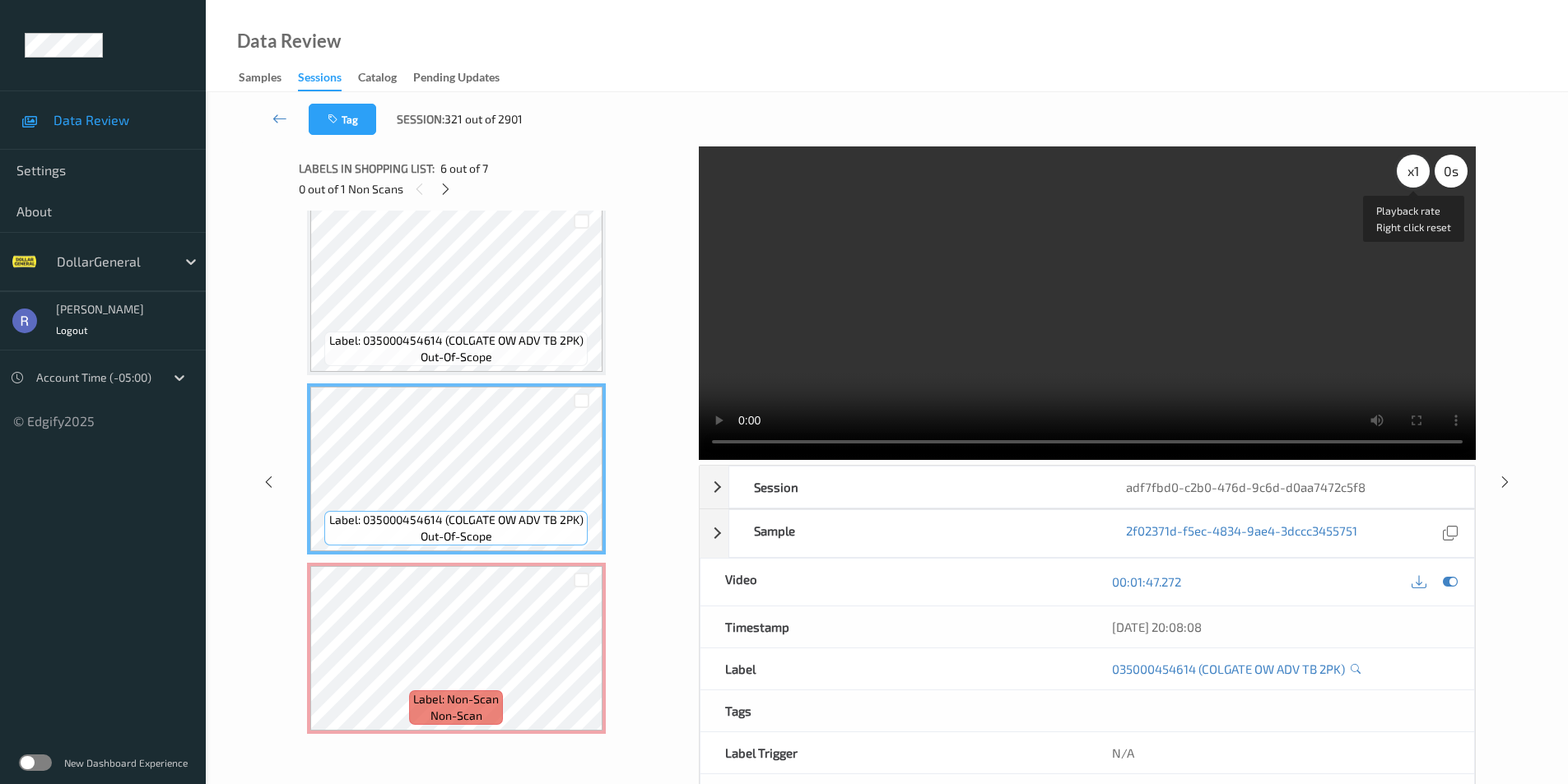
click at [1412, 177] on div "x 1" at bounding box center [1413, 171] width 33 height 33
click at [1412, 177] on div "x 2" at bounding box center [1413, 171] width 33 height 33
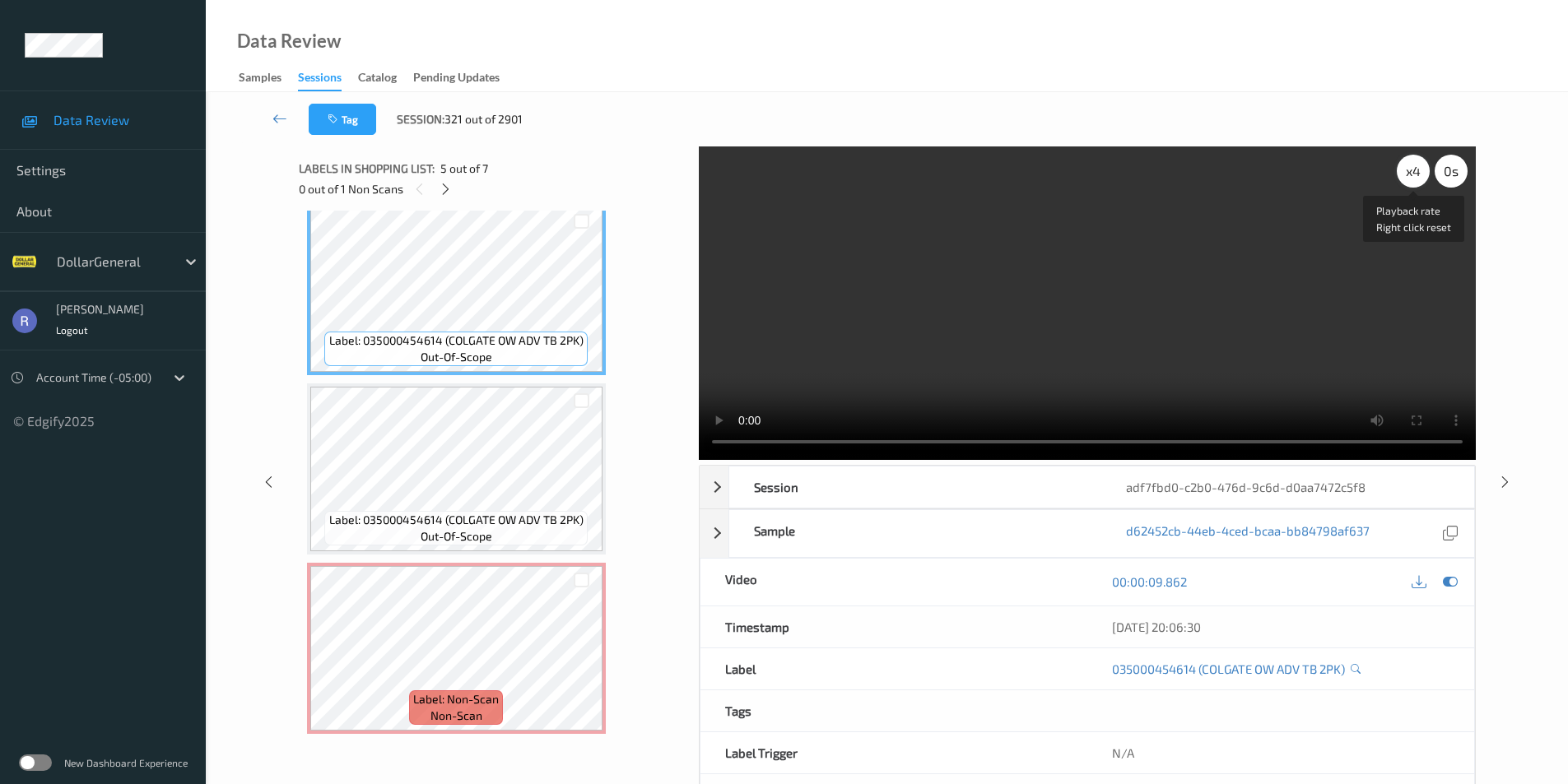
click at [1418, 172] on div "x 4" at bounding box center [1413, 171] width 33 height 33
click at [1418, 172] on div "x 8" at bounding box center [1413, 171] width 33 height 33
click at [1260, 287] on video at bounding box center [1087, 303] width 777 height 313
click at [1412, 174] on div "x 1" at bounding box center [1413, 171] width 33 height 33
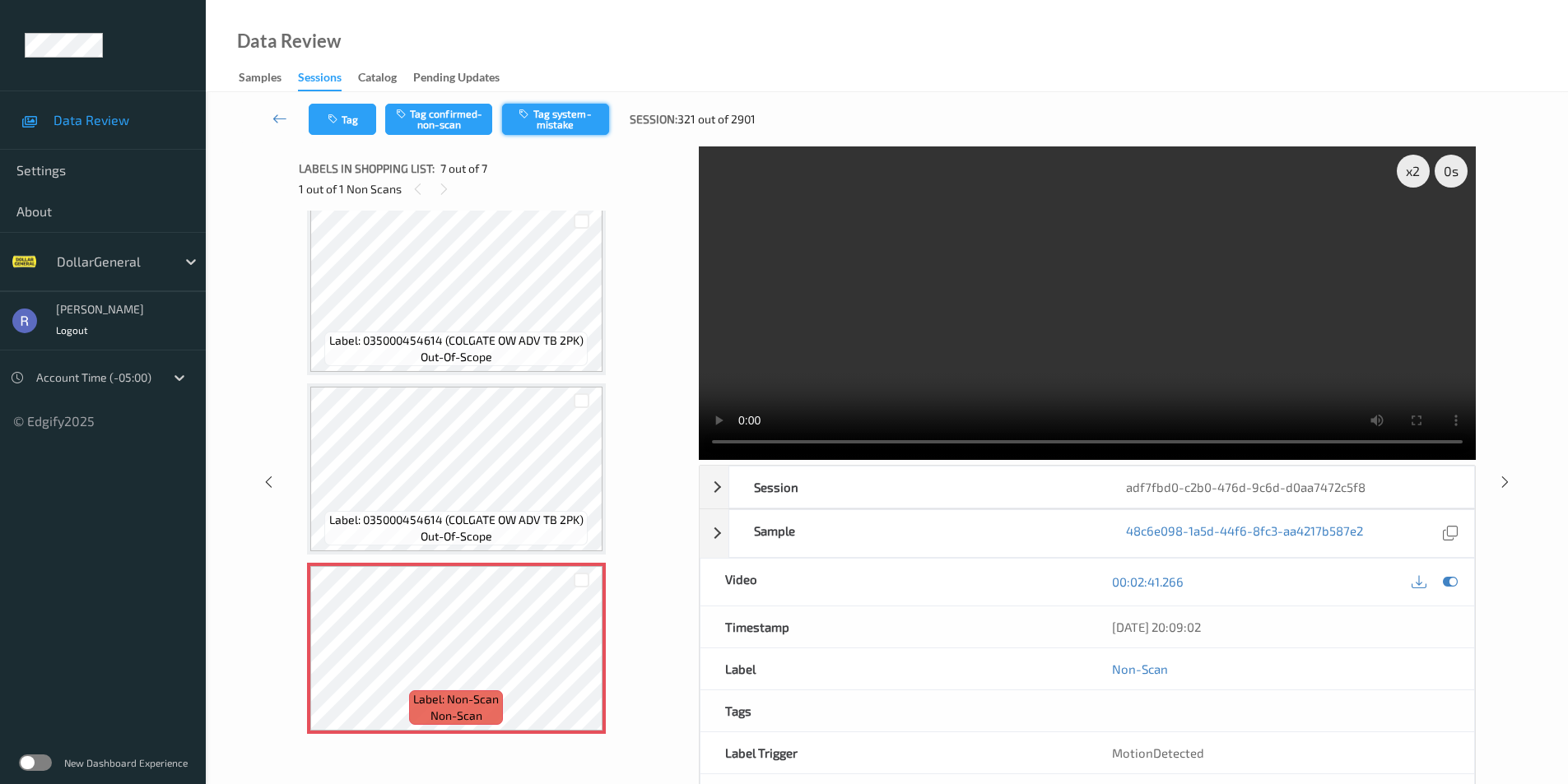
click at [573, 115] on button "Tag system-mistake" at bounding box center [556, 119] width 107 height 31
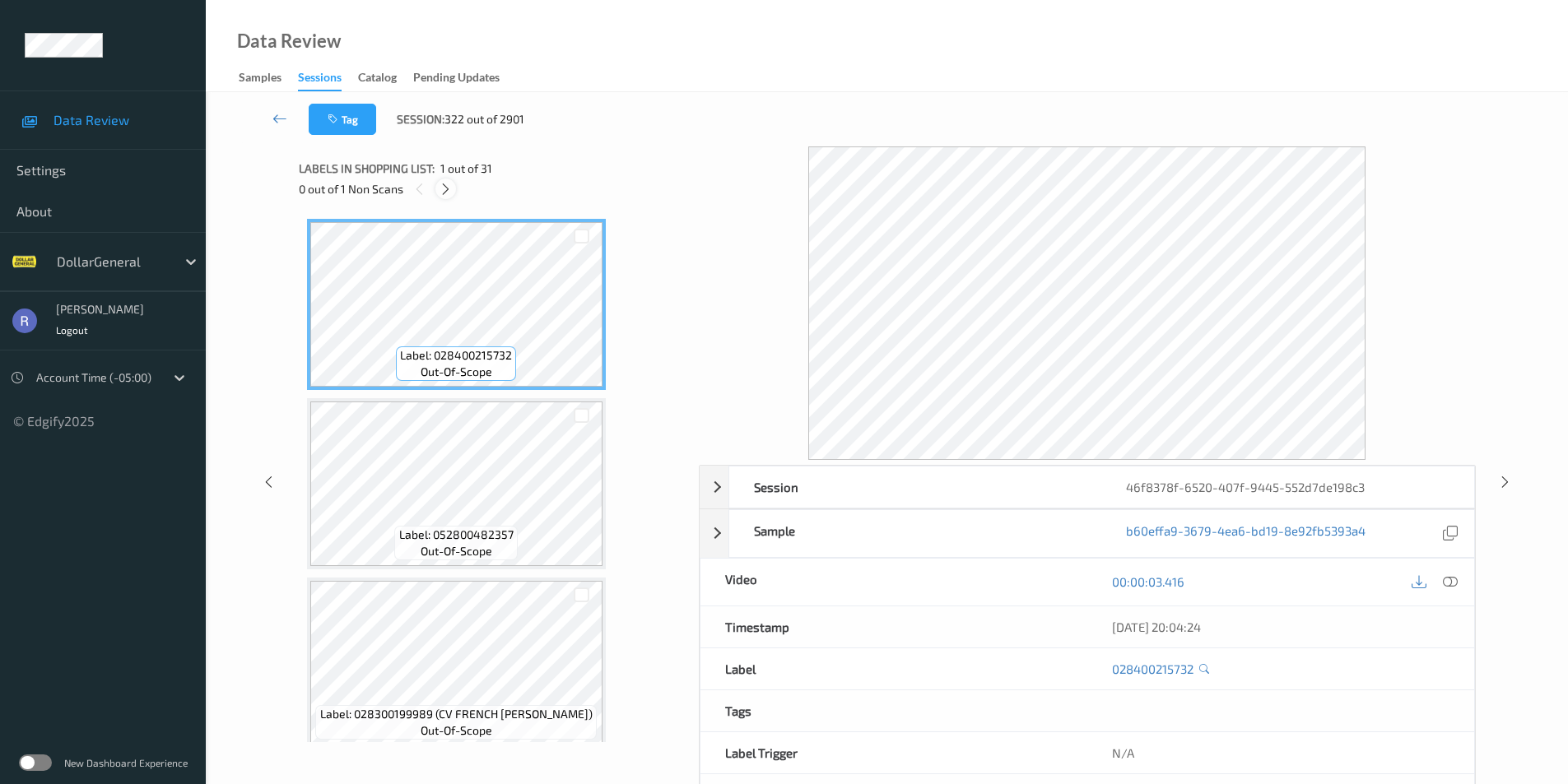
click at [443, 188] on icon at bounding box center [446, 189] width 14 height 15
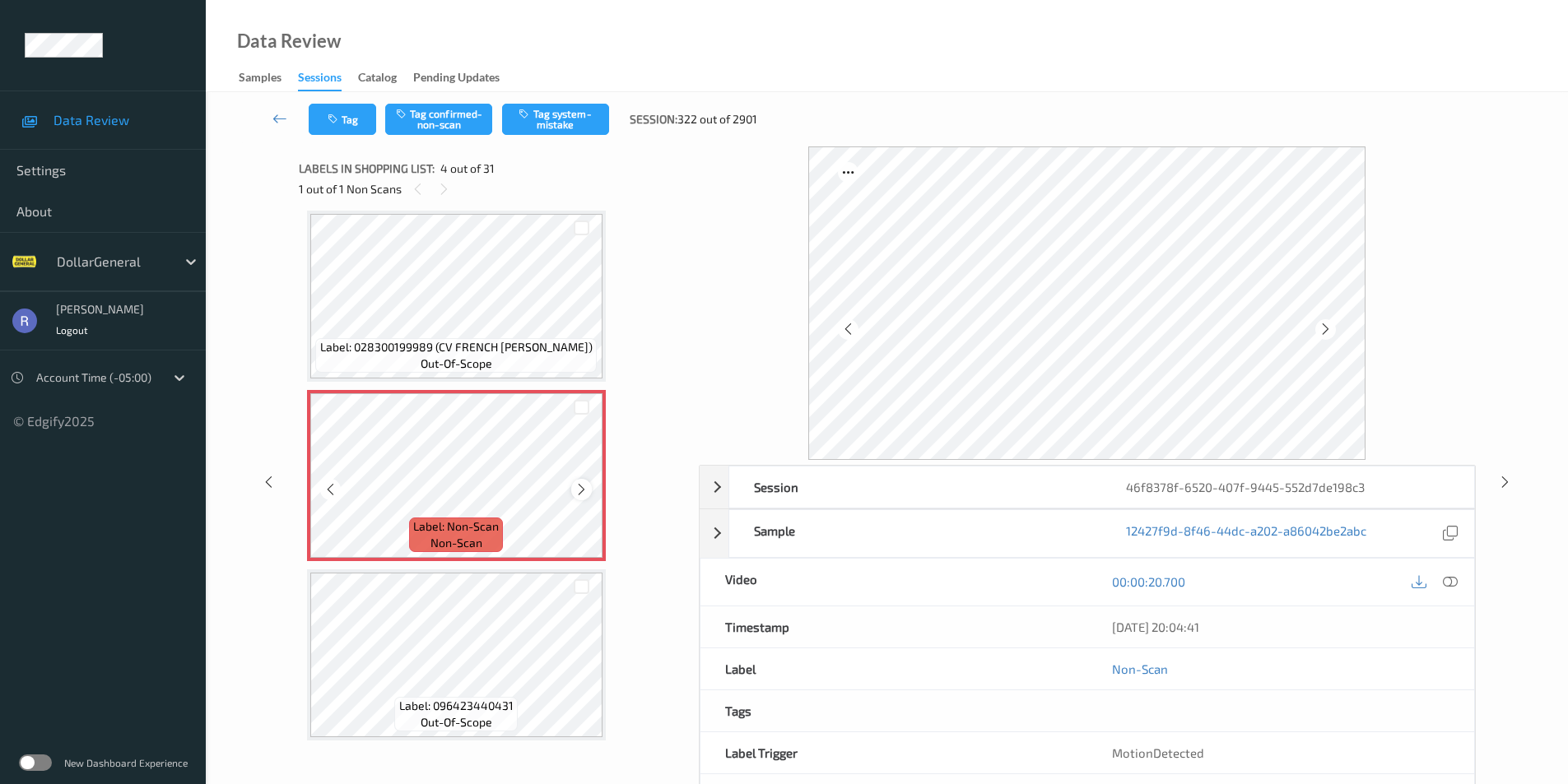
click at [583, 488] on icon at bounding box center [581, 489] width 14 height 15
click at [563, 120] on button "Tag system-mistake" at bounding box center [556, 119] width 107 height 31
